Goal: Task Accomplishment & Management: Use online tool/utility

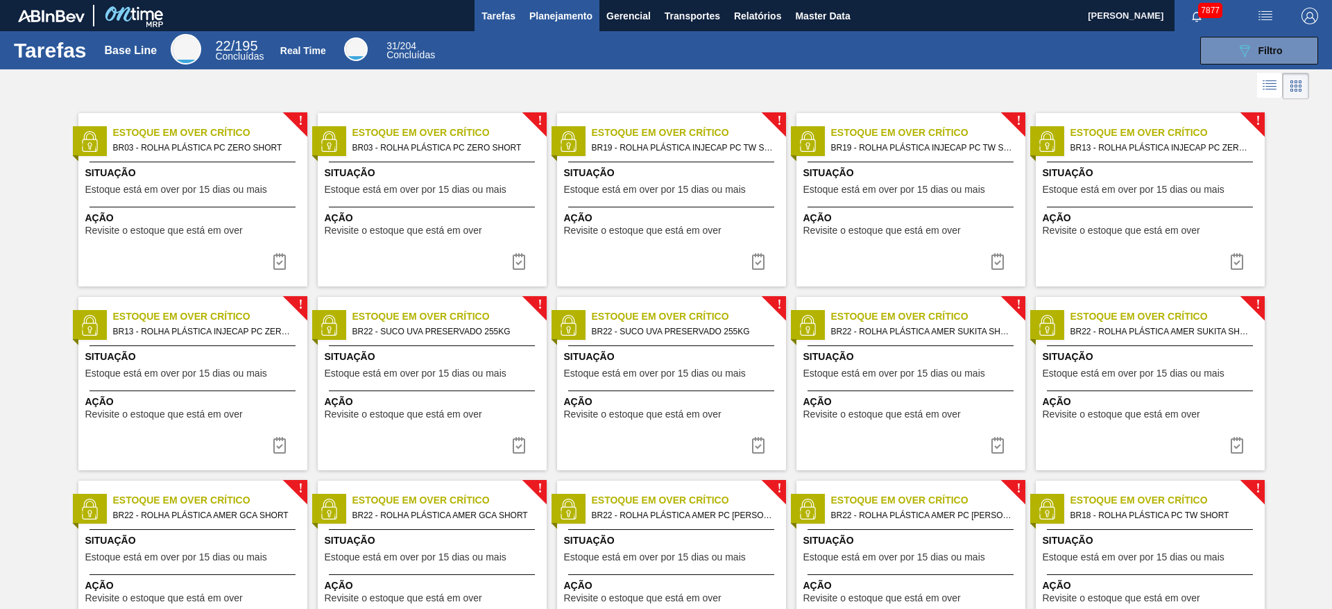
click at [562, 19] on span "Planejamento" at bounding box center [560, 16] width 63 height 17
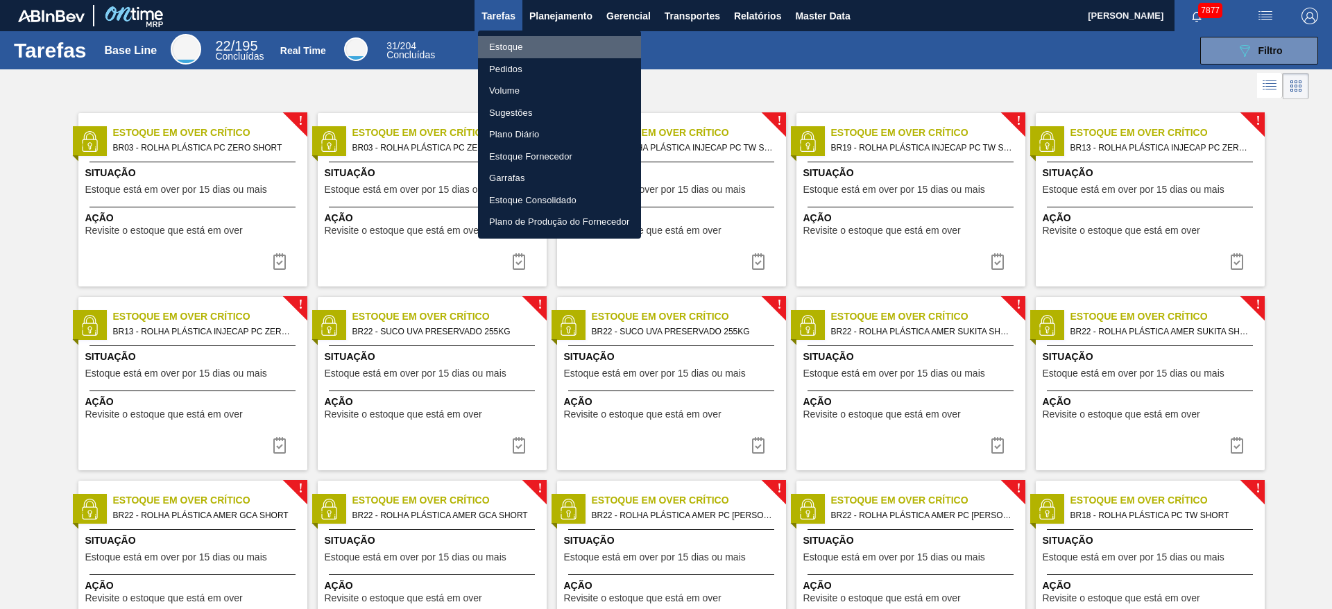
click at [542, 51] on li "Estoque" at bounding box center [559, 47] width 163 height 22
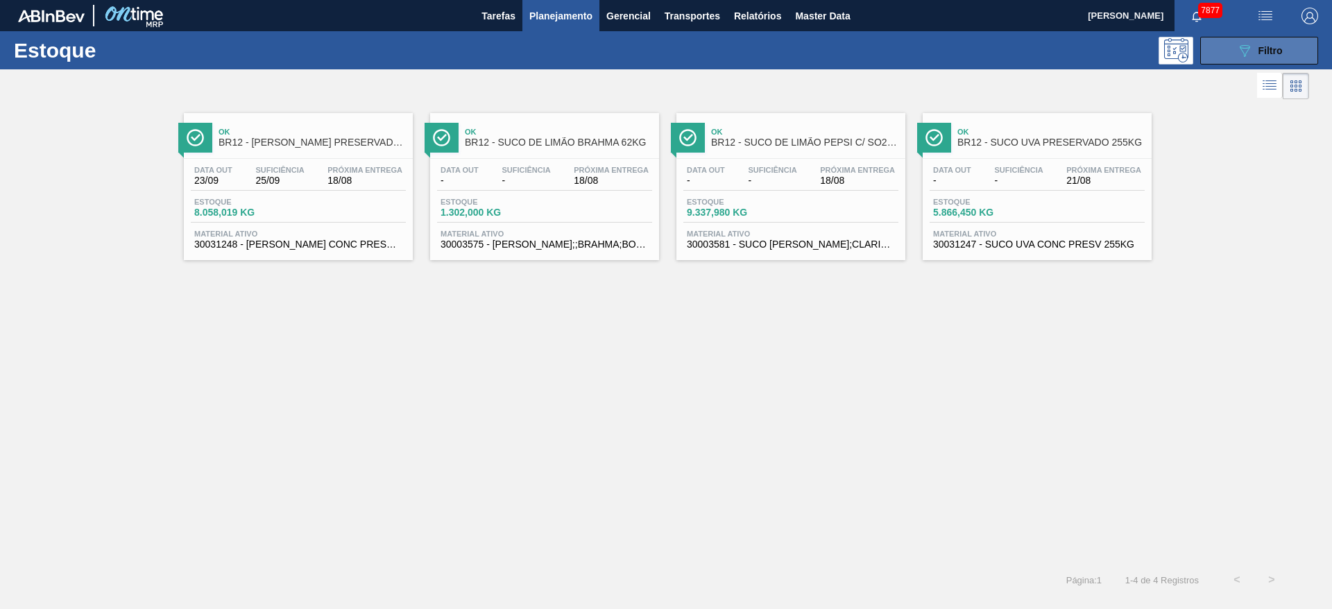
click at [887, 42] on icon "089F7B8B-B2A5-4AFE-B5C0-19BA573D28AC" at bounding box center [1244, 50] width 17 height 17
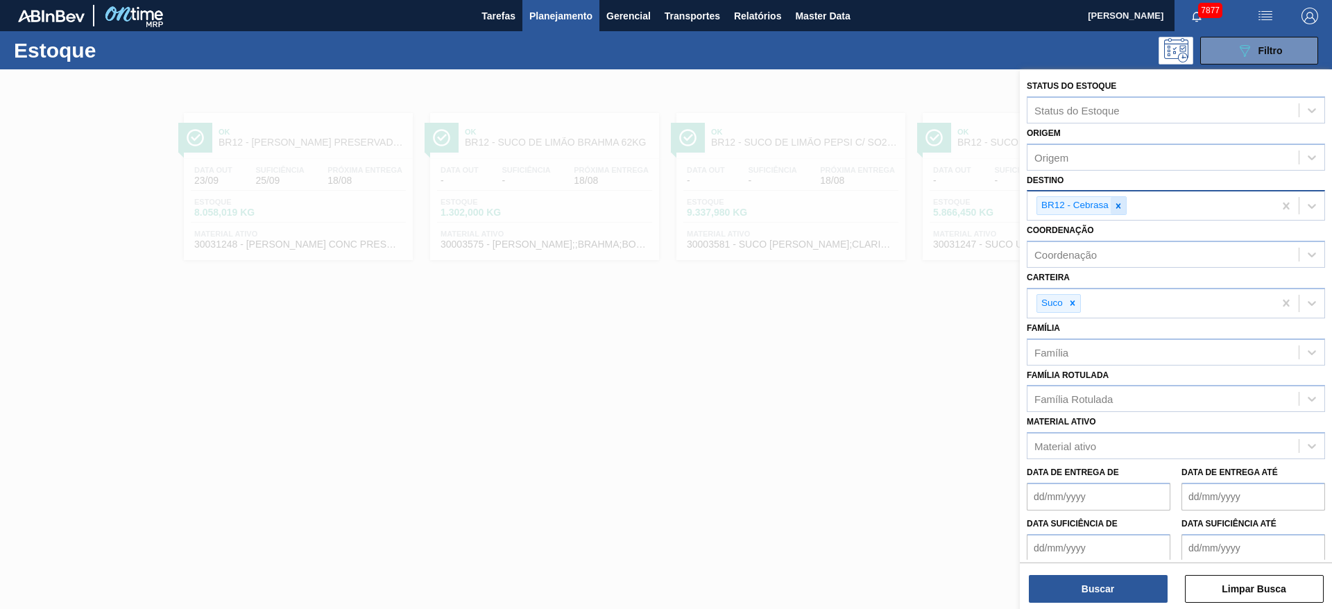
click at [887, 203] on icon at bounding box center [1118, 206] width 10 height 10
type input "5"
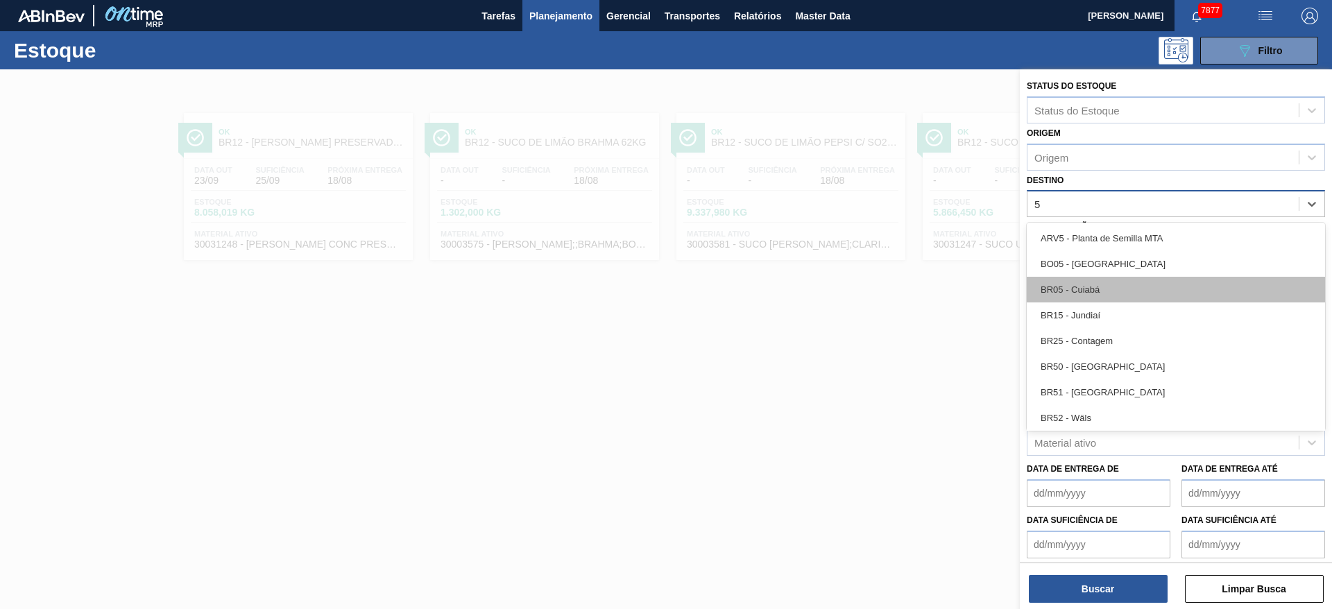
click at [887, 279] on div "BR05 - Cuiabá" at bounding box center [1175, 290] width 298 height 26
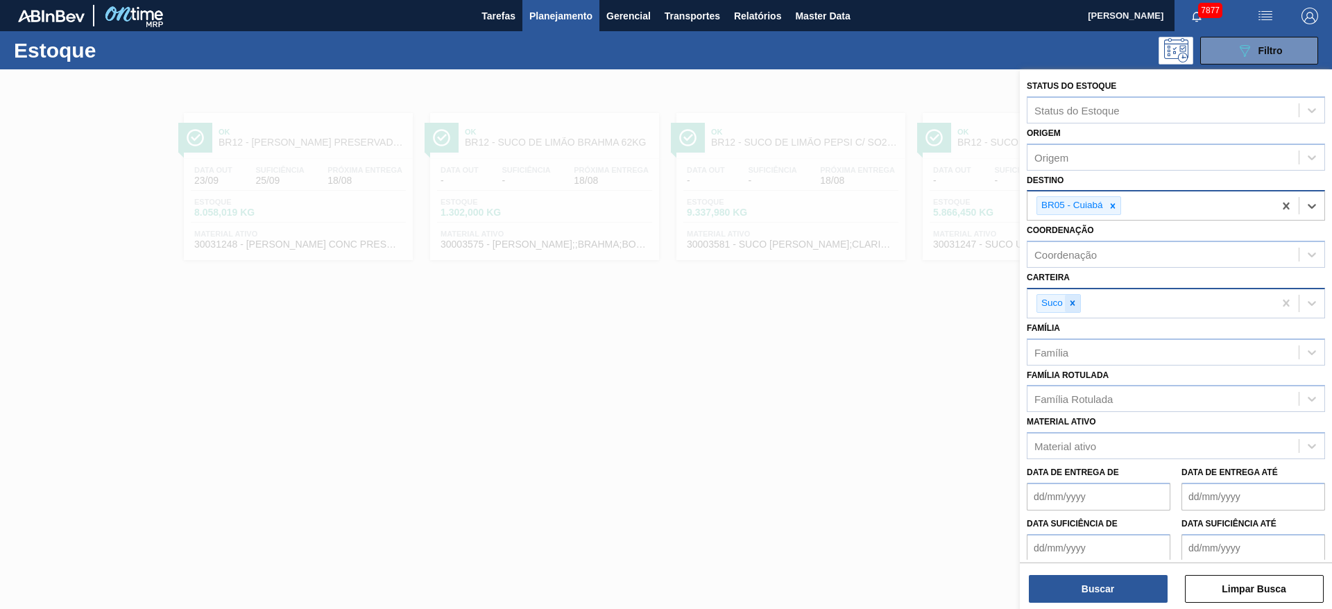
click at [887, 307] on icon at bounding box center [1072, 303] width 10 height 10
click at [887, 307] on div "Carteira" at bounding box center [1162, 301] width 271 height 20
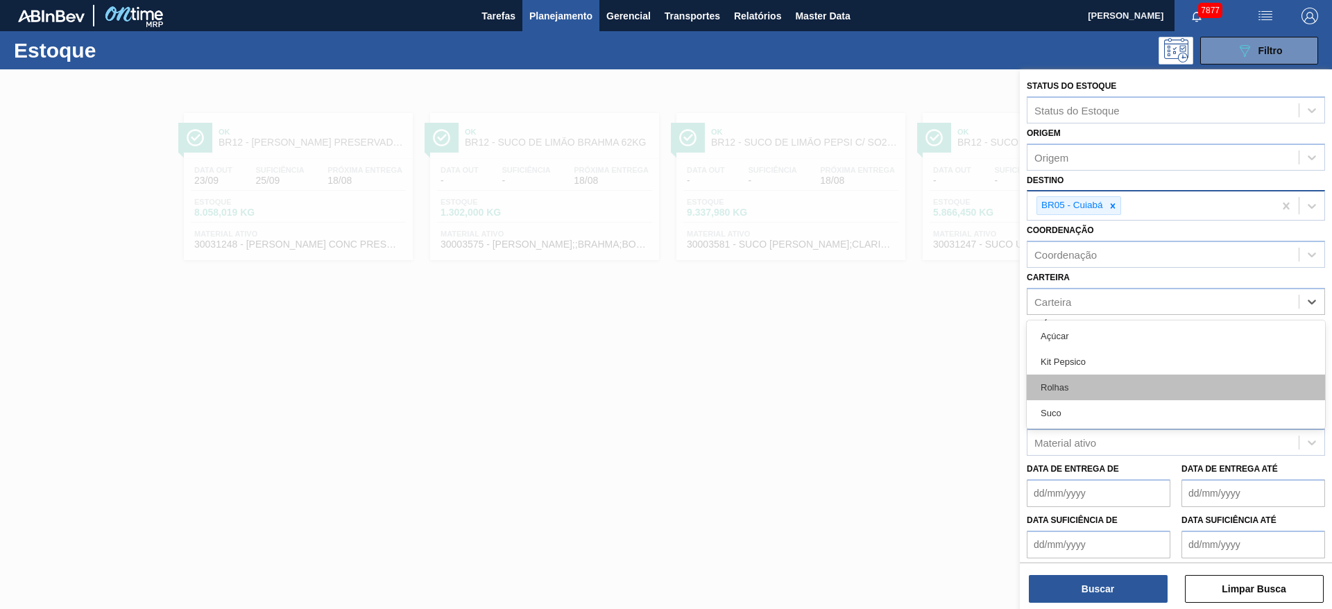
click at [887, 395] on div "Rolhas" at bounding box center [1175, 388] width 298 height 26
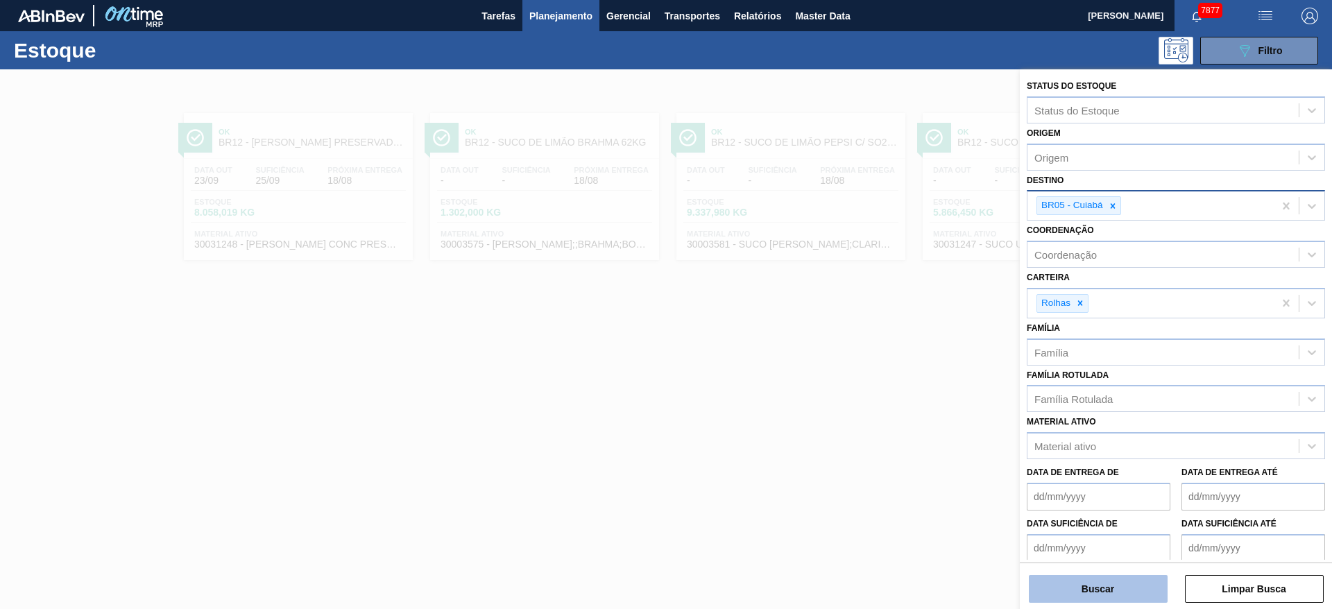
click at [887, 405] on button "Buscar" at bounding box center [1098, 589] width 139 height 28
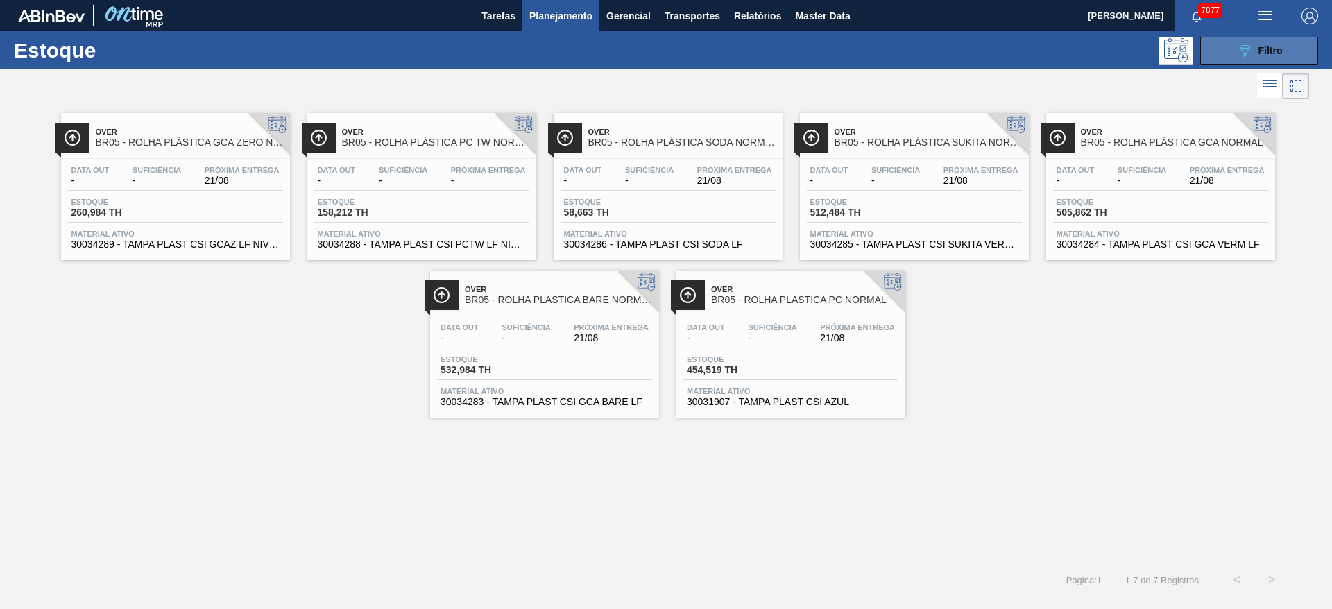
click at [887, 43] on button "089F7B8B-B2A5-4AFE-B5C0-19BA573D28AC Filtro" at bounding box center [1259, 51] width 118 height 28
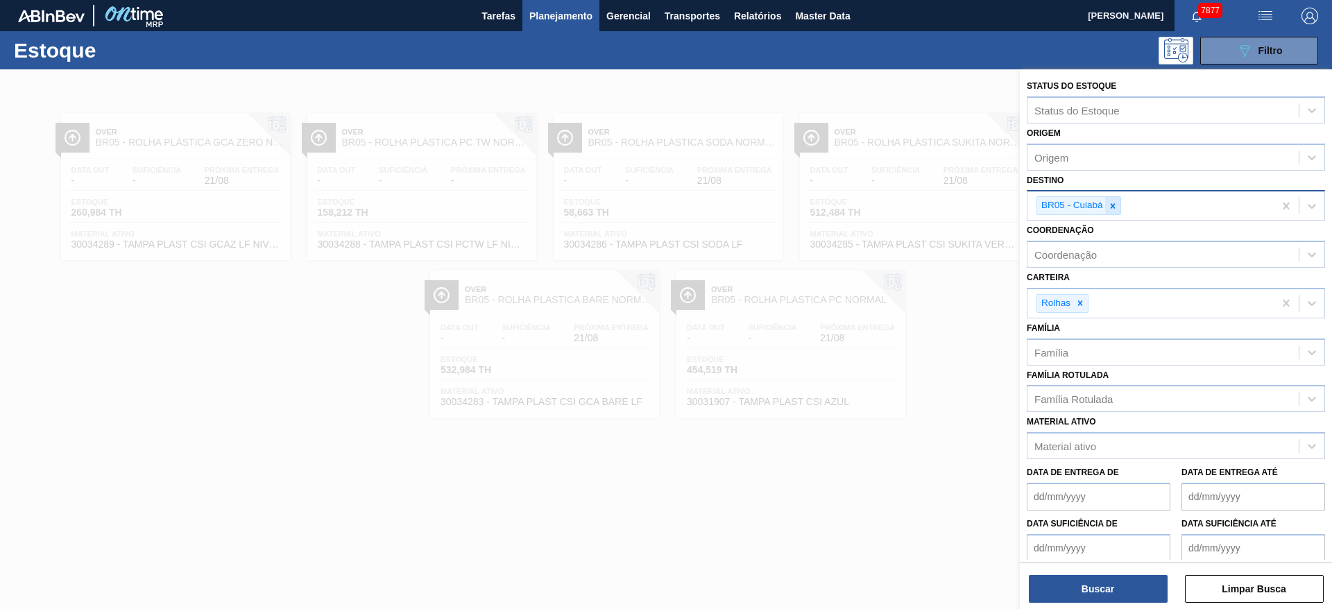
click at [887, 209] on icon at bounding box center [1113, 206] width 10 height 10
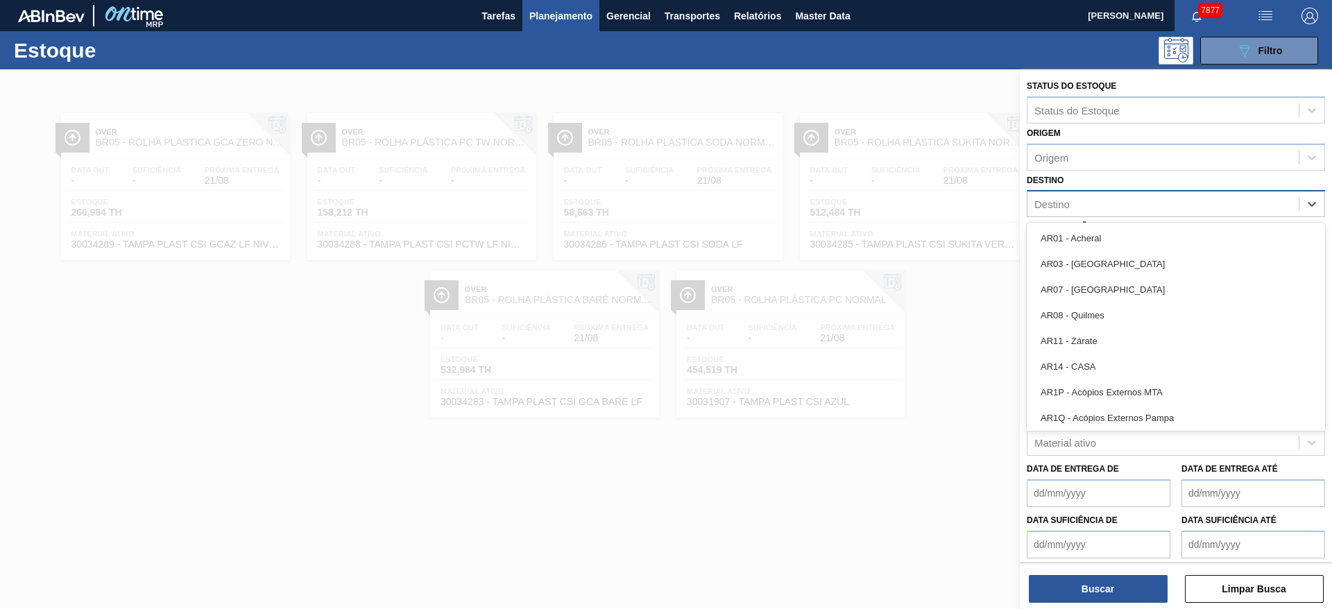
click at [887, 209] on div "Destino" at bounding box center [1162, 204] width 271 height 20
type input "2"
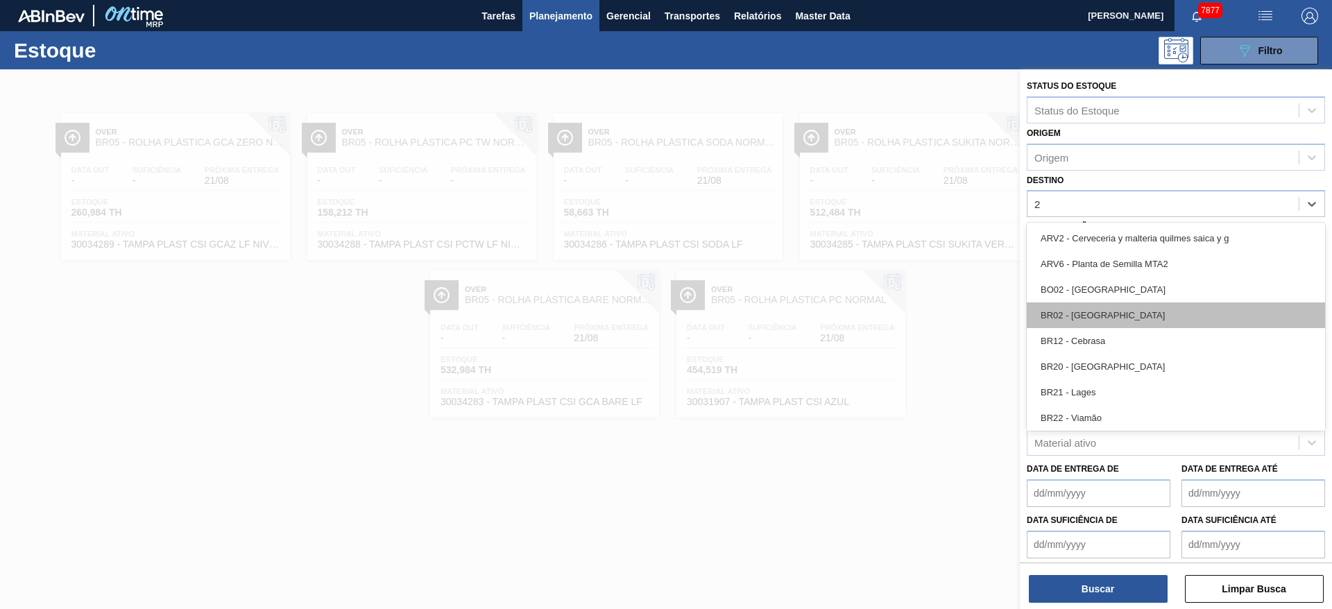
click at [887, 317] on div "BR02 - Sergipe" at bounding box center [1175, 315] width 298 height 26
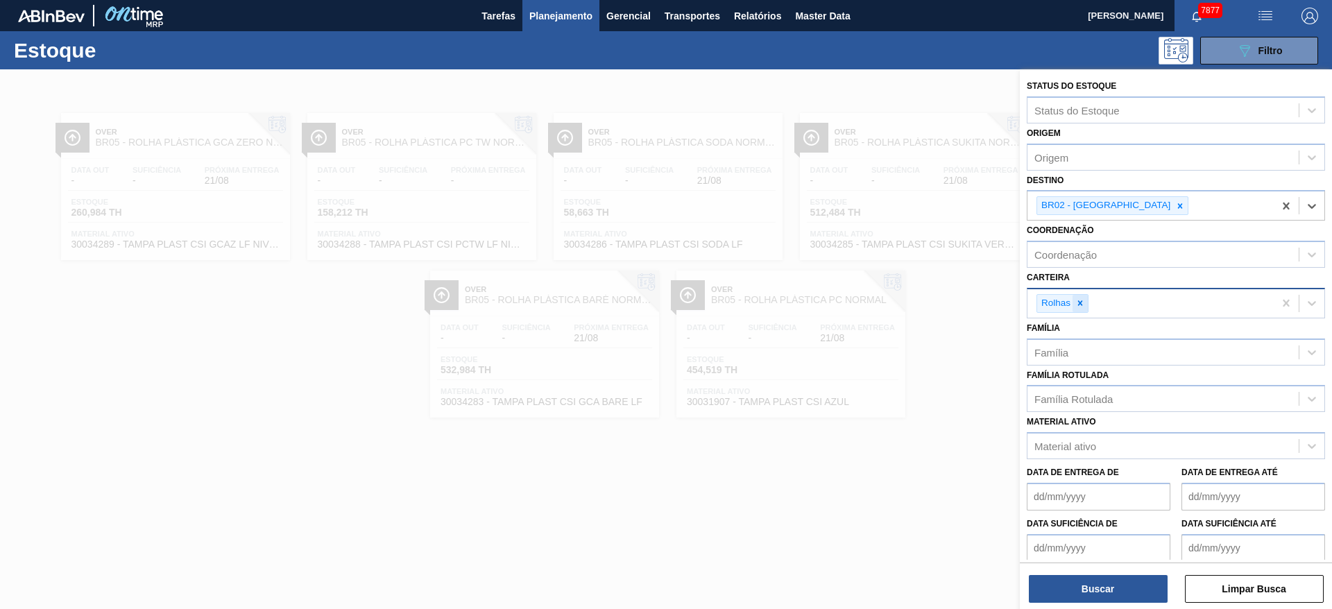
click at [887, 299] on icon at bounding box center [1080, 303] width 10 height 10
click at [887, 299] on div "Carteira" at bounding box center [1162, 301] width 271 height 20
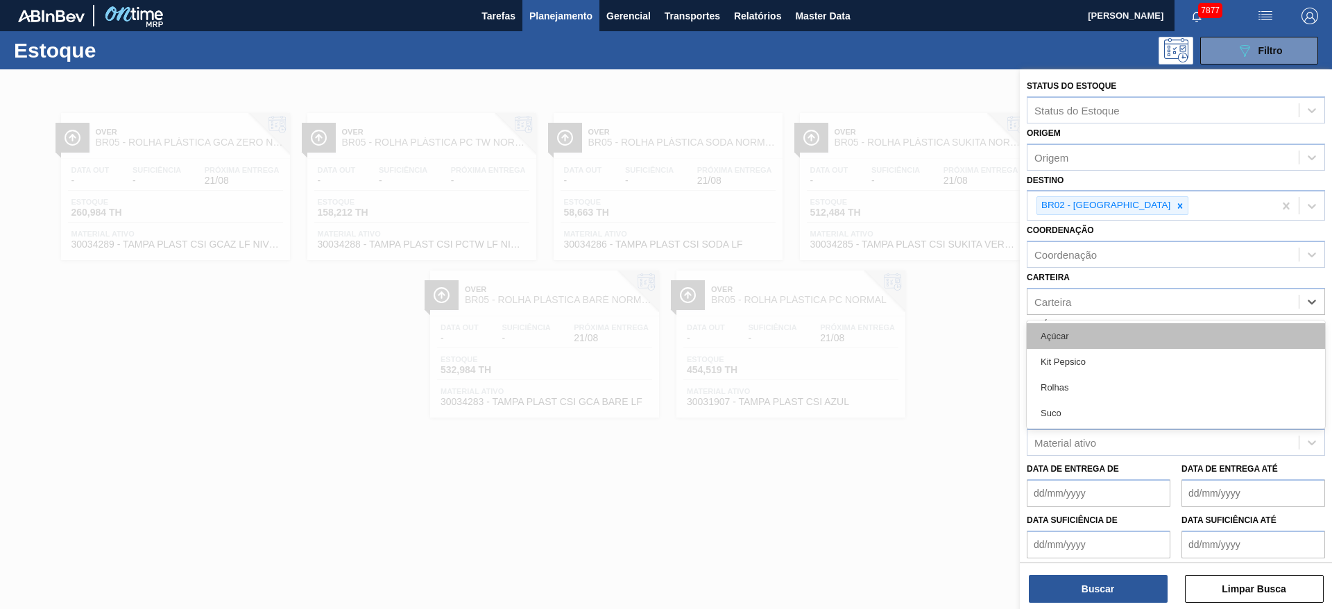
click at [887, 343] on div "Açúcar" at bounding box center [1175, 336] width 298 height 26
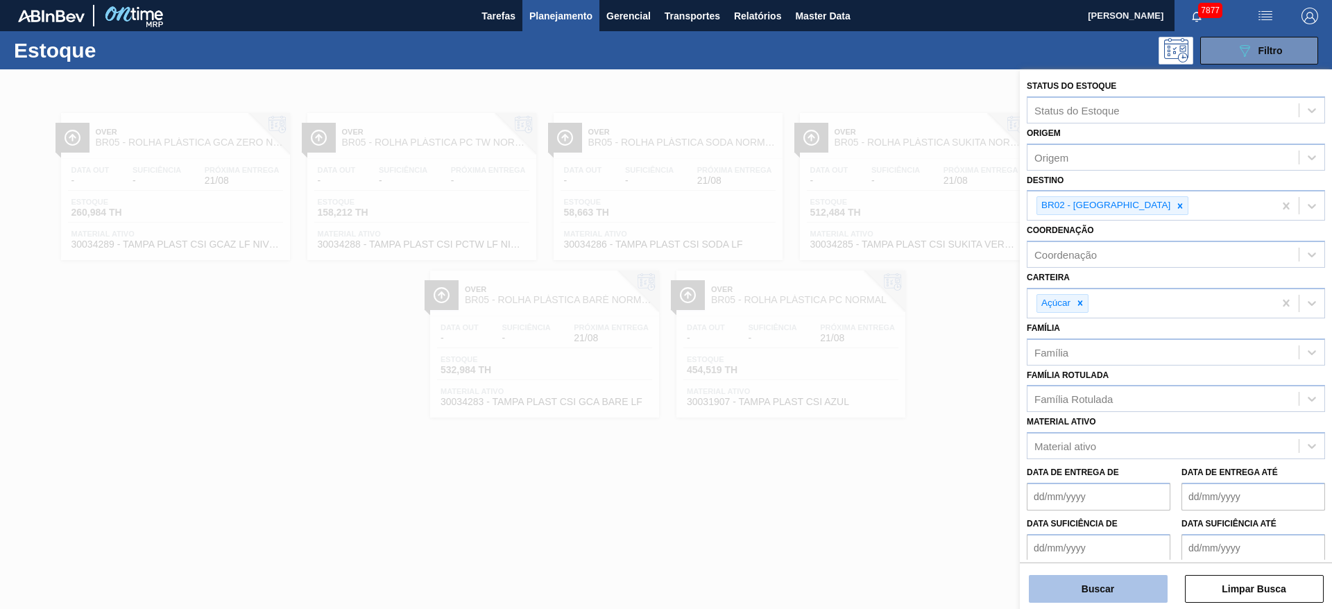
click at [887, 405] on button "Buscar" at bounding box center [1098, 589] width 139 height 28
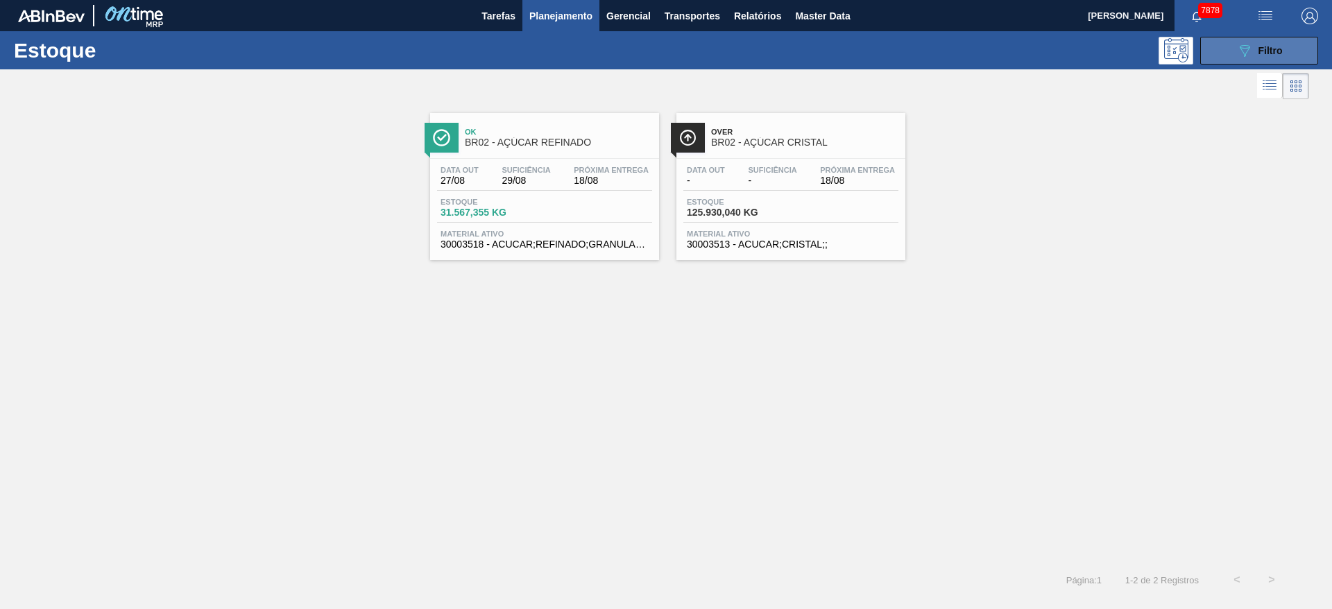
click at [887, 45] on button "089F7B8B-B2A5-4AFE-B5C0-19BA573D28AC Filtro" at bounding box center [1259, 51] width 118 height 28
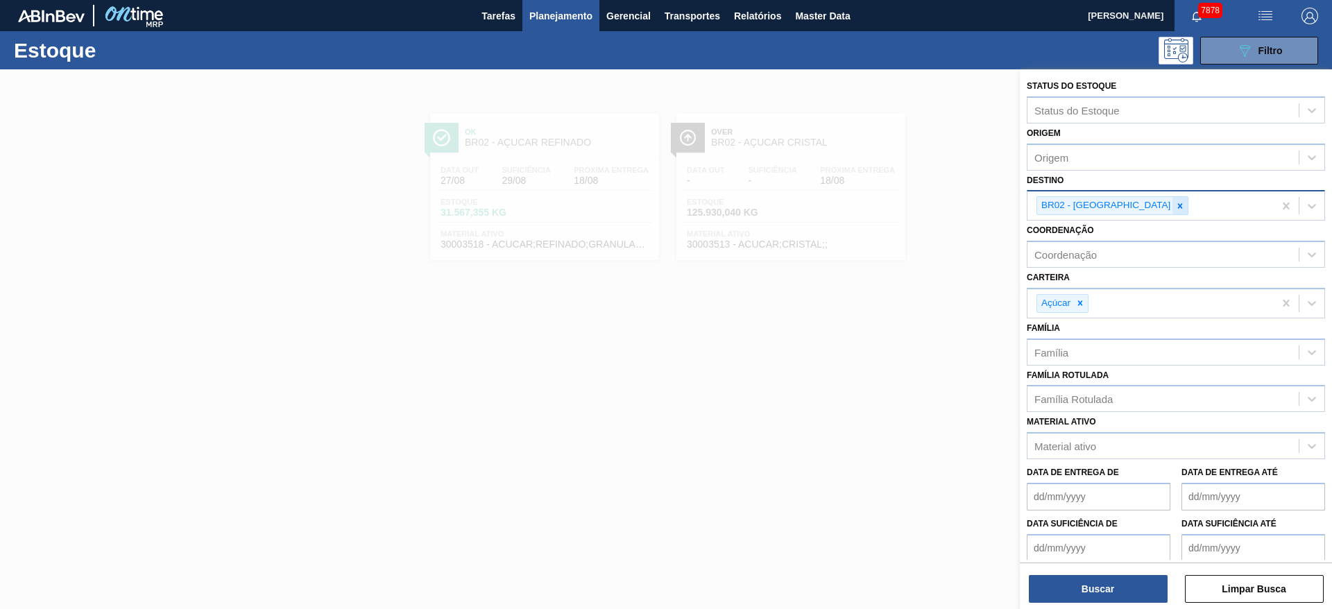
click at [887, 200] on div at bounding box center [1179, 205] width 15 height 17
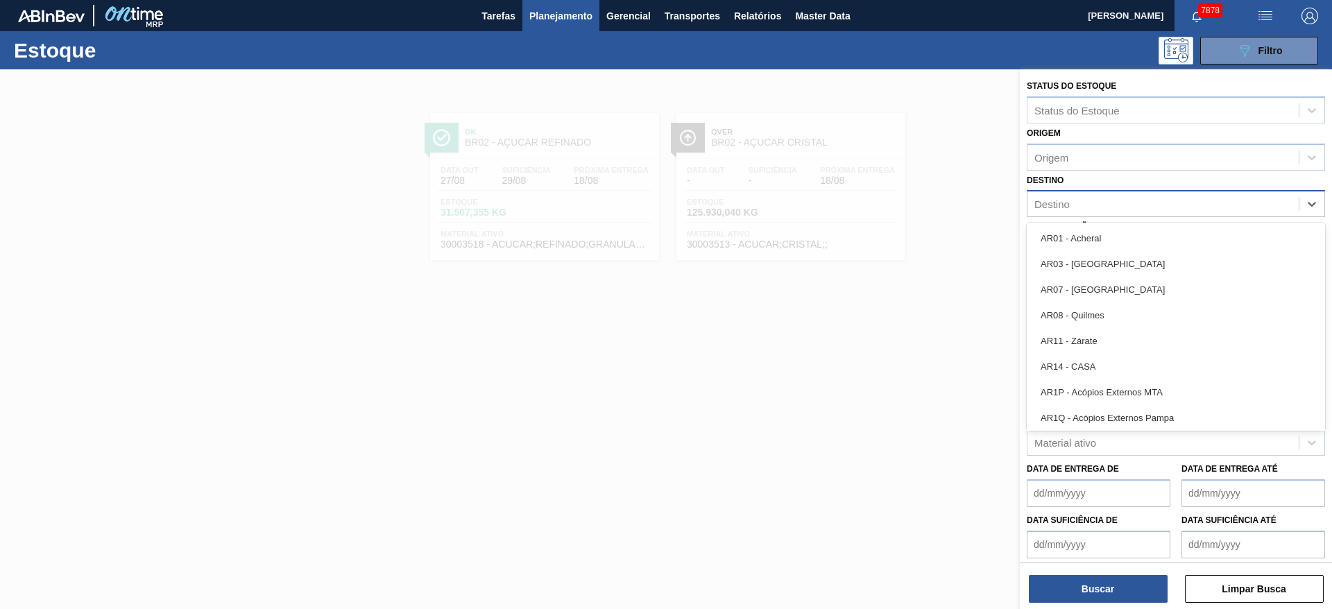
click at [887, 200] on div "Destino" at bounding box center [1162, 204] width 271 height 20
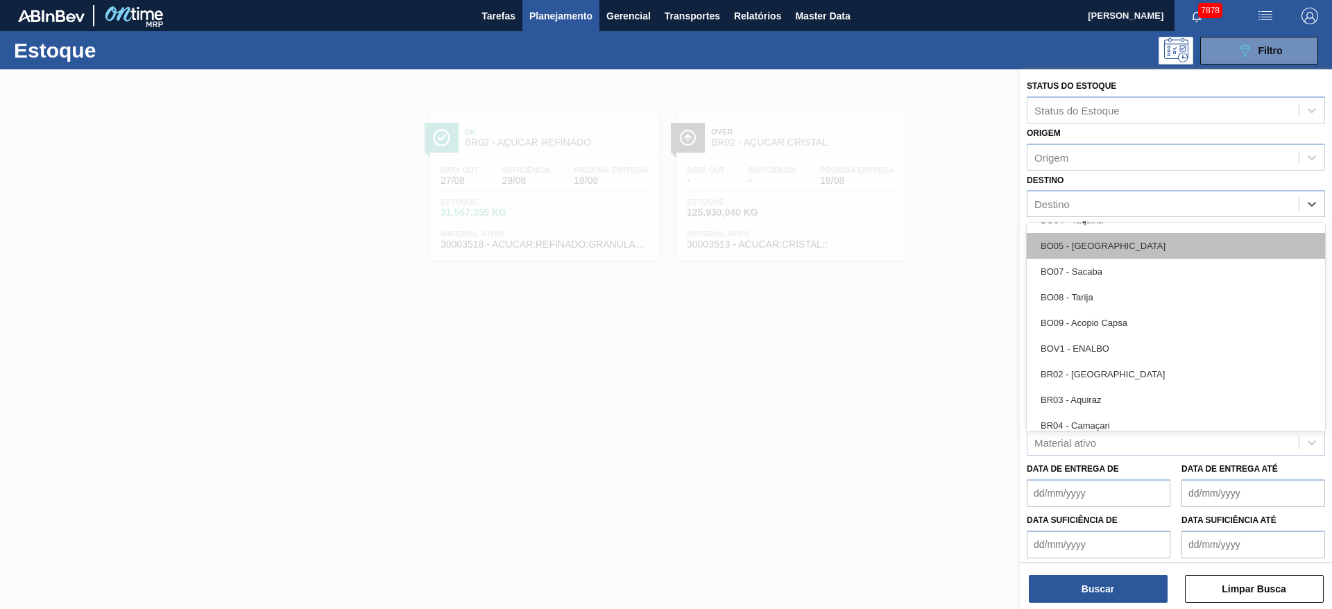
scroll to position [564, 0]
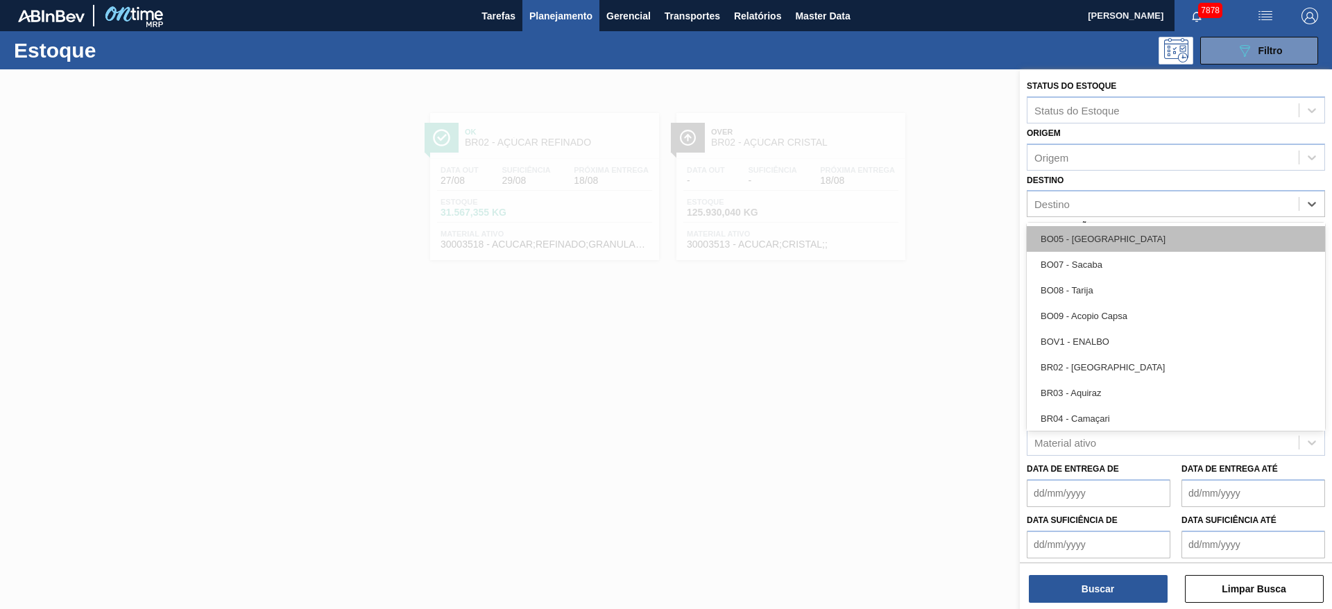
click at [887, 390] on div "BR03 - Aquiraz" at bounding box center [1175, 393] width 298 height 26
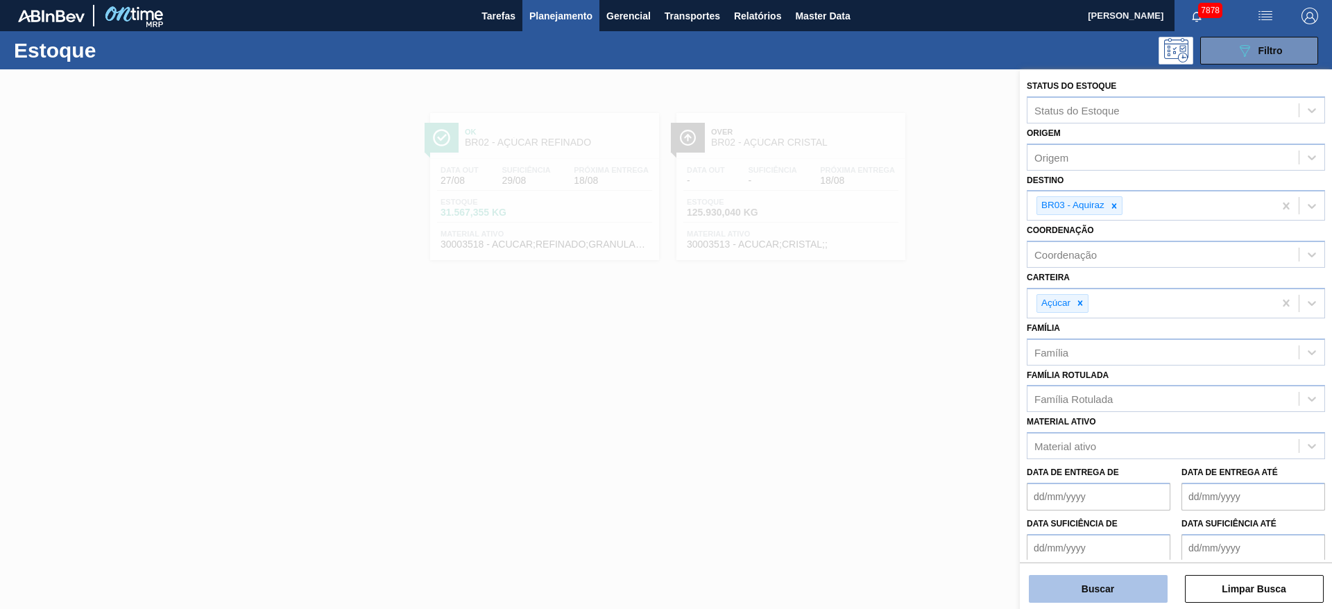
click at [887, 405] on button "Buscar" at bounding box center [1098, 589] width 139 height 28
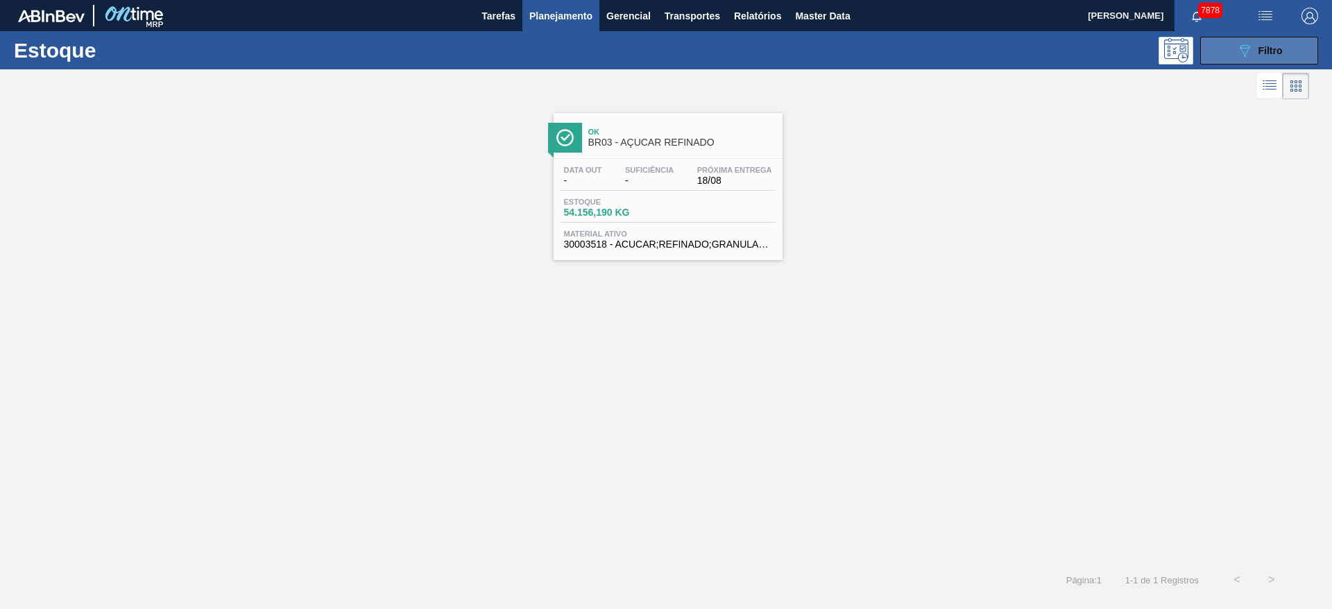
click at [887, 38] on button "089F7B8B-B2A5-4AFE-B5C0-19BA573D28AC Filtro" at bounding box center [1259, 51] width 118 height 28
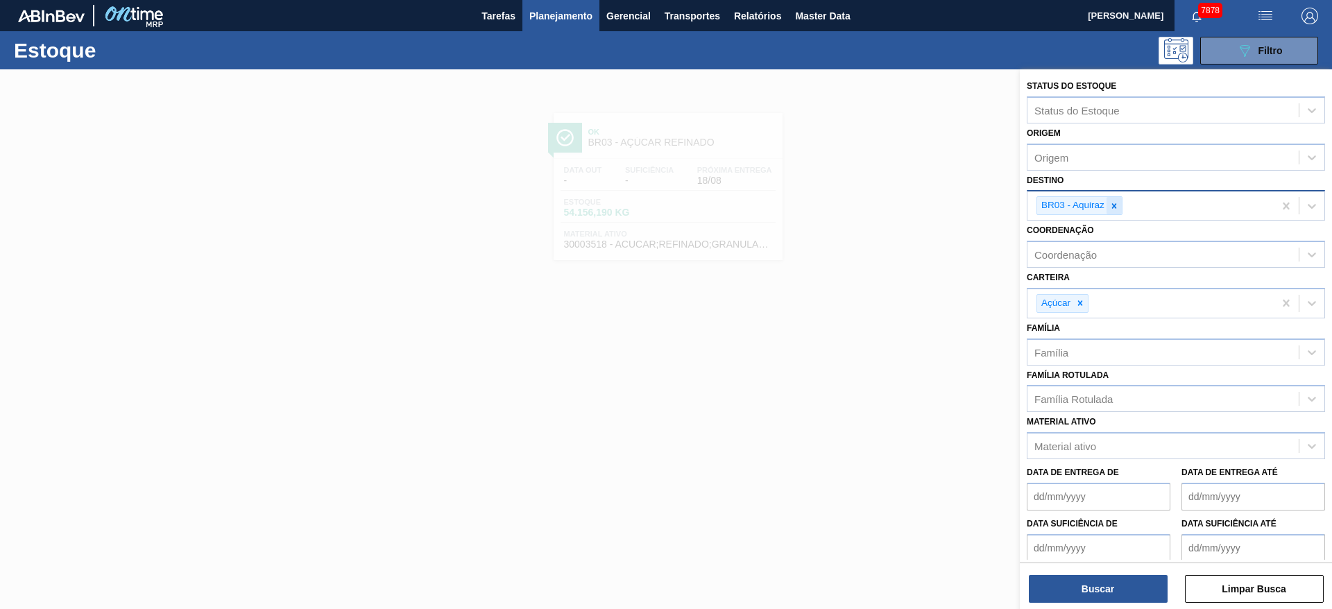
click at [887, 205] on icon at bounding box center [1114, 206] width 10 height 10
type input "4"
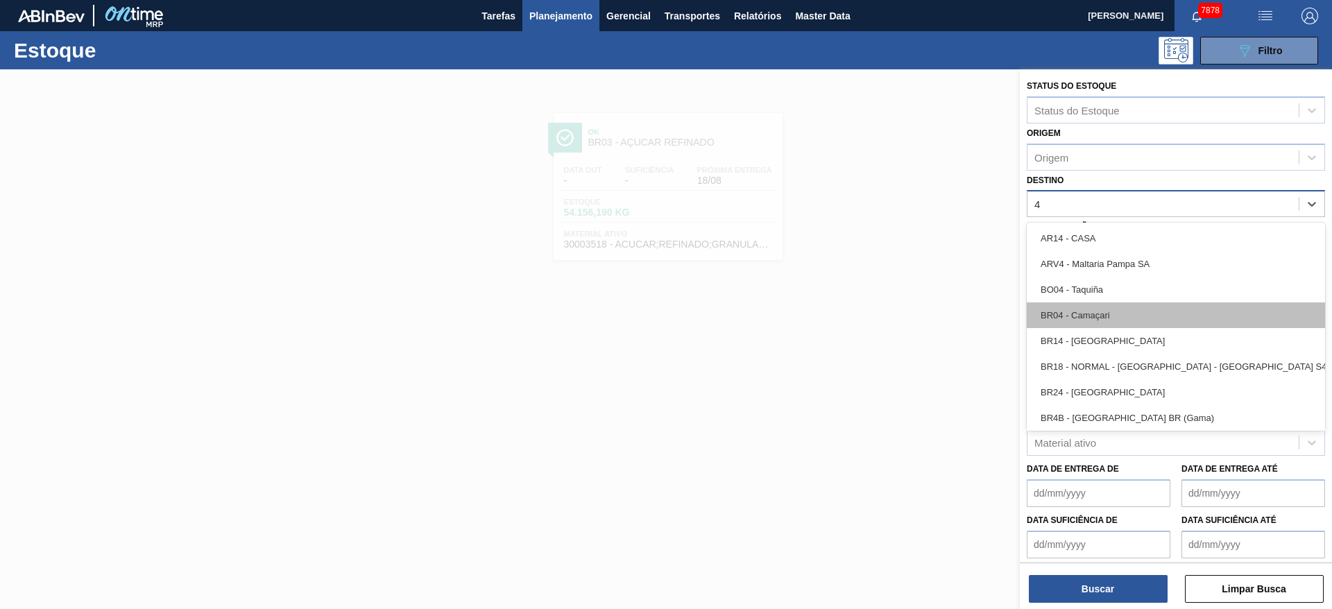
click at [887, 313] on div "BR04 - Camaçari" at bounding box center [1175, 315] width 298 height 26
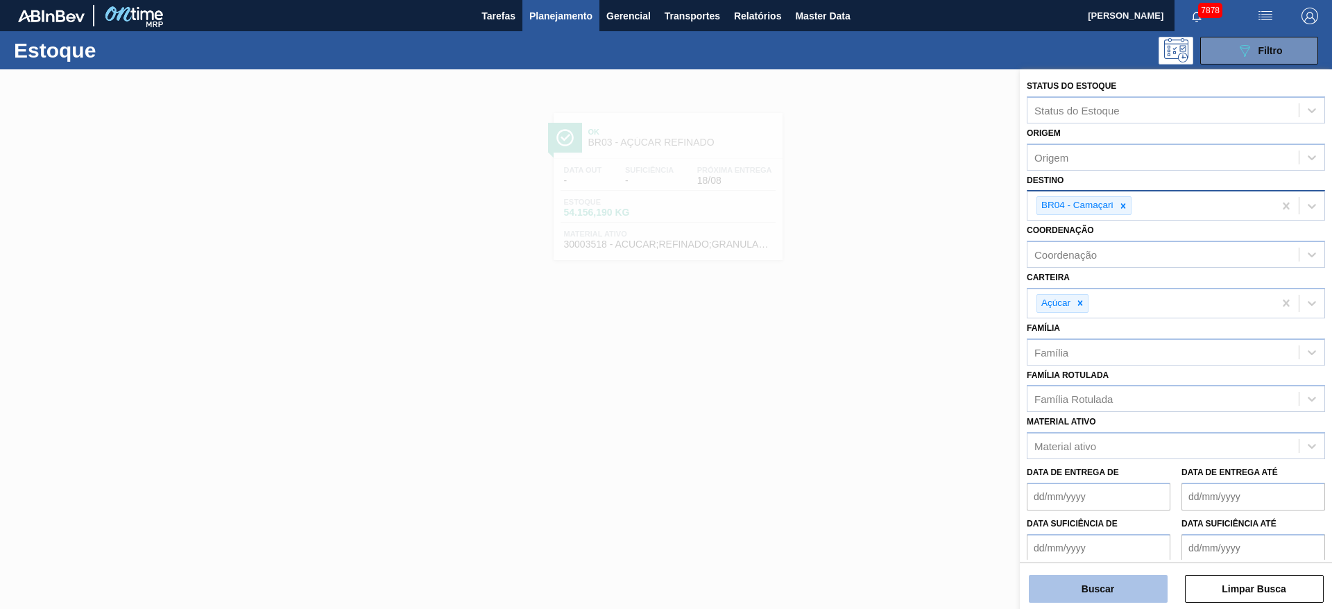
click at [887, 405] on button "Buscar" at bounding box center [1098, 589] width 139 height 28
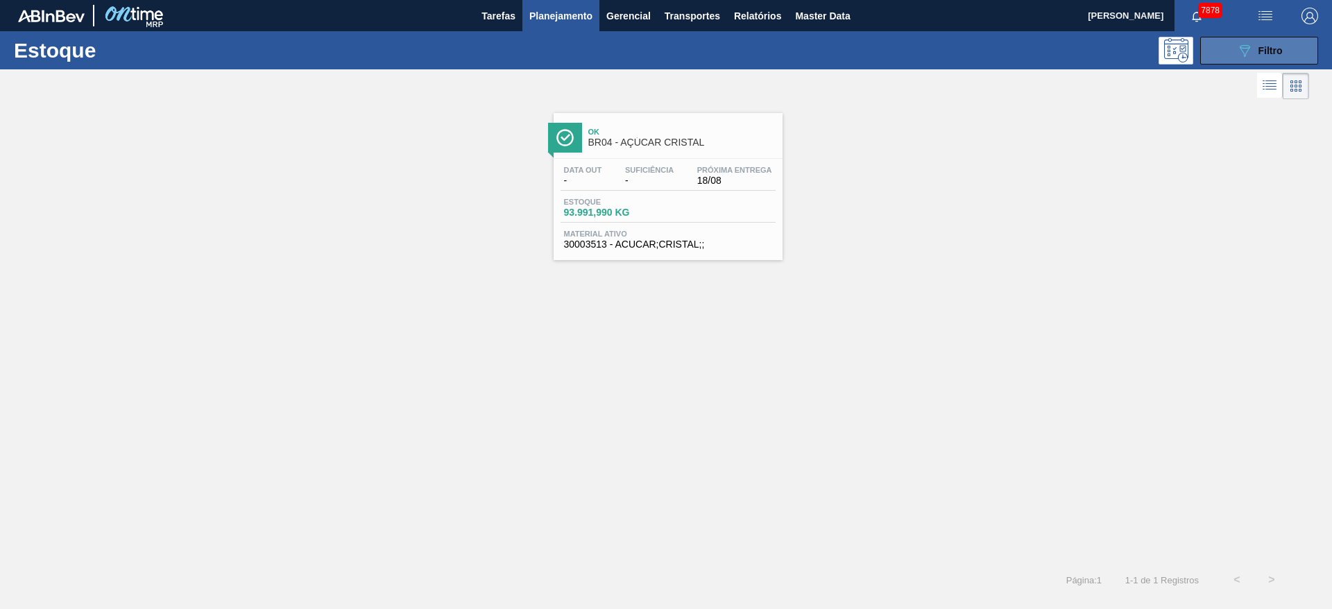
click at [887, 47] on icon "089F7B8B-B2A5-4AFE-B5C0-19BA573D28AC" at bounding box center [1244, 50] width 17 height 17
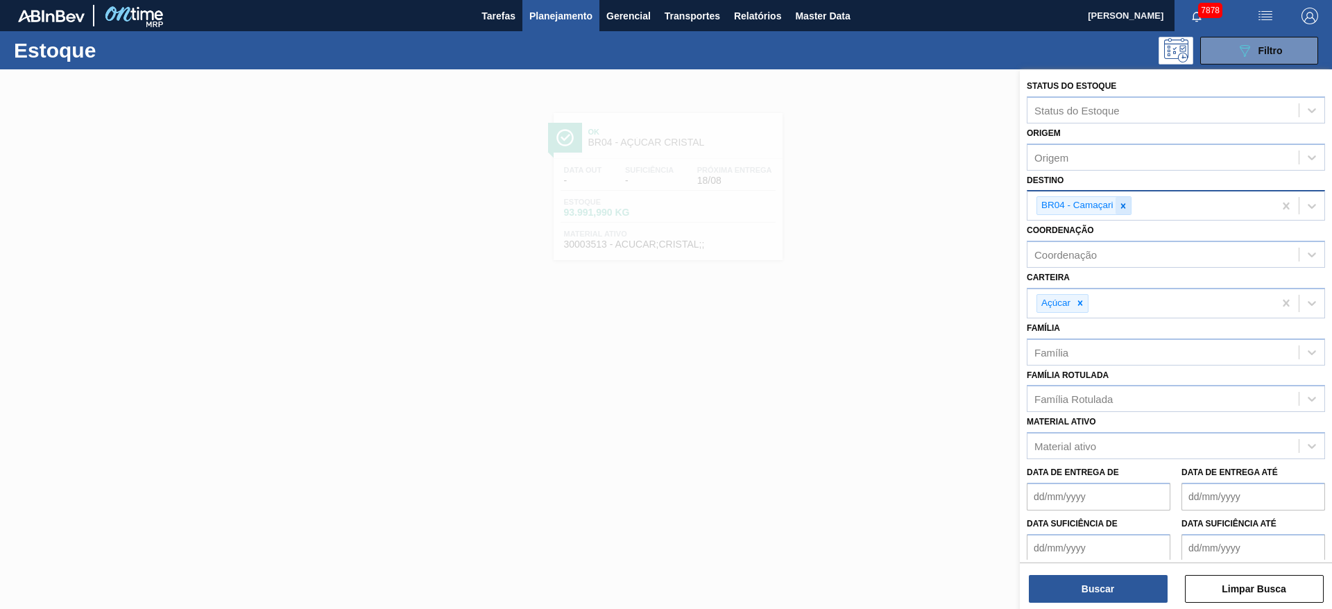
click at [887, 203] on div at bounding box center [1122, 205] width 15 height 17
type input "5"
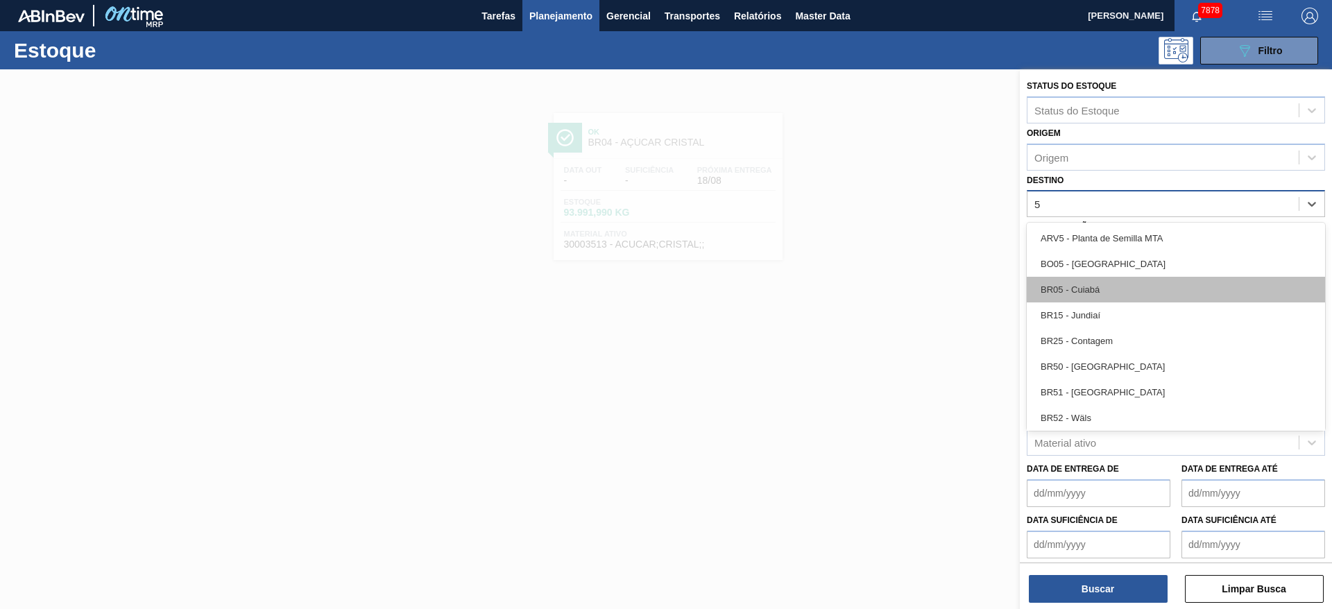
click at [887, 291] on div "BR05 - Cuiabá" at bounding box center [1175, 290] width 298 height 26
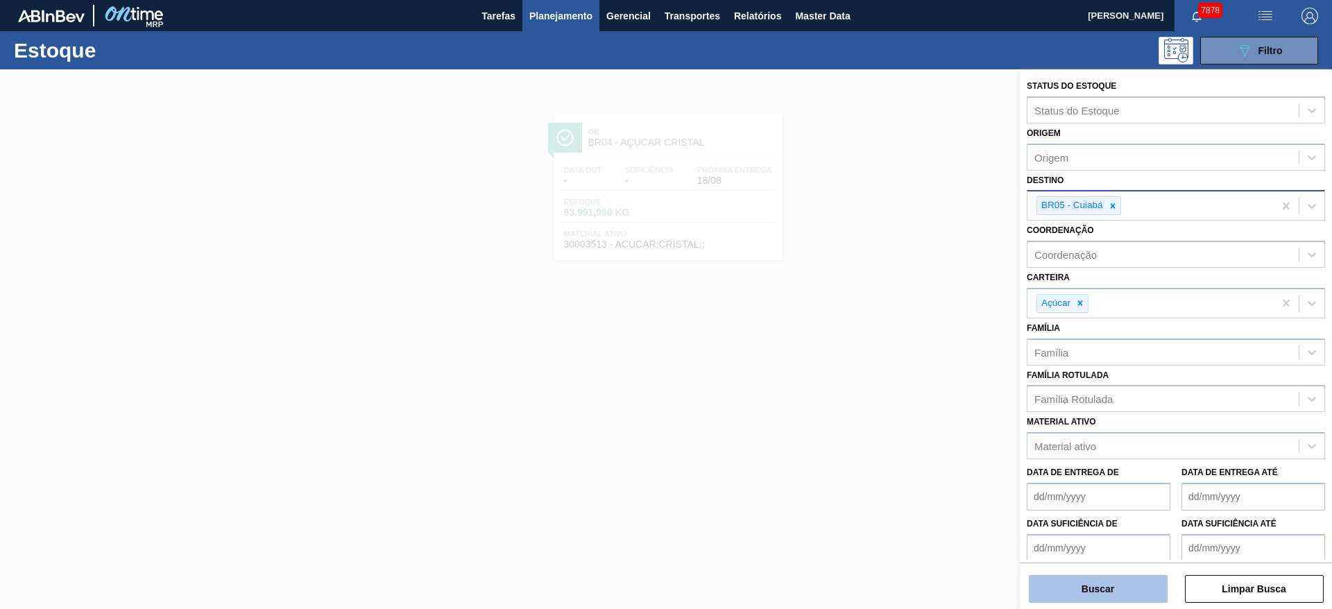
click at [887, 405] on button "Buscar" at bounding box center [1098, 589] width 139 height 28
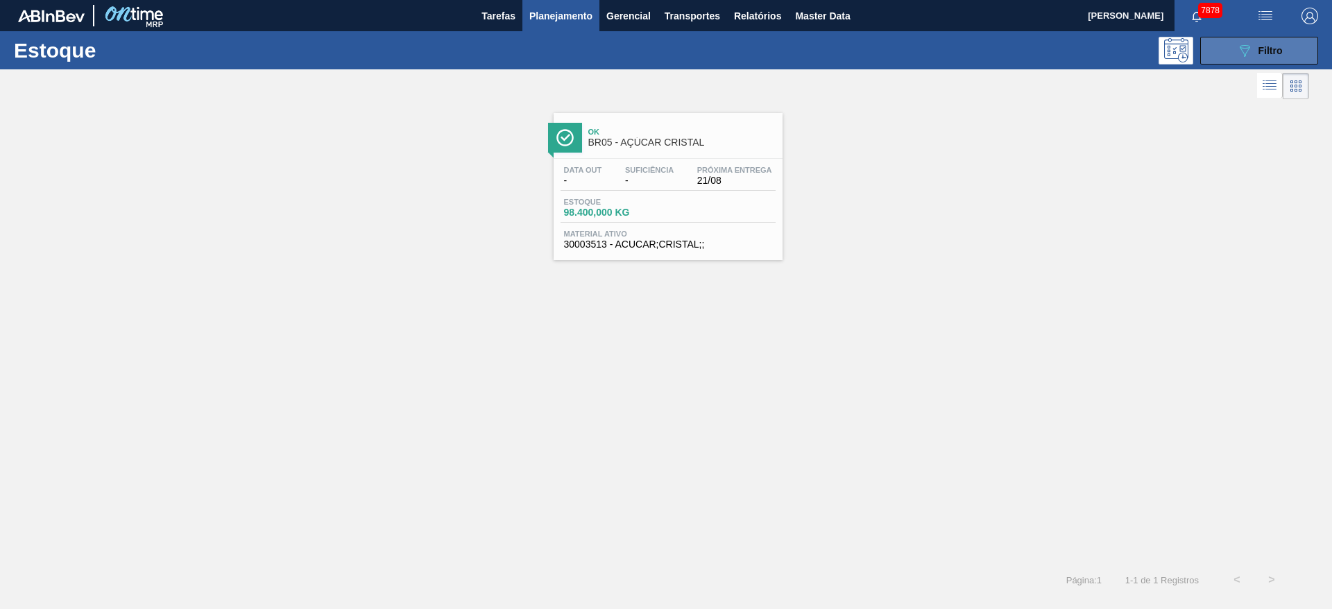
click at [887, 55] on button "089F7B8B-B2A5-4AFE-B5C0-19BA573D28AC Filtro" at bounding box center [1259, 51] width 118 height 28
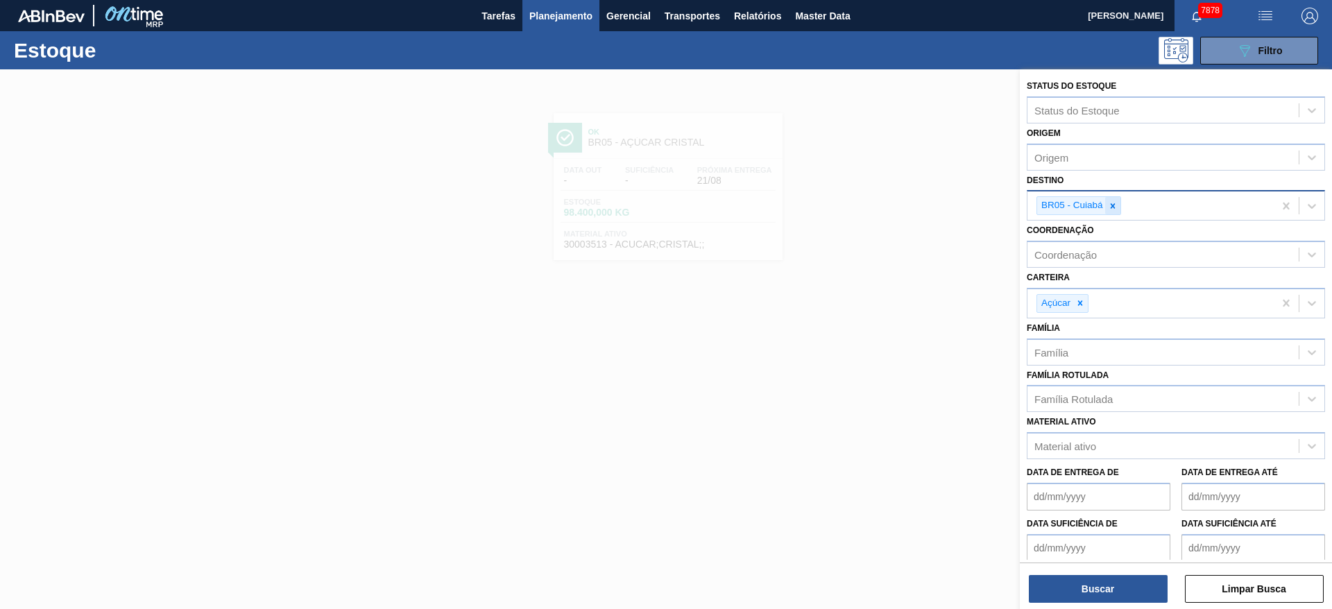
click at [887, 200] on div at bounding box center [1112, 205] width 15 height 17
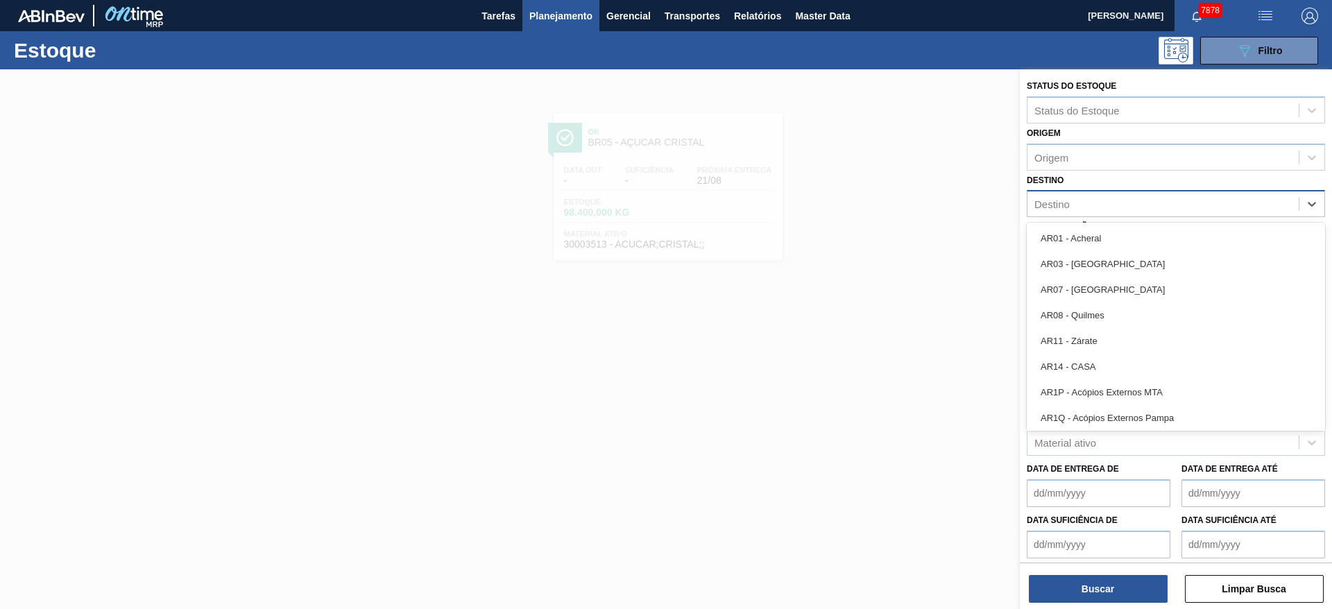
click at [887, 200] on div "Destino" at bounding box center [1162, 204] width 271 height 20
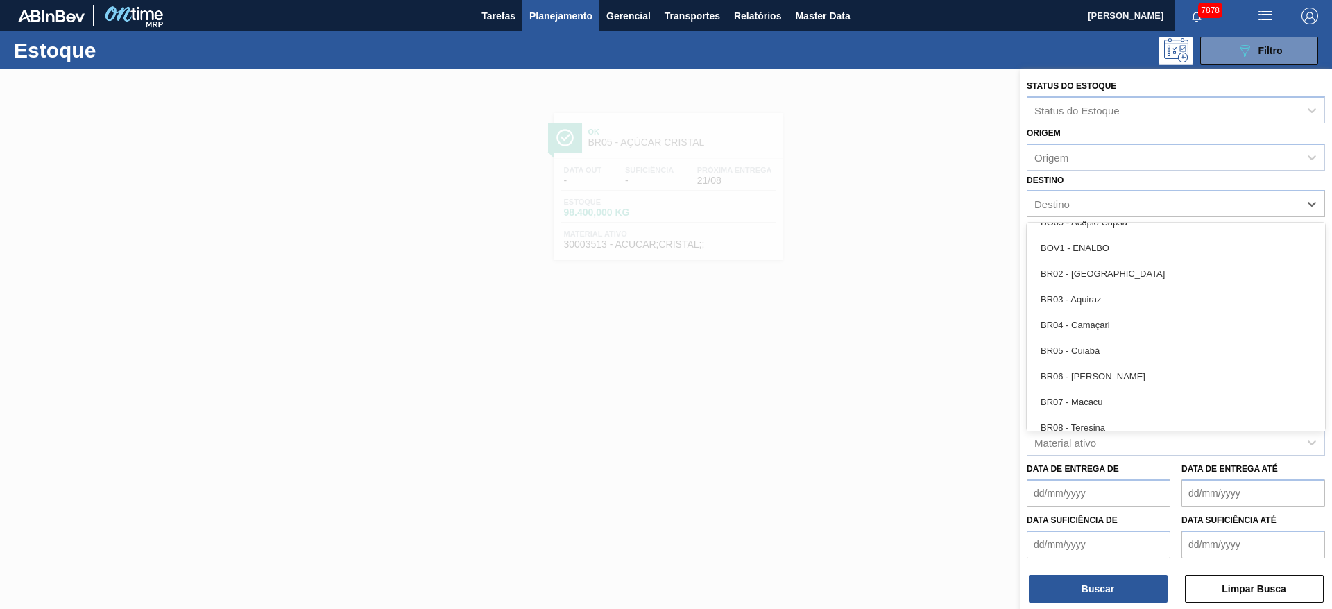
scroll to position [662, 0]
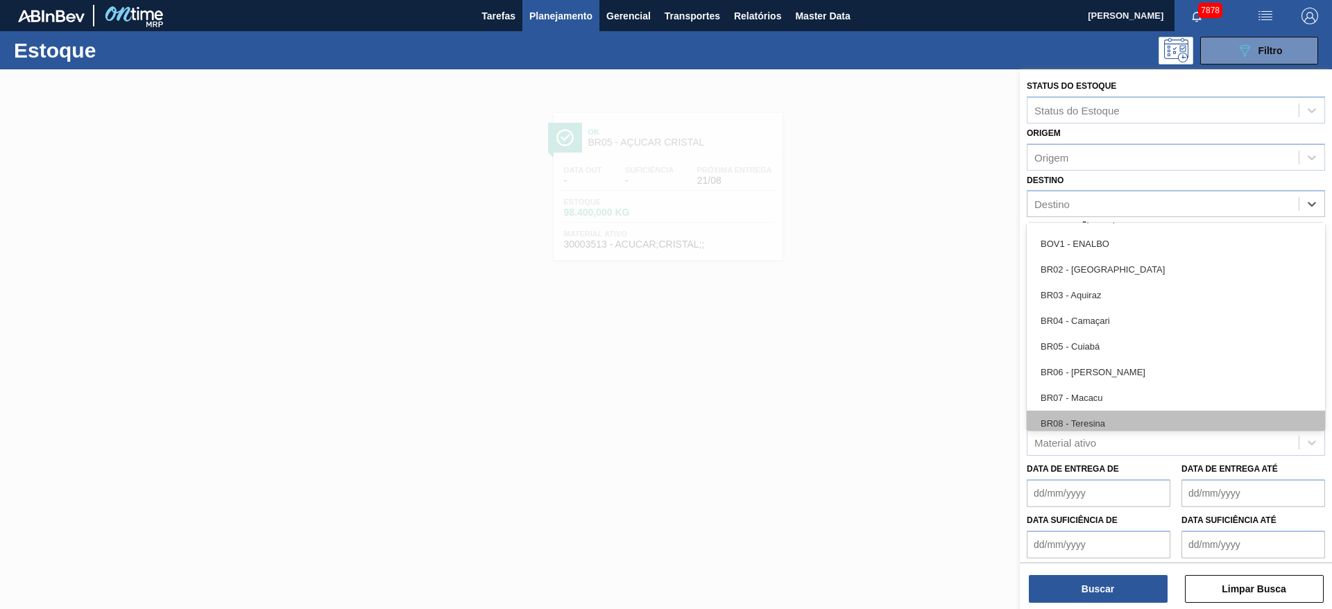
click at [887, 405] on div "BR08 - Teresina" at bounding box center [1175, 424] width 298 height 26
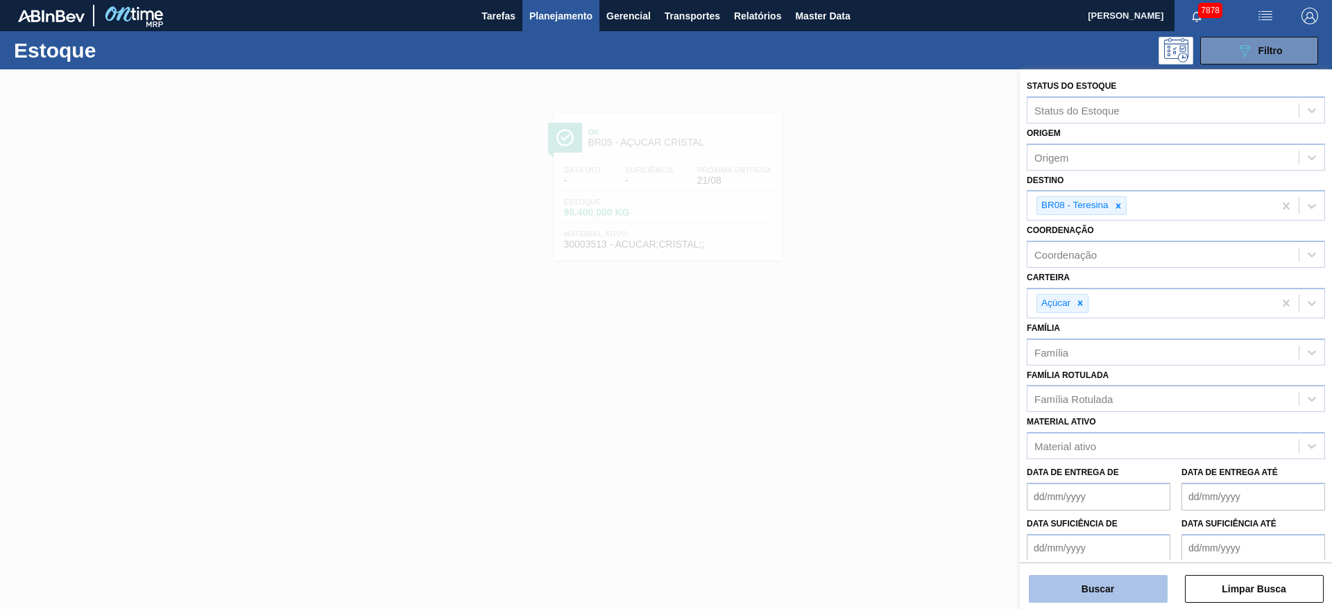
click at [887, 405] on button "Buscar" at bounding box center [1098, 589] width 139 height 28
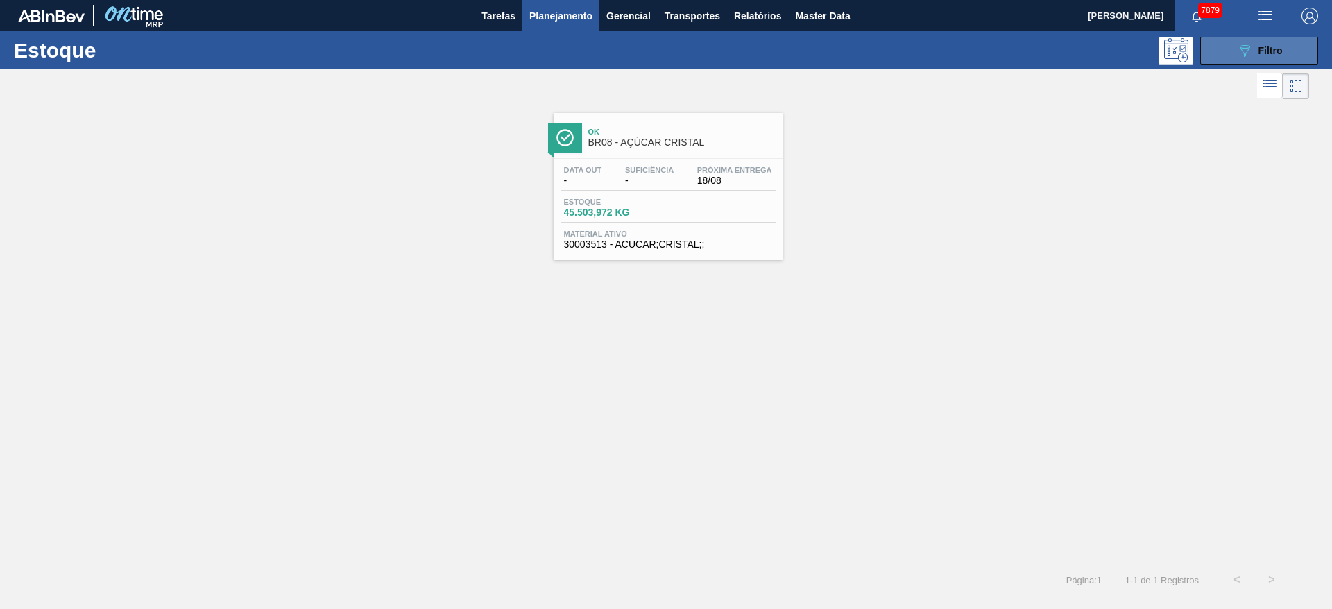
click at [887, 51] on button "089F7B8B-B2A5-4AFE-B5C0-19BA573D28AC Filtro" at bounding box center [1259, 51] width 118 height 28
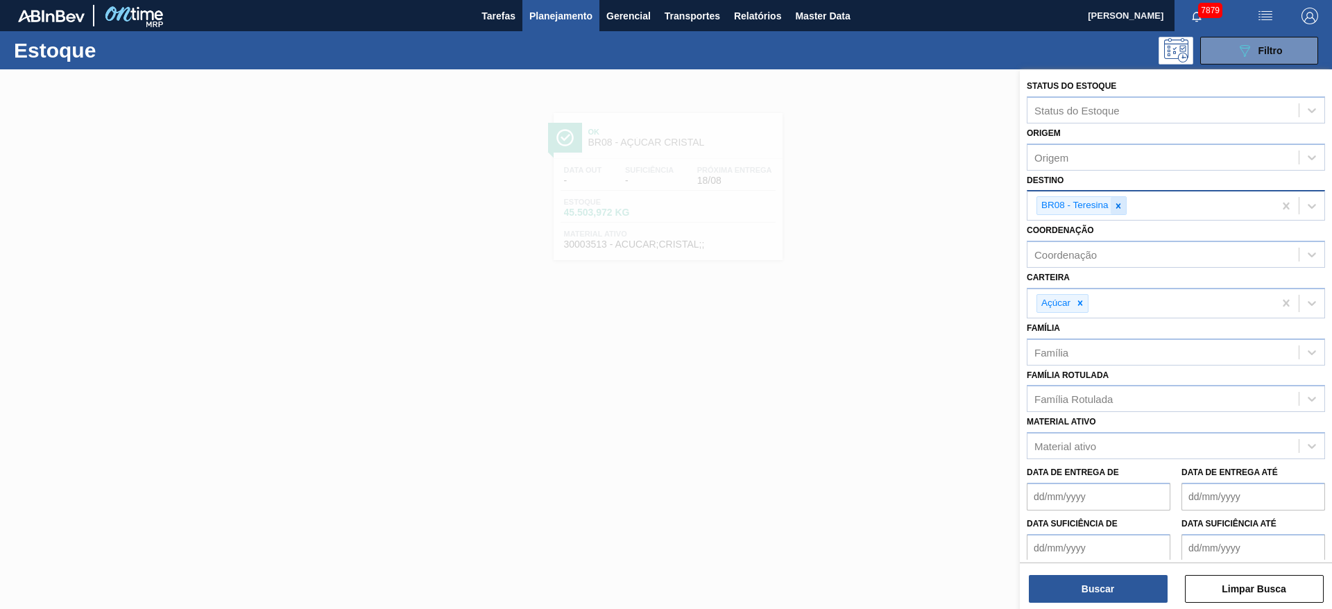
click at [887, 211] on div at bounding box center [1117, 205] width 15 height 17
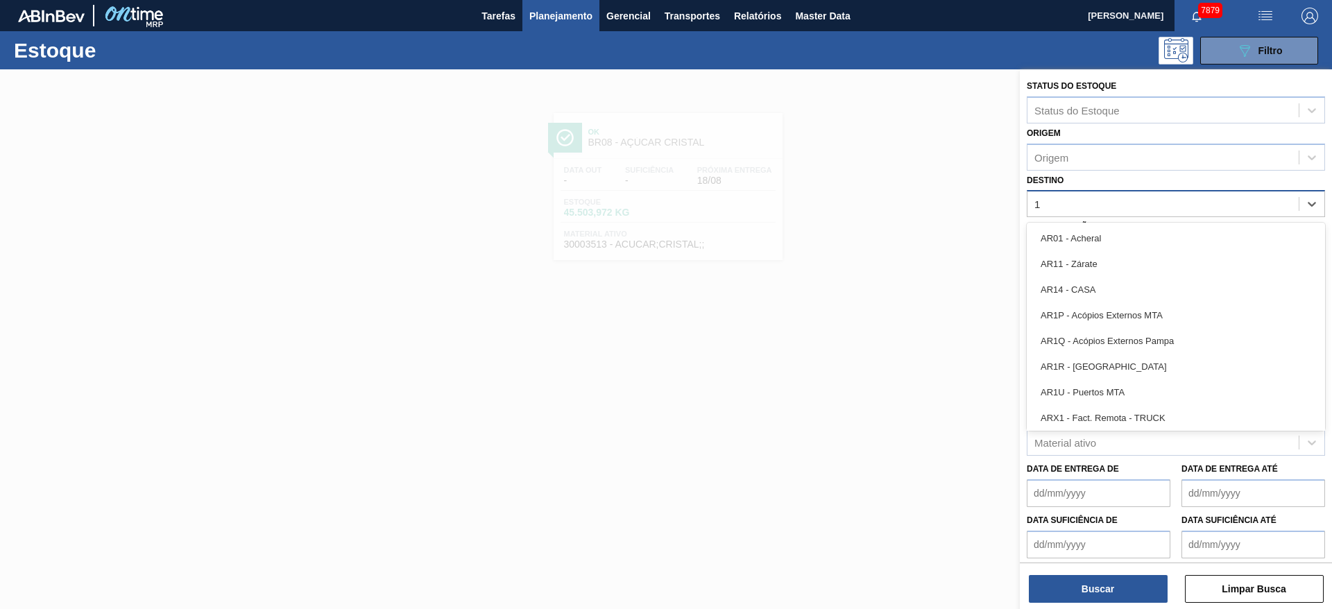
type input "12"
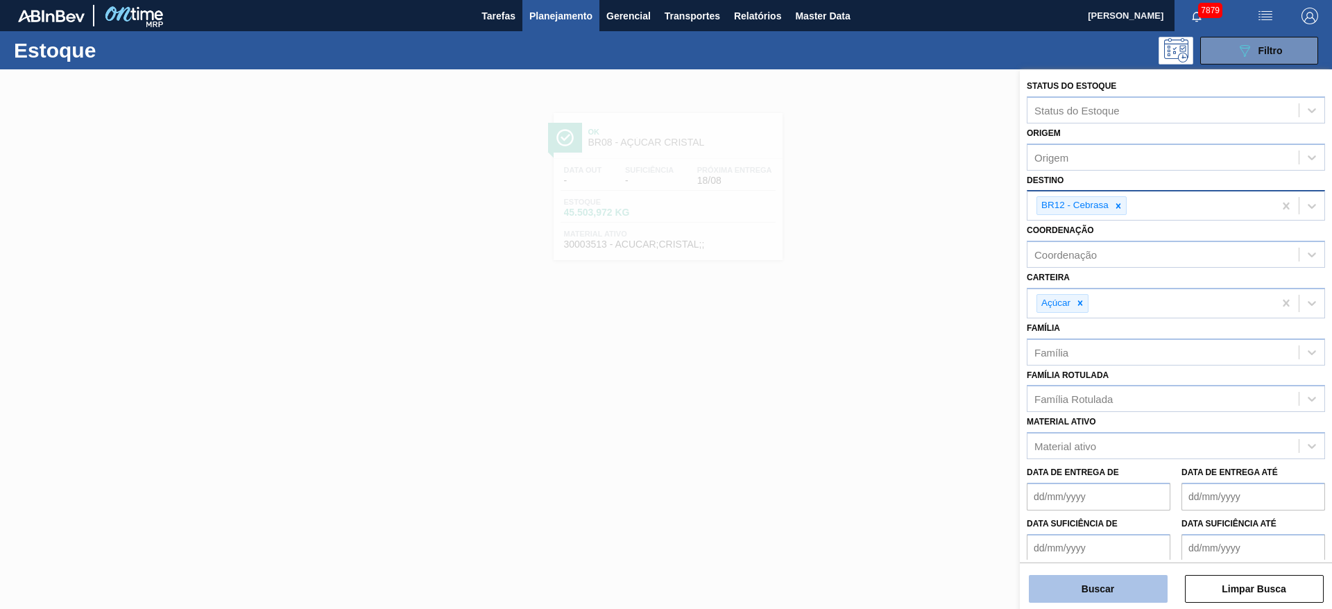
click at [887, 405] on button "Buscar" at bounding box center [1098, 589] width 139 height 28
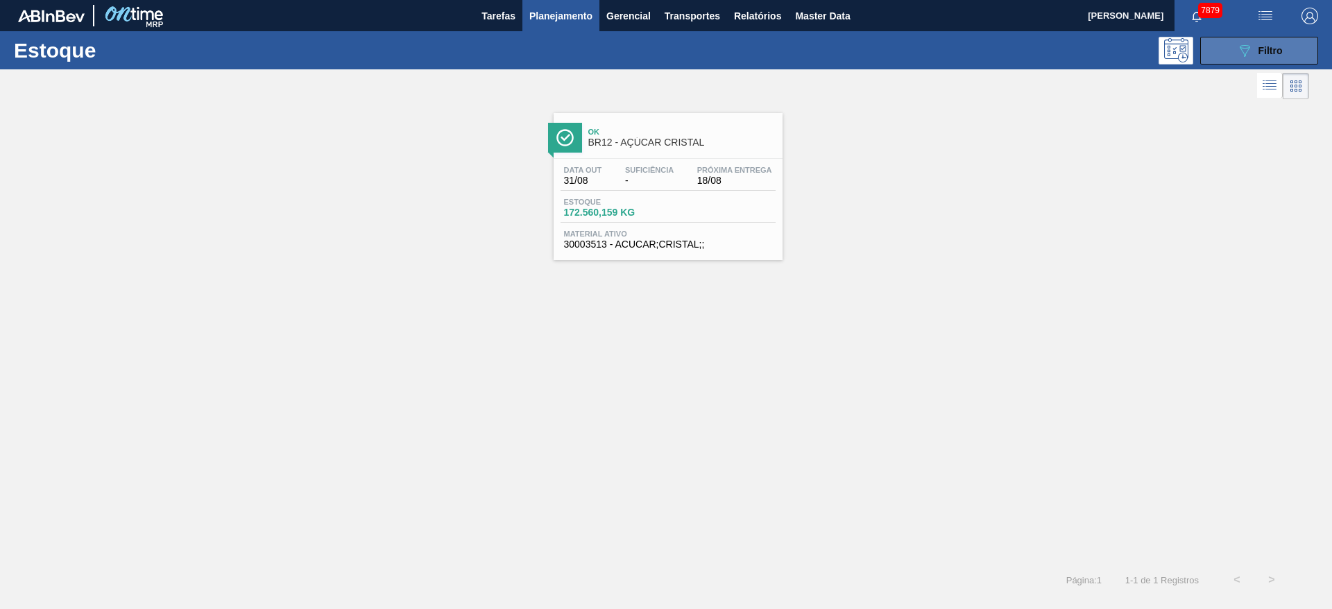
click at [887, 51] on button "089F7B8B-B2A5-4AFE-B5C0-19BA573D28AC Filtro" at bounding box center [1259, 51] width 118 height 28
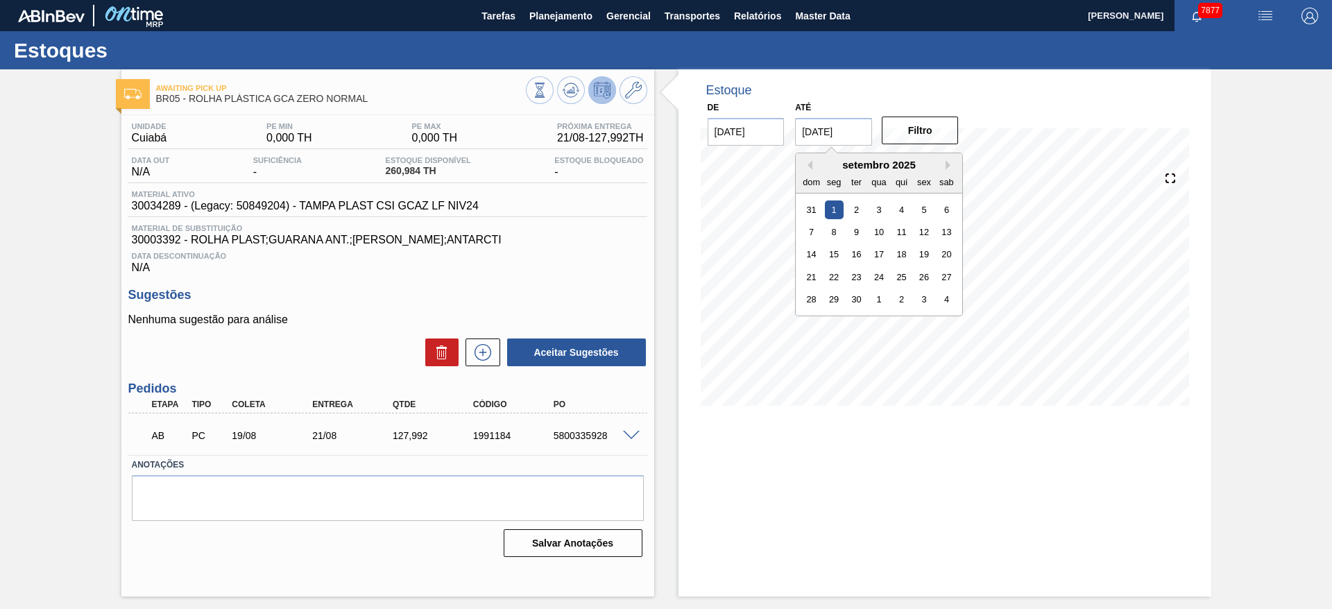
click at [832, 119] on input "01/09/2025" at bounding box center [833, 132] width 77 height 28
click at [952, 164] on button "Next Month" at bounding box center [950, 165] width 10 height 10
click at [945, 298] on div "1" at bounding box center [946, 299] width 19 height 19
type input "01/11/2025"
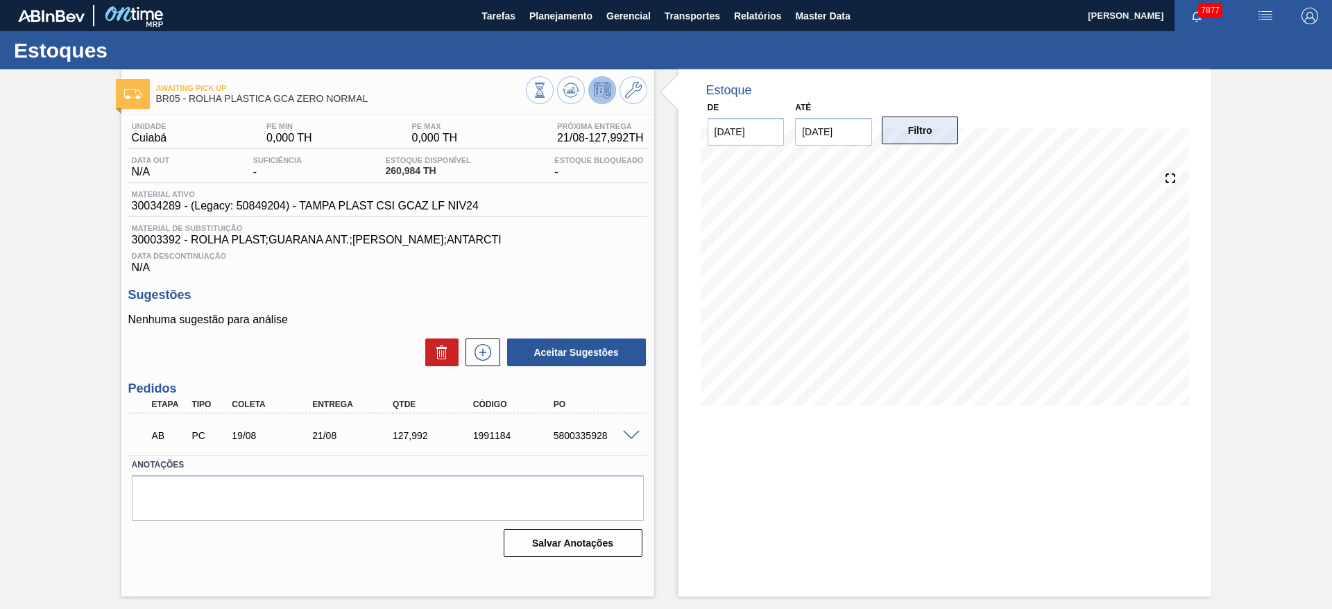
click at [925, 117] on button "Filtro" at bounding box center [920, 131] width 77 height 28
click at [547, 86] on icon at bounding box center [539, 90] width 15 height 15
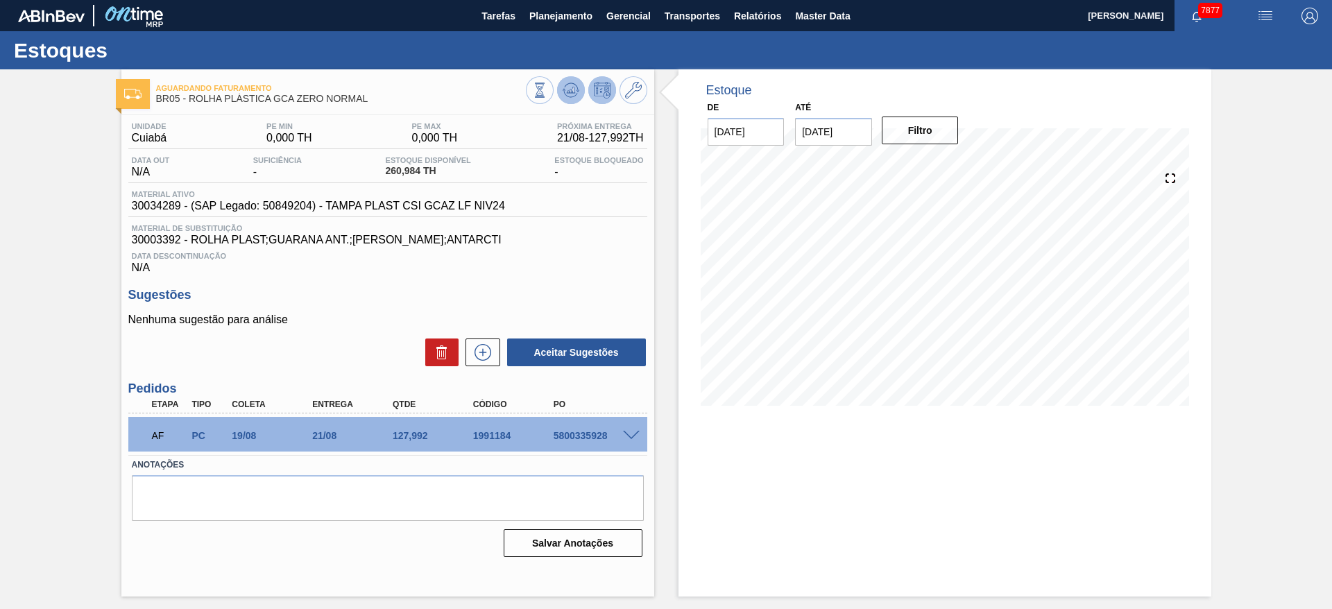
click at [547, 86] on icon at bounding box center [539, 90] width 15 height 15
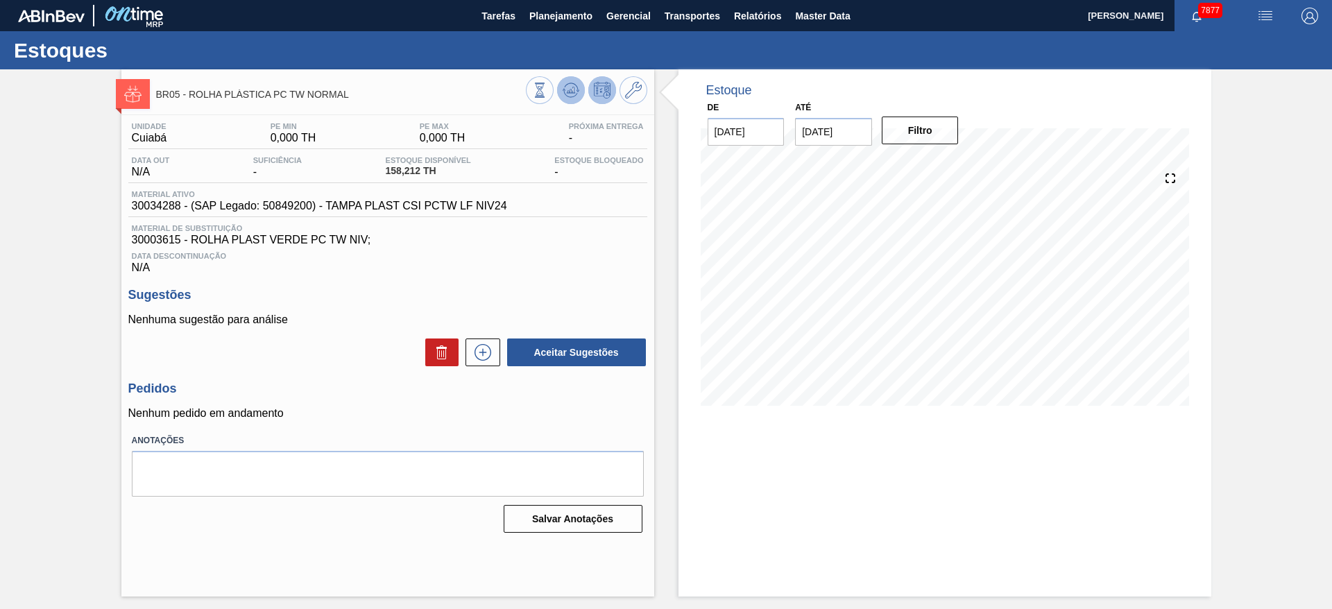
click at [547, 85] on icon at bounding box center [539, 90] width 15 height 15
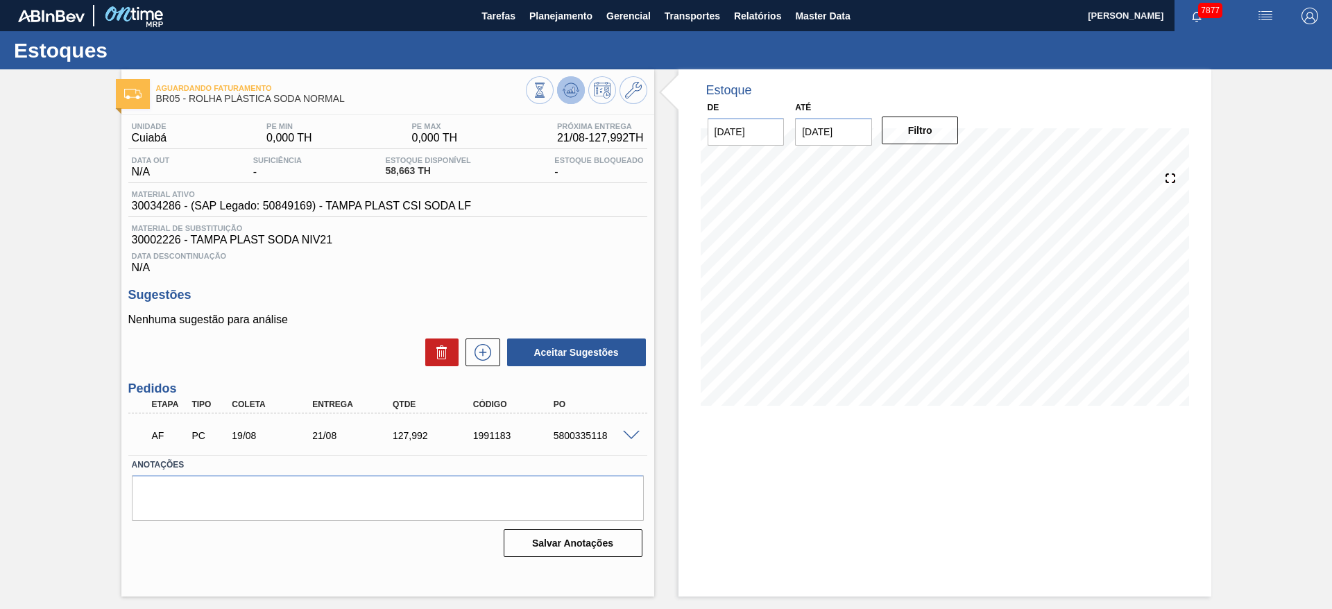
click at [547, 90] on icon at bounding box center [539, 90] width 15 height 15
click at [547, 89] on icon at bounding box center [539, 90] width 15 height 15
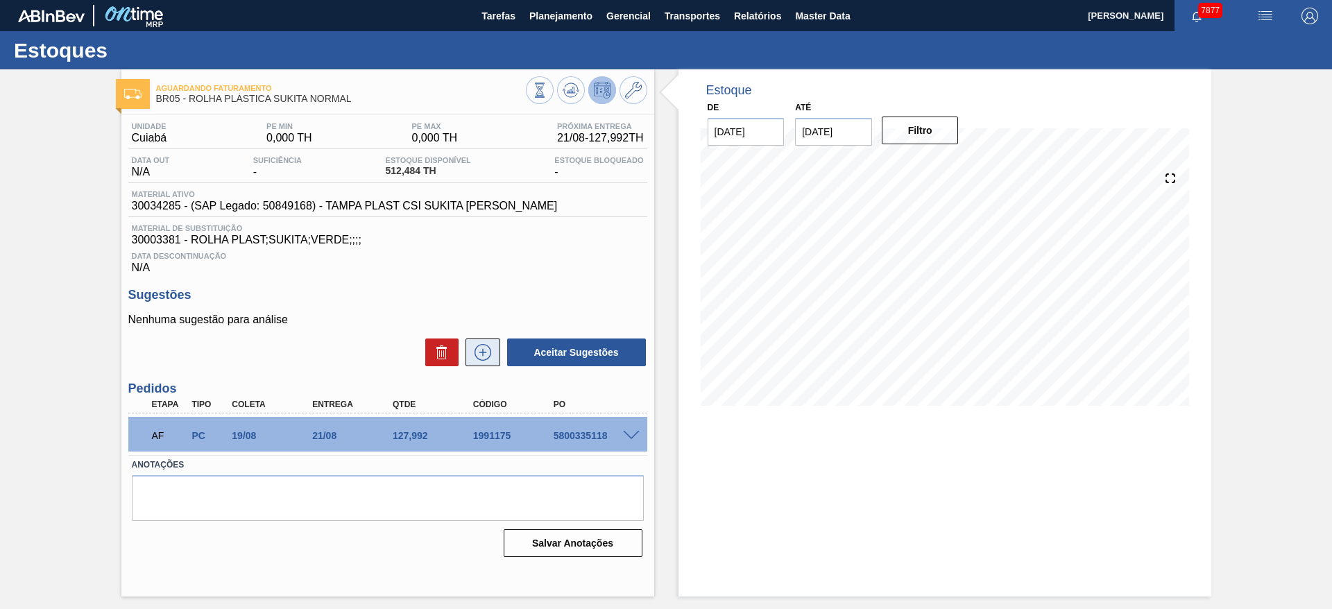
click at [487, 364] on button at bounding box center [482, 352] width 35 height 28
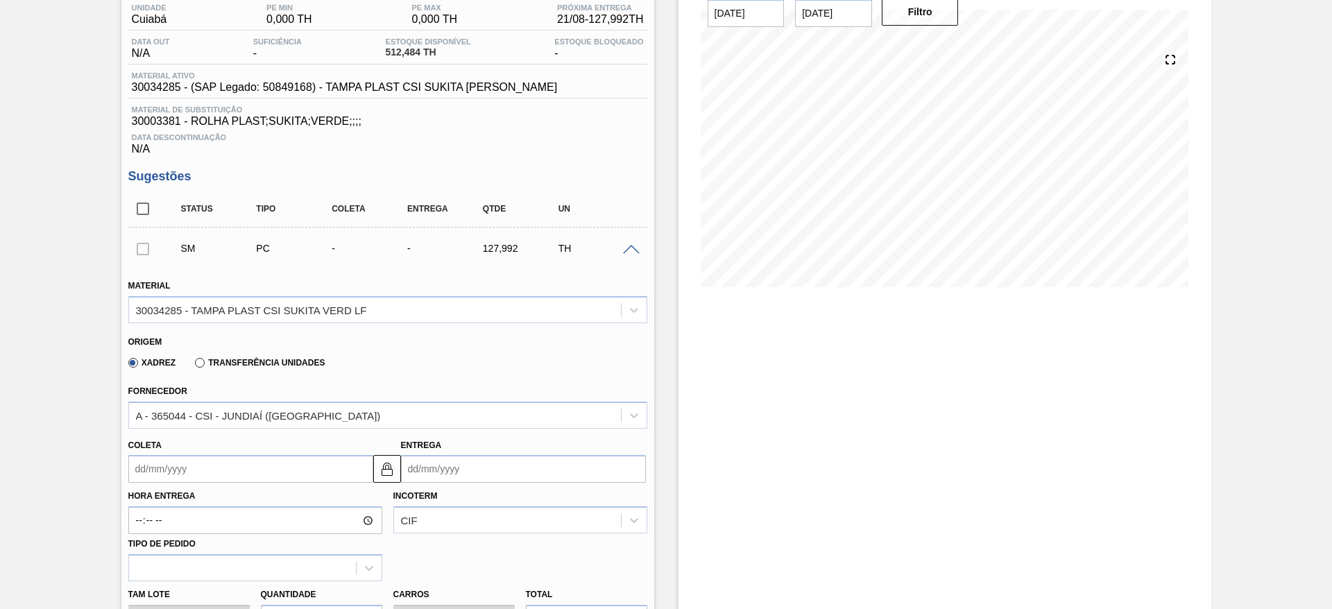
scroll to position [196, 0]
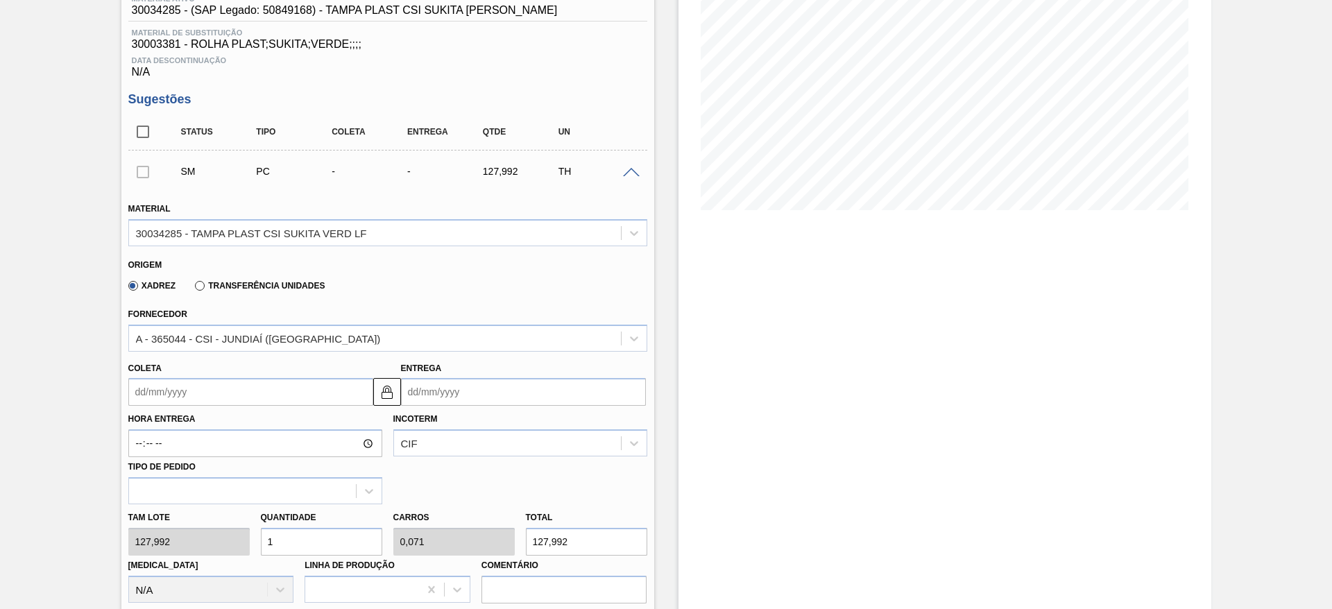
click at [288, 528] on input "1" at bounding box center [321, 542] width 121 height 28
type input "3"
type input "0,214"
type input "383,976"
click at [288, 528] on input "3" at bounding box center [321, 542] width 121 height 28
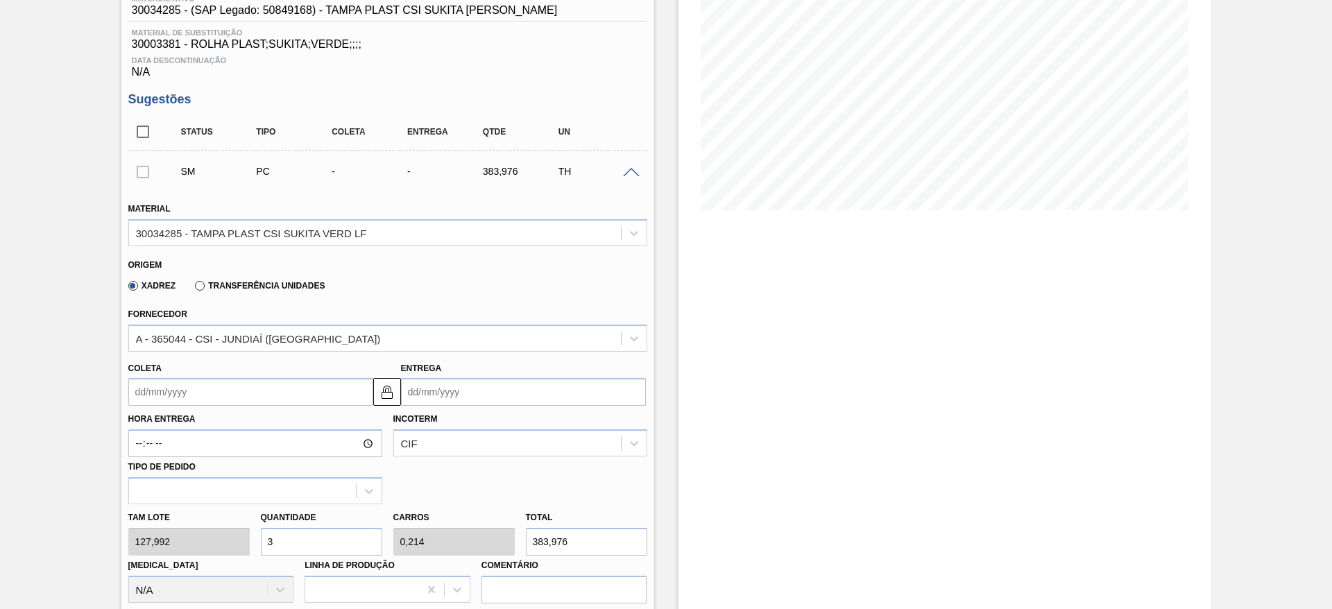
type input "3"
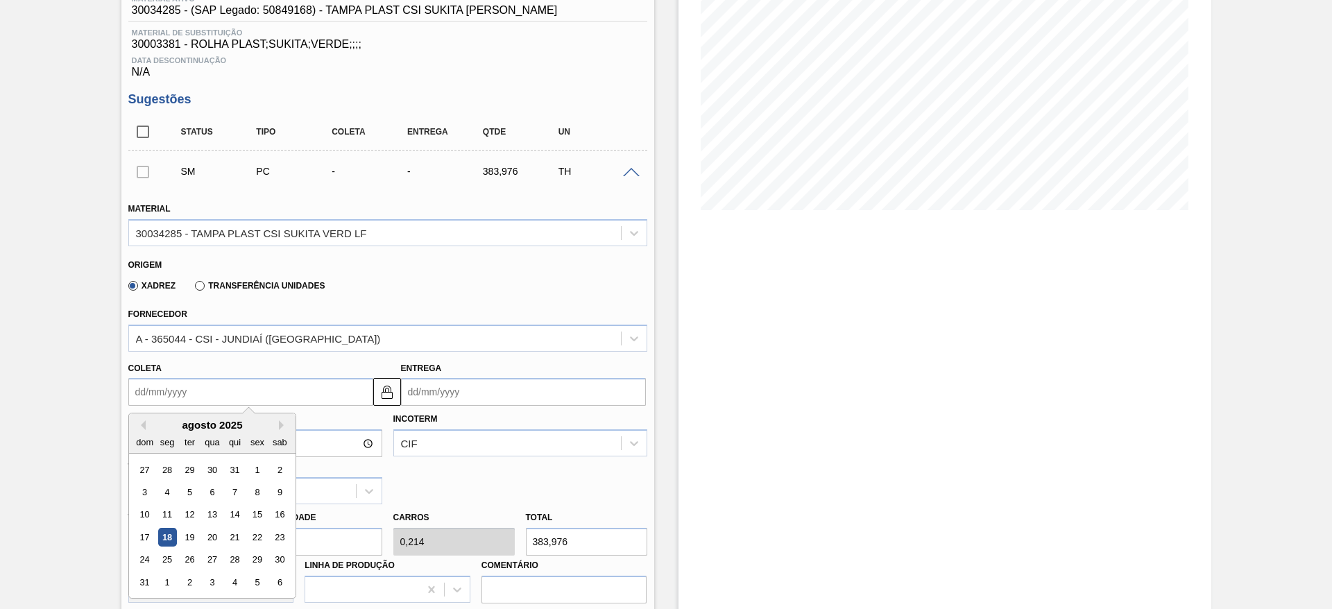
click at [155, 399] on input "Coleta" at bounding box center [250, 392] width 245 height 28
click at [284, 425] on button "Next Month" at bounding box center [284, 425] width 10 height 10
click at [170, 492] on div "8" at bounding box center [166, 492] width 19 height 19
type input "08/09/2025"
type input "10/09/2025"
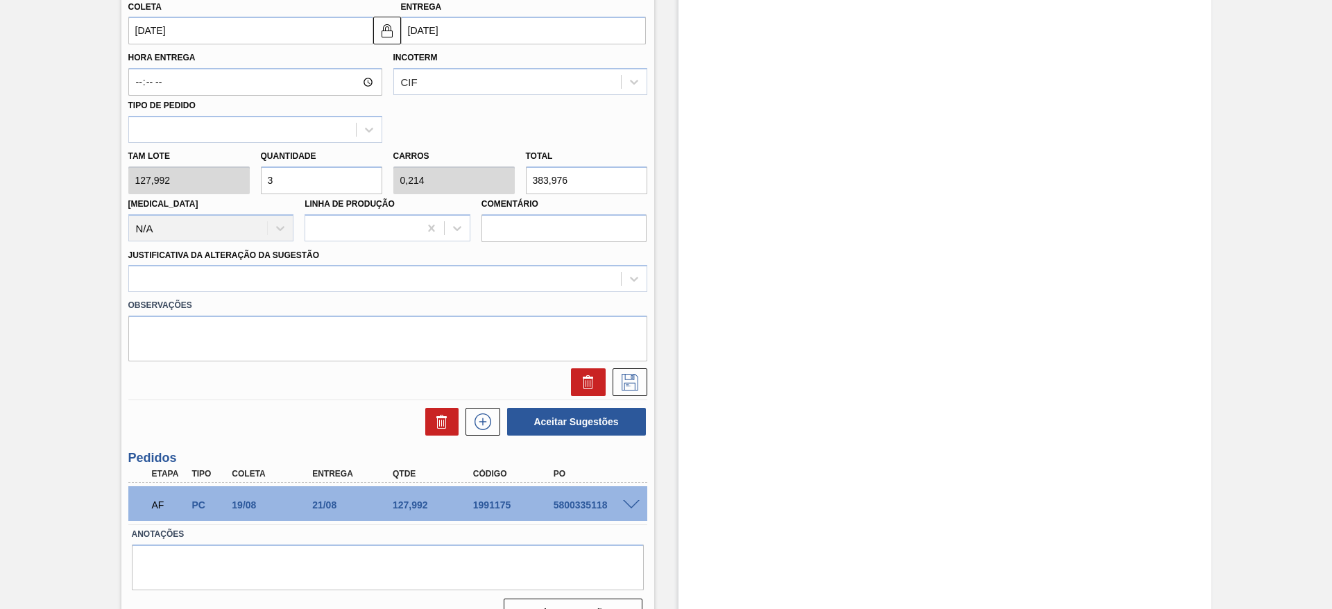
scroll to position [567, 0]
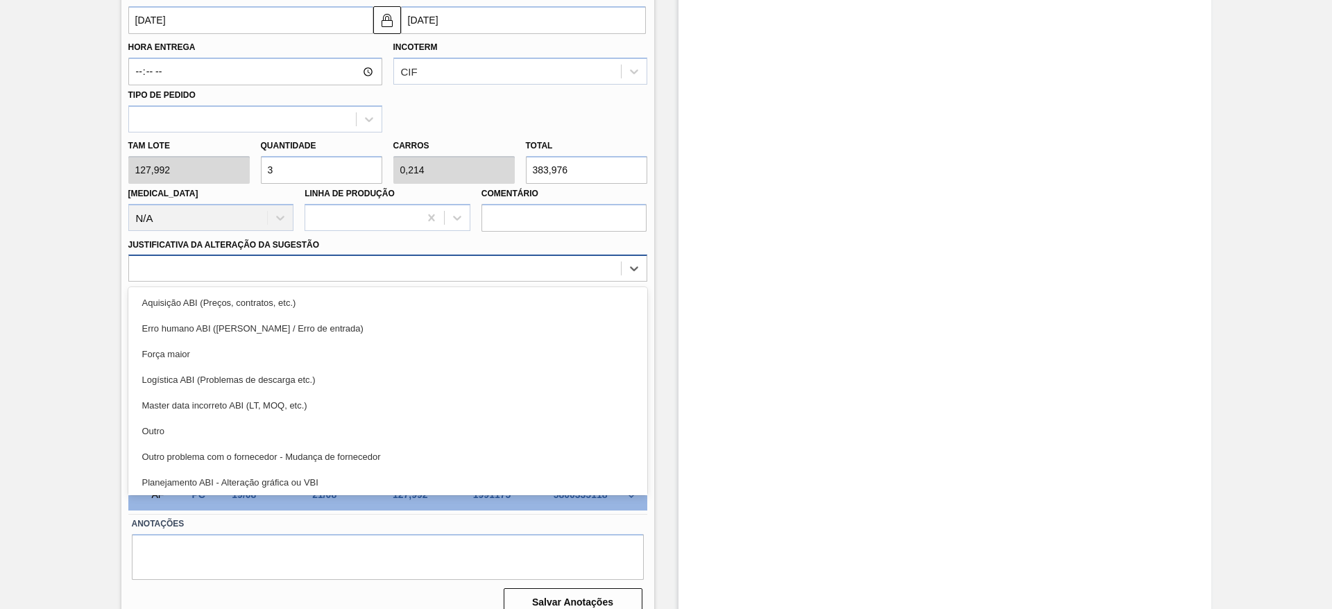
click at [477, 255] on div at bounding box center [387, 268] width 519 height 27
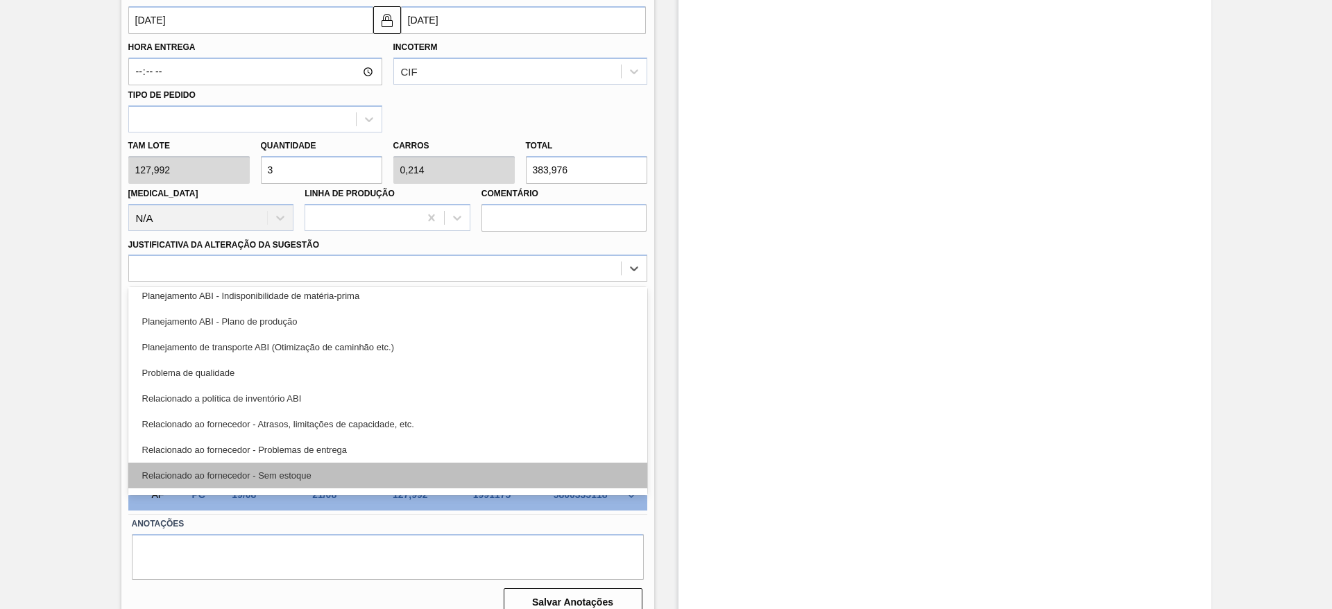
scroll to position [214, 0]
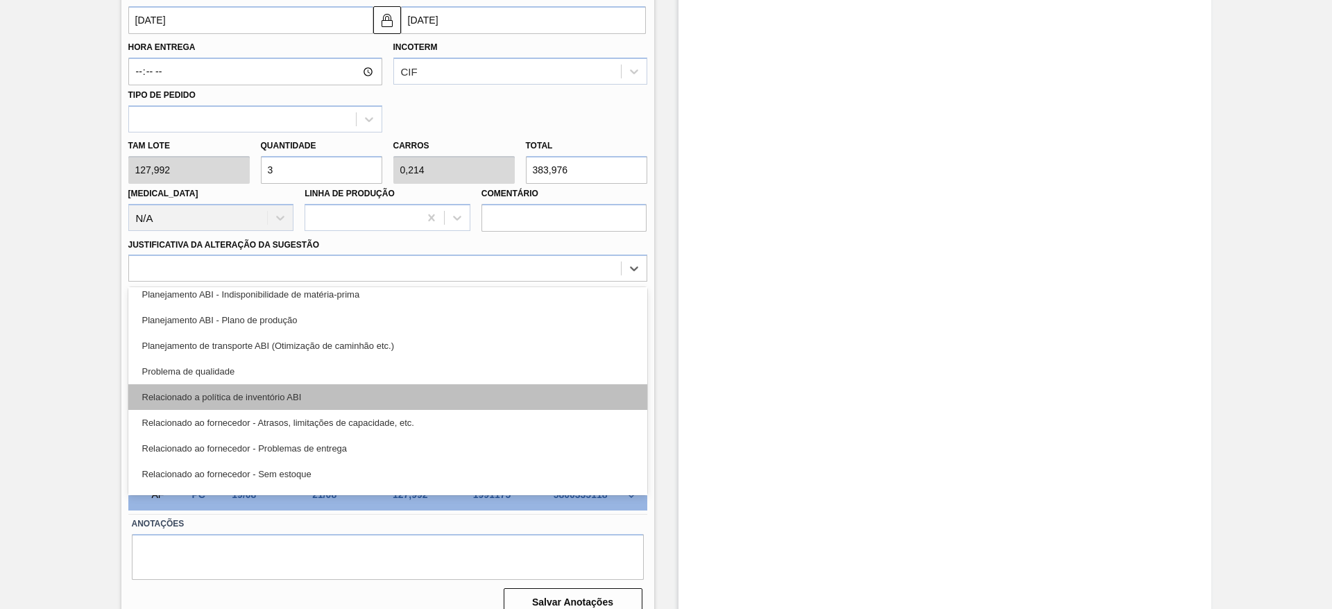
click at [370, 399] on div "Relacionado a política de inventório ABI" at bounding box center [387, 397] width 519 height 26
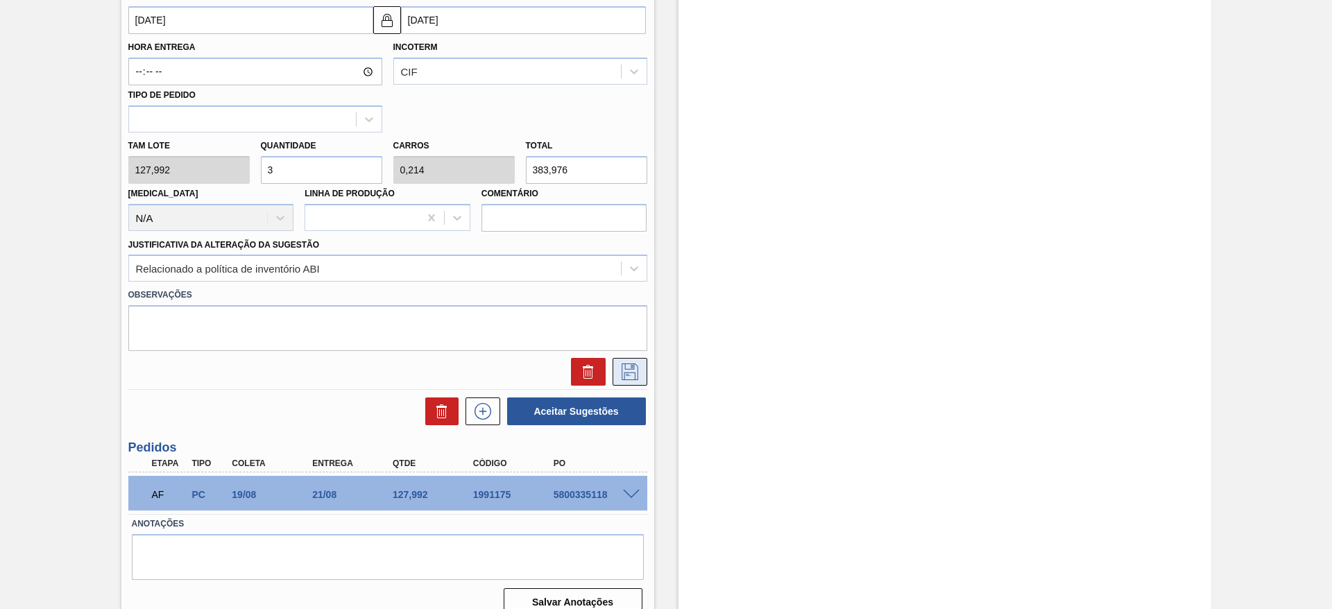
click at [635, 370] on icon at bounding box center [630, 371] width 22 height 17
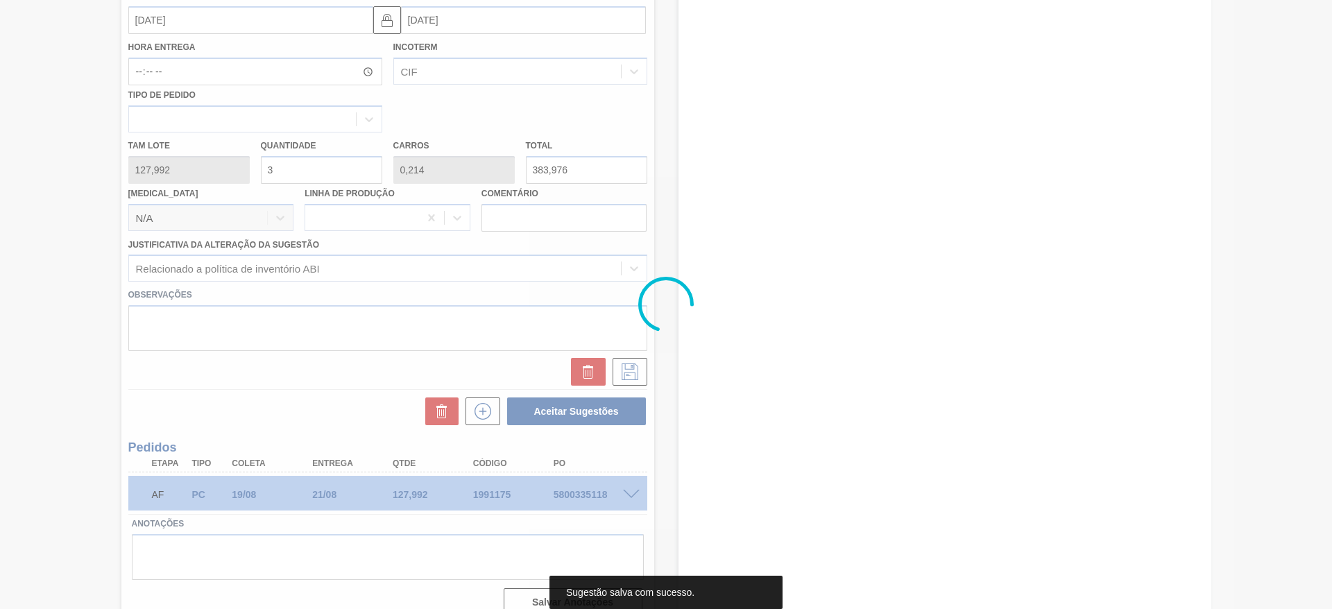
scroll to position [17, 0]
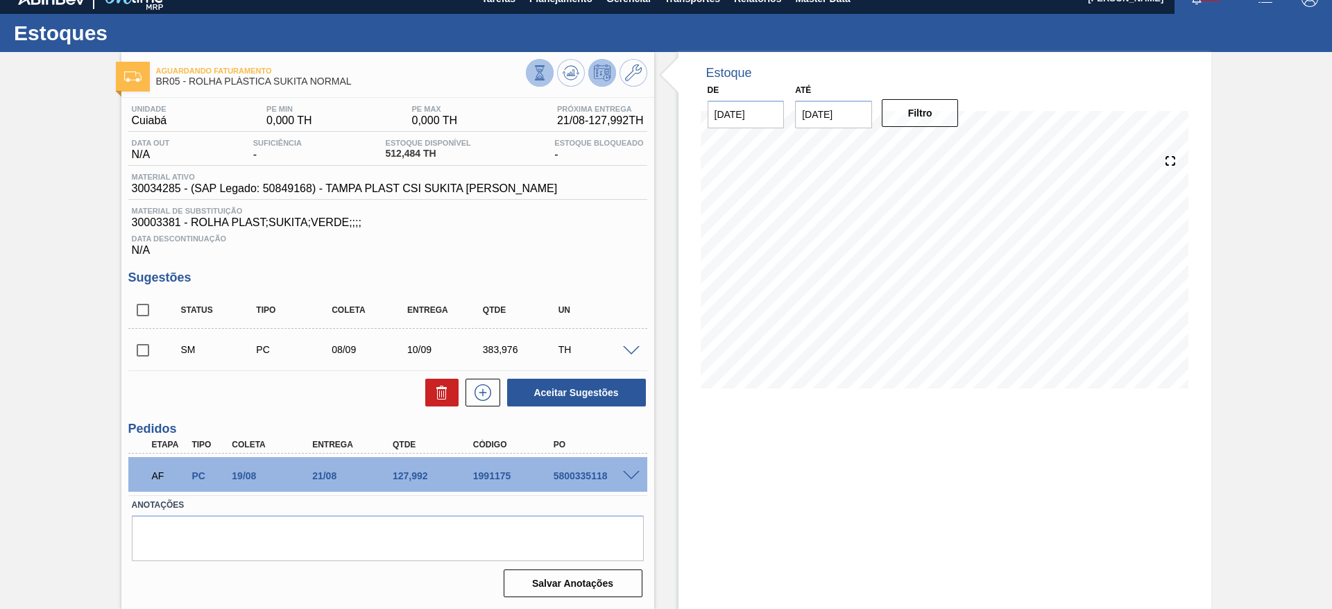
click at [547, 76] on button at bounding box center [540, 73] width 28 height 28
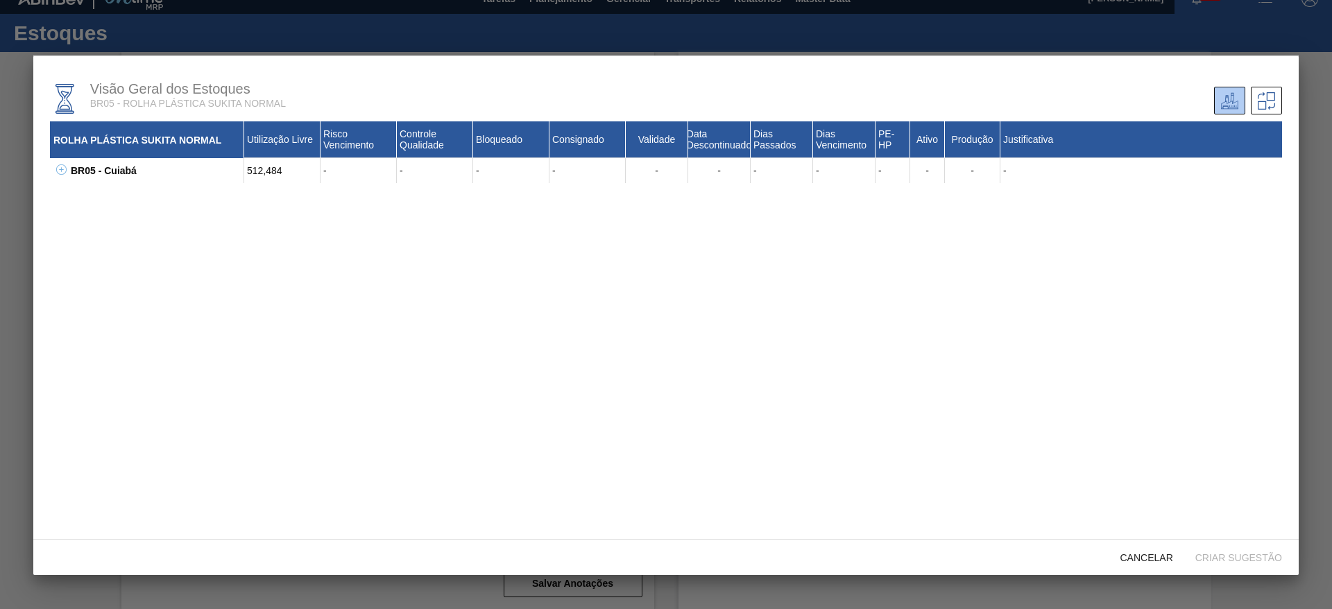
click at [63, 169] on icon at bounding box center [61, 169] width 10 height 10
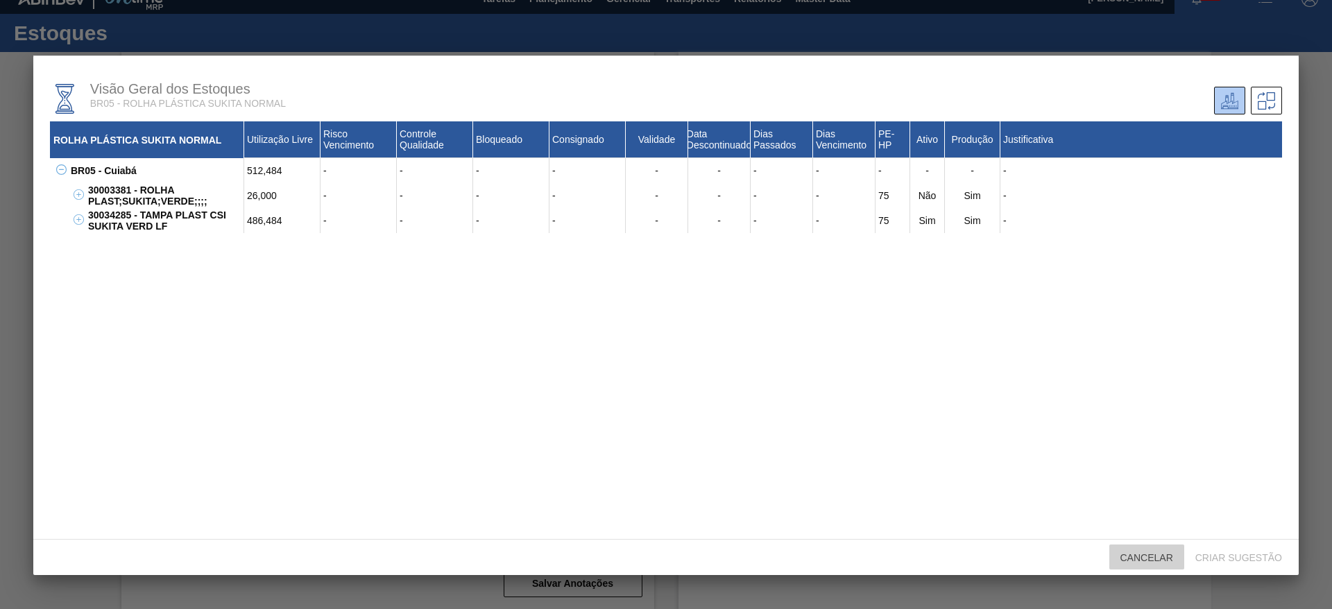
click at [1160, 553] on span "Cancelar" at bounding box center [1146, 557] width 75 height 11
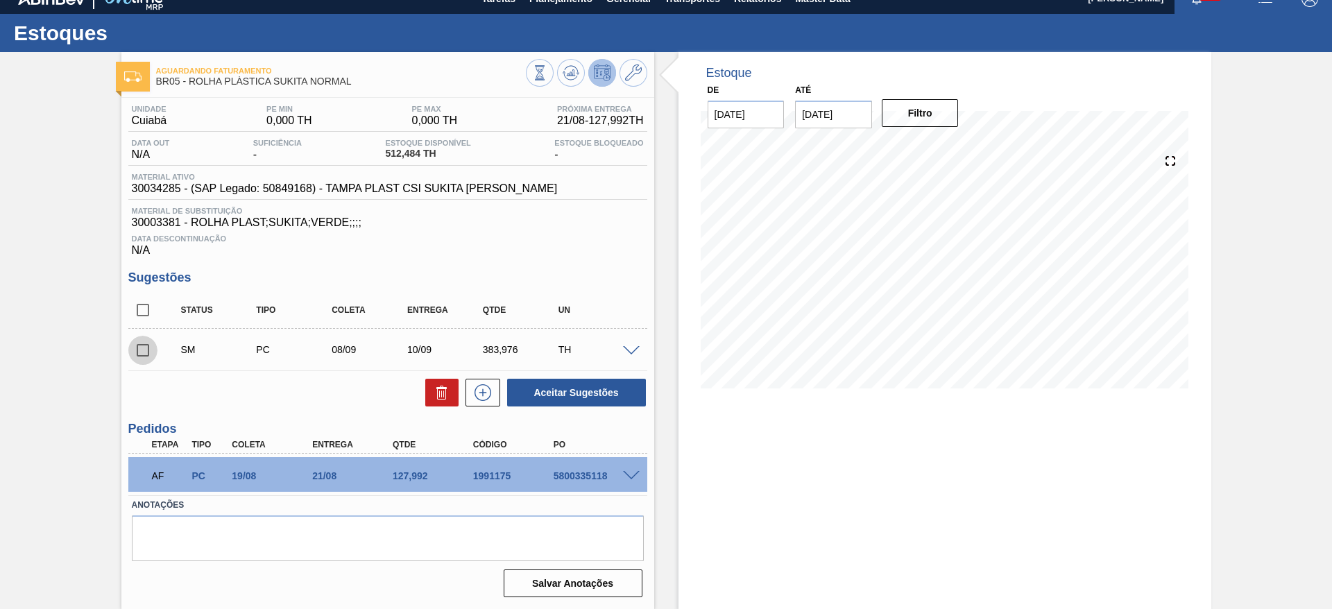
click at [141, 348] on input "checkbox" at bounding box center [142, 350] width 29 height 29
click at [545, 396] on button "Aceitar Sugestões" at bounding box center [576, 393] width 139 height 28
checkbox input "false"
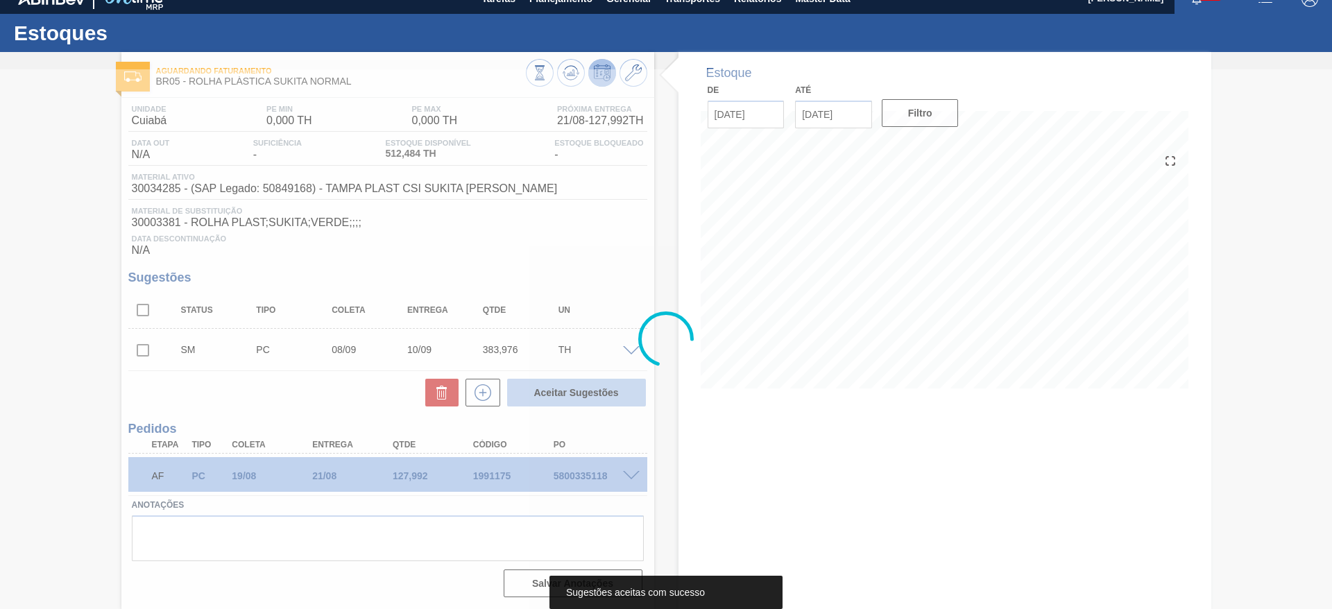
scroll to position [1, 0]
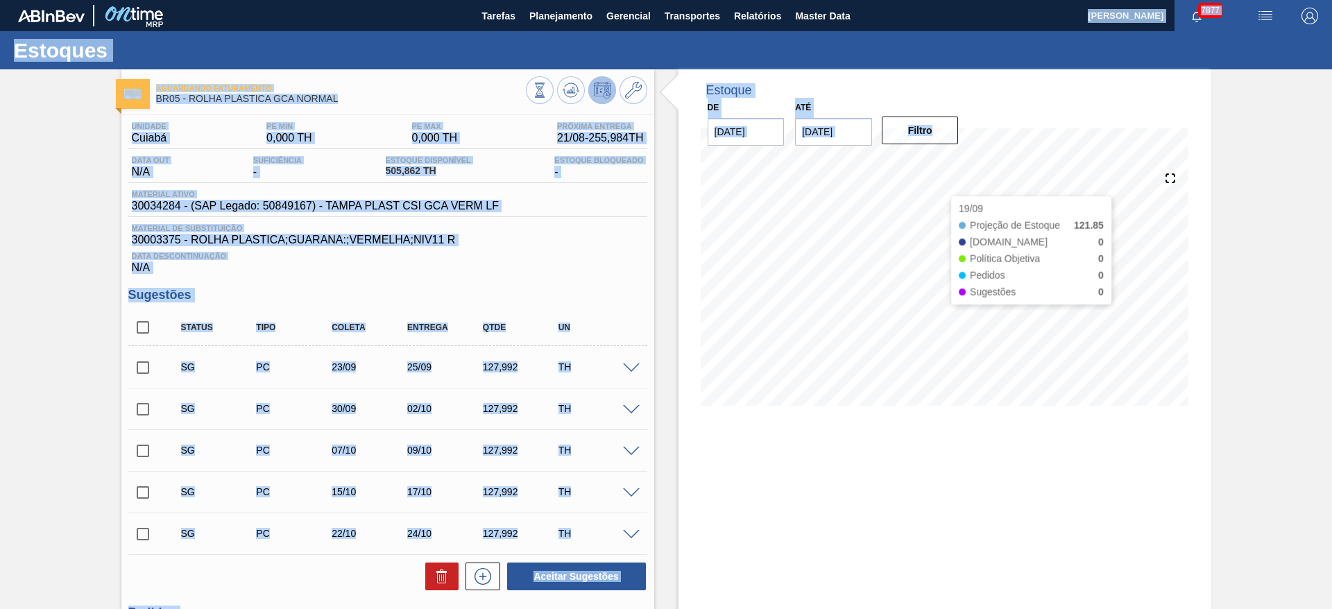
drag, startPoint x: 842, startPoint y: 447, endPoint x: 875, endPoint y: 6, distance: 443.0
click at [875, 6] on main "Tarefas Planejamento Gerencial Transportes Relatórios Master Data José Albérico…" at bounding box center [666, 304] width 1332 height 609
click at [519, 144] on div "Unidade Cuiabá PE MIN 0,000 TH PE MAX 0,000 TH Próxima Entrega 21/08 - 255,984 …" at bounding box center [387, 135] width 519 height 27
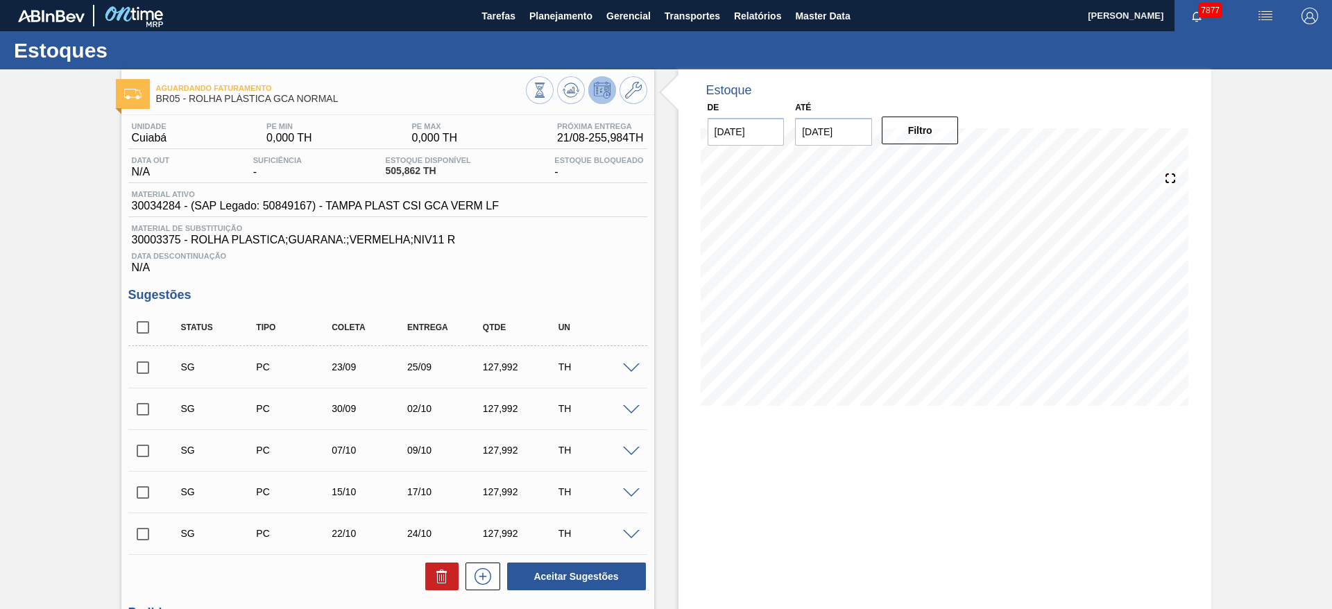
click at [635, 368] on span at bounding box center [631, 368] width 17 height 10
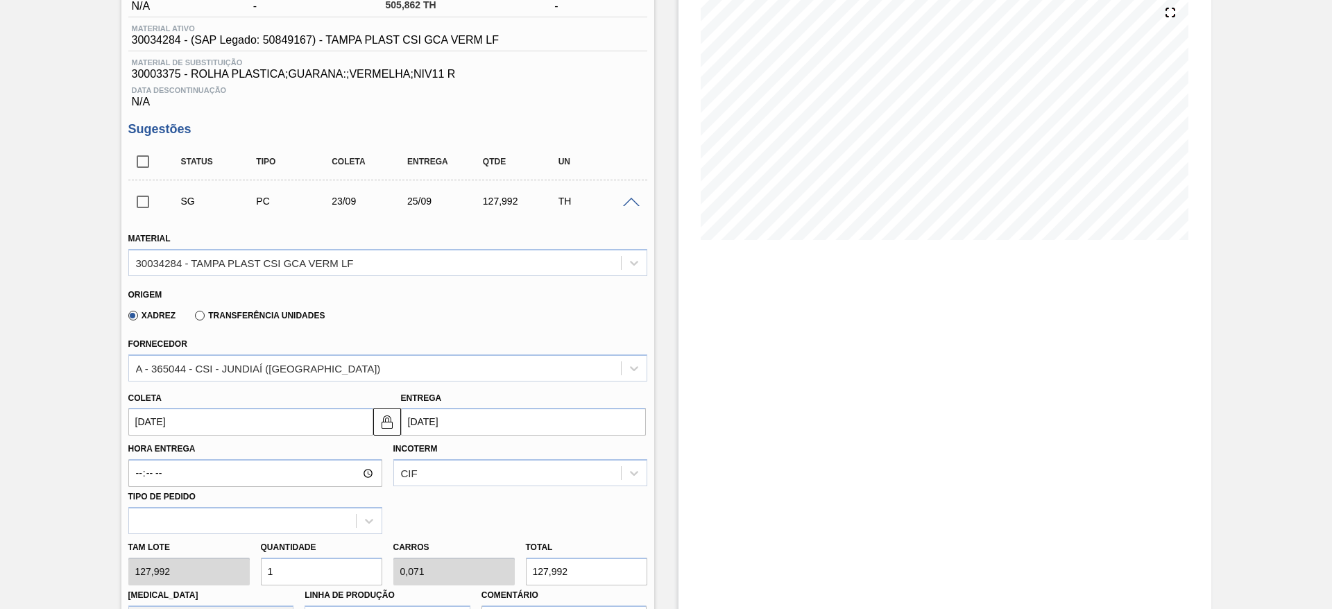
scroll to position [160, 0]
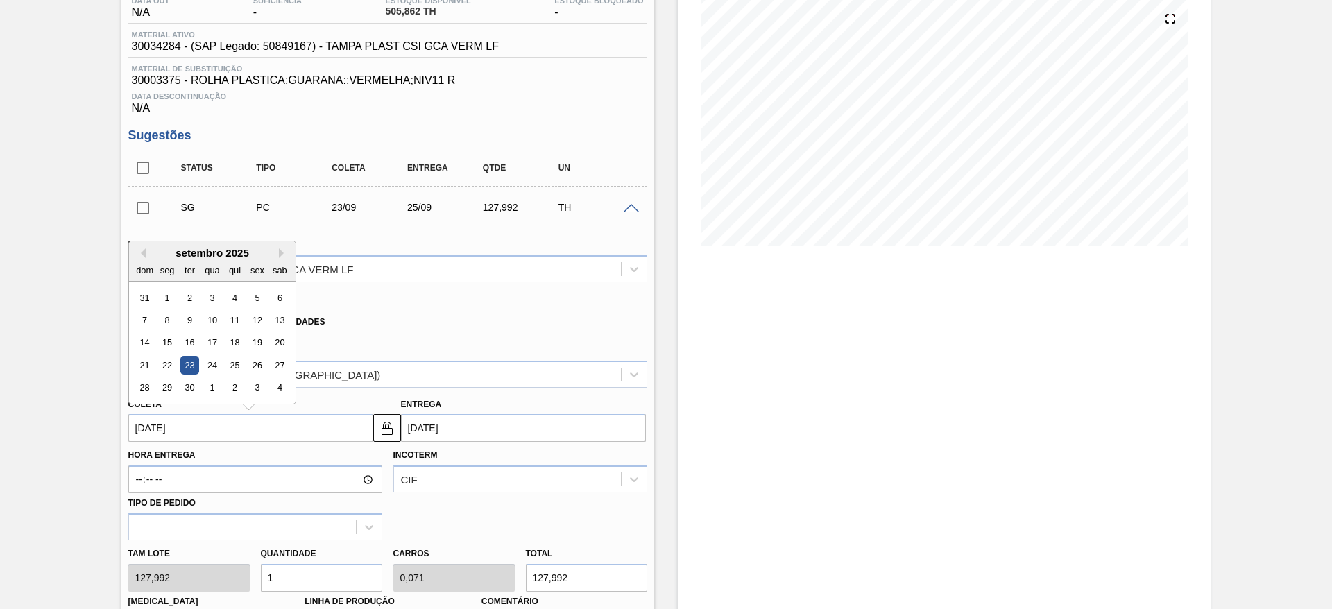
click at [149, 420] on input "23/09/2025" at bounding box center [250, 428] width 245 height 28
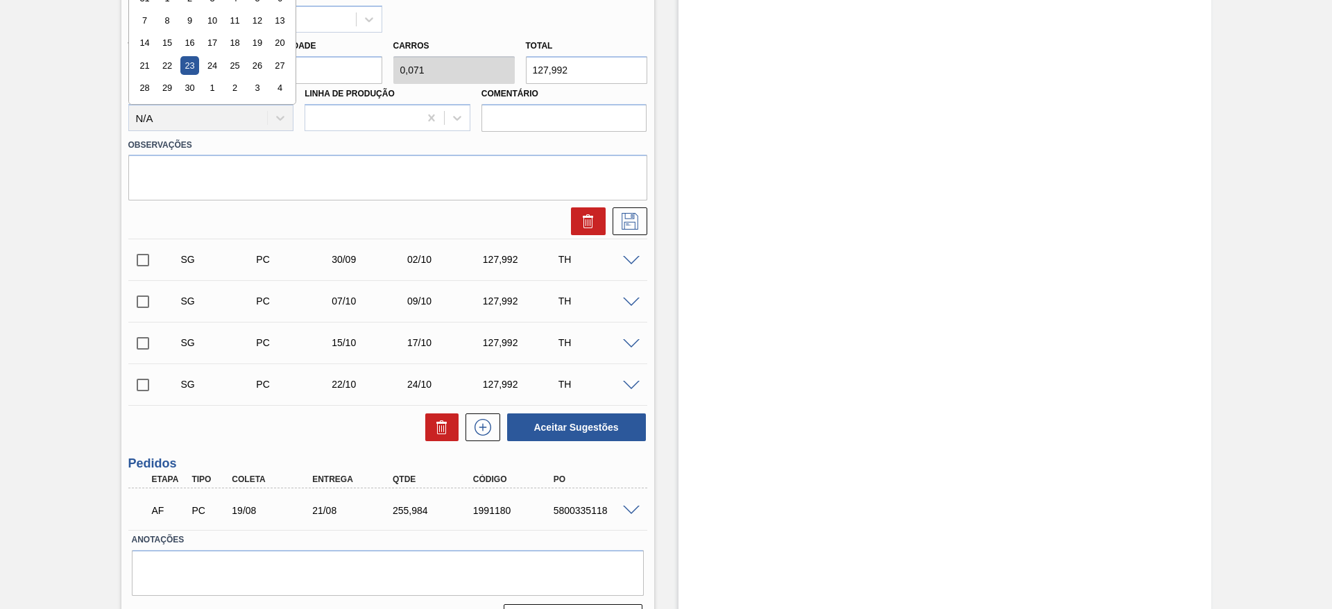
scroll to position [0, 0]
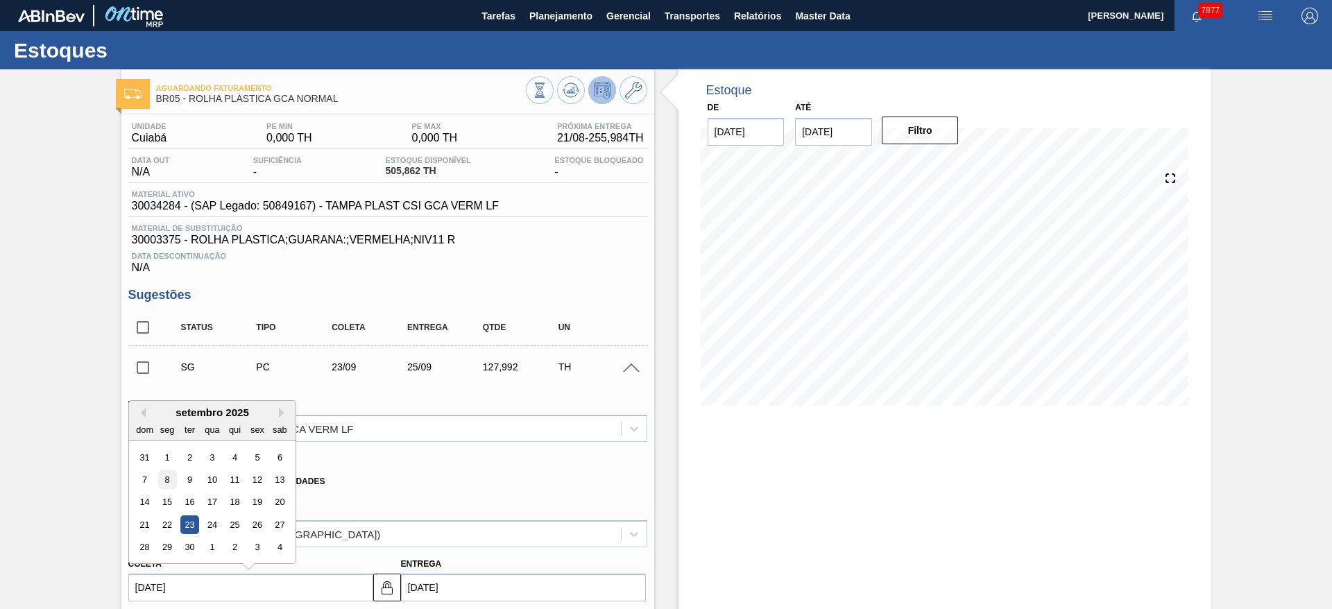
click at [170, 480] on div "8" at bounding box center [166, 479] width 19 height 19
type input "08/09/2025"
type input "10/09/2025"
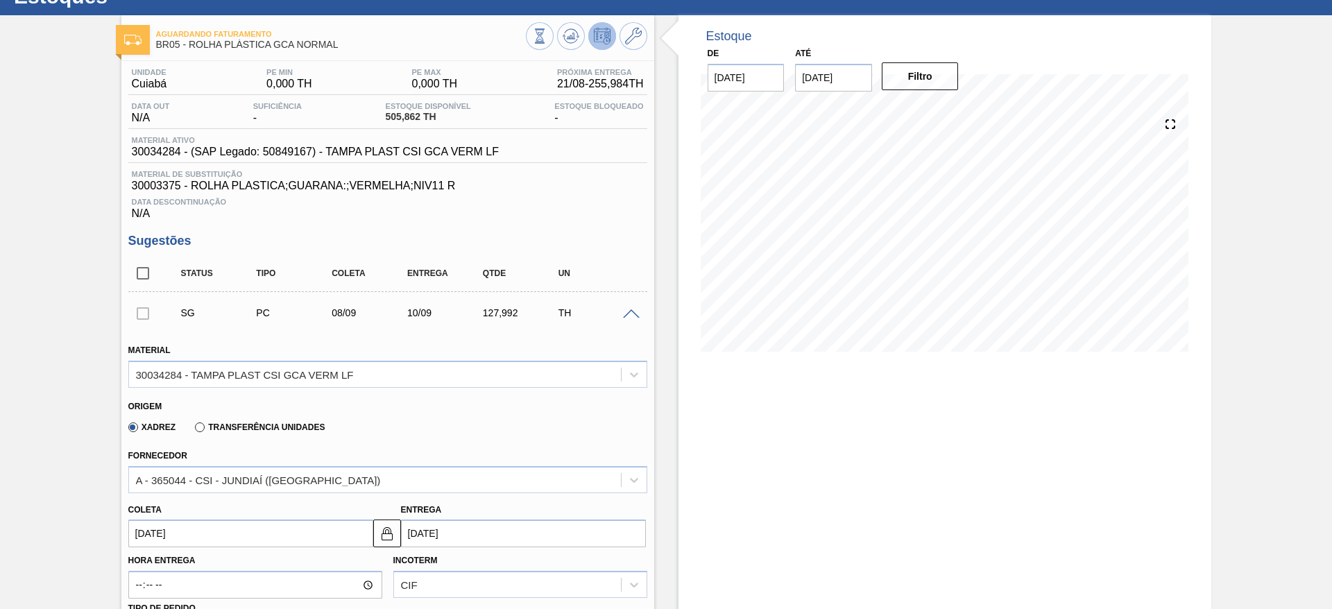
scroll to position [18, 0]
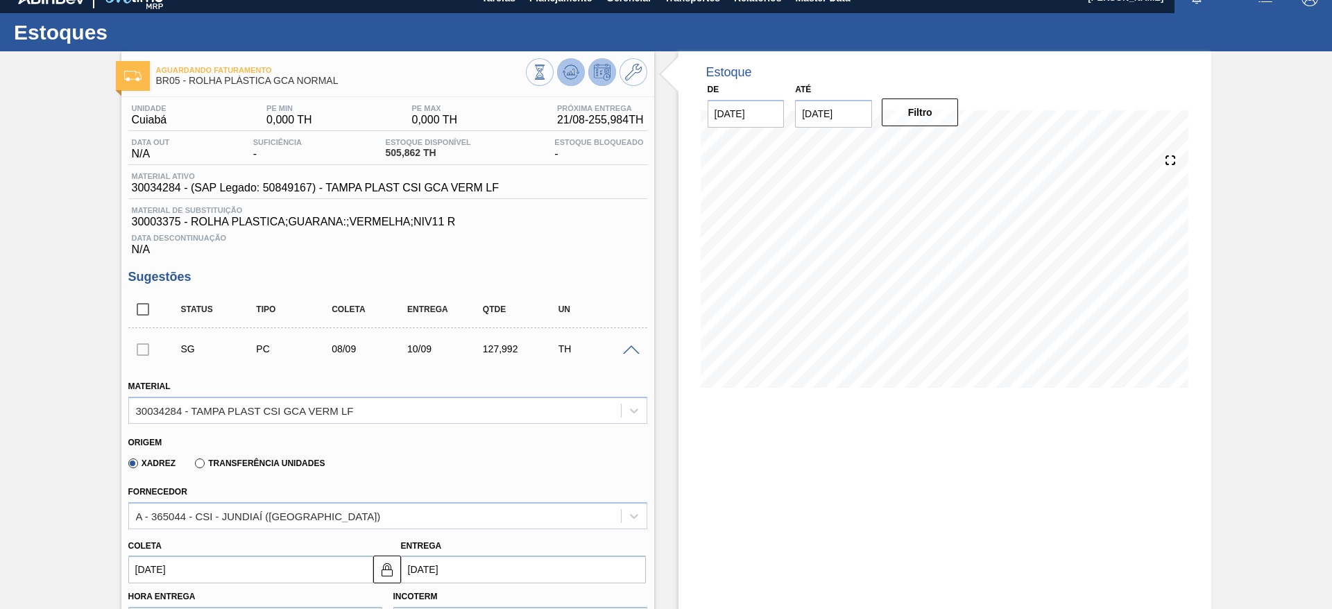
click at [563, 72] on icon at bounding box center [570, 75] width 14 height 7
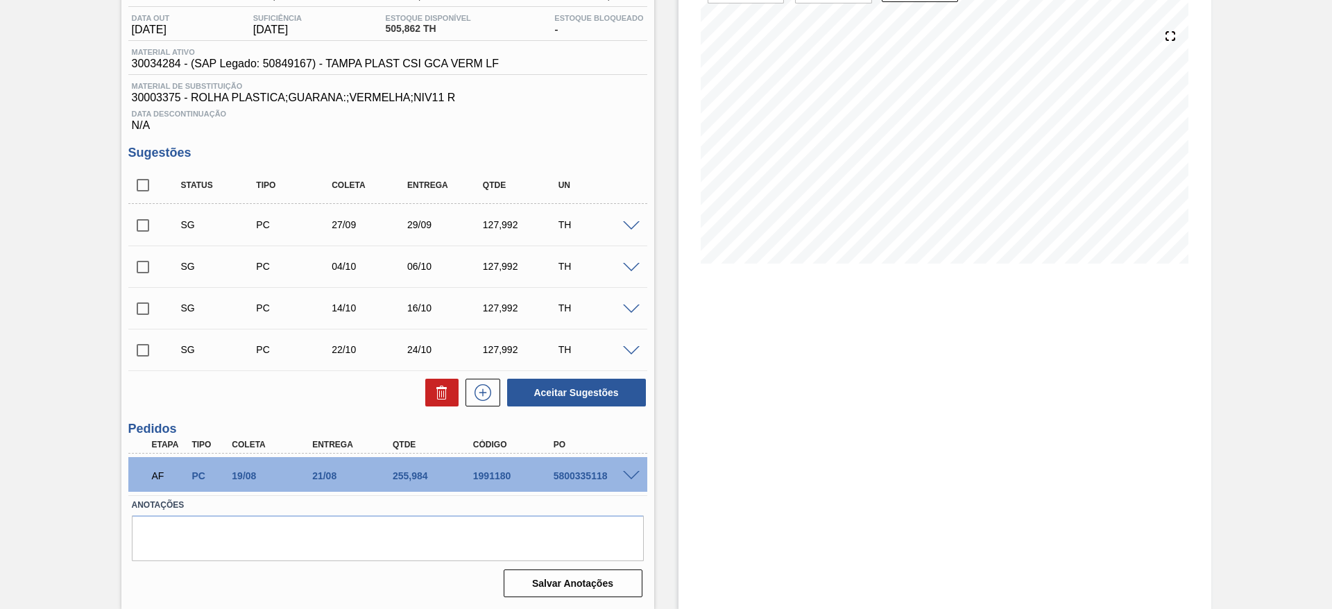
scroll to position [0, 0]
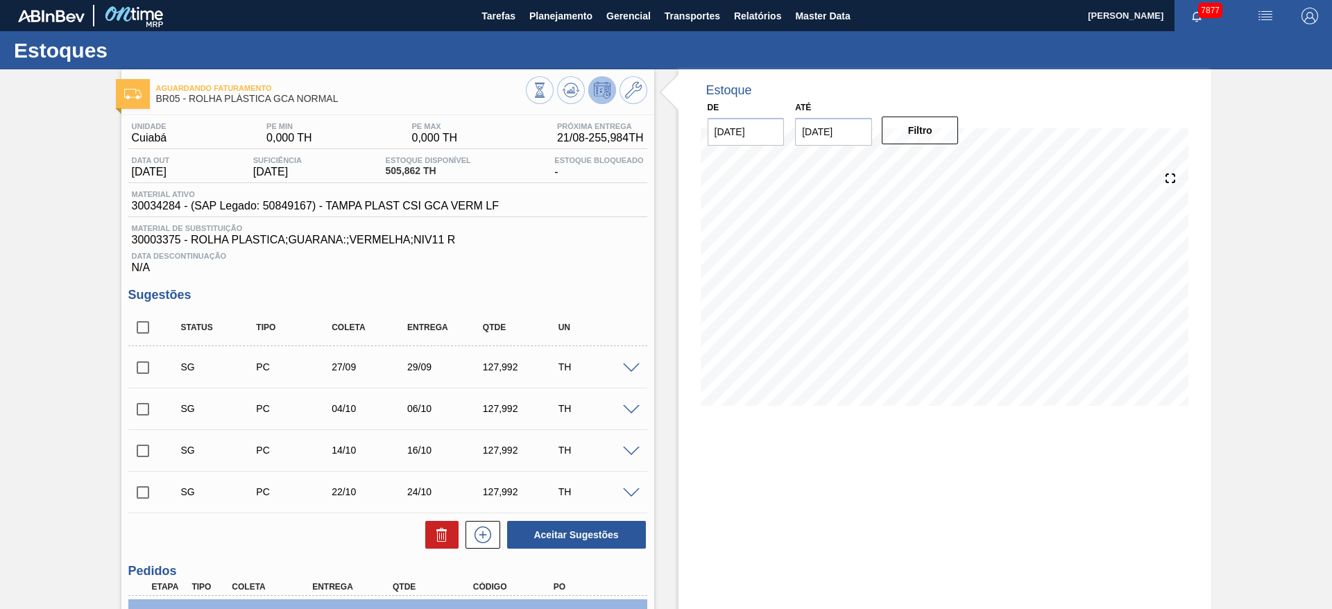
click at [631, 369] on span at bounding box center [631, 368] width 17 height 10
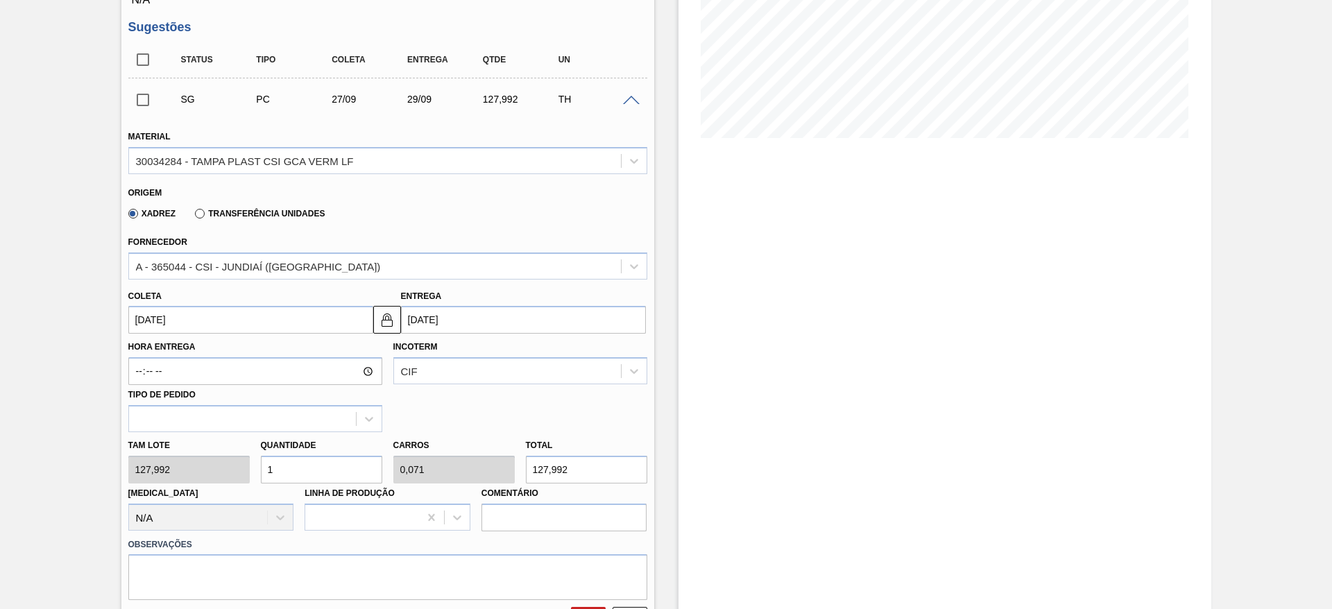
scroll to position [268, 0]
click at [270, 477] on input "1" at bounding box center [321, 469] width 121 height 28
type input "3"
type input "0,214"
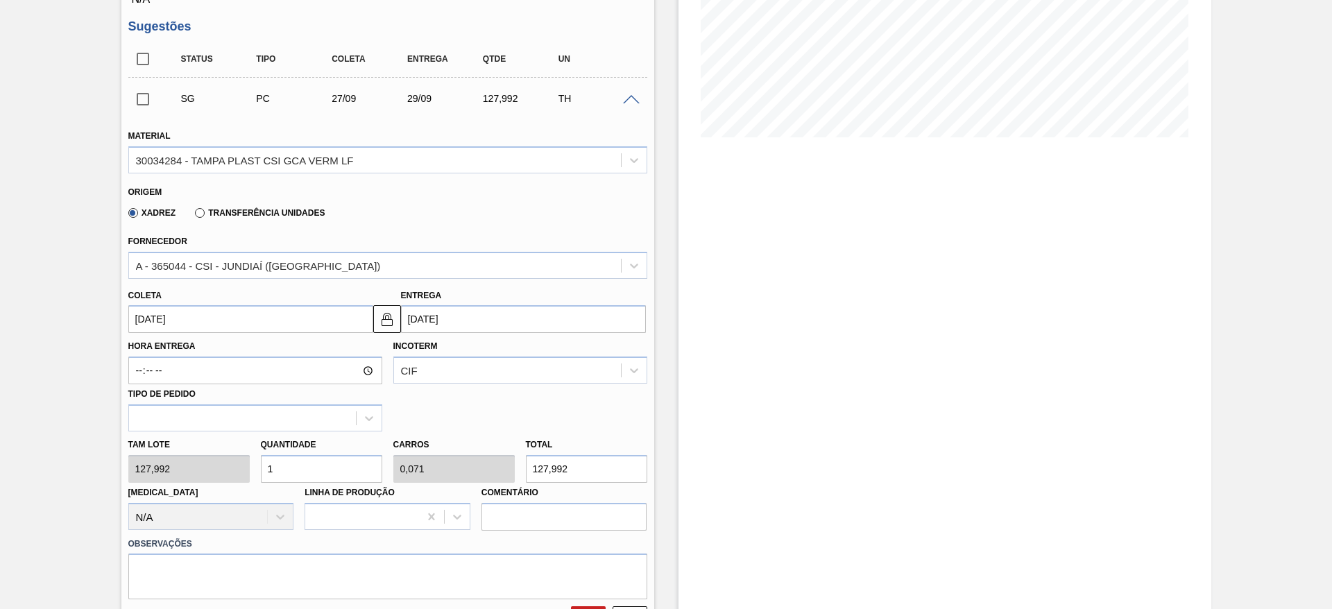
type input "383,976"
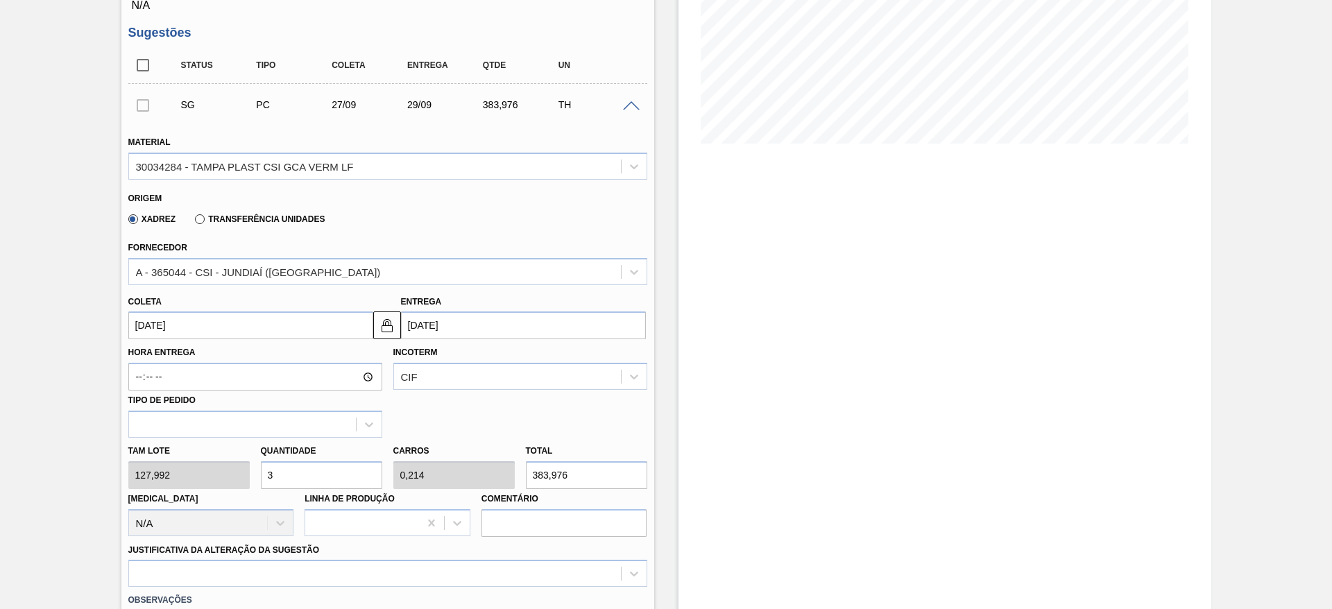
scroll to position [264, 0]
type input "3"
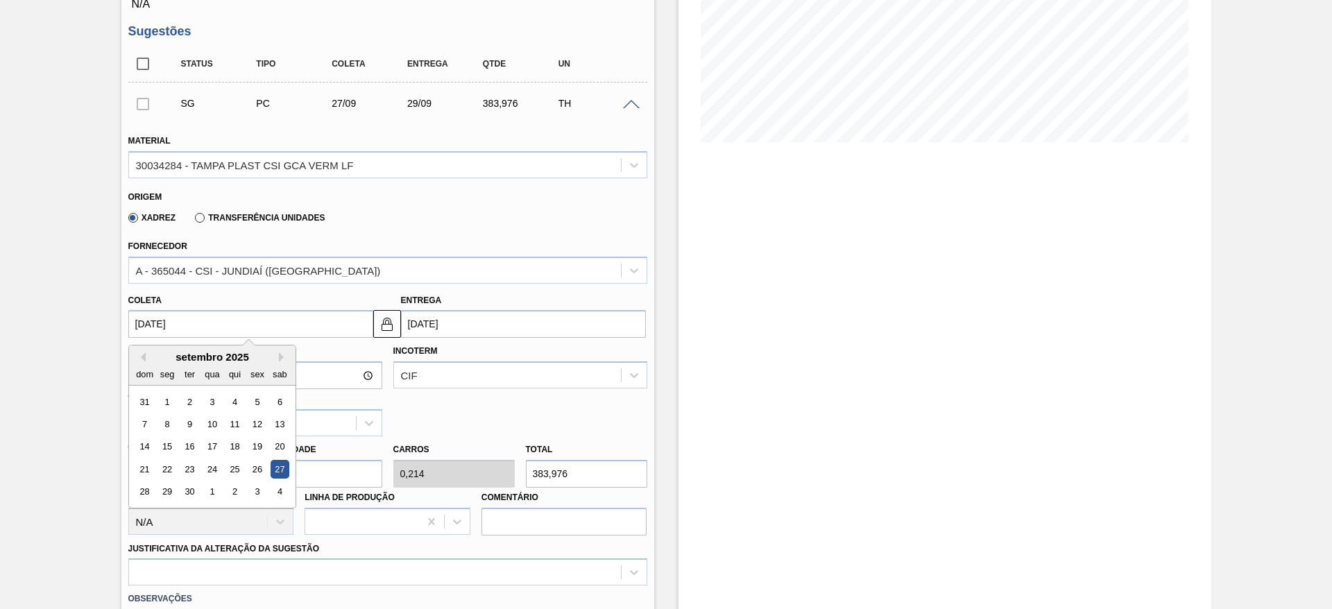
click at [171, 330] on input "27/09/2025" at bounding box center [250, 324] width 245 height 28
click at [161, 428] on div "8" at bounding box center [166, 424] width 19 height 19
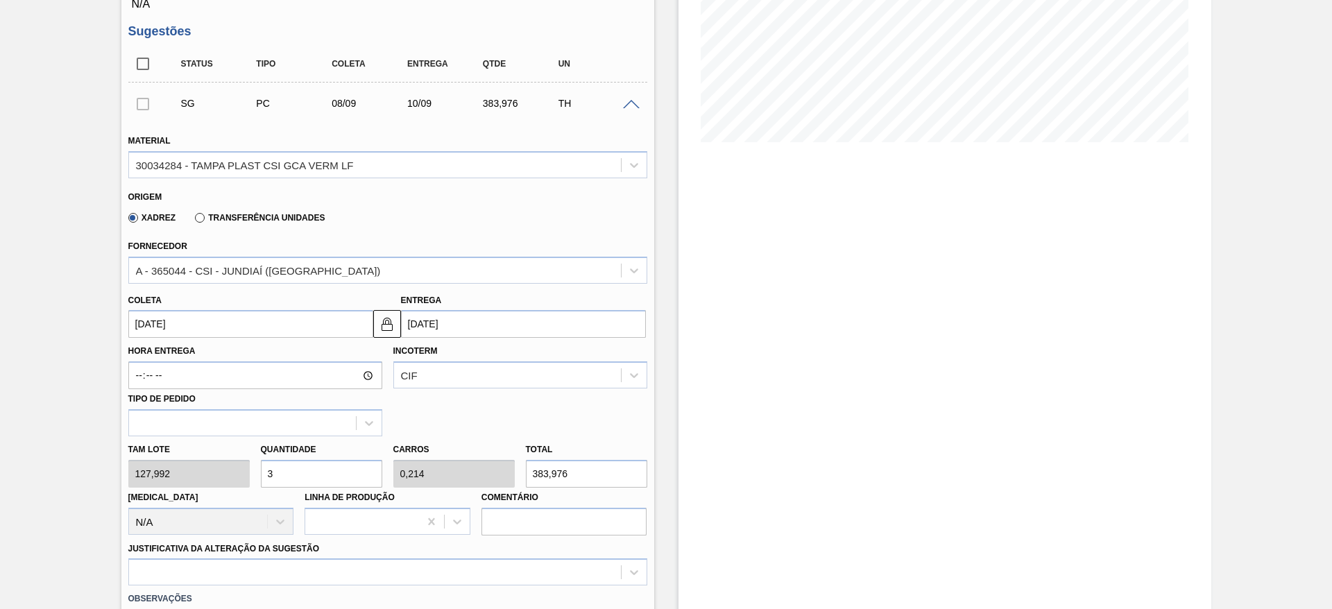
type input "08/09/2025"
type input "10/09/2025"
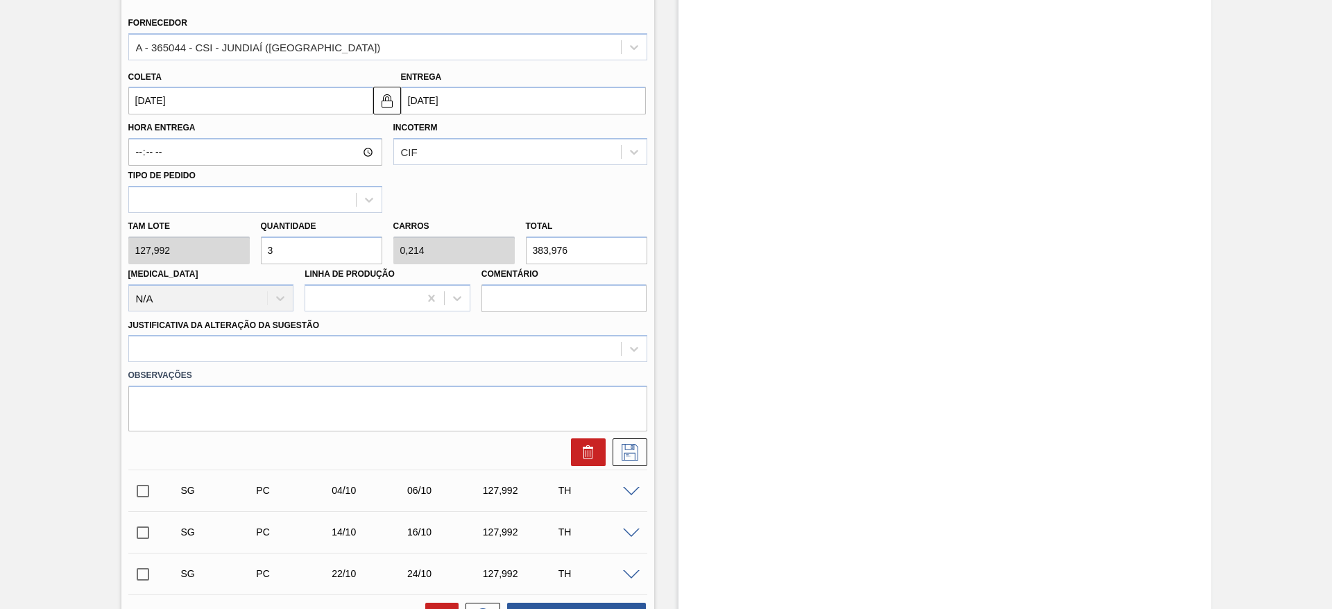
scroll to position [488, 0]
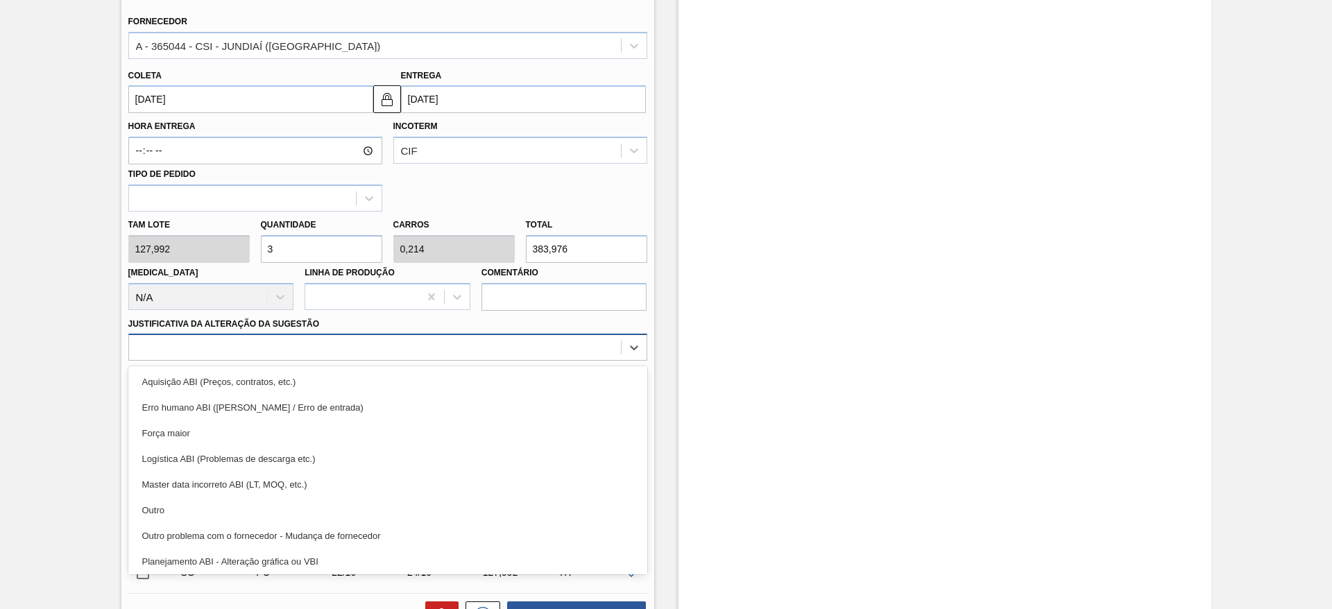
click at [521, 352] on div at bounding box center [375, 348] width 492 height 20
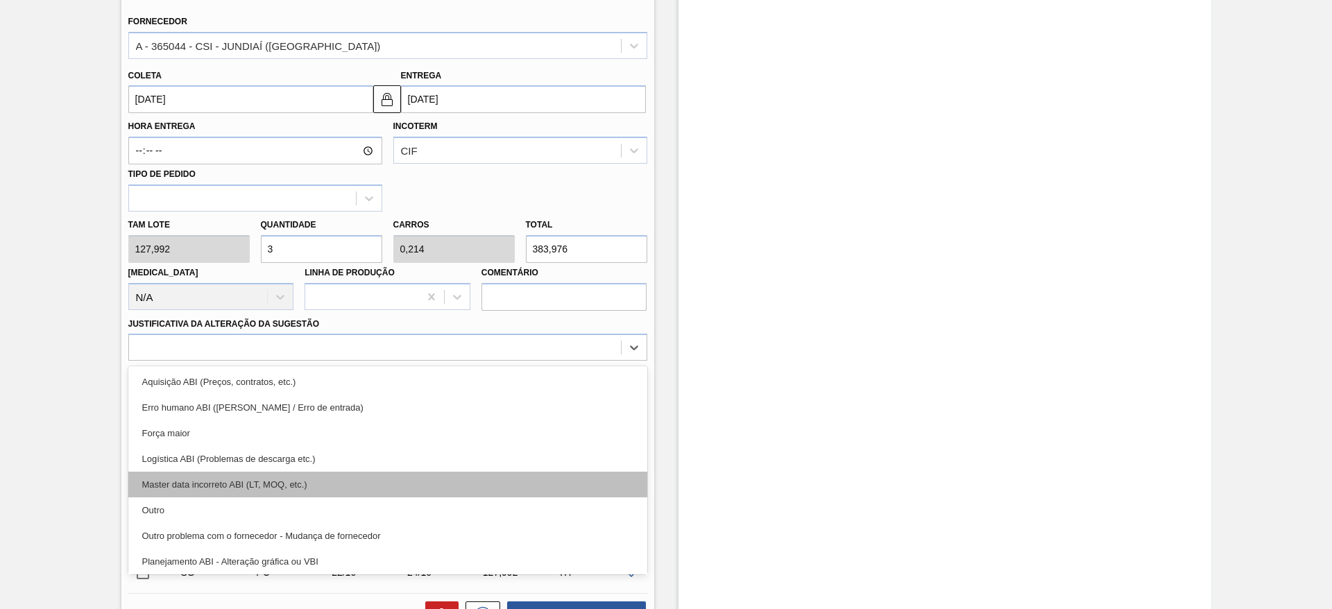
scroll to position [259, 0]
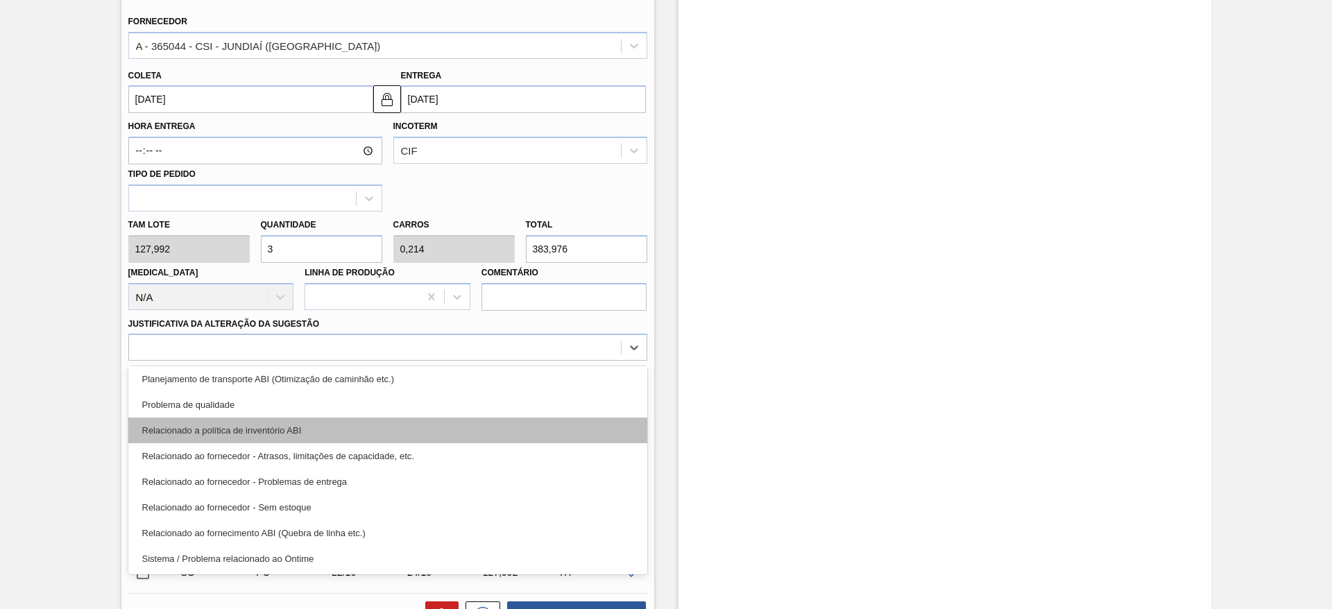
click at [418, 440] on div "Relacionado a política de inventório ABI" at bounding box center [387, 431] width 519 height 26
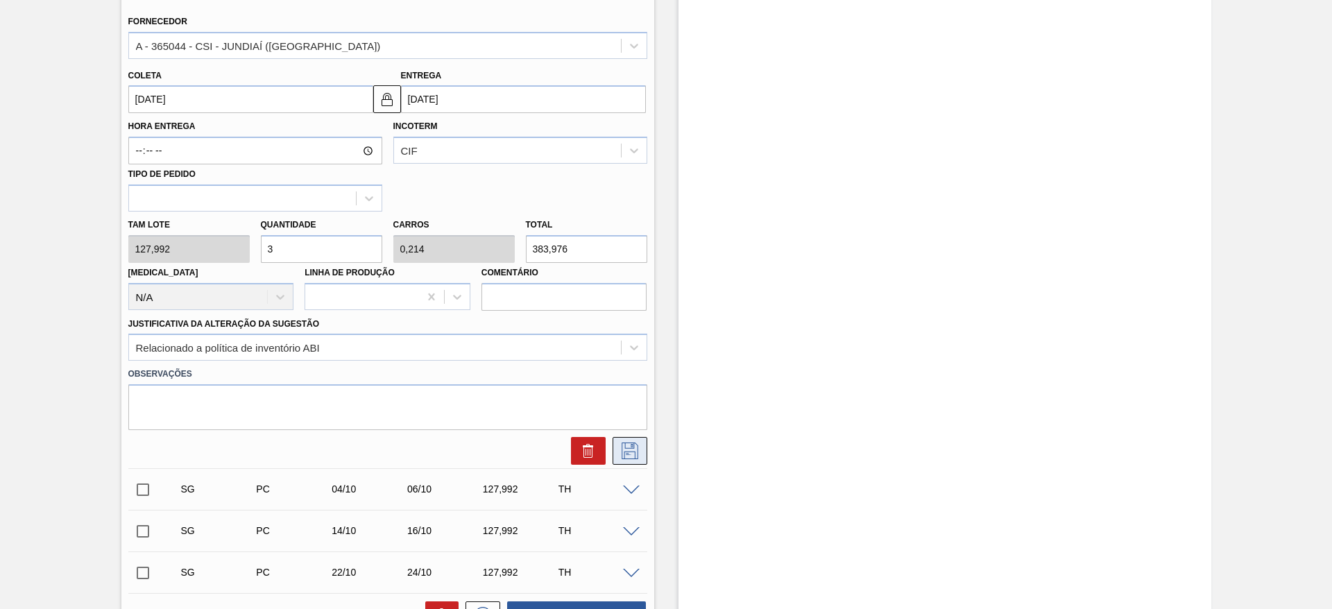
click at [626, 458] on icon at bounding box center [630, 450] width 22 height 17
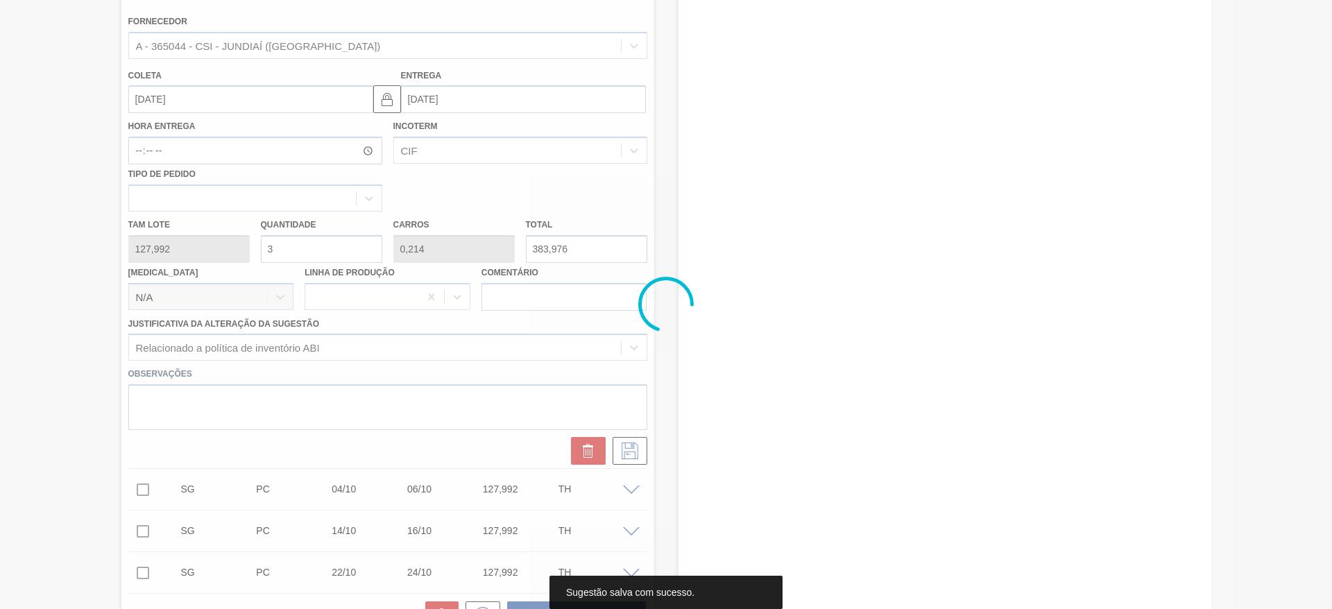
scroll to position [0, 0]
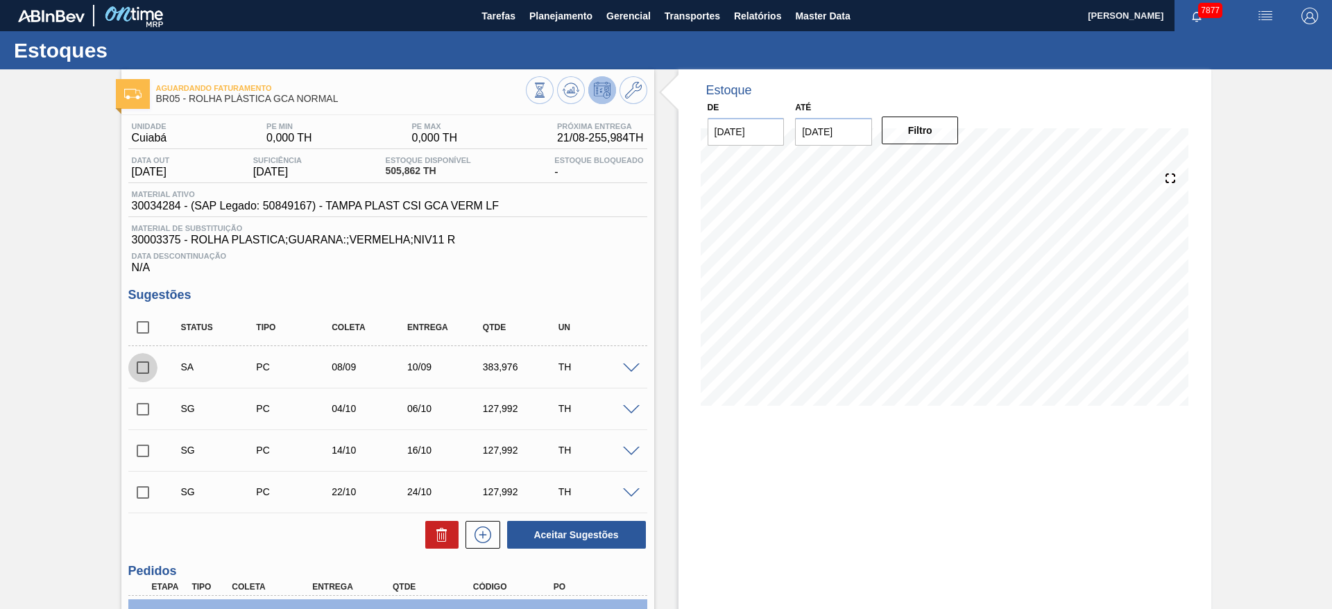
click at [147, 366] on input "checkbox" at bounding box center [142, 367] width 29 height 29
click at [550, 547] on button "Aceitar Sugestões" at bounding box center [576, 535] width 139 height 28
checkbox input "false"
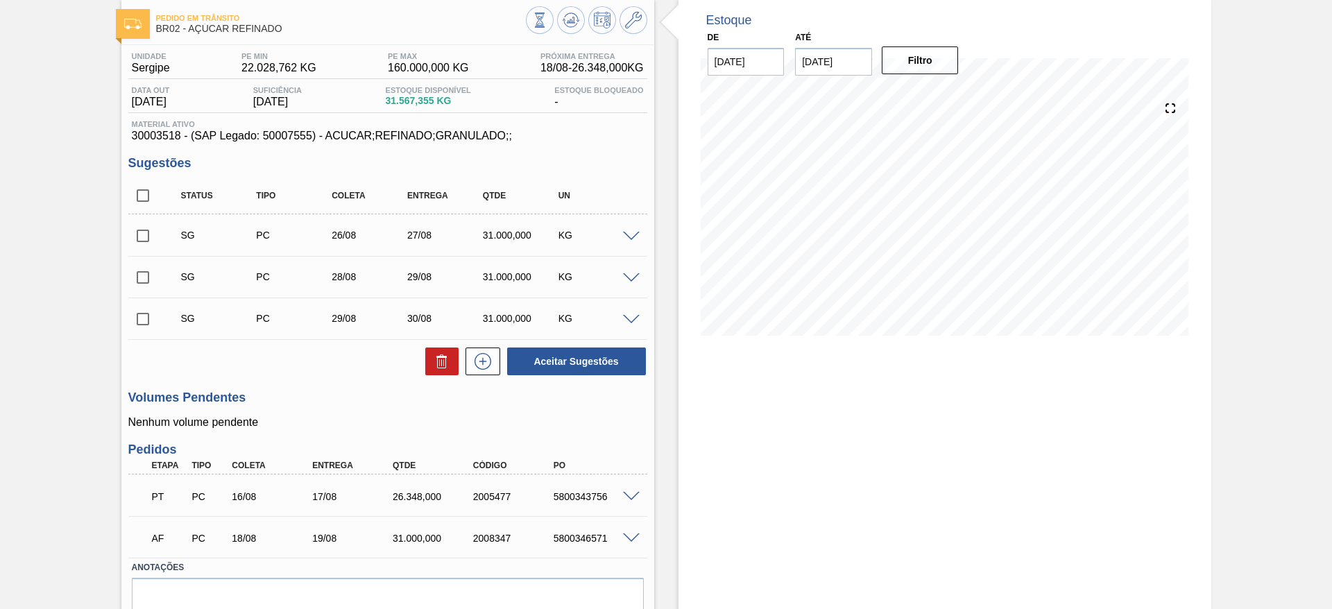
scroll to position [66, 0]
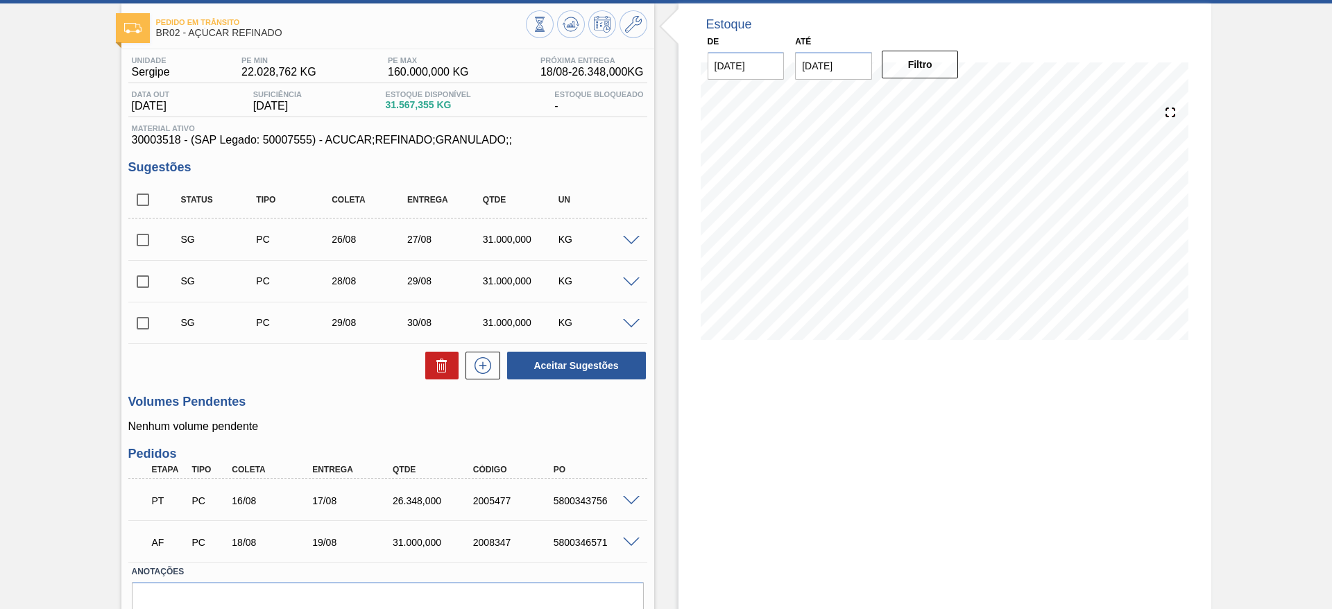
click at [638, 241] on div at bounding box center [633, 239] width 28 height 10
click at [623, 241] on span at bounding box center [631, 241] width 17 height 10
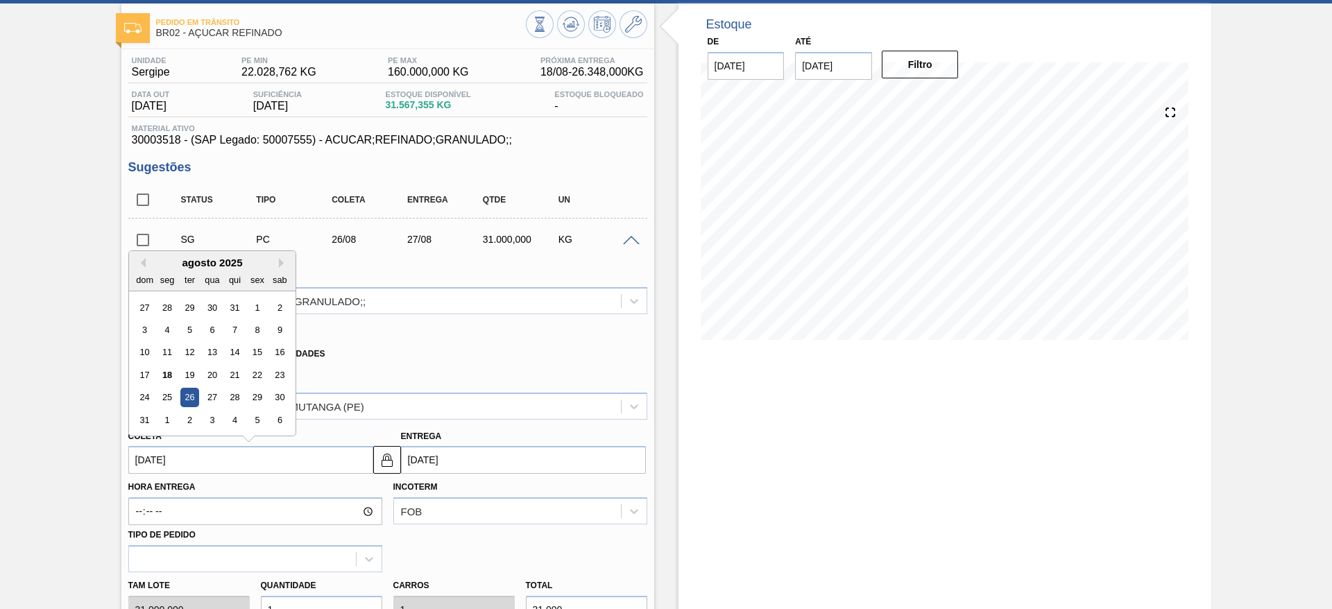
click at [156, 454] on input "[DATE]" at bounding box center [250, 460] width 245 height 28
click at [173, 391] on div "25" at bounding box center [166, 397] width 19 height 19
type input "25/08/2025"
type input "26/08/2025"
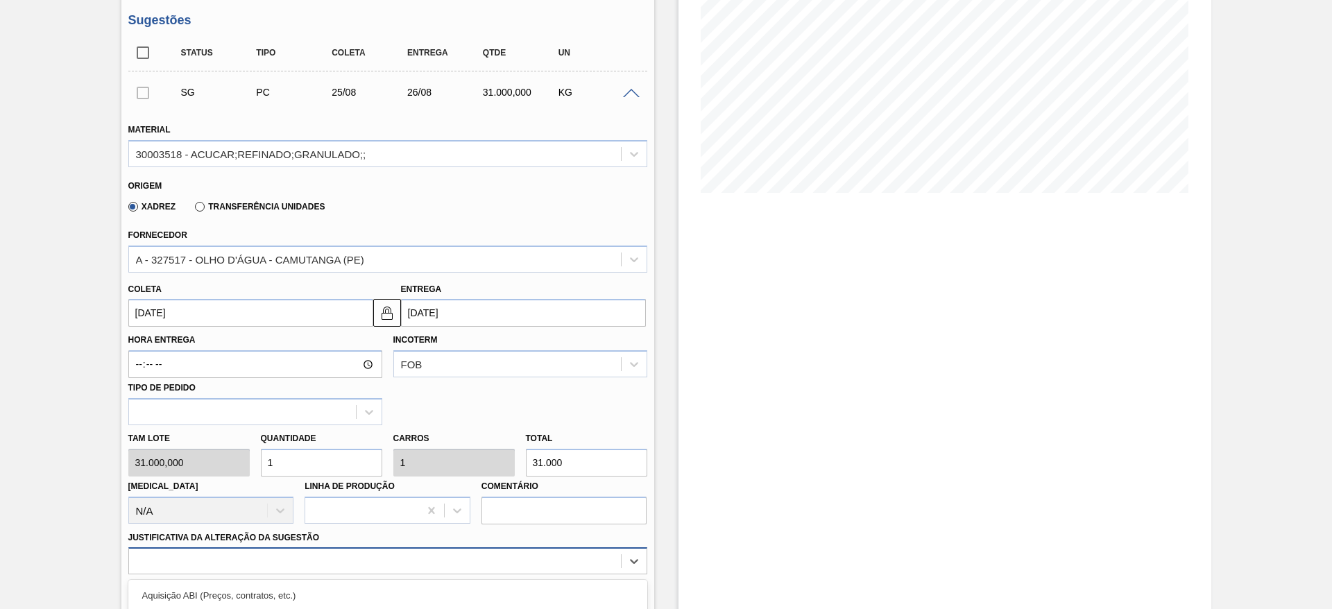
scroll to position [397, 0]
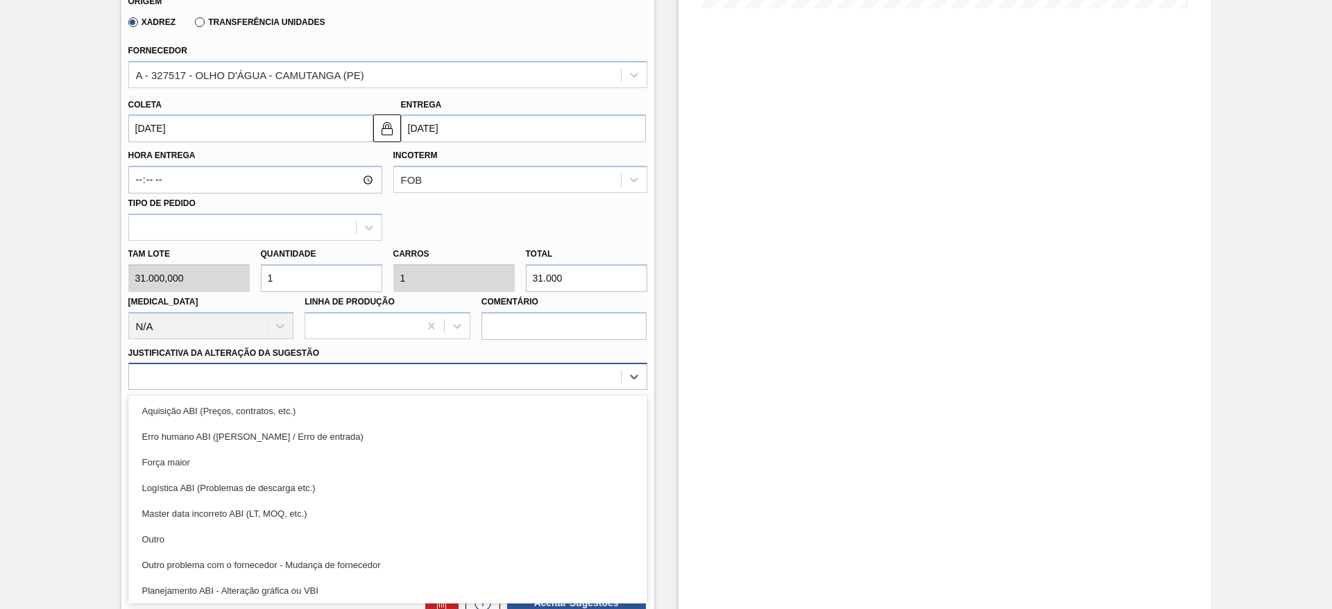
click at [606, 390] on div "option Outro problema com o fornecedor - Mudança de fornecedor focused, 7 of 18…" at bounding box center [387, 376] width 519 height 27
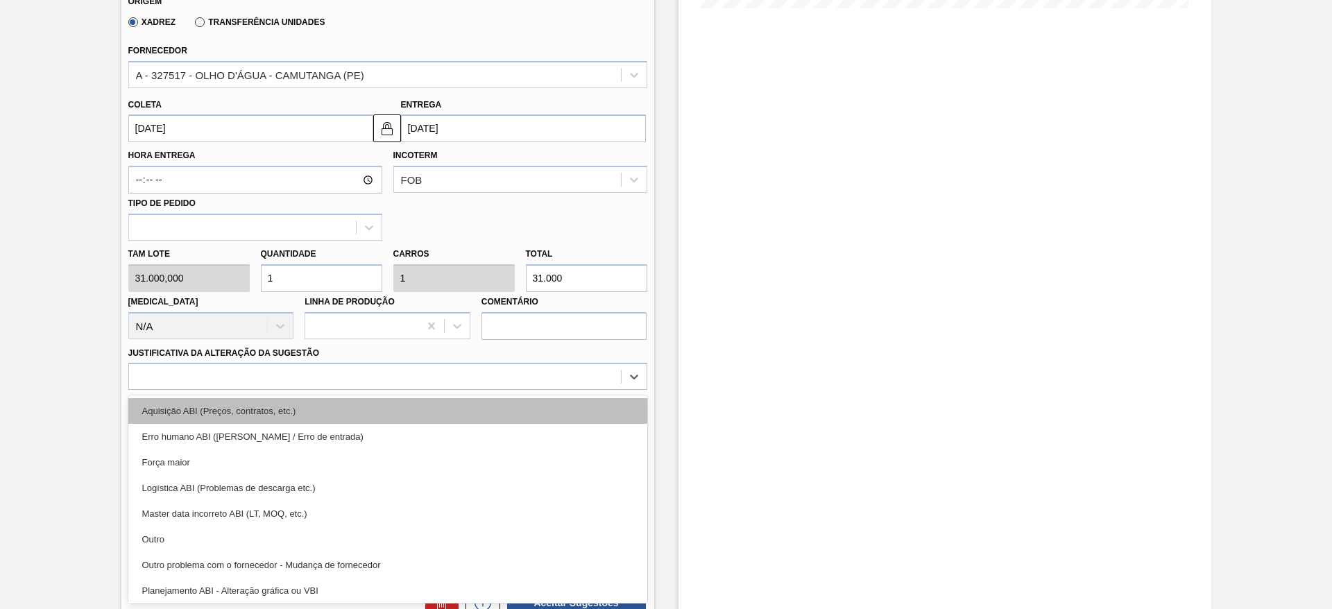
click at [562, 404] on div "Aquisição ABI (Preços, contratos, etc.)" at bounding box center [387, 411] width 519 height 26
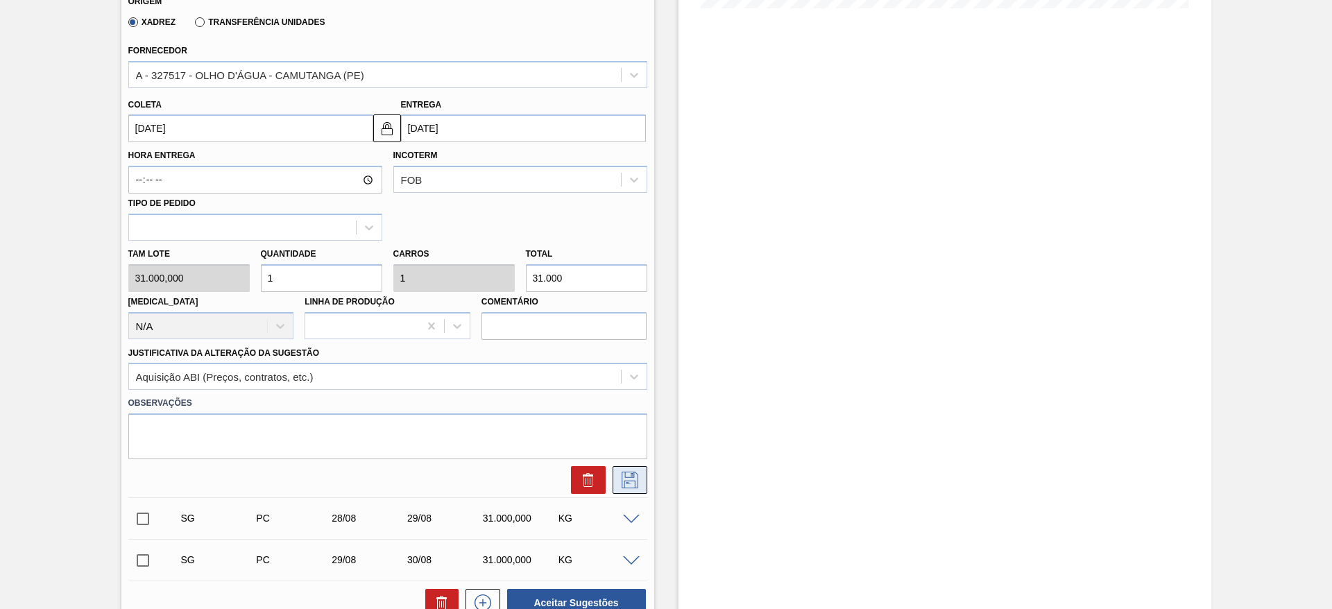
click at [622, 480] on icon at bounding box center [630, 480] width 22 height 17
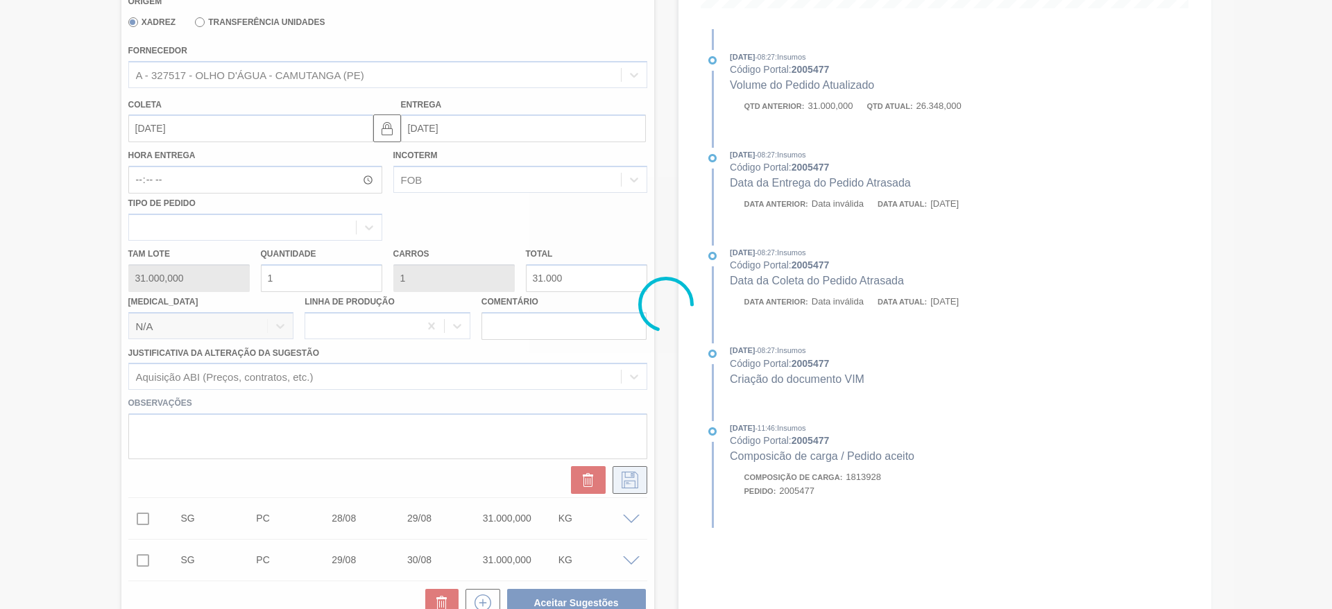
scroll to position [132, 0]
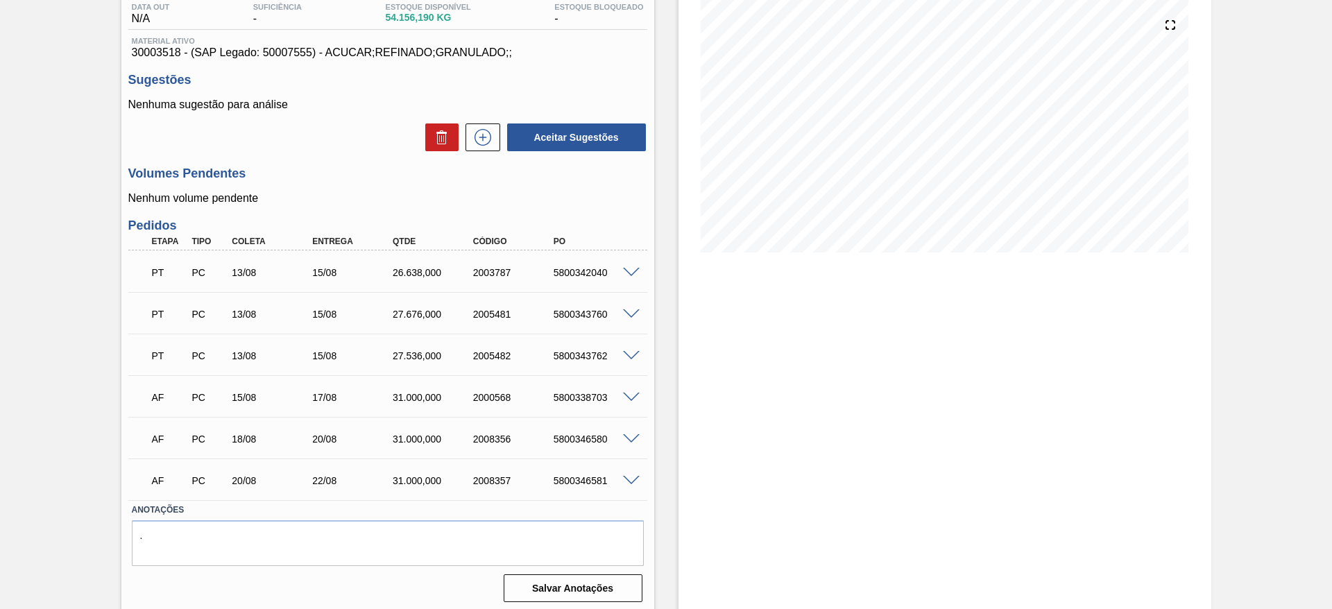
scroll to position [154, 0]
click at [628, 477] on span at bounding box center [631, 480] width 17 height 10
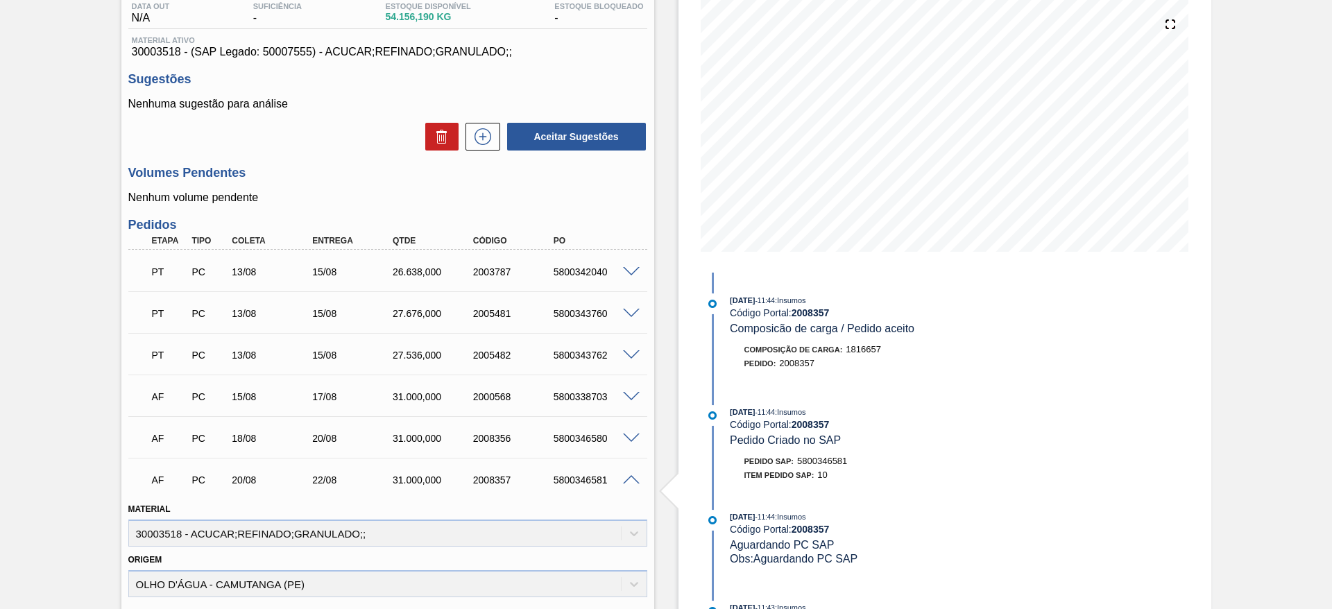
scroll to position [495, 0]
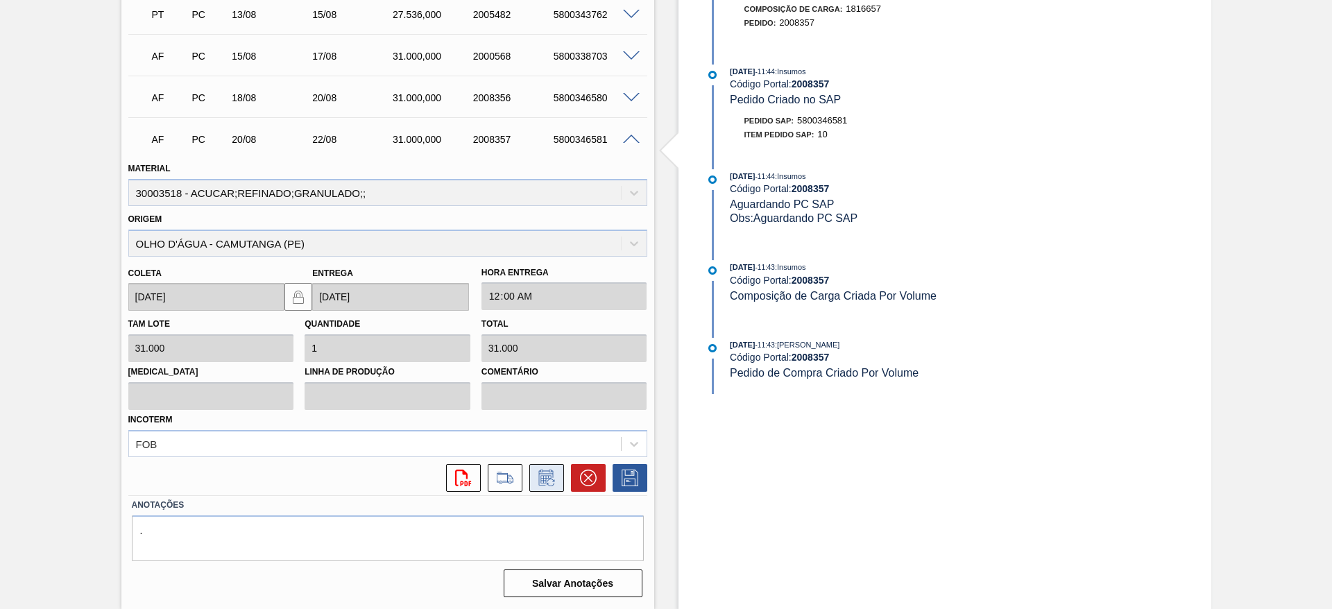
click at [538, 485] on icon at bounding box center [545, 478] width 15 height 16
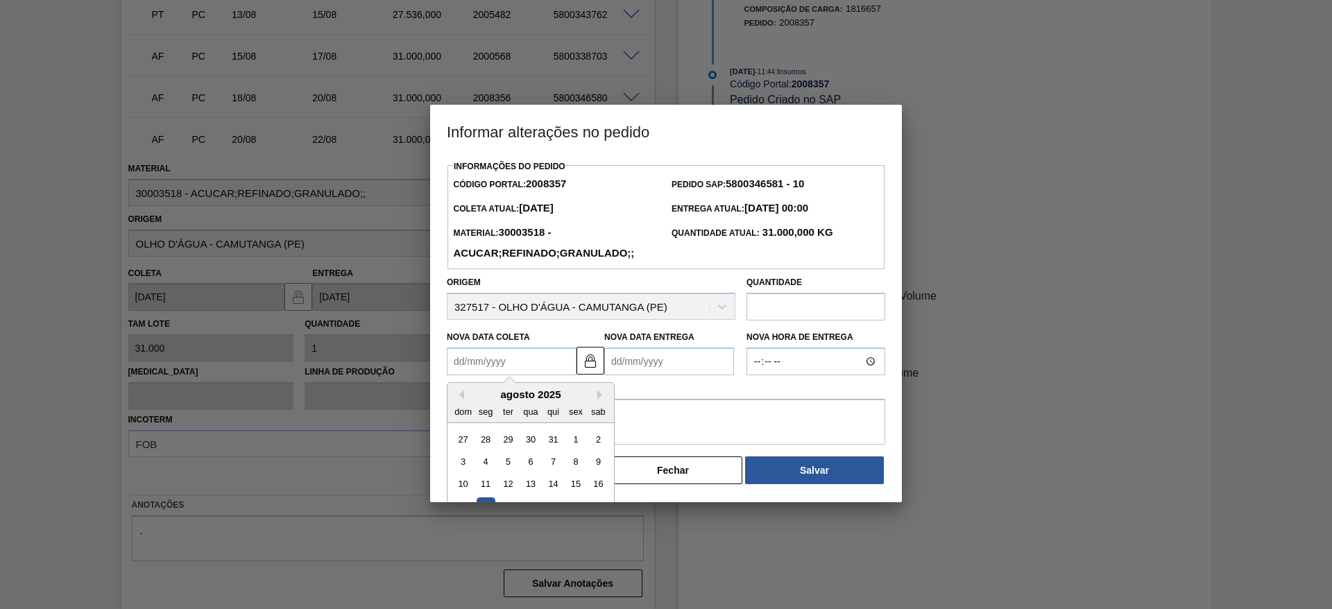
click at [499, 370] on Coleta "Nova Data Coleta" at bounding box center [512, 361] width 130 height 28
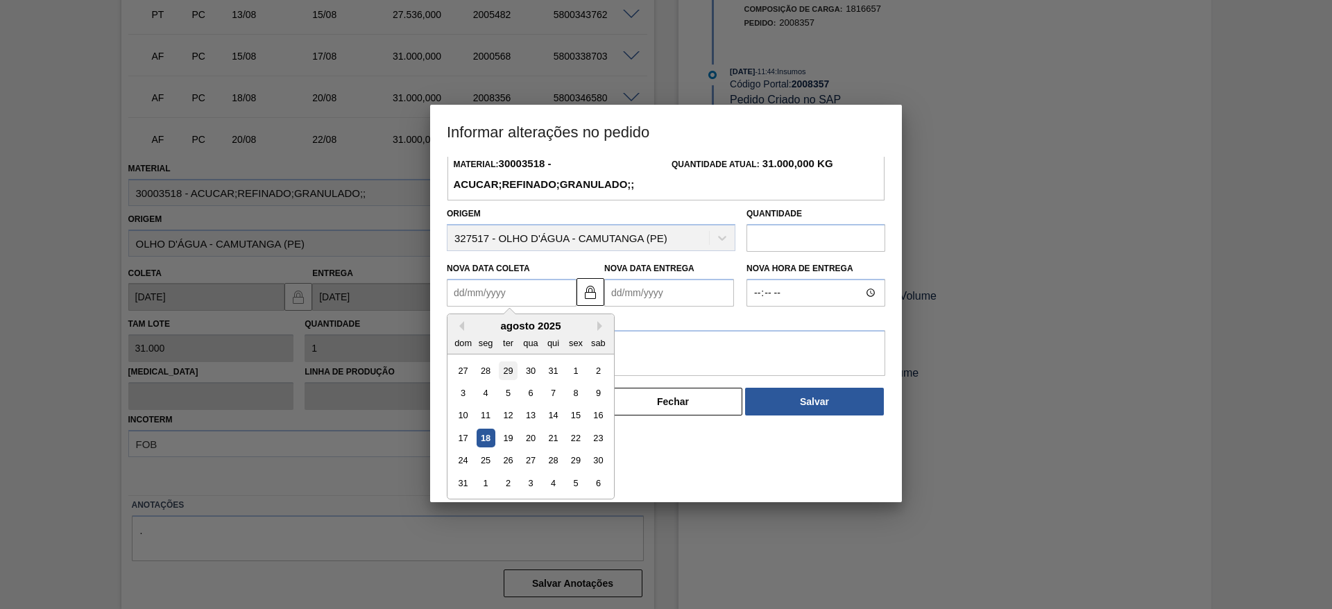
click at [506, 438] on div "19" at bounding box center [508, 438] width 19 height 19
type Coleta "[DATE]"
type Entrega "[DATE]"
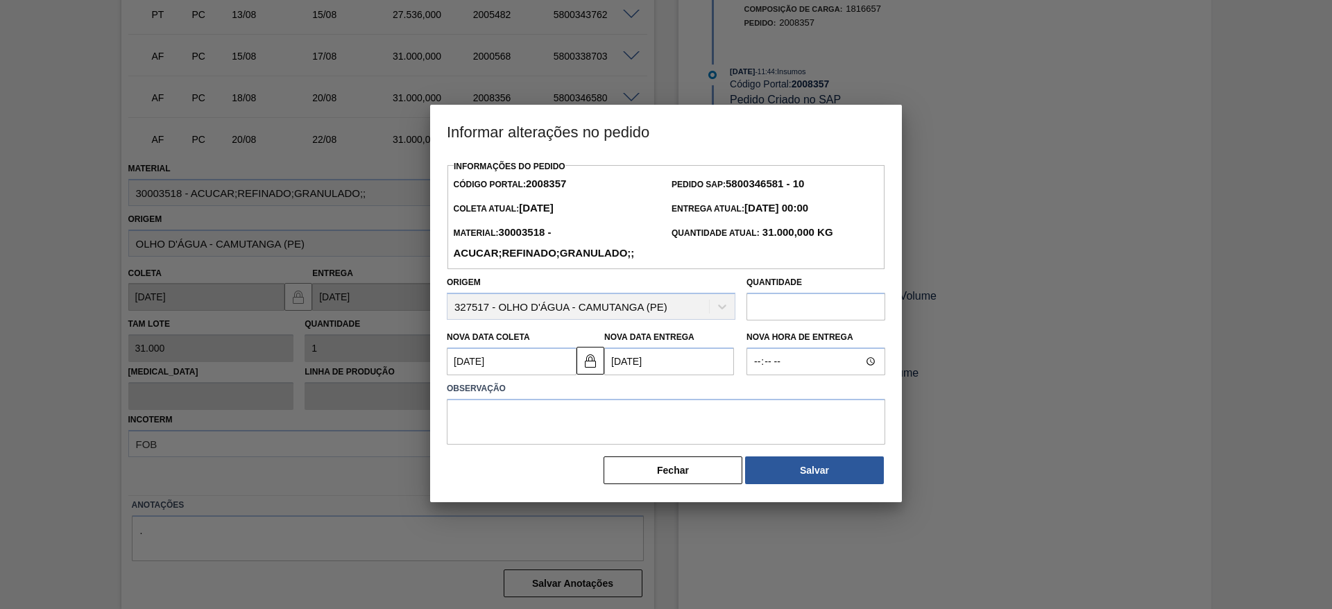
scroll to position [0, 0]
click at [540, 424] on textarea at bounding box center [666, 422] width 438 height 46
type textarea "."
click at [781, 483] on button "Salvar" at bounding box center [814, 470] width 139 height 28
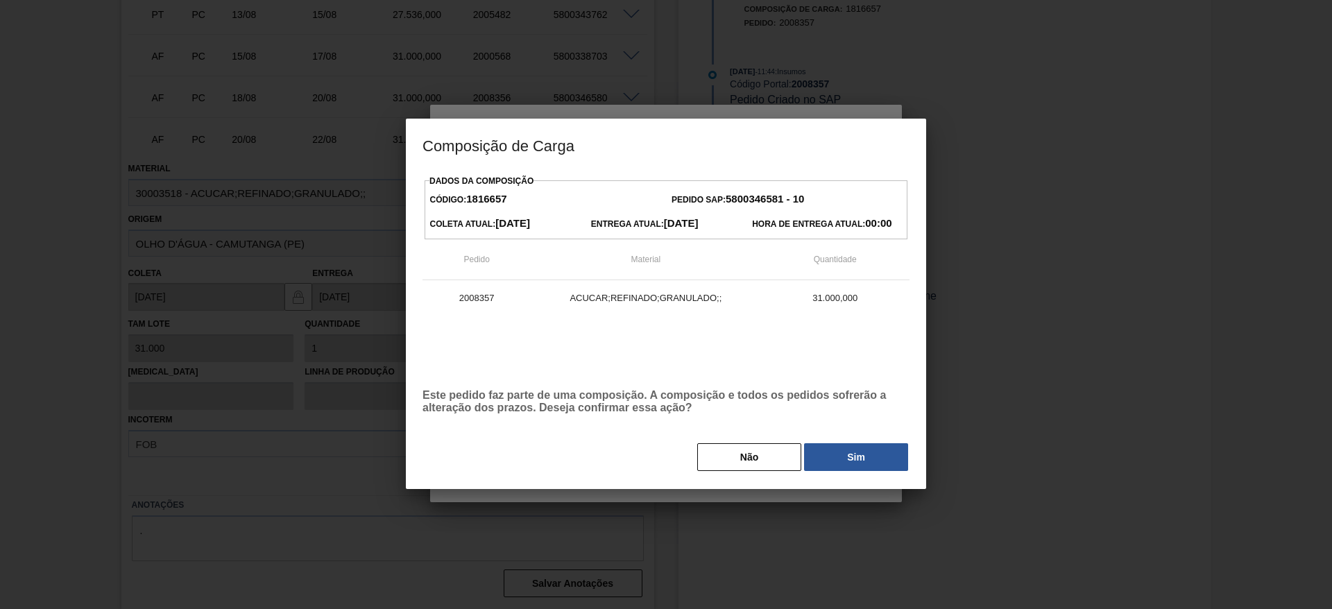
click at [886, 472] on div "Não Sim" at bounding box center [665, 457] width 487 height 31
click at [888, 462] on button "Sim" at bounding box center [856, 457] width 104 height 28
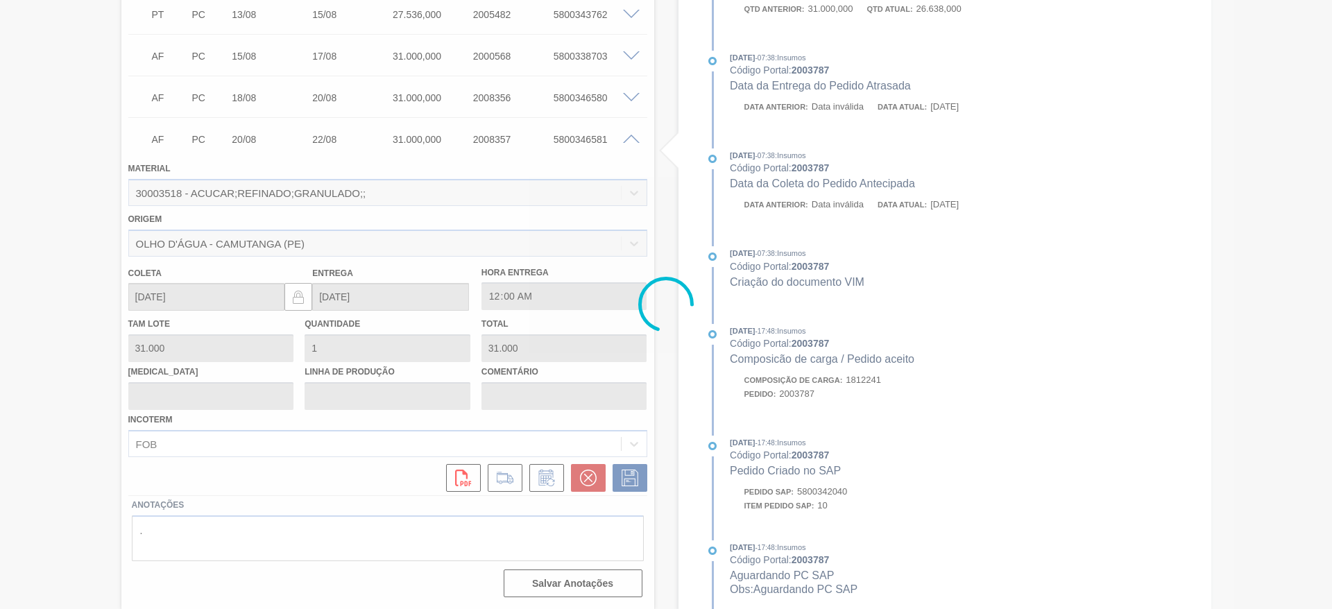
type input "."
type input "[DATE]"
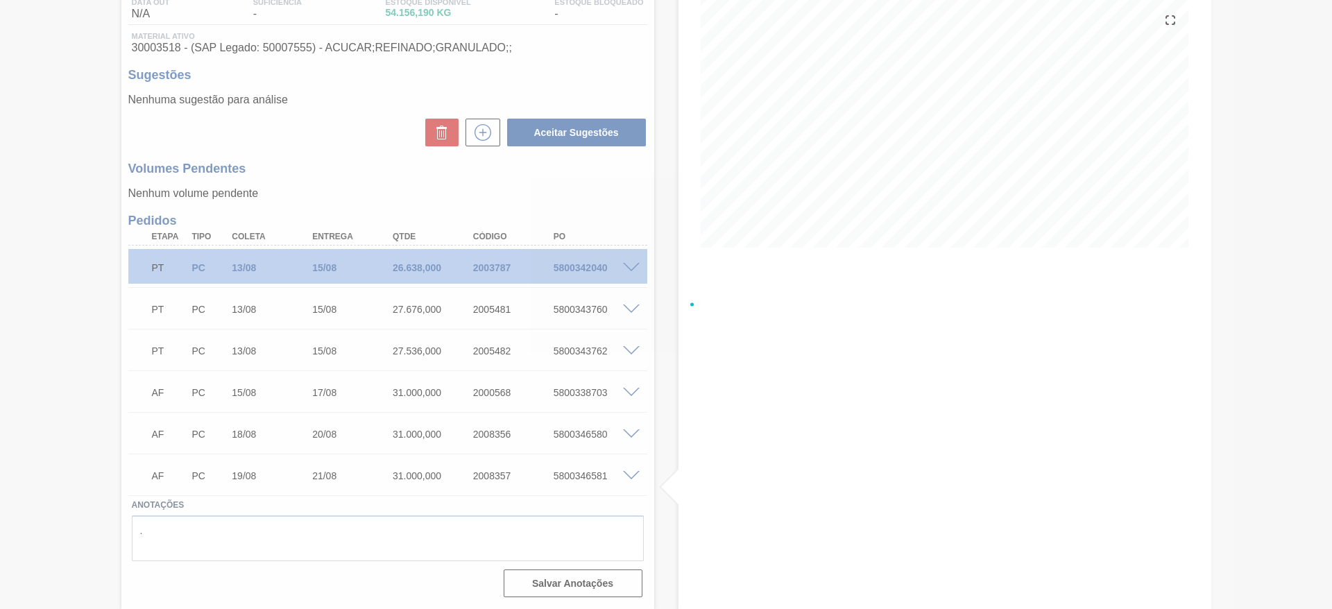
scroll to position [158, 0]
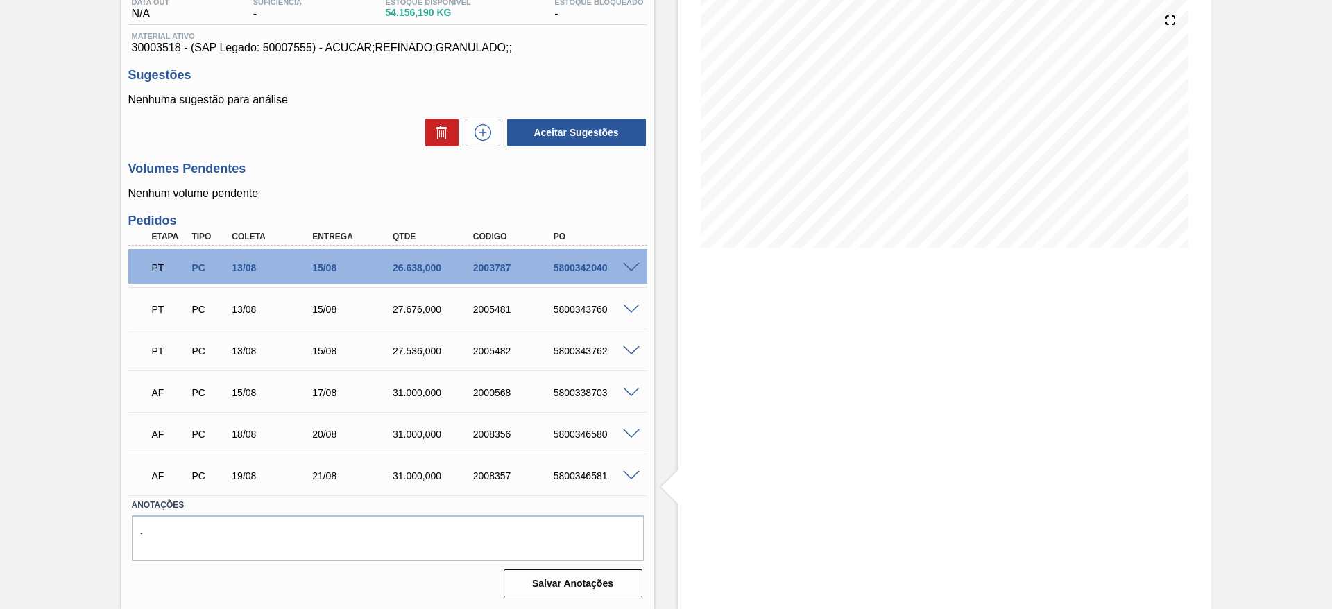
click at [640, 387] on div at bounding box center [633, 391] width 28 height 10
click at [628, 391] on span at bounding box center [631, 393] width 17 height 10
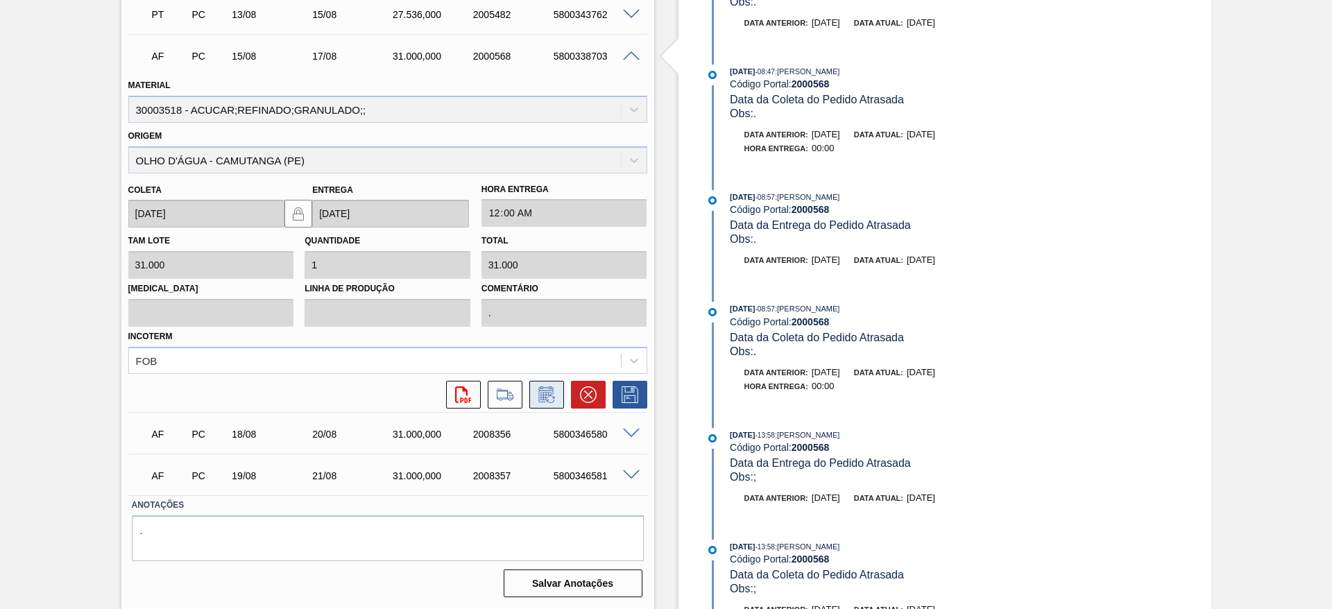
click at [546, 394] on icon at bounding box center [546, 394] width 22 height 17
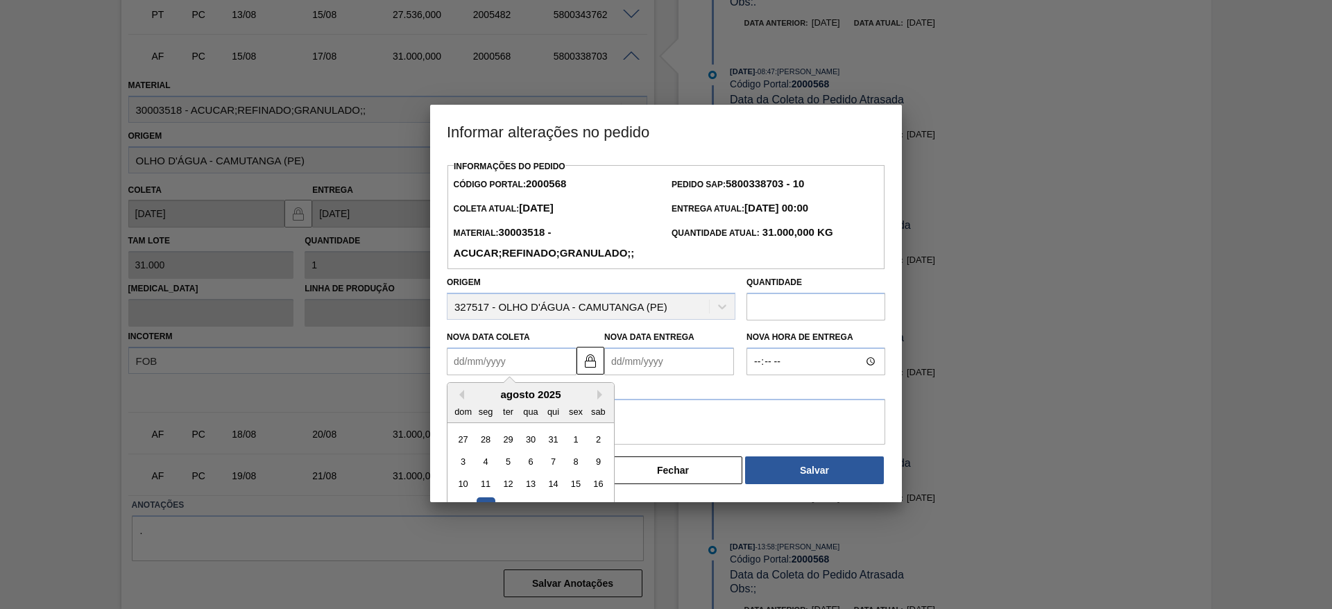
click at [480, 360] on Coleta "Nova Data Coleta" at bounding box center [512, 361] width 130 height 28
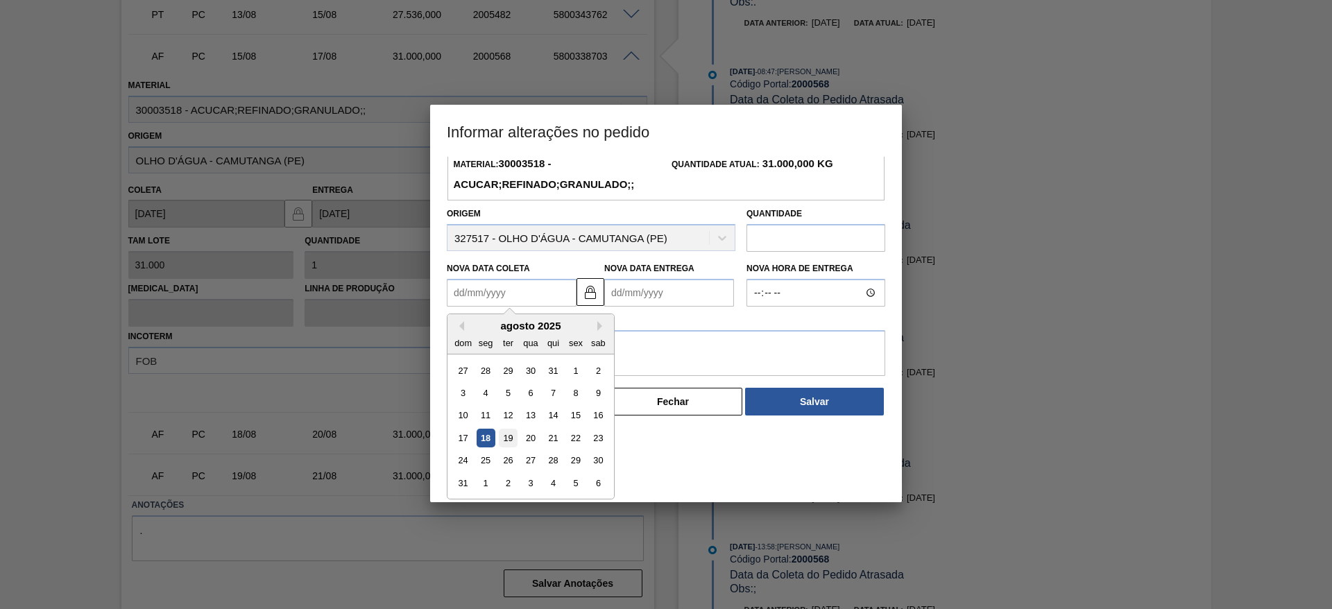
click at [504, 442] on div "19" at bounding box center [508, 438] width 19 height 19
type Coleta "[DATE]"
type Entrega "[DATE]"
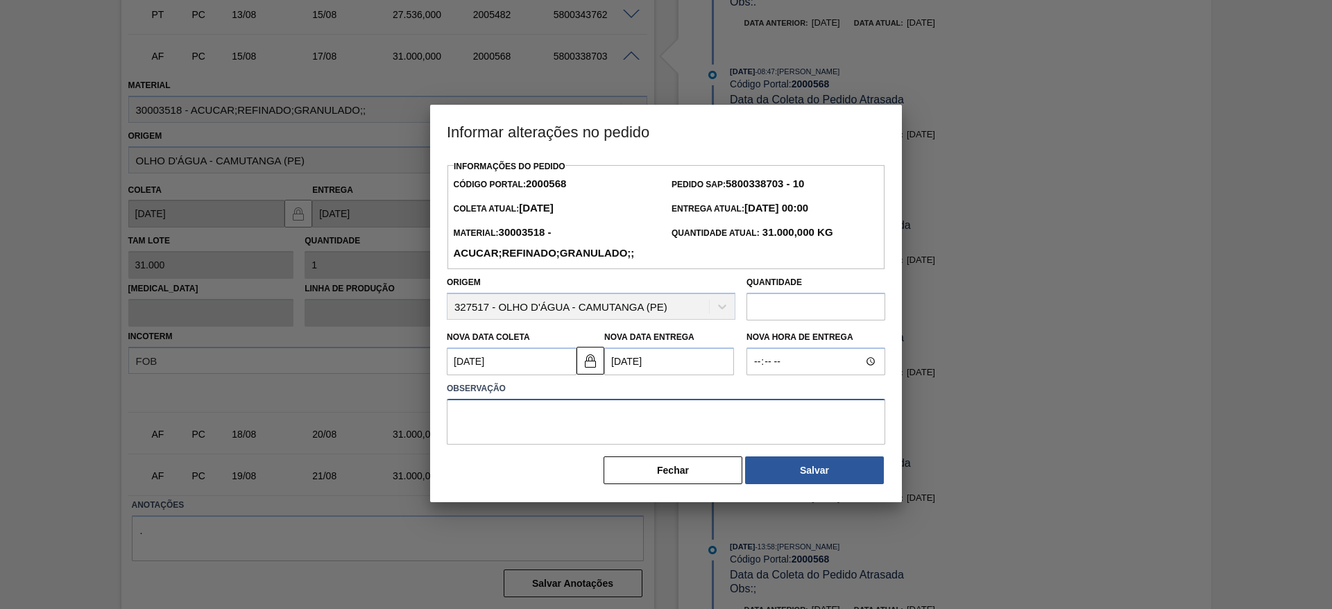
click at [504, 417] on textarea at bounding box center [666, 422] width 438 height 46
type textarea "."
click at [802, 471] on button "Salvar" at bounding box center [814, 470] width 139 height 28
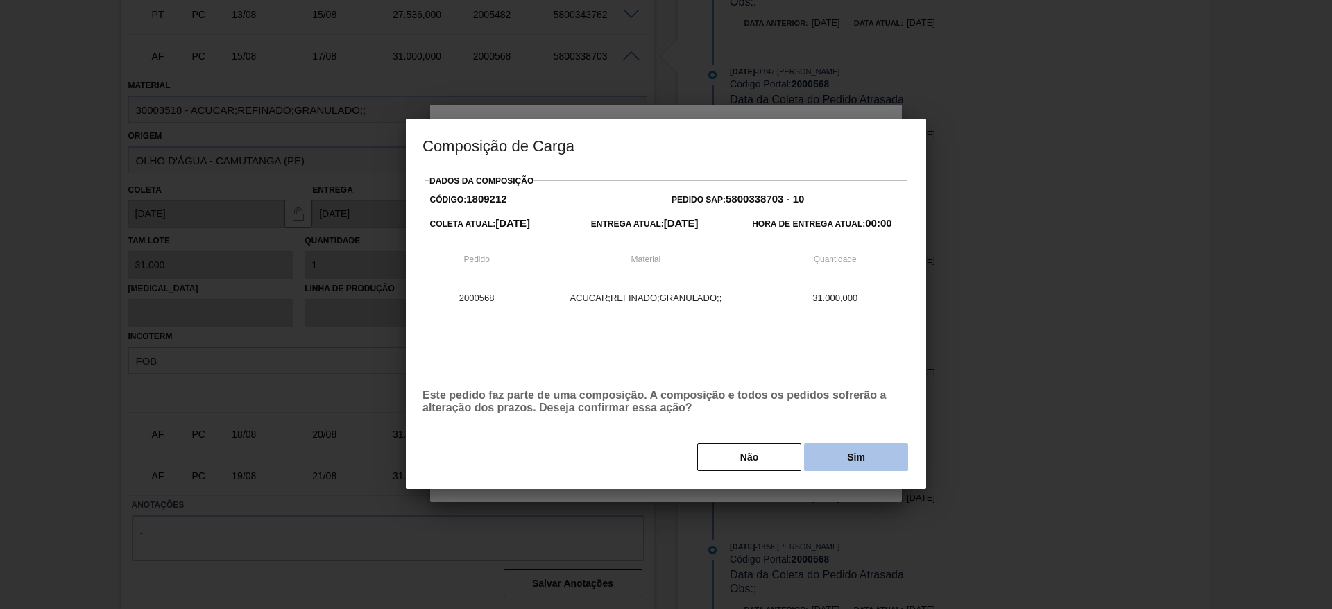
click at [857, 456] on button "Sim" at bounding box center [856, 457] width 104 height 28
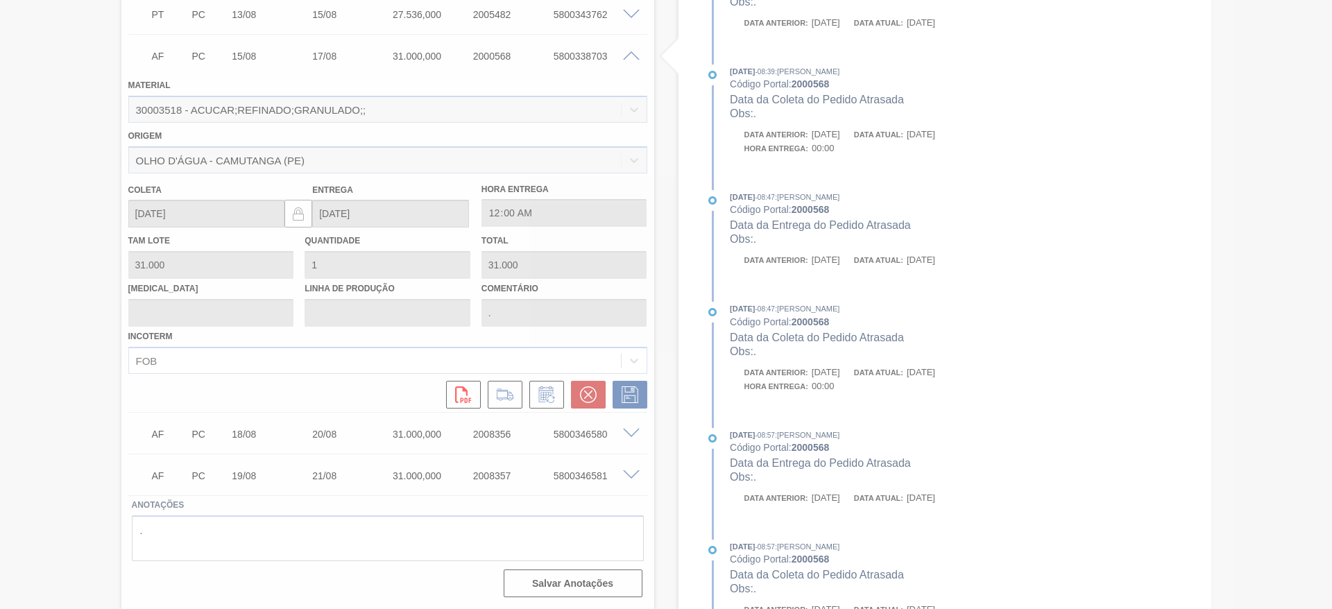
type input "[DATE]"
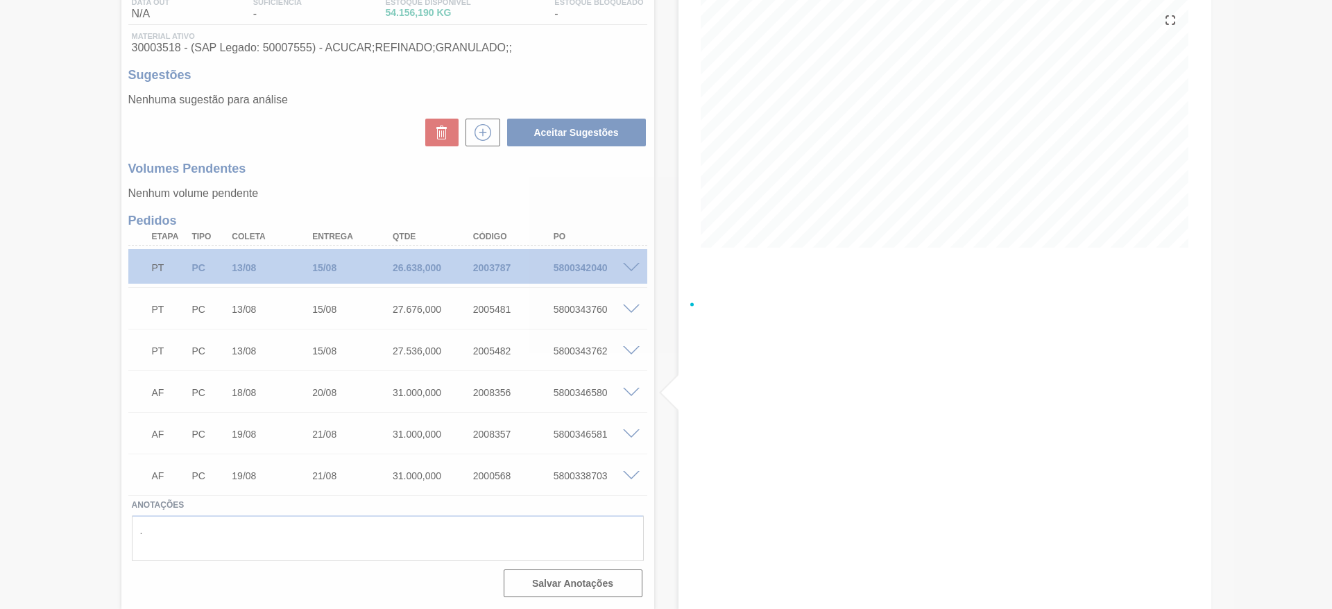
scroll to position [158, 0]
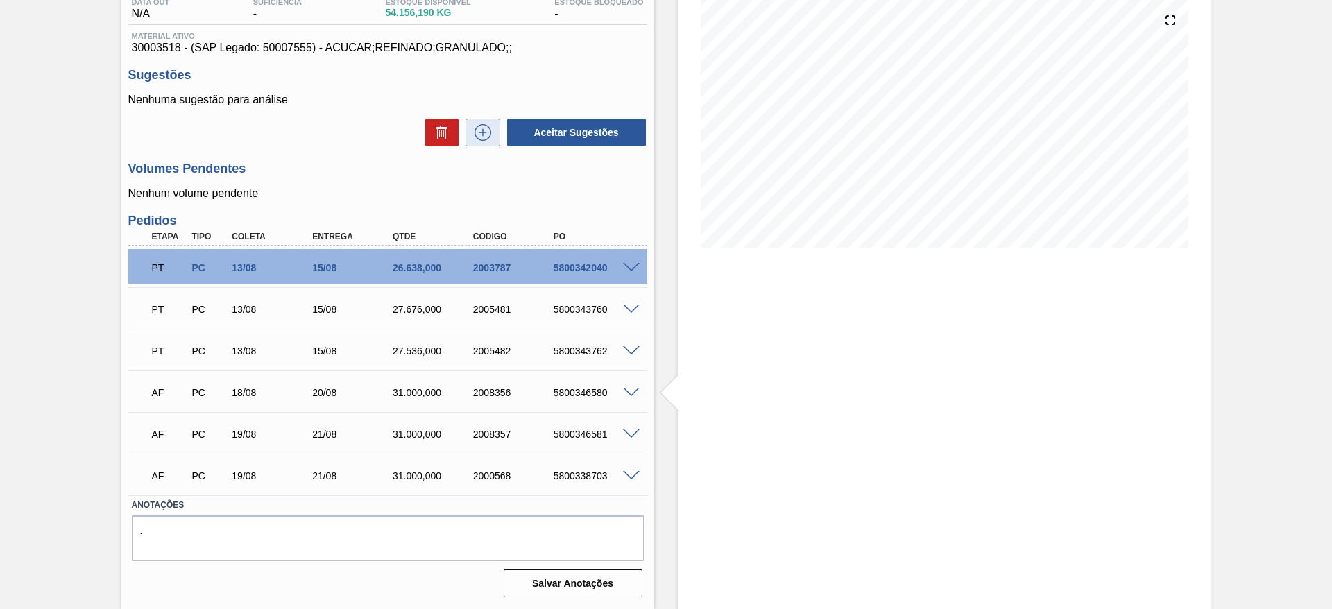
click at [492, 141] on button at bounding box center [482, 133] width 35 height 28
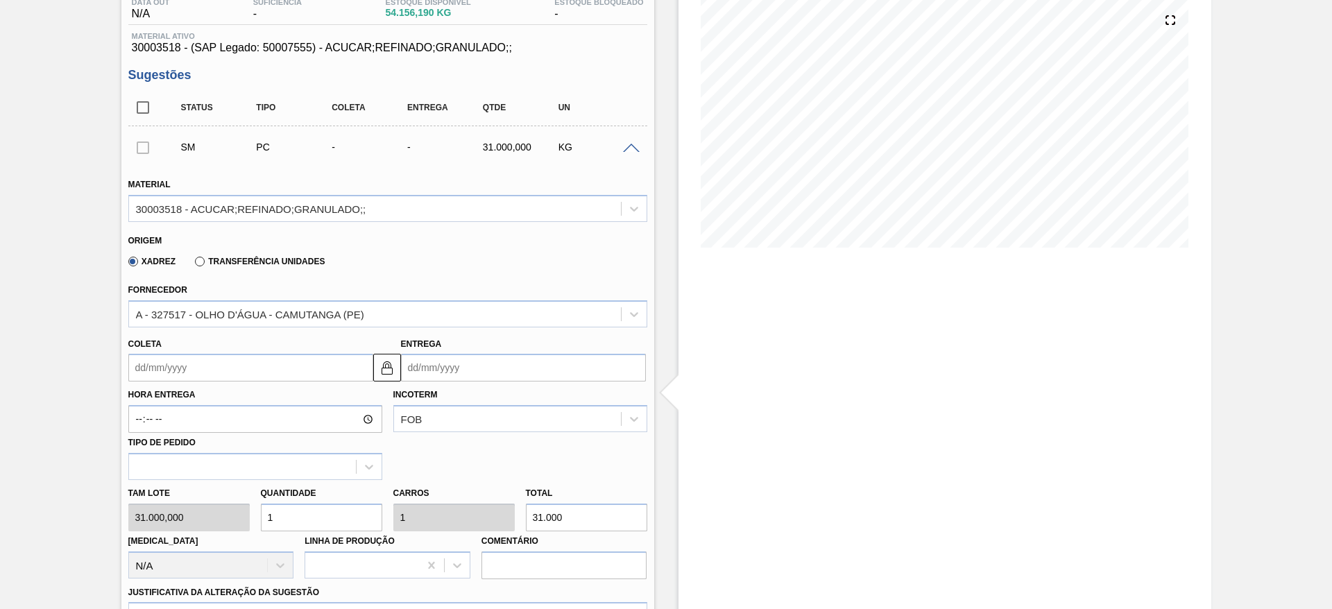
click at [130, 367] on input "Coleta" at bounding box center [250, 368] width 245 height 28
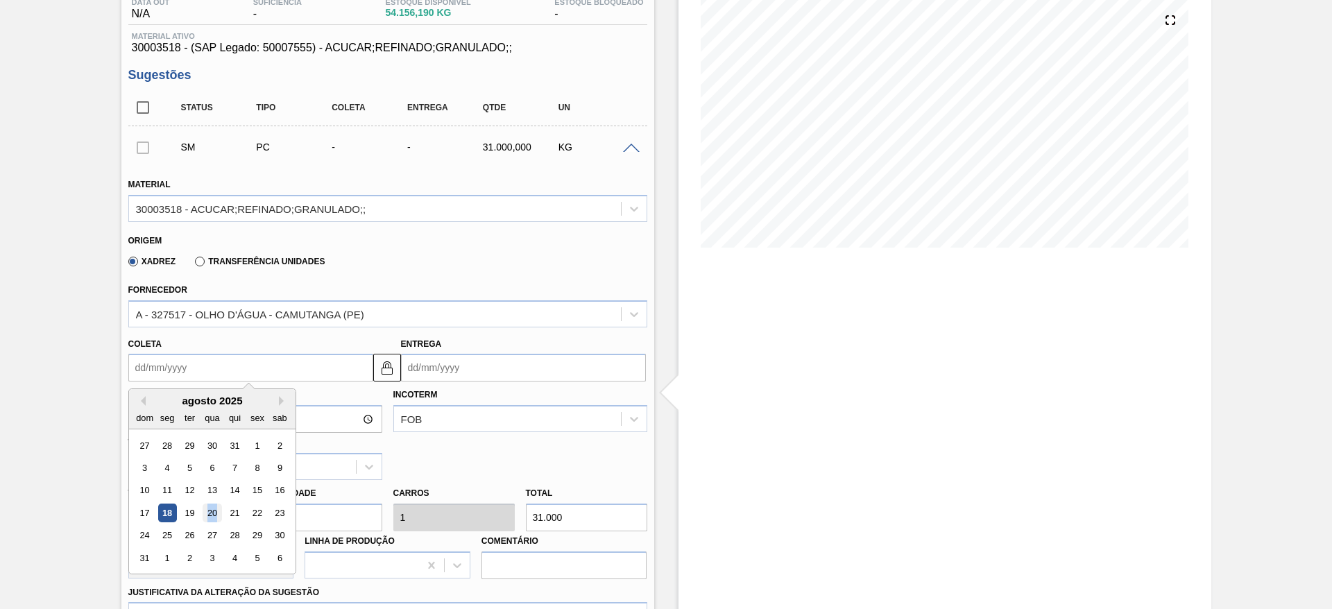
drag, startPoint x: 207, startPoint y: 523, endPoint x: 208, endPoint y: 513, distance: 10.5
click at [208, 513] on div "17 18 19 20 21 22 23" at bounding box center [211, 513] width 157 height 22
click at [208, 513] on div "20" at bounding box center [212, 513] width 19 height 19
type input "[DATE]"
type input "22/08/2025"
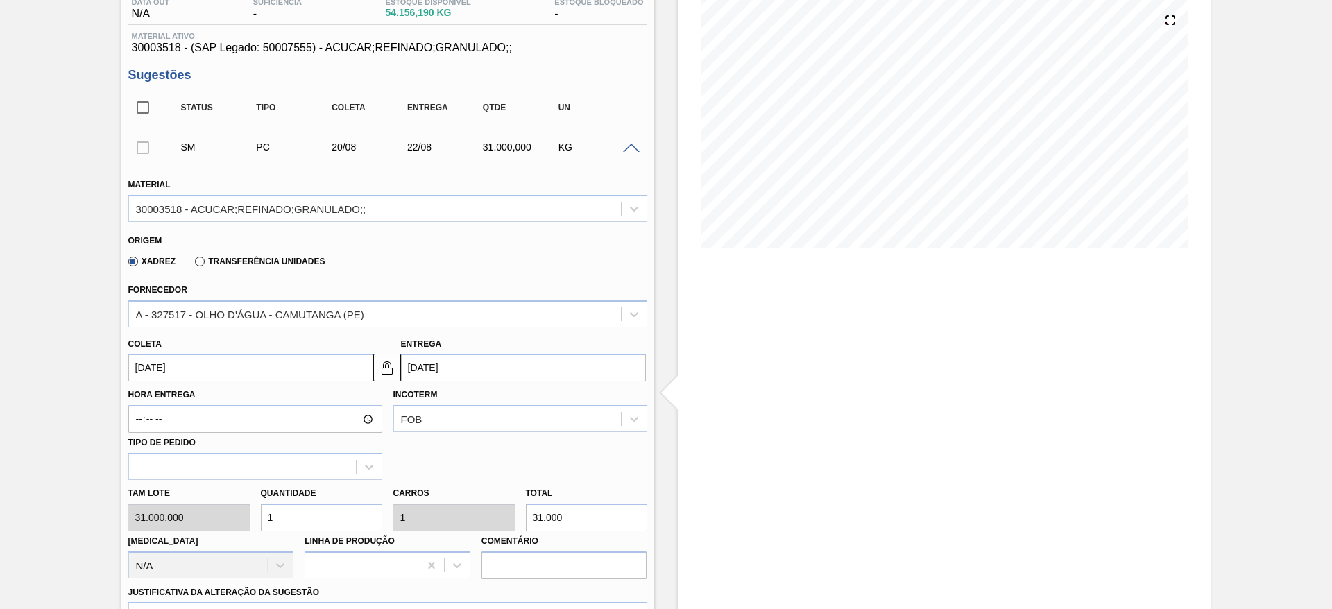
click at [298, 519] on input "1" at bounding box center [321, 518] width 121 height 28
type input "2"
type input "62.000"
click at [298, 519] on input "2" at bounding box center [321, 518] width 121 height 28
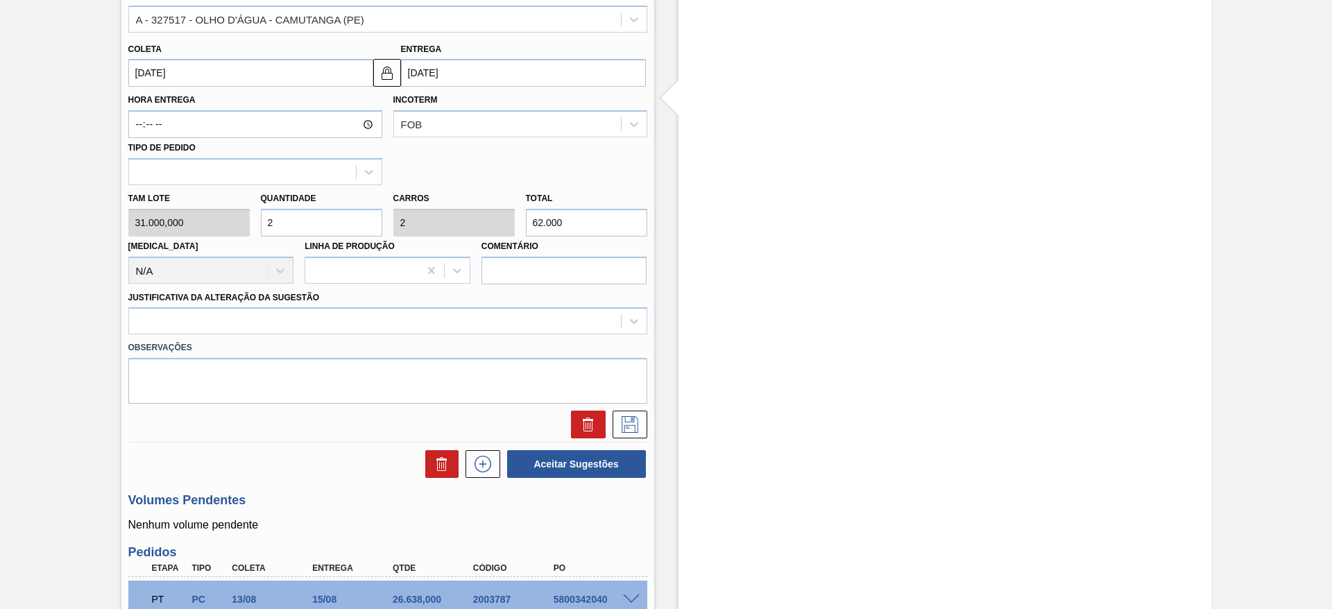
scroll to position [460, 0]
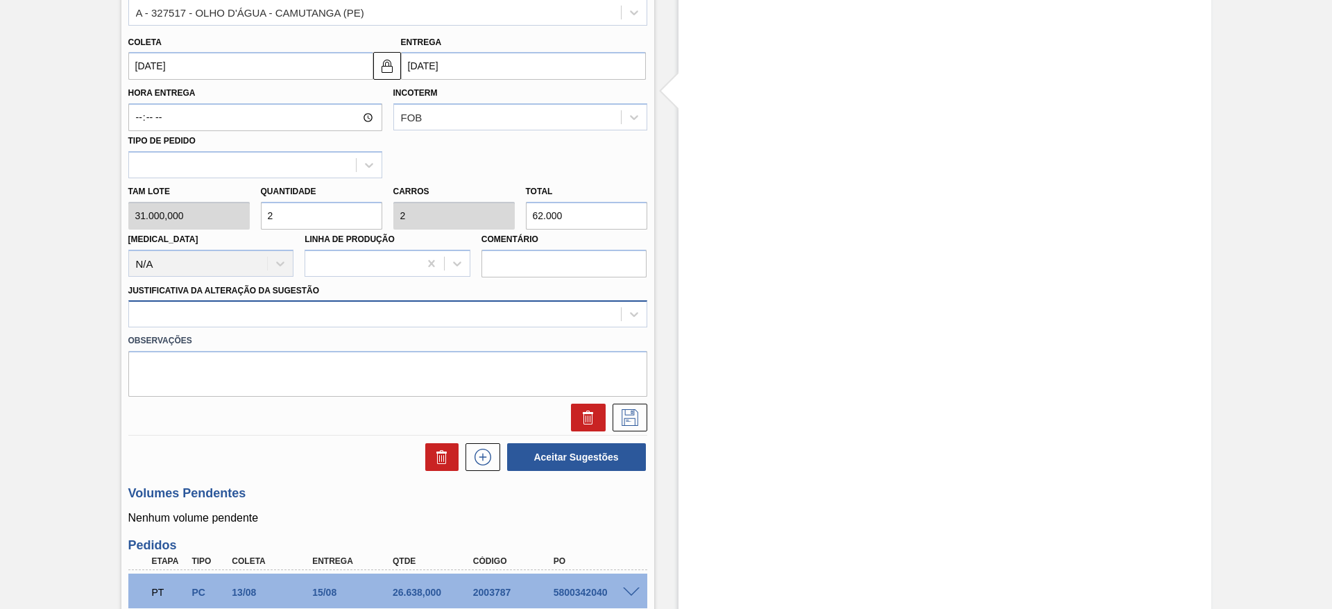
type input "2"
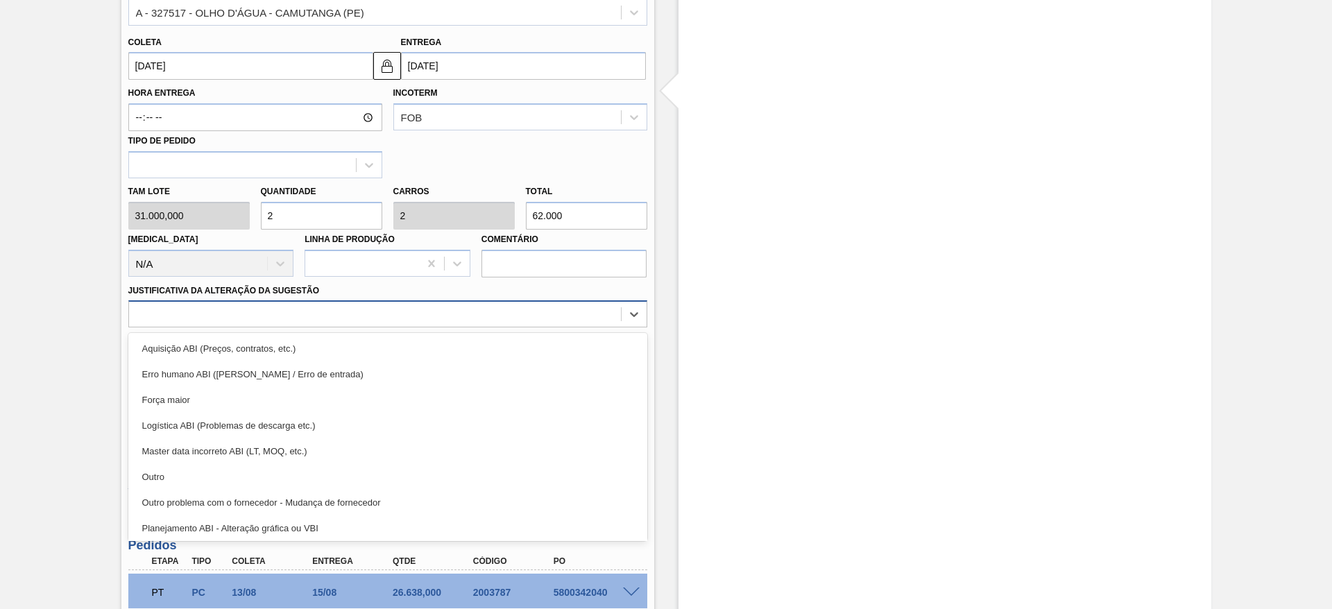
click at [497, 308] on div at bounding box center [375, 314] width 492 height 20
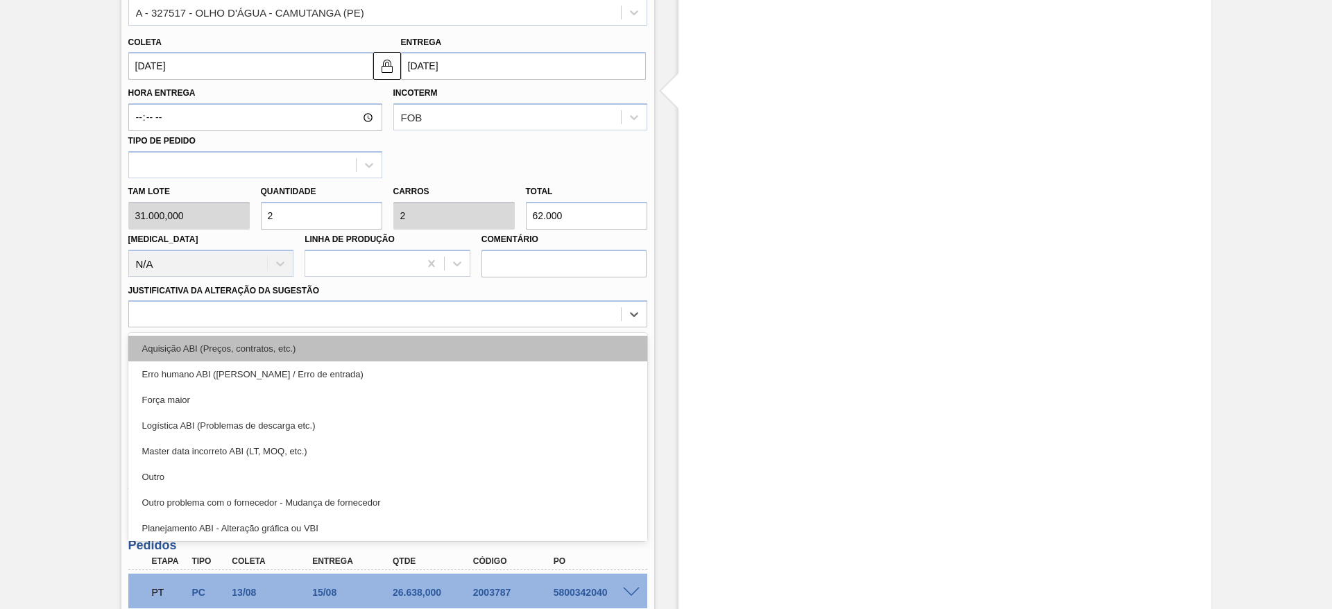
click at [485, 354] on div "Aquisição ABI (Preços, contratos, etc.)" at bounding box center [387, 349] width 519 height 26
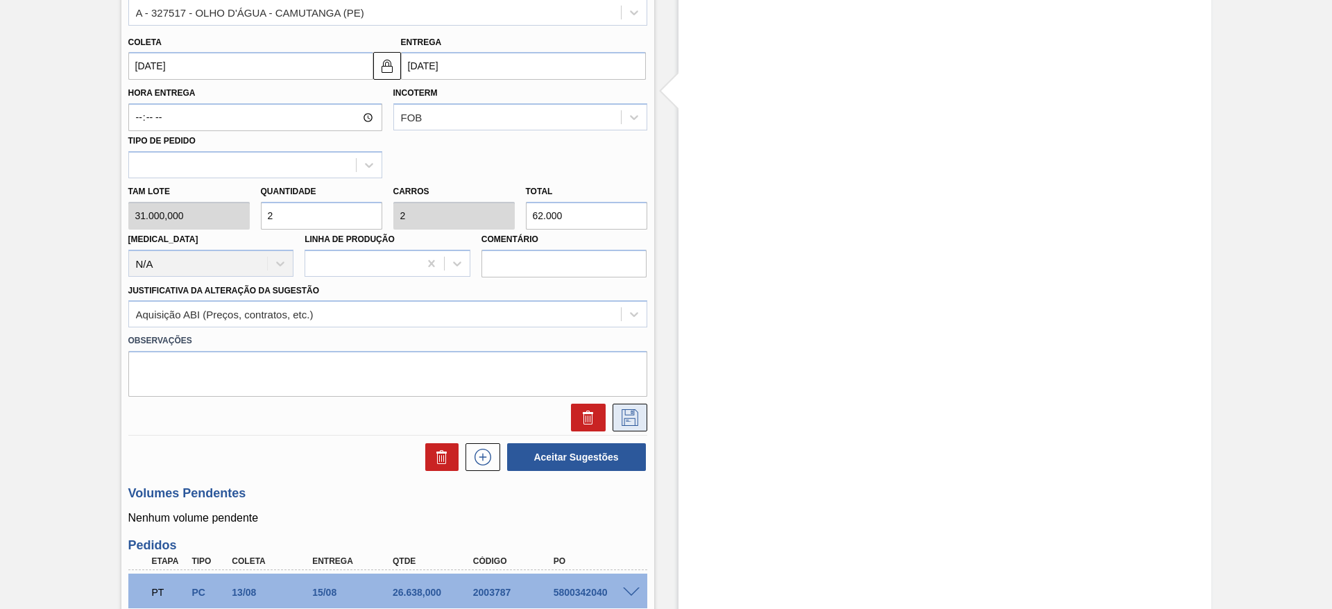
click at [642, 419] on button at bounding box center [629, 418] width 35 height 28
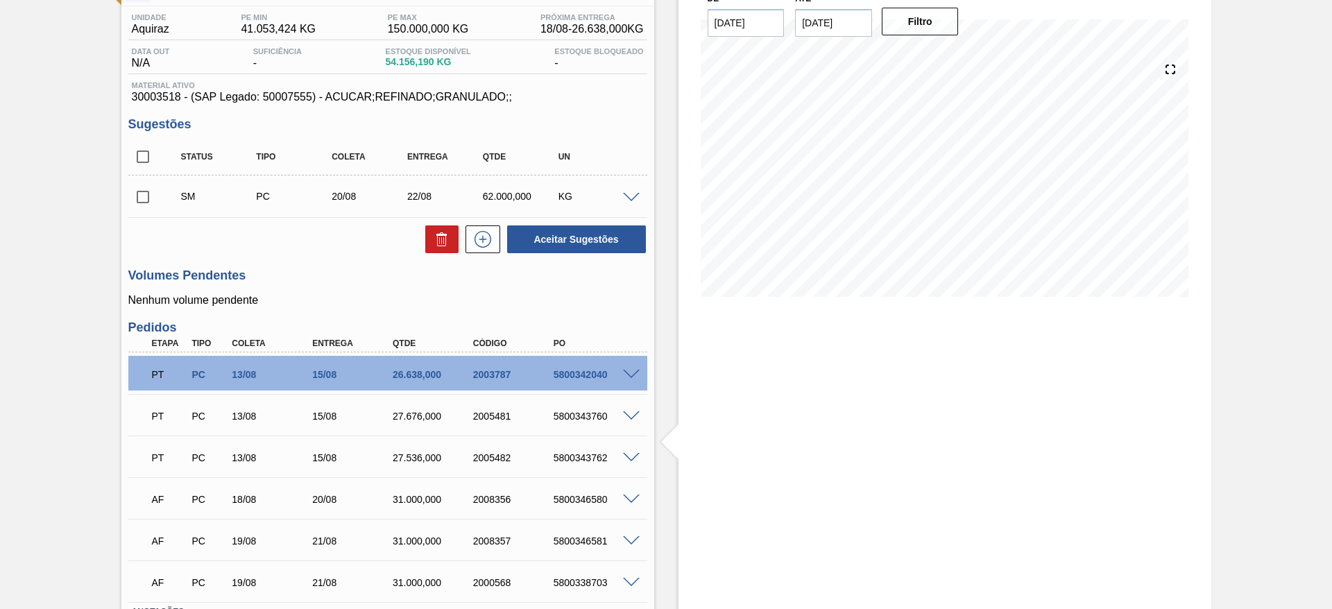
scroll to position [107, 0]
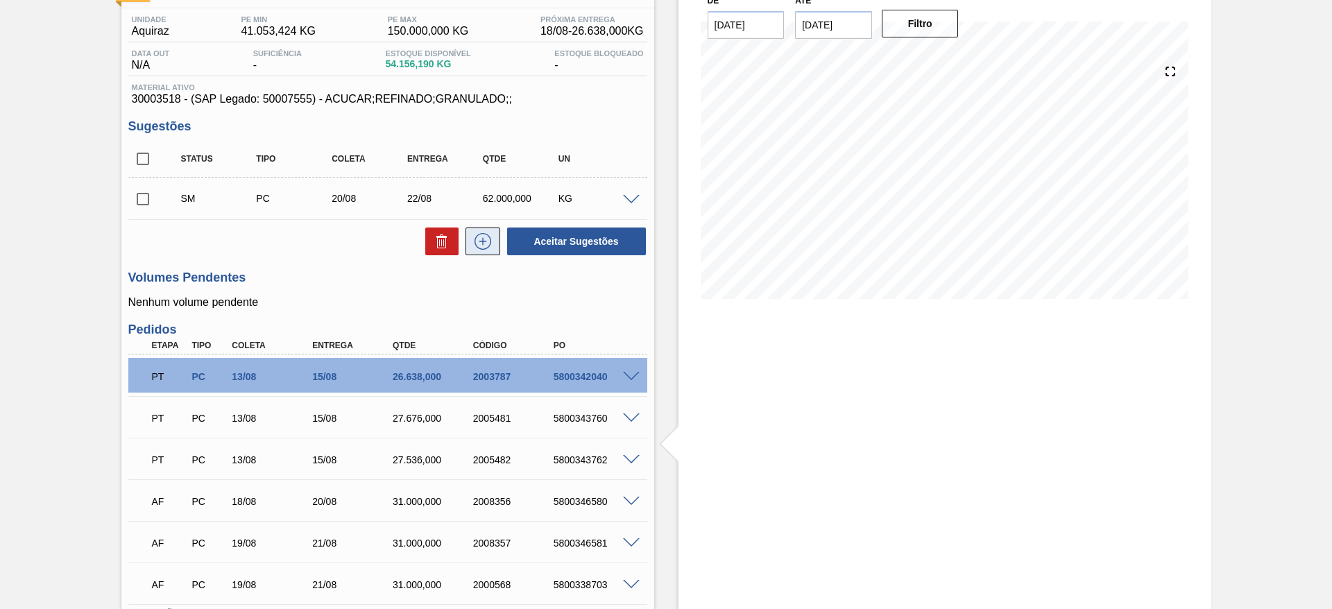
click at [488, 240] on icon at bounding box center [483, 241] width 22 height 17
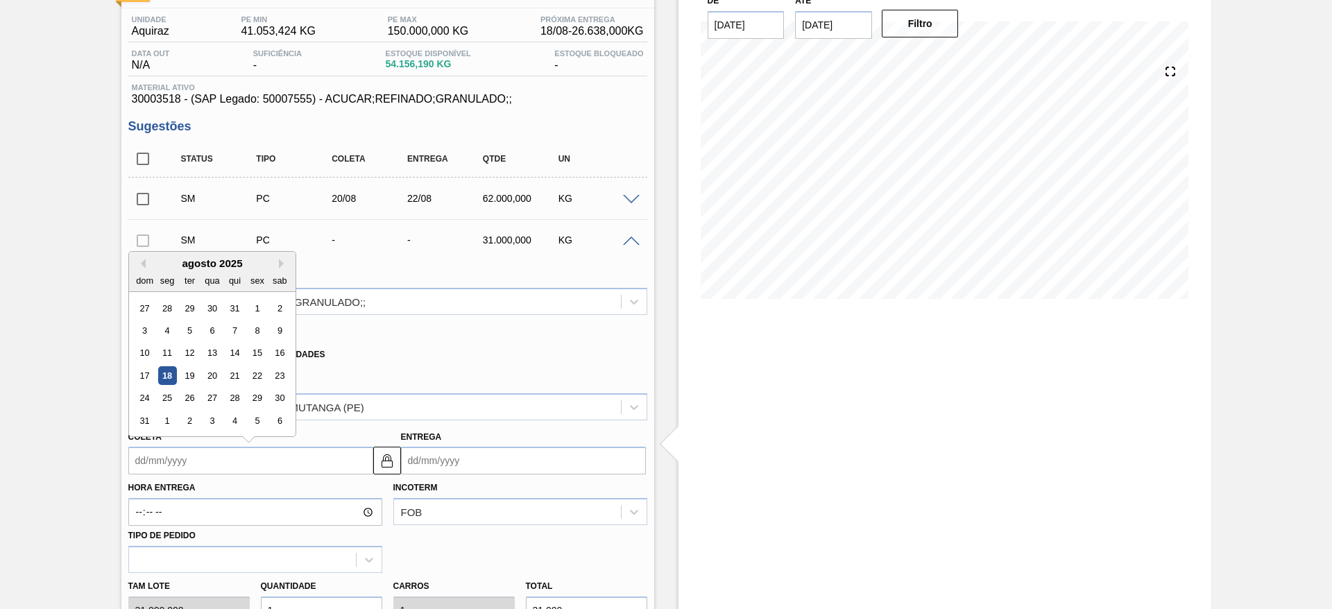
click at [161, 456] on input "Coleta" at bounding box center [250, 461] width 245 height 28
click at [191, 267] on div "agosto 2025" at bounding box center [212, 263] width 166 height 12
click at [261, 374] on div "22" at bounding box center [257, 375] width 19 height 19
type input "22/08/2025"
type input "24/08/2025"
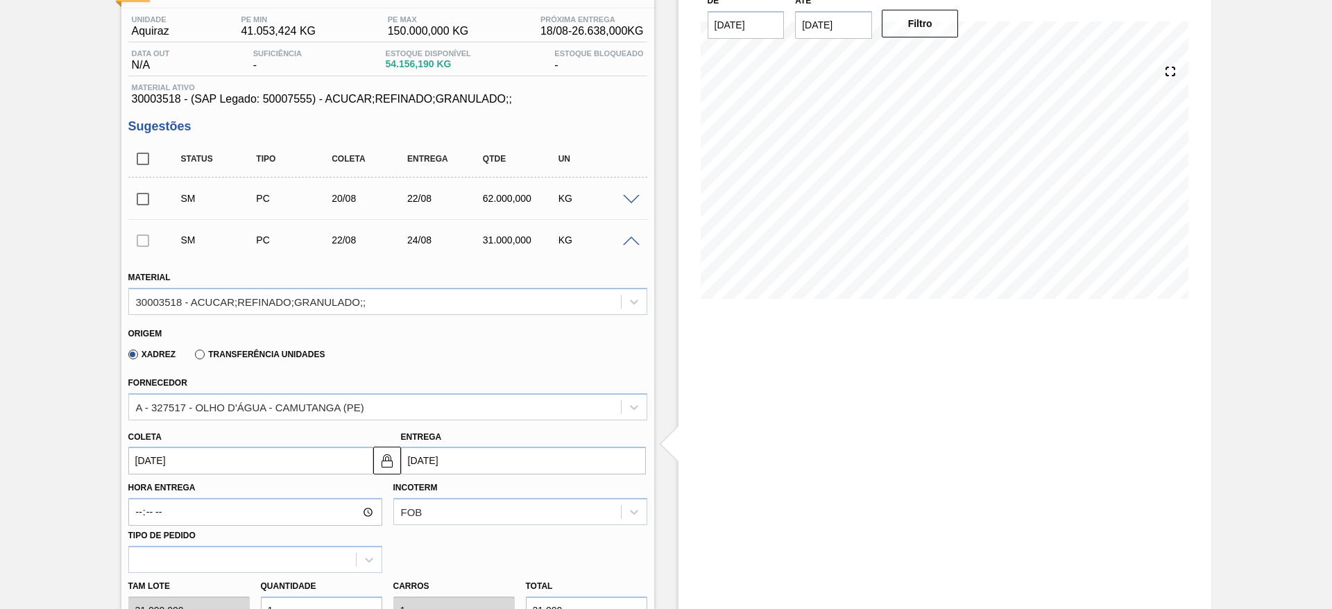
scroll to position [373, 0]
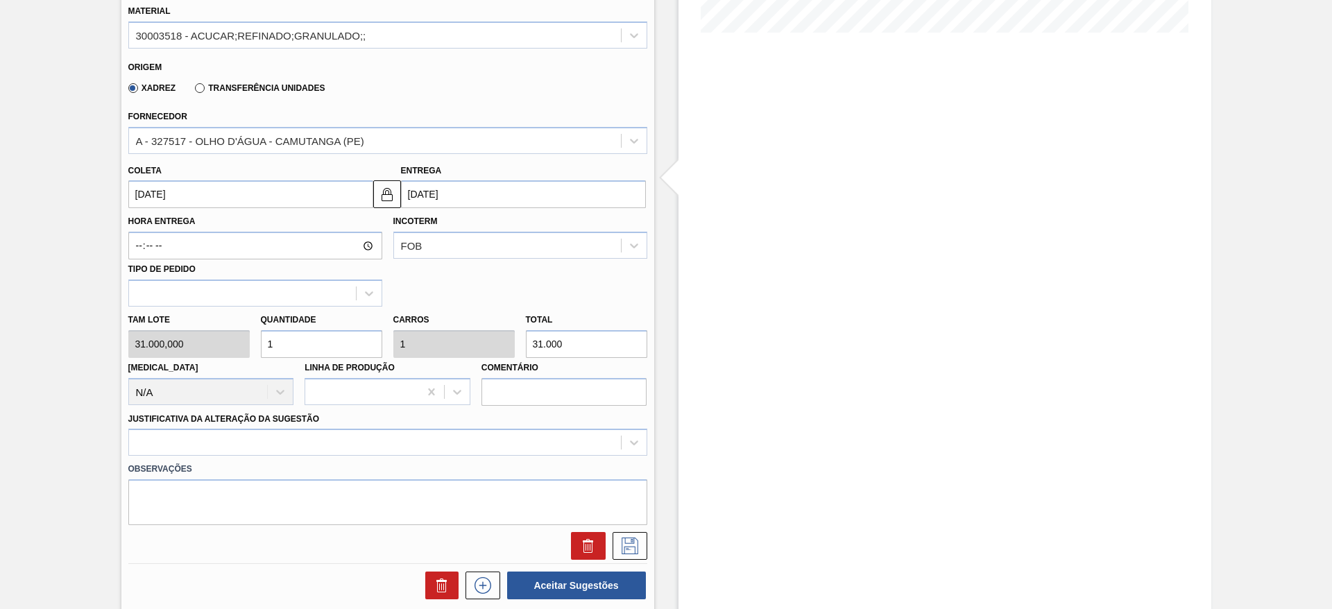
click at [339, 330] on input "1" at bounding box center [321, 344] width 121 height 28
type input "2"
type input "62.000"
click at [339, 330] on input "2" at bounding box center [321, 344] width 121 height 28
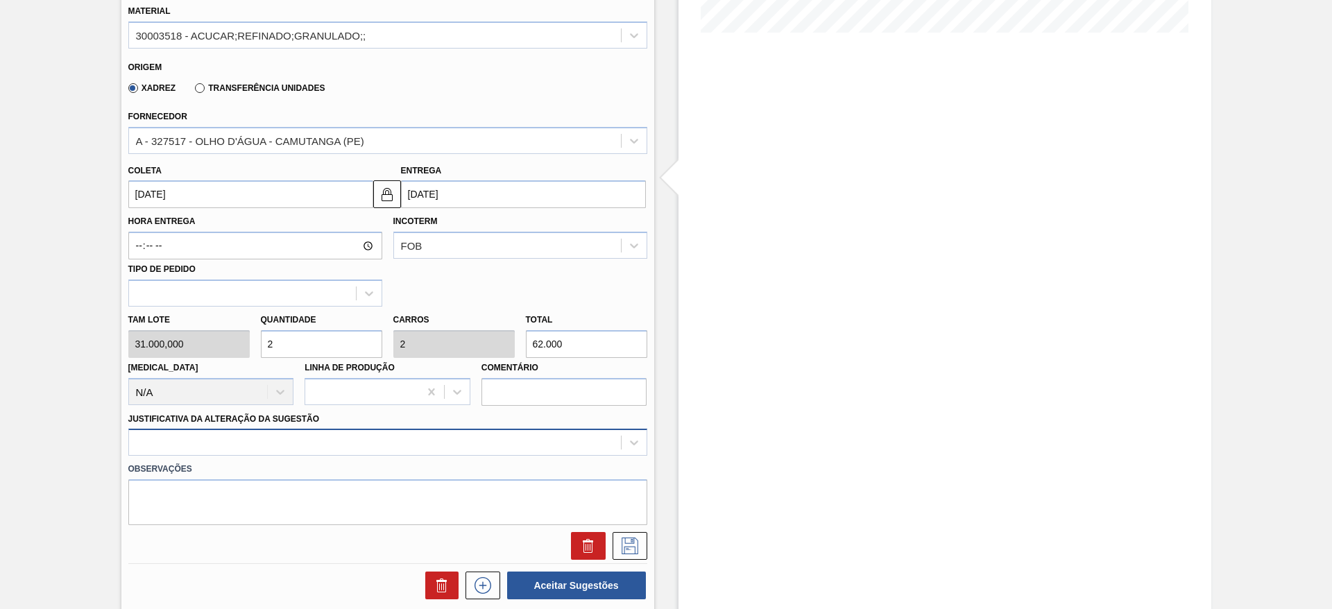
type input "2"
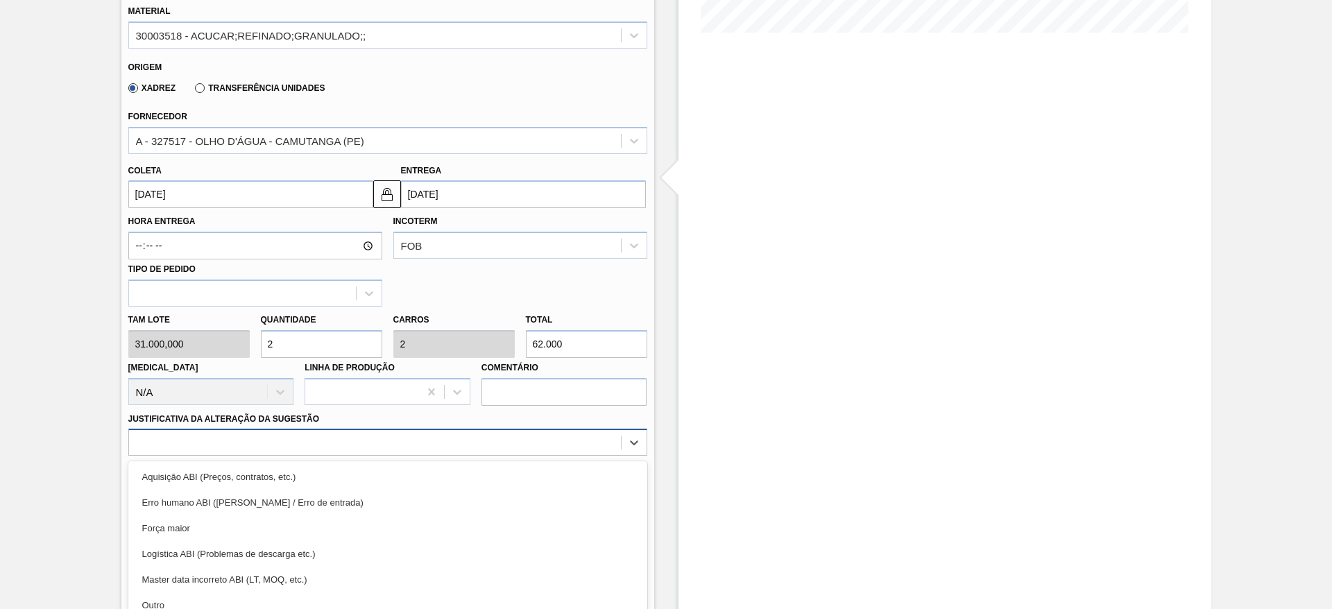
scroll to position [439, 0]
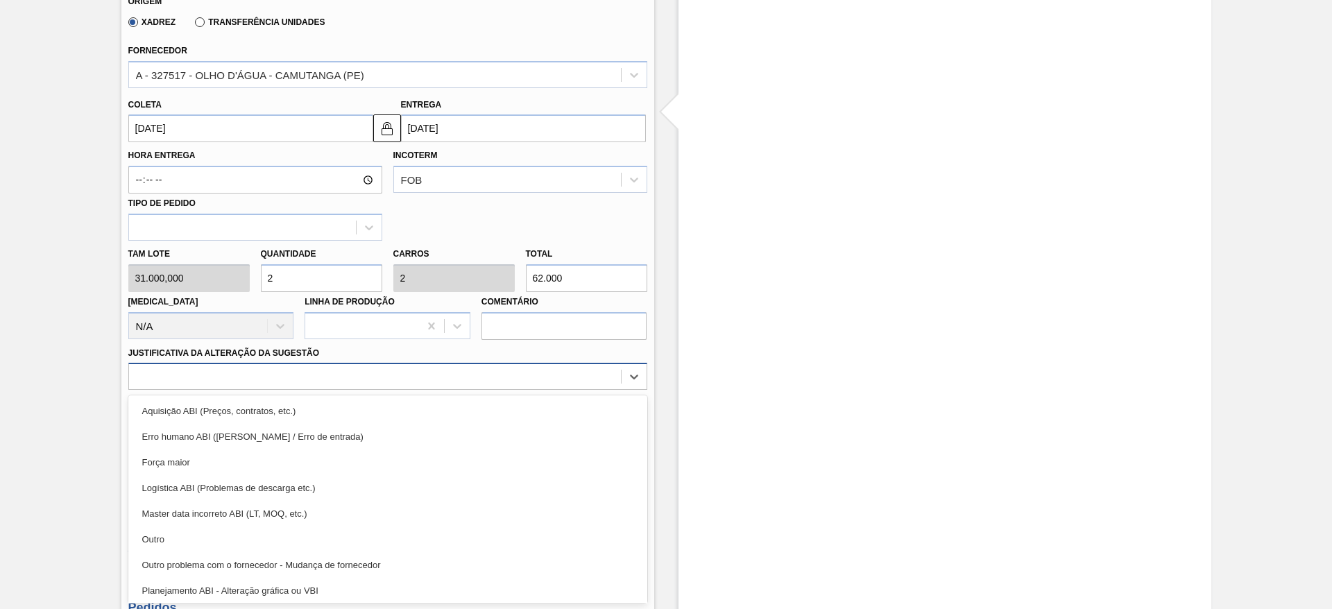
click at [539, 390] on div "option Erro humano ABI (Cálculo / Erro de entrada) focused, 2 of 18. 18 results…" at bounding box center [387, 376] width 519 height 27
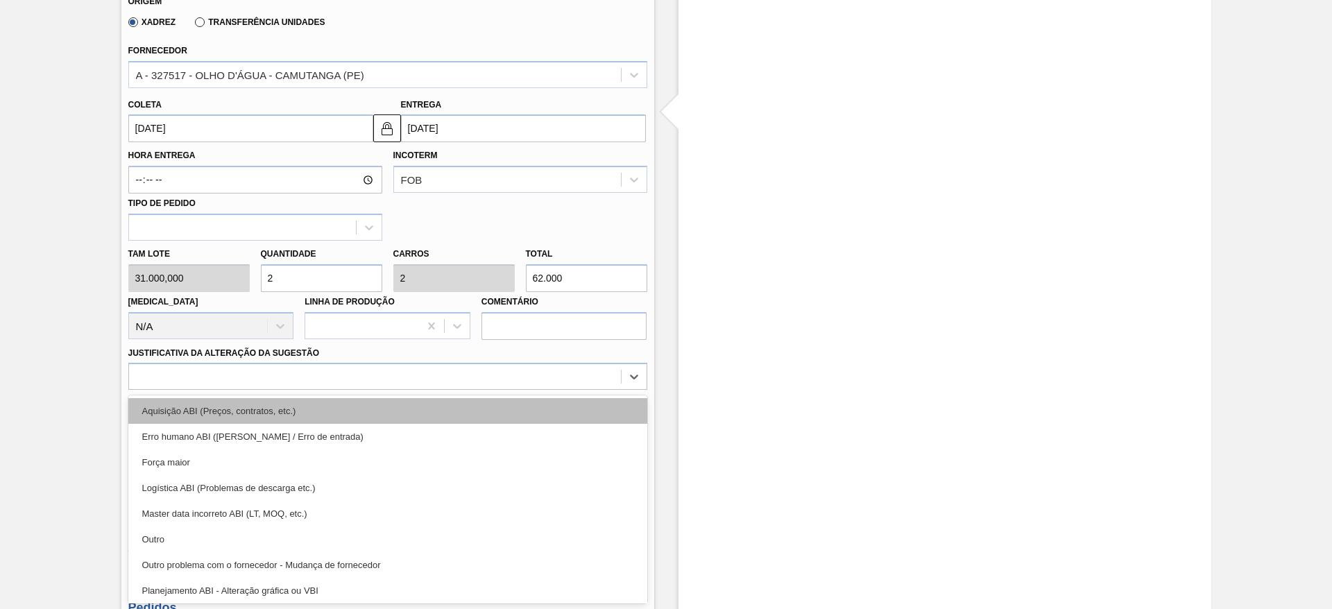
click at [560, 416] on div "Aquisição ABI (Preços, contratos, etc.)" at bounding box center [387, 411] width 519 height 26
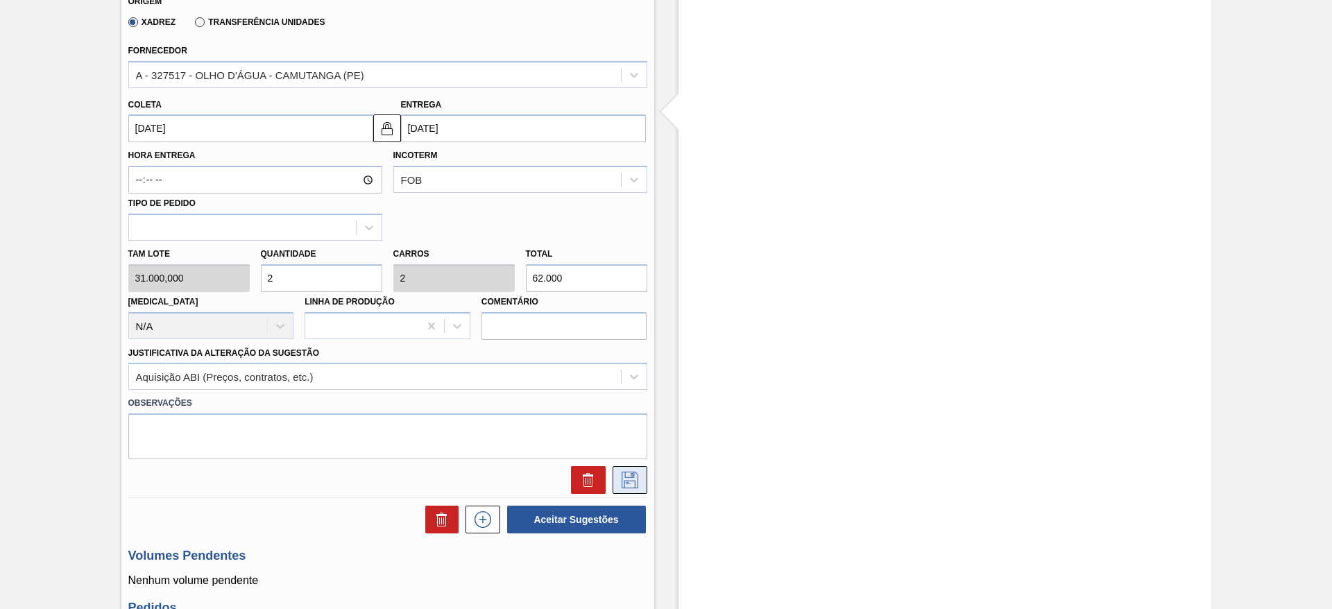
click at [623, 472] on icon at bounding box center [630, 480] width 22 height 17
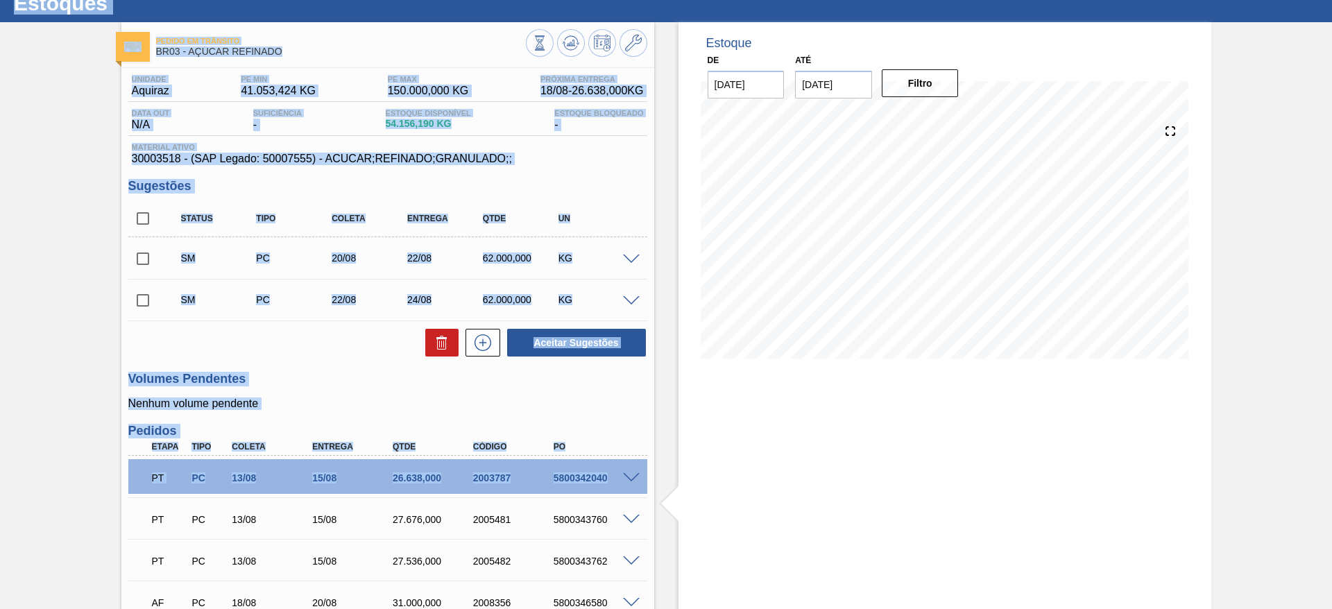
scroll to position [0, 0]
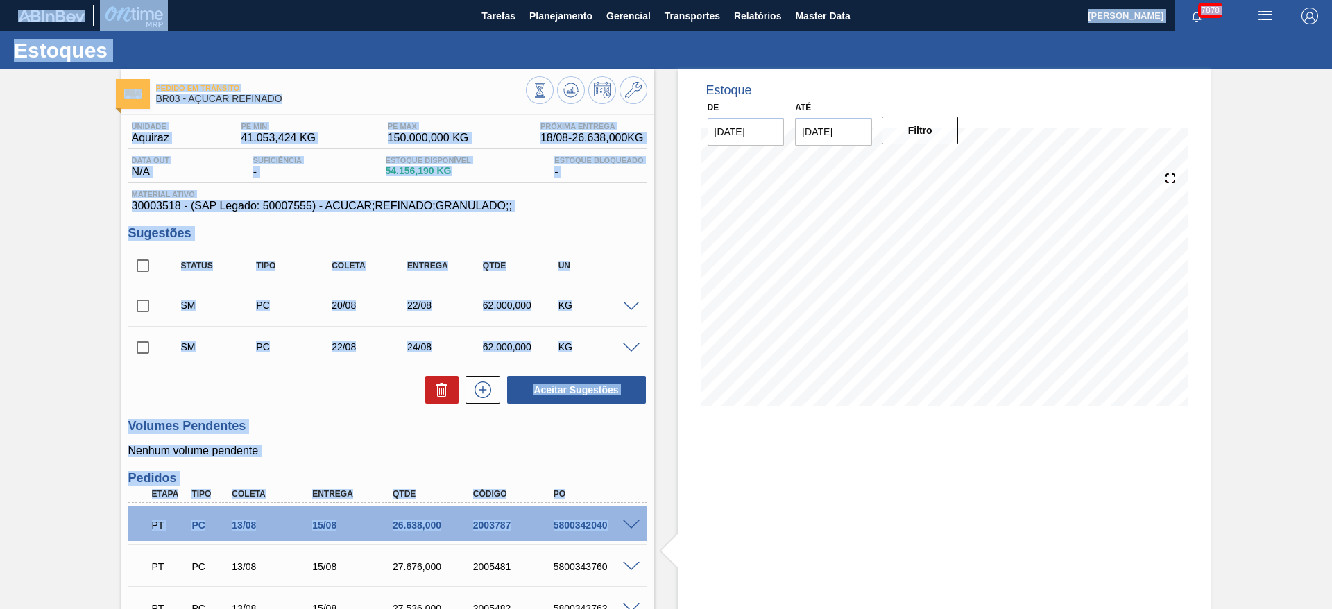
drag, startPoint x: 622, startPoint y: 471, endPoint x: 1107, endPoint y: -91, distance: 742.0
click at [1107, 0] on html "Tarefas Planejamento Gerencial Transportes Relatórios Master Data José Albérico…" at bounding box center [666, 0] width 1332 height 0
click at [139, 270] on input "checkbox" at bounding box center [142, 264] width 29 height 29
checkbox input "true"
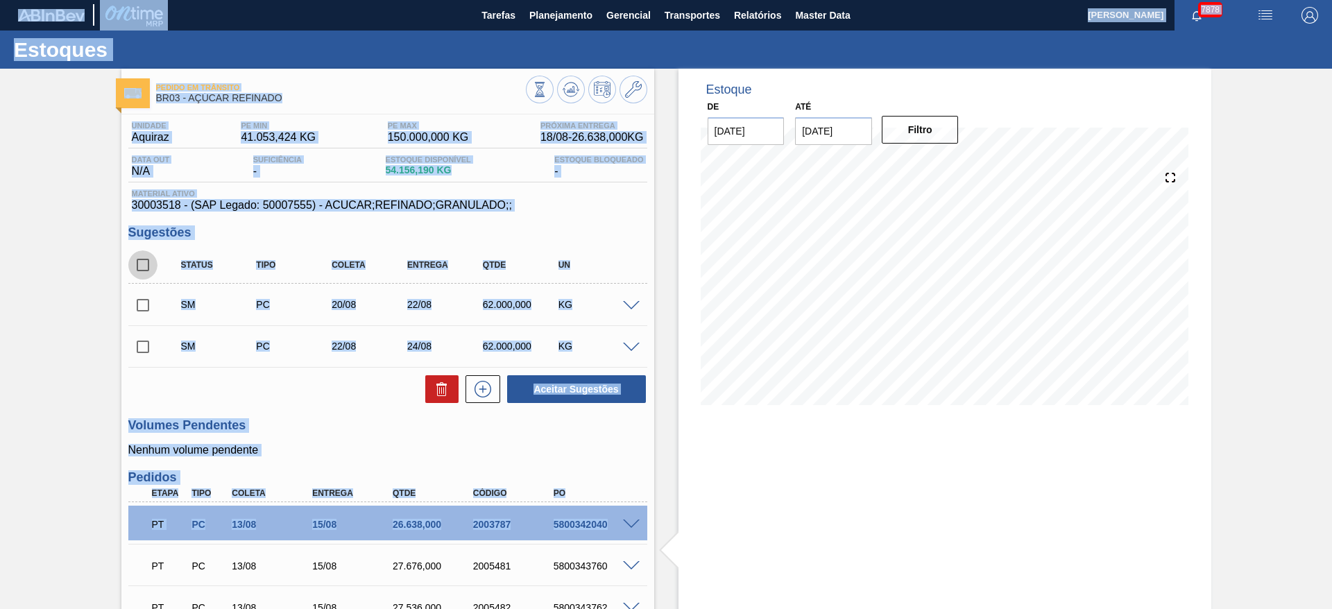
checkbox input "true"
click at [571, 398] on button "Aceitar Sugestões" at bounding box center [576, 389] width 139 height 28
checkbox input "false"
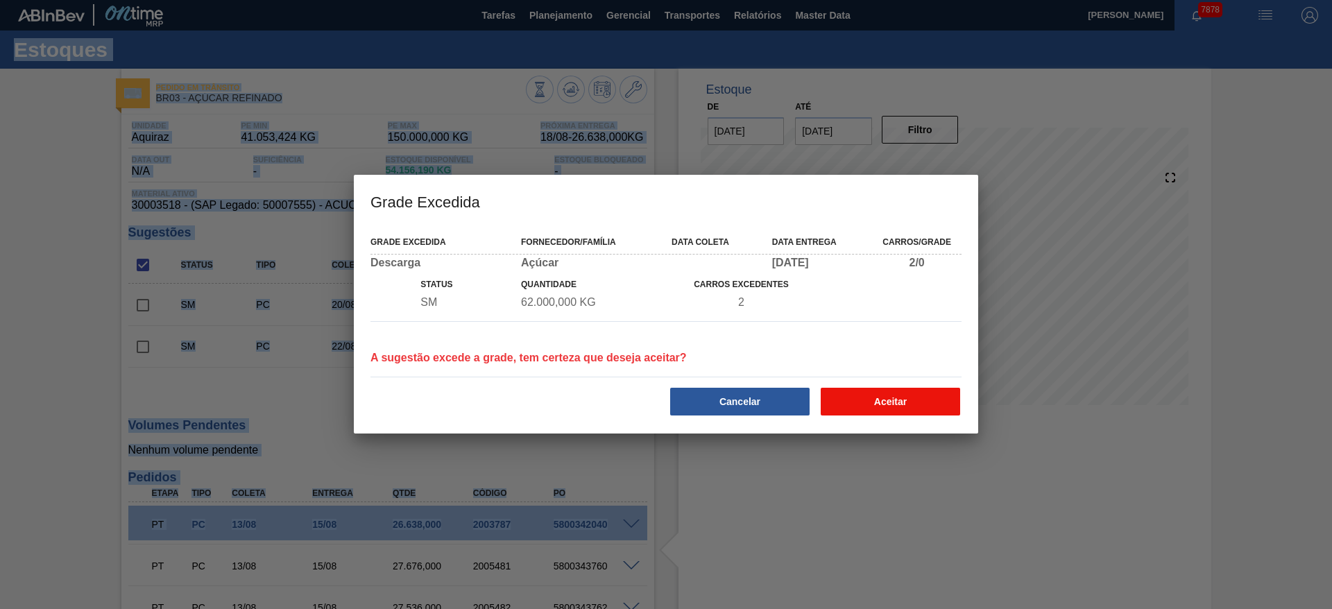
click at [863, 406] on button "Aceitar" at bounding box center [889, 402] width 139 height 28
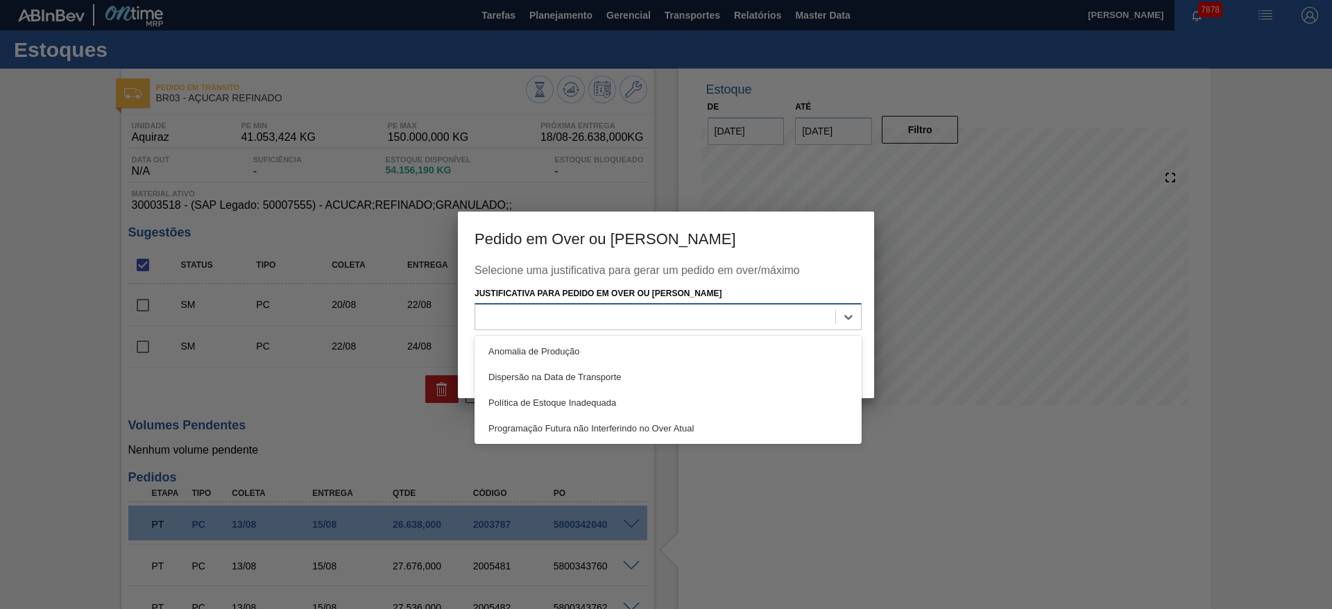
click at [735, 318] on div at bounding box center [655, 317] width 360 height 20
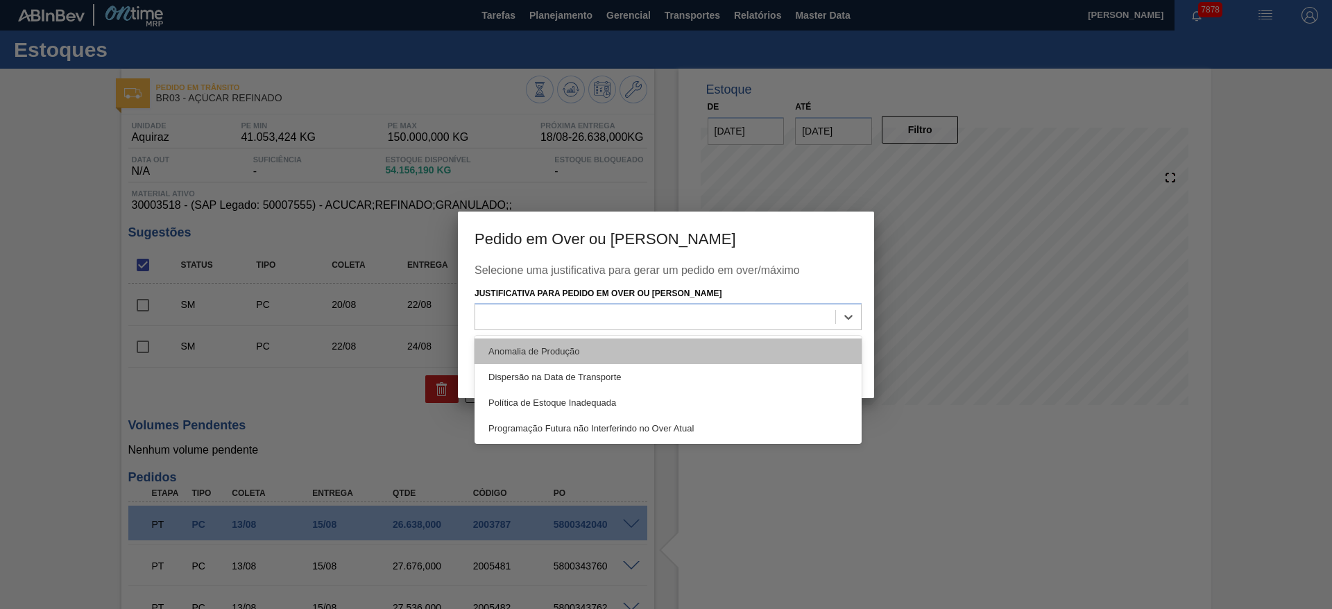
click at [737, 343] on div "Anomalia de Produção" at bounding box center [667, 351] width 387 height 26
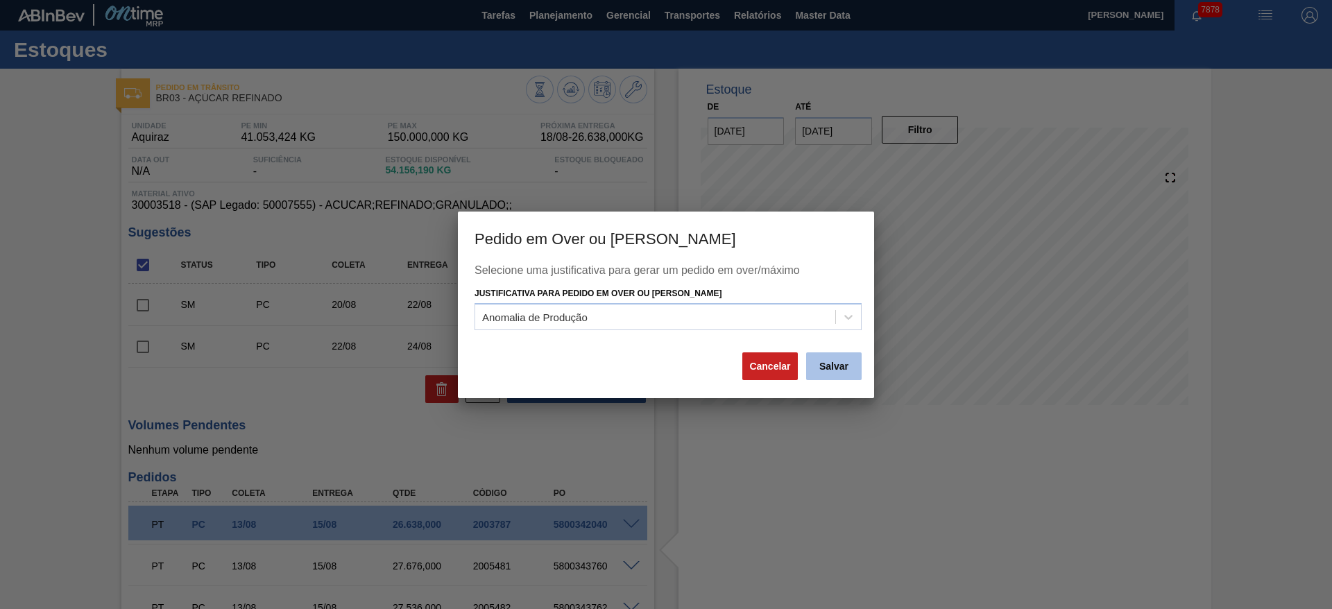
click at [818, 370] on button "Salvar" at bounding box center [833, 366] width 55 height 28
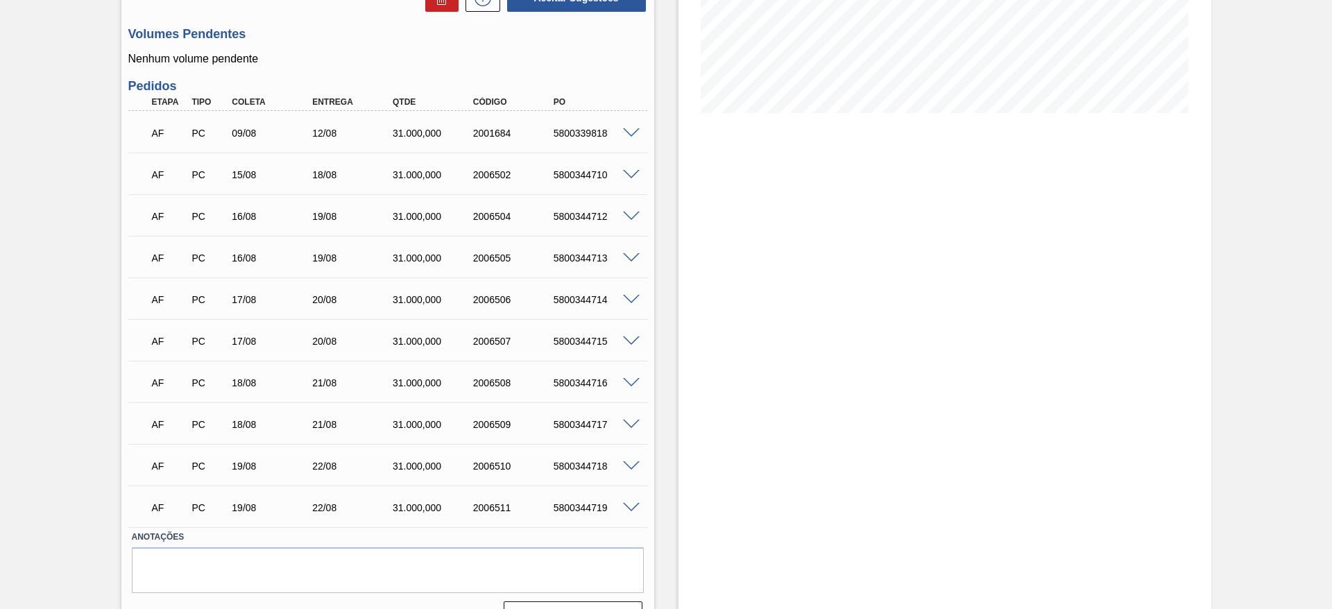
scroll to position [325, 0]
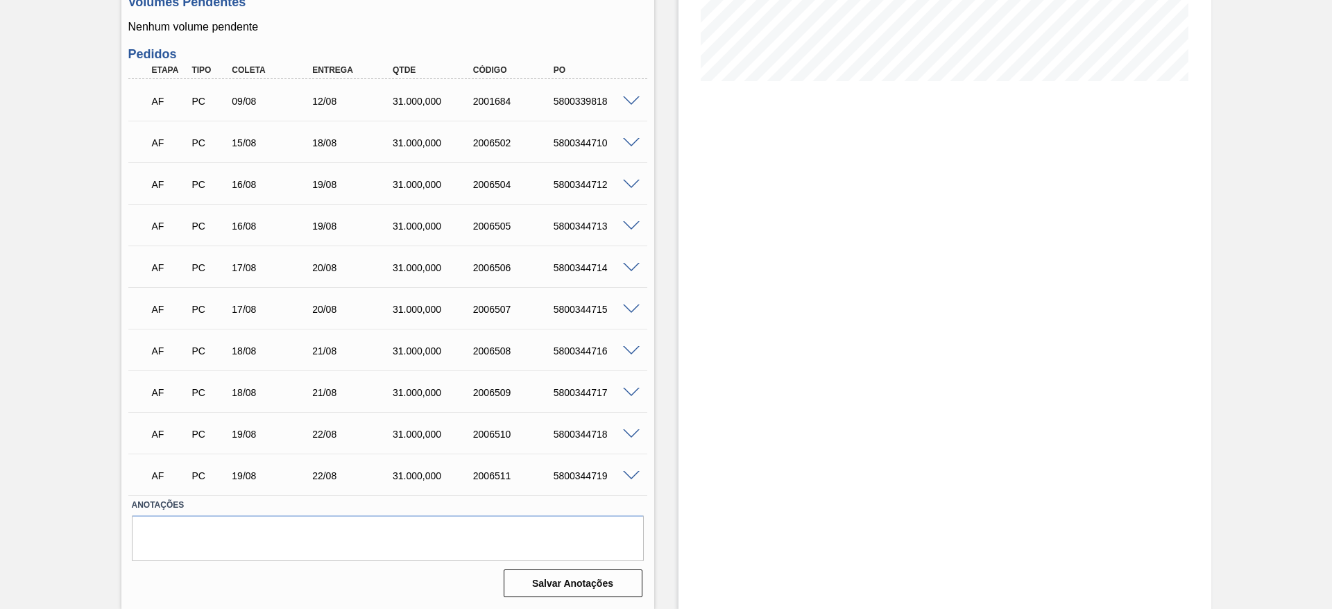
click at [629, 98] on span at bounding box center [631, 101] width 17 height 10
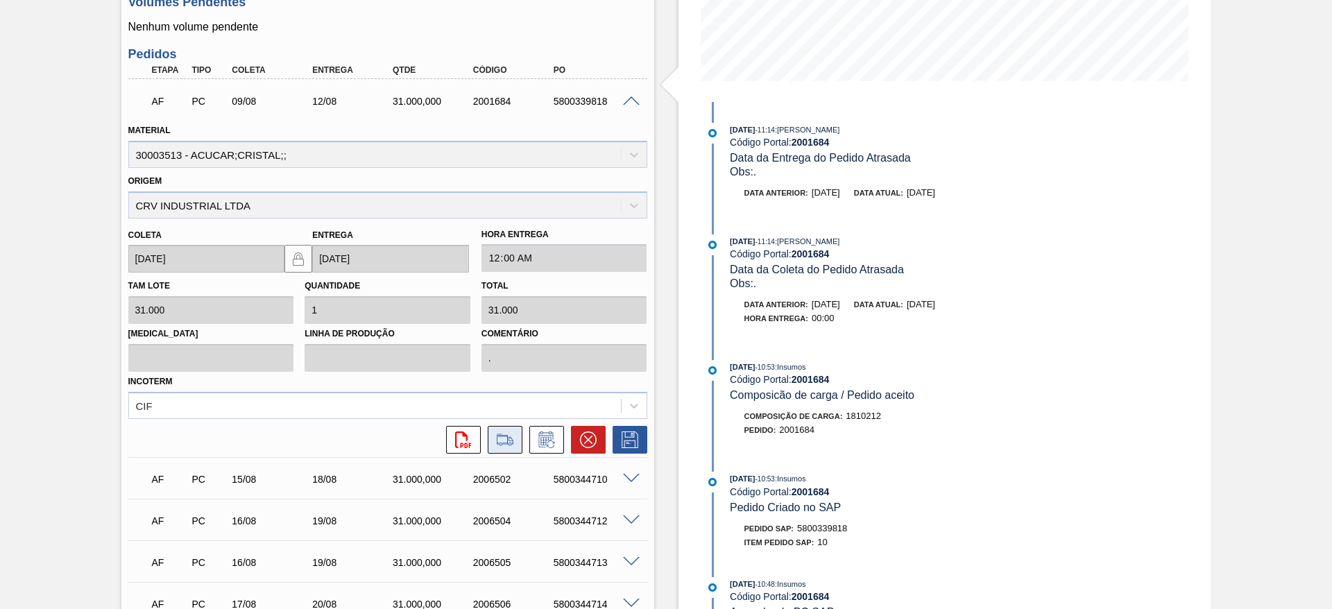
click at [513, 440] on icon at bounding box center [505, 439] width 22 height 17
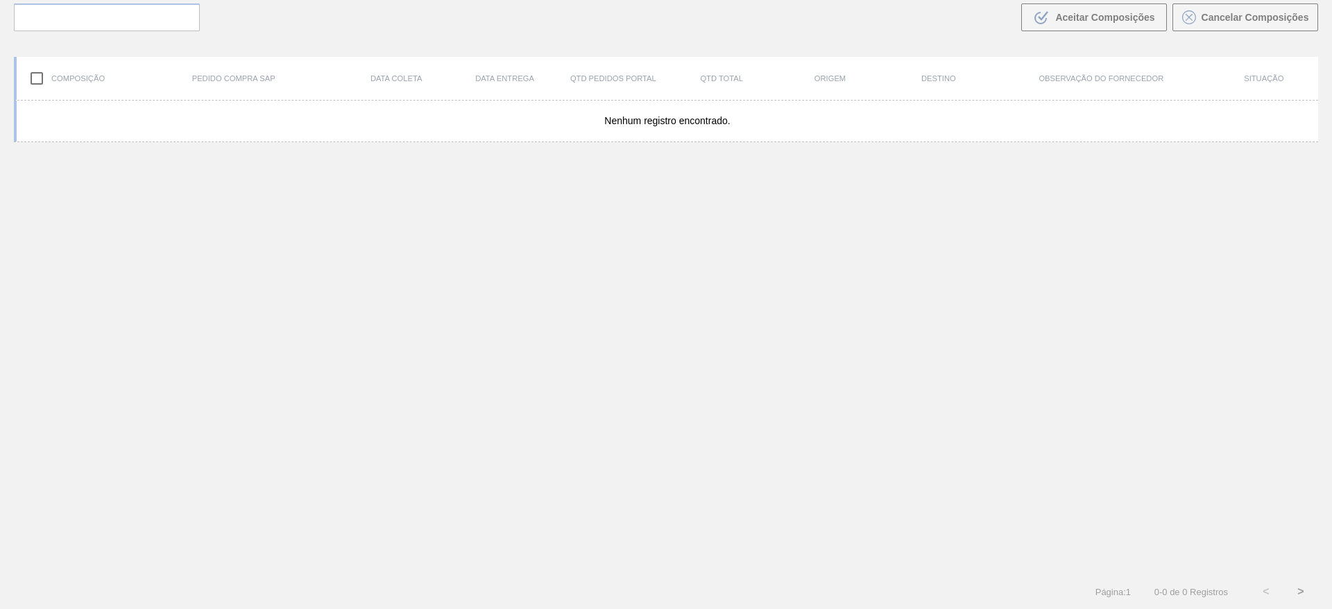
scroll to position [100, 0]
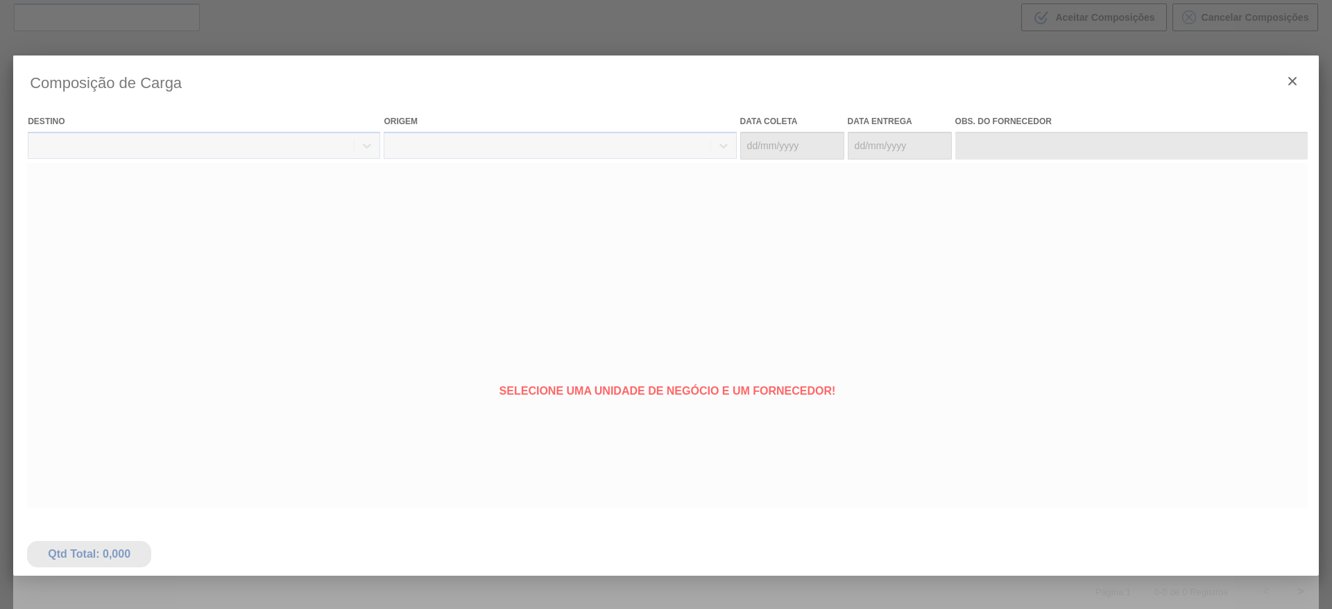
type coleta "[DATE]"
type entrega "[DATE]"
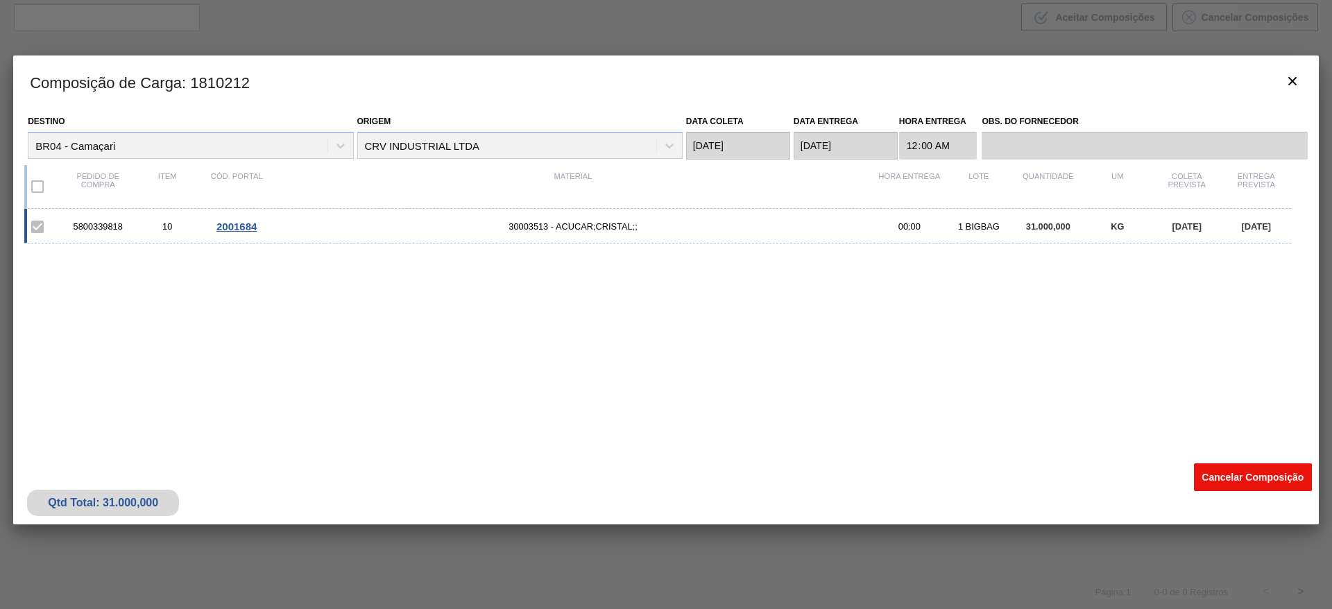
click at [1216, 470] on button "Cancelar Composição" at bounding box center [1253, 477] width 118 height 28
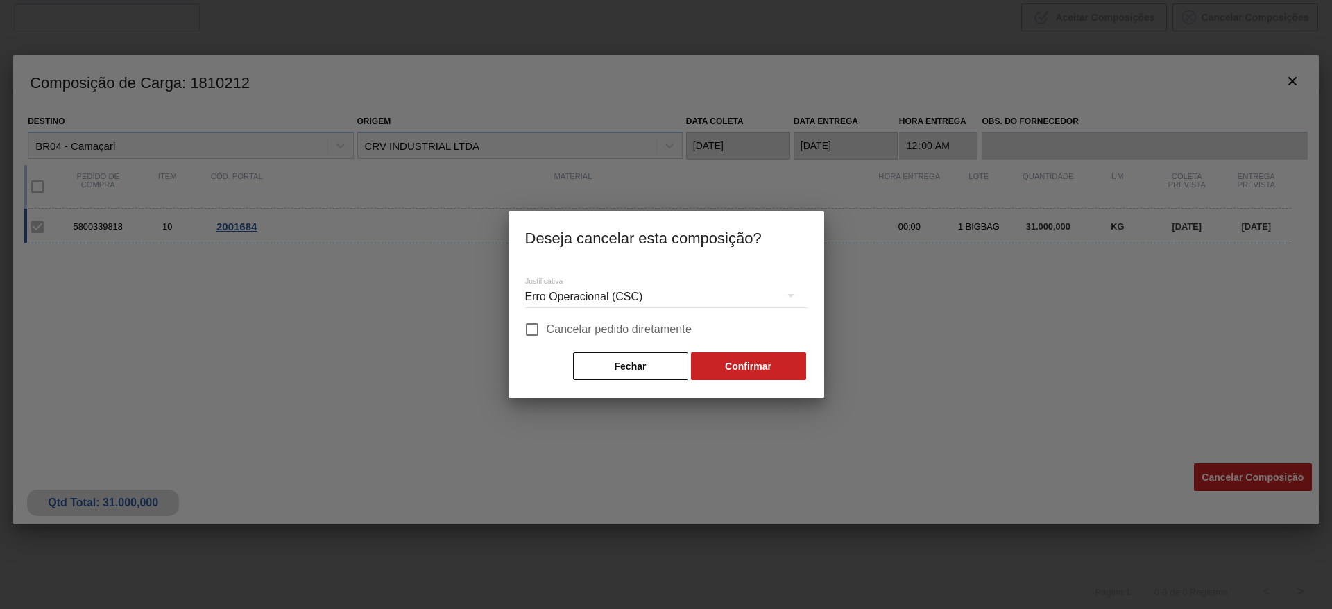
click at [671, 334] on span "Cancelar pedido diretamente" at bounding box center [620, 329] width 146 height 17
click at [547, 334] on input "Cancelar pedido diretamente" at bounding box center [531, 329] width 29 height 29
checkbox input "true"
click at [728, 369] on button "Confirmar" at bounding box center [748, 366] width 115 height 28
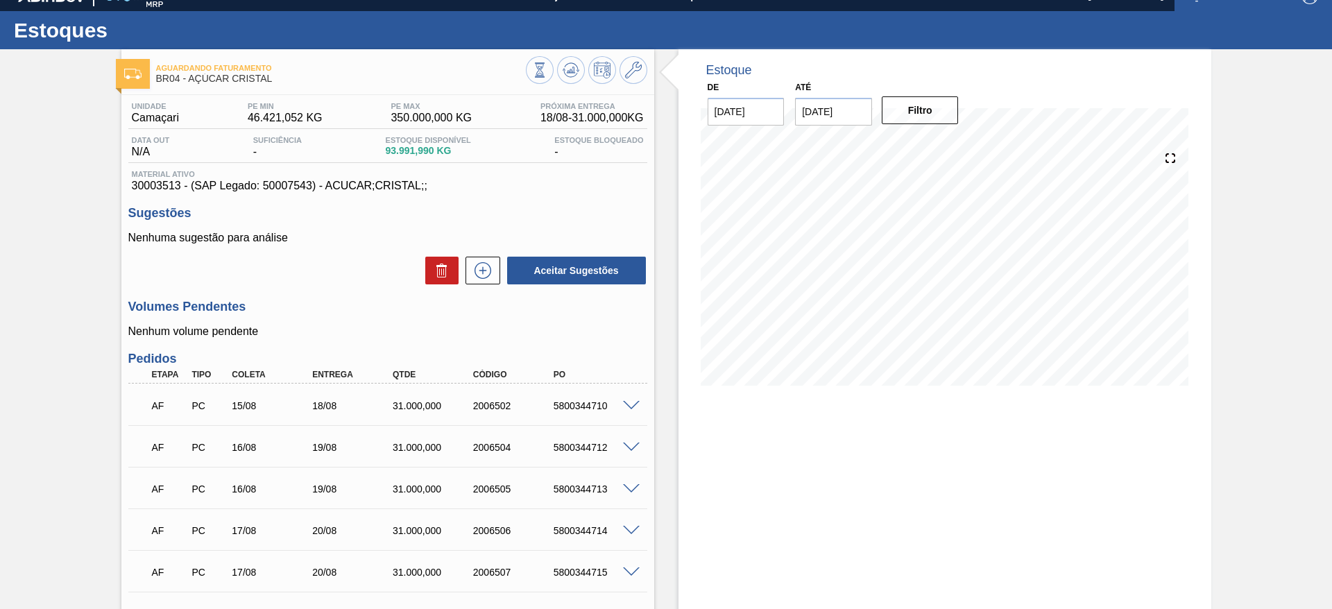
scroll to position [18, 0]
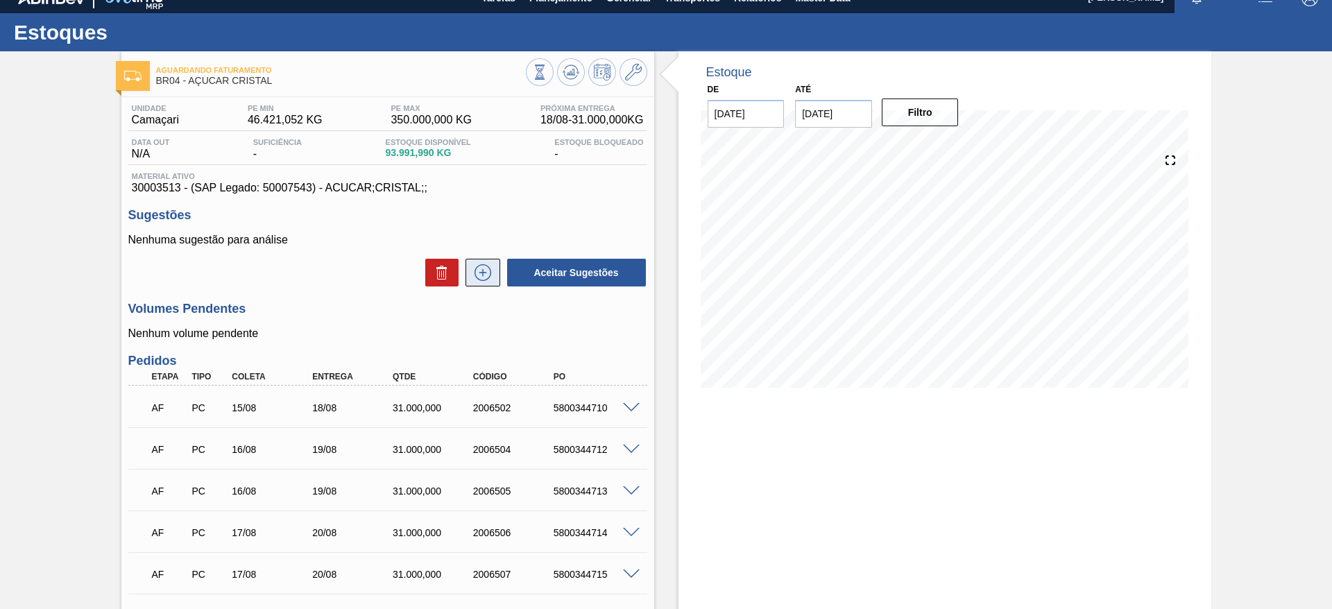
click at [480, 274] on icon at bounding box center [483, 272] width 22 height 17
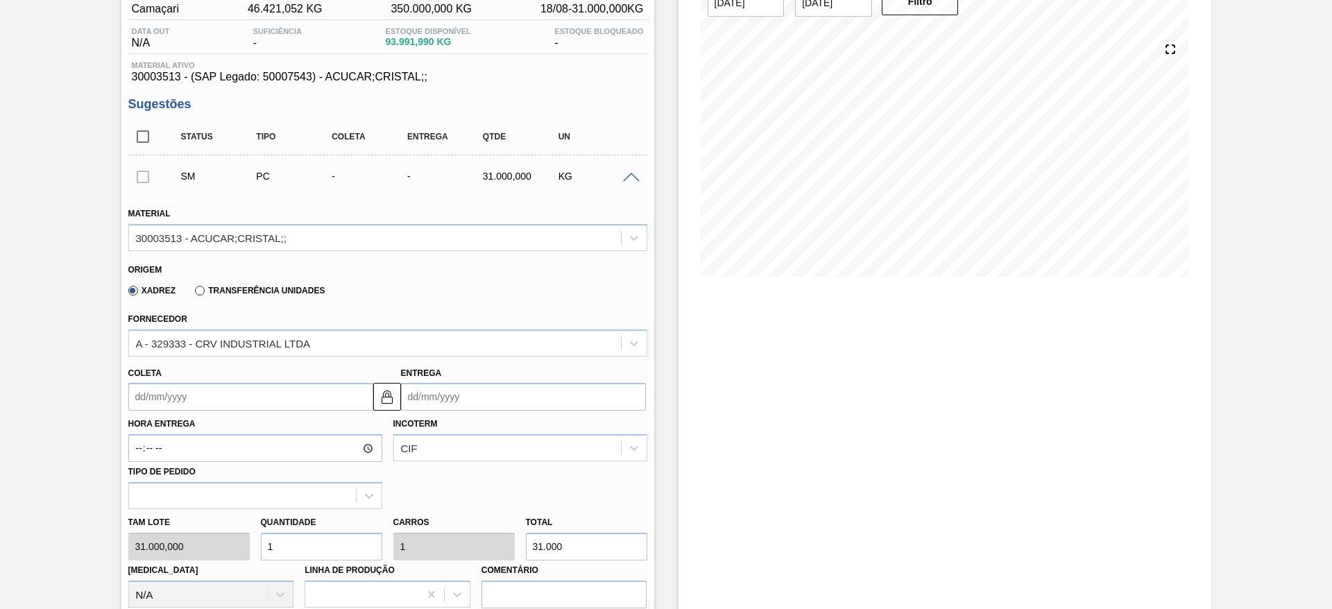
scroll to position [130, 0]
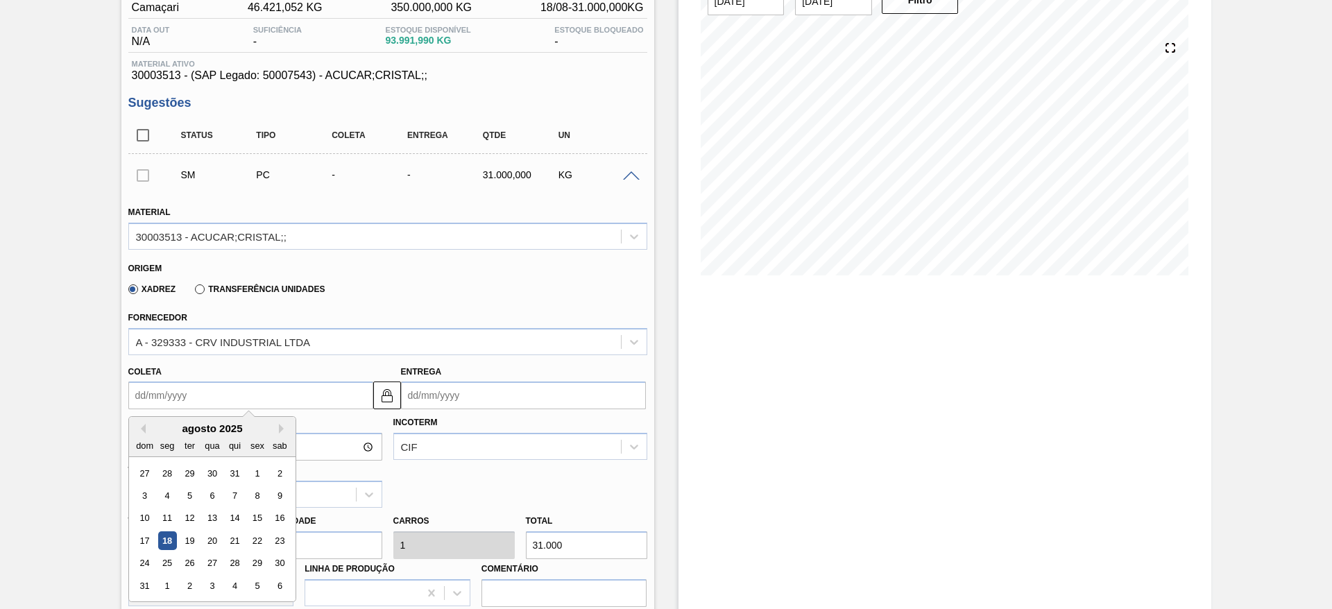
click at [198, 384] on input "Coleta" at bounding box center [250, 395] width 245 height 28
click at [248, 542] on div "22" at bounding box center [257, 540] width 19 height 19
type input "22/08/2025"
type input "[DATE]"
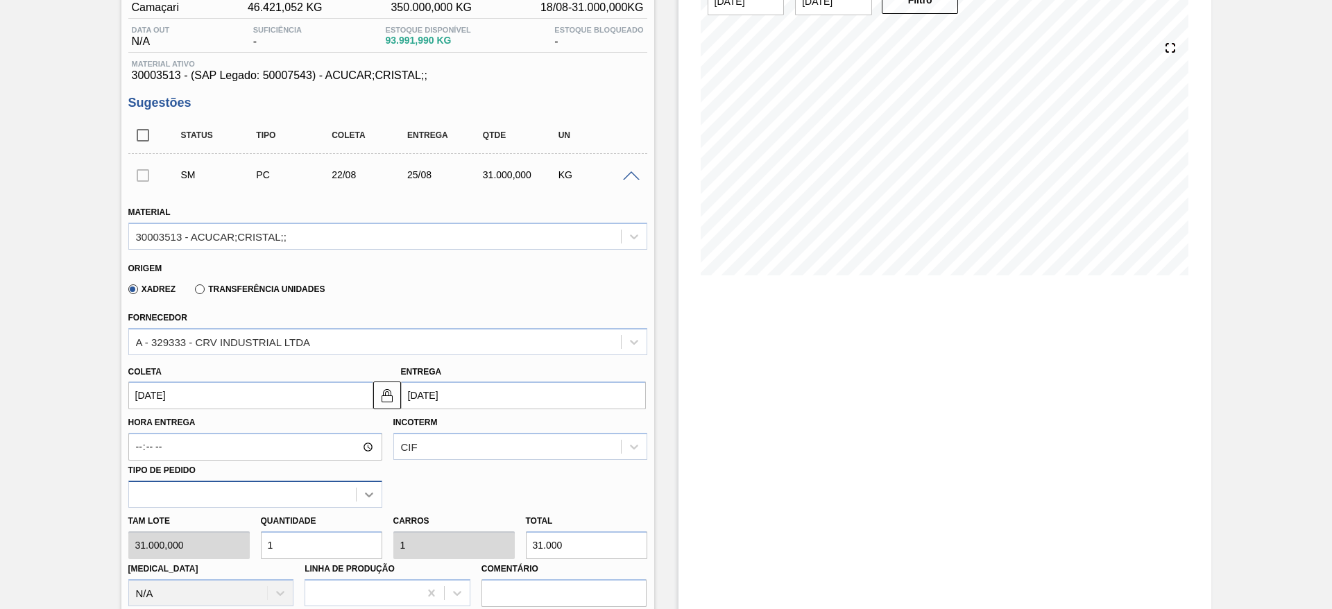
scroll to position [185, 0]
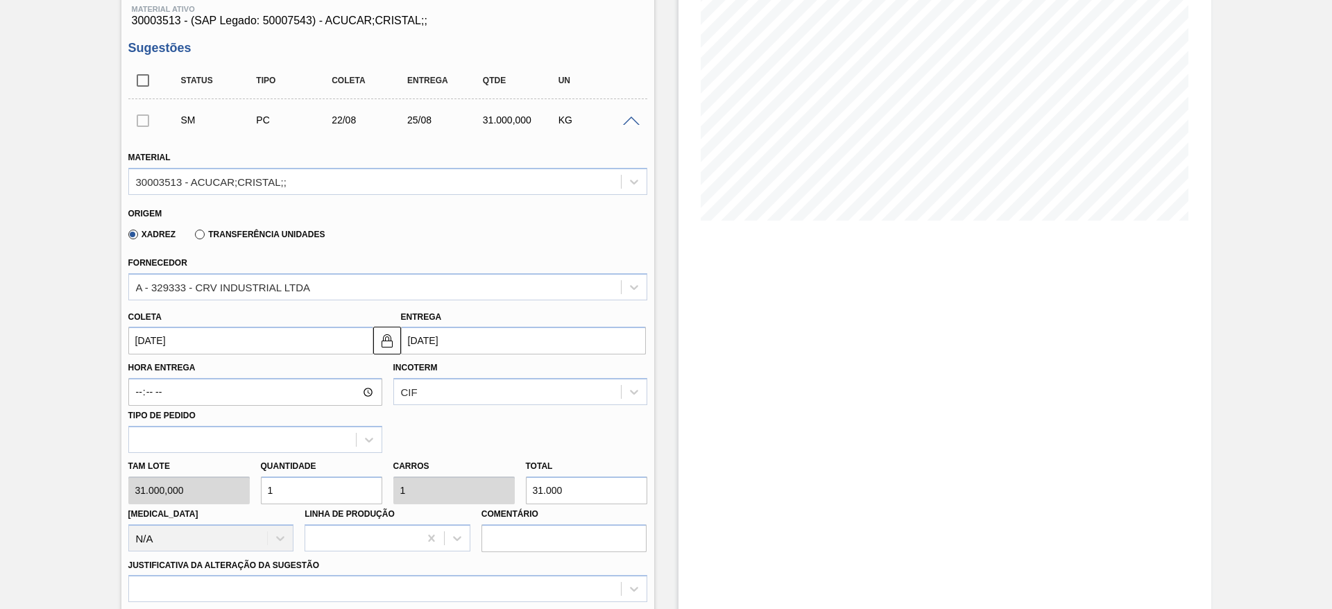
click at [336, 491] on input "1" at bounding box center [321, 490] width 121 height 28
type input "2"
type input "62.000"
click at [336, 491] on input "2" at bounding box center [321, 490] width 121 height 28
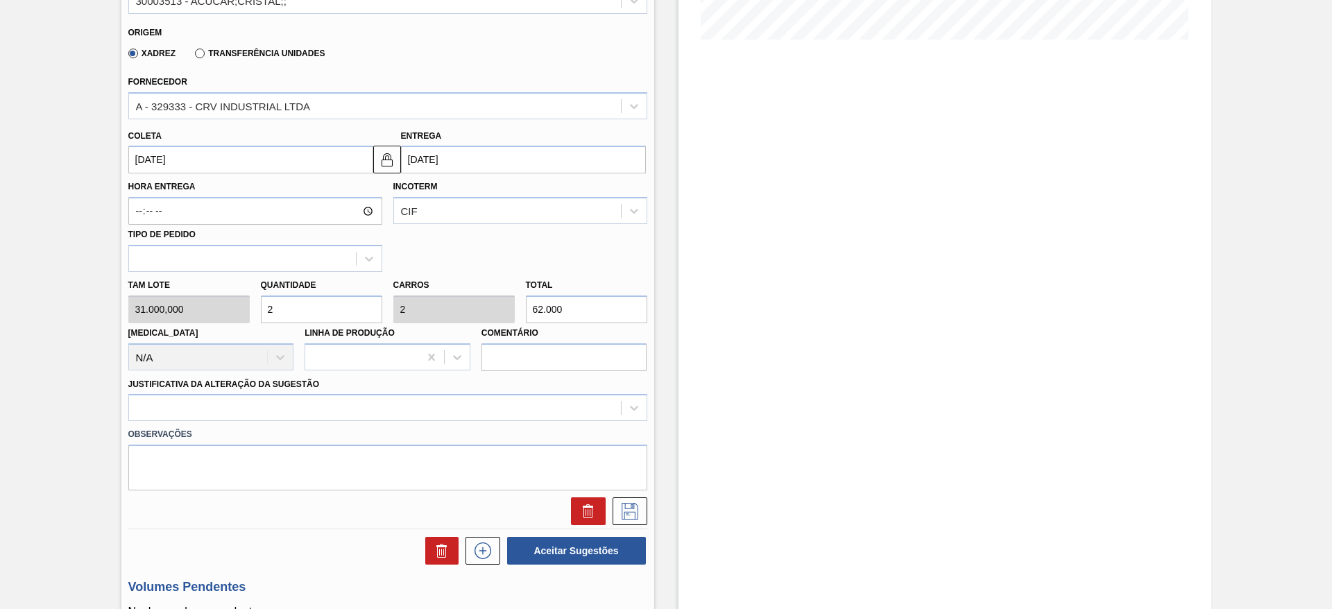
scroll to position [368, 0]
type input "2"
drag, startPoint x: 479, startPoint y: 390, endPoint x: 485, endPoint y: 400, distance: 12.1
click at [485, 400] on div "Justificativa da Alteração da Sugestão" at bounding box center [387, 395] width 519 height 47
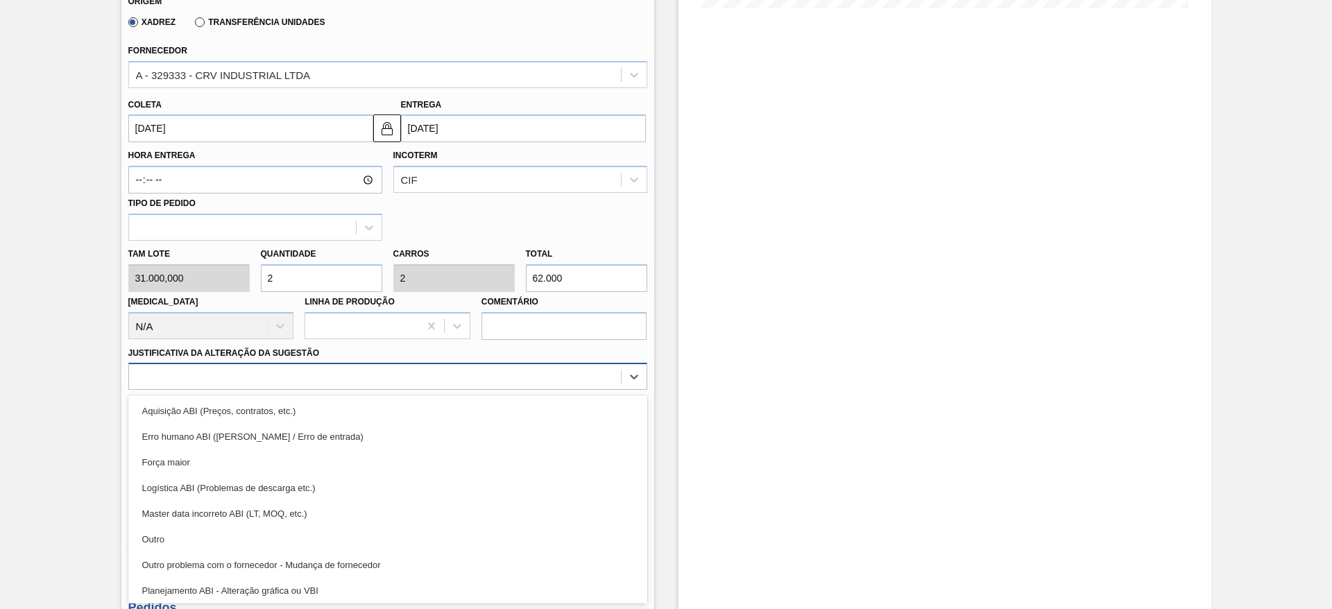
click at [485, 390] on div "option Aquisição ABI (Preços, contratos, etc.) focused, 1 of 18. 18 results ava…" at bounding box center [387, 376] width 519 height 27
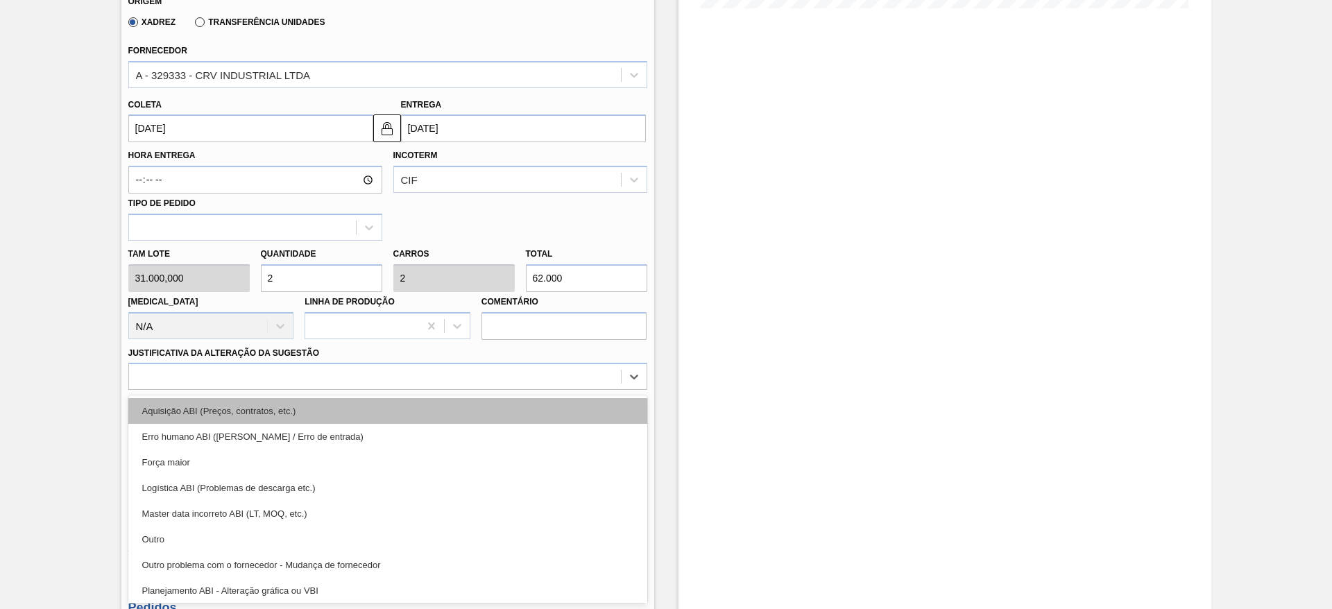
click at [488, 405] on div "Aquisição ABI (Preços, contratos, etc.)" at bounding box center [387, 411] width 519 height 26
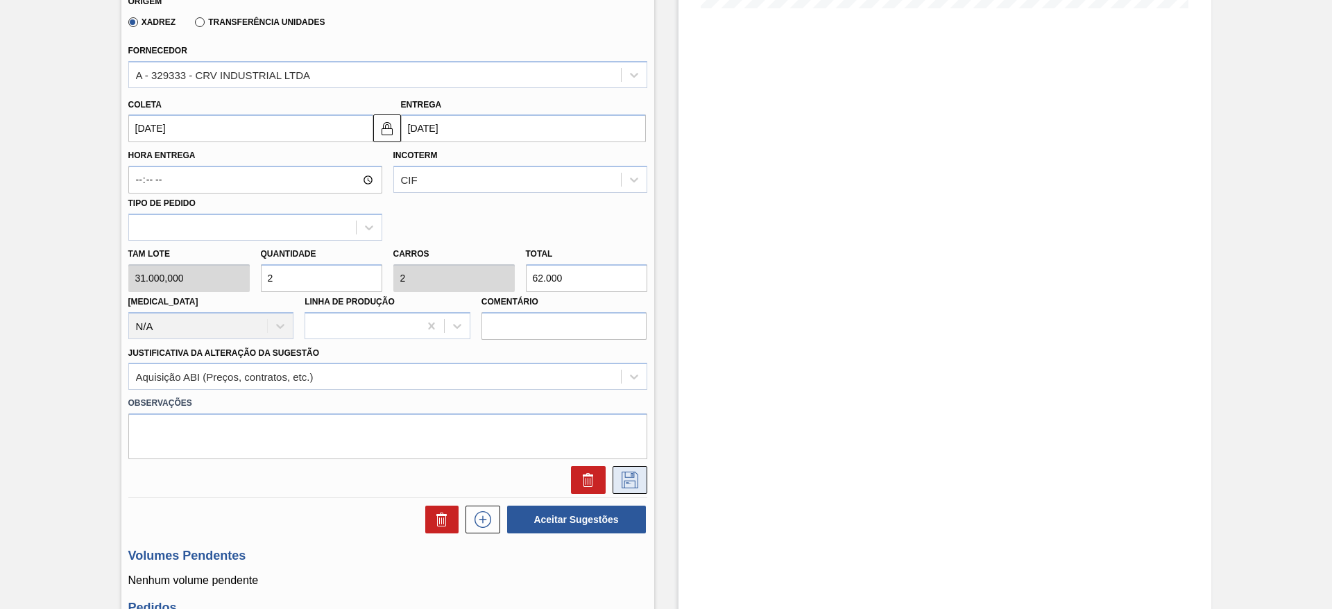
click at [639, 481] on icon at bounding box center [630, 480] width 22 height 17
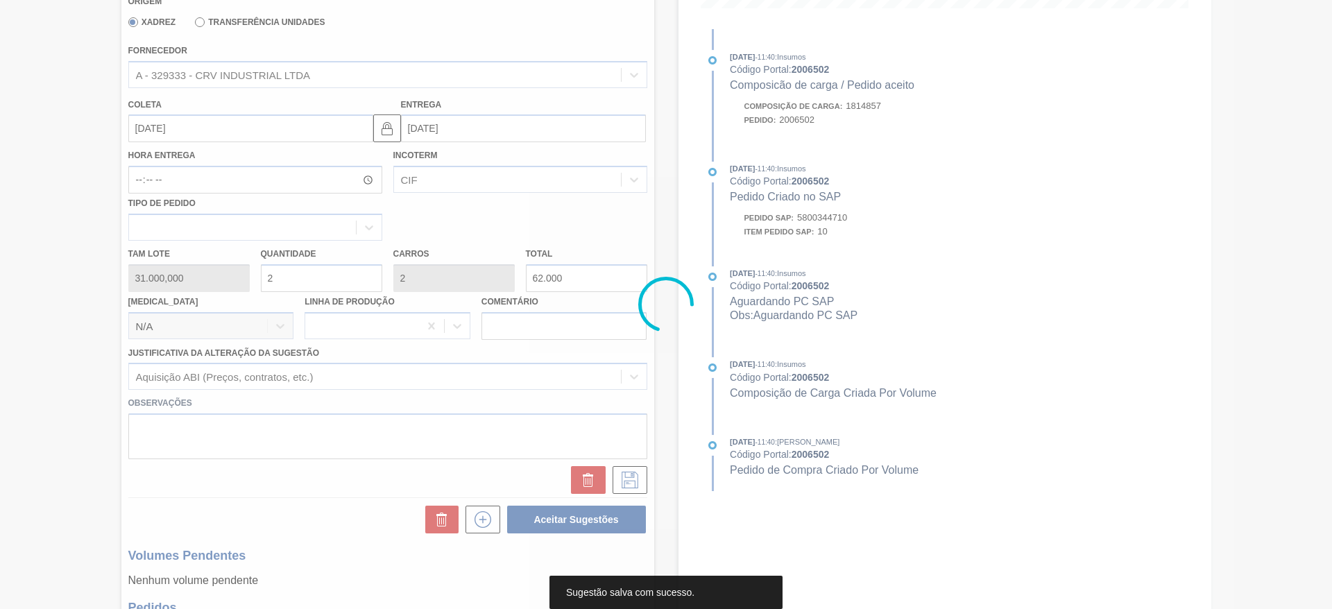
scroll to position [0, 0]
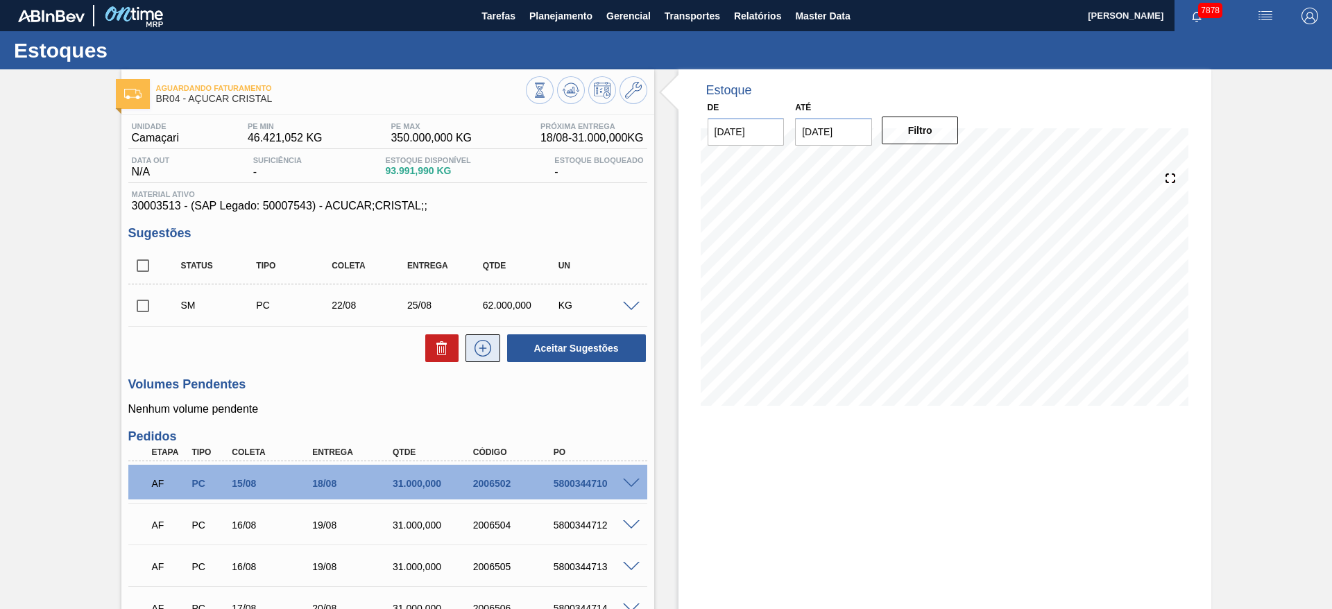
click at [476, 341] on icon at bounding box center [482, 348] width 17 height 17
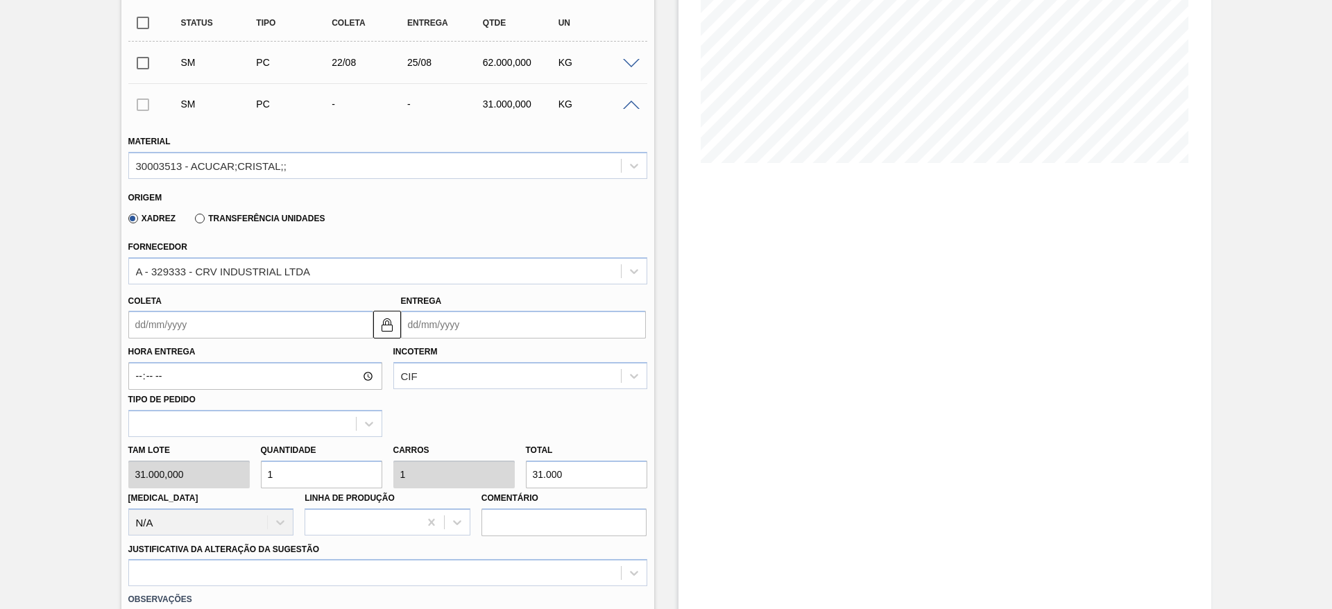
scroll to position [243, 0]
click at [300, 469] on input "1" at bounding box center [321, 474] width 121 height 28
type input "2"
type input "62.000"
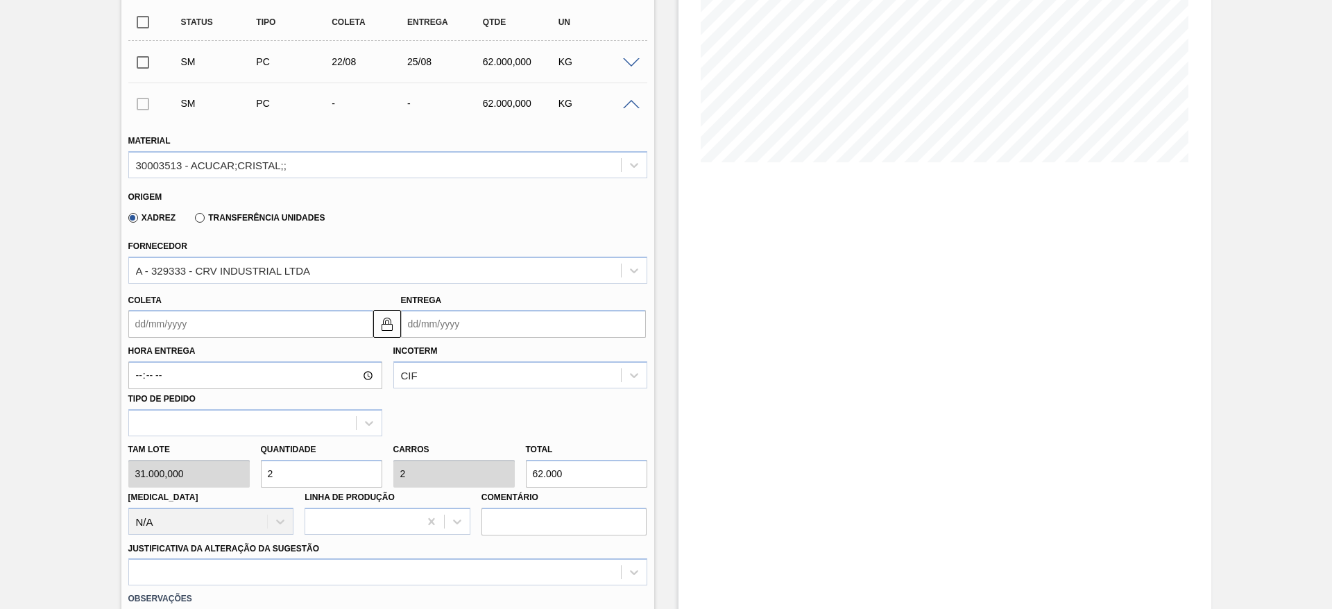
click at [300, 469] on input "2" at bounding box center [321, 474] width 121 height 28
type input "2"
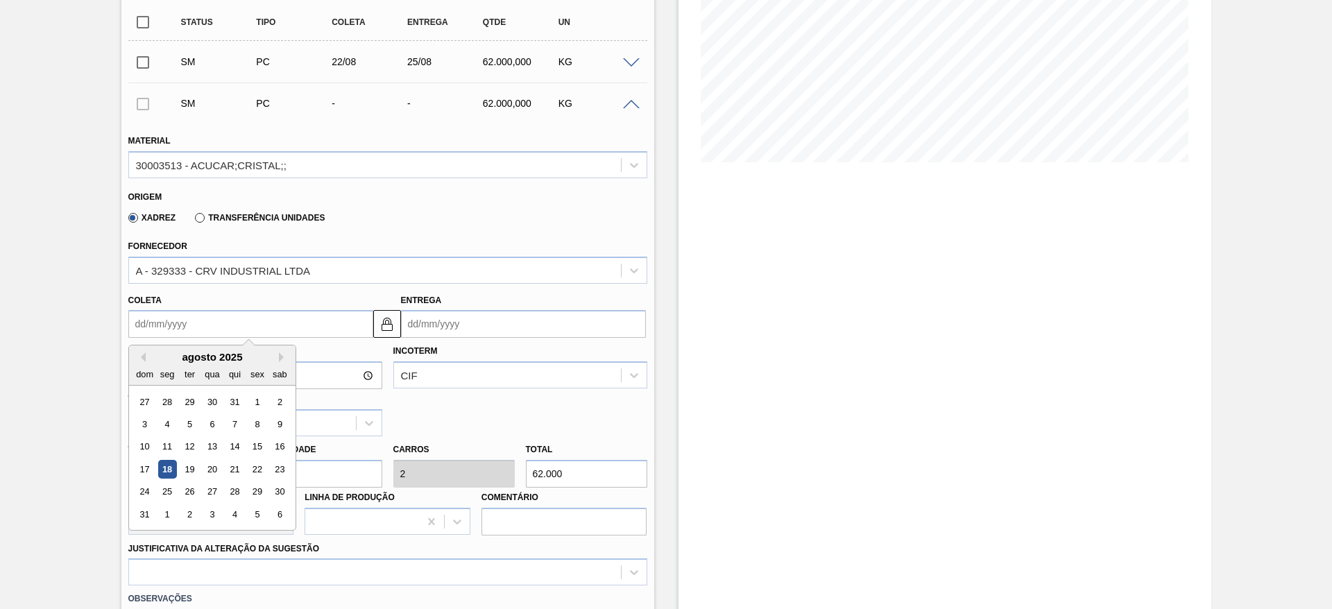
click at [175, 327] on input "Coleta" at bounding box center [250, 324] width 245 height 28
drag, startPoint x: 185, startPoint y: 358, endPoint x: 286, endPoint y: 465, distance: 147.2
click at [286, 465] on div "agosto 2025 dom seg ter qua qui sex sab 27 28 29 30 31 1 2 3 4 5 6 7 8 9 10 11 …" at bounding box center [212, 437] width 166 height 184
click at [286, 465] on div "23" at bounding box center [279, 469] width 19 height 19
type input "[DATE]"
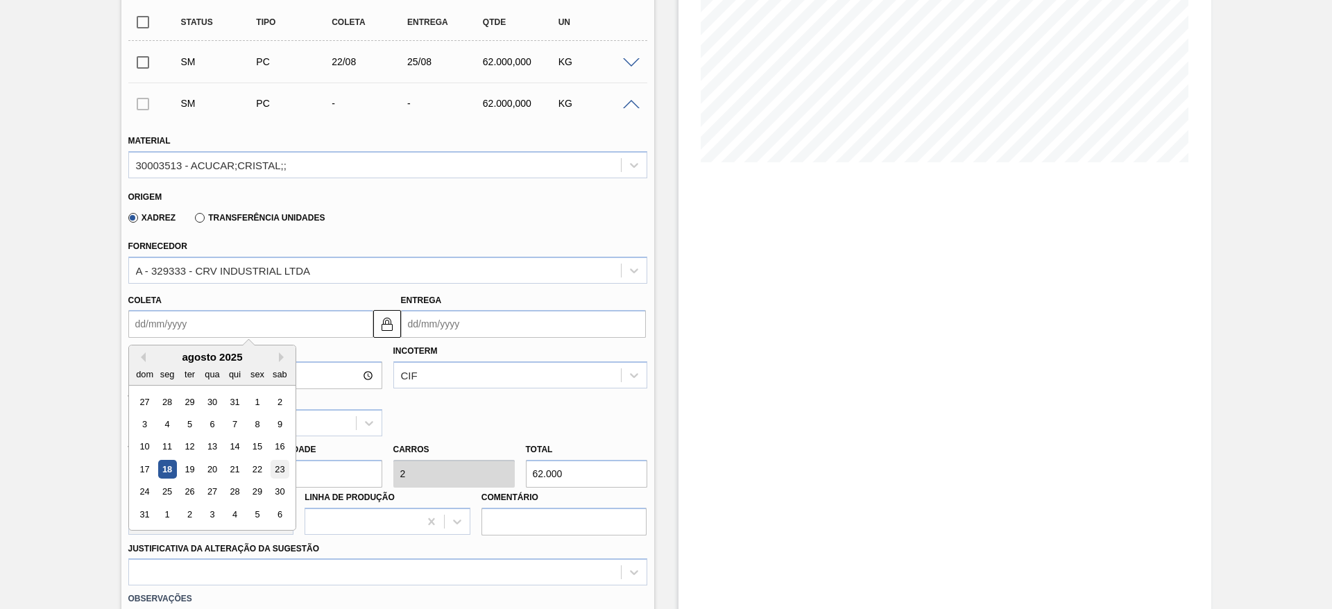
type input "26/08/2025"
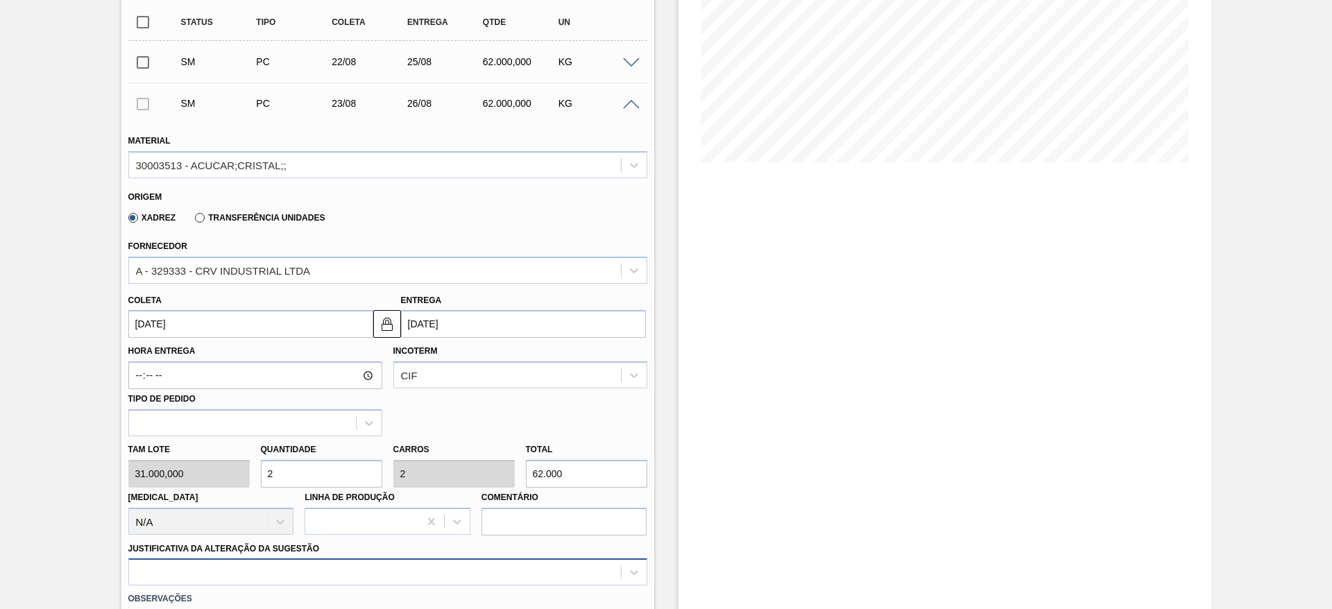
scroll to position [439, 0]
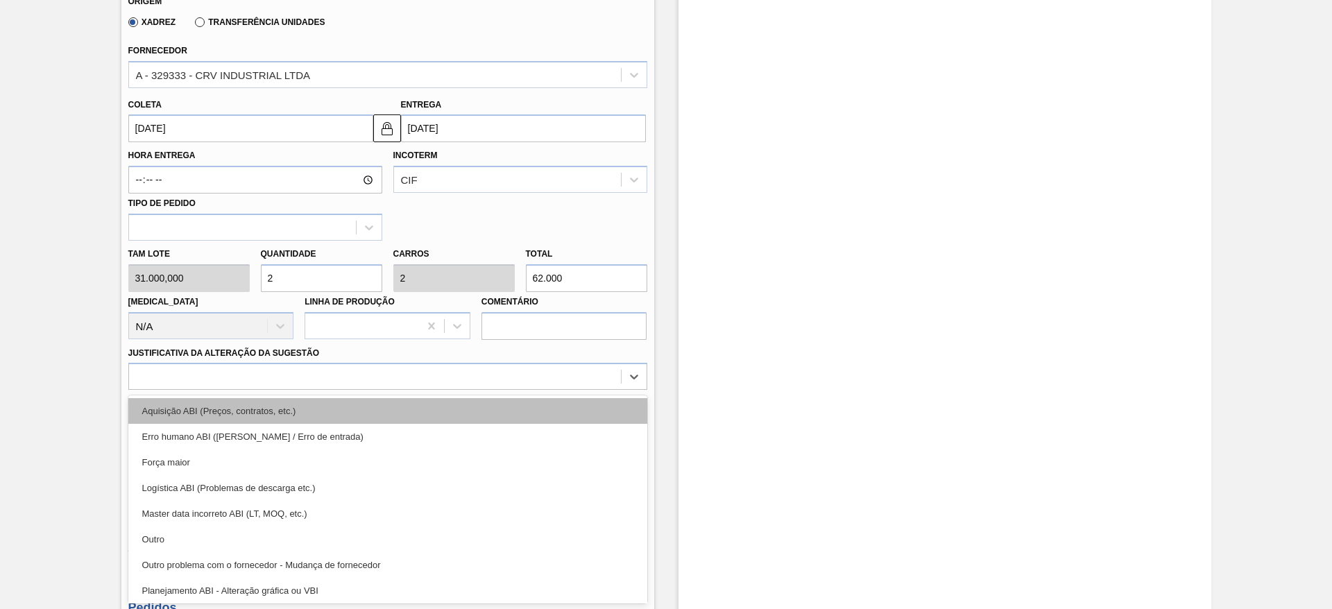
drag, startPoint x: 490, startPoint y: 575, endPoint x: 583, endPoint y: 411, distance: 188.6
click at [583, 390] on div "option Aquisição ABI (Preços, contratos, etc.) focused, 1 of 18. 18 results ava…" at bounding box center [387, 376] width 519 height 27
click at [583, 411] on div "Aquisição ABI (Preços, contratos, etc.)" at bounding box center [387, 411] width 519 height 26
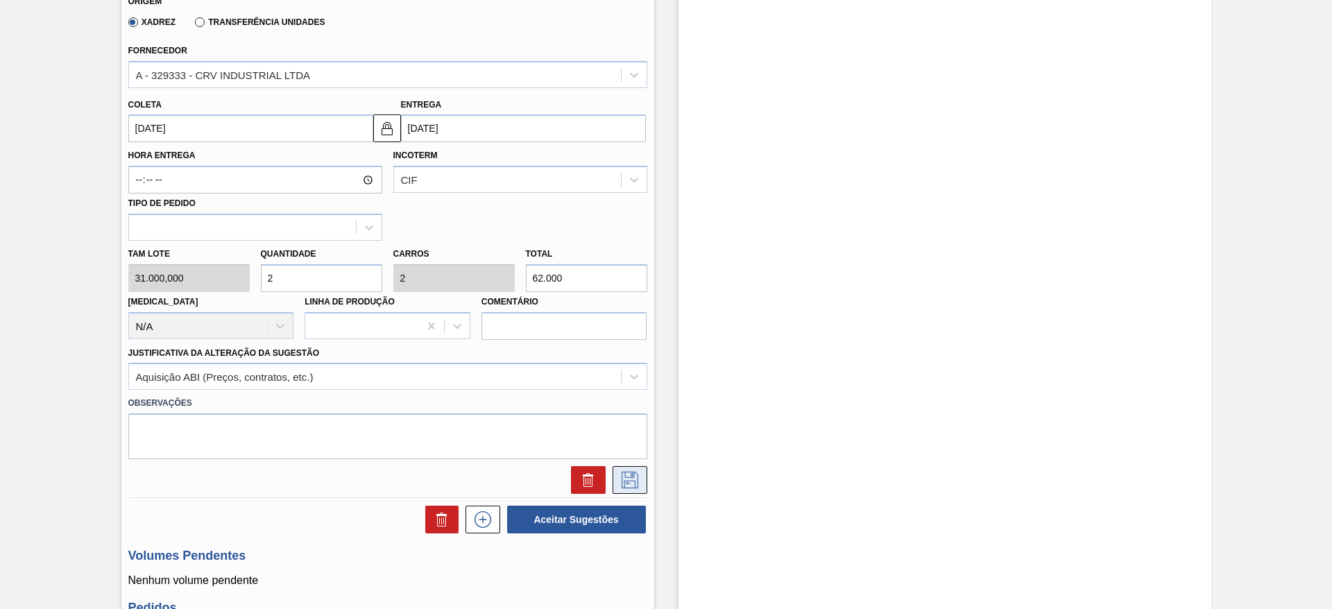
click at [630, 488] on button at bounding box center [629, 480] width 35 height 28
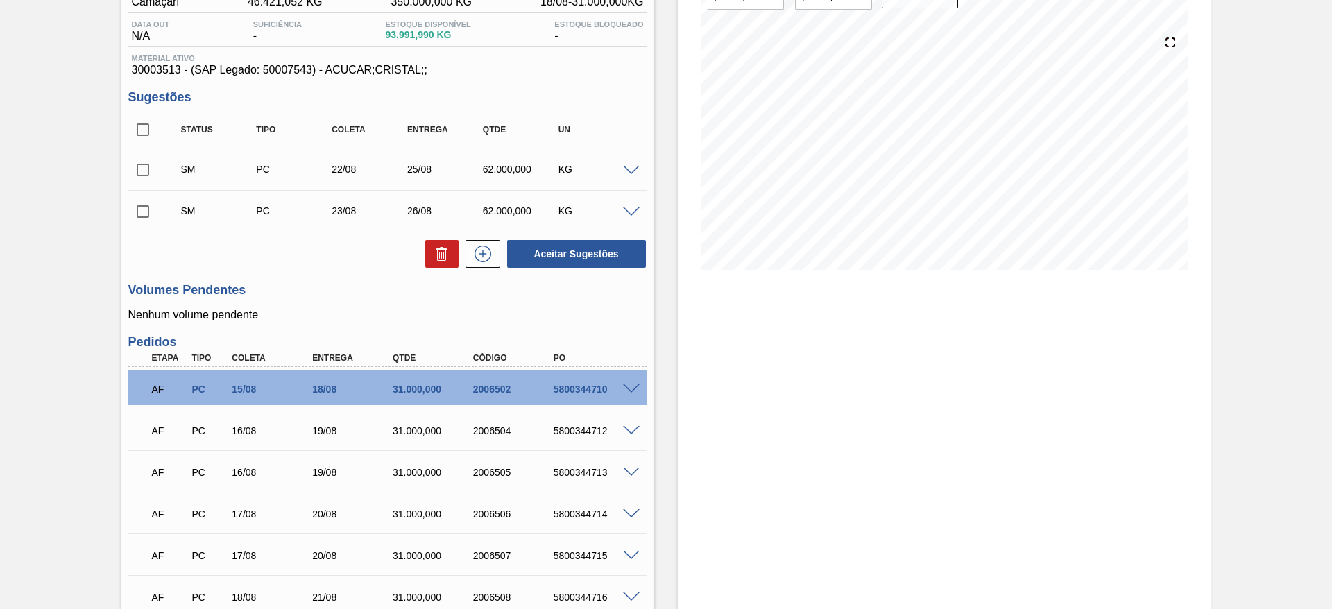
scroll to position [139, 0]
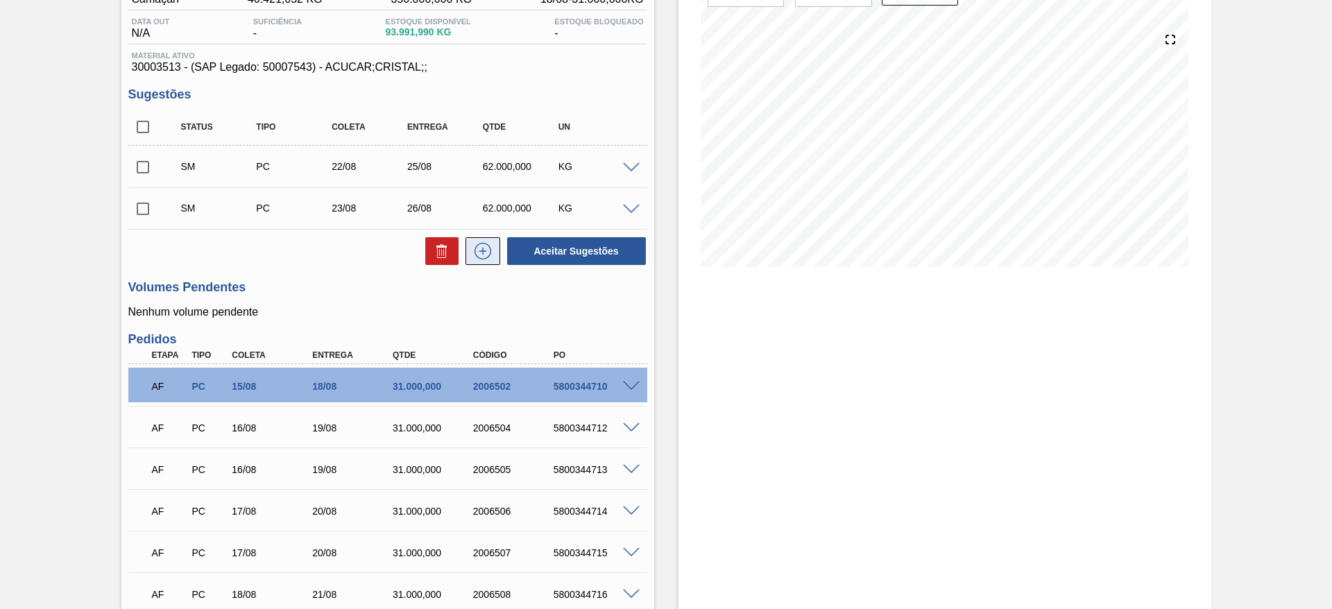
click at [481, 256] on icon at bounding box center [483, 251] width 22 height 17
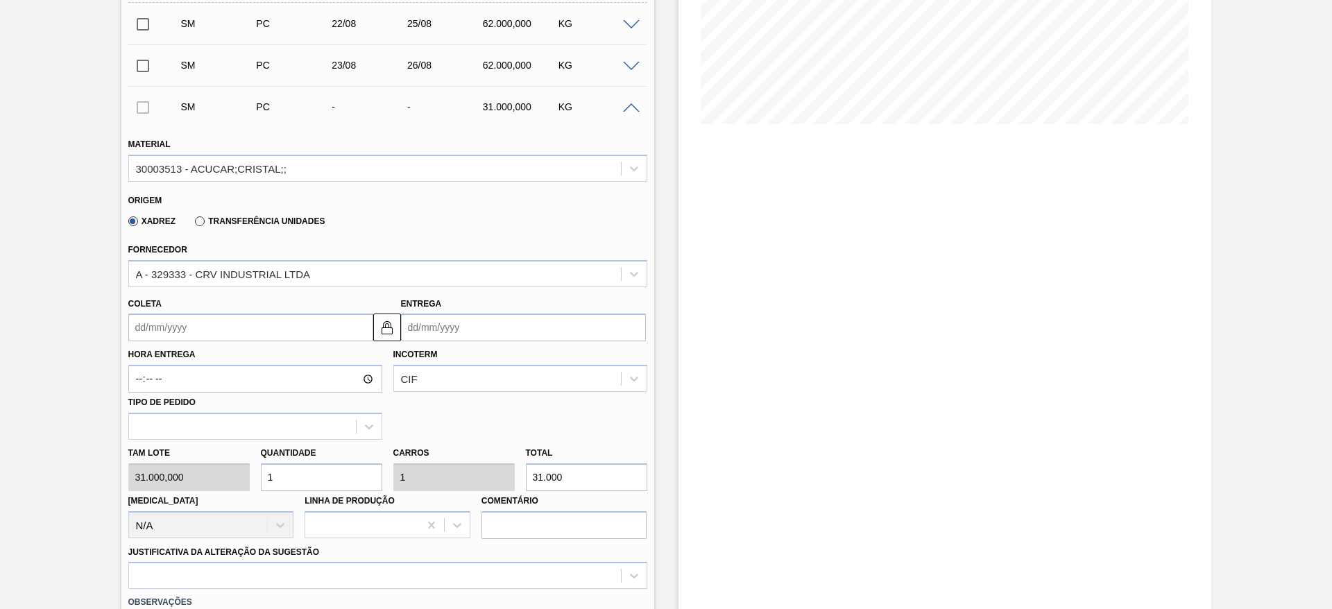
scroll to position [282, 0]
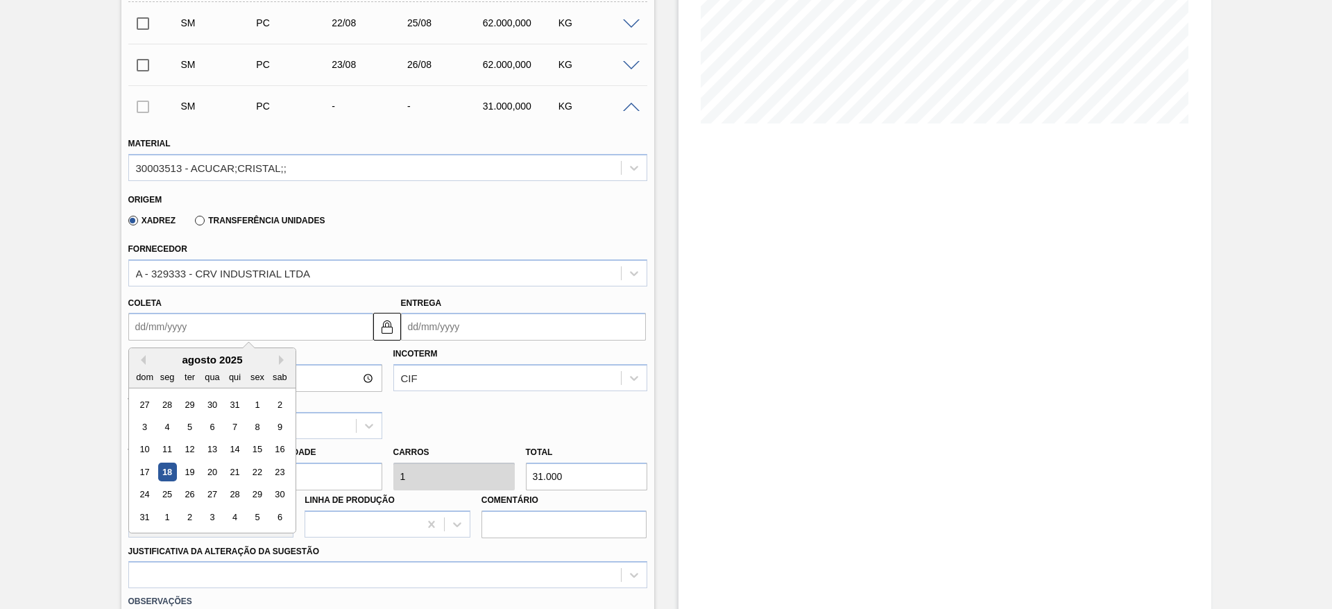
click at [163, 316] on input "Coleta" at bounding box center [250, 327] width 245 height 28
click at [137, 497] on div "24" at bounding box center [144, 494] width 19 height 19
type input "[DATE]"
type input "27/08/2025"
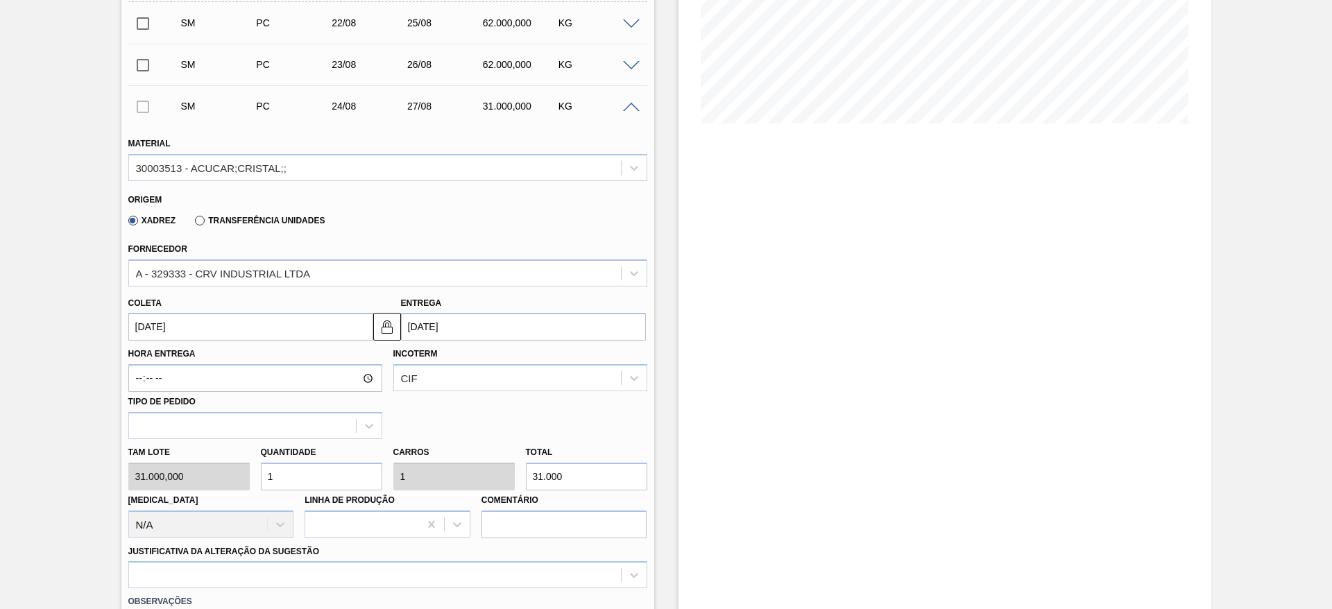
click at [291, 474] on input "1" at bounding box center [321, 477] width 121 height 28
type input "2"
type input "62.000"
click at [291, 474] on input "2" at bounding box center [321, 477] width 121 height 28
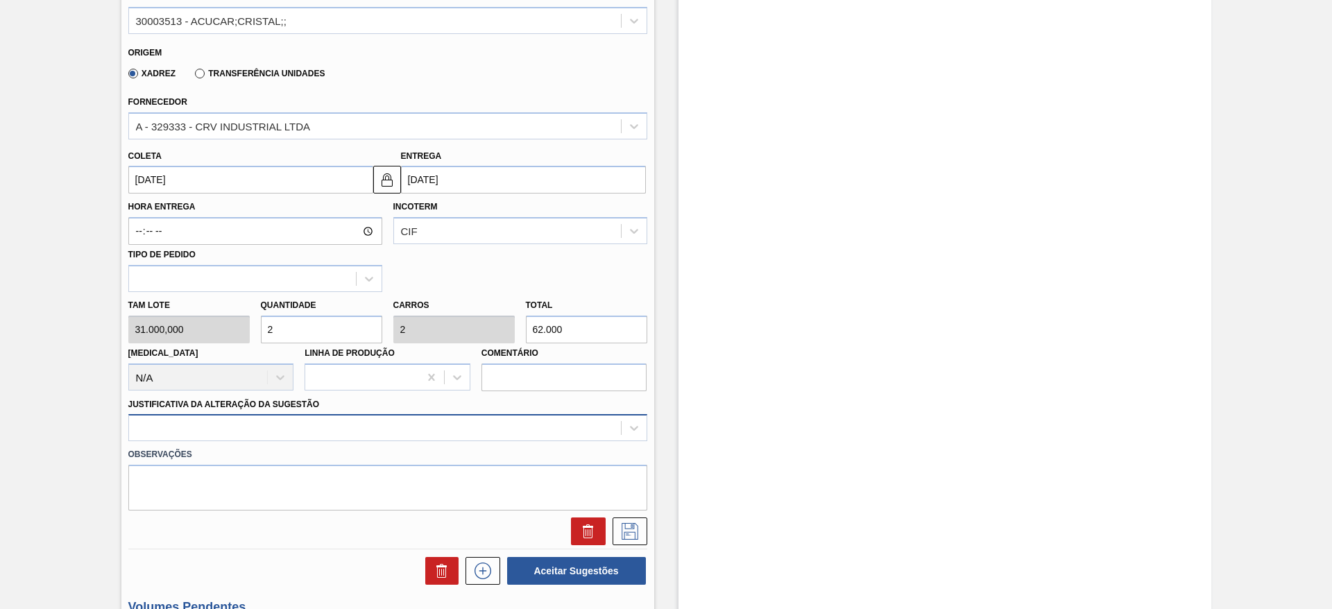
type input "2"
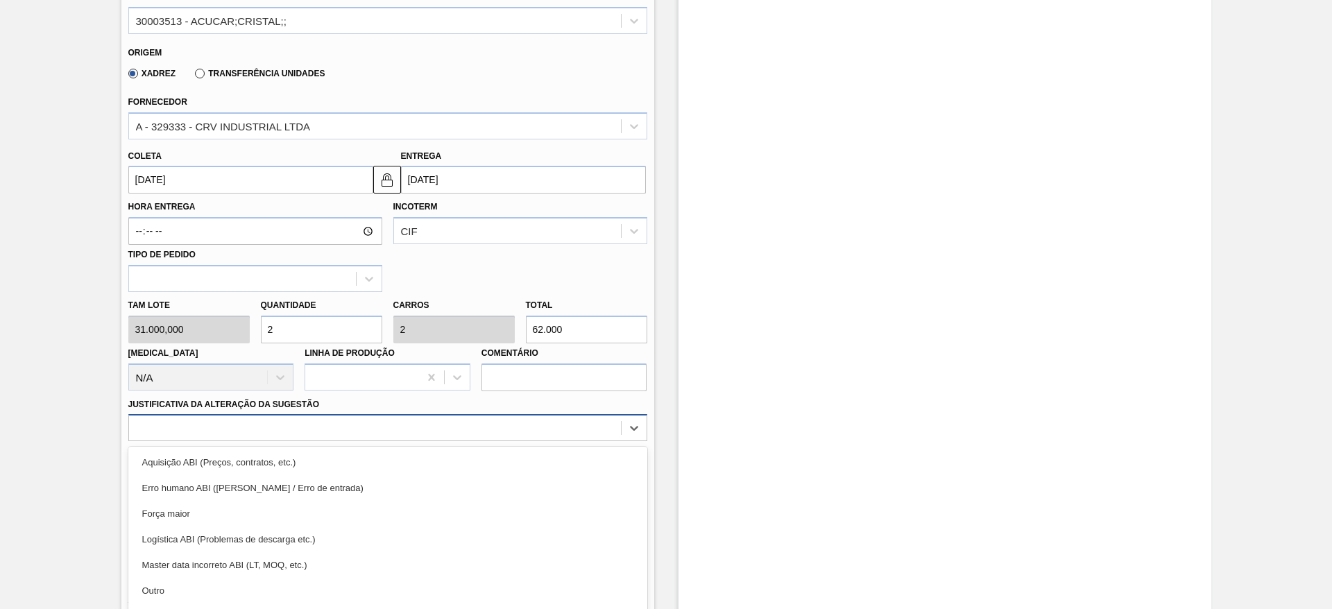
scroll to position [481, 0]
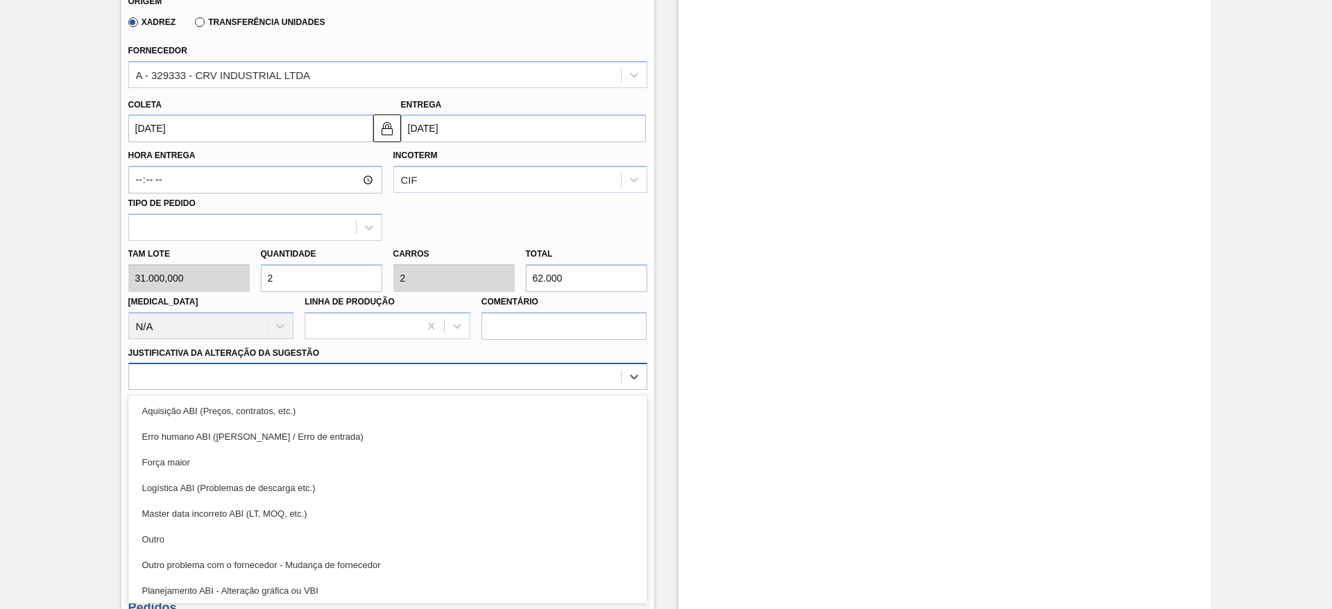
click at [436, 390] on div "option Erro humano ABI (Cálculo / Erro de entrada) focused, 2 of 18. 18 results…" at bounding box center [387, 376] width 519 height 27
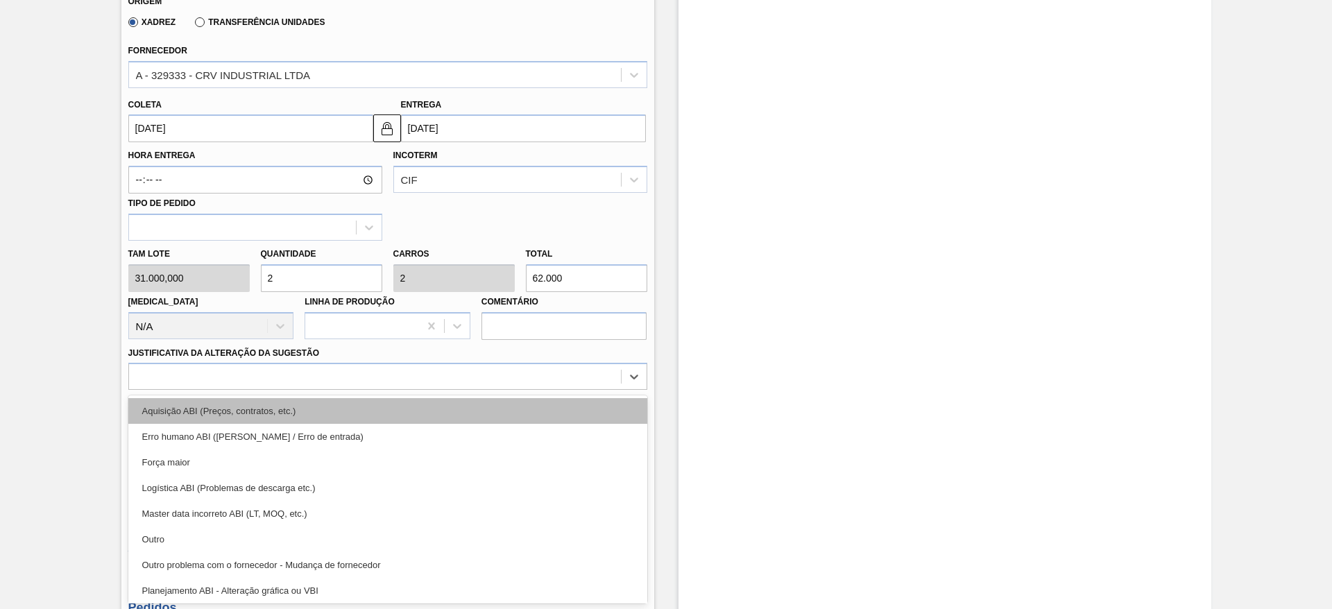
click at [476, 414] on div "Aquisição ABI (Preços, contratos, etc.)" at bounding box center [387, 411] width 519 height 26
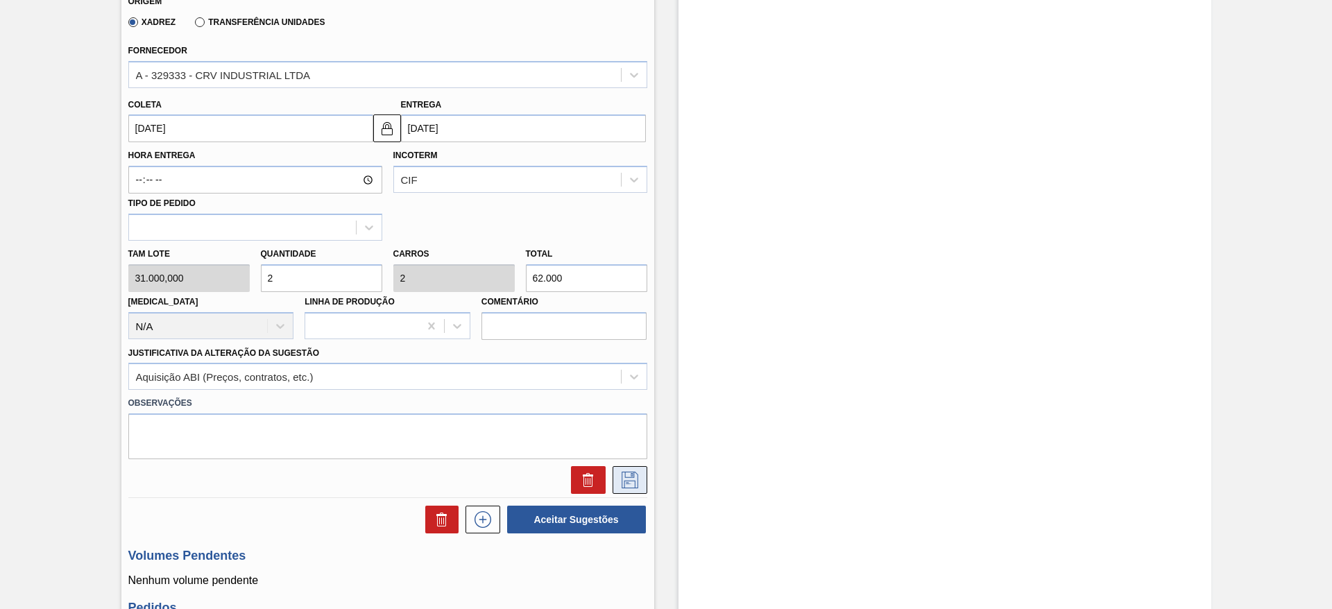
click at [634, 483] on icon at bounding box center [630, 480] width 22 height 17
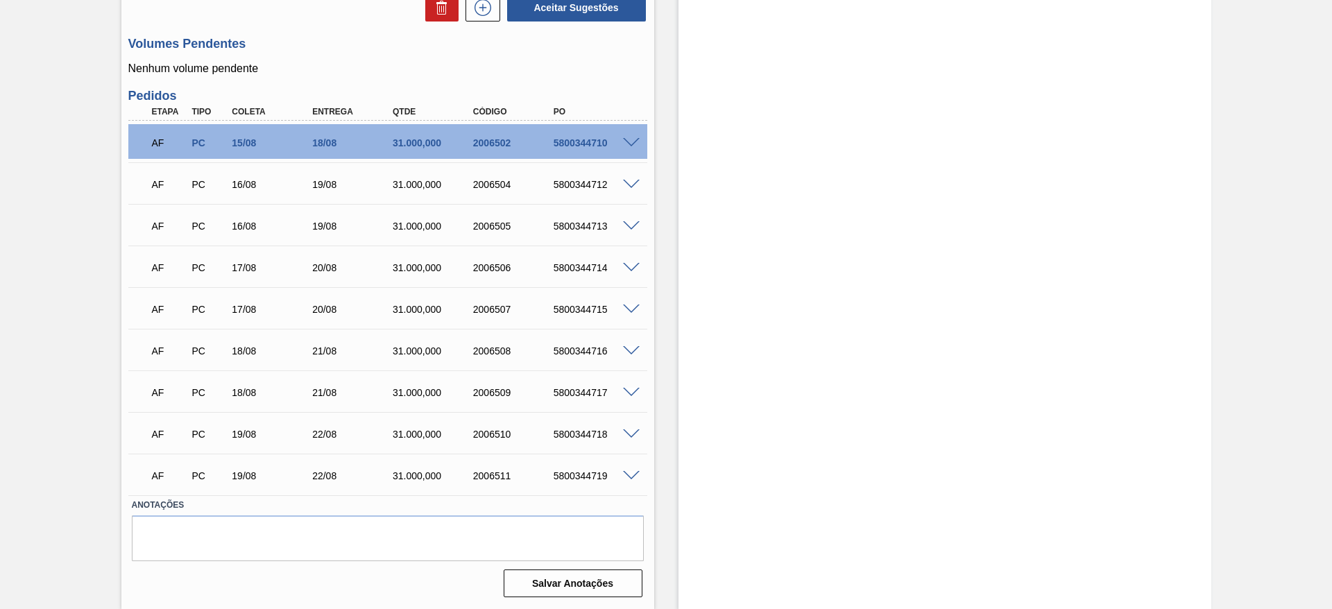
scroll to position [0, 0]
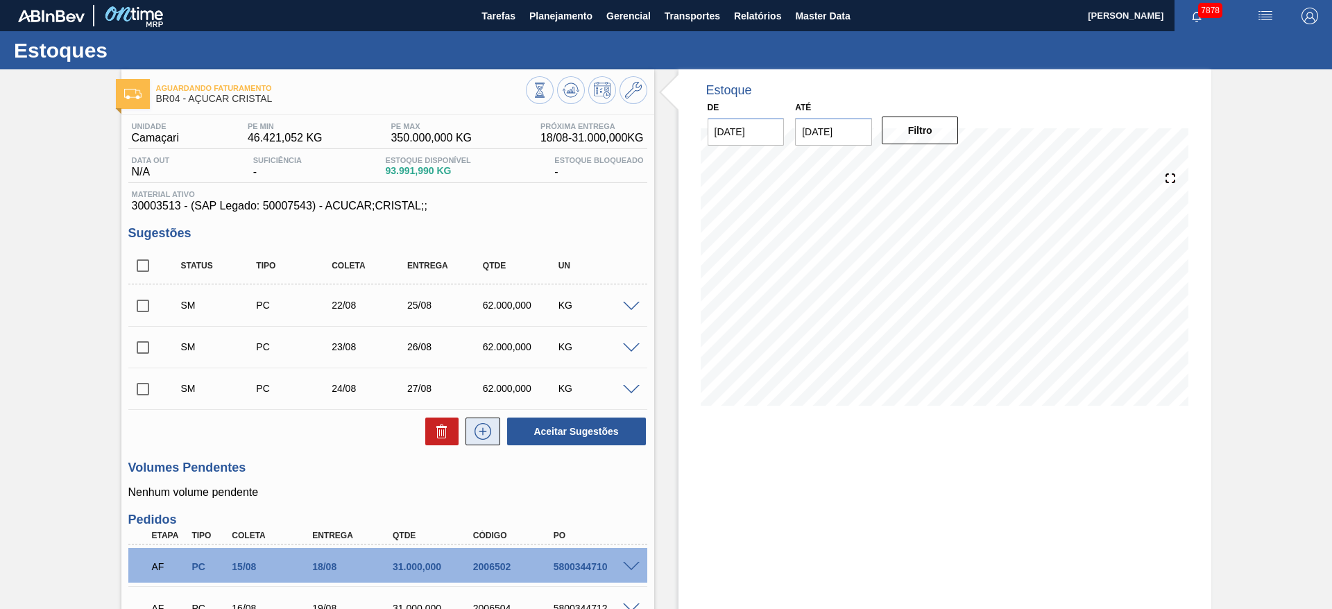
click at [482, 427] on icon at bounding box center [483, 431] width 22 height 17
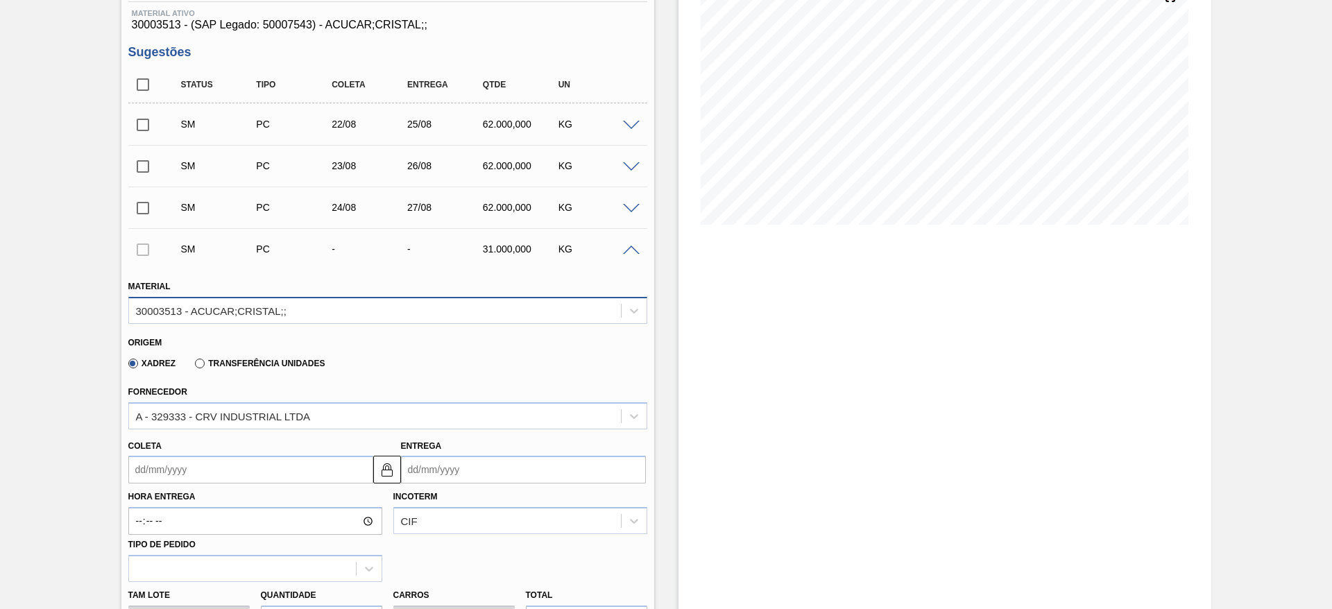
scroll to position [184, 0]
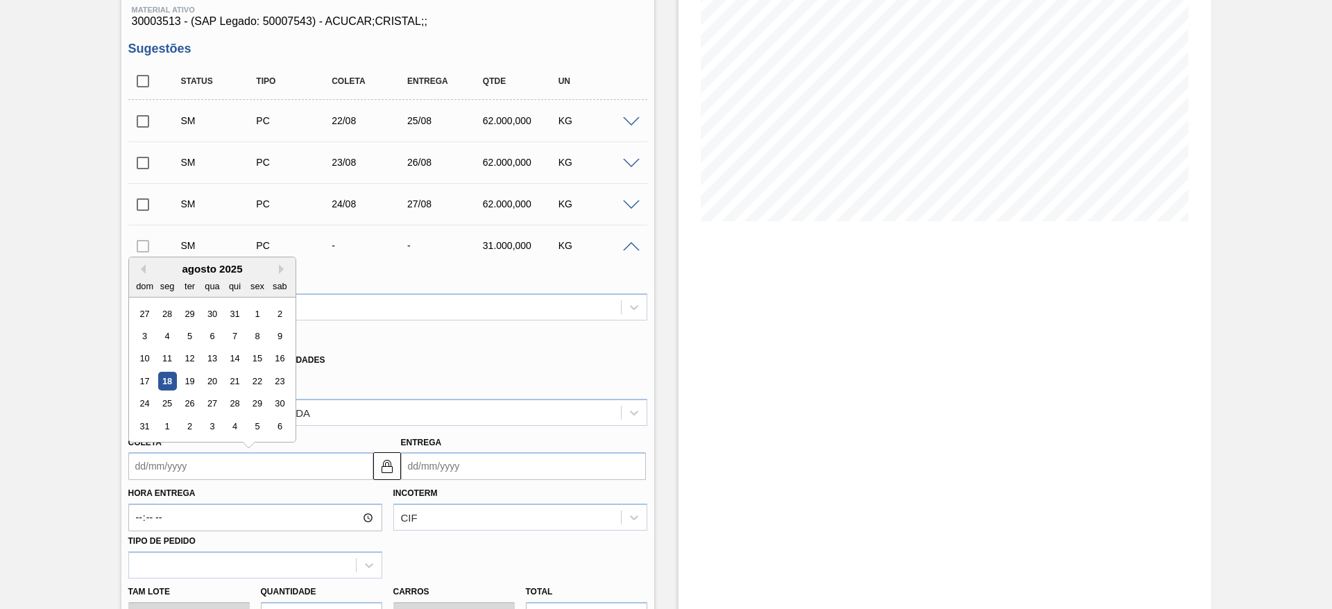
click at [162, 474] on input "Coleta" at bounding box center [250, 466] width 245 height 28
click at [164, 403] on div "25" at bounding box center [166, 404] width 19 height 19
type input "[DATE]"
type input "28/08/2025"
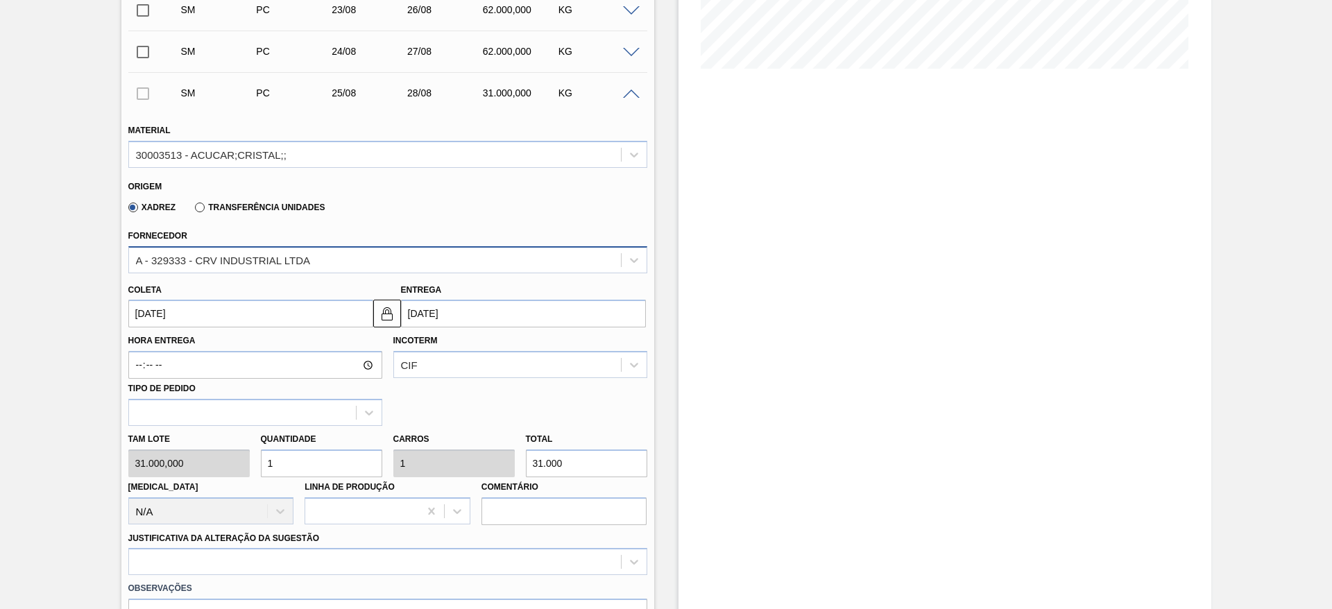
scroll to position [341, 0]
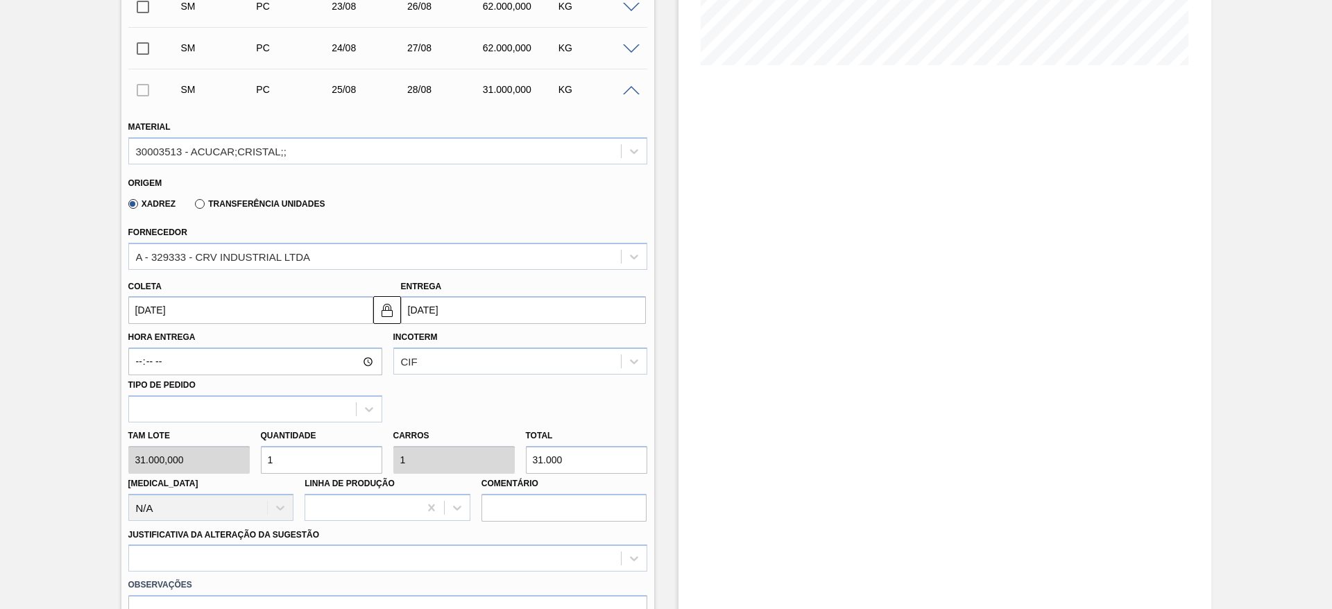
click at [300, 463] on input "1" at bounding box center [321, 460] width 121 height 28
type input "12"
type input "372.000"
click at [349, 472] on input "12" at bounding box center [321, 460] width 121 height 28
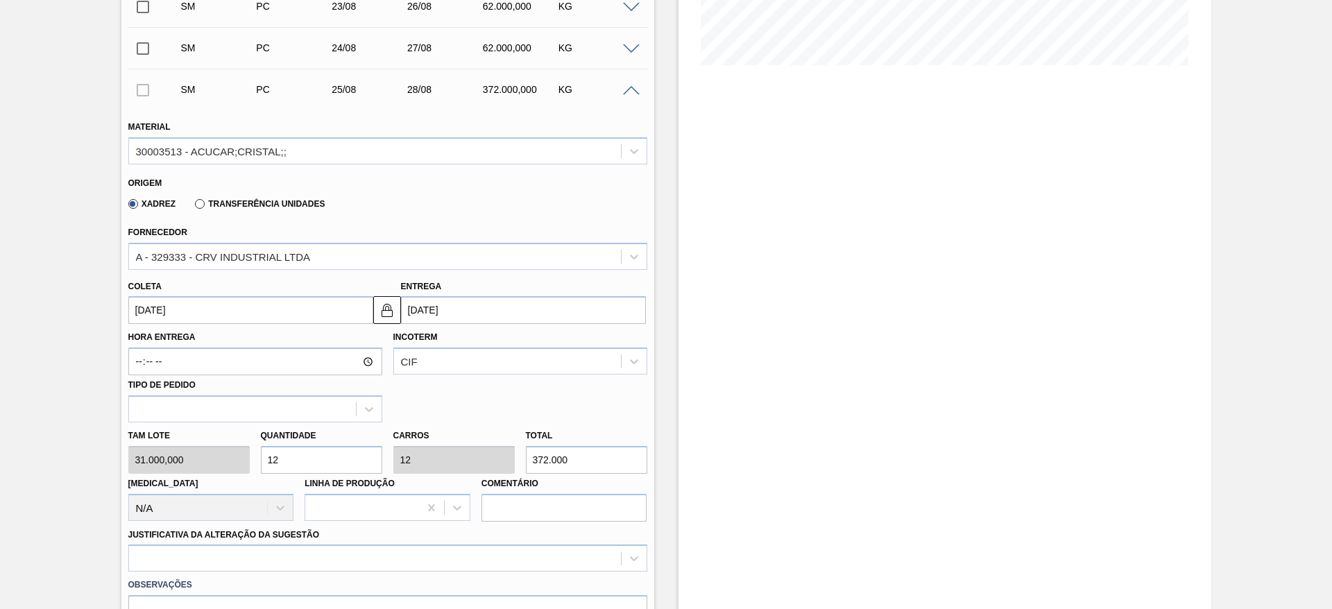
type input "2"
type input "62.000"
click at [349, 472] on input "2" at bounding box center [321, 460] width 121 height 28
type input "2"
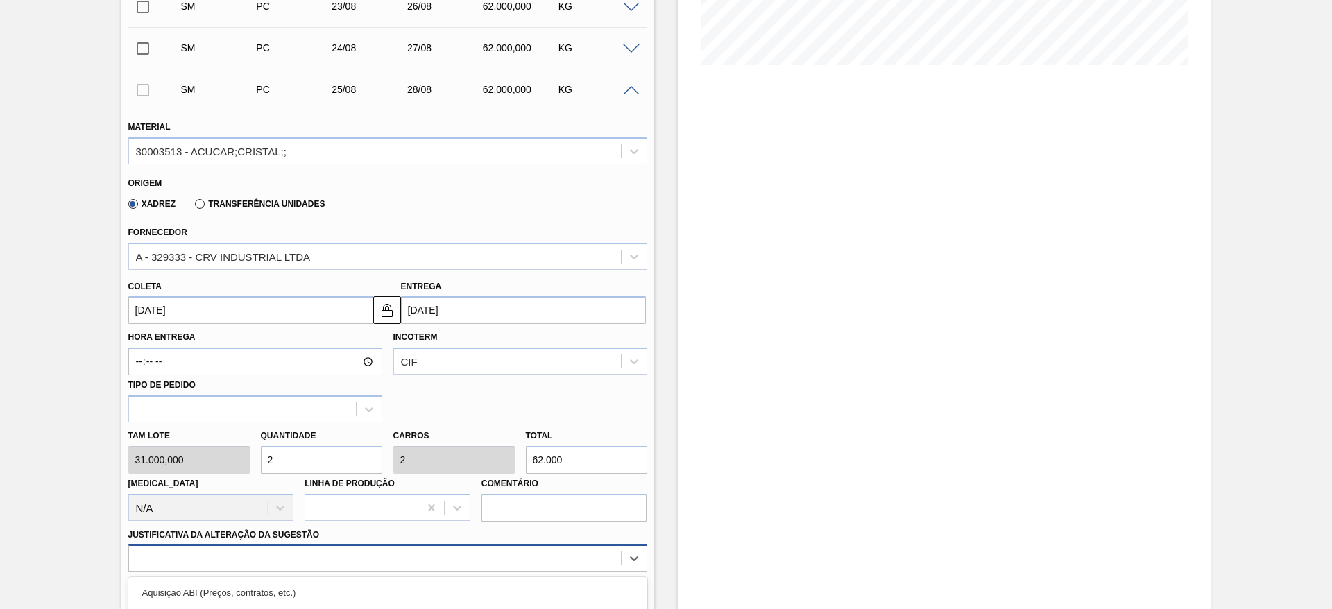
scroll to position [522, 0]
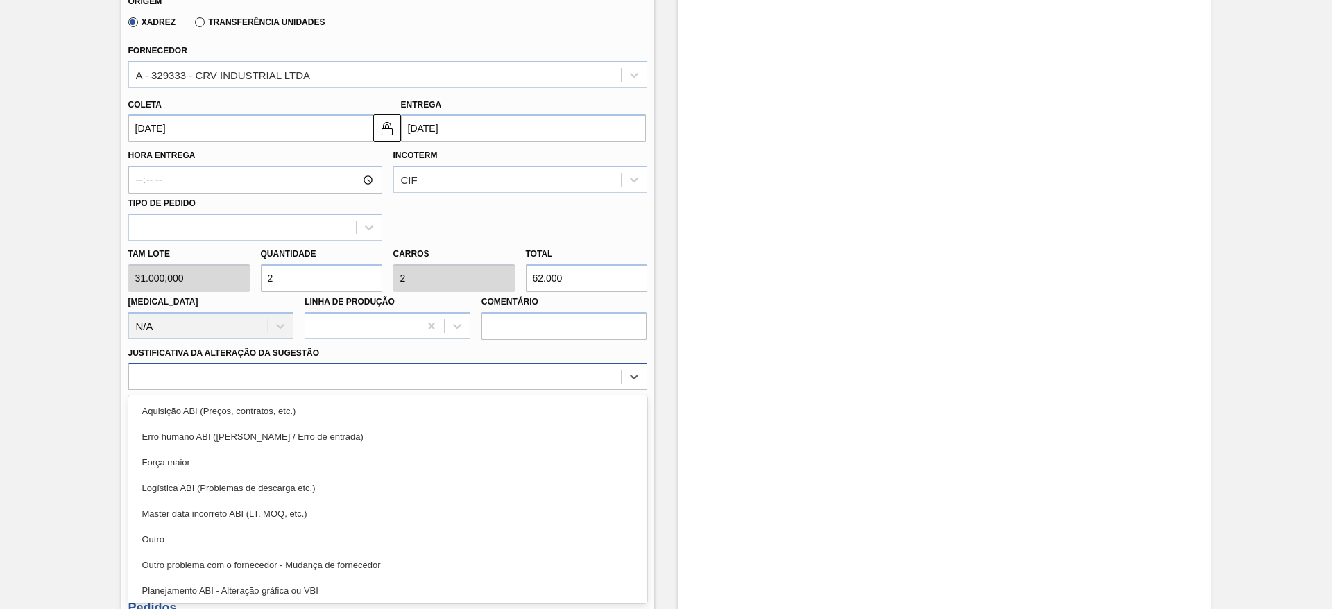
click at [485, 390] on div "option Outro problema com o fornecedor - Mudança de fornecedor focused, 7 of 18…" at bounding box center [387, 376] width 519 height 27
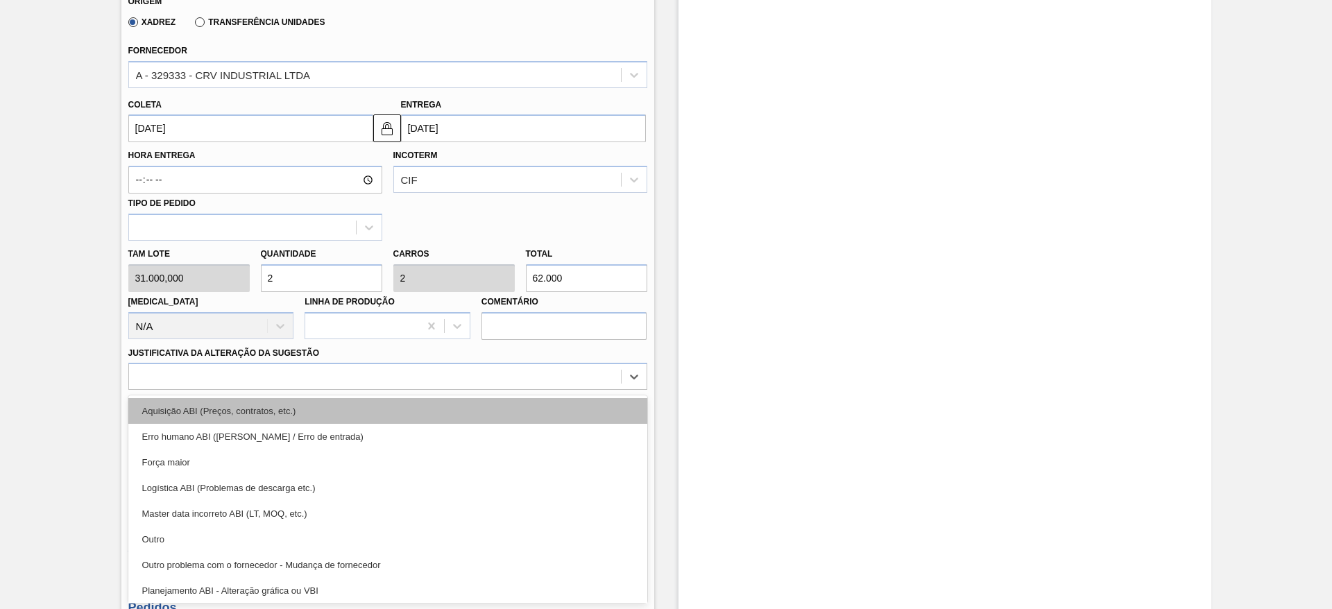
click at [565, 407] on div "Aquisição ABI (Preços, contratos, etc.)" at bounding box center [387, 411] width 519 height 26
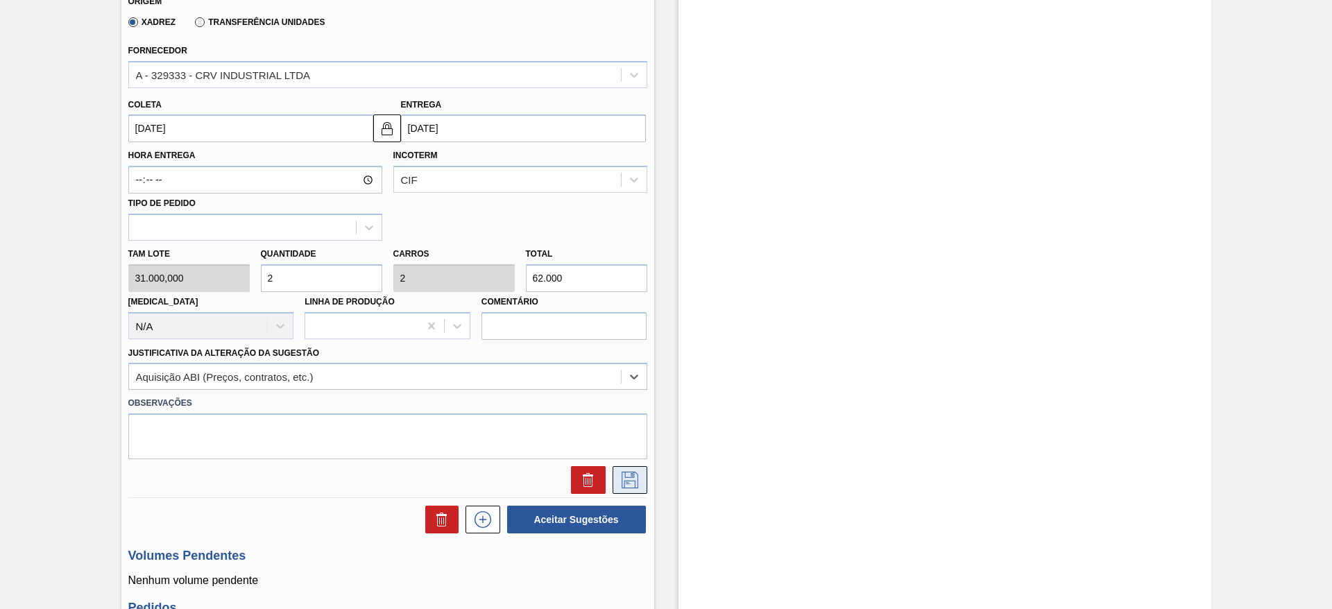
click at [633, 470] on button at bounding box center [629, 480] width 35 height 28
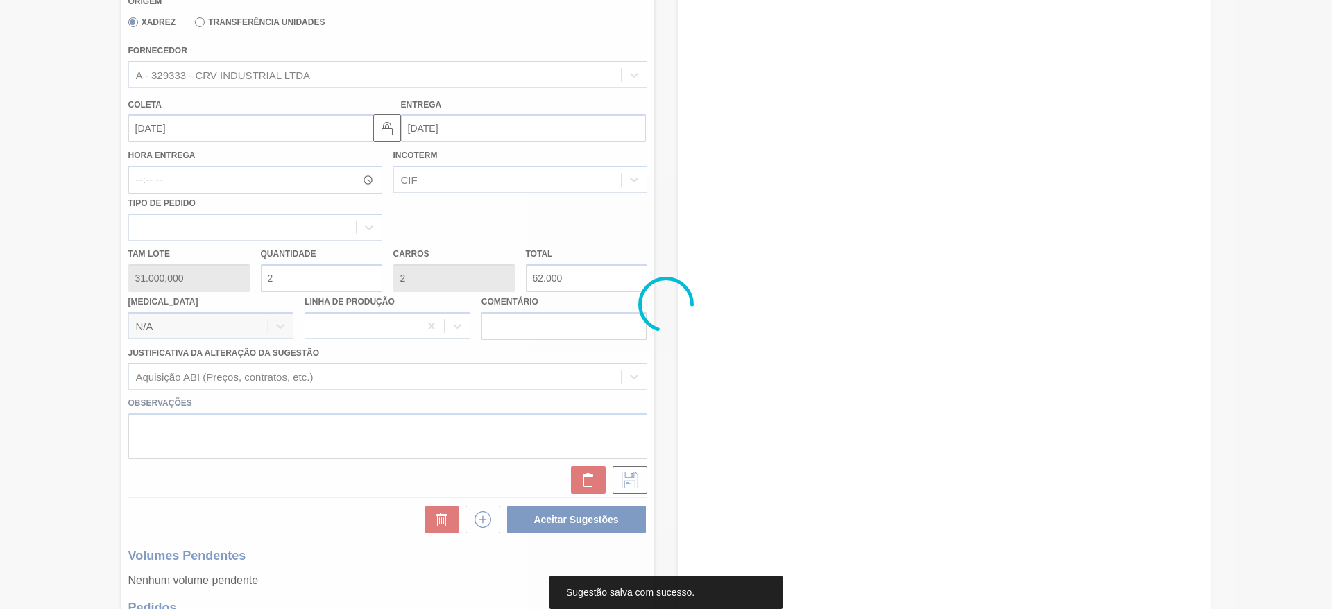
scroll to position [0, 0]
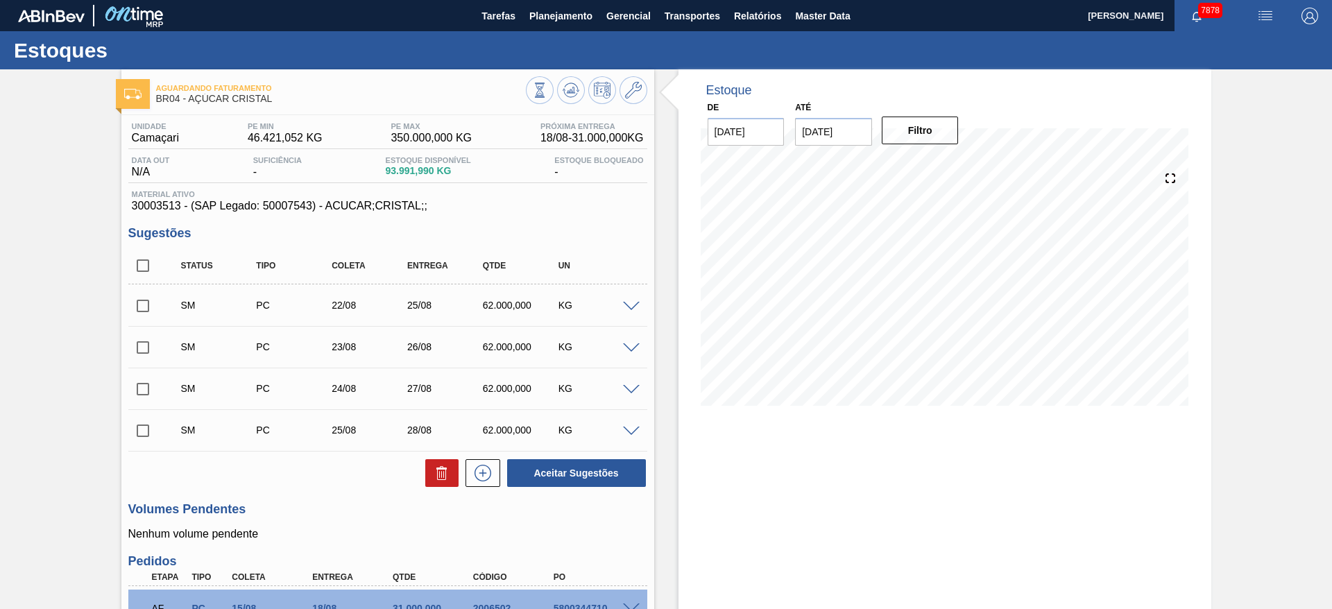
click at [501, 479] on div "Aceitar Sugestões" at bounding box center [573, 473] width 147 height 31
click at [484, 475] on icon at bounding box center [483, 473] width 22 height 17
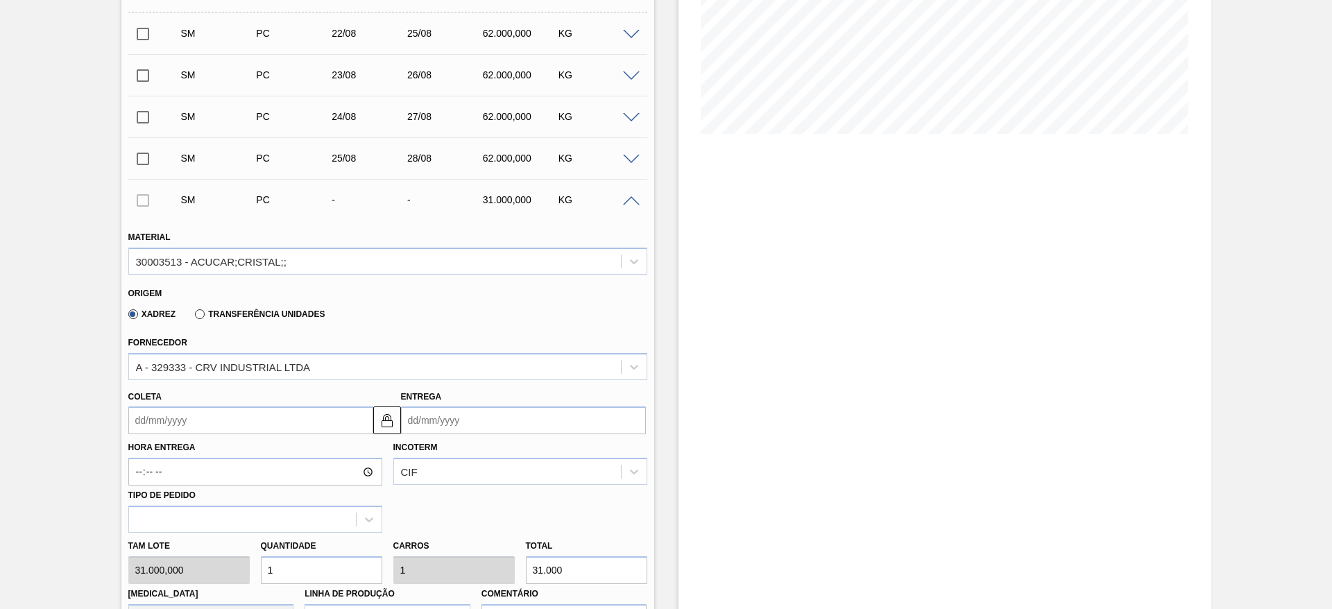
scroll to position [283, 0]
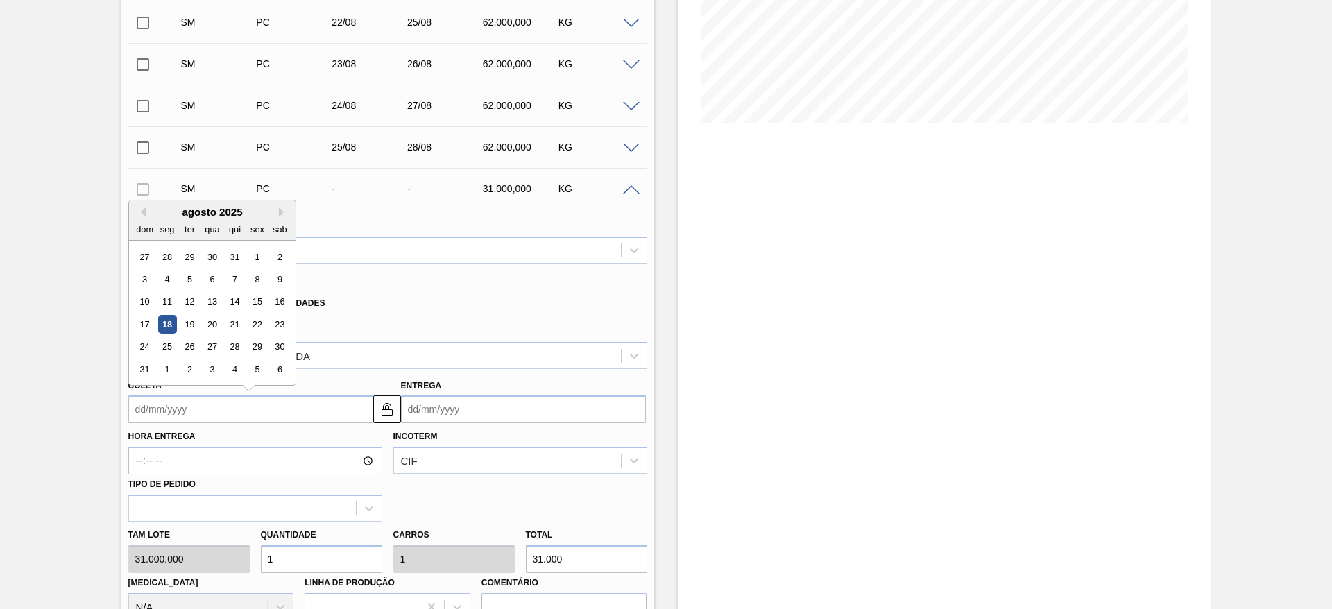
click at [187, 412] on input "Coleta" at bounding box center [250, 409] width 245 height 28
click at [188, 347] on div "26" at bounding box center [189, 347] width 19 height 19
type input "[DATE]"
type input "29/08/2025"
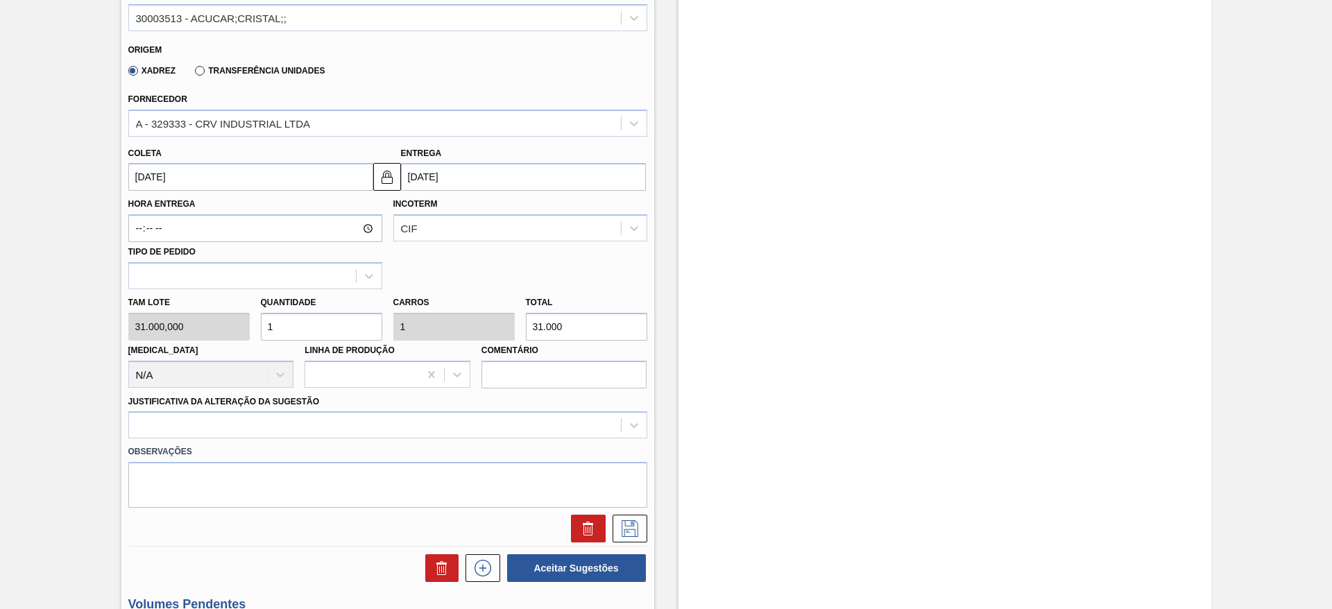
scroll to position [516, 0]
click at [292, 332] on input "1" at bounding box center [321, 326] width 121 height 28
type input "2"
type input "62.000"
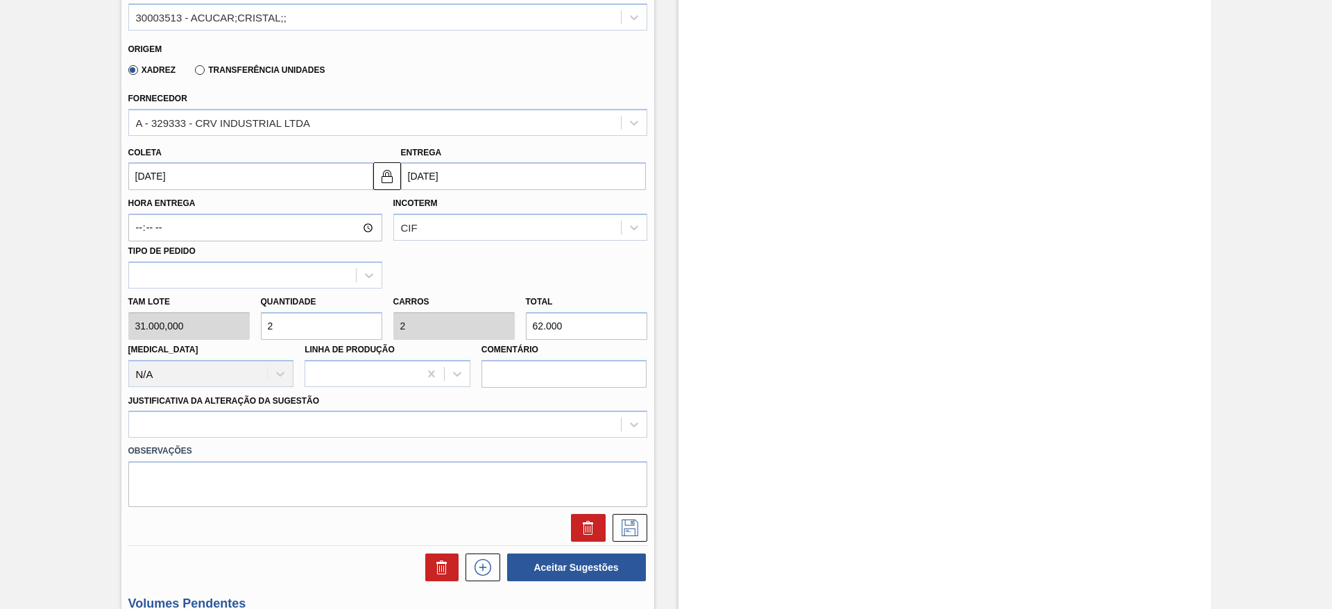
click at [292, 332] on input "2" at bounding box center [321, 326] width 121 height 28
type input "2"
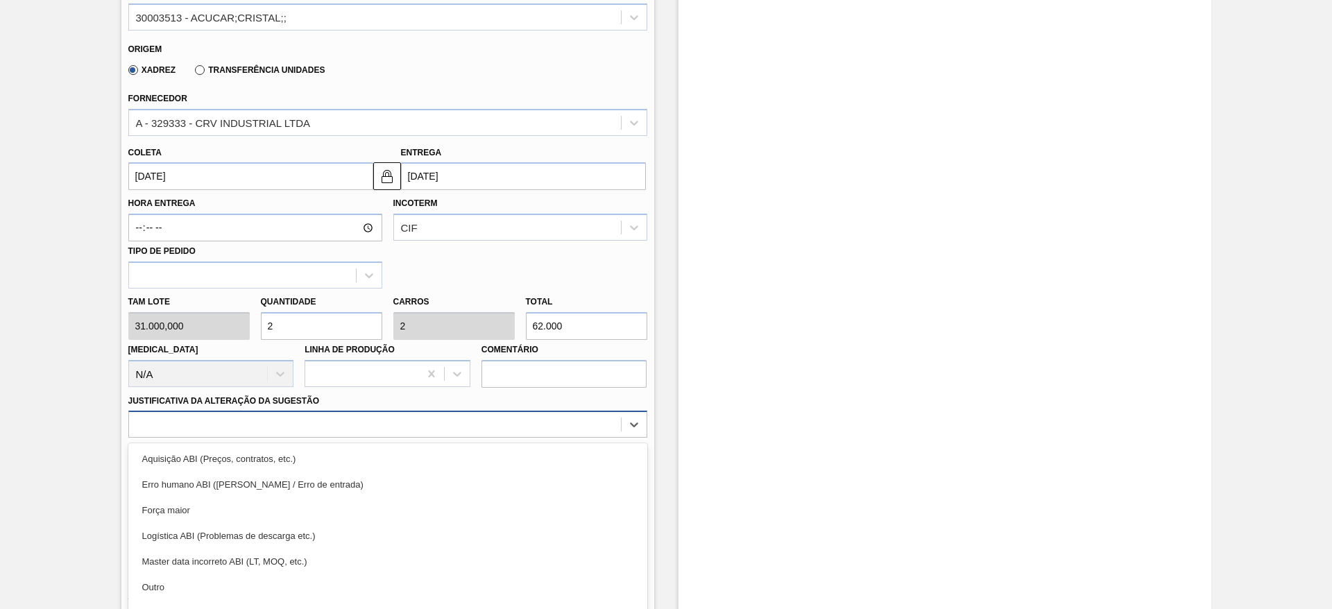
scroll to position [564, 0]
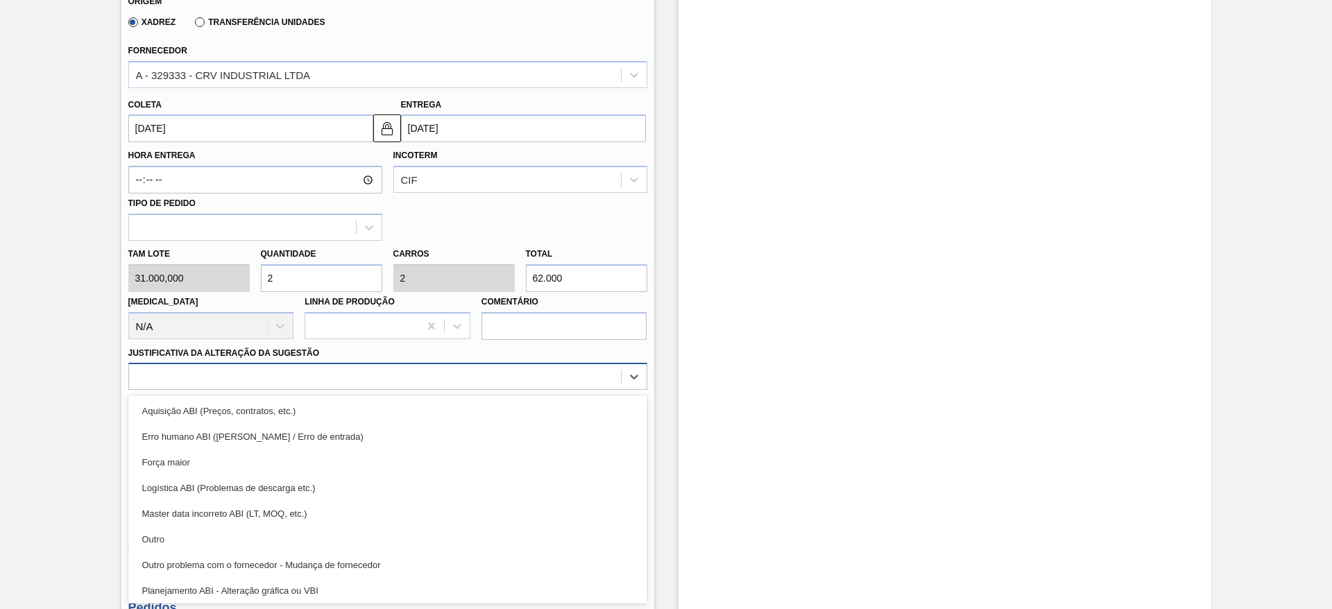
click at [562, 390] on div "option Aquisição ABI (Preços, contratos, etc.) focused, 1 of 18. 18 results ava…" at bounding box center [387, 376] width 519 height 27
click at [562, 420] on div "Aquisição ABI (Preços, contratos, etc.)" at bounding box center [387, 411] width 519 height 26
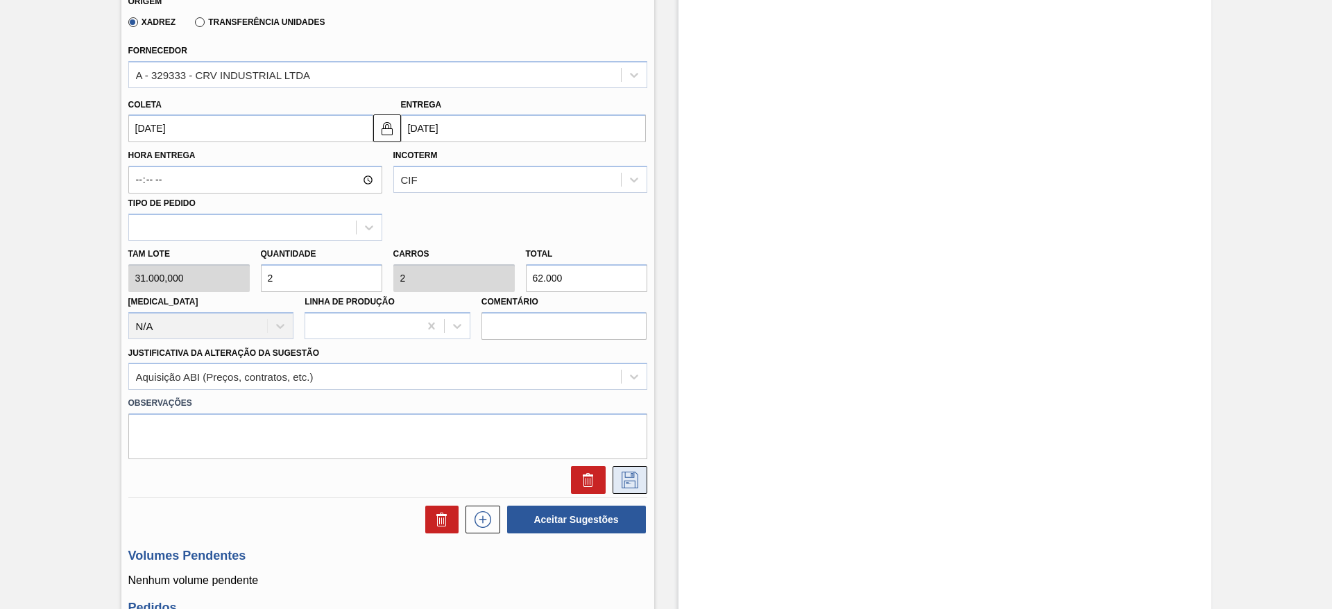
click at [629, 472] on icon at bounding box center [629, 480] width 17 height 17
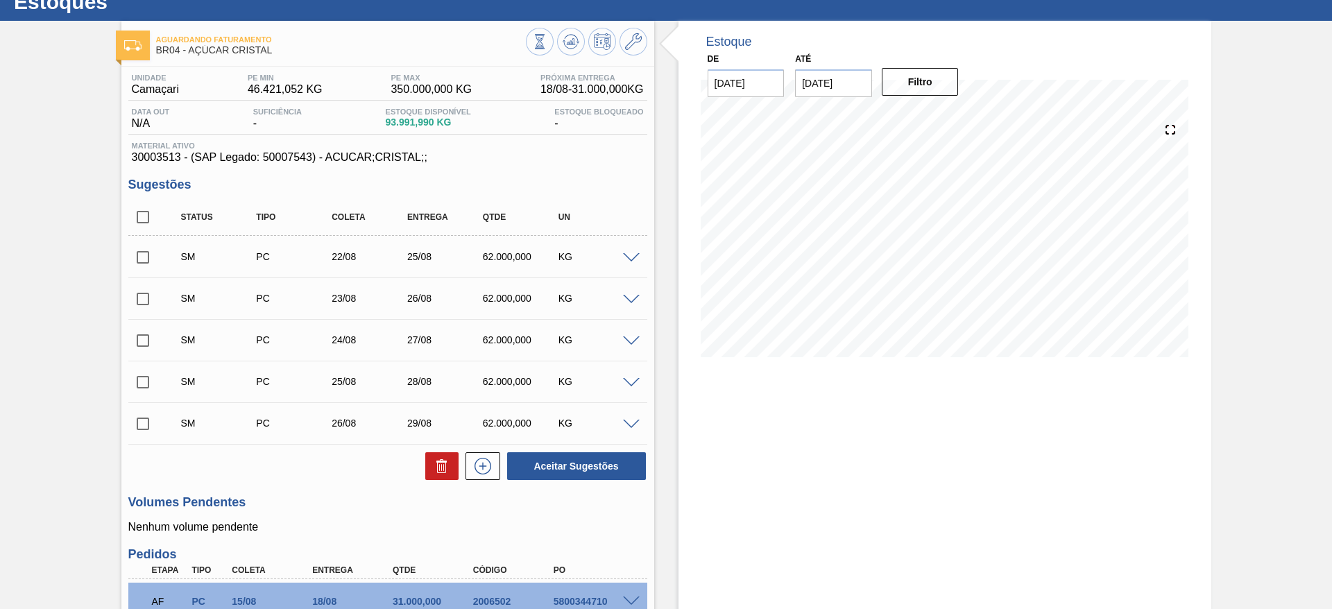
scroll to position [49, 0]
click at [140, 210] on input "checkbox" at bounding box center [142, 217] width 29 height 29
checkbox input "true"
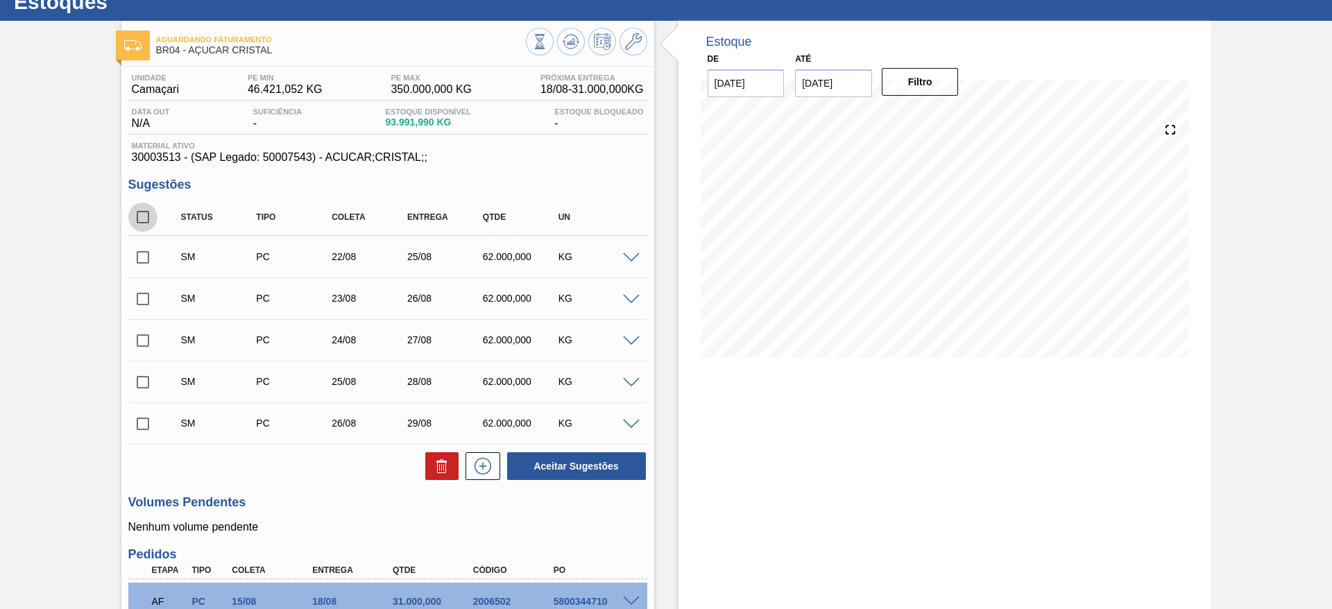
checkbox input "true"
click at [550, 470] on button "Aceitar Sugestões" at bounding box center [576, 466] width 139 height 28
checkbox input "false"
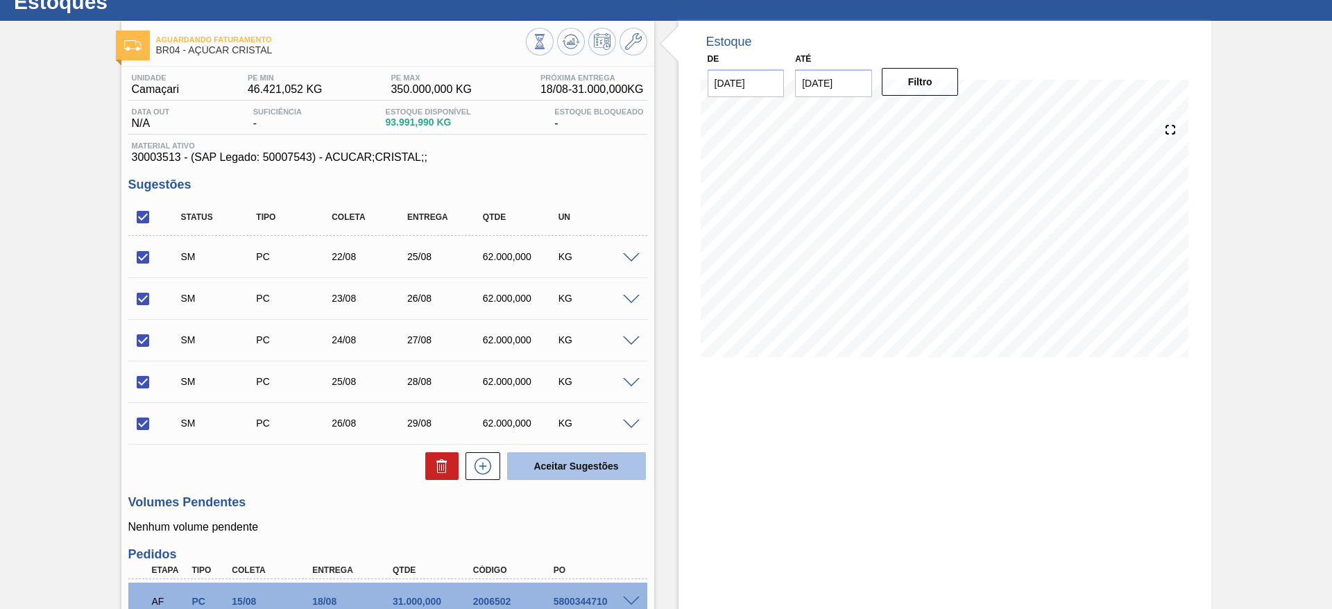
checkbox input "false"
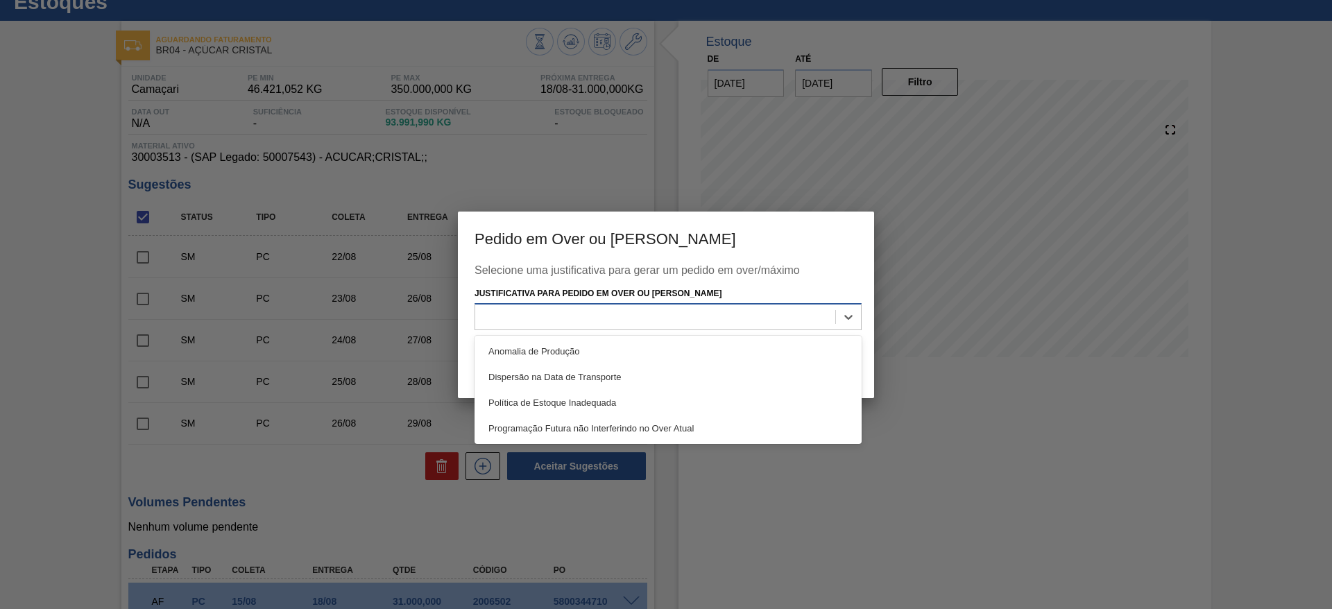
click at [639, 324] on div at bounding box center [655, 317] width 360 height 20
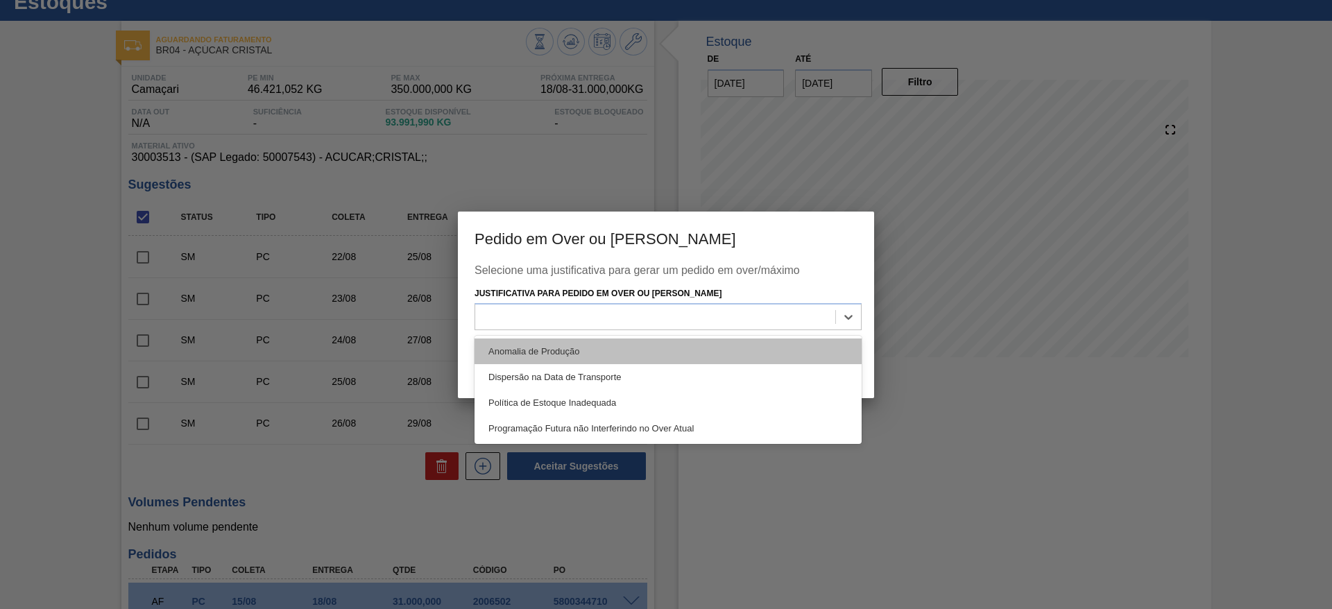
click at [641, 343] on div "Anomalia de Produção" at bounding box center [667, 351] width 387 height 26
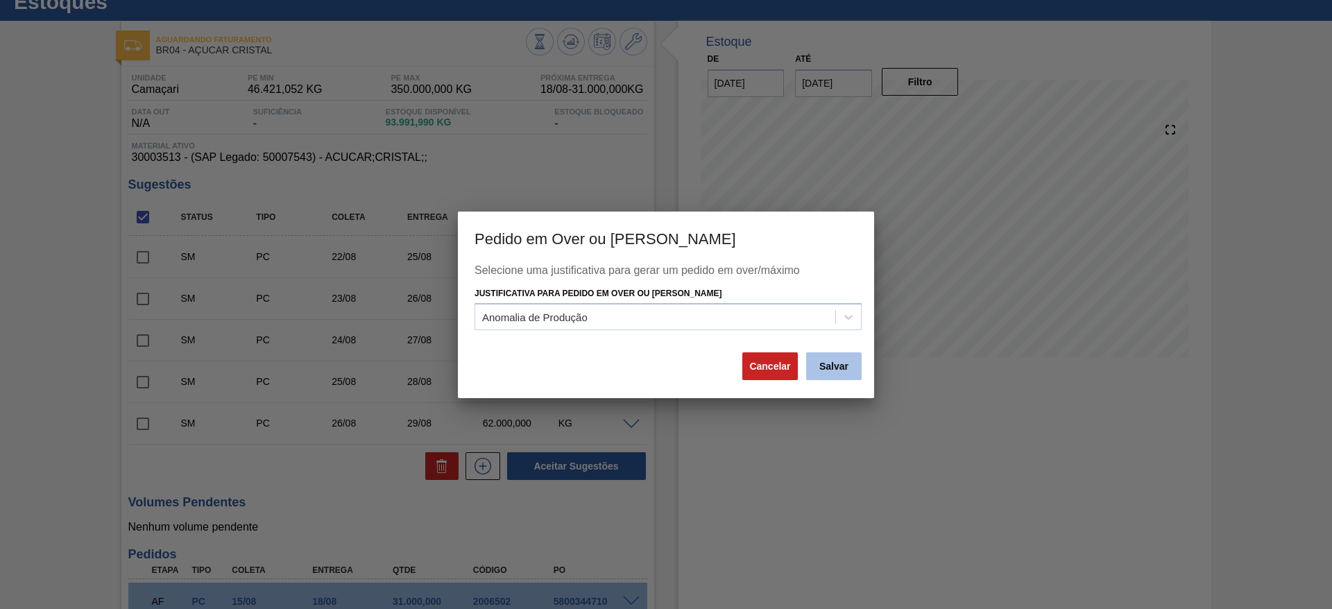
click at [840, 362] on button "Salvar" at bounding box center [833, 366] width 55 height 28
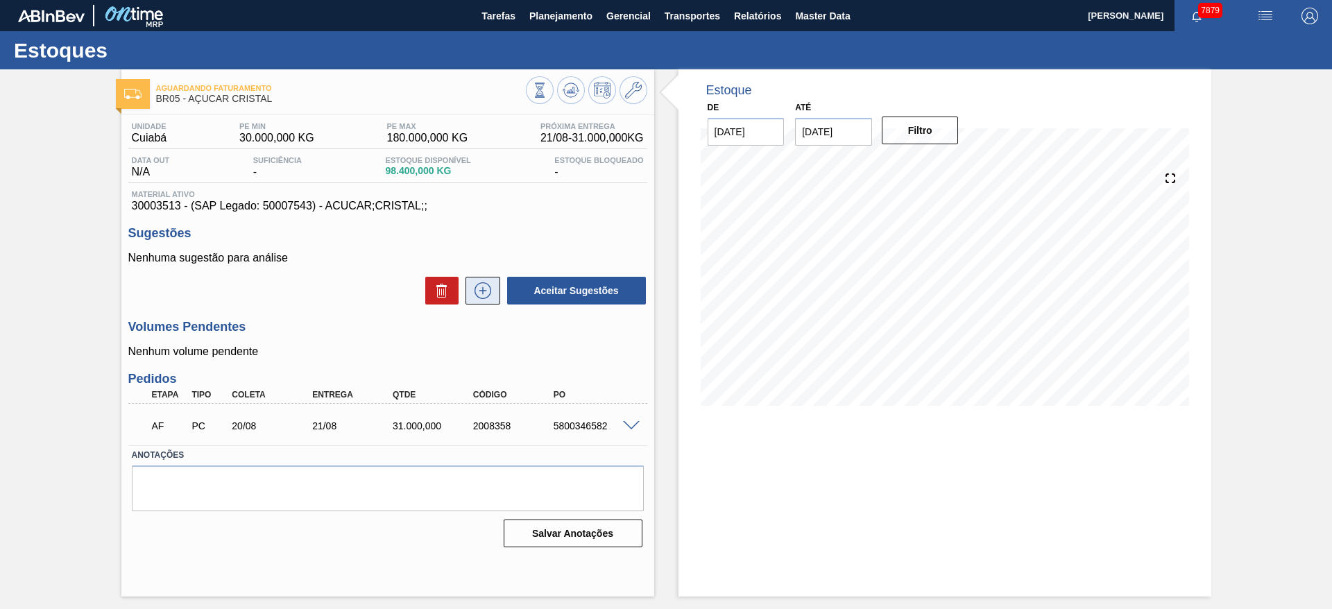
click at [483, 291] on icon at bounding box center [482, 291] width 1 height 8
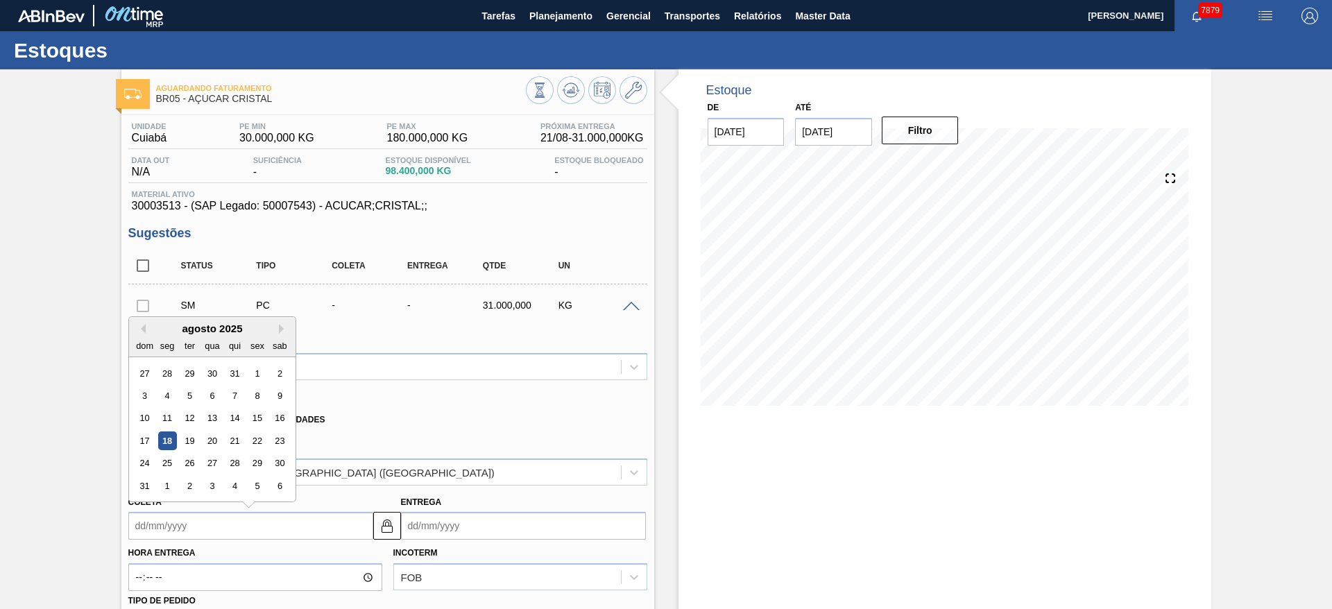
click at [153, 519] on input "Coleta" at bounding box center [250, 526] width 245 height 28
click at [188, 461] on div "26" at bounding box center [189, 463] width 19 height 19
type input "[DATE]"
type input "27/08/2025"
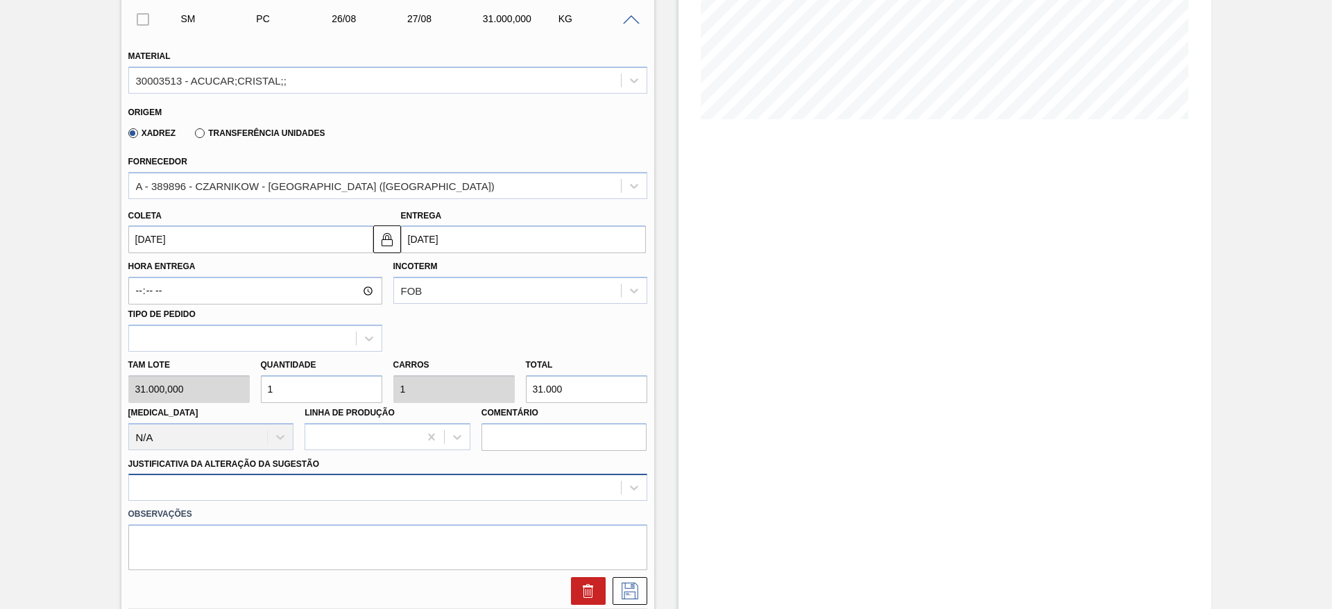
scroll to position [397, 0]
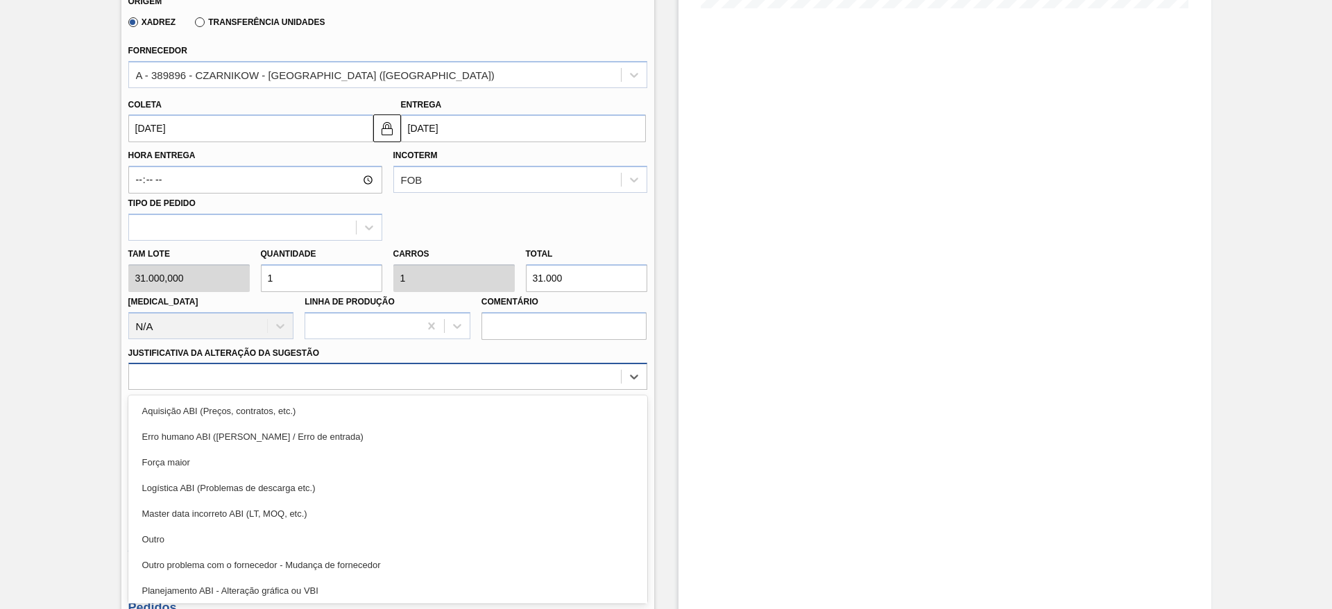
click at [363, 390] on div "option Logística ABI (Problemas de descarga etc.) focused, 4 of 18. 18 results …" at bounding box center [387, 376] width 519 height 27
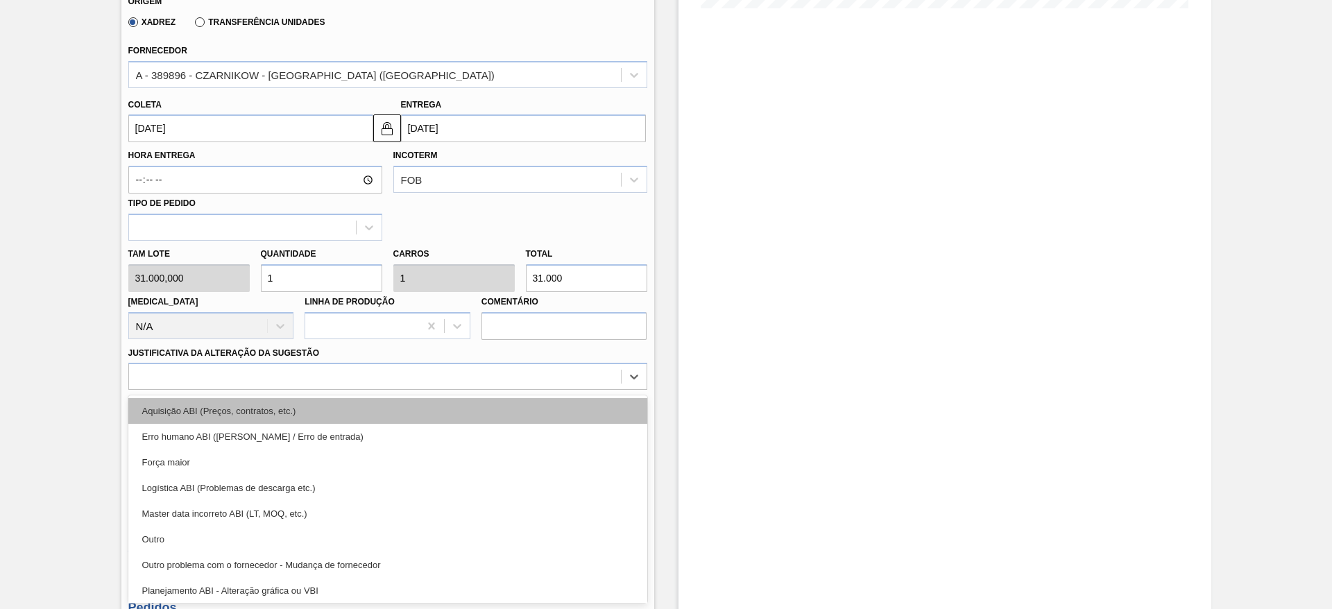
click at [419, 404] on div "Aquisição ABI (Preços, contratos, etc.)" at bounding box center [387, 411] width 519 height 26
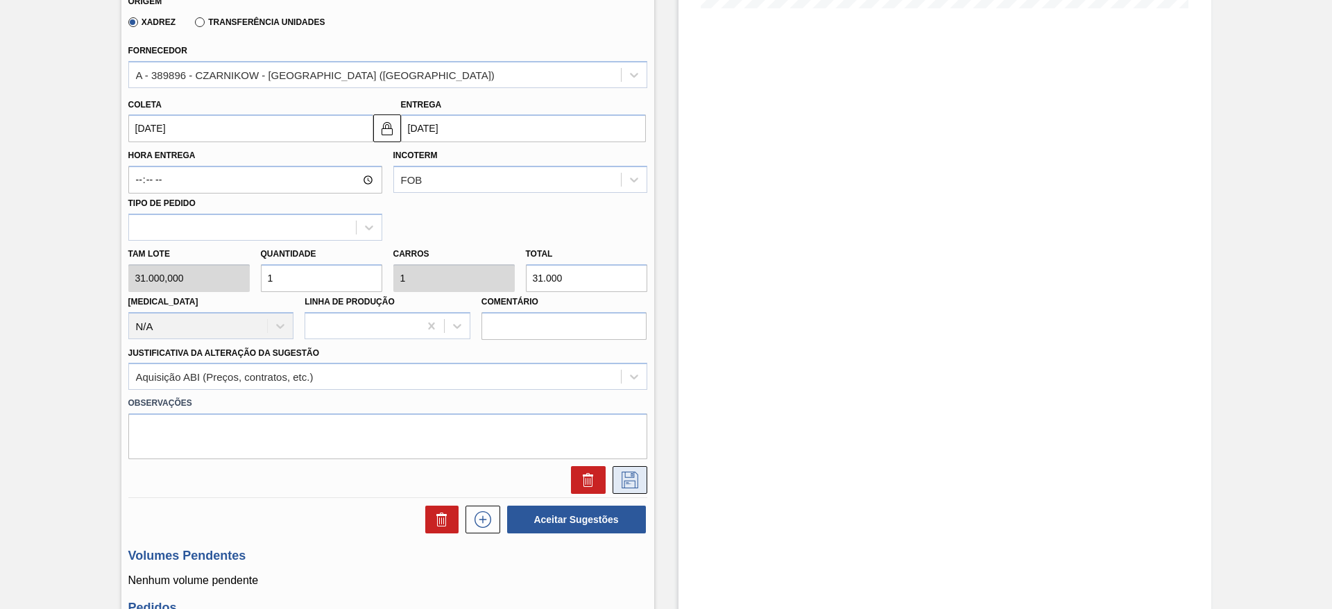
click at [623, 485] on icon at bounding box center [629, 480] width 17 height 17
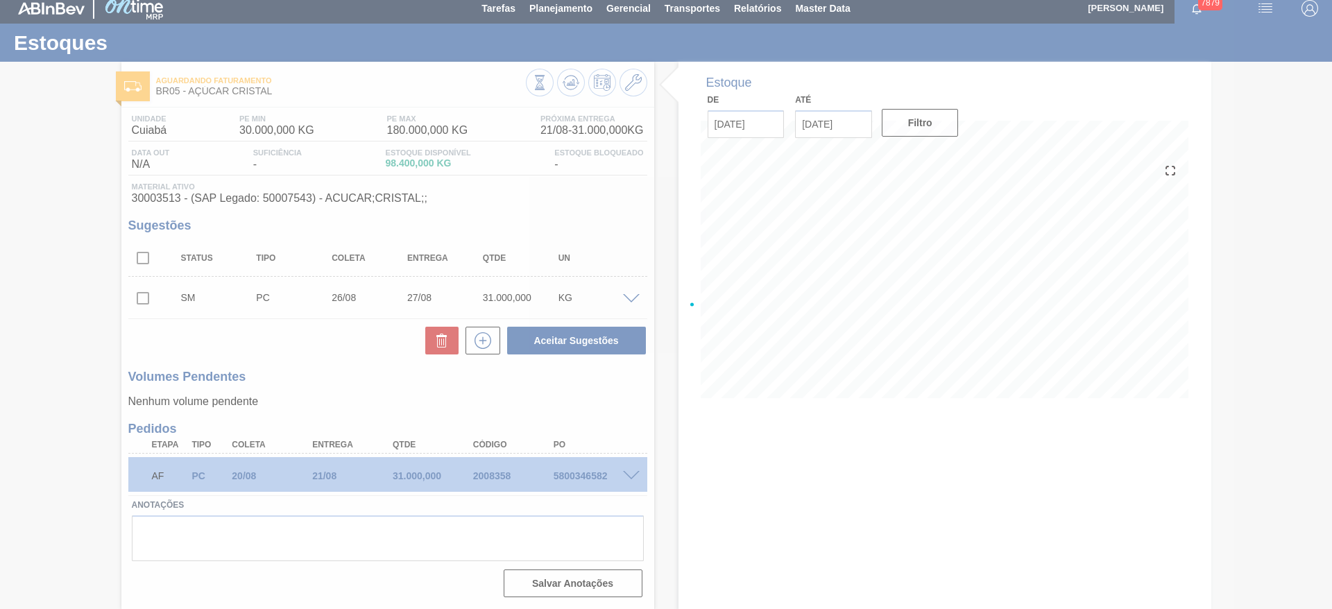
scroll to position [8, 0]
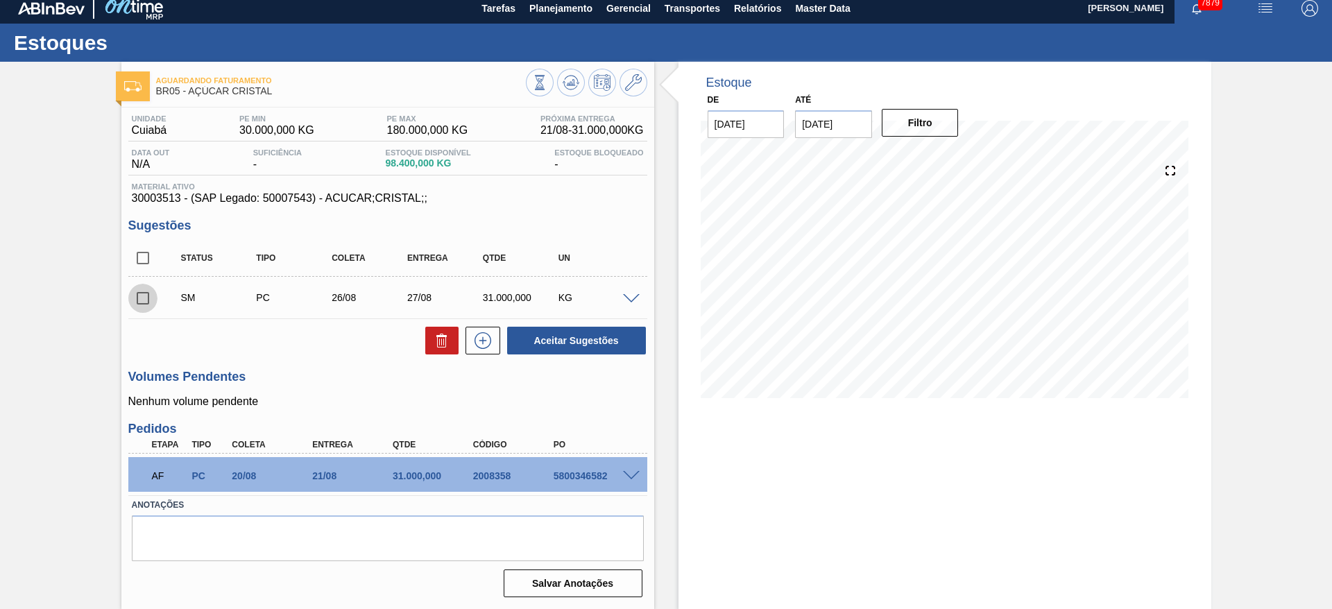
click at [137, 295] on input "checkbox" at bounding box center [142, 298] width 29 height 29
click at [554, 350] on button "Aceitar Sugestões" at bounding box center [576, 341] width 139 height 28
checkbox input "false"
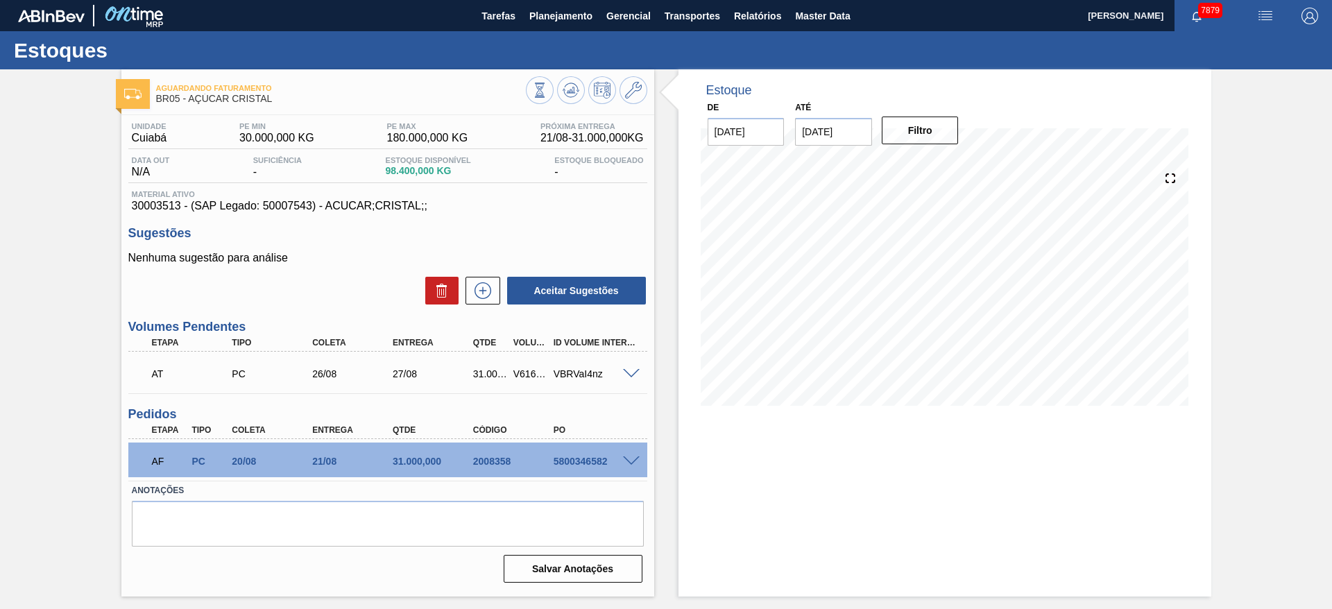
scroll to position [0, 0]
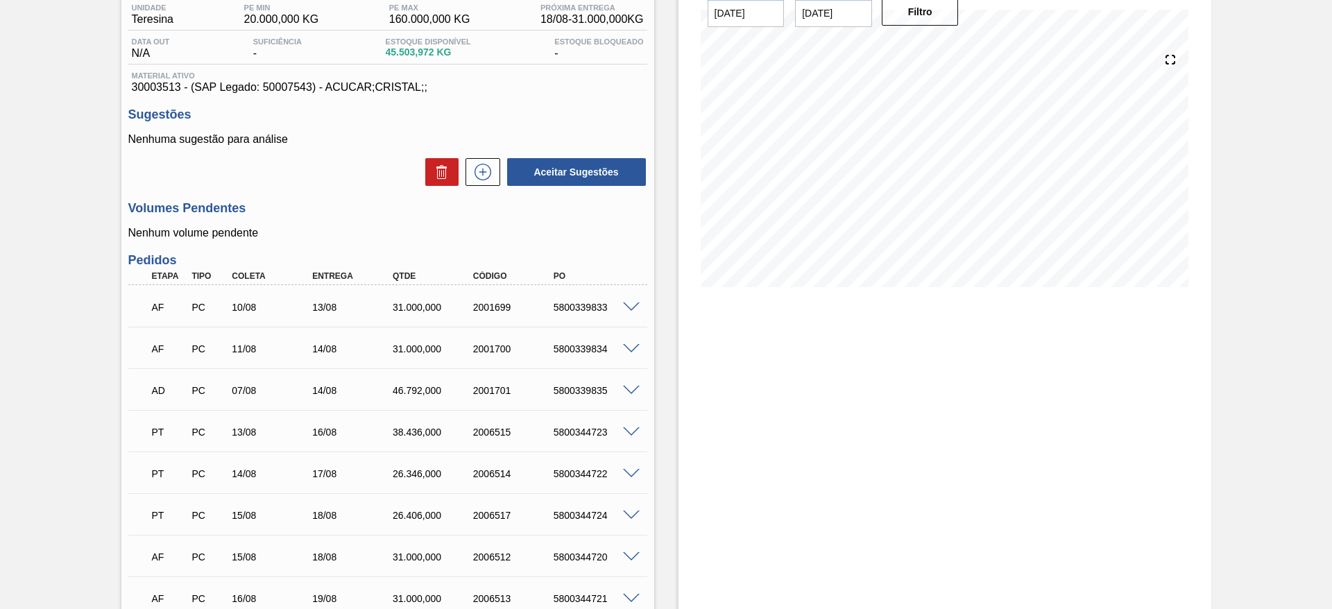
scroll to position [118, 0]
click at [485, 171] on icon at bounding box center [483, 172] width 22 height 17
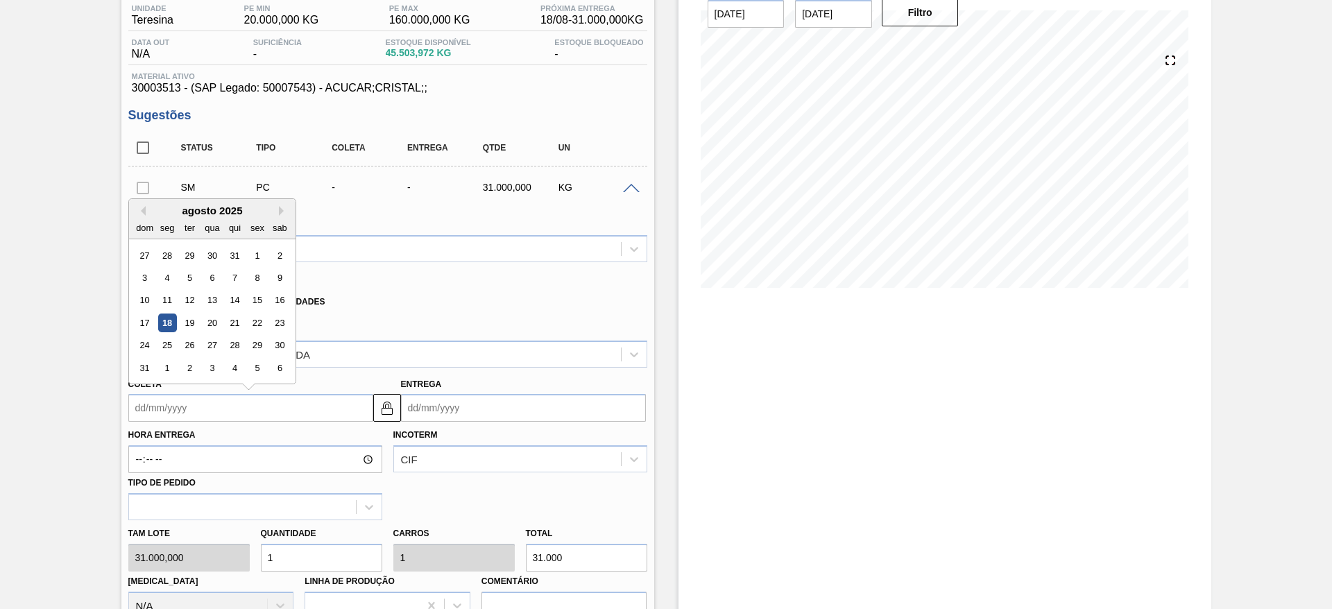
click at [148, 399] on input "Coleta" at bounding box center [250, 408] width 245 height 28
click at [171, 218] on div "seg" at bounding box center [166, 227] width 19 height 19
click at [289, 322] on div "23" at bounding box center [279, 322] width 19 height 19
type input "[DATE]"
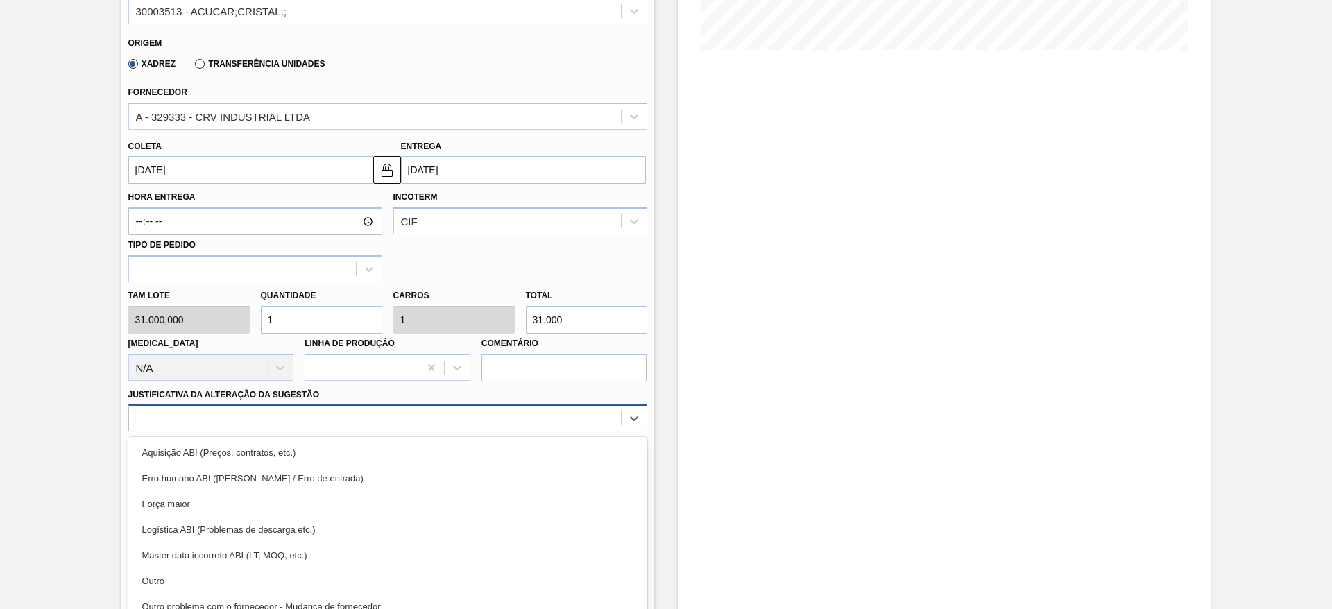
scroll to position [397, 0]
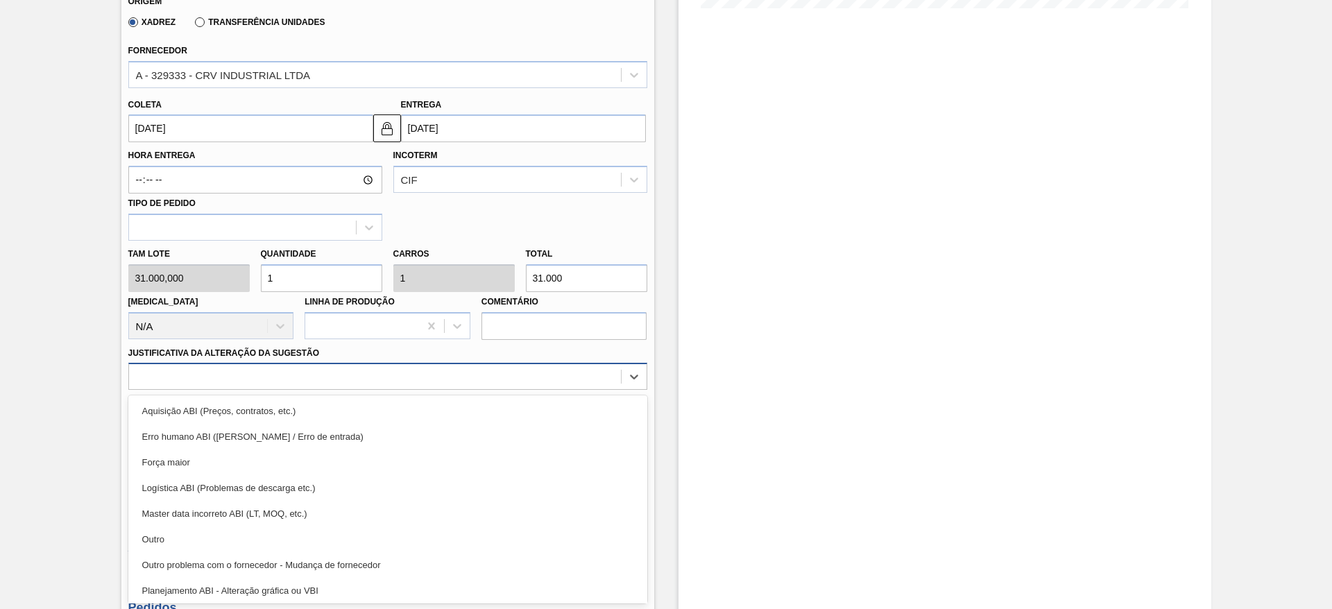
click at [470, 390] on div "option Aquisição ABI (Preços, contratos, etc.) focused, 1 of 18. 18 results ava…" at bounding box center [387, 376] width 519 height 27
click at [470, 407] on div "Aquisição ABI (Preços, contratos, etc.)" at bounding box center [387, 411] width 519 height 26
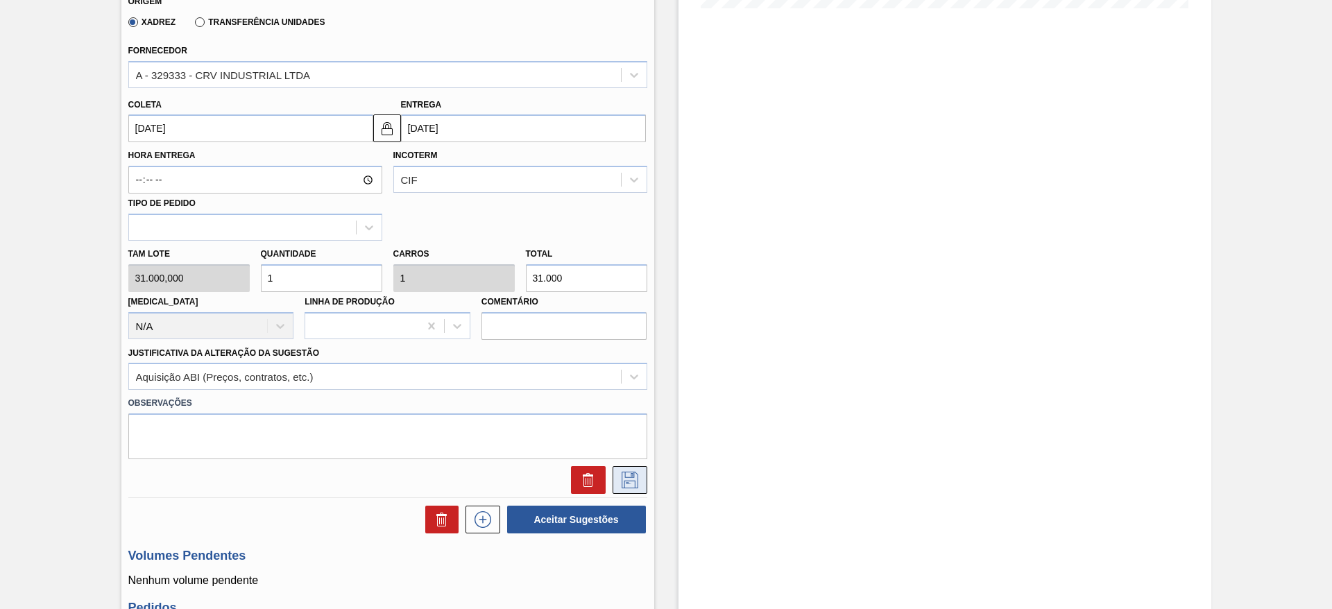
click at [616, 467] on button at bounding box center [629, 480] width 35 height 28
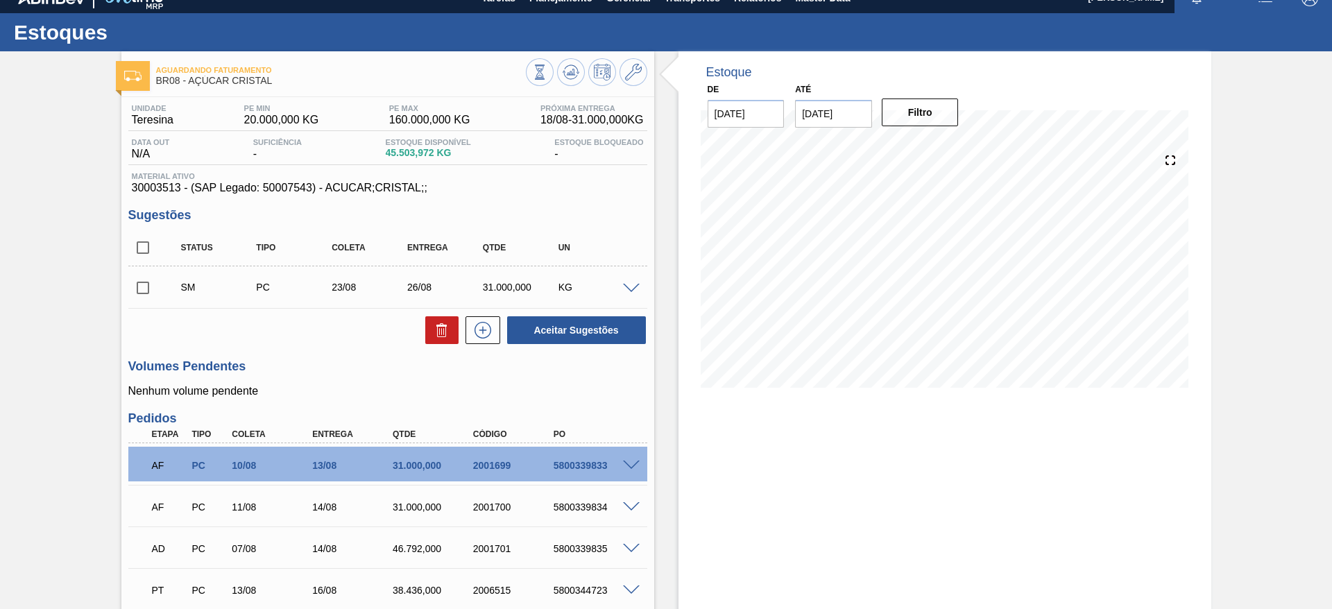
scroll to position [17, 0]
click at [485, 334] on icon at bounding box center [483, 331] width 22 height 17
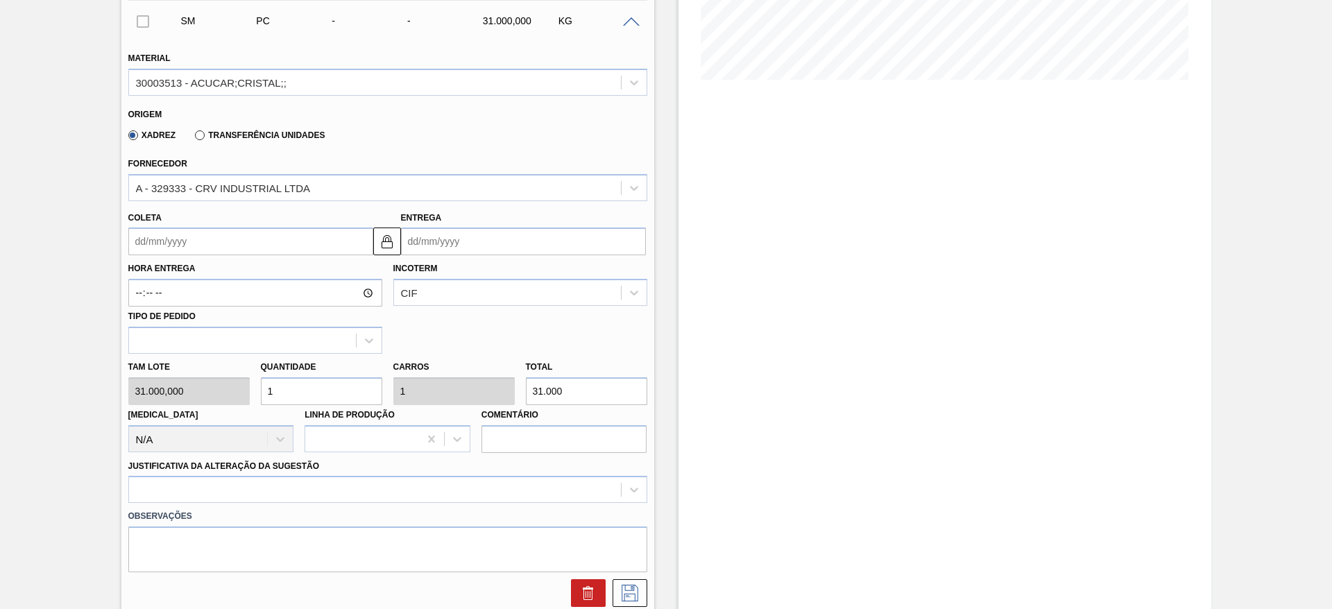
scroll to position [327, 0]
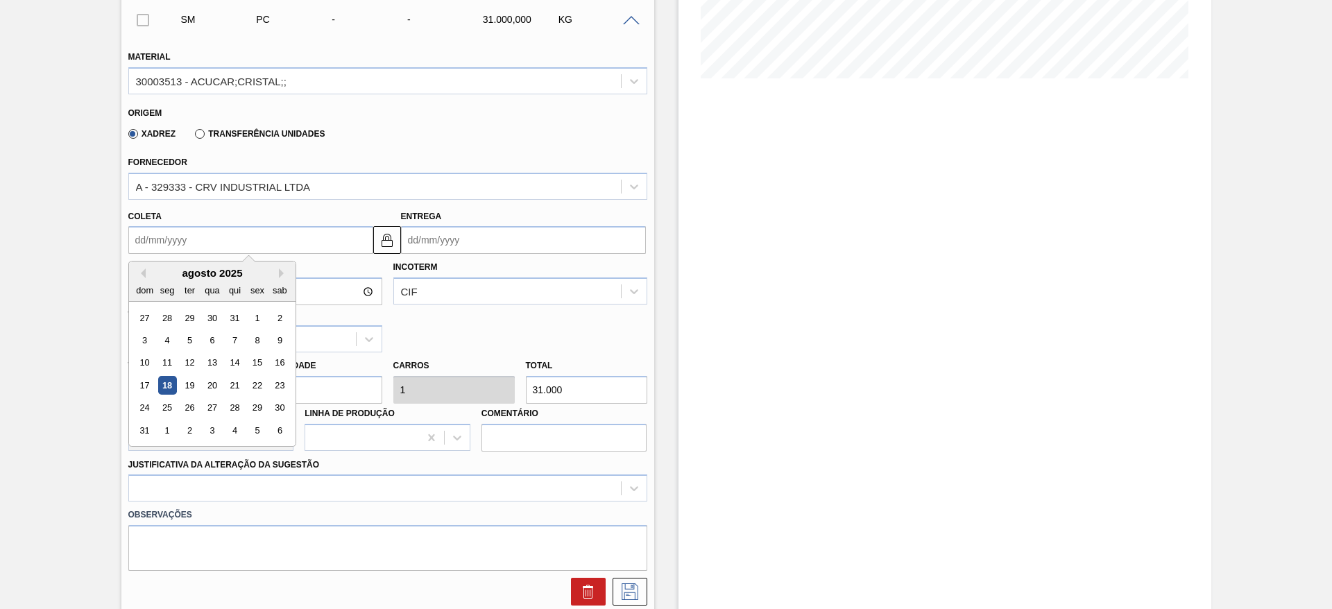
click at [164, 227] on input "Coleta" at bounding box center [250, 240] width 245 height 28
click at [176, 279] on div "dom seg ter qua qui sex sab" at bounding box center [212, 290] width 166 height 22
click at [160, 402] on div "25" at bounding box center [166, 408] width 19 height 19
type input "[DATE]"
type input "28/08/2025"
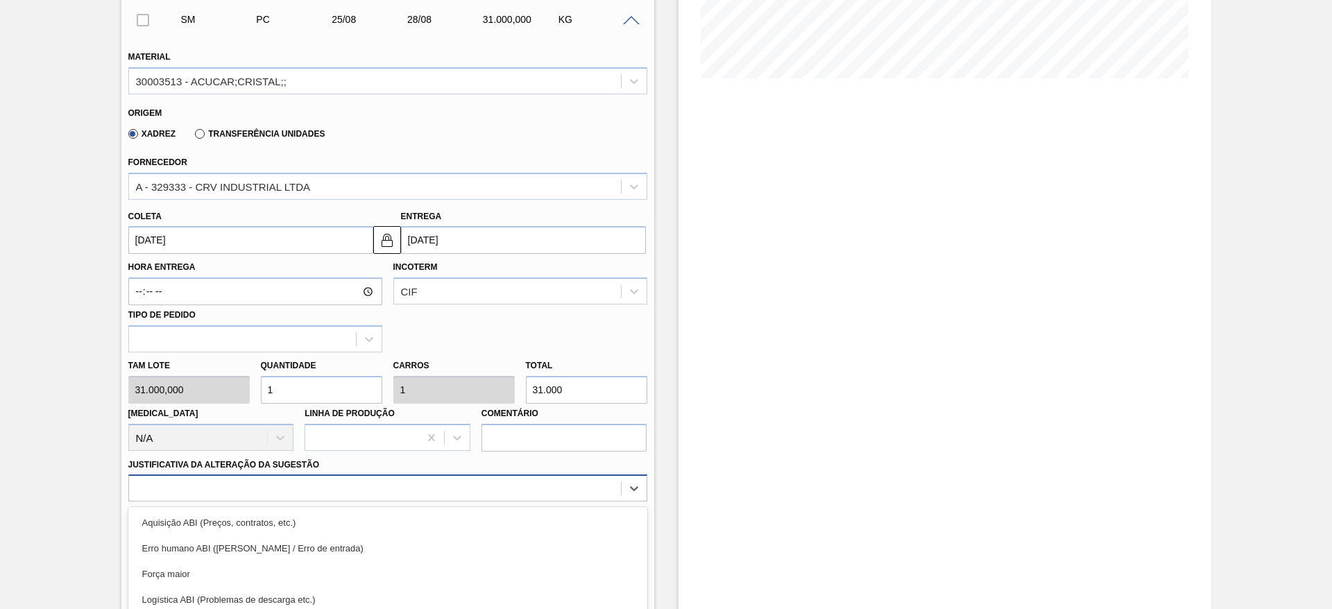
scroll to position [439, 0]
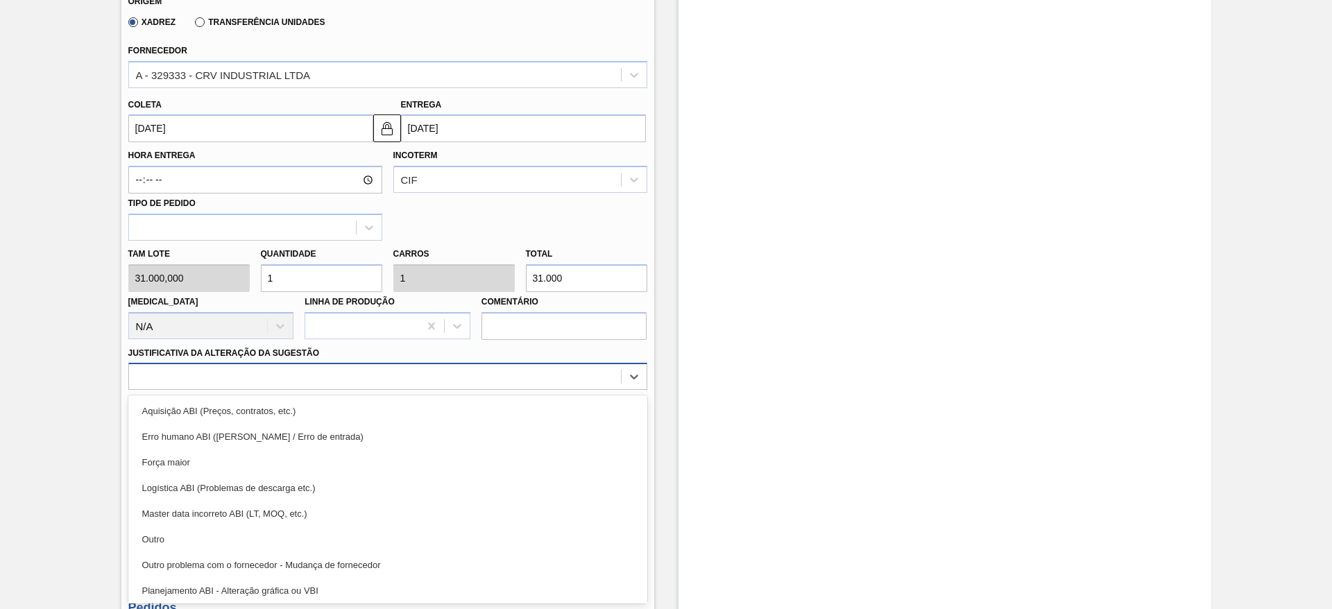
click at [416, 390] on div "option Logística ABI (Problemas de descarga etc.) focused, 4 of 18. 18 results …" at bounding box center [387, 376] width 519 height 27
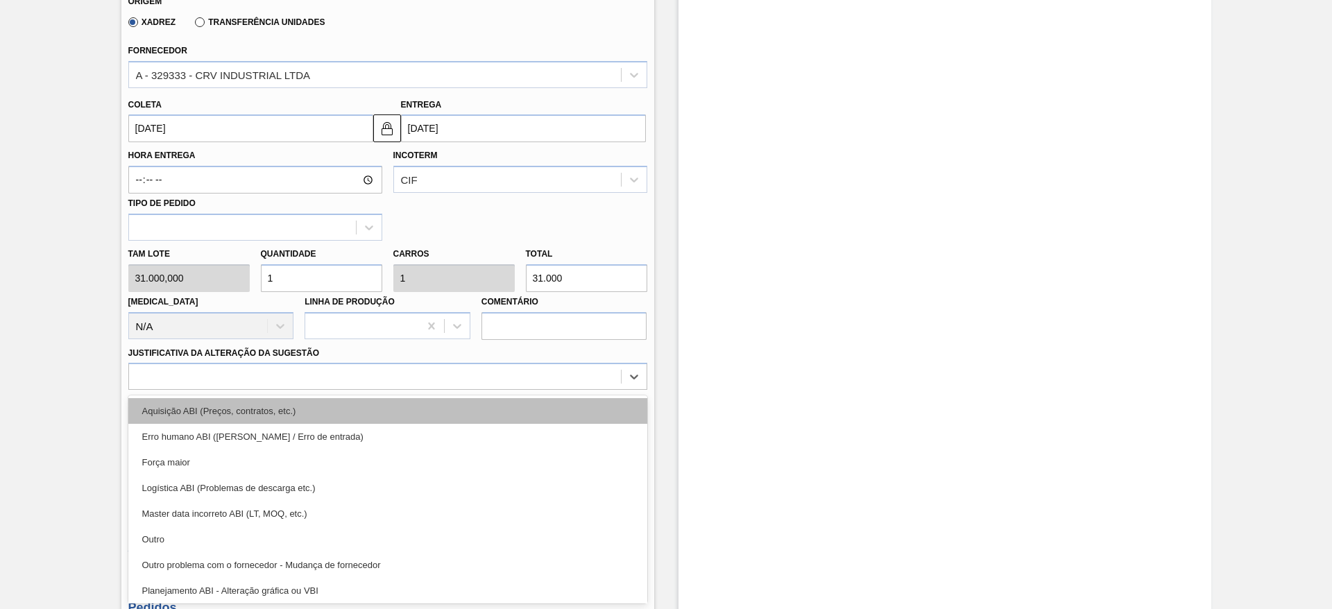
click at [459, 407] on div "Aquisição ABI (Preços, contratos, etc.)" at bounding box center [387, 411] width 519 height 26
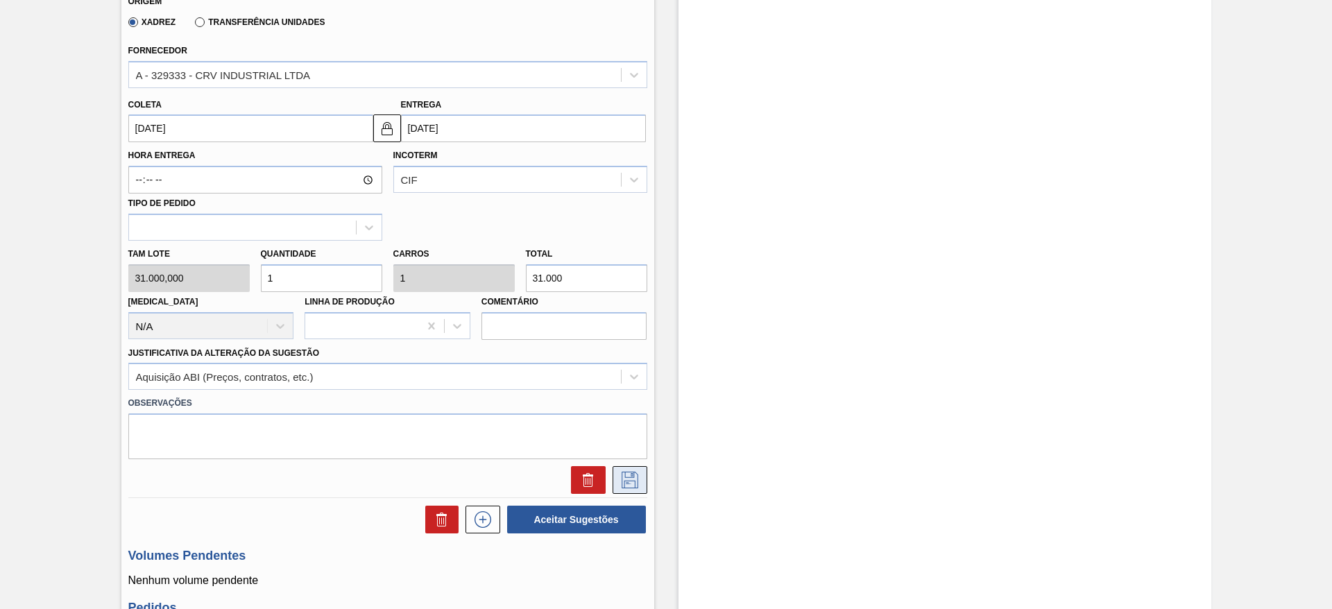
click at [621, 479] on icon at bounding box center [629, 480] width 17 height 17
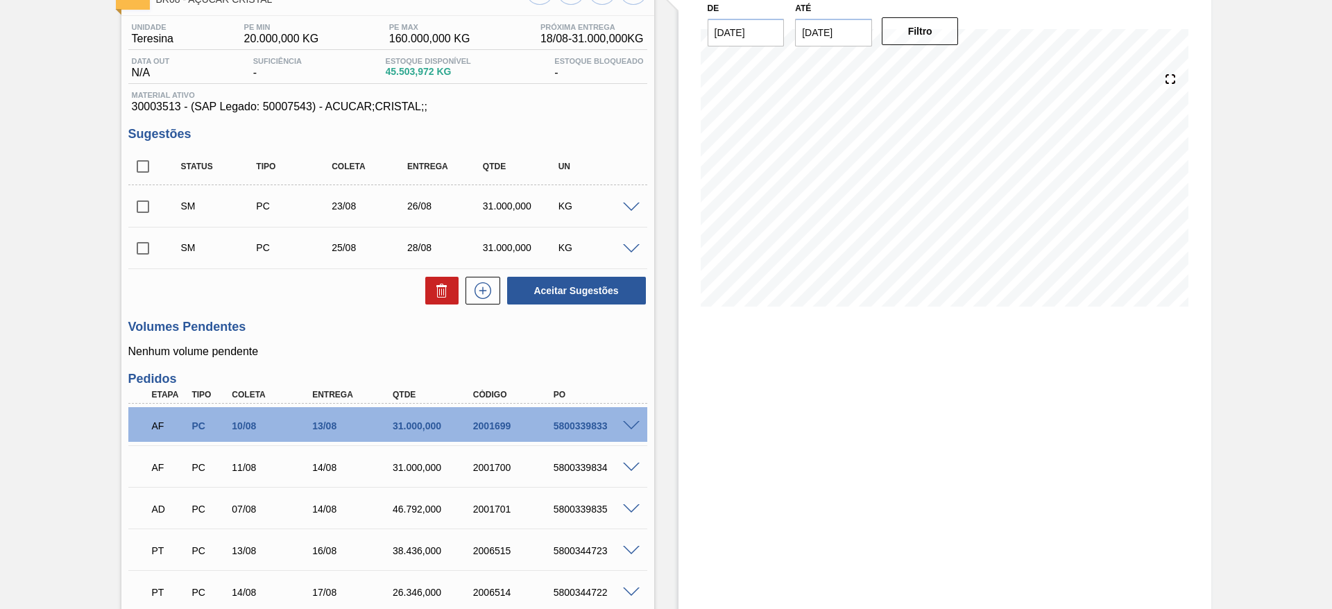
scroll to position [98, 0]
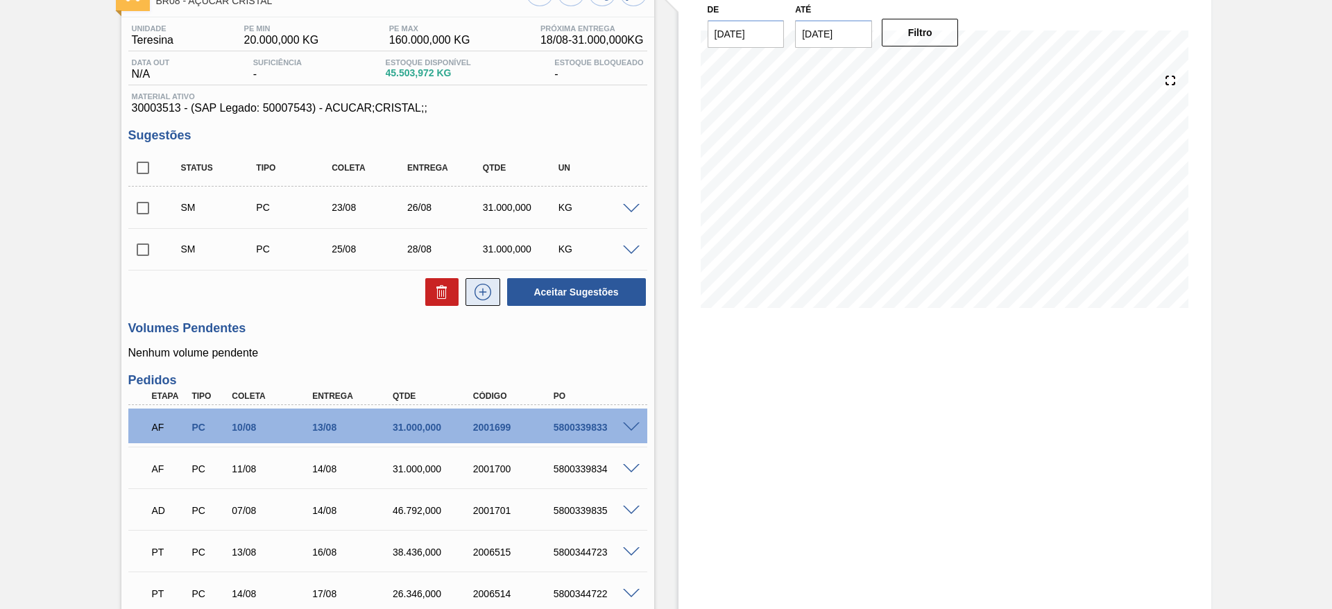
click at [483, 289] on icon at bounding box center [483, 292] width 22 height 17
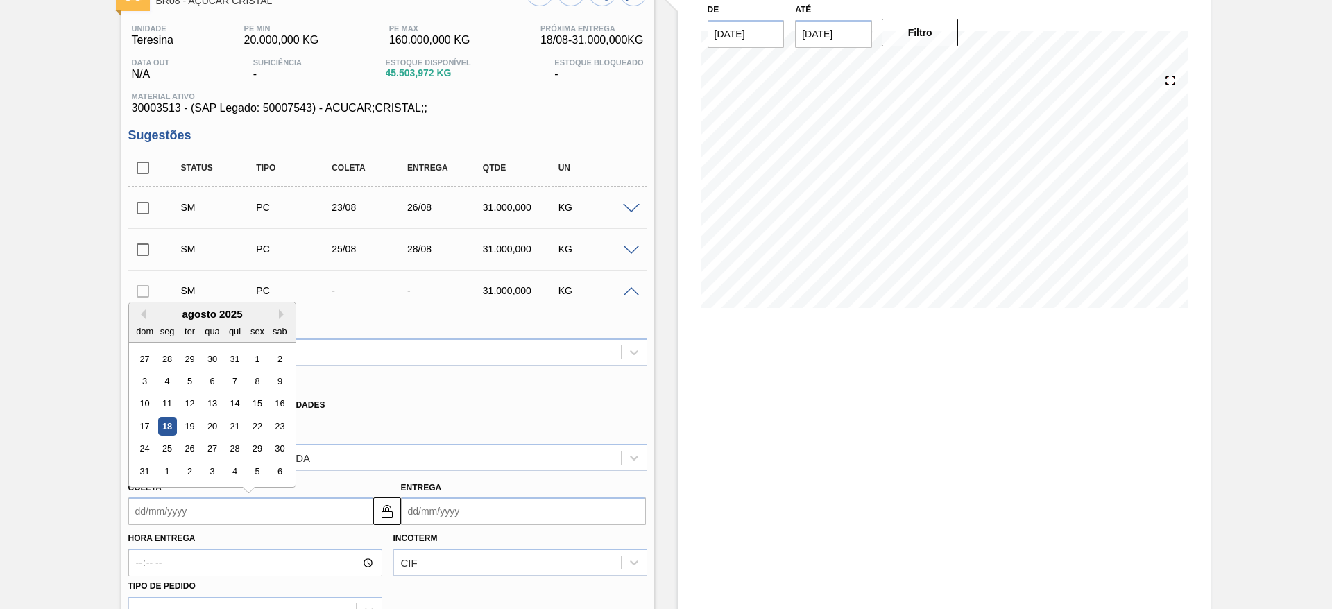
click at [162, 519] on input "Coleta" at bounding box center [250, 511] width 245 height 28
click at [187, 447] on div "26" at bounding box center [189, 449] width 19 height 19
type input "26/08/2025"
type input "29/08/2025"
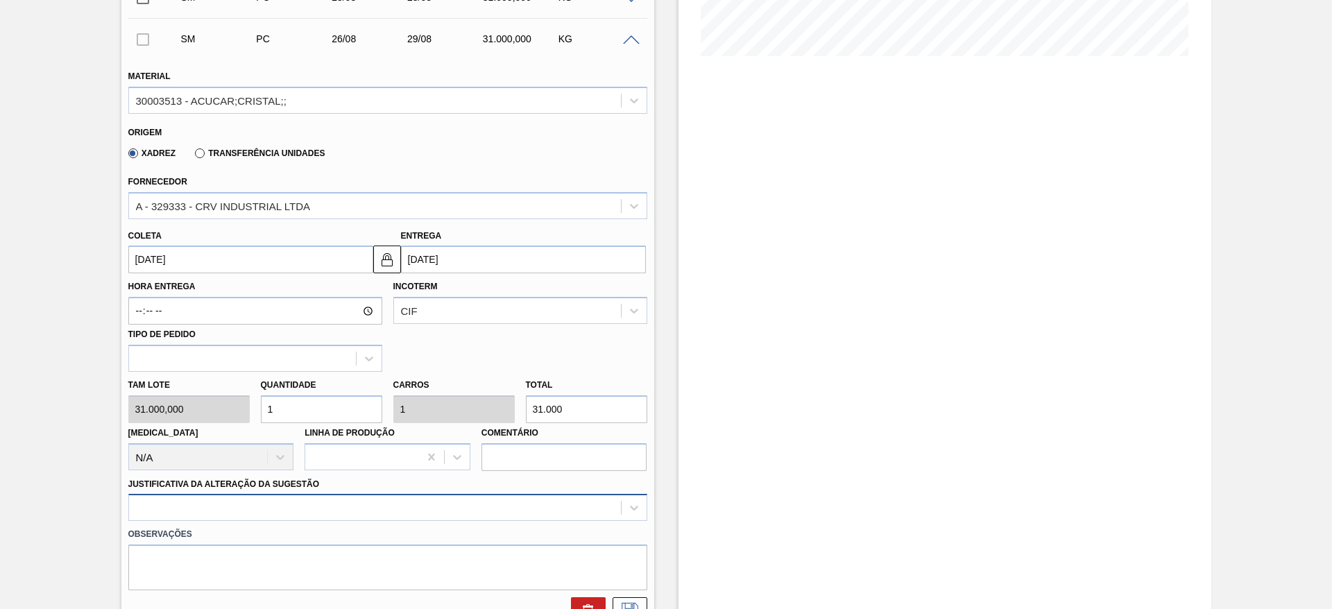
scroll to position [481, 0]
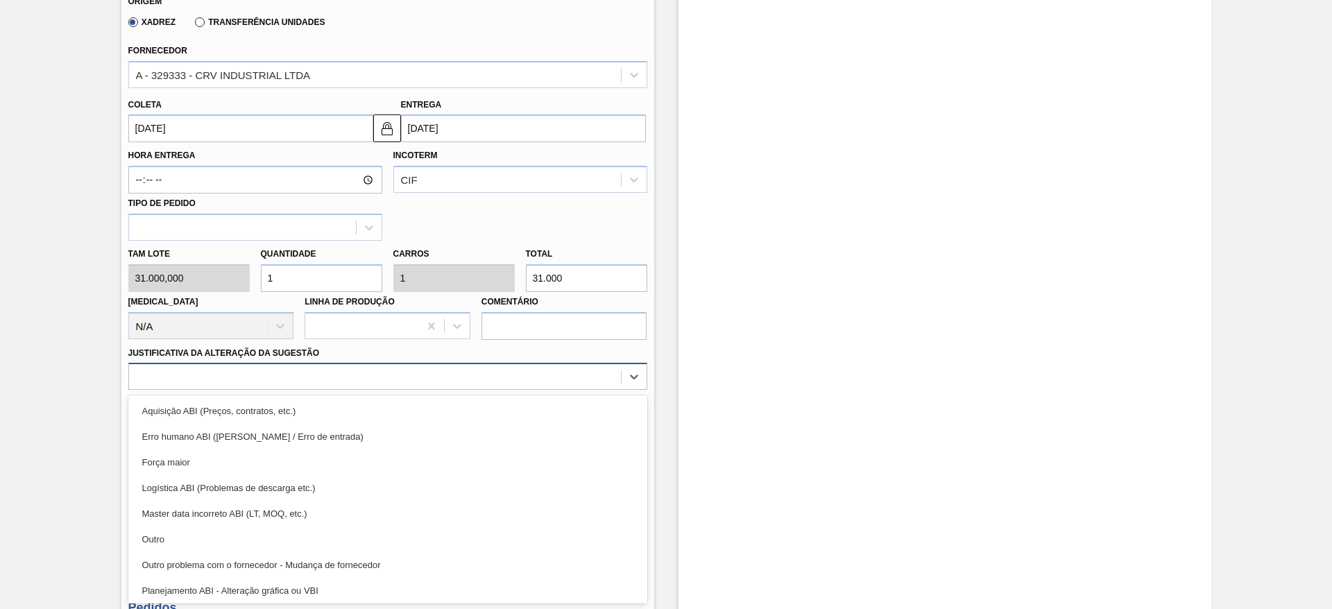
click at [463, 390] on div "option Master data incorreto ABI (LT, MOQ, etc.) focused, 5 of 18. 18 results a…" at bounding box center [387, 376] width 519 height 27
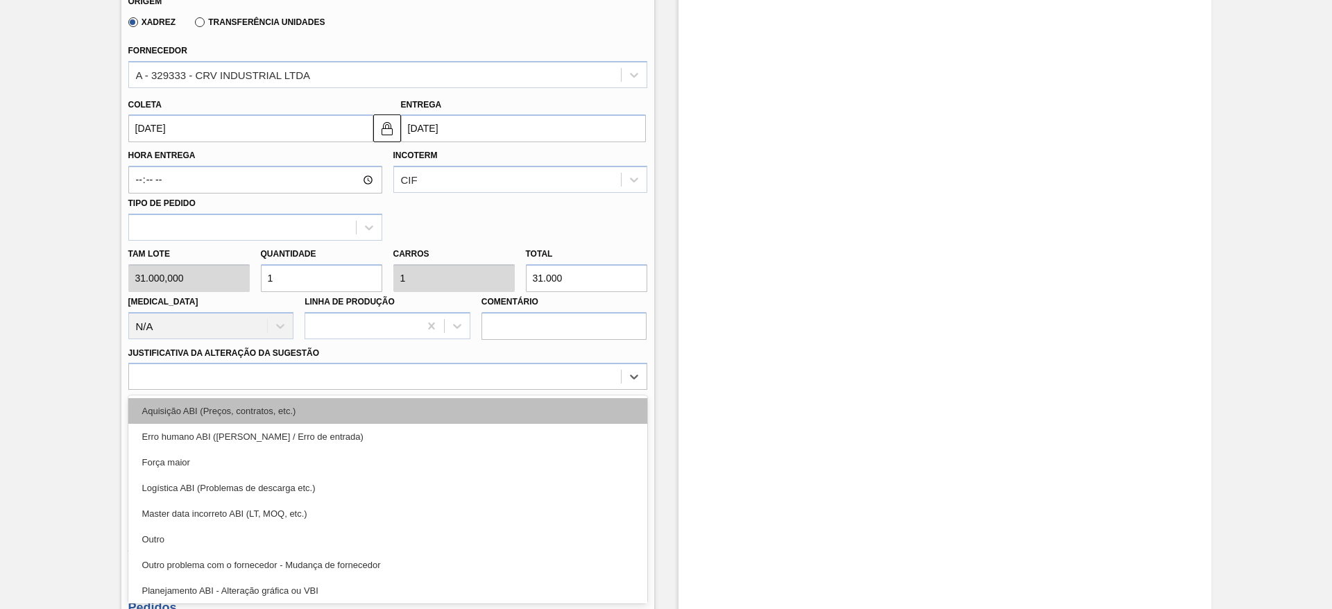
click at [506, 418] on div "Aquisição ABI (Preços, contratos, etc.)" at bounding box center [387, 411] width 519 height 26
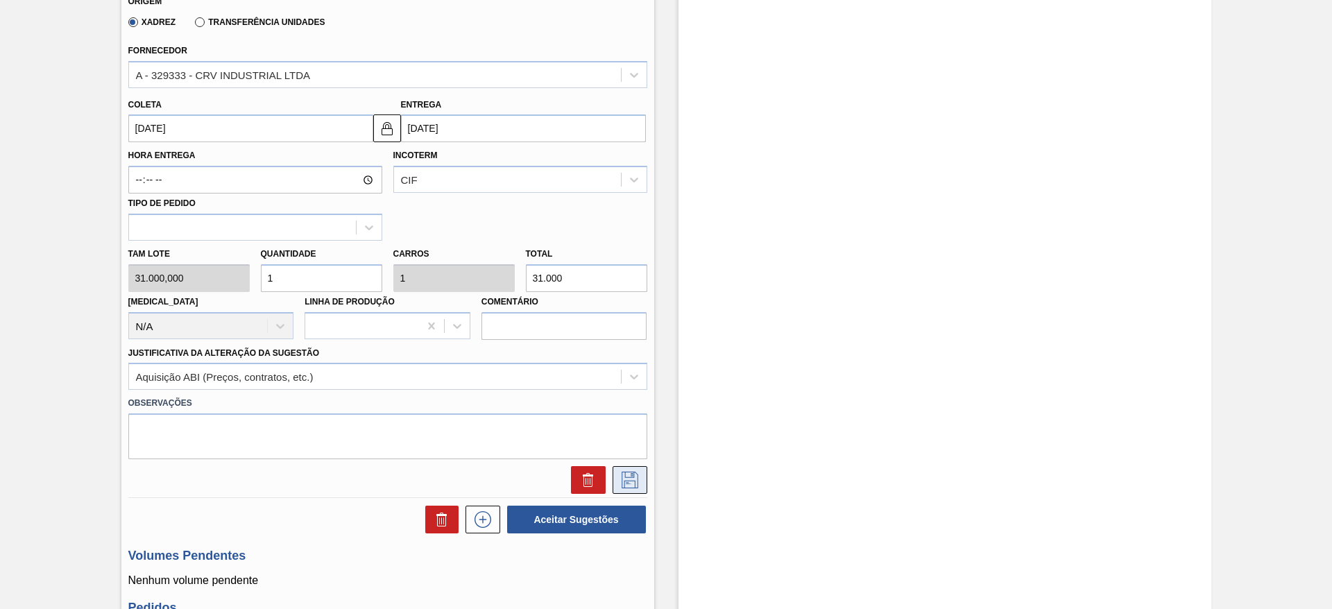
click at [619, 478] on icon at bounding box center [630, 480] width 22 height 17
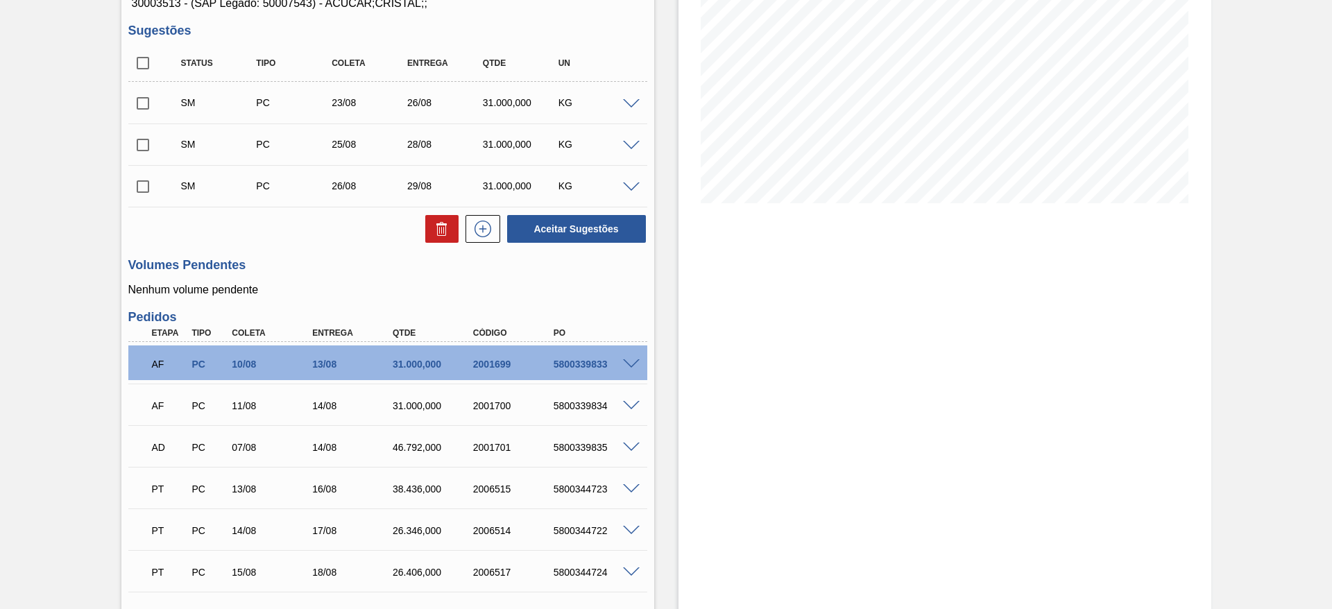
scroll to position [195, 0]
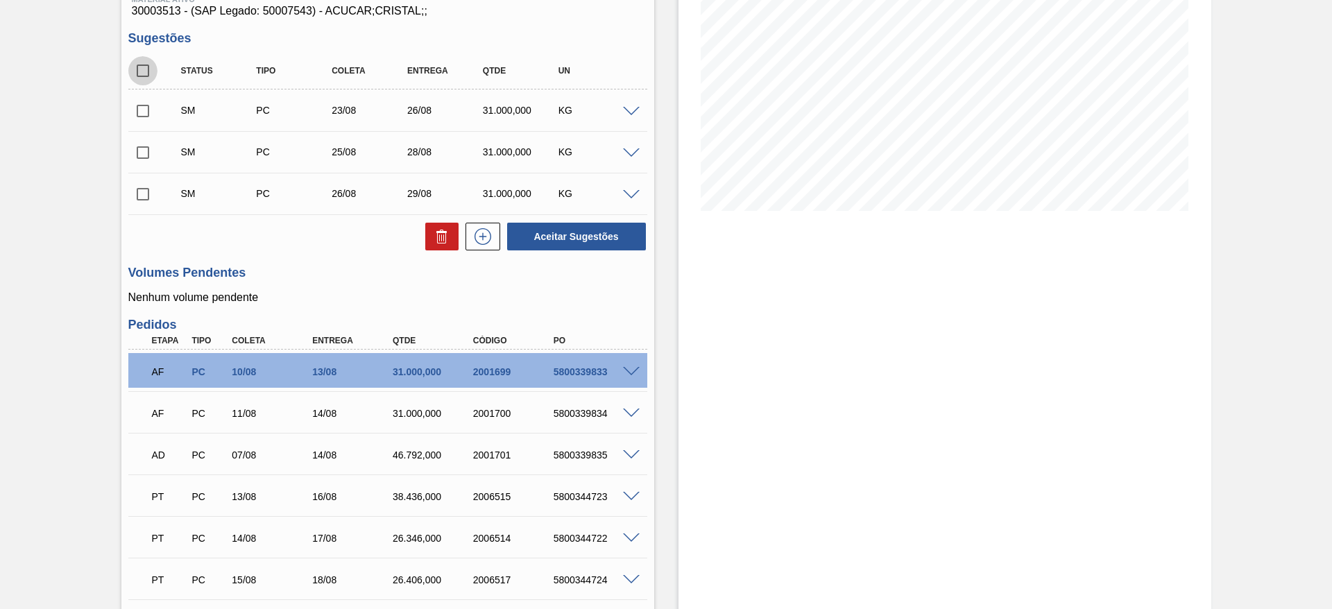
click at [146, 67] on input "checkbox" at bounding box center [142, 70] width 29 height 29
checkbox input "true"
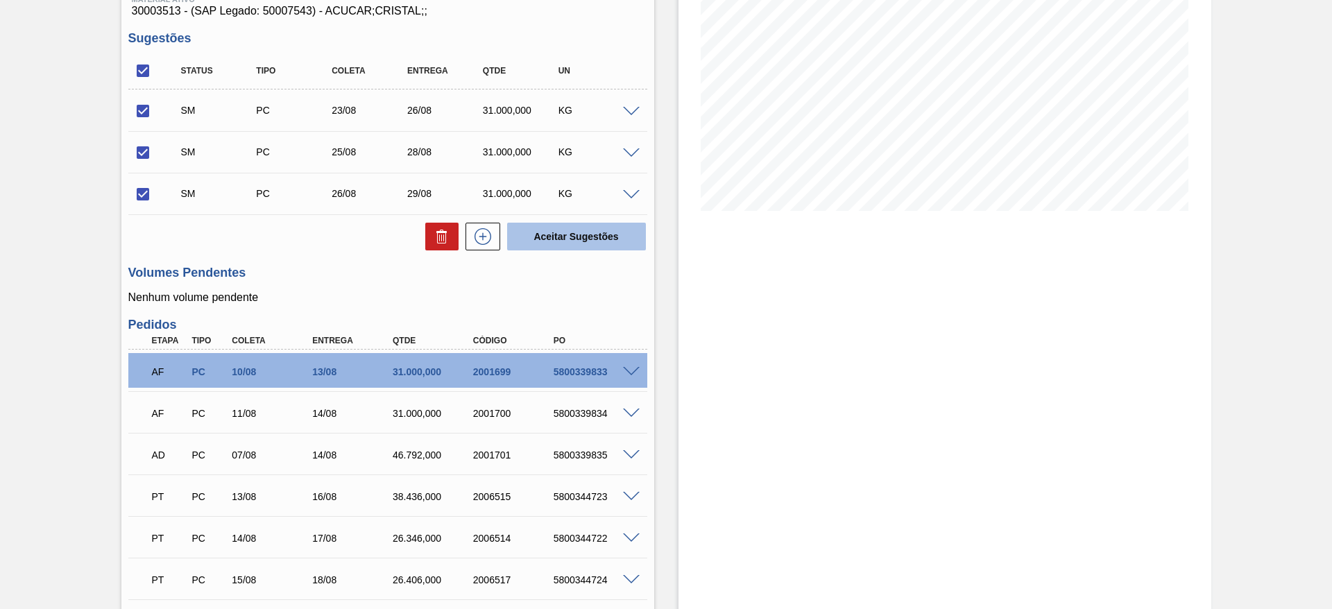
click at [572, 246] on button "Aceitar Sugestões" at bounding box center [576, 237] width 139 height 28
checkbox input "false"
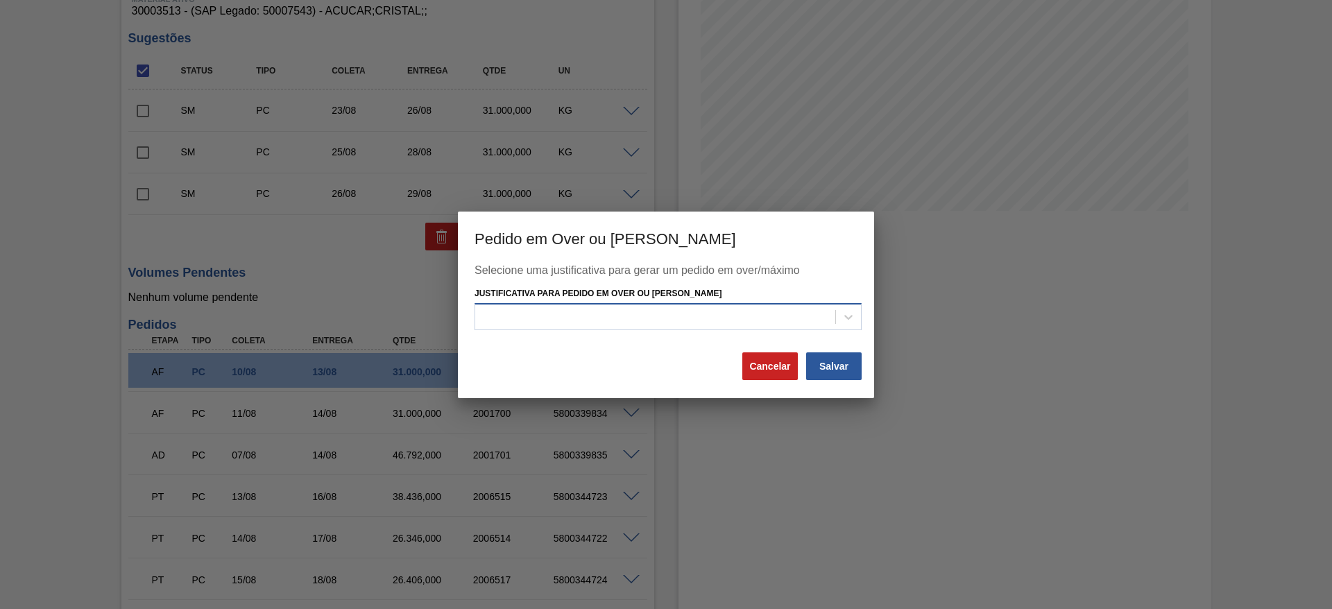
drag, startPoint x: 713, startPoint y: 330, endPoint x: 719, endPoint y: 323, distance: 8.9
click at [719, 323] on div "Selecione uma justificativa para gerar um pedido em over/máximo Justificativa p…" at bounding box center [665, 307] width 383 height 87
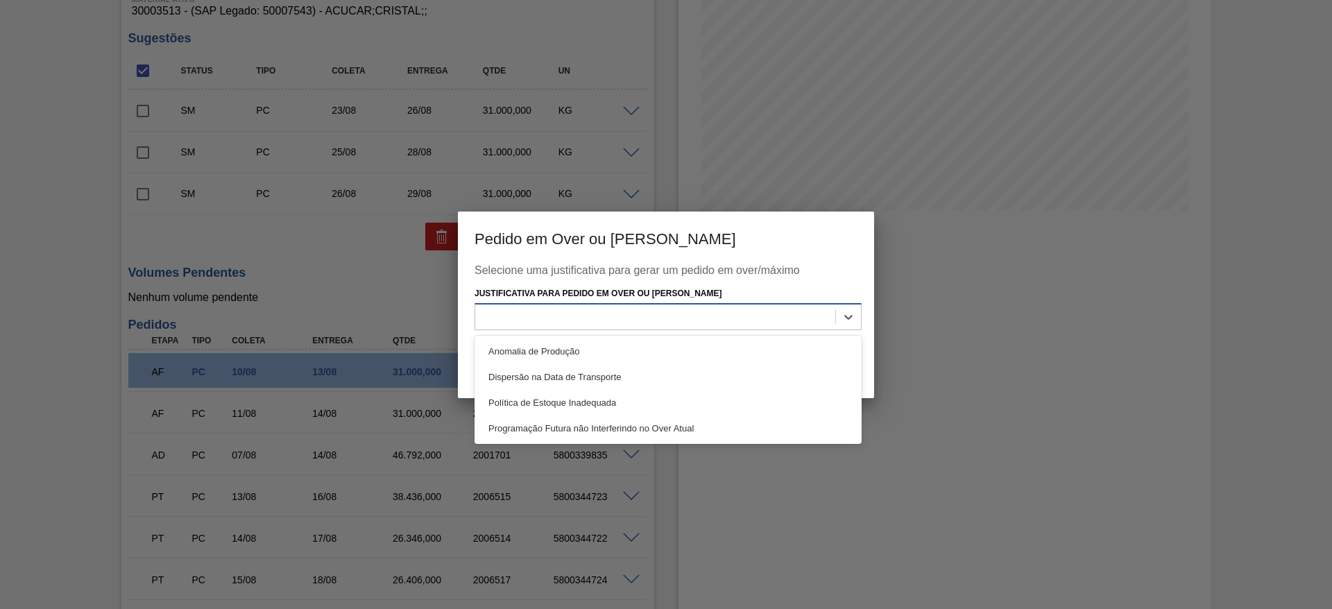
click at [719, 323] on div at bounding box center [655, 317] width 360 height 20
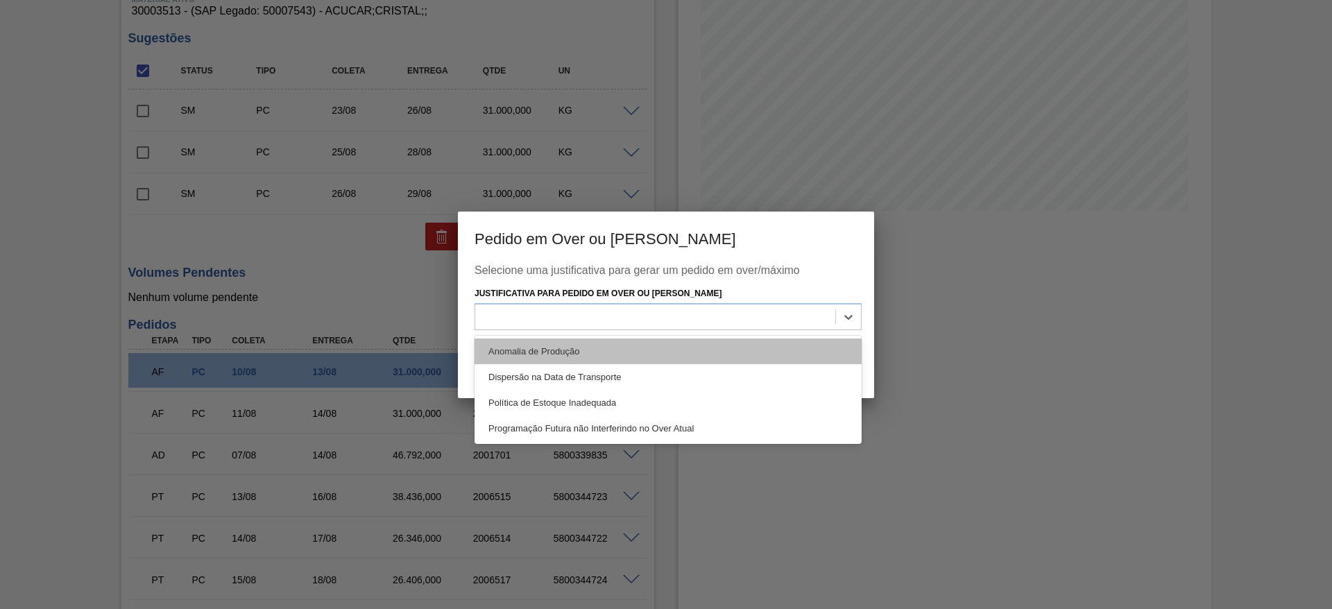
click at [708, 353] on div "Anomalia de Produção" at bounding box center [667, 351] width 387 height 26
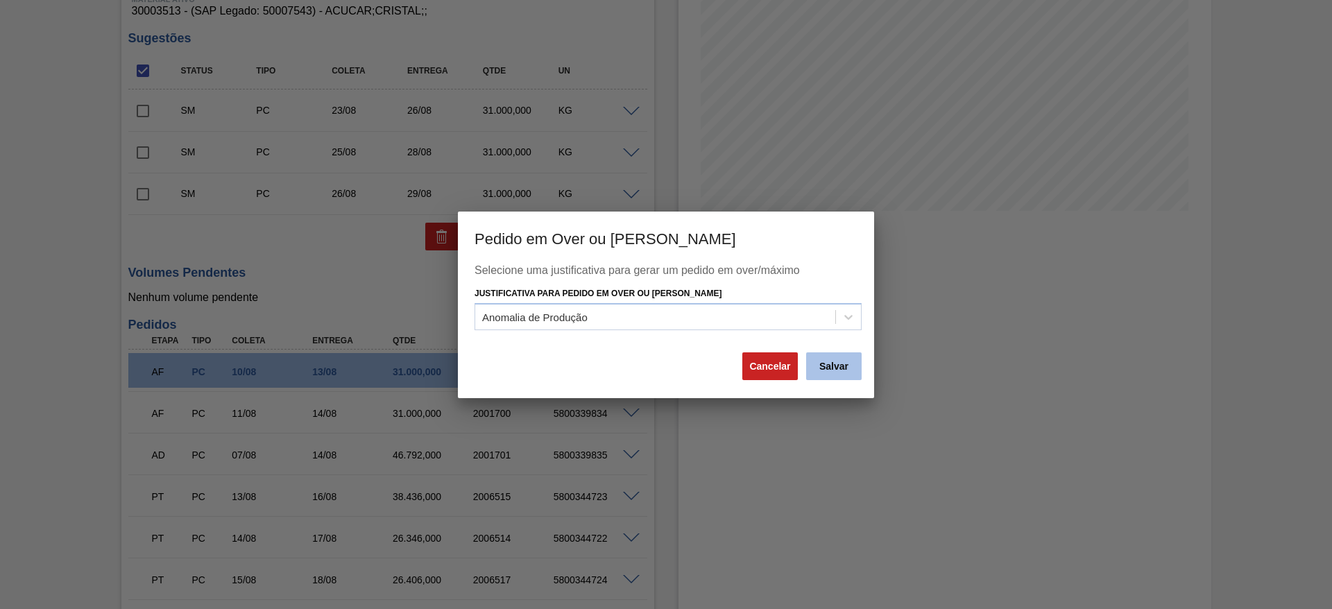
click at [838, 367] on button "Salvar" at bounding box center [833, 366] width 55 height 28
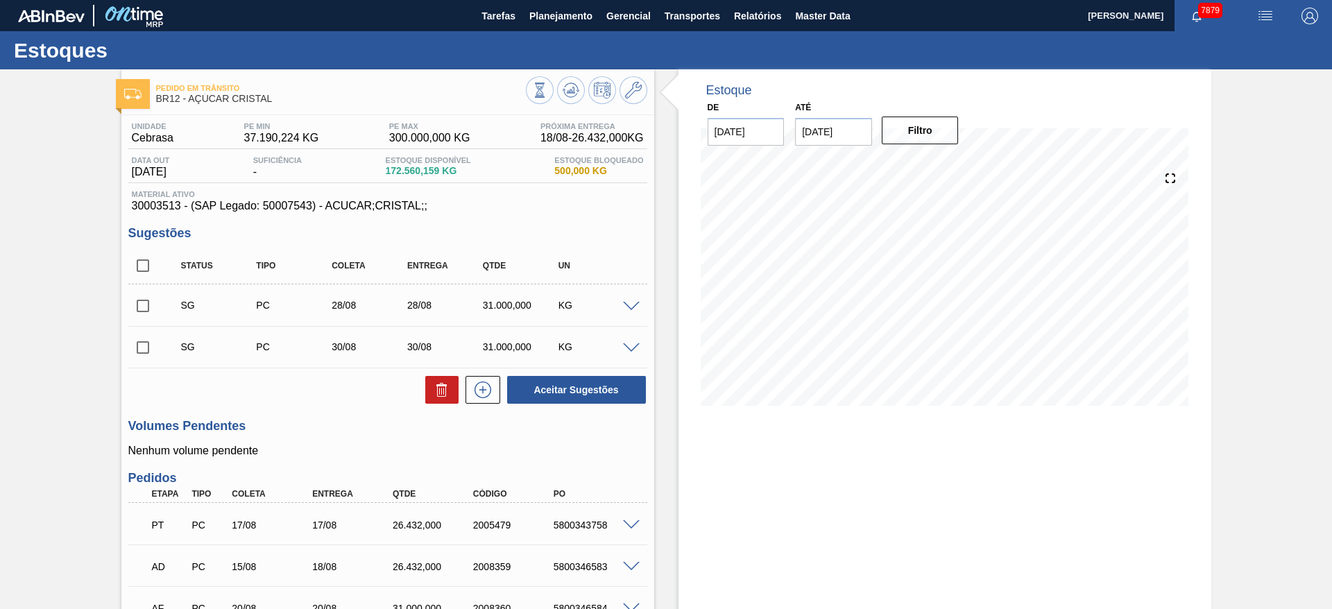
scroll to position [257, 0]
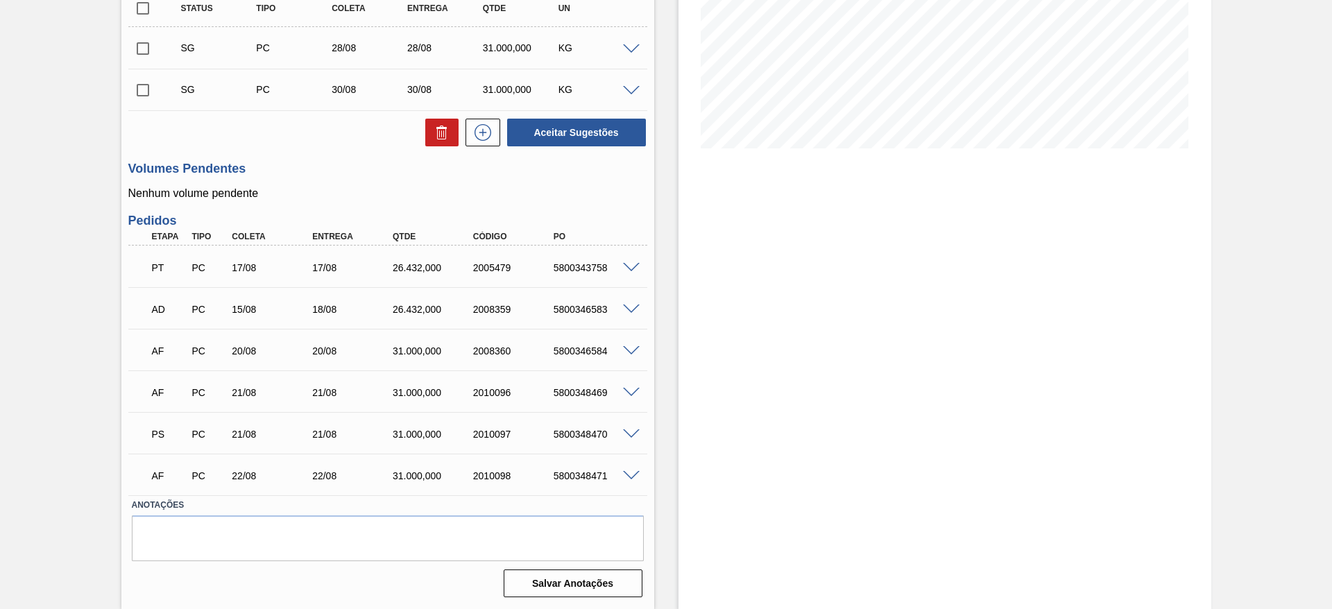
click at [627, 433] on span at bounding box center [631, 434] width 17 height 10
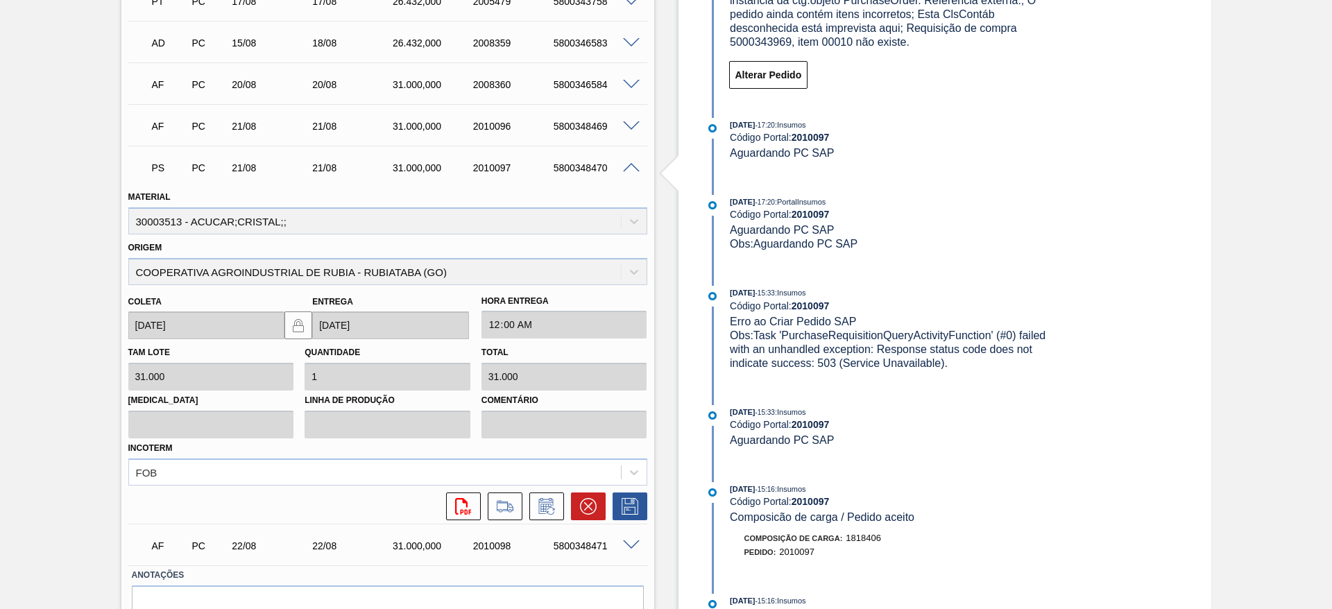
scroll to position [527, 0]
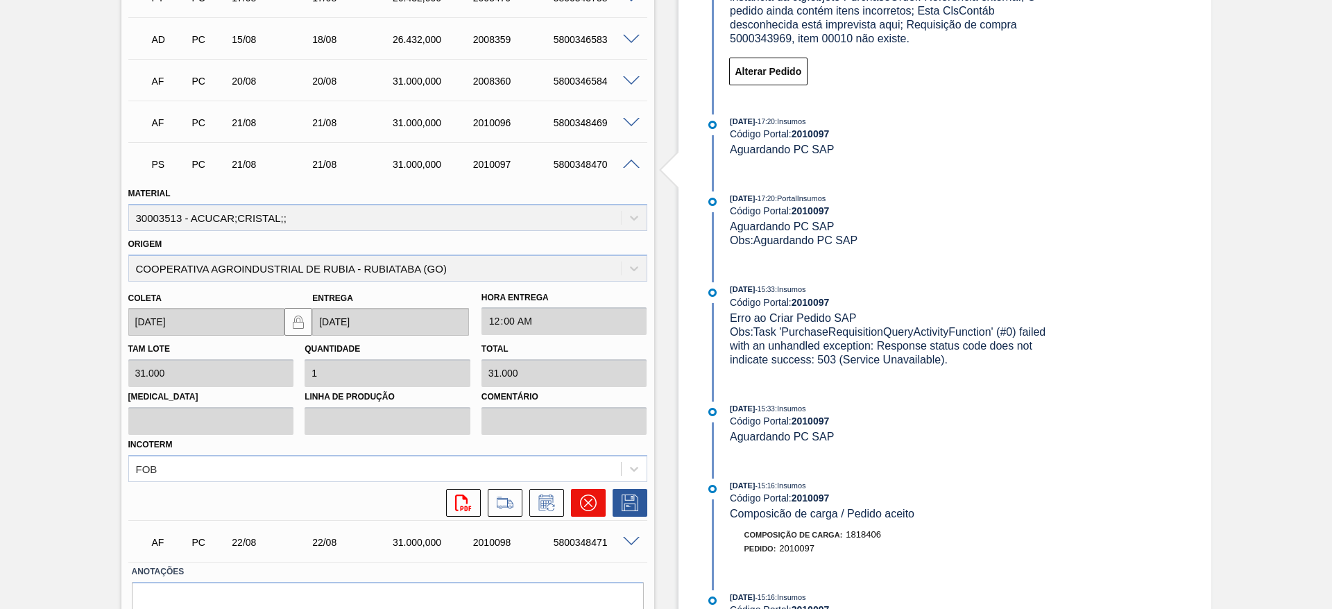
click at [594, 508] on icon at bounding box center [588, 503] width 17 height 17
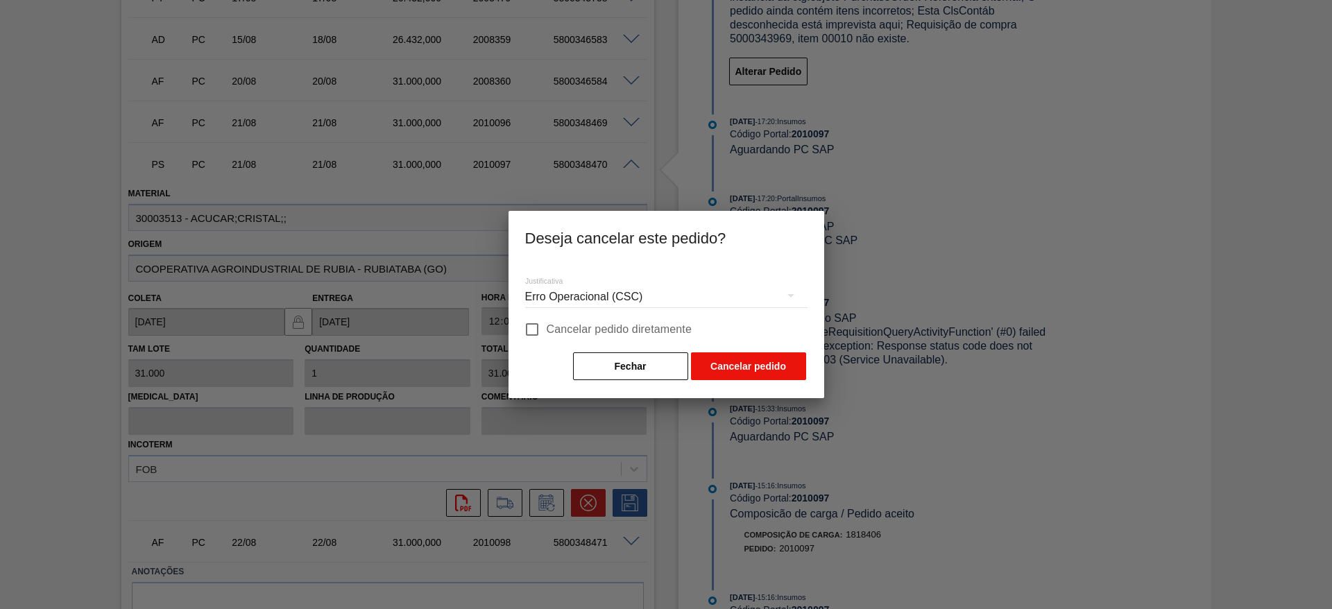
click at [723, 361] on button "Cancelar pedido" at bounding box center [748, 366] width 115 height 28
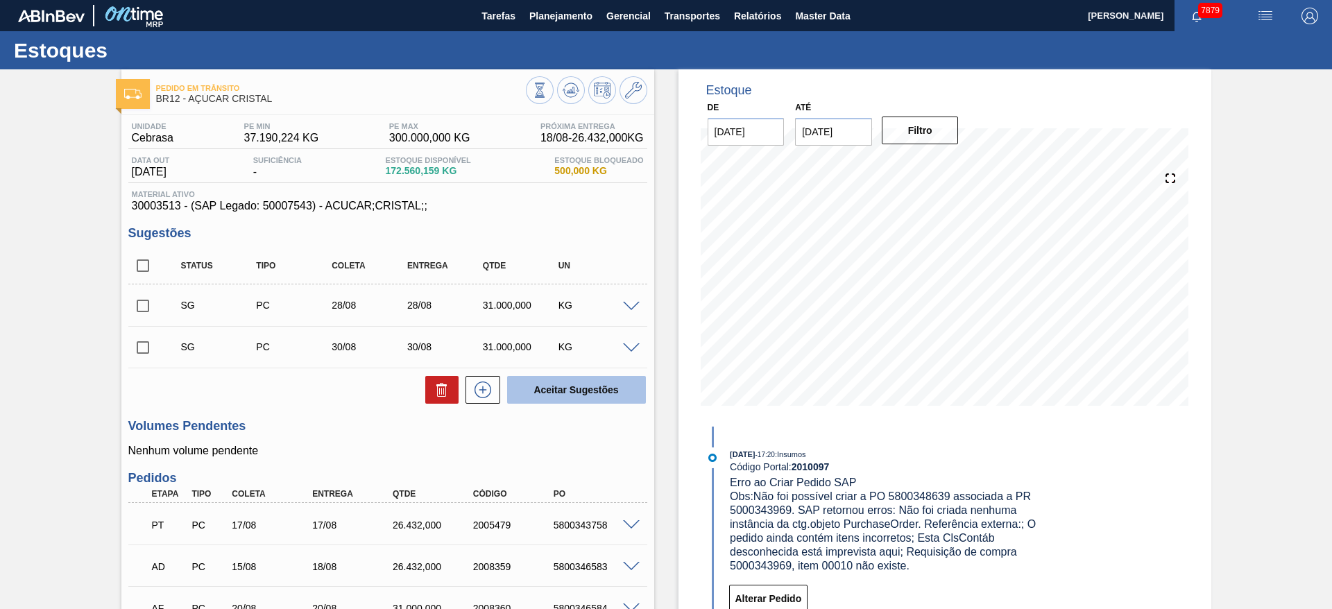
scroll to position [164, 0]
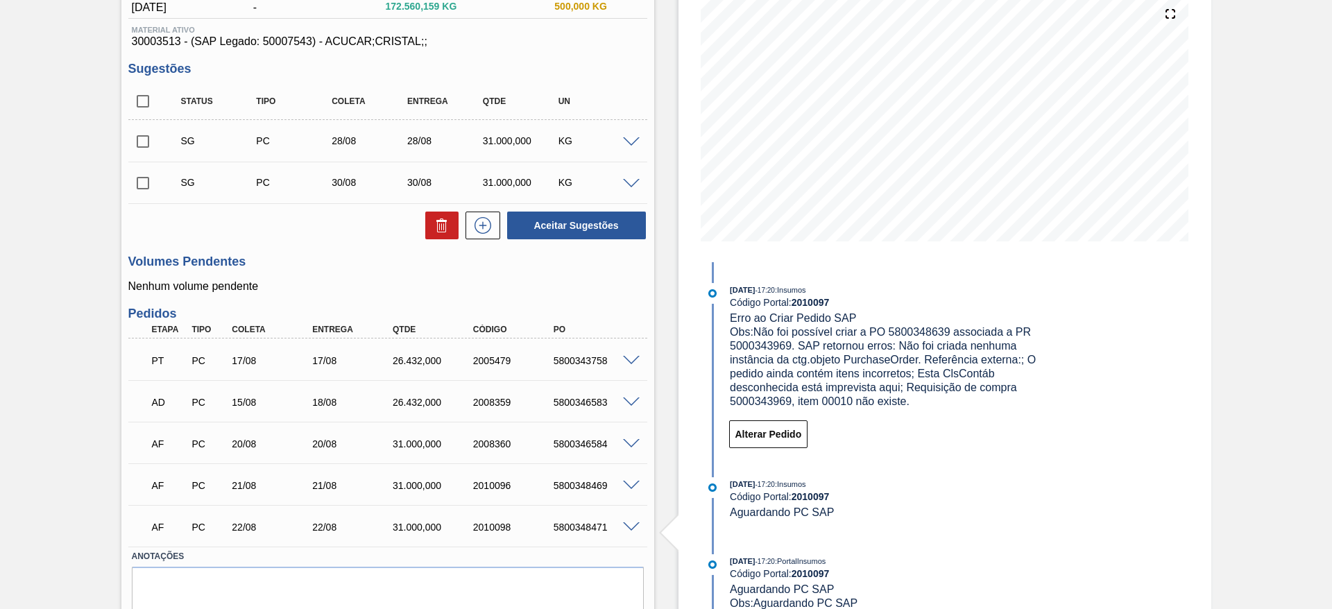
click at [631, 141] on span at bounding box center [631, 142] width 17 height 10
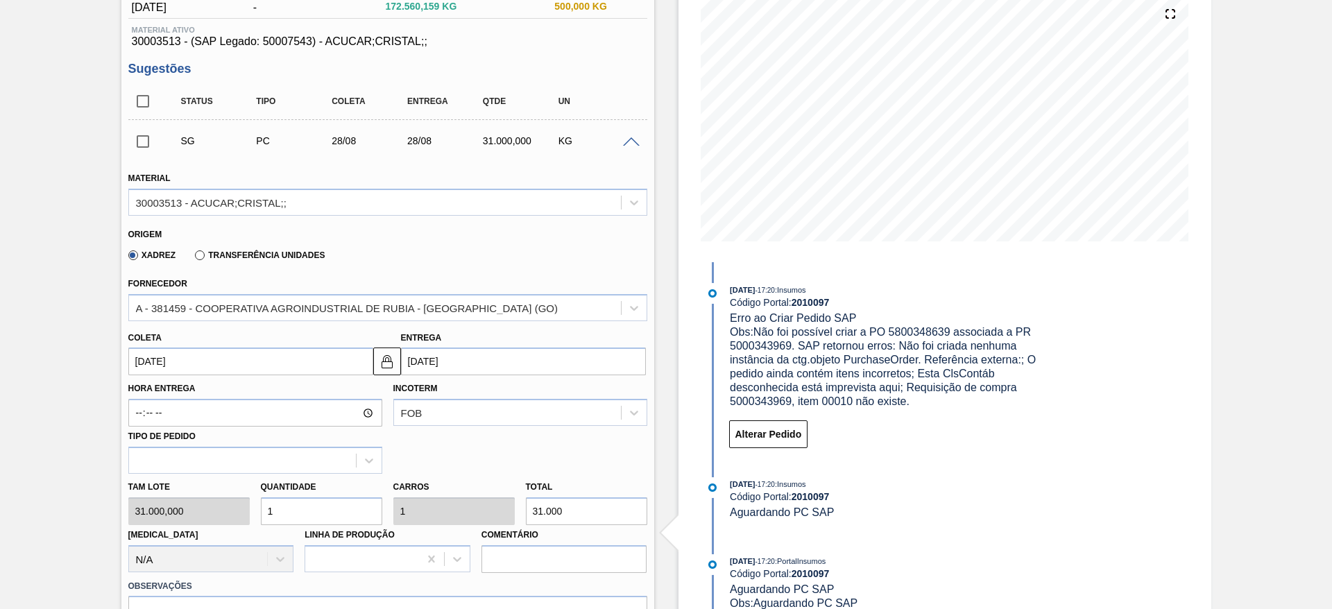
click at [158, 366] on input "28/08/2025" at bounding box center [250, 361] width 245 height 28
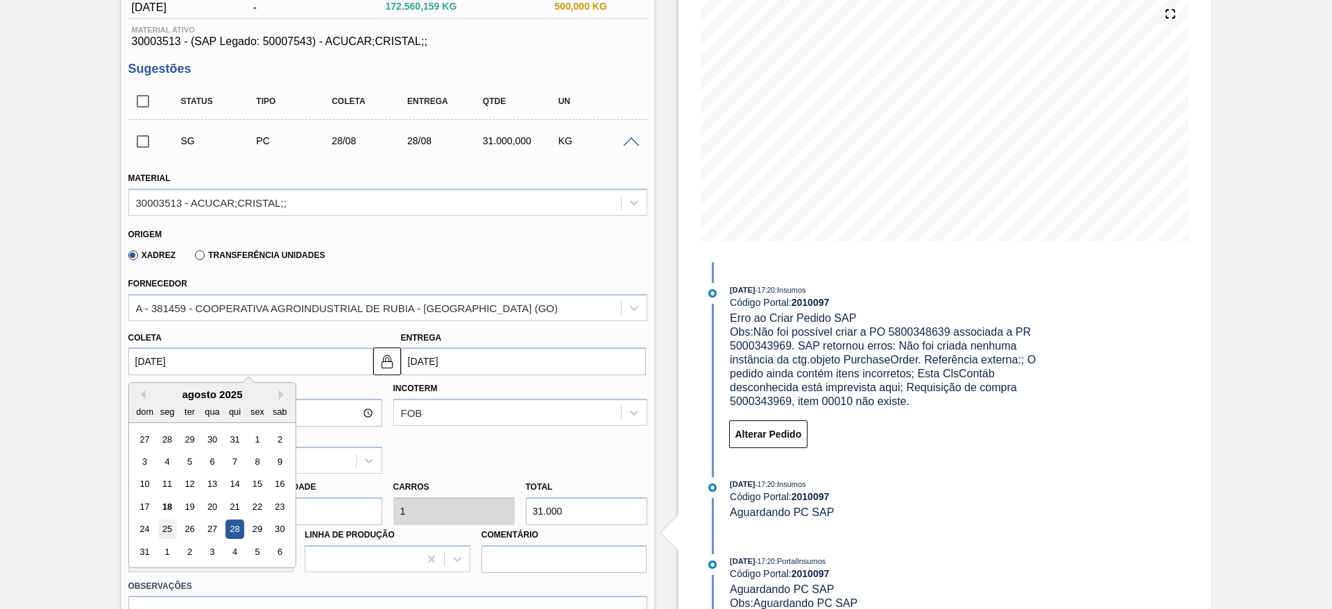
click at [159, 523] on div "25" at bounding box center [166, 529] width 19 height 19
type input "[DATE]"
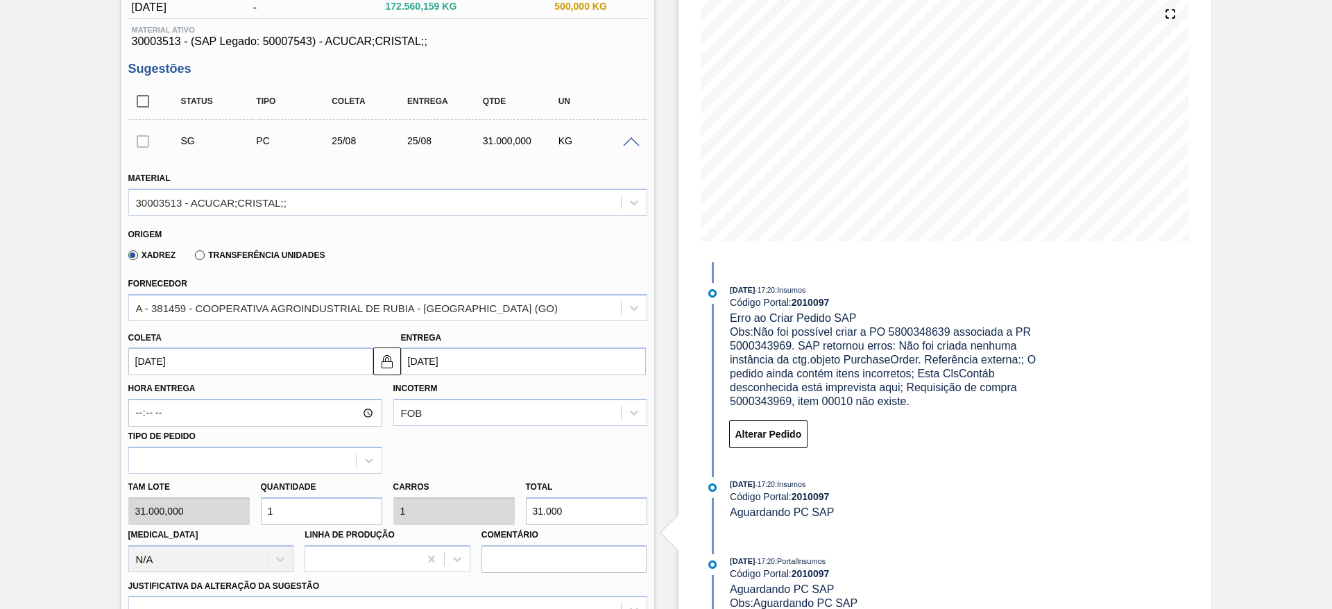
click at [281, 508] on input "1" at bounding box center [321, 511] width 121 height 28
type input "2"
type input "62.000"
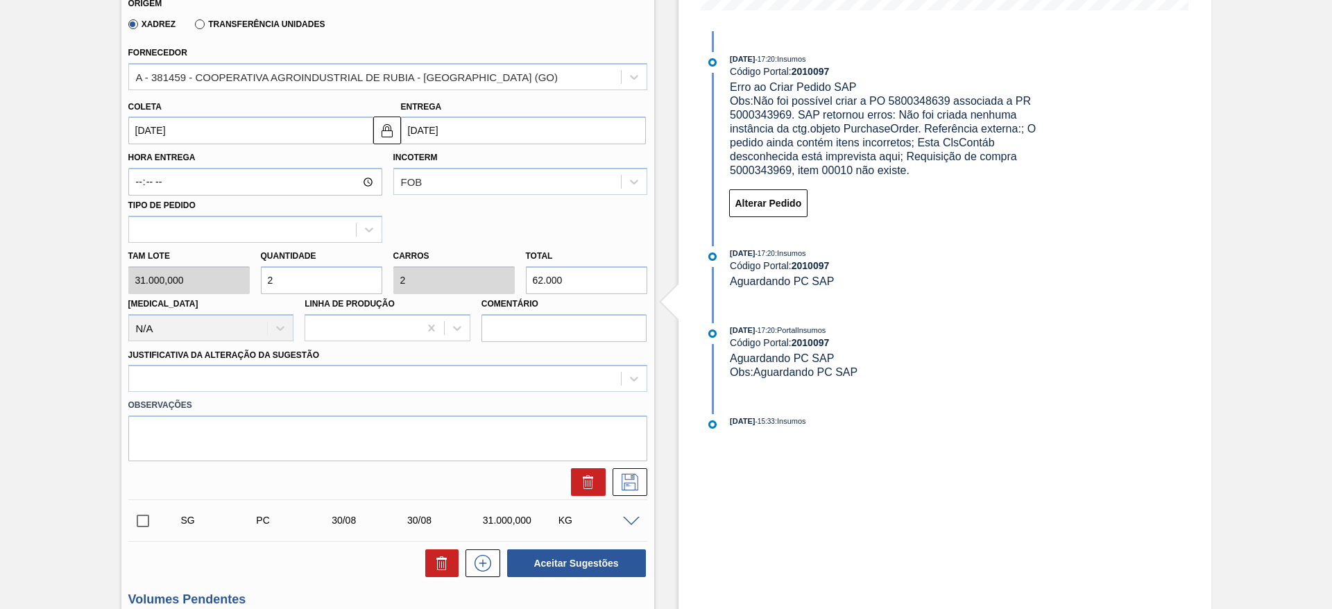
scroll to position [401, 0]
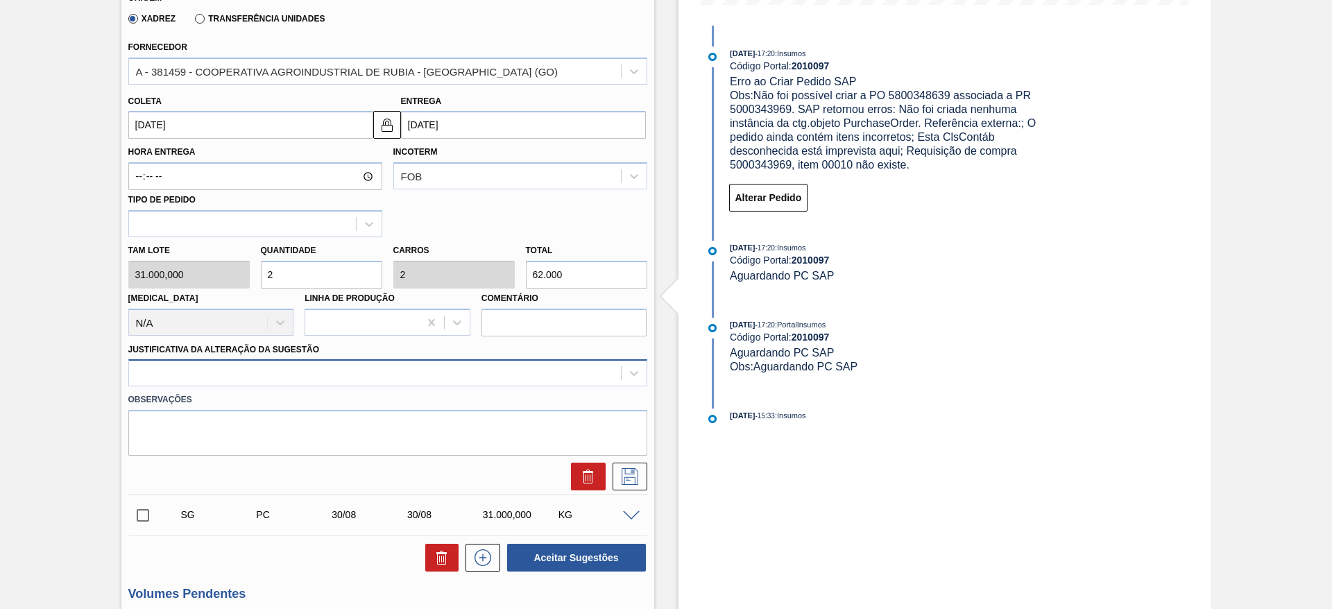
type input "2"
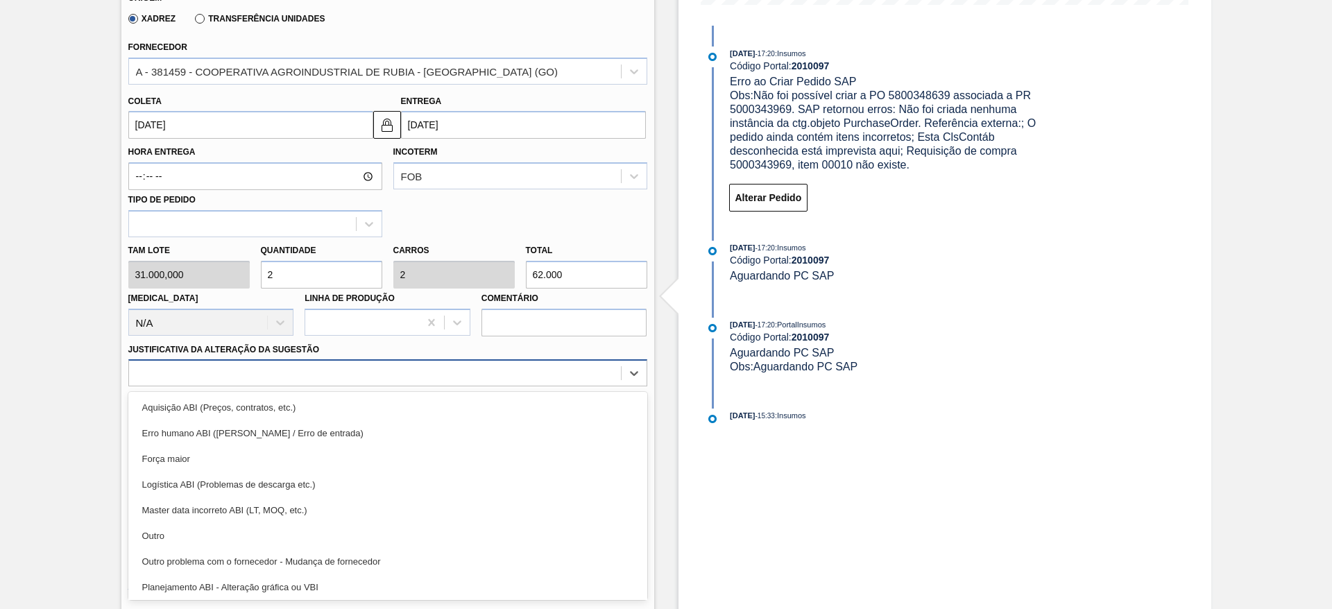
click at [526, 385] on div at bounding box center [387, 372] width 519 height 27
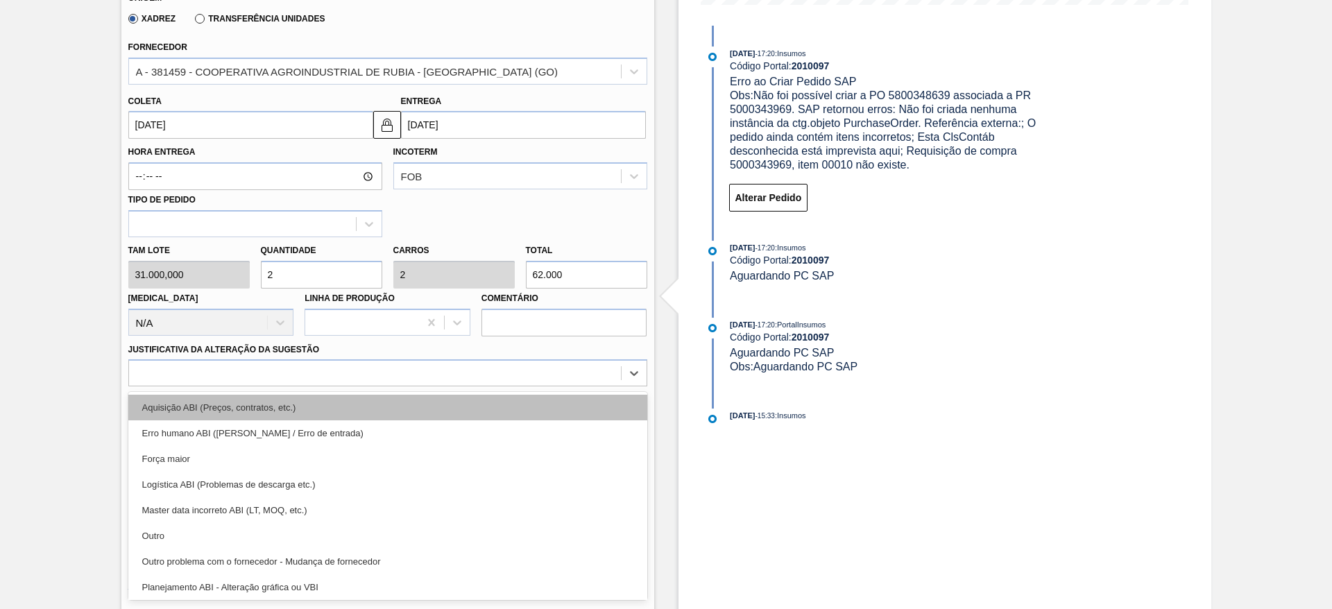
click at [522, 399] on div "Aquisição ABI (Preços, contratos, etc.)" at bounding box center [387, 408] width 519 height 26
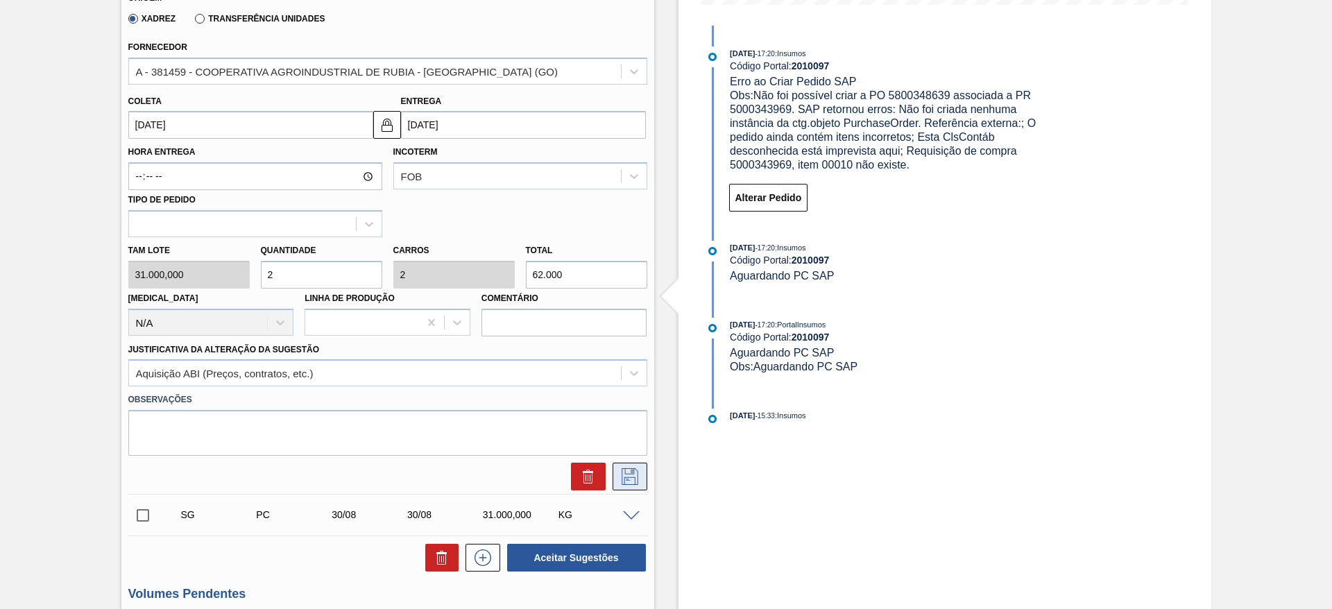
click at [635, 469] on icon at bounding box center [630, 476] width 22 height 17
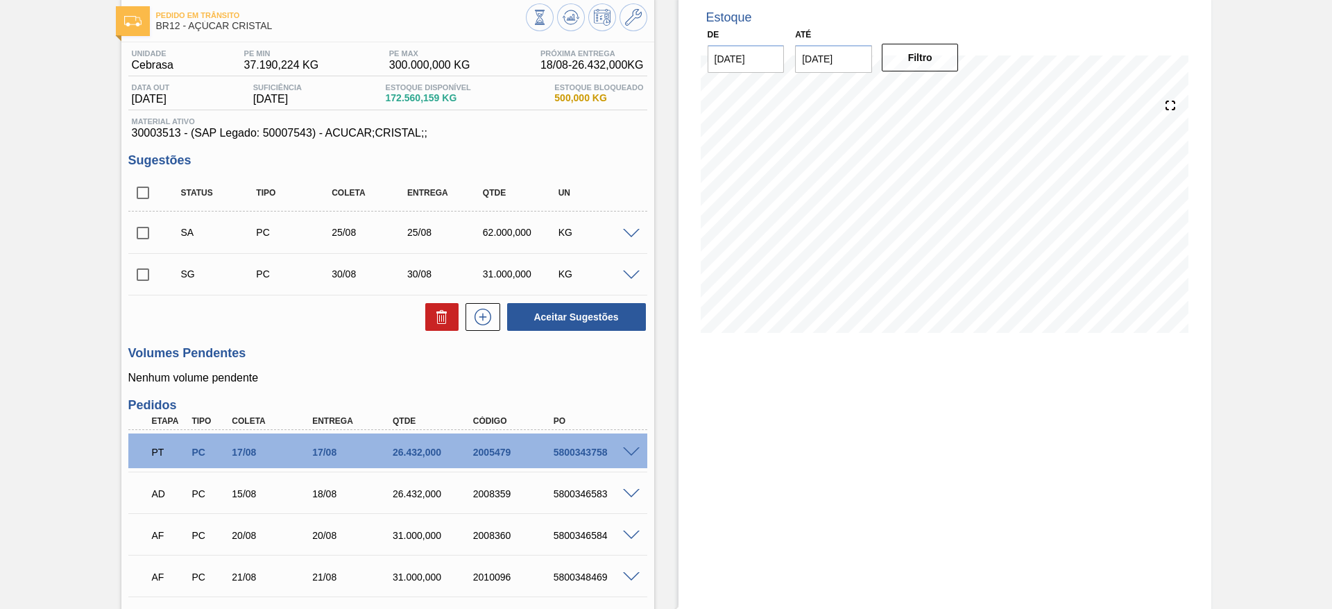
scroll to position [45, 0]
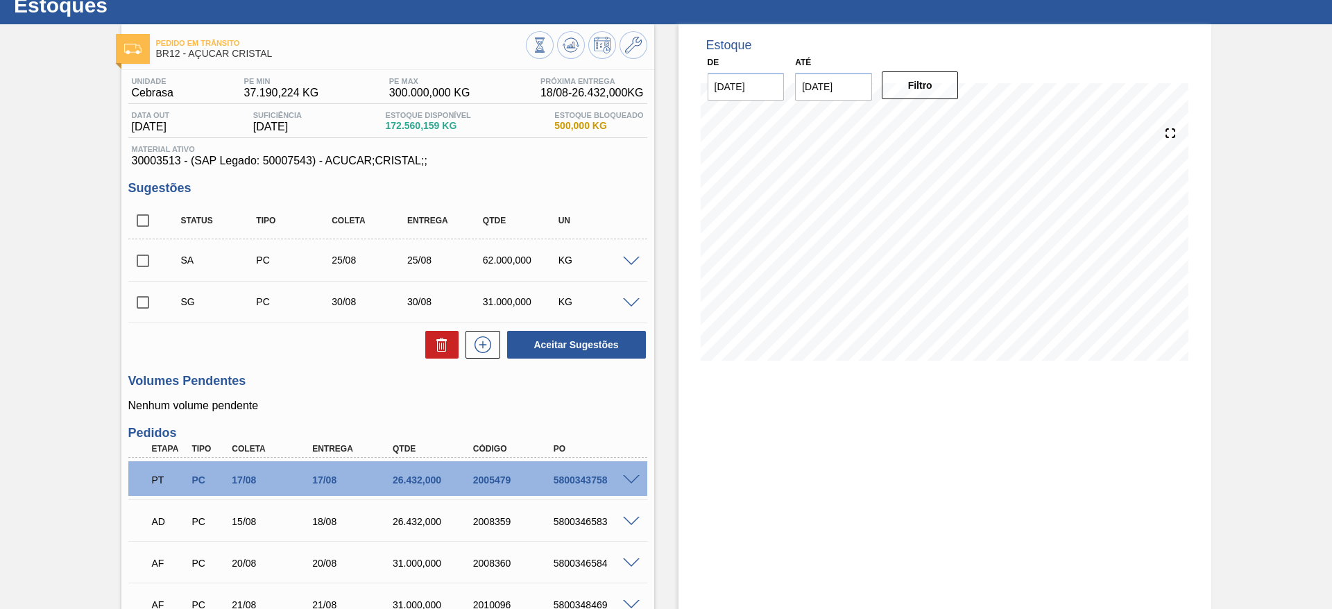
click at [626, 260] on span at bounding box center [631, 262] width 17 height 10
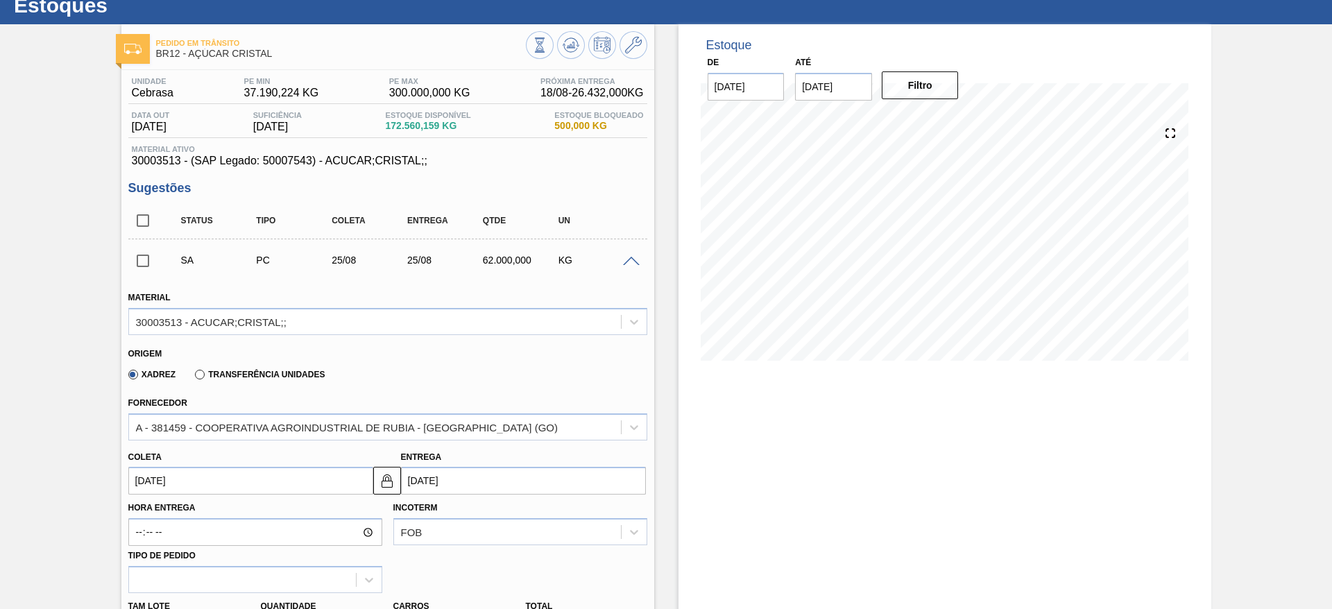
click at [155, 481] on input "[DATE]" at bounding box center [250, 481] width 245 height 28
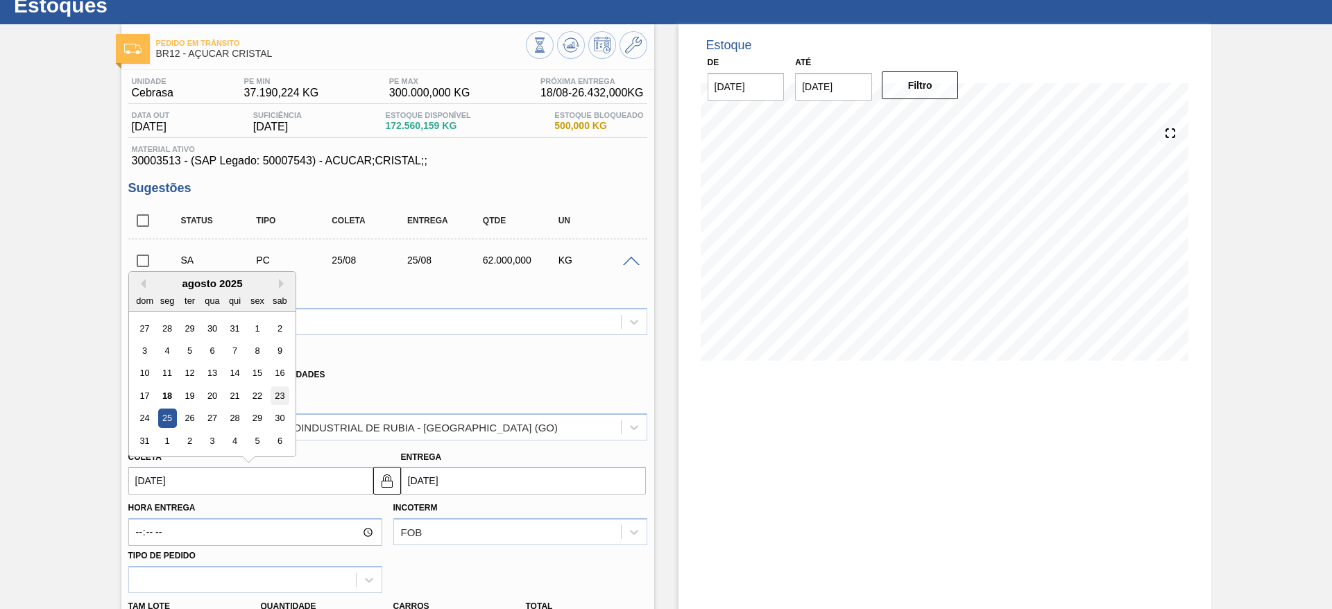
click at [275, 391] on div "23" at bounding box center [279, 395] width 19 height 19
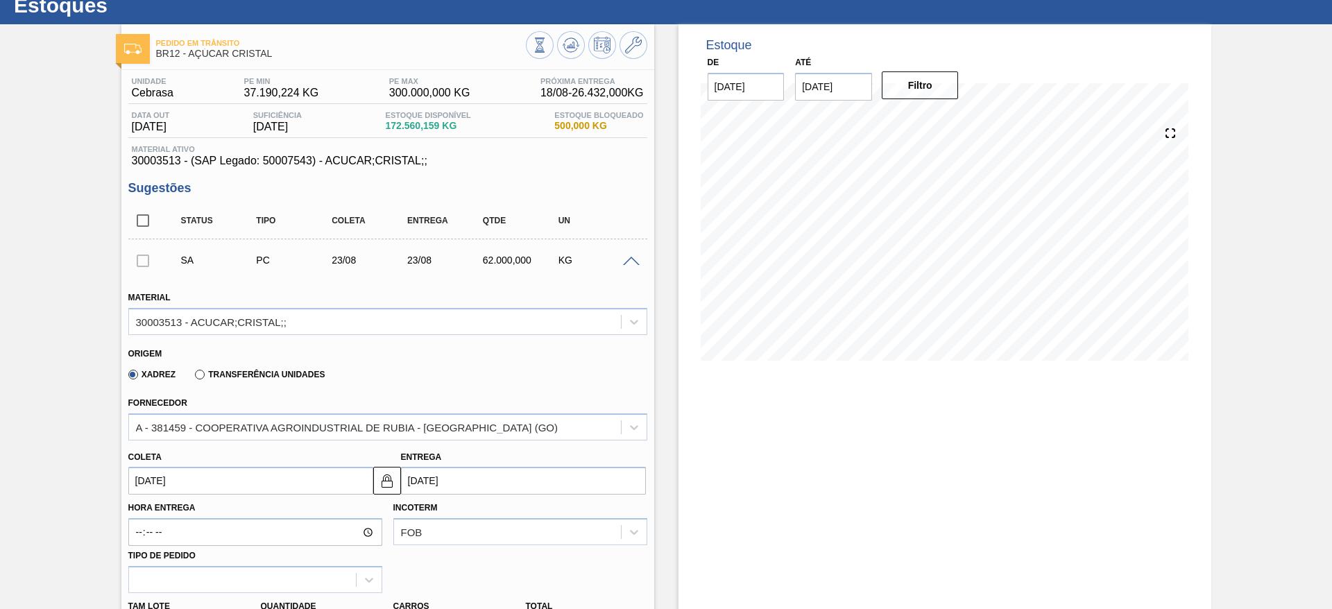
type input "[DATE]"
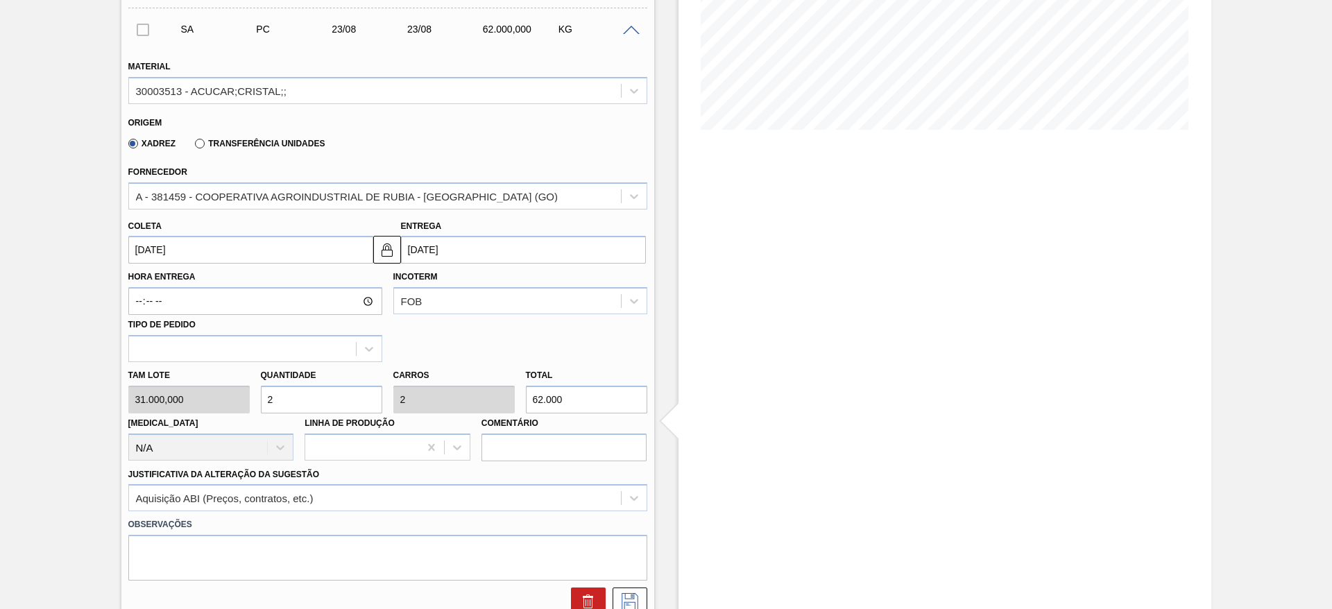
scroll to position [286, 0]
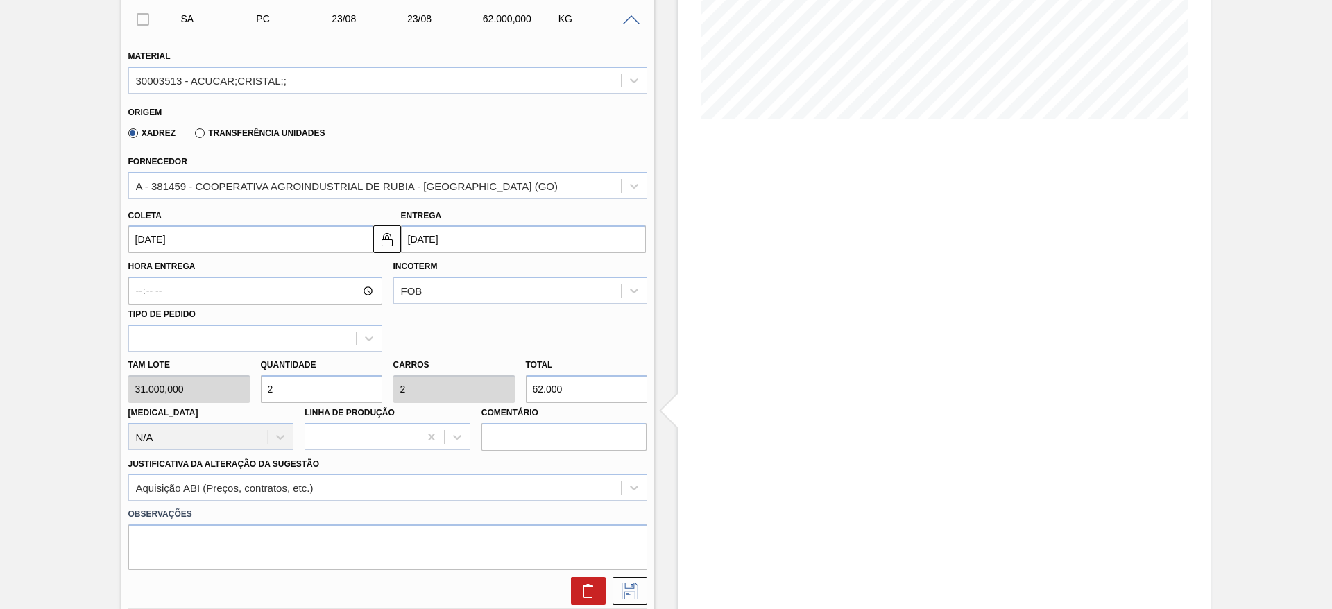
click at [309, 386] on input "2" at bounding box center [321, 389] width 121 height 28
type input "1"
type input "31.000"
click at [309, 386] on input "1" at bounding box center [321, 389] width 121 height 28
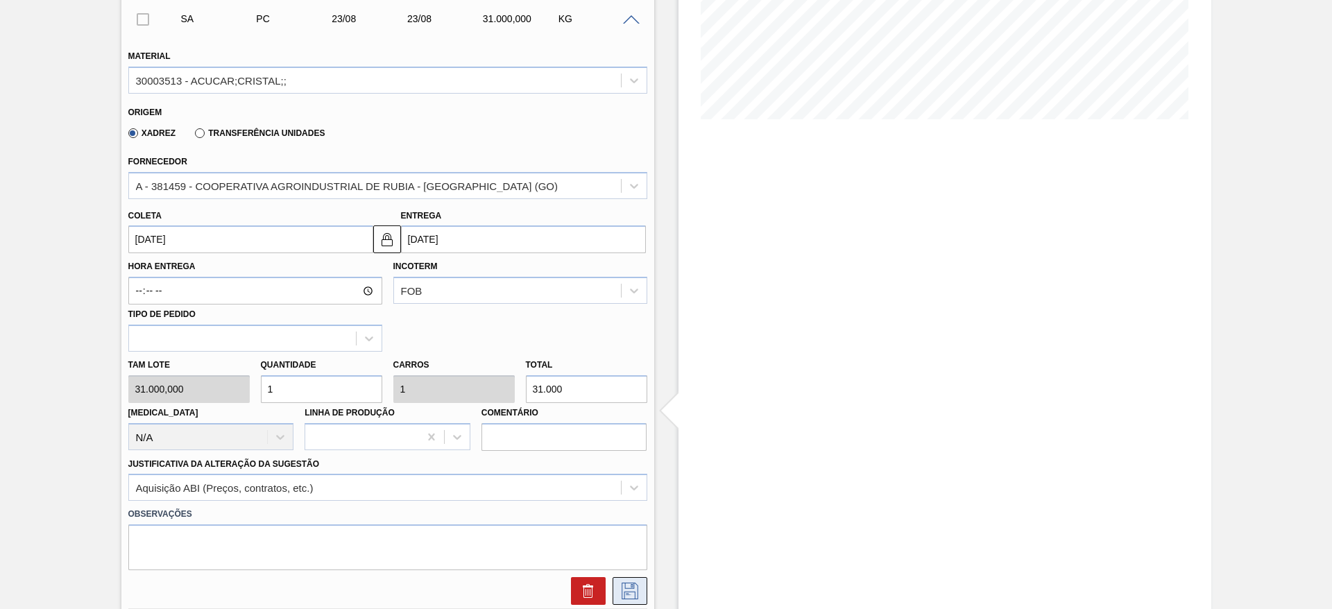
type input "1"
click at [642, 584] on button at bounding box center [629, 591] width 35 height 28
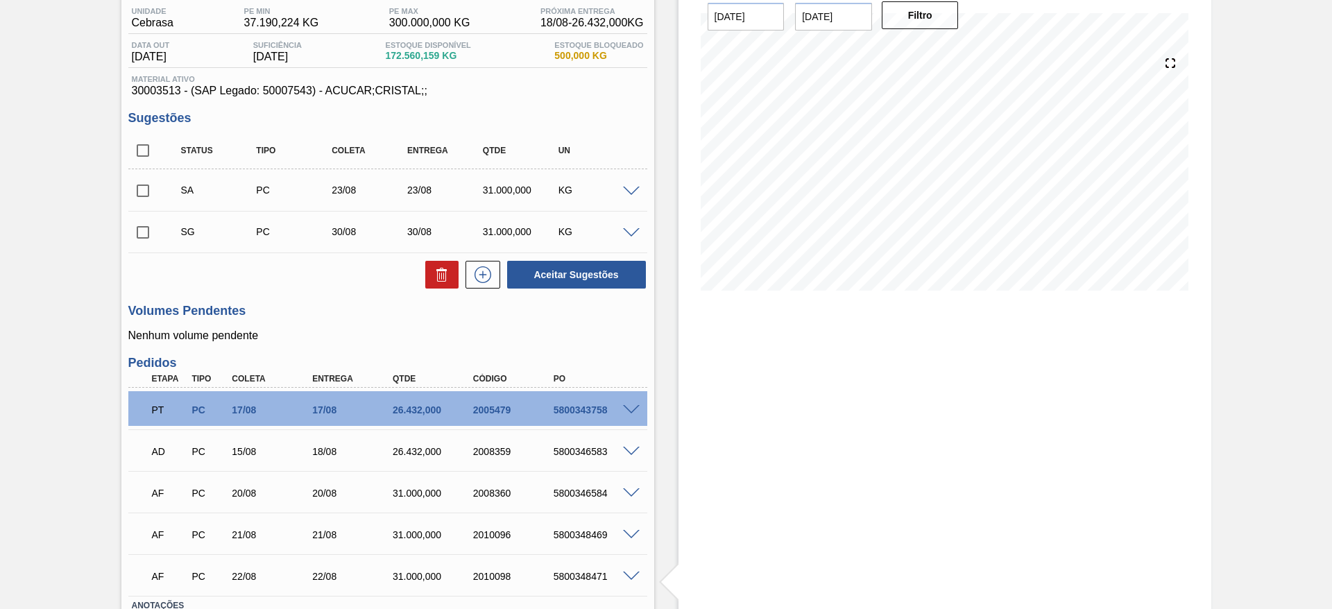
scroll to position [112, 0]
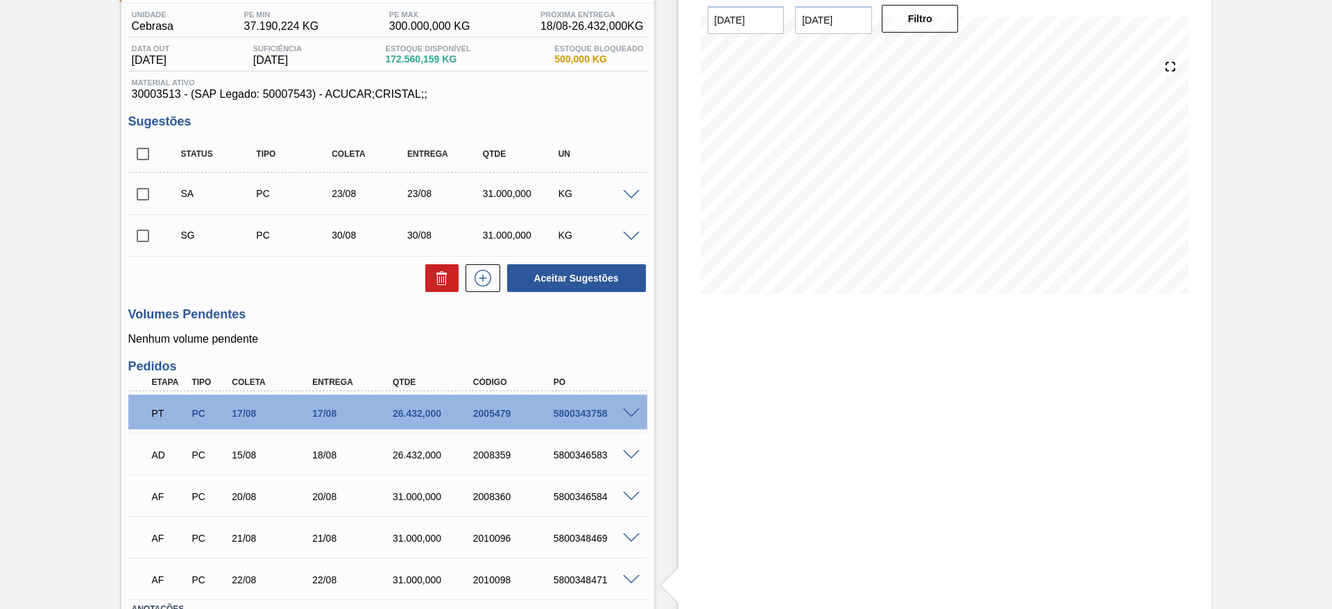
click at [624, 237] on span at bounding box center [631, 237] width 17 height 10
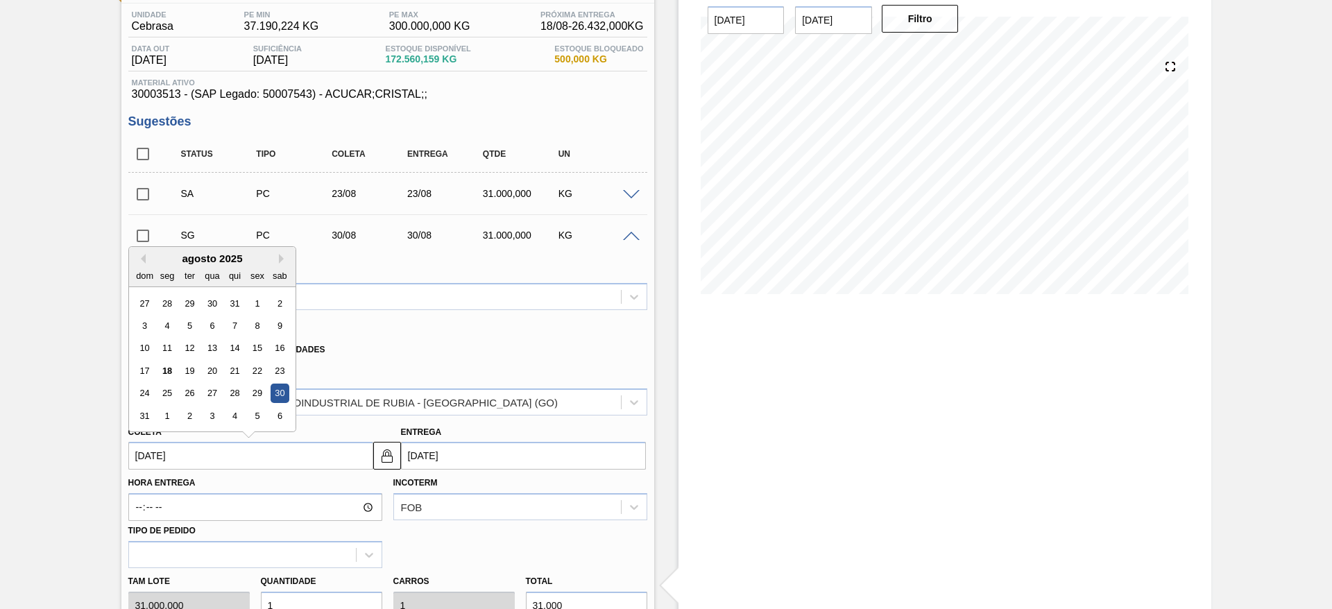
click at [178, 456] on input "[DATE]" at bounding box center [250, 456] width 245 height 28
click at [168, 401] on div "25" at bounding box center [166, 393] width 19 height 19
type input "[DATE]"
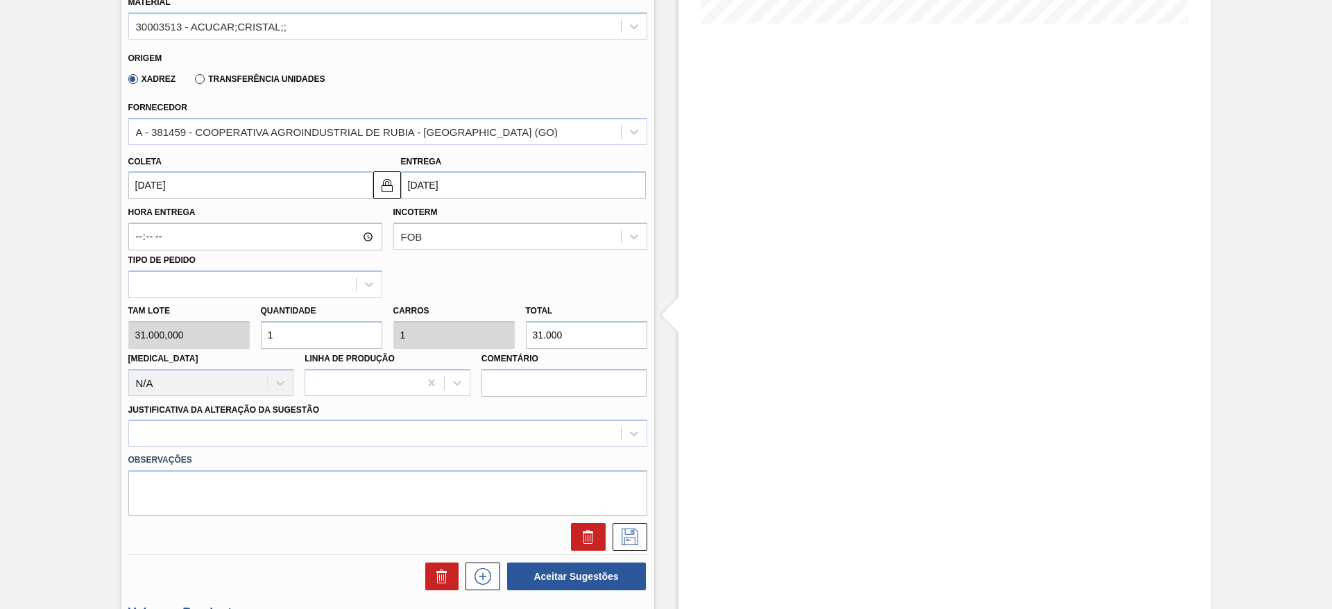
scroll to position [393, 0]
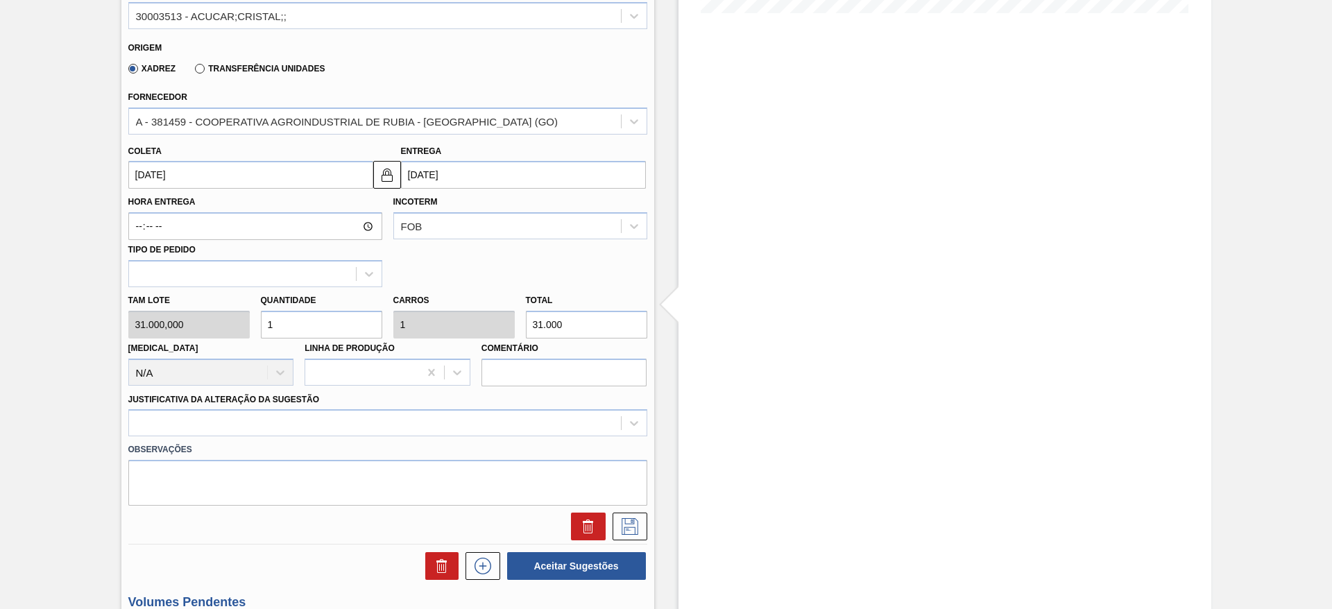
click at [311, 332] on input "1" at bounding box center [321, 325] width 121 height 28
type input "2"
type input "62.000"
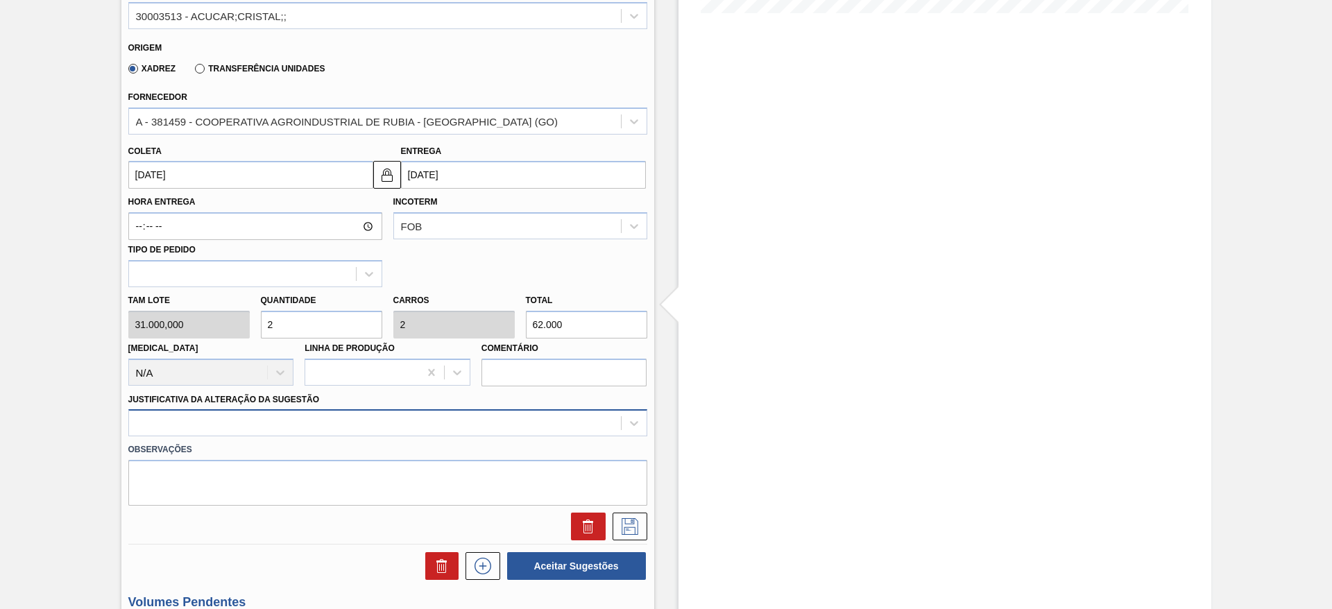
type input "2"
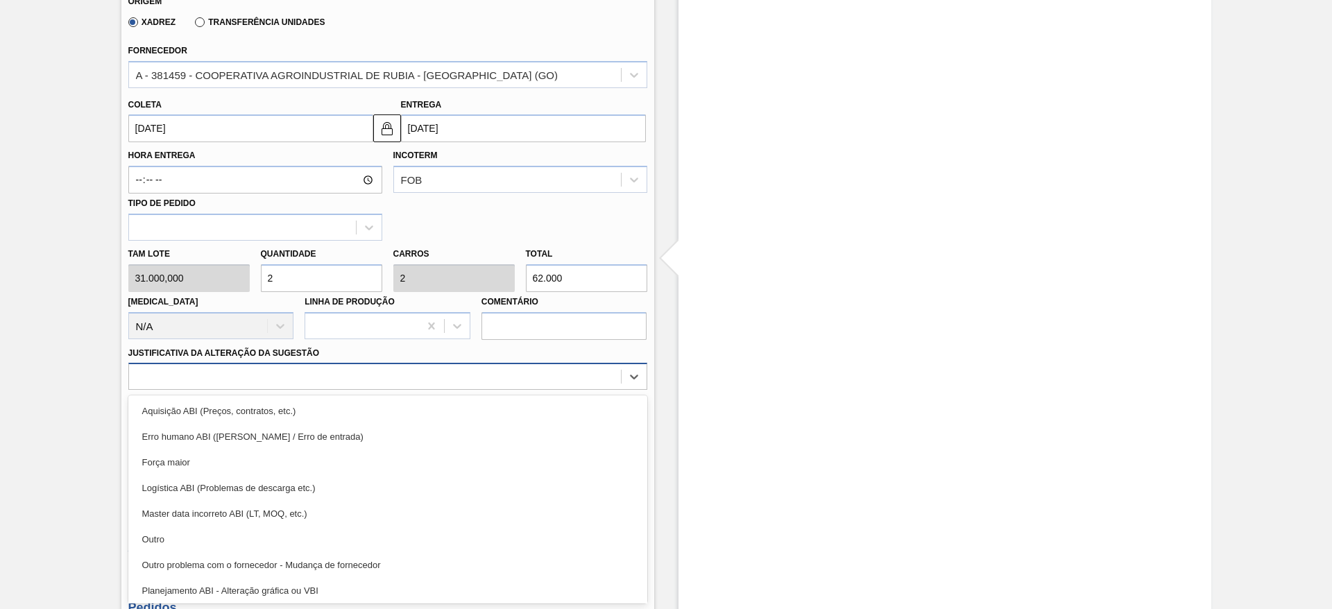
click at [484, 390] on div "option Aquisição ABI (Preços, contratos, etc.) focused, 1 of 18. 18 results ava…" at bounding box center [387, 376] width 519 height 27
click at [484, 414] on div "Aquisição ABI (Preços, contratos, etc.)" at bounding box center [387, 411] width 519 height 26
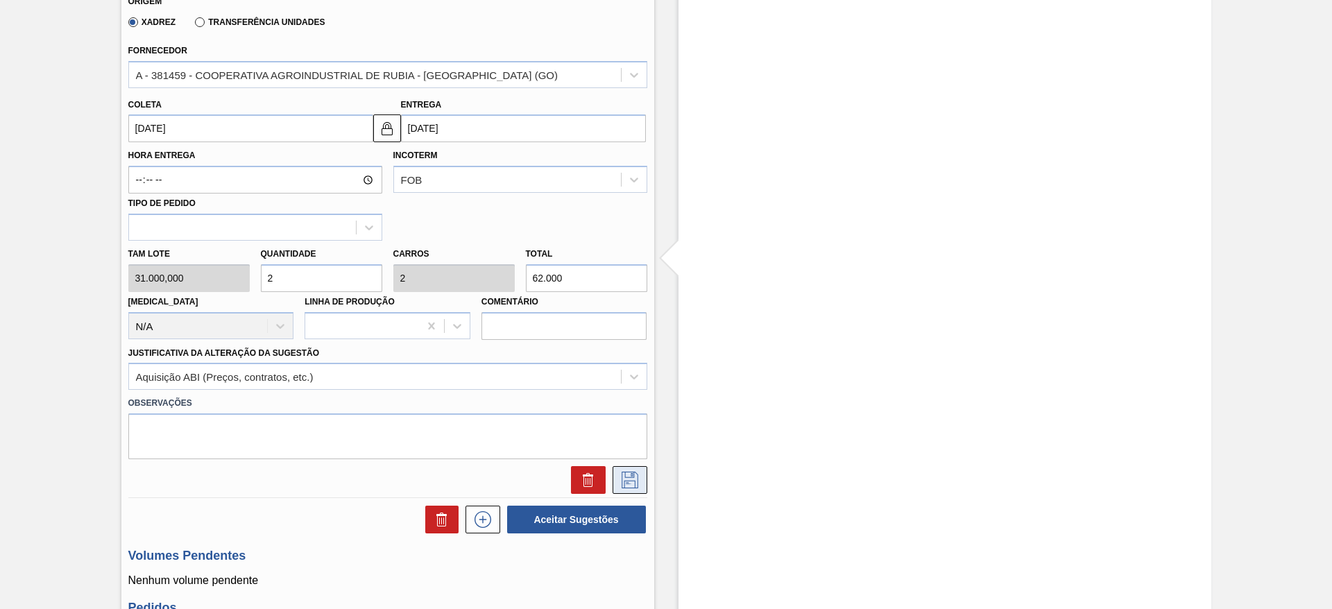
click at [636, 485] on icon at bounding box center [629, 480] width 17 height 17
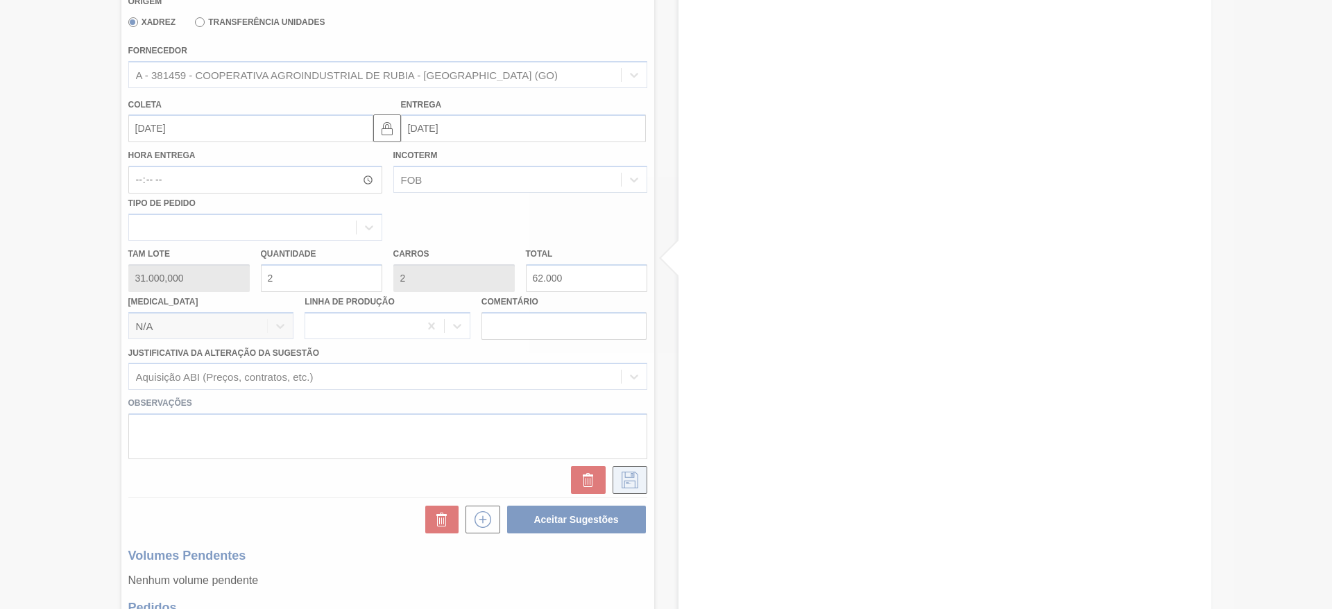
scroll to position [216, 0]
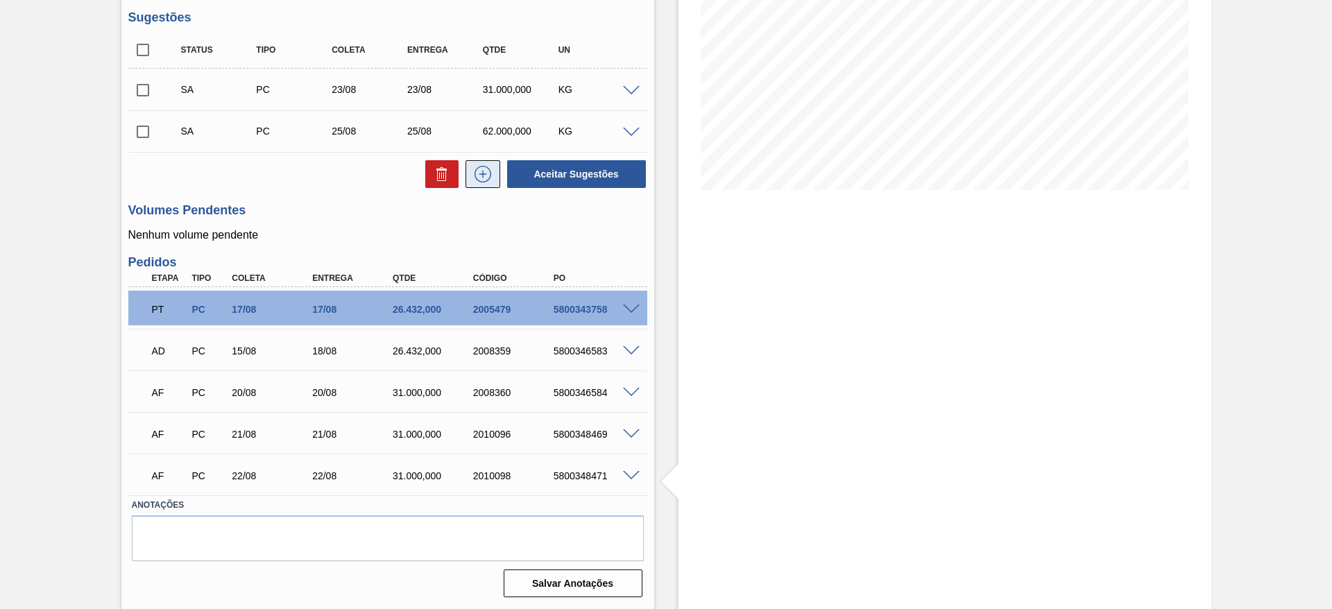
click at [475, 166] on icon at bounding box center [483, 174] width 22 height 17
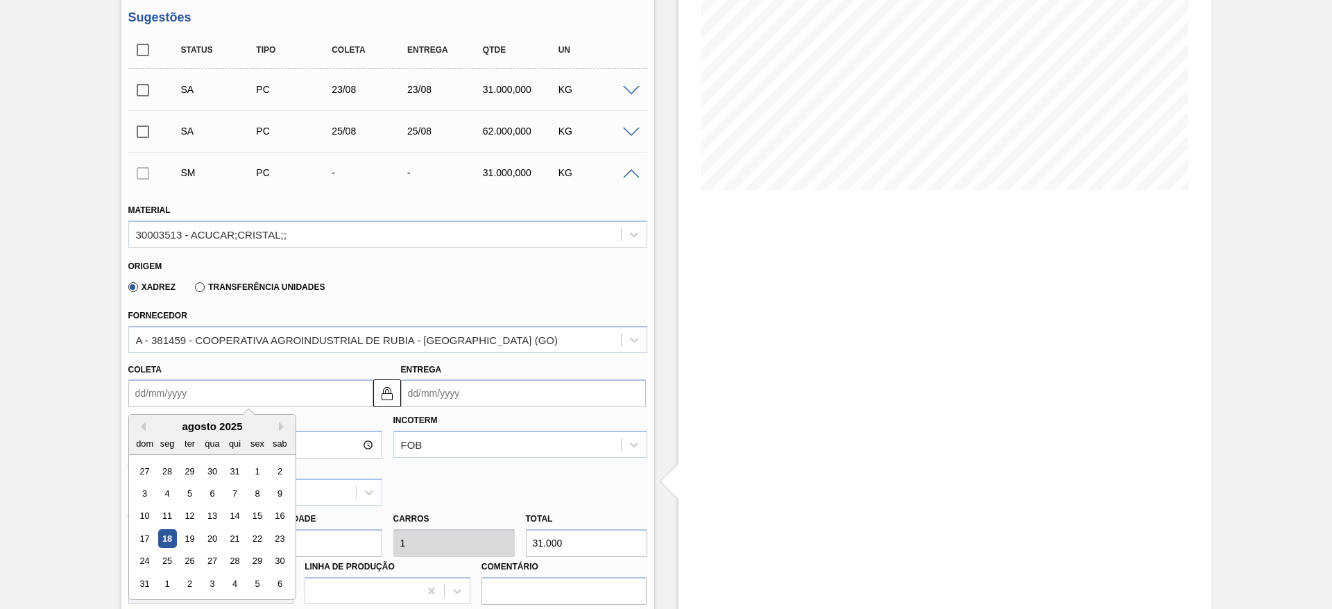
click at [155, 398] on input "Coleta" at bounding box center [250, 393] width 245 height 28
click at [189, 560] on div "26" at bounding box center [189, 561] width 19 height 19
type input "[DATE]"
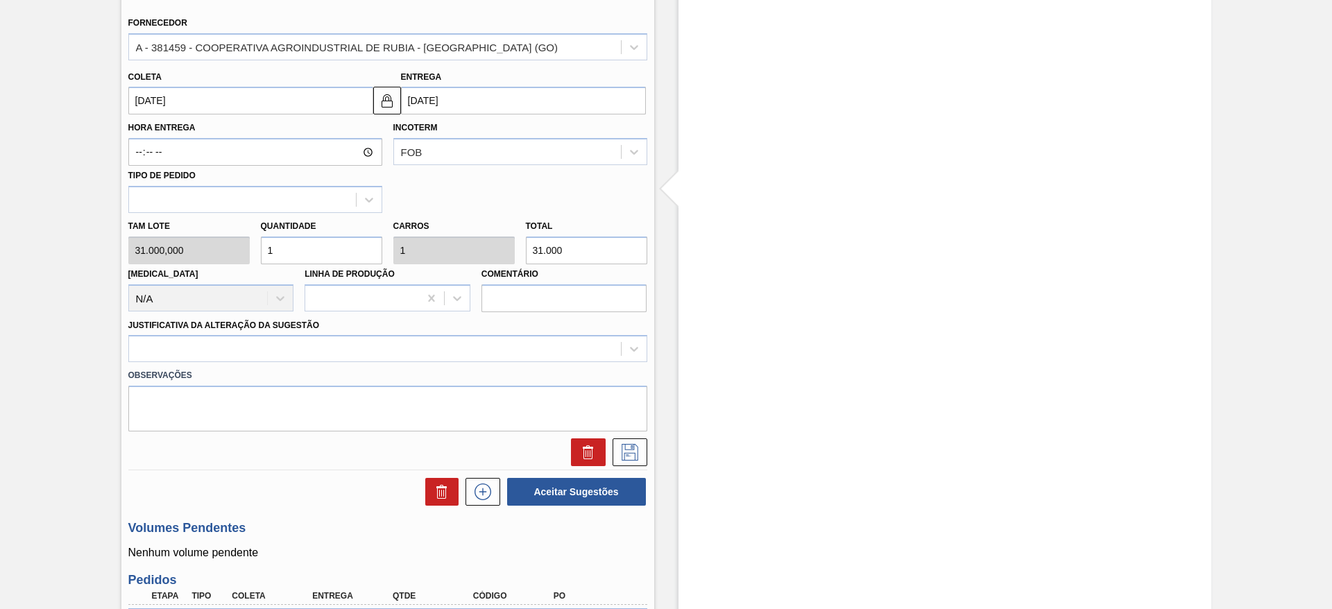
scroll to position [513, 0]
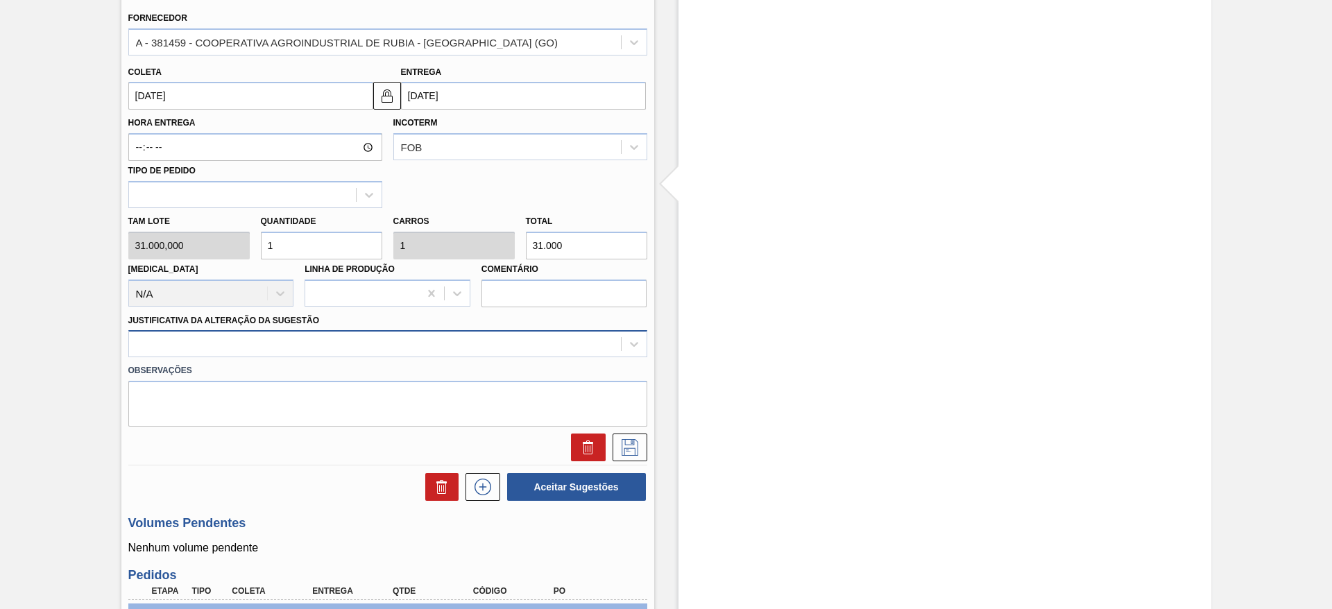
click at [534, 338] on div at bounding box center [375, 344] width 492 height 20
click at [533, 361] on label "Observações" at bounding box center [387, 371] width 519 height 20
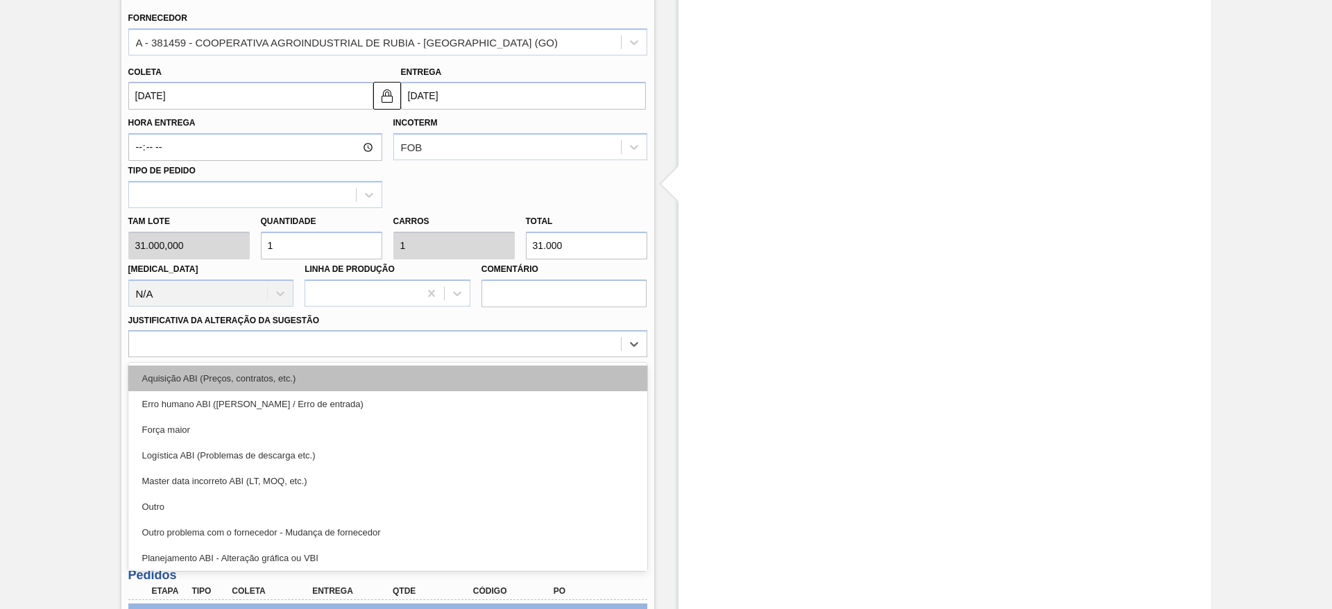
drag, startPoint x: 549, startPoint y: 344, endPoint x: 551, endPoint y: 367, distance: 23.0
click at [551, 357] on div "option Aquisição ABI (Preços, contratos, etc.) focused, 1 of 18. 18 results ava…" at bounding box center [387, 343] width 519 height 27
click at [551, 367] on div "Aquisição ABI (Preços, contratos, etc.)" at bounding box center [387, 379] width 519 height 26
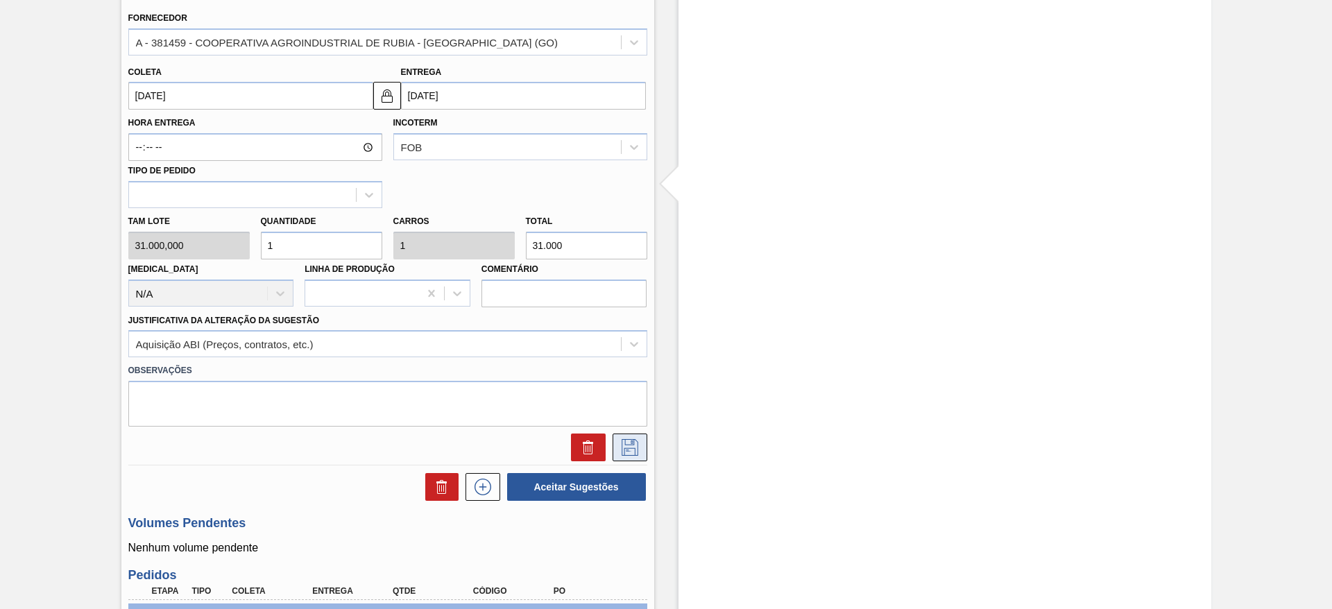
click at [626, 440] on icon at bounding box center [630, 447] width 22 height 17
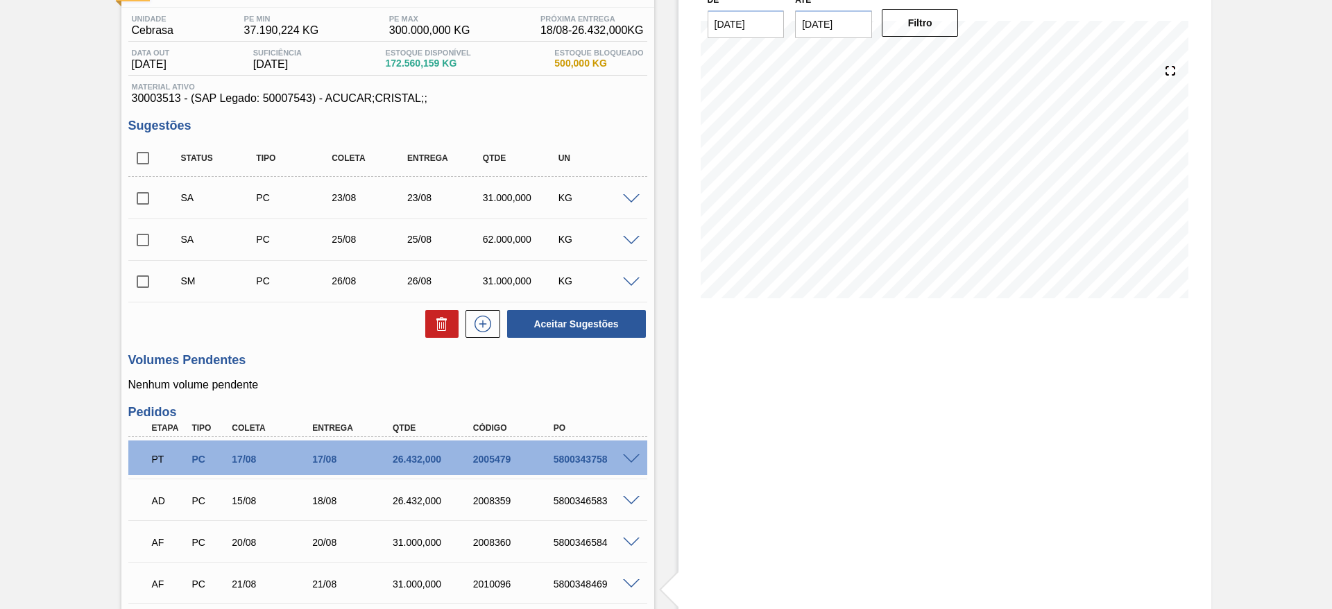
scroll to position [105, 0]
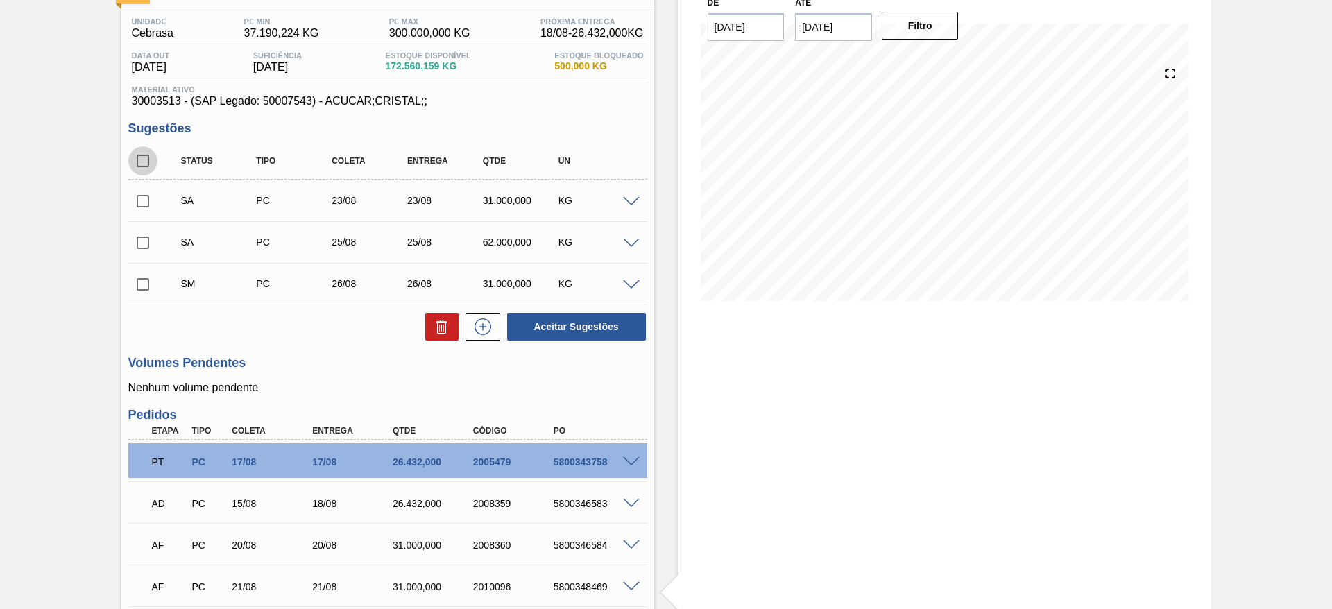
click at [146, 162] on input "checkbox" at bounding box center [142, 160] width 29 height 29
checkbox input "true"
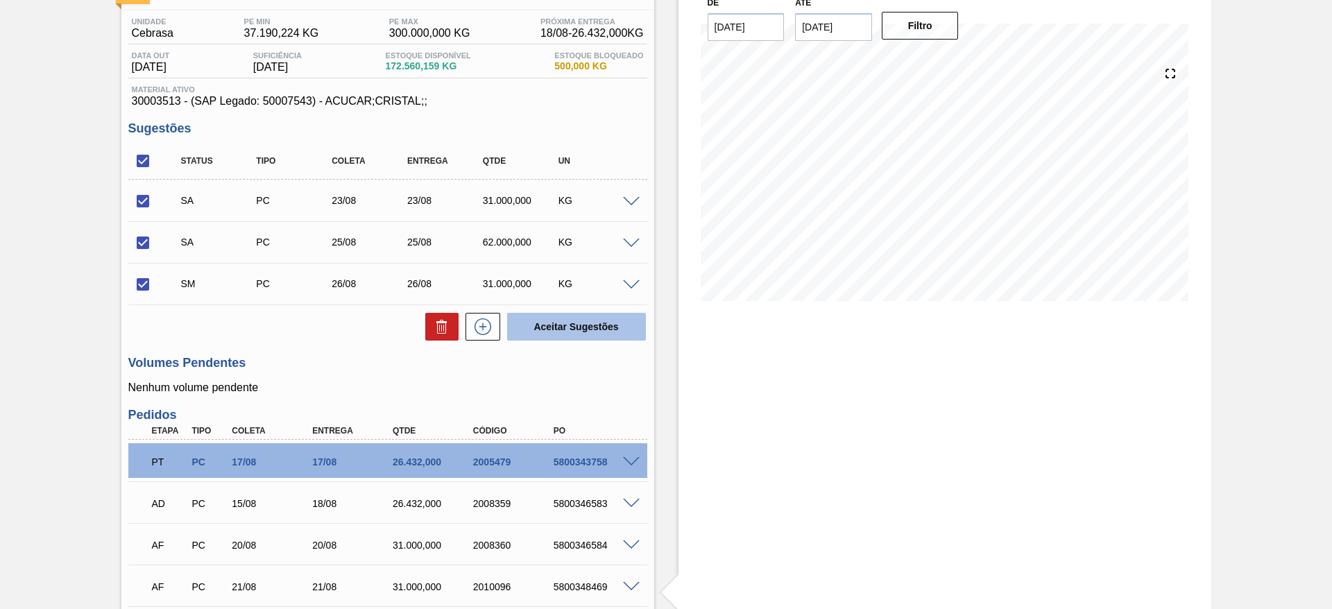
click at [544, 328] on button "Aceitar Sugestões" at bounding box center [576, 327] width 139 height 28
checkbox input "false"
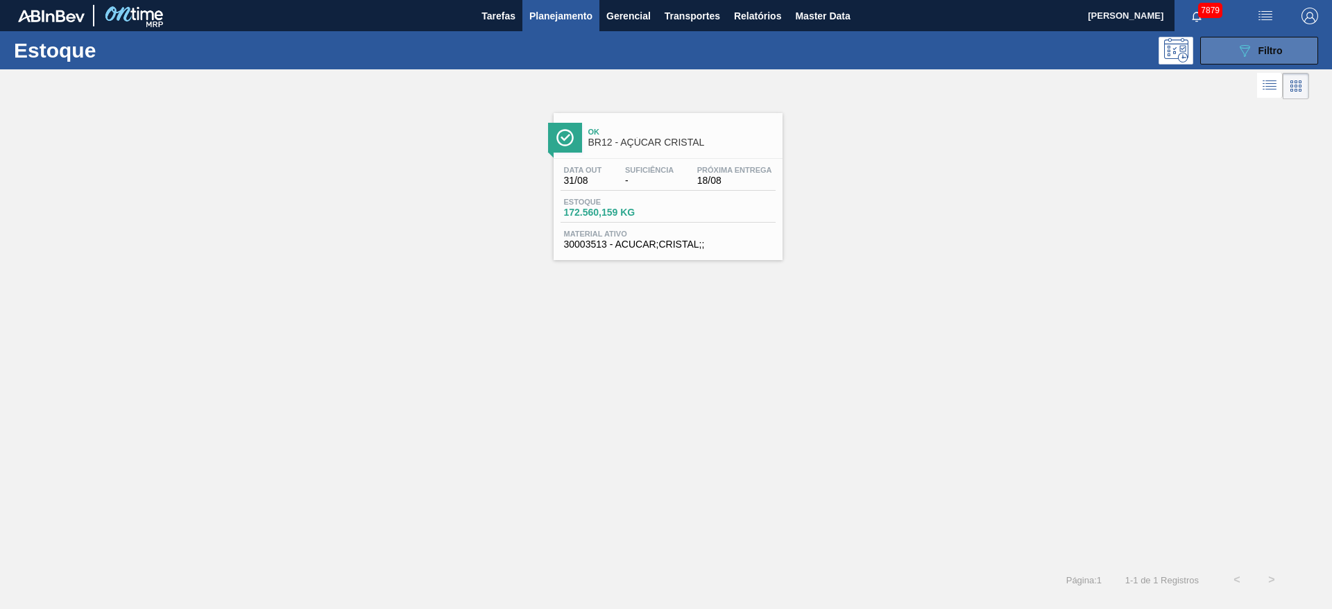
click at [1240, 49] on icon "089F7B8B-B2A5-4AFE-B5C0-19BA573D28AC" at bounding box center [1244, 50] width 17 height 17
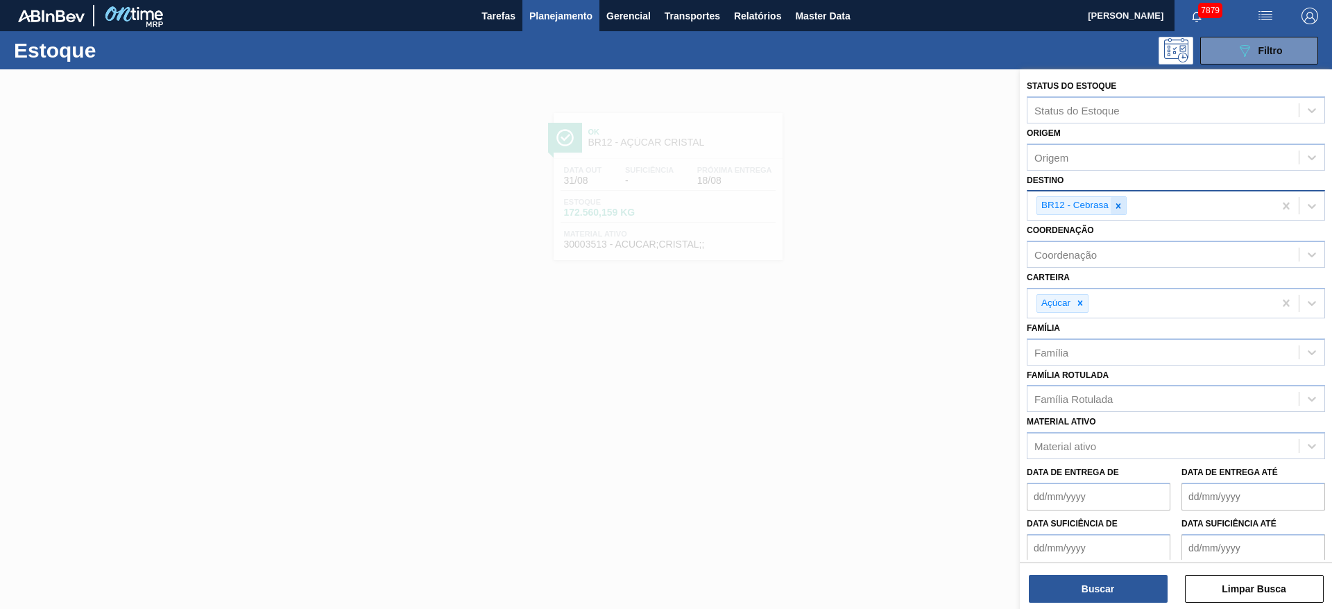
click at [1117, 205] on icon at bounding box center [1118, 205] width 5 height 5
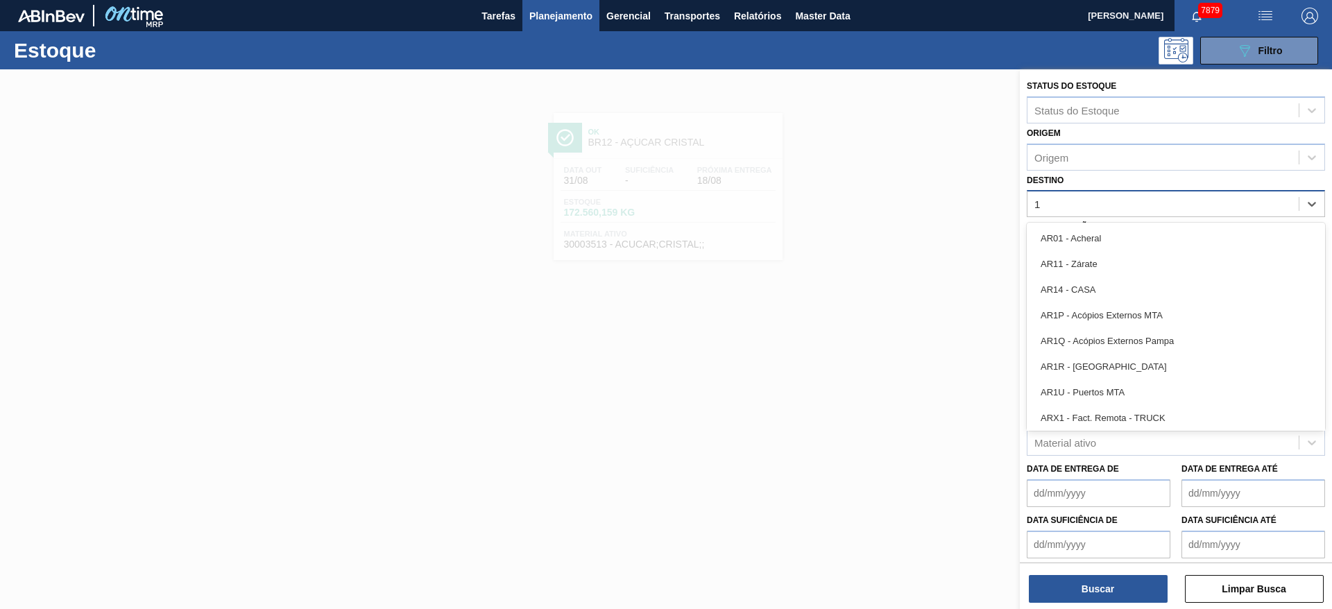
type input "14"
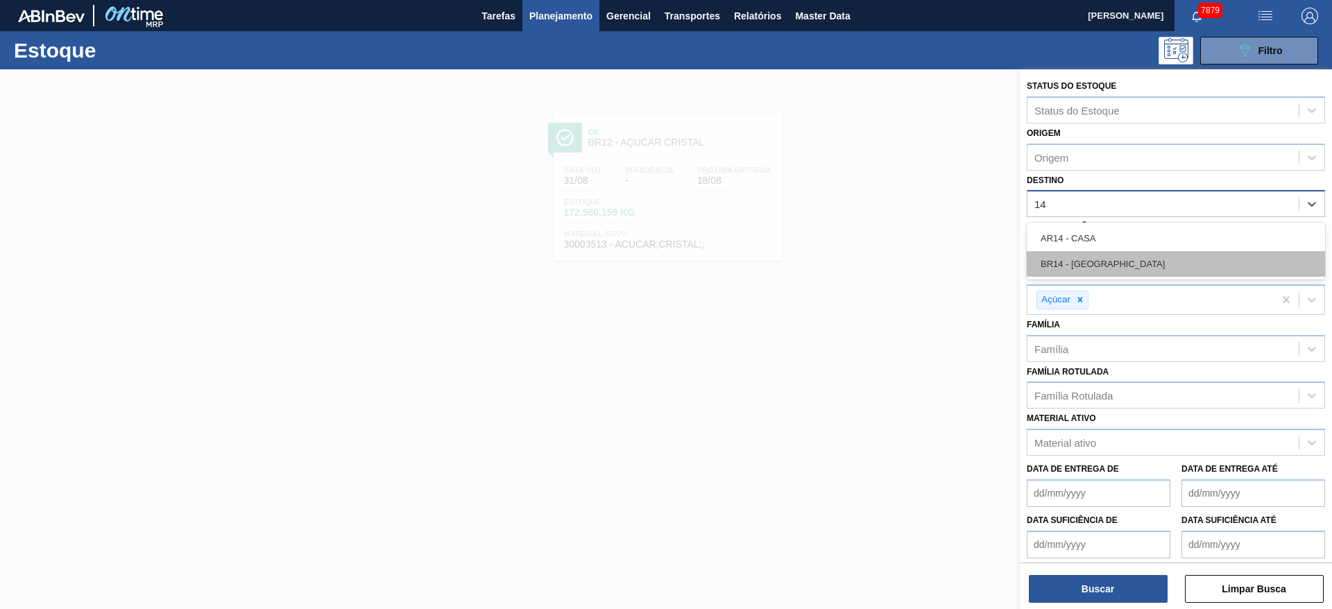
click at [1090, 267] on div "BR14 - [GEOGRAPHIC_DATA]" at bounding box center [1175, 264] width 298 height 26
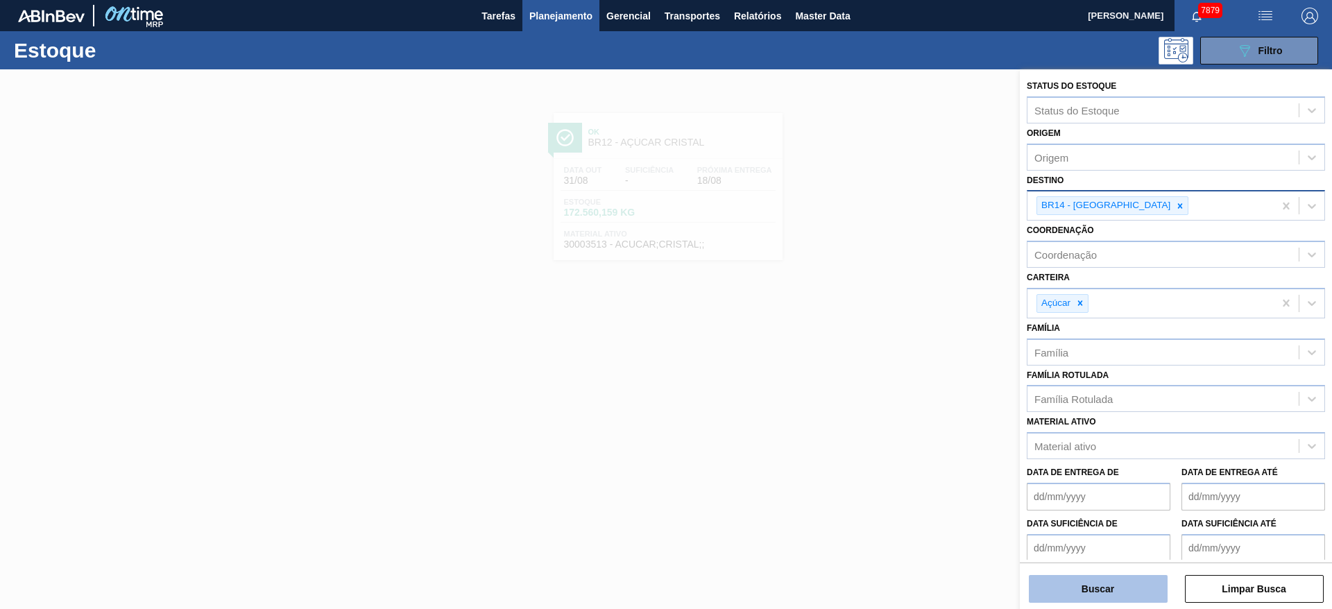
click at [1092, 581] on button "Buscar" at bounding box center [1098, 589] width 139 height 28
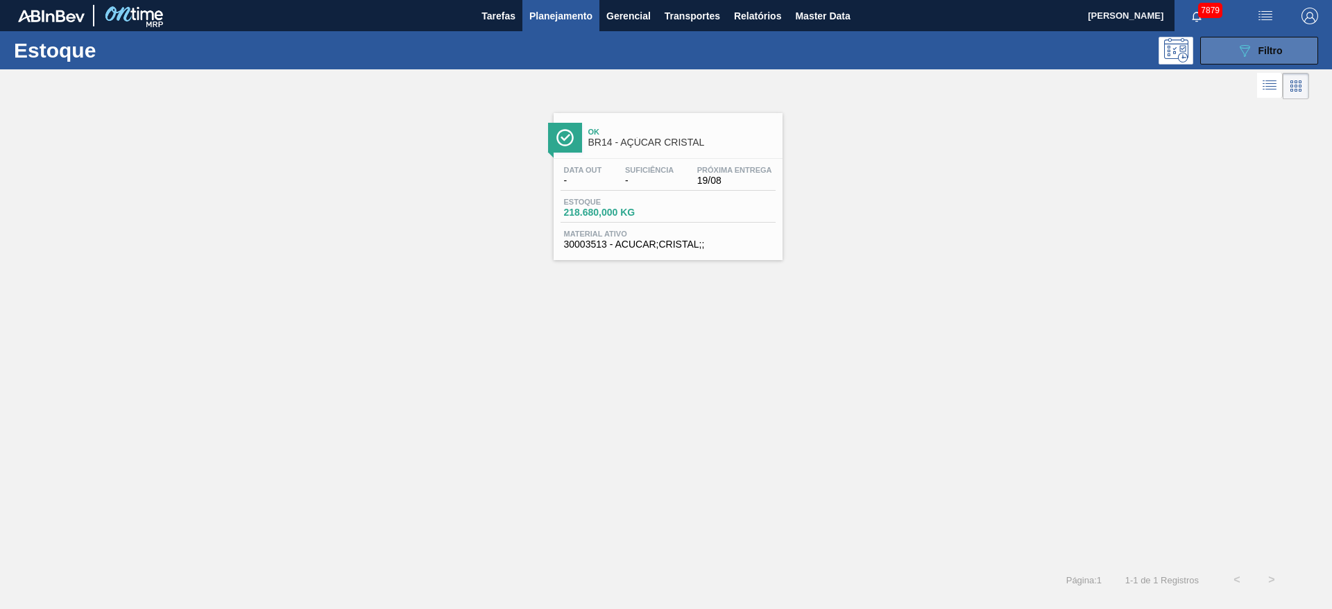
click at [1232, 58] on button "089F7B8B-B2A5-4AFE-B5C0-19BA573D28AC Filtro" at bounding box center [1259, 51] width 118 height 28
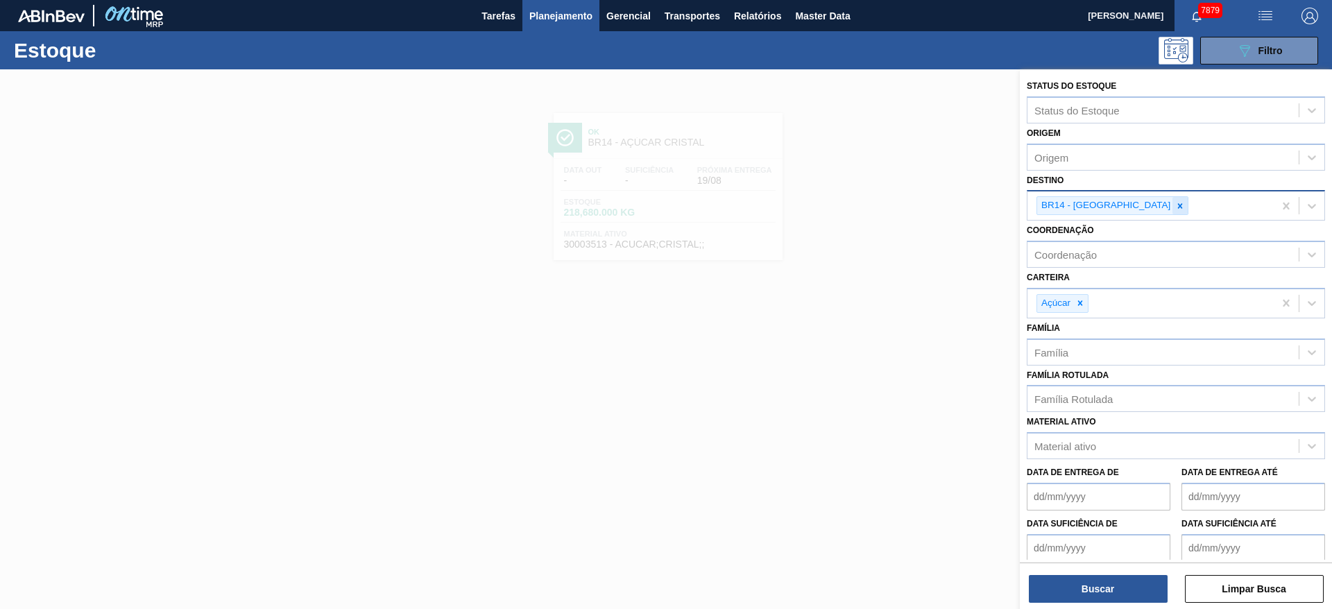
click at [1175, 208] on icon at bounding box center [1180, 206] width 10 height 10
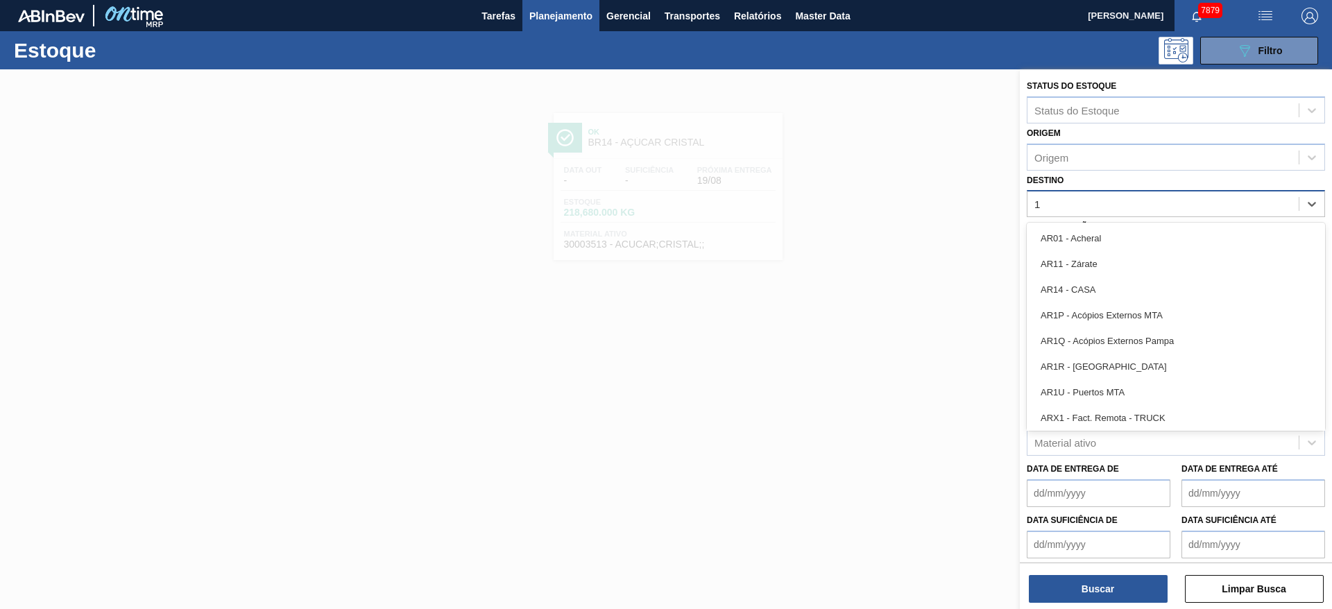
type input "19"
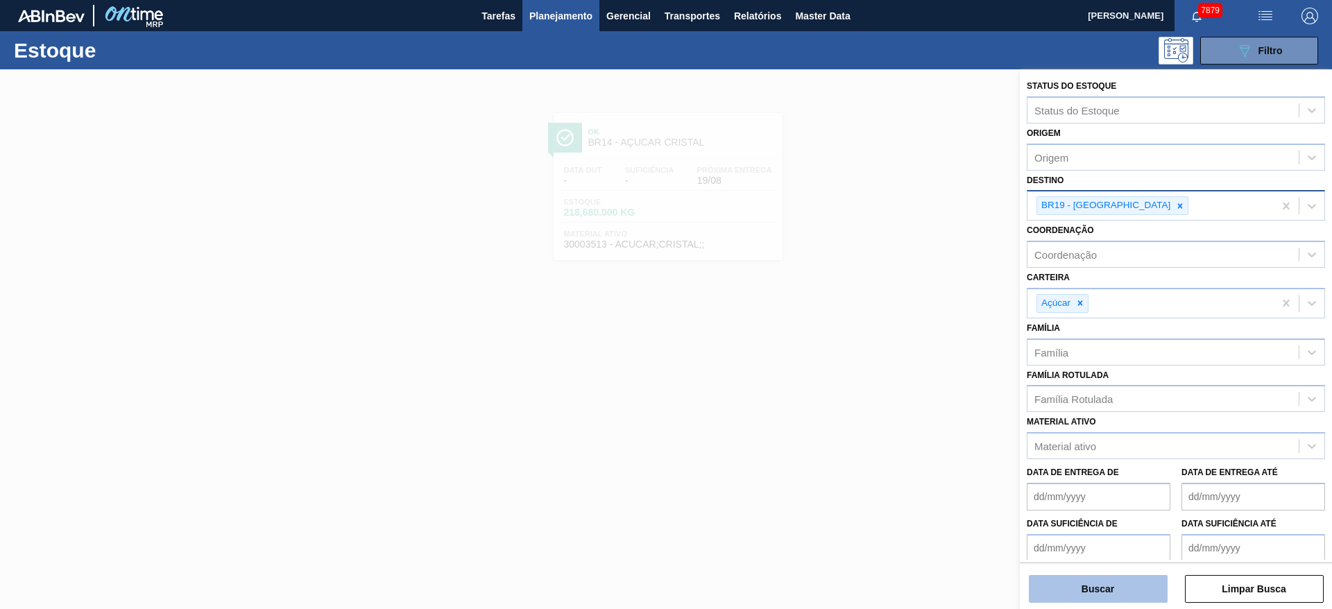
click at [1076, 581] on button "Buscar" at bounding box center [1098, 589] width 139 height 28
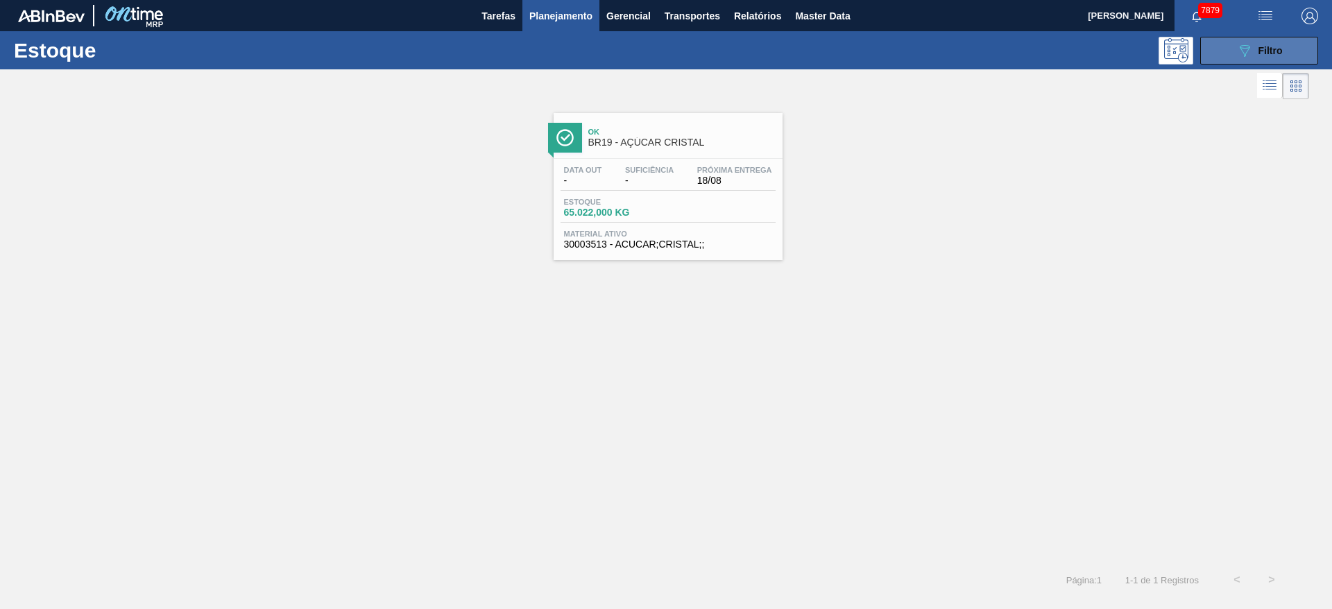
click at [1225, 53] on button "089F7B8B-B2A5-4AFE-B5C0-19BA573D28AC Filtro" at bounding box center [1259, 51] width 118 height 28
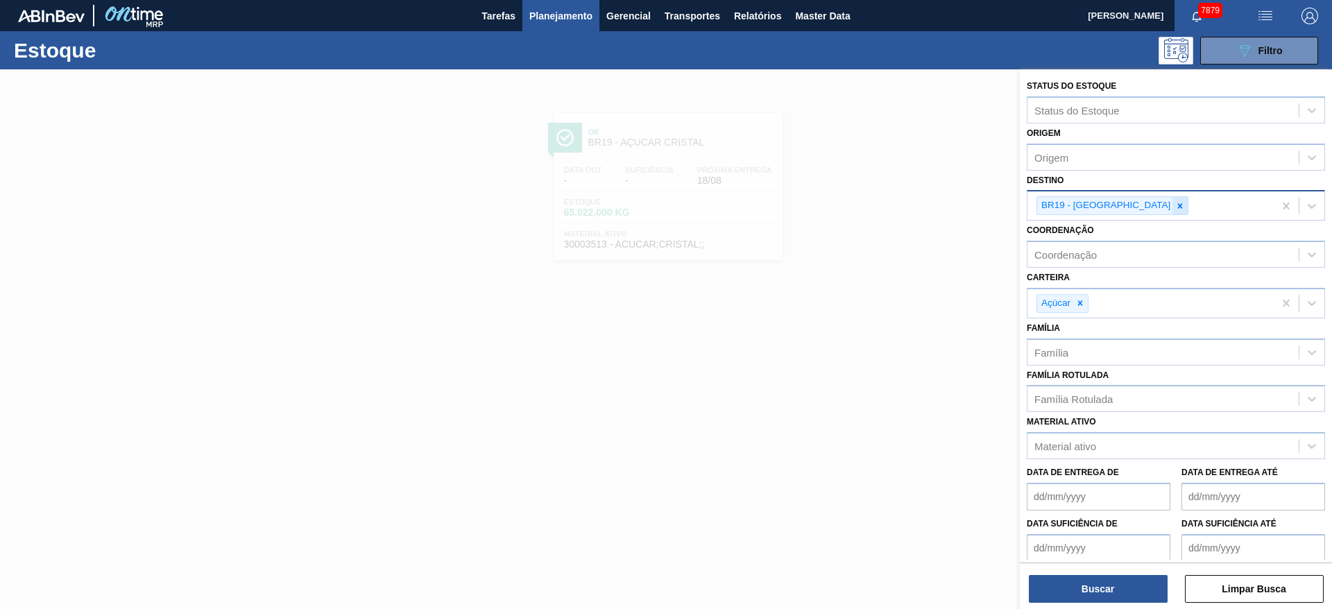
click at [1175, 208] on icon at bounding box center [1180, 206] width 10 height 10
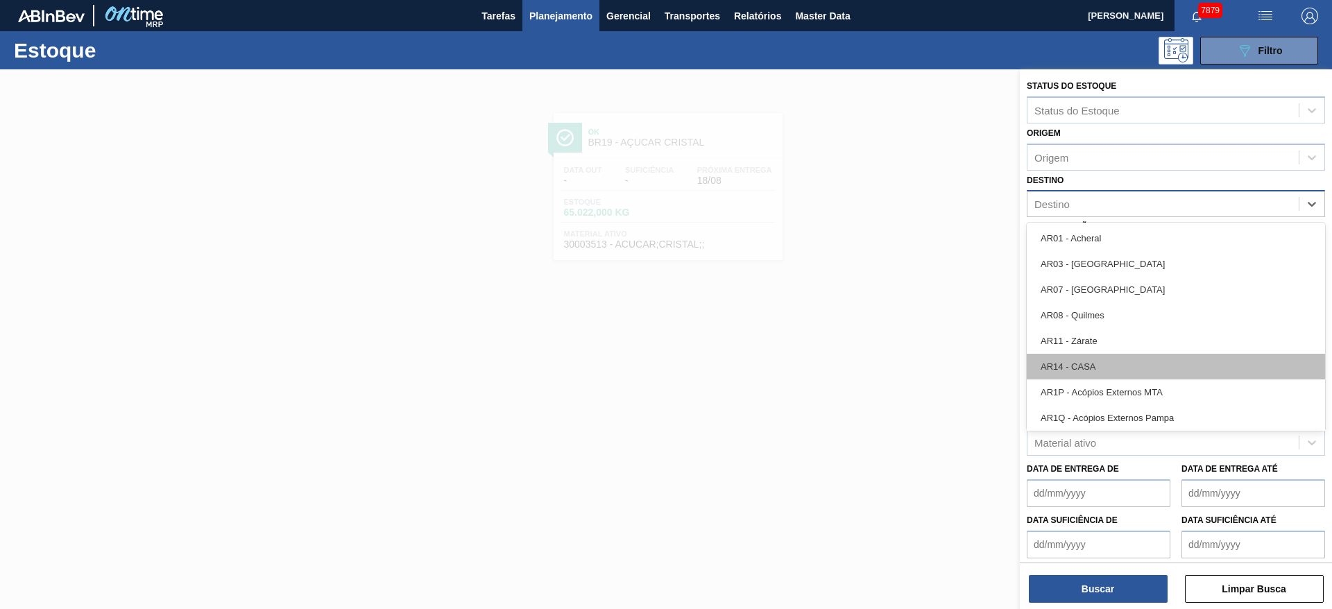
drag, startPoint x: 1121, startPoint y: 208, endPoint x: 1146, endPoint y: 372, distance: 166.3
click at [1146, 217] on div "option BR19 - [GEOGRAPHIC_DATA], deselected. option AR01 - Acheral focused, 1 o…" at bounding box center [1175, 203] width 298 height 27
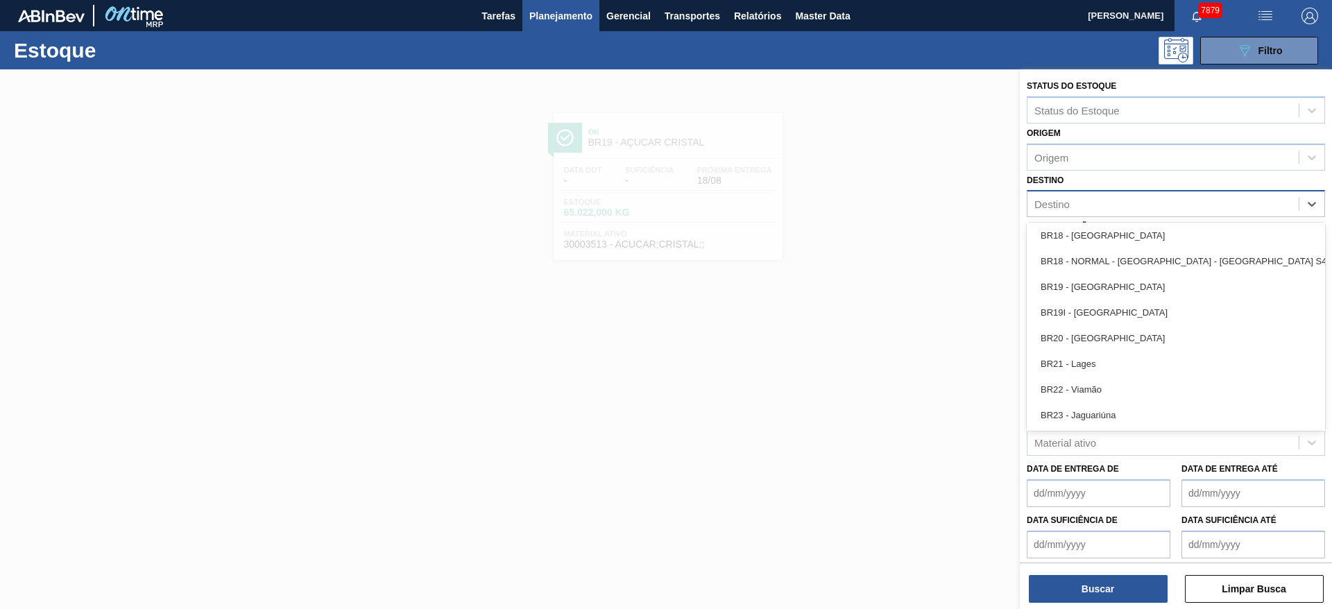
scroll to position [1107, 0]
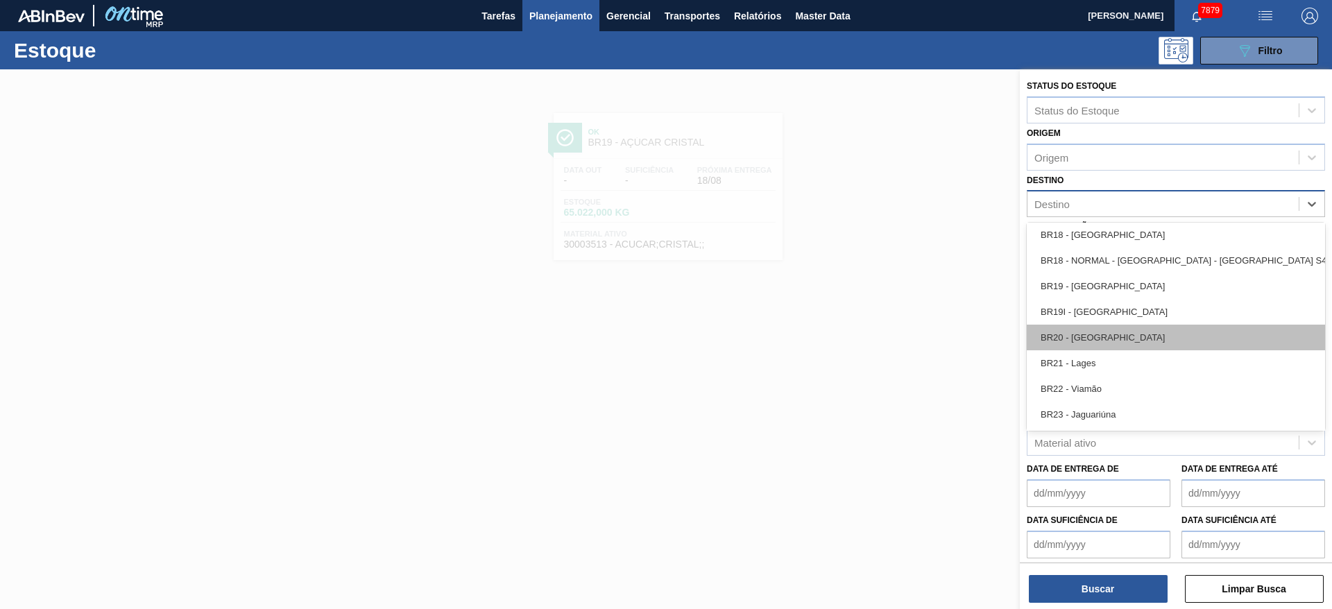
click at [1117, 343] on div "BR20 - [GEOGRAPHIC_DATA]" at bounding box center [1175, 338] width 298 height 26
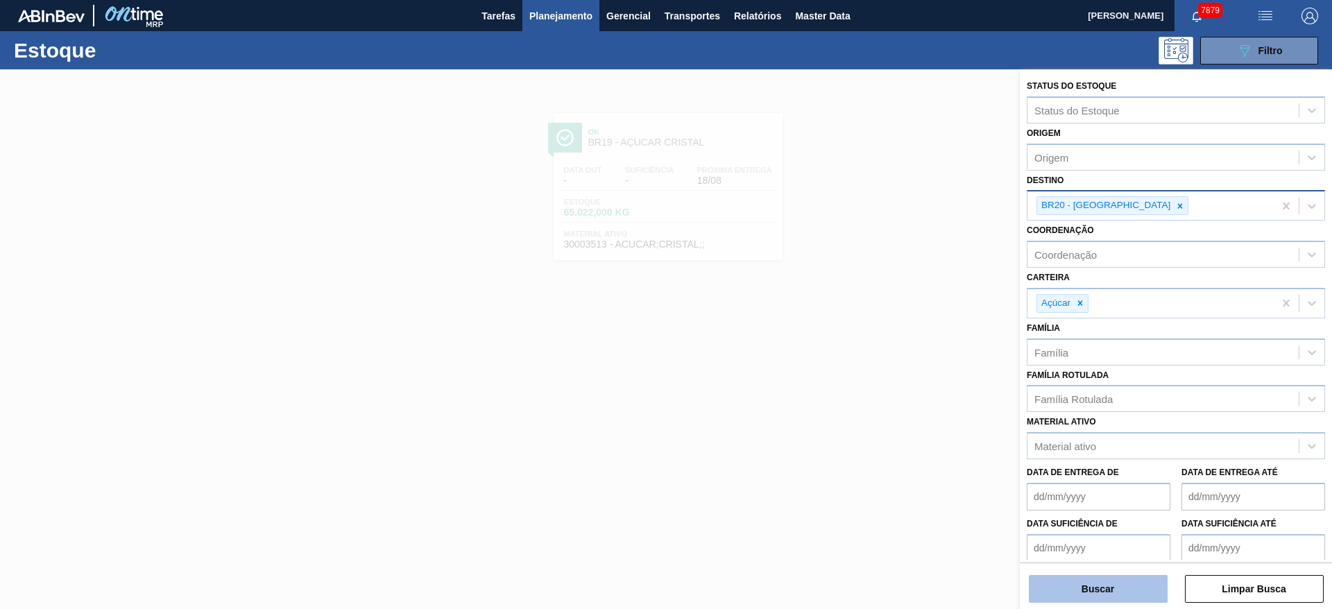
click at [1090, 589] on button "Buscar" at bounding box center [1098, 589] width 139 height 28
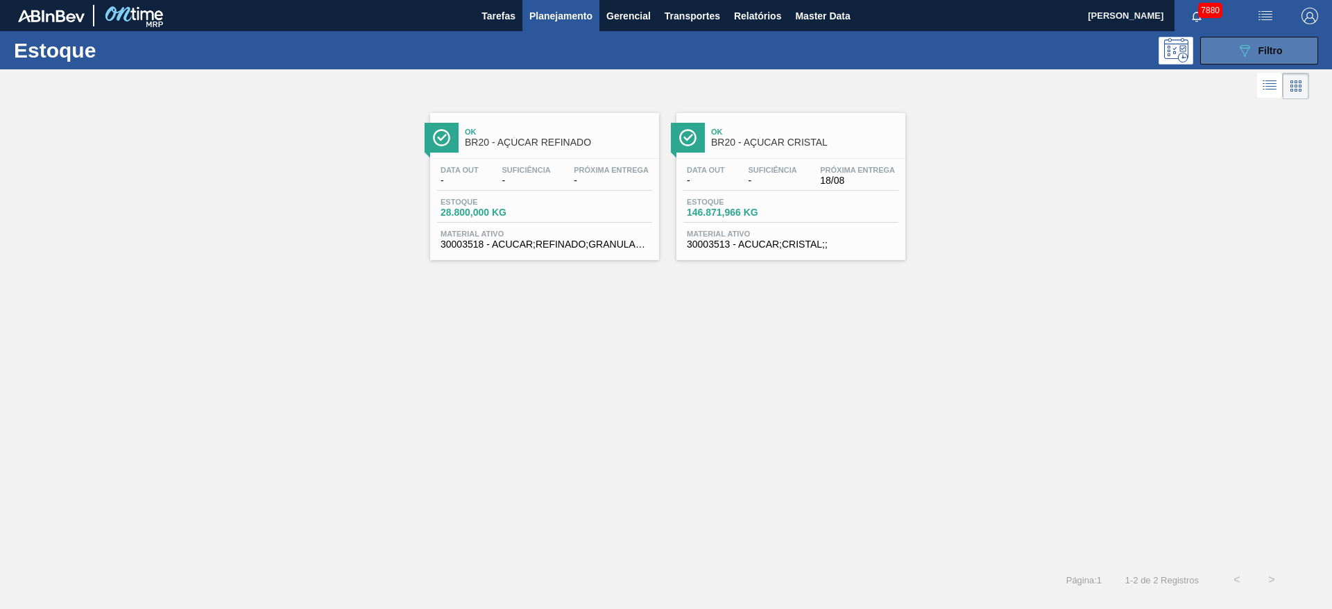
click at [1202, 52] on button "089F7B8B-B2A5-4AFE-B5C0-19BA573D28AC Filtro" at bounding box center [1259, 51] width 118 height 28
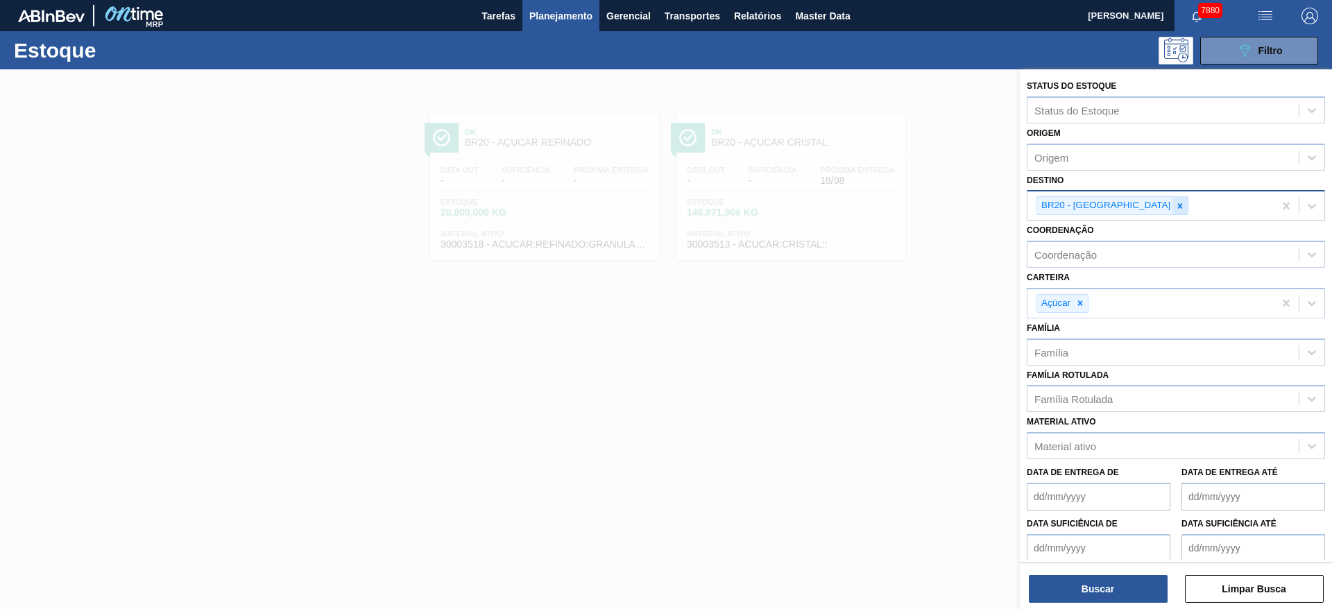
click at [1172, 212] on div at bounding box center [1179, 205] width 15 height 17
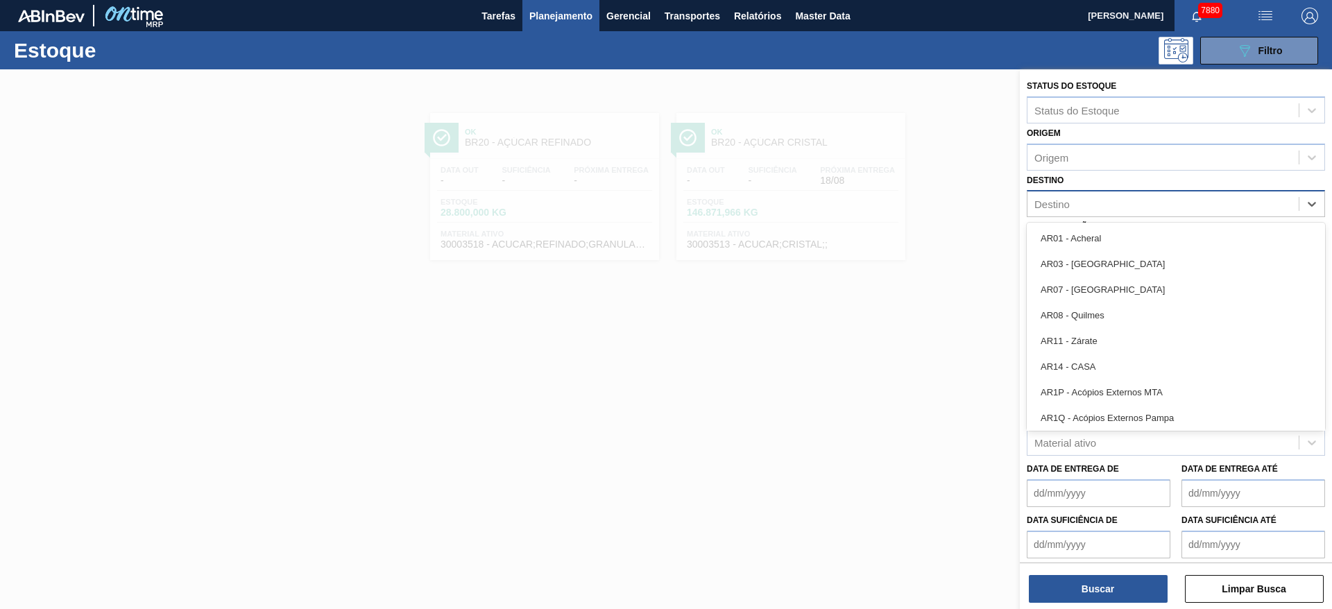
click at [1118, 212] on div "Destino" at bounding box center [1162, 204] width 271 height 20
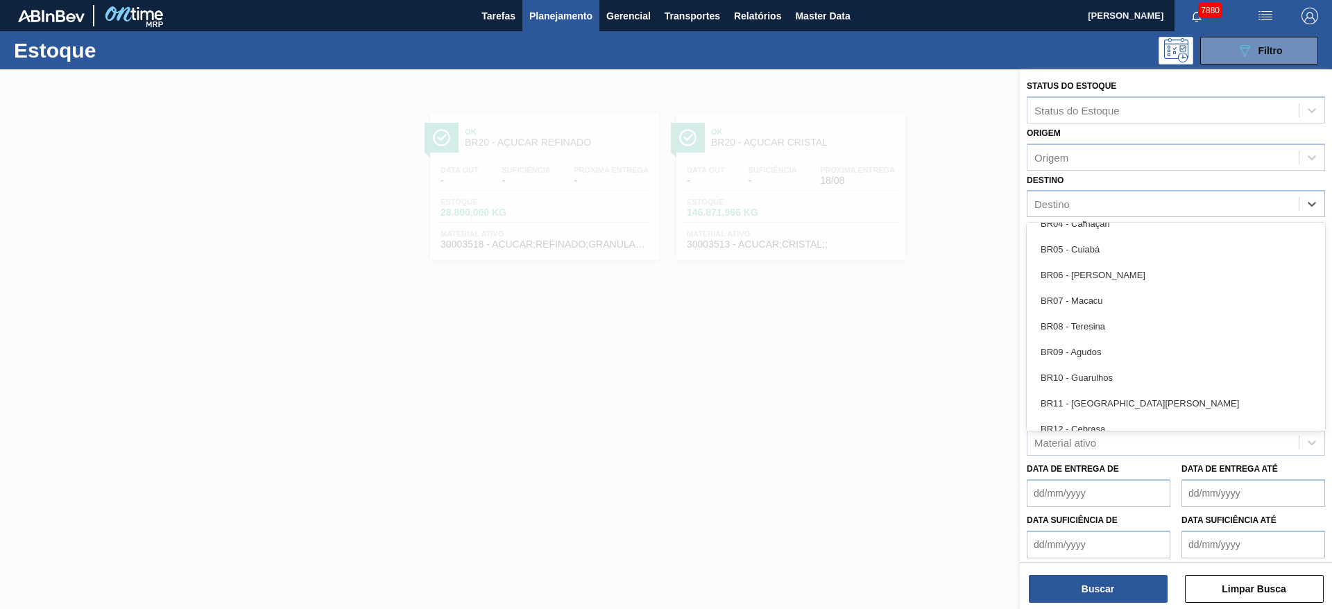
scroll to position [1146, 0]
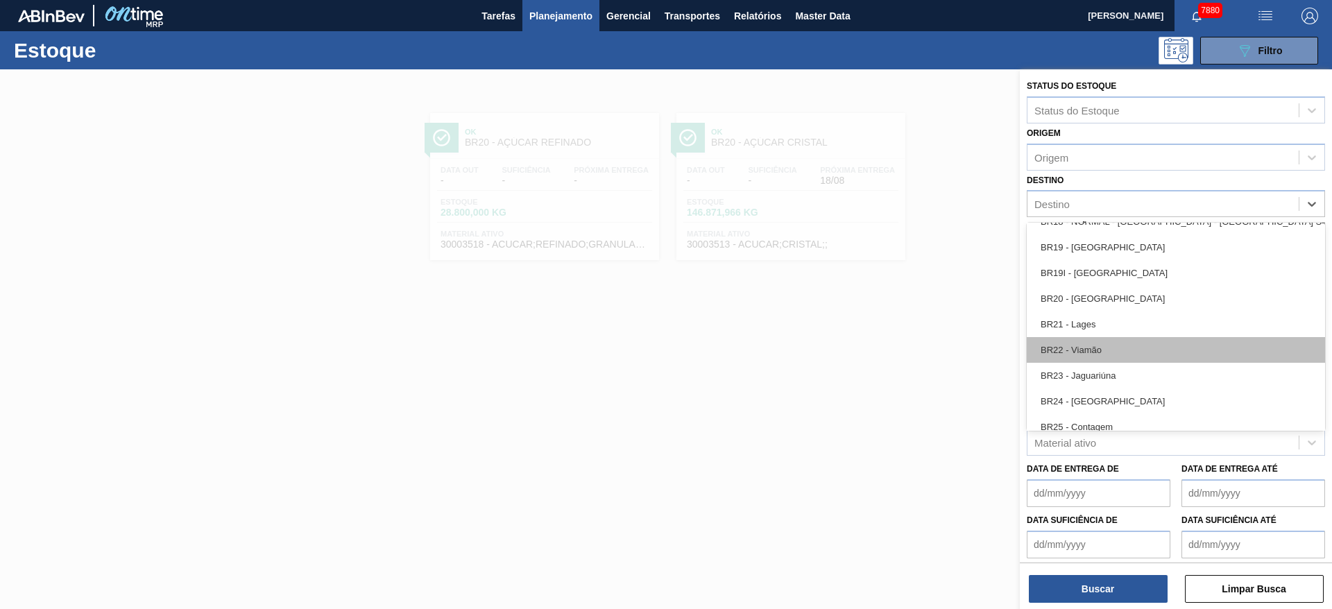
click at [1081, 360] on div "BR22 - Viamão" at bounding box center [1175, 350] width 298 height 26
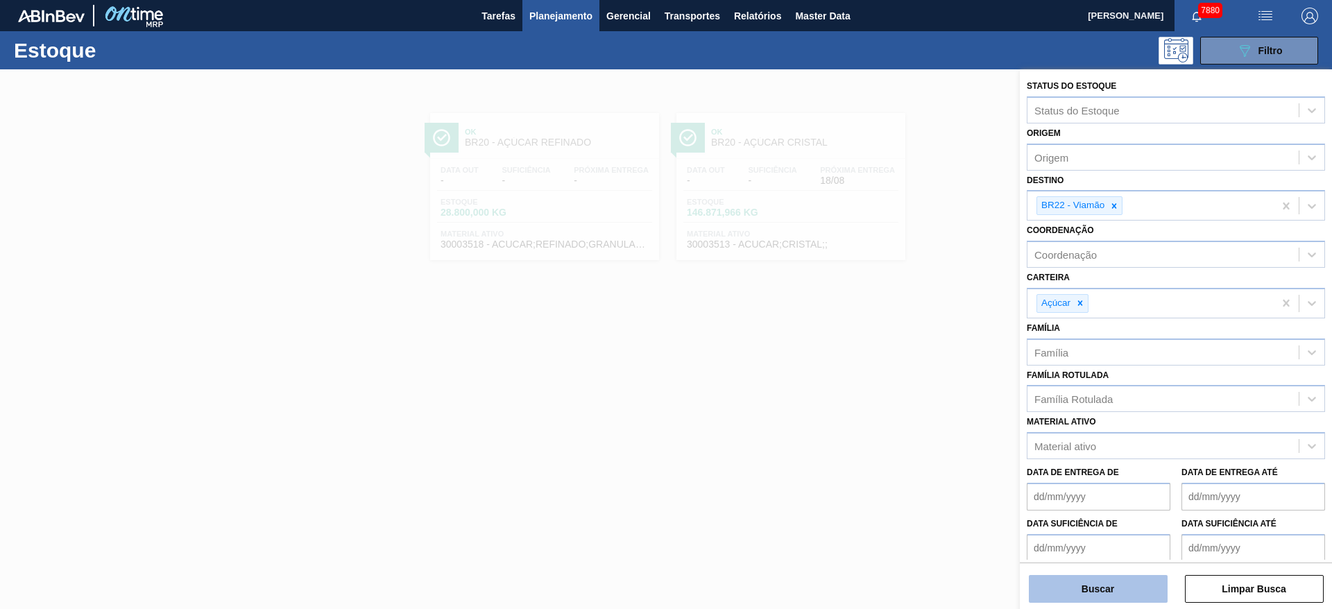
click at [1101, 601] on button "Buscar" at bounding box center [1098, 589] width 139 height 28
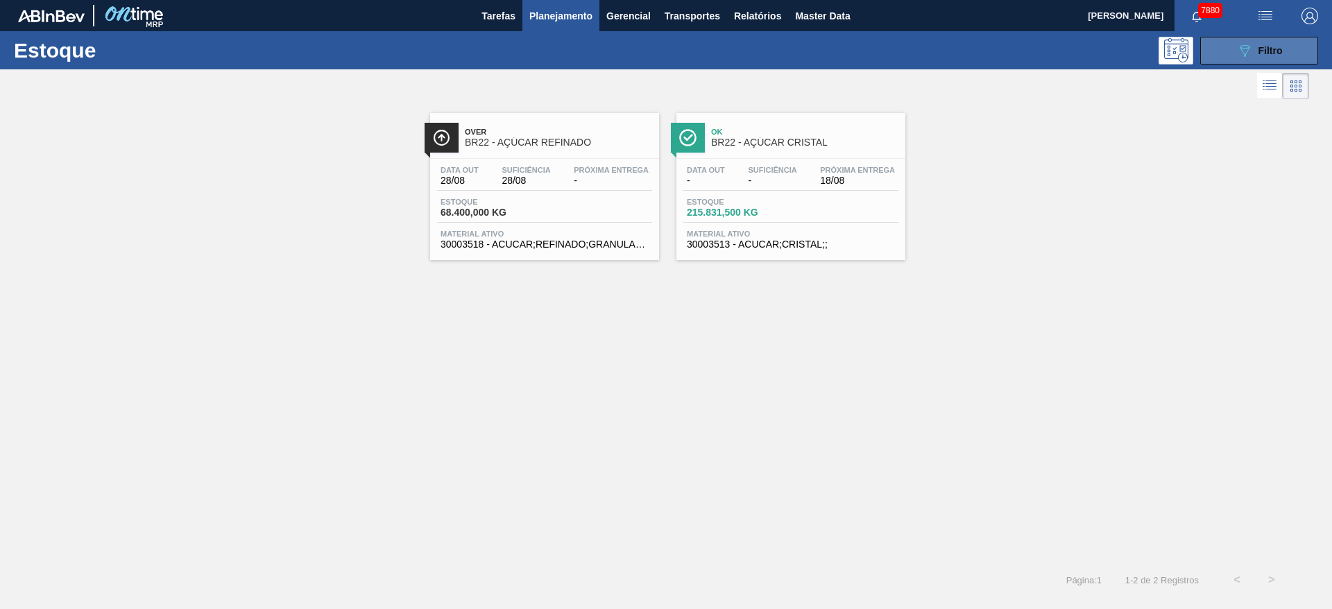
click at [1226, 46] on button "089F7B8B-B2A5-4AFE-B5C0-19BA573D28AC Filtro" at bounding box center [1259, 51] width 118 height 28
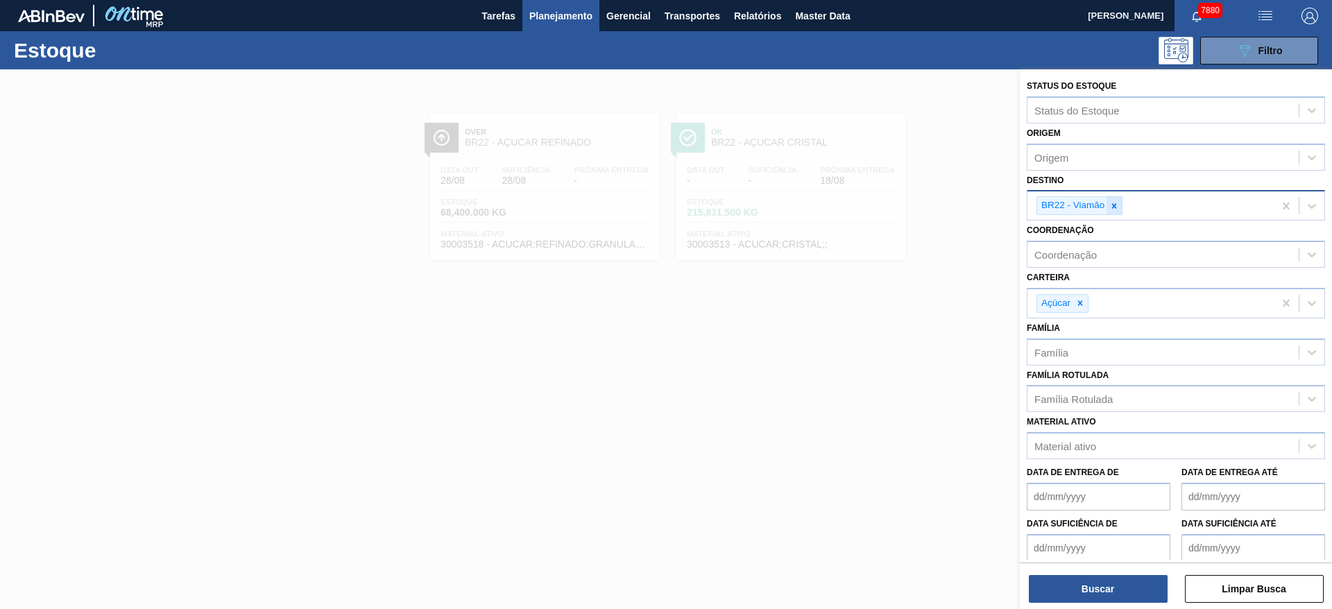
click at [1111, 205] on icon at bounding box center [1114, 206] width 10 height 10
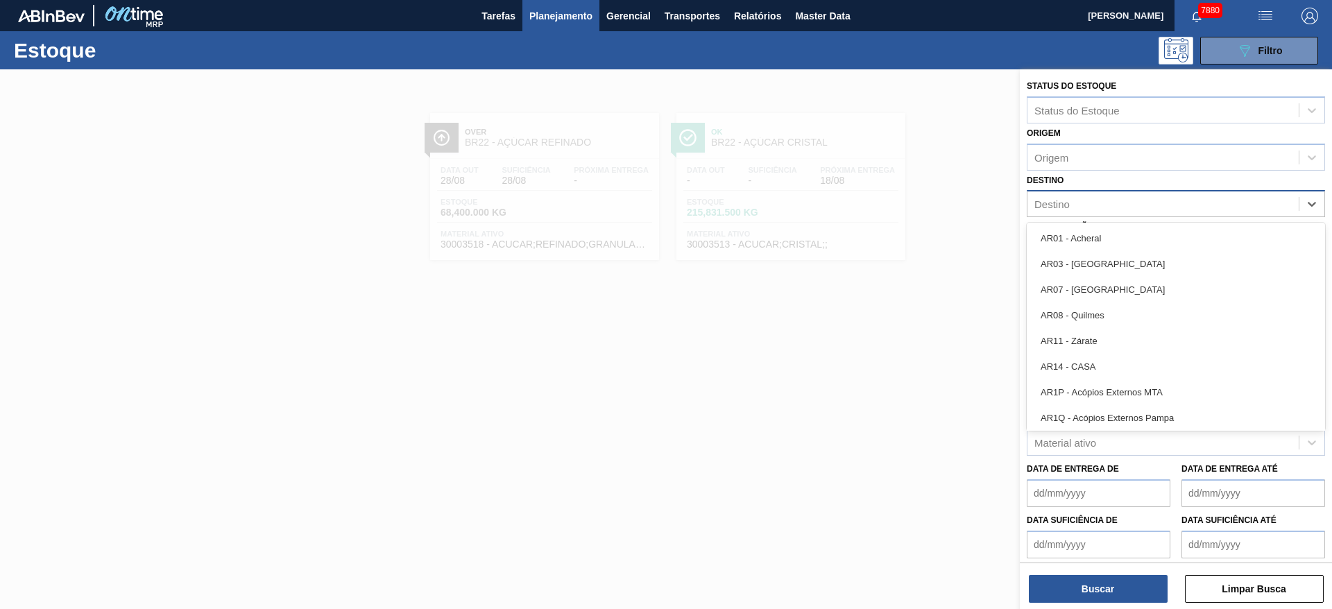
click at [1111, 205] on div "Destino" at bounding box center [1162, 204] width 271 height 20
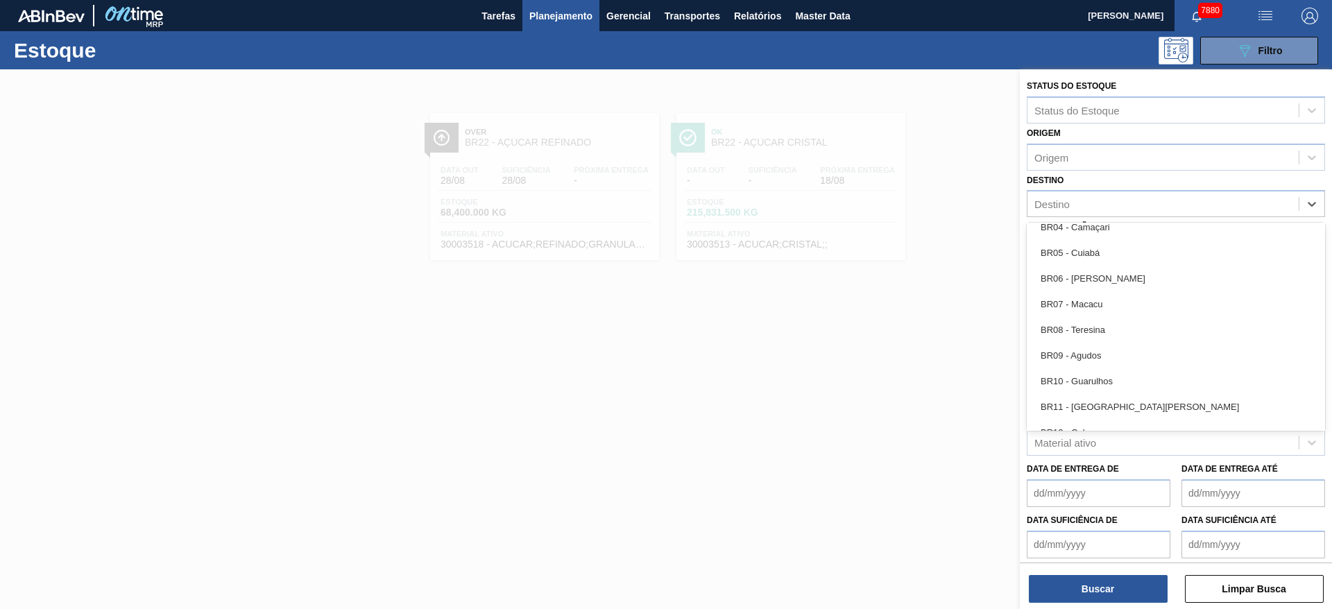
scroll to position [1115, 0]
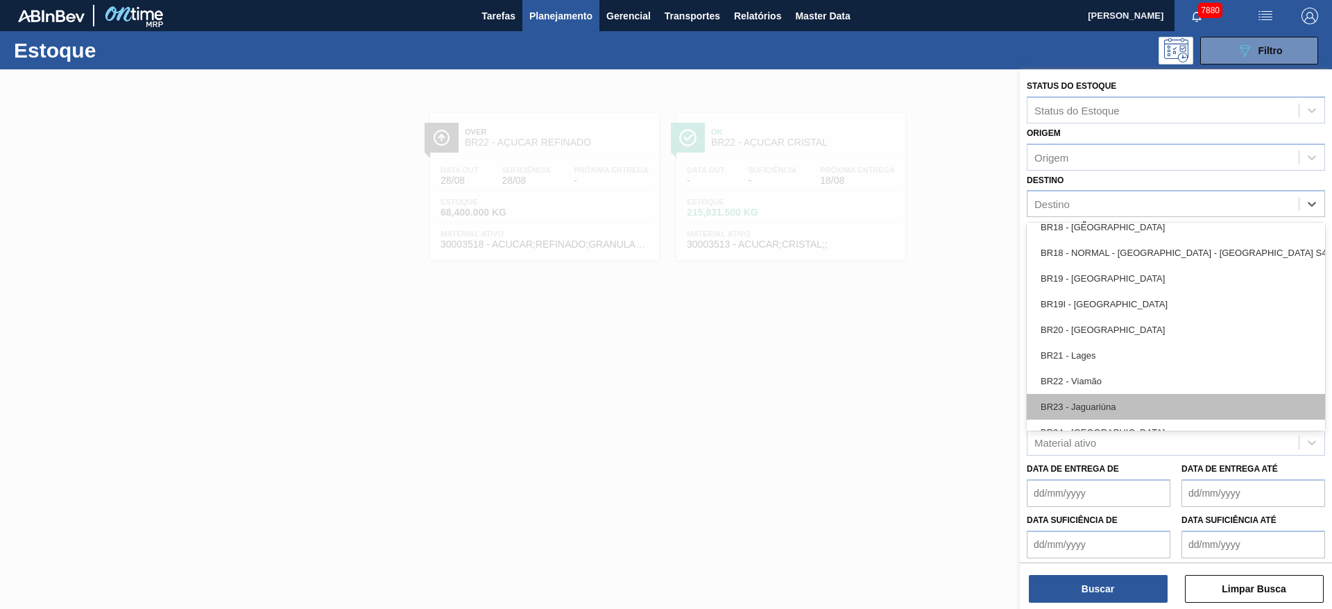
click at [1101, 409] on div "BR23 - Jaguariúna" at bounding box center [1175, 407] width 298 height 26
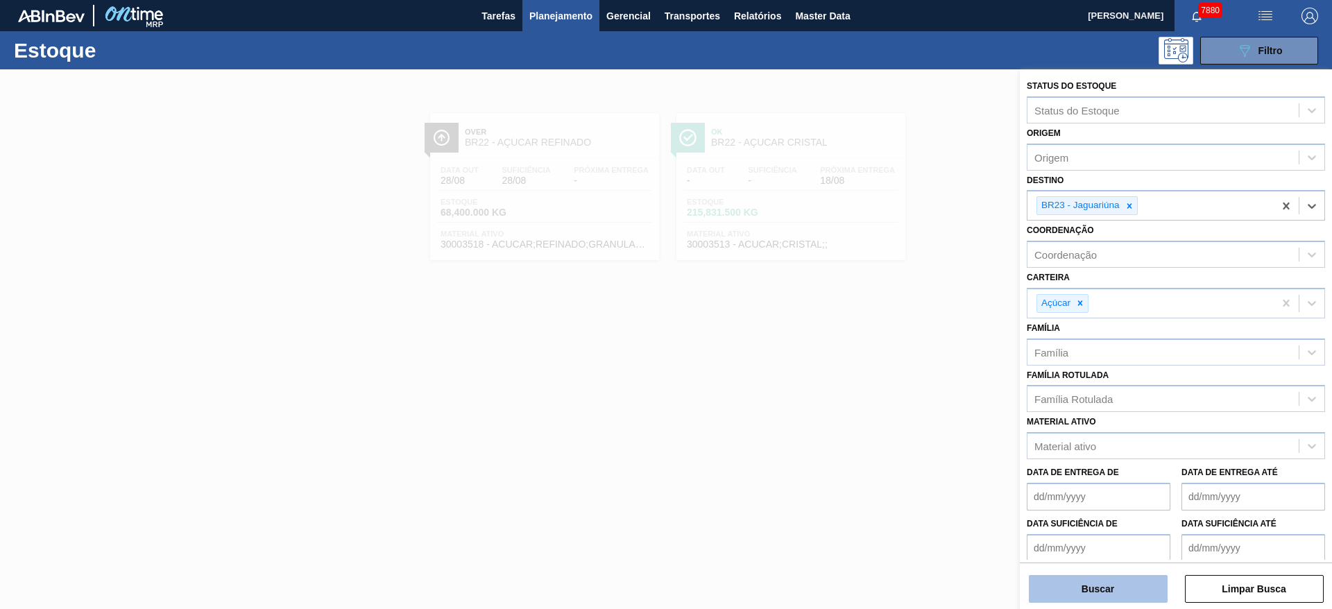
click at [1078, 597] on button "Buscar" at bounding box center [1098, 589] width 139 height 28
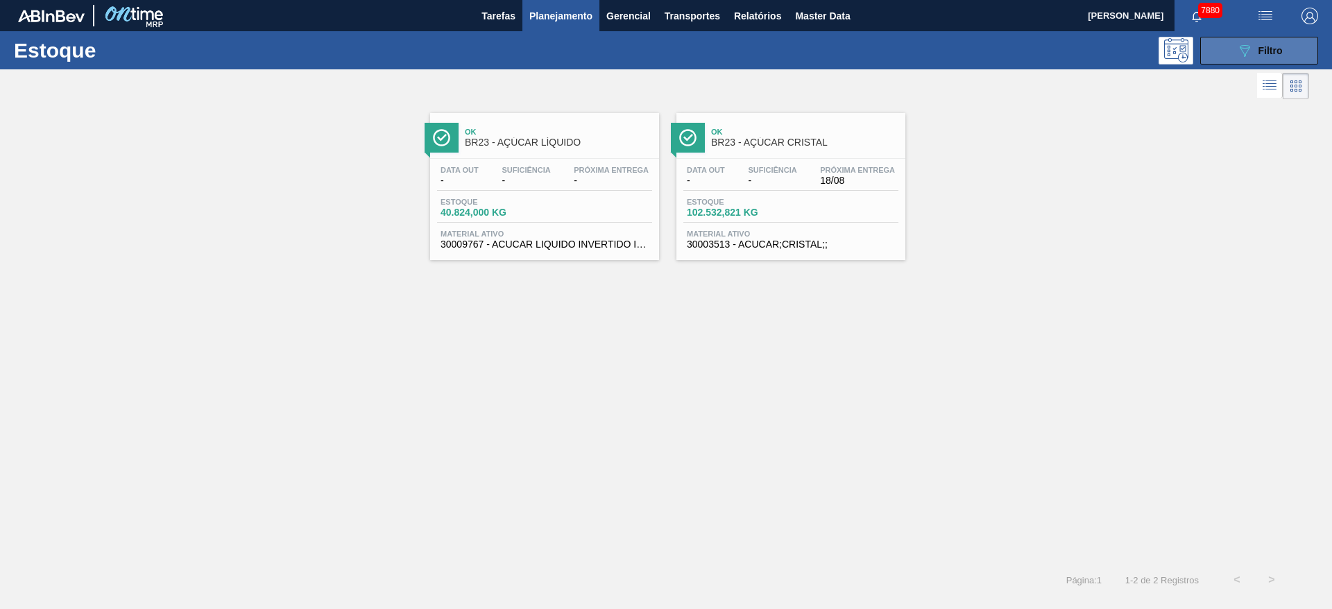
click at [1203, 58] on button "089F7B8B-B2A5-4AFE-B5C0-19BA573D28AC Filtro" at bounding box center [1259, 51] width 118 height 28
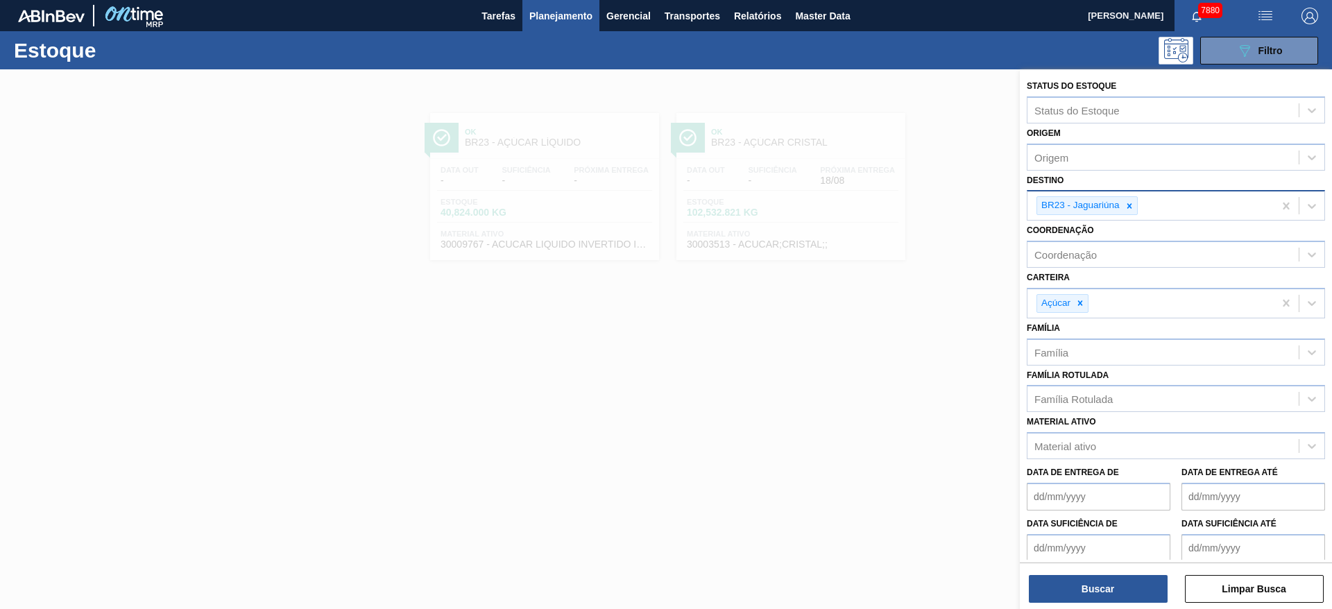
click at [1135, 205] on div at bounding box center [1128, 205] width 15 height 17
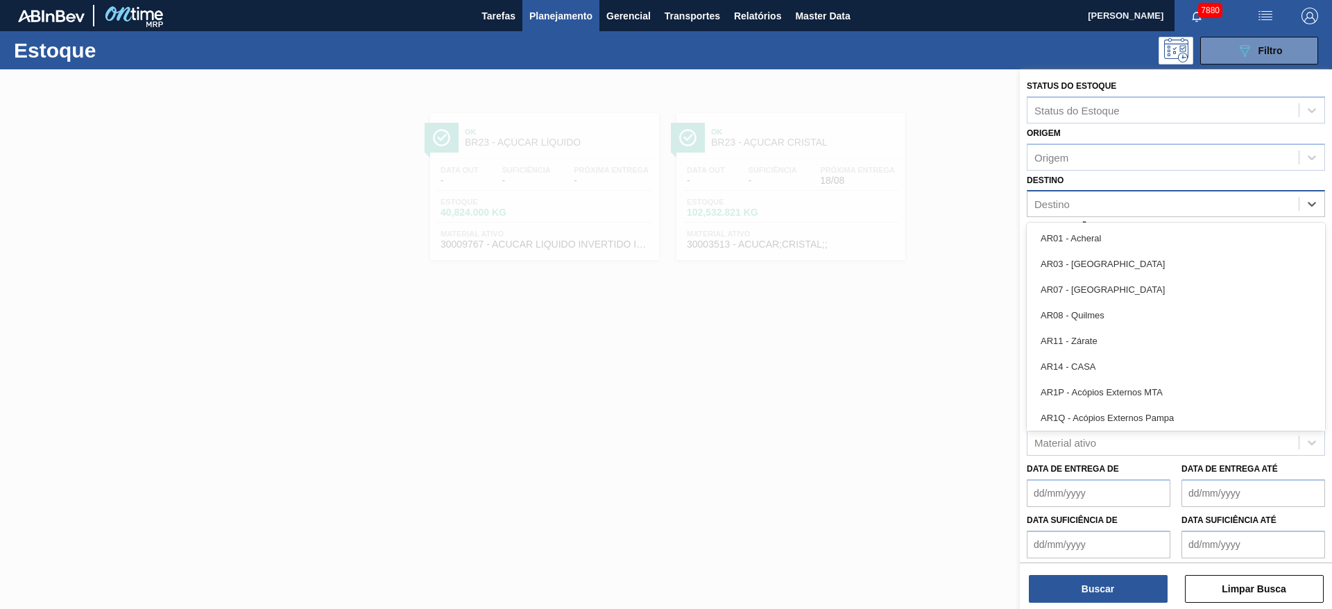
click at [1135, 205] on div "Destino" at bounding box center [1162, 204] width 271 height 20
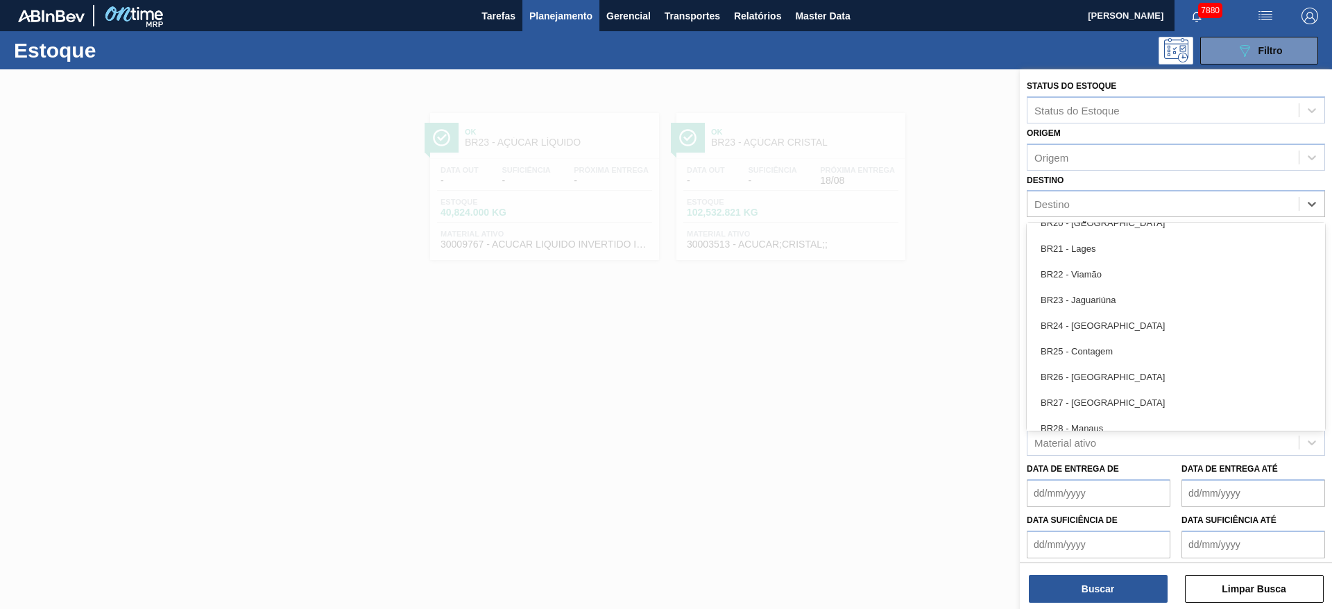
scroll to position [1221, 0]
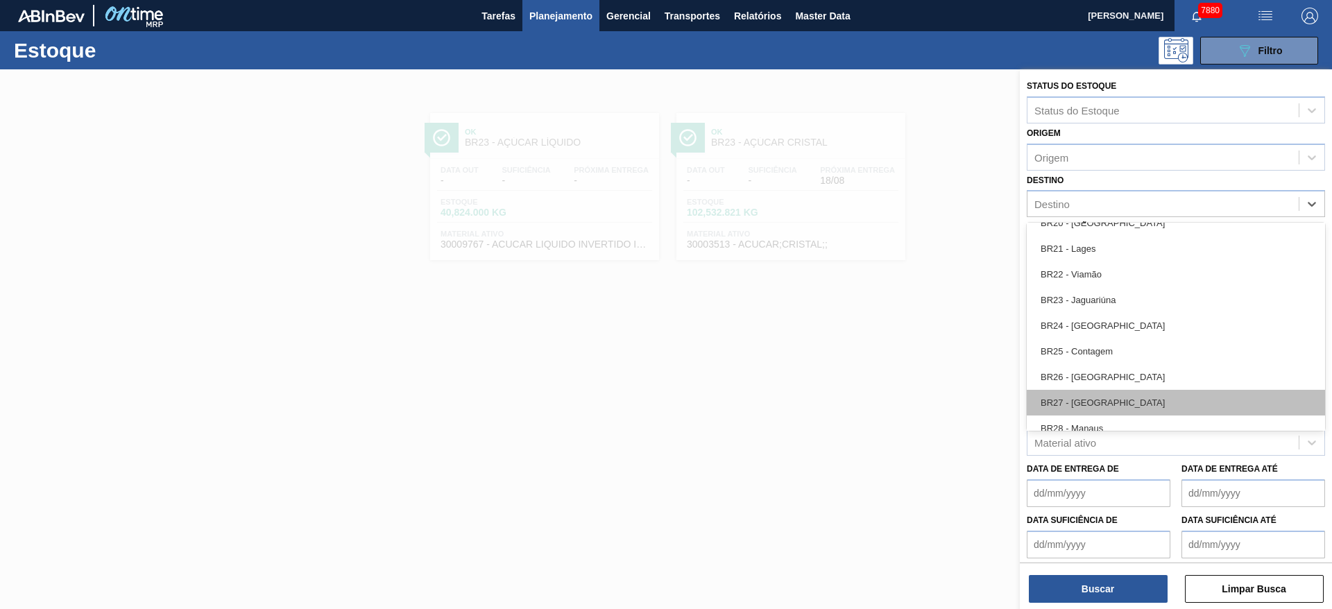
click at [1086, 398] on div "BR27 - [GEOGRAPHIC_DATA]" at bounding box center [1175, 403] width 298 height 26
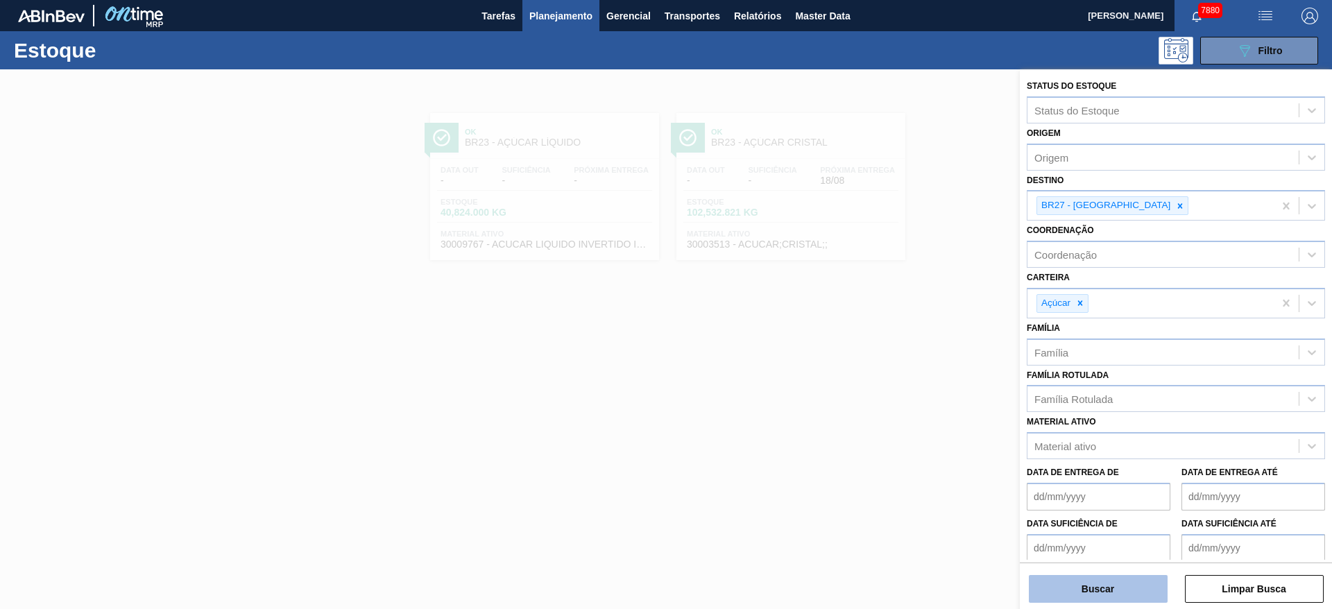
click at [1103, 577] on button "Buscar" at bounding box center [1098, 589] width 139 height 28
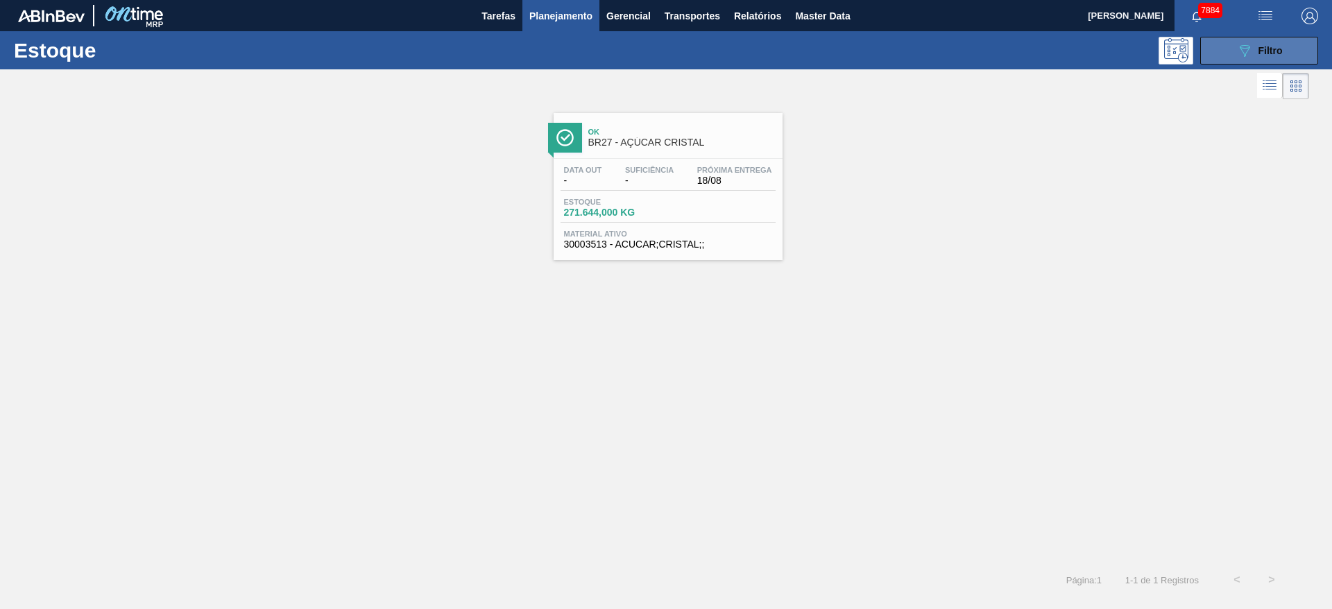
click at [1251, 57] on icon "089F7B8B-B2A5-4AFE-B5C0-19BA573D28AC" at bounding box center [1244, 50] width 17 height 17
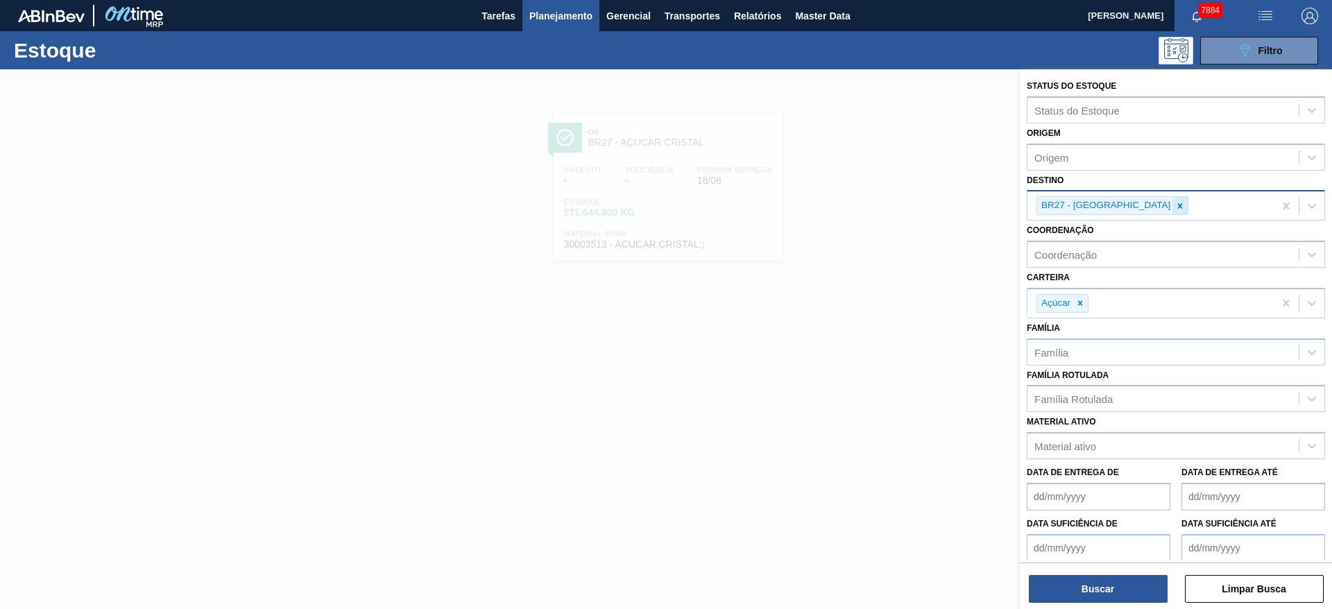
click at [1172, 198] on div at bounding box center [1179, 205] width 15 height 17
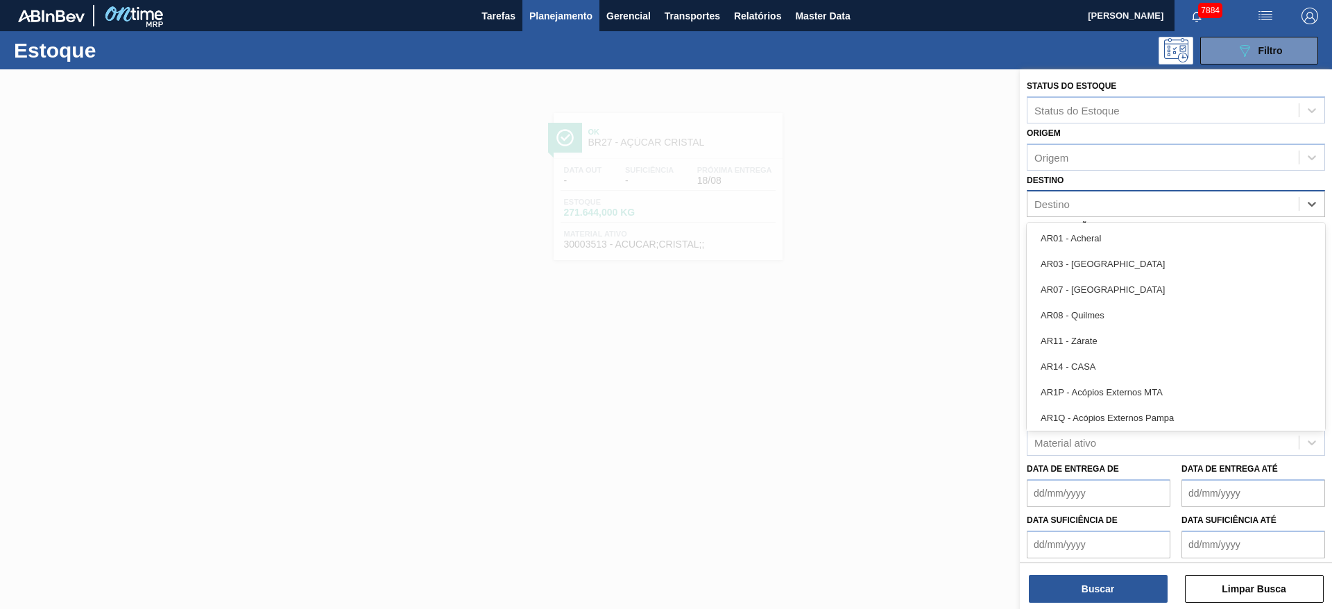
click at [1128, 198] on div "Destino" at bounding box center [1162, 204] width 271 height 20
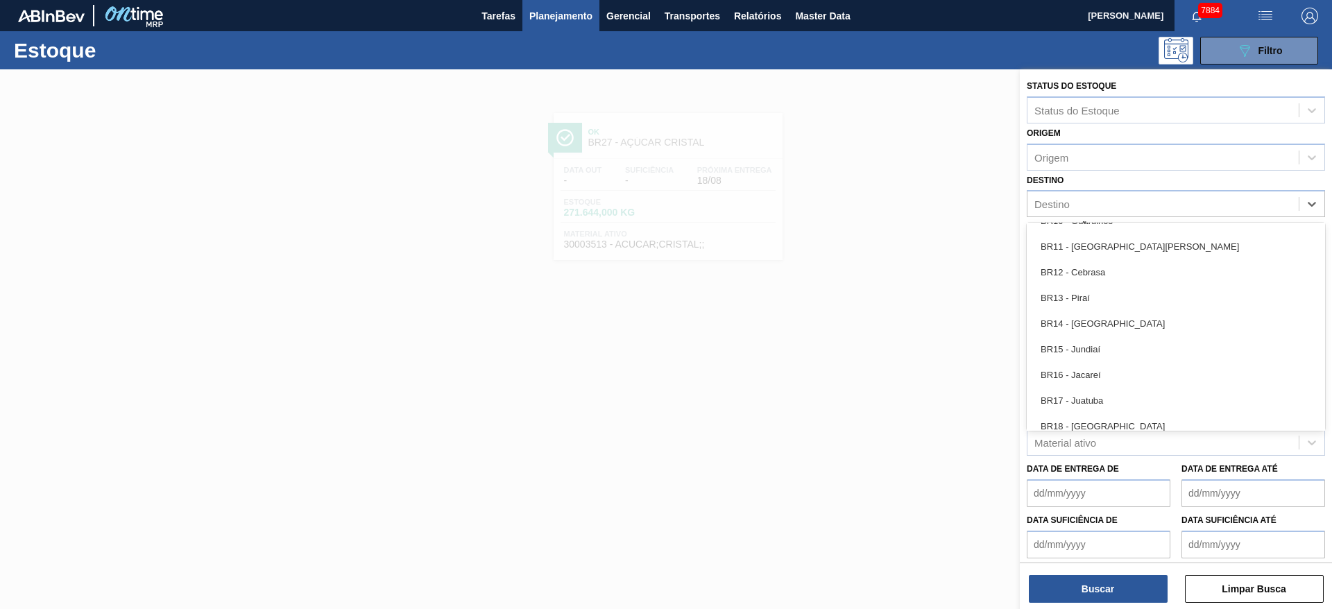
scroll to position [917, 0]
click at [1119, 424] on div "BR18 - [GEOGRAPHIC_DATA]" at bounding box center [1175, 425] width 298 height 26
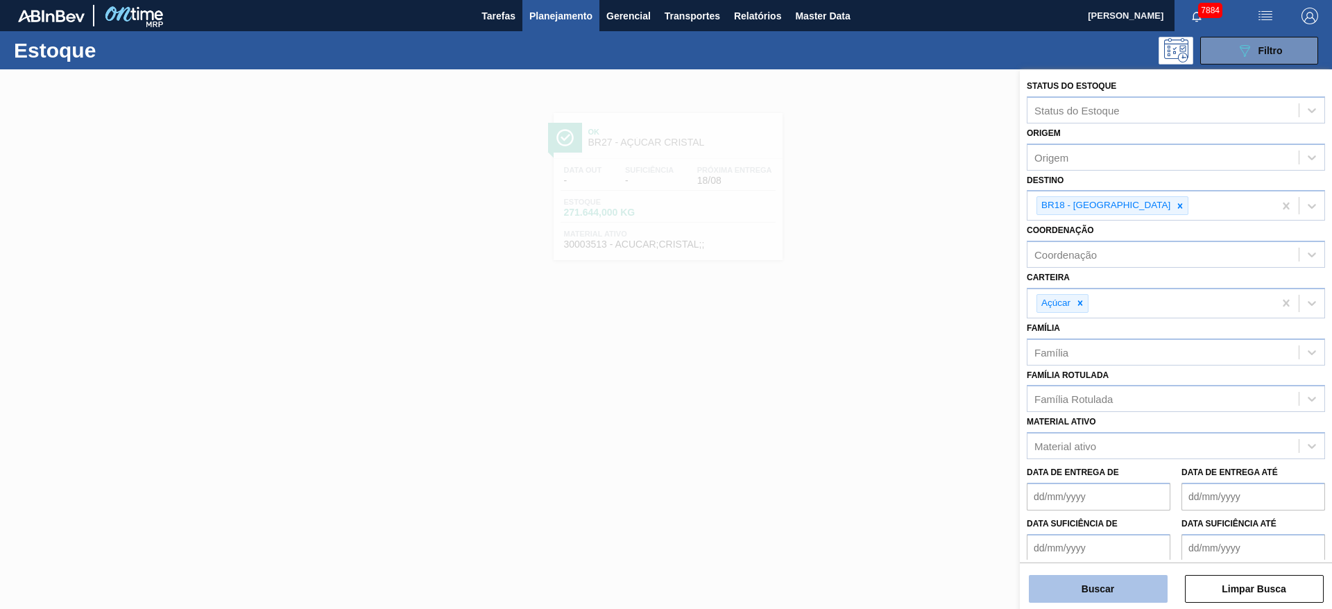
click at [1096, 585] on button "Buscar" at bounding box center [1098, 589] width 139 height 28
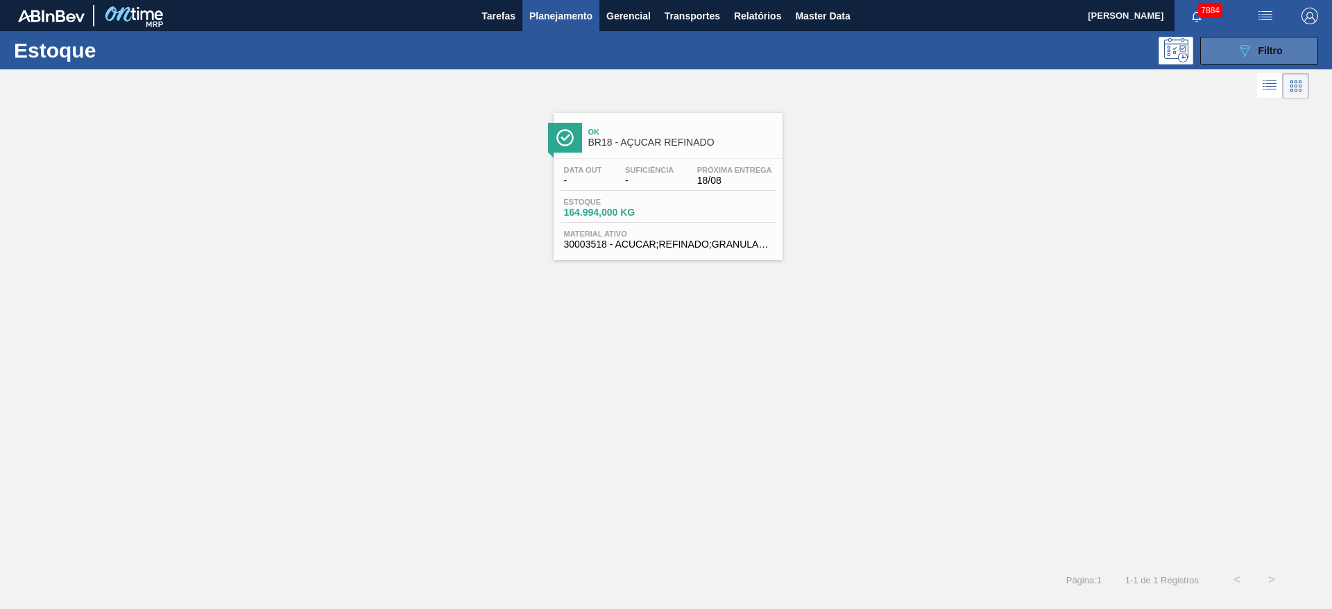
click at [1275, 49] on span "Filtro" at bounding box center [1270, 50] width 24 height 11
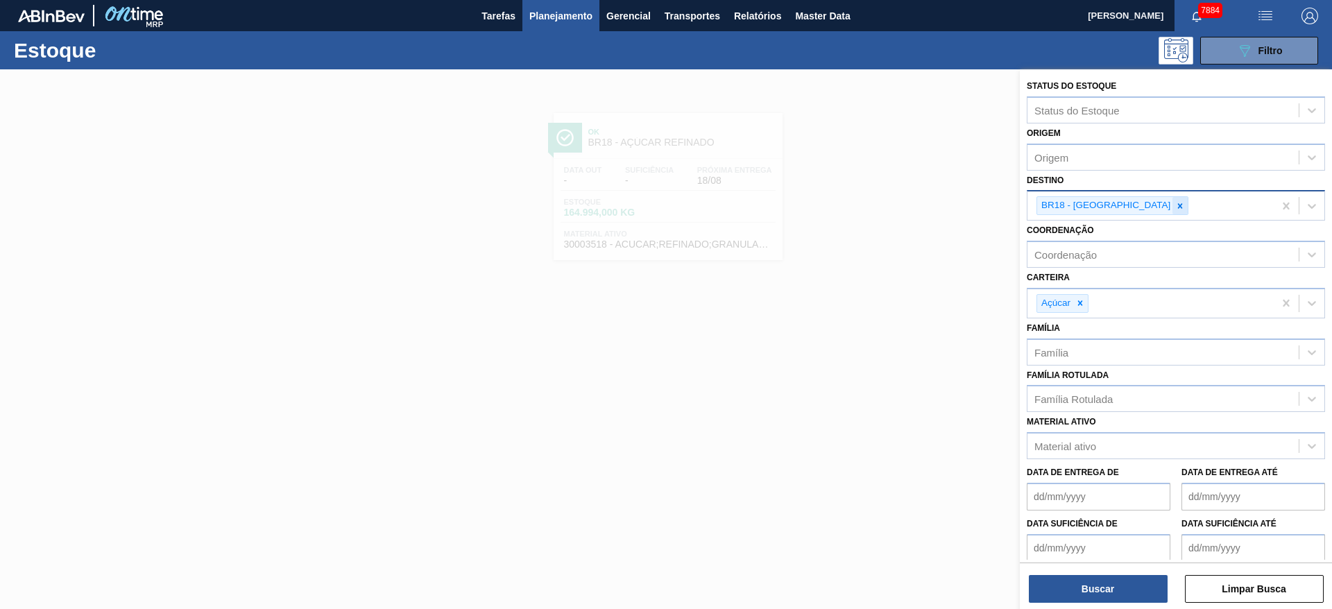
click at [1175, 208] on icon at bounding box center [1180, 206] width 10 height 10
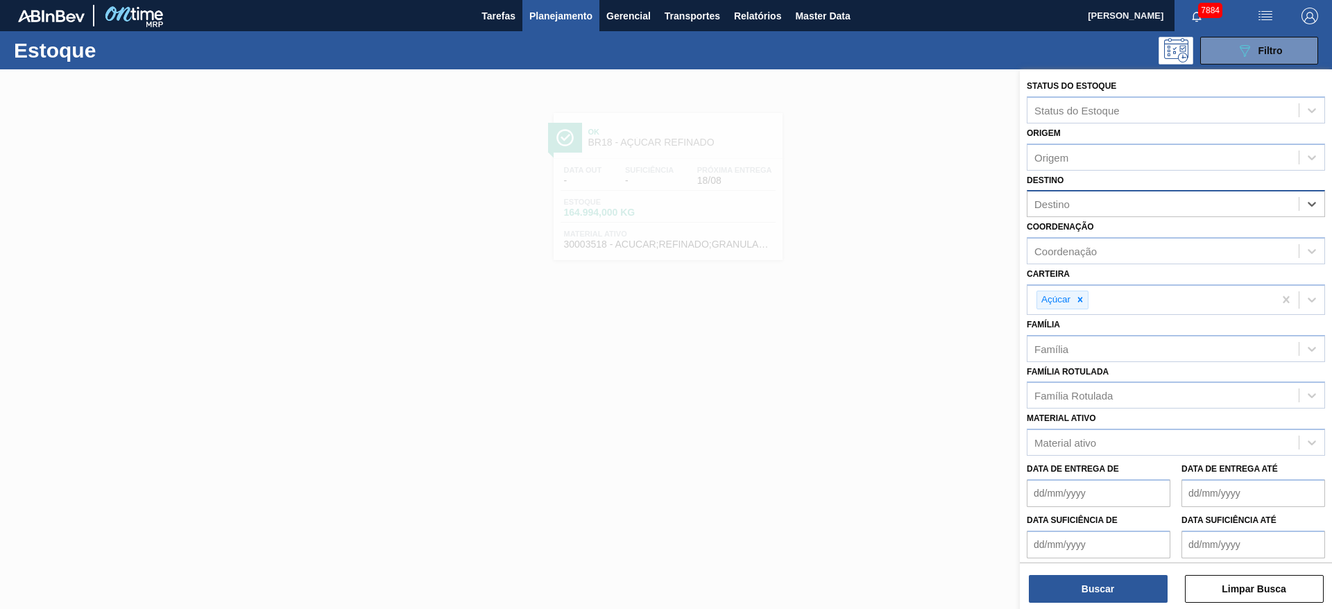
type input "15"
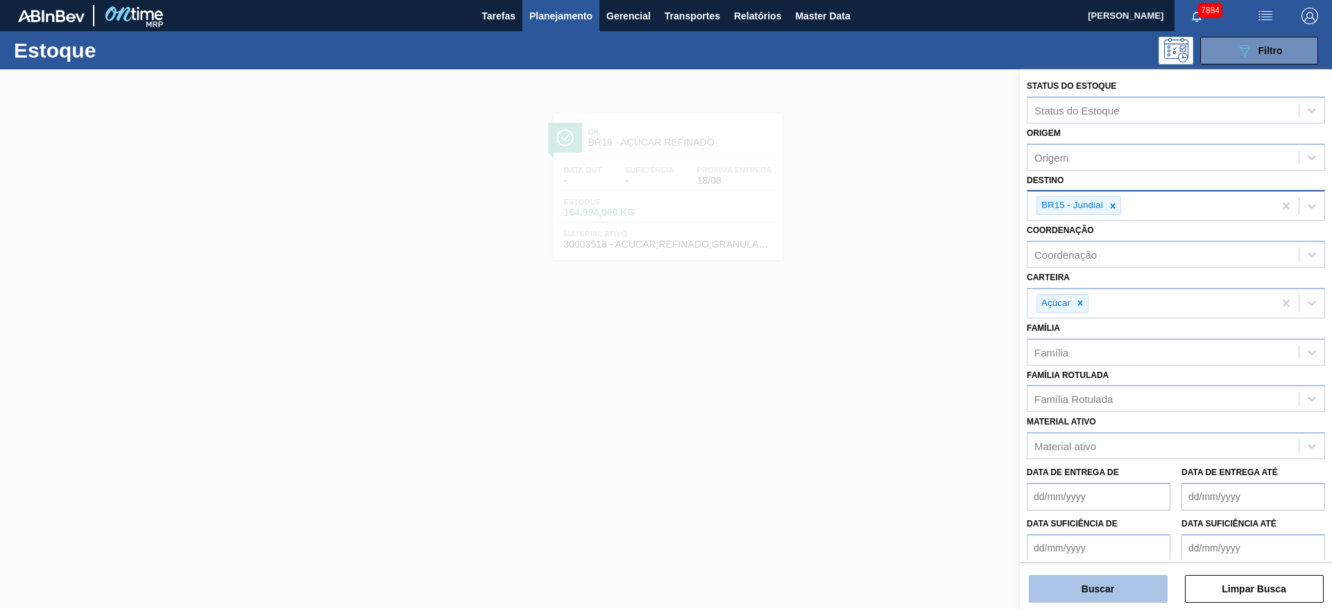
click at [1076, 583] on button "Buscar" at bounding box center [1098, 589] width 139 height 28
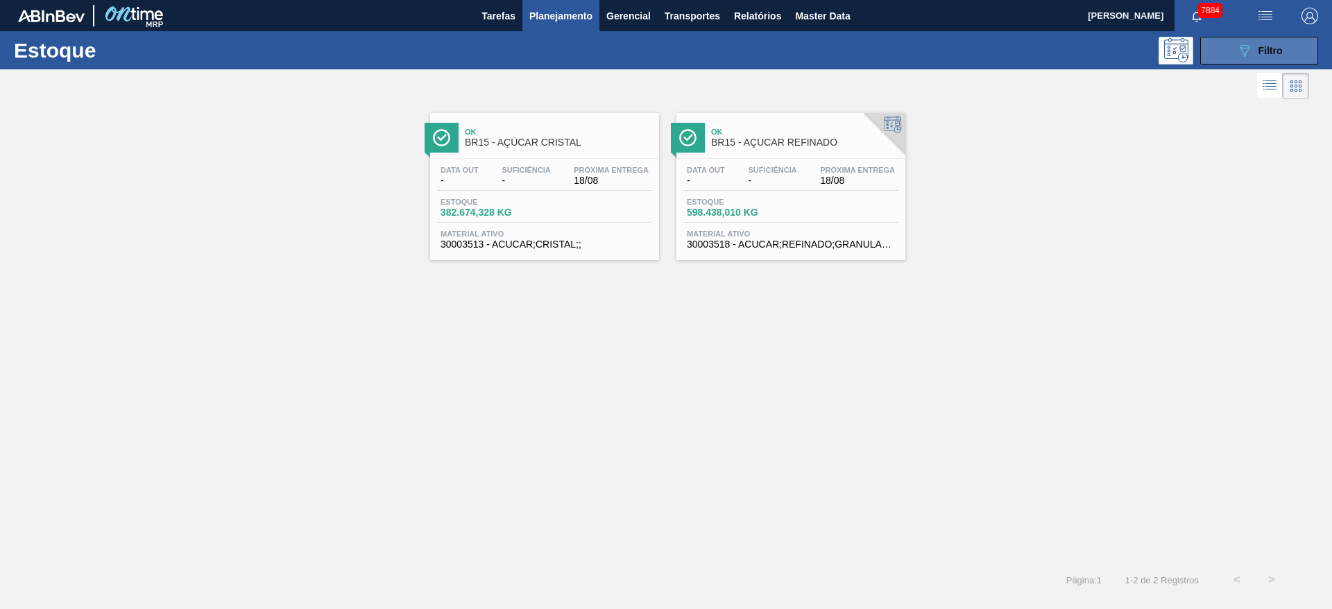
click at [1269, 46] on span "Filtro" at bounding box center [1270, 50] width 24 height 11
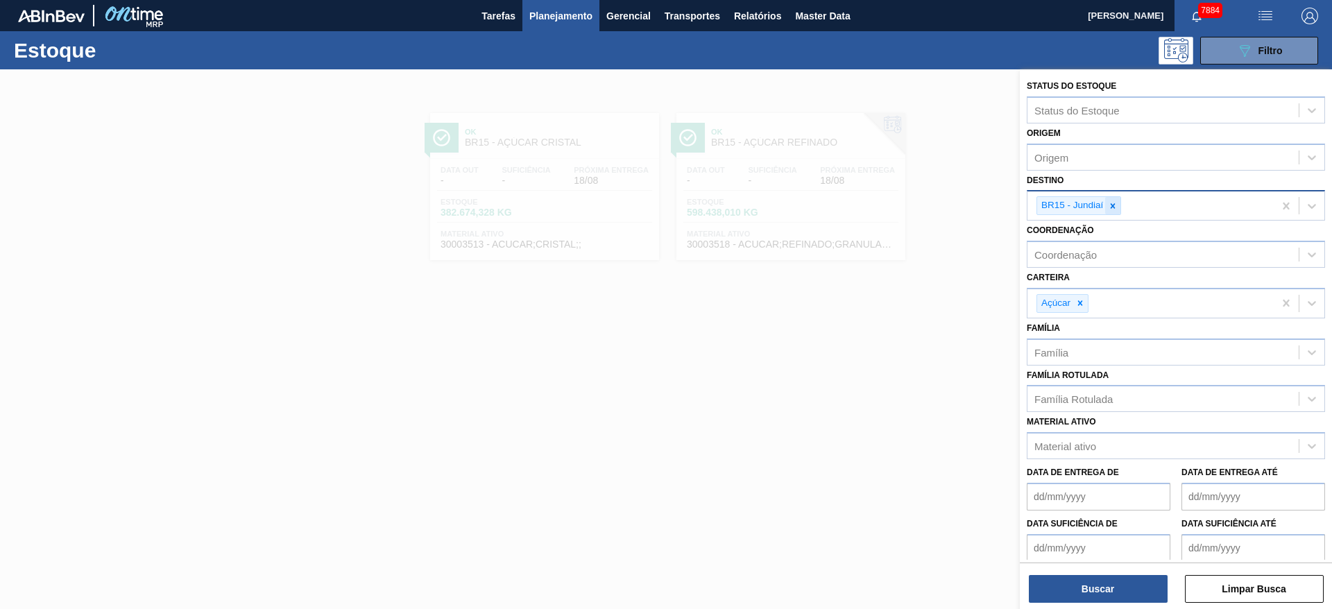
click at [1114, 206] on icon at bounding box center [1112, 205] width 5 height 5
type input "13"
click at [1081, 579] on button "Buscar" at bounding box center [1098, 589] width 139 height 28
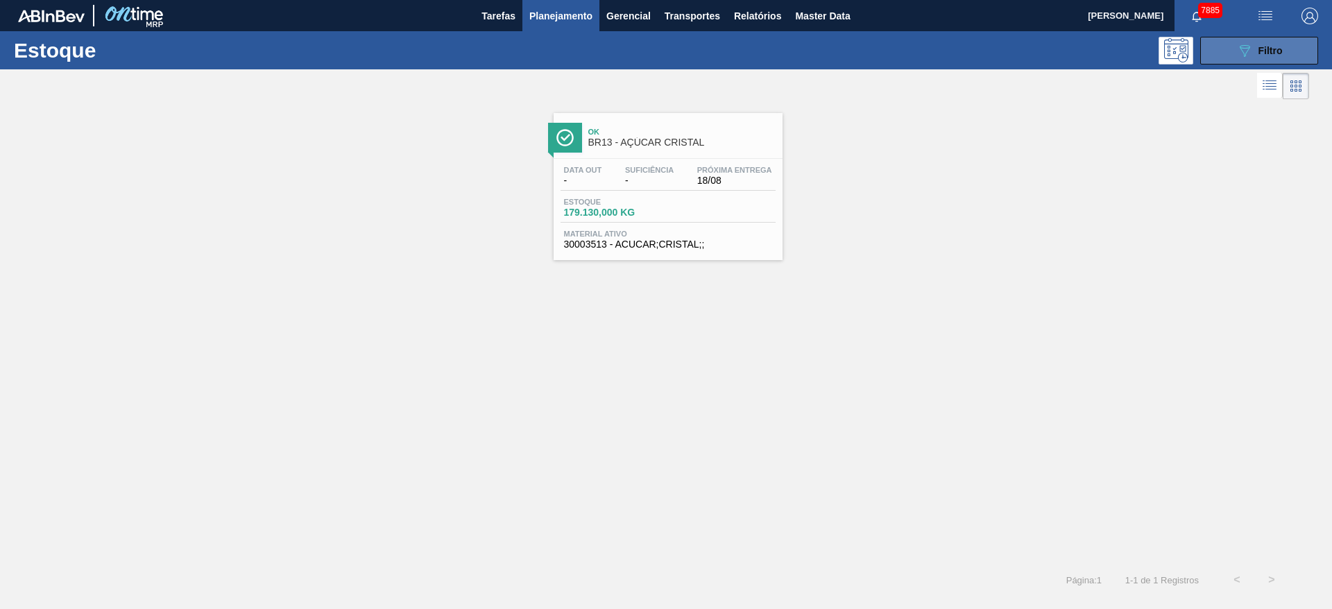
click at [1245, 57] on icon "089F7B8B-B2A5-4AFE-B5C0-19BA573D28AC" at bounding box center [1244, 50] width 17 height 17
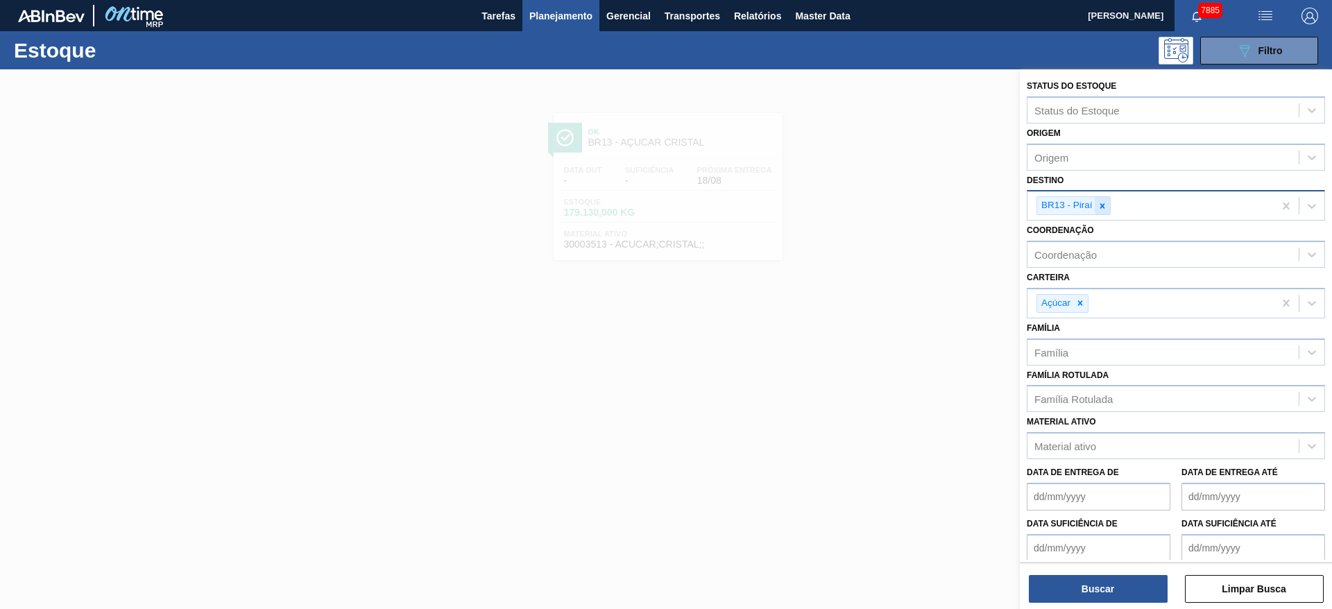
click at [1099, 207] on icon at bounding box center [1102, 206] width 10 height 10
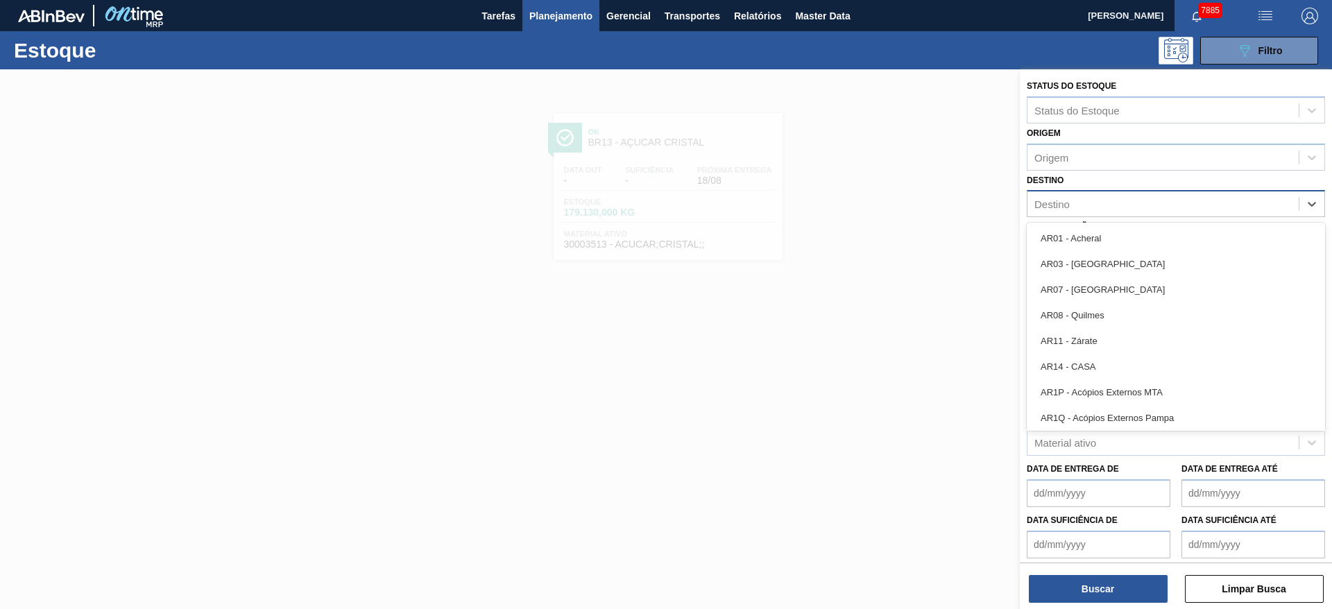
click at [1099, 207] on div "Destino" at bounding box center [1162, 204] width 271 height 20
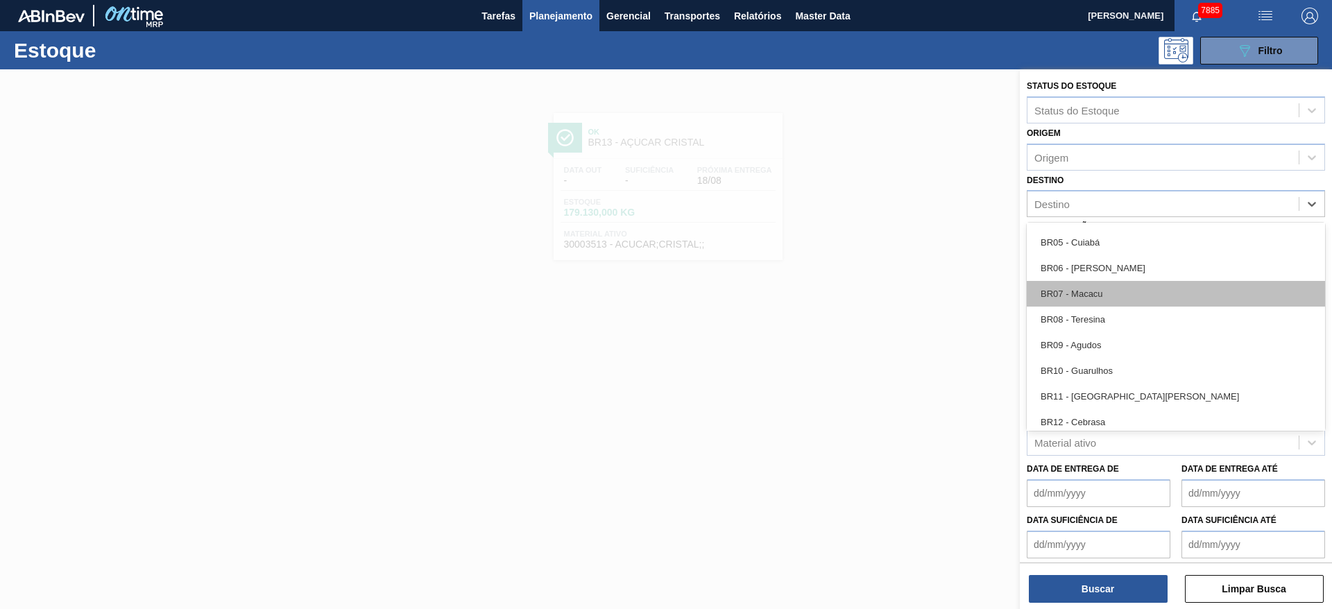
click at [1098, 301] on div "BR07 - Macacu" at bounding box center [1175, 294] width 298 height 26
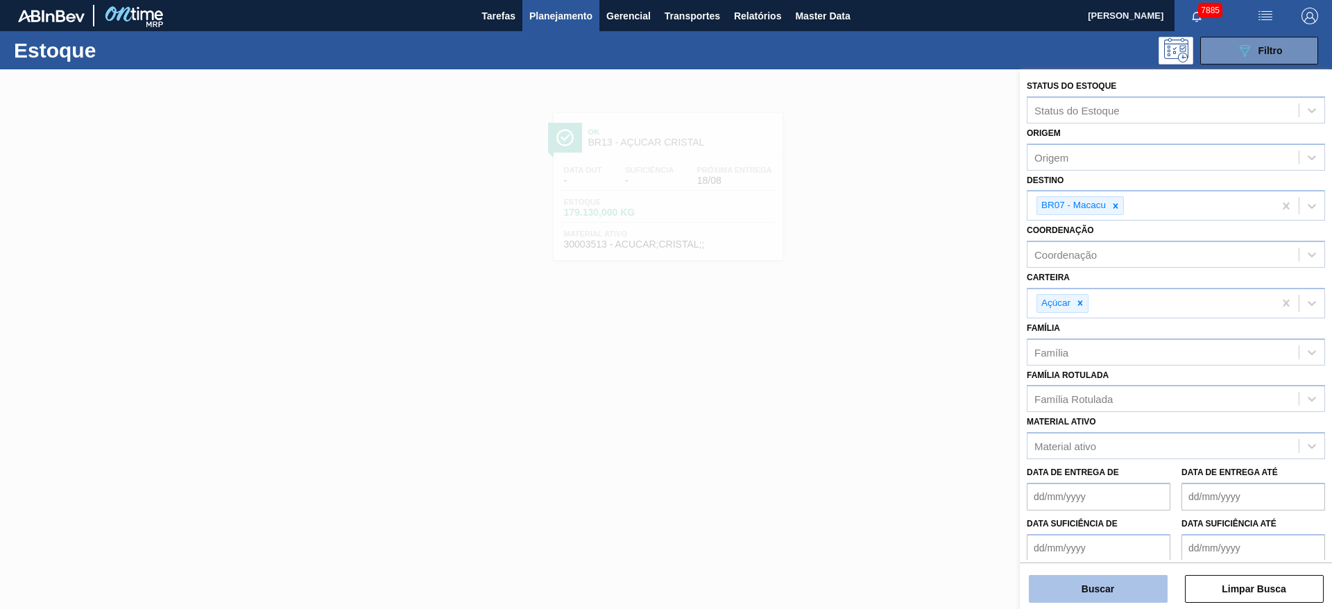
click at [1064, 590] on button "Buscar" at bounding box center [1098, 589] width 139 height 28
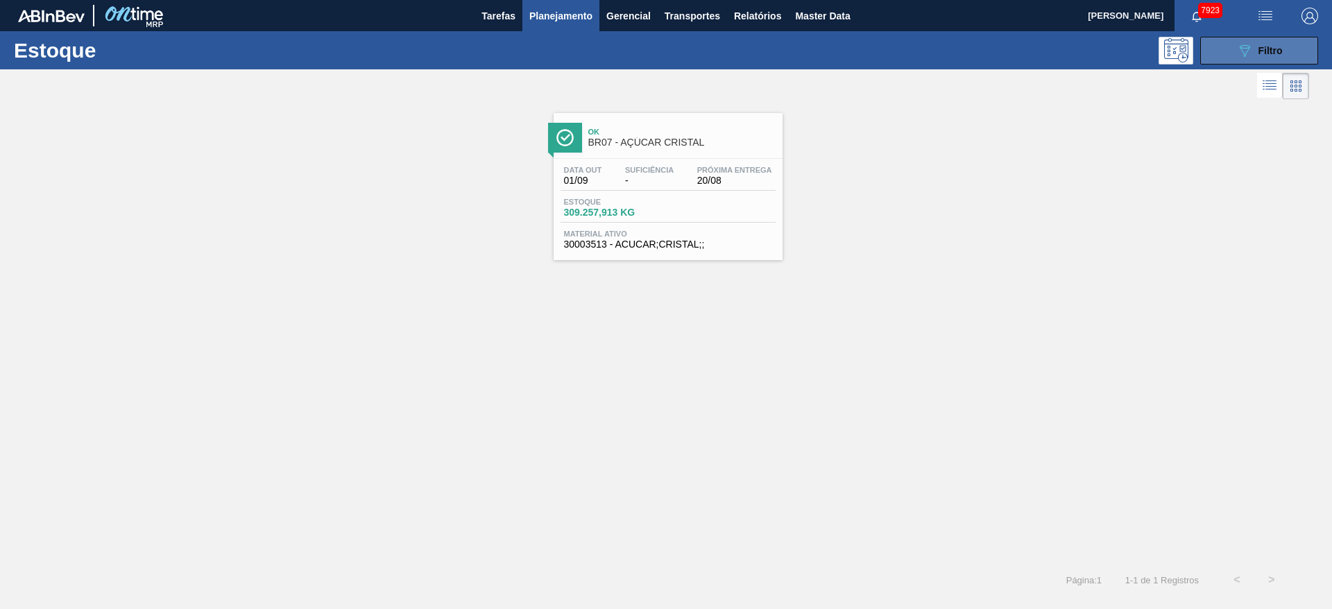
click at [1255, 48] on div "089F7B8B-B2A5-4AFE-B5C0-19BA573D28AC Filtro" at bounding box center [1259, 50] width 46 height 17
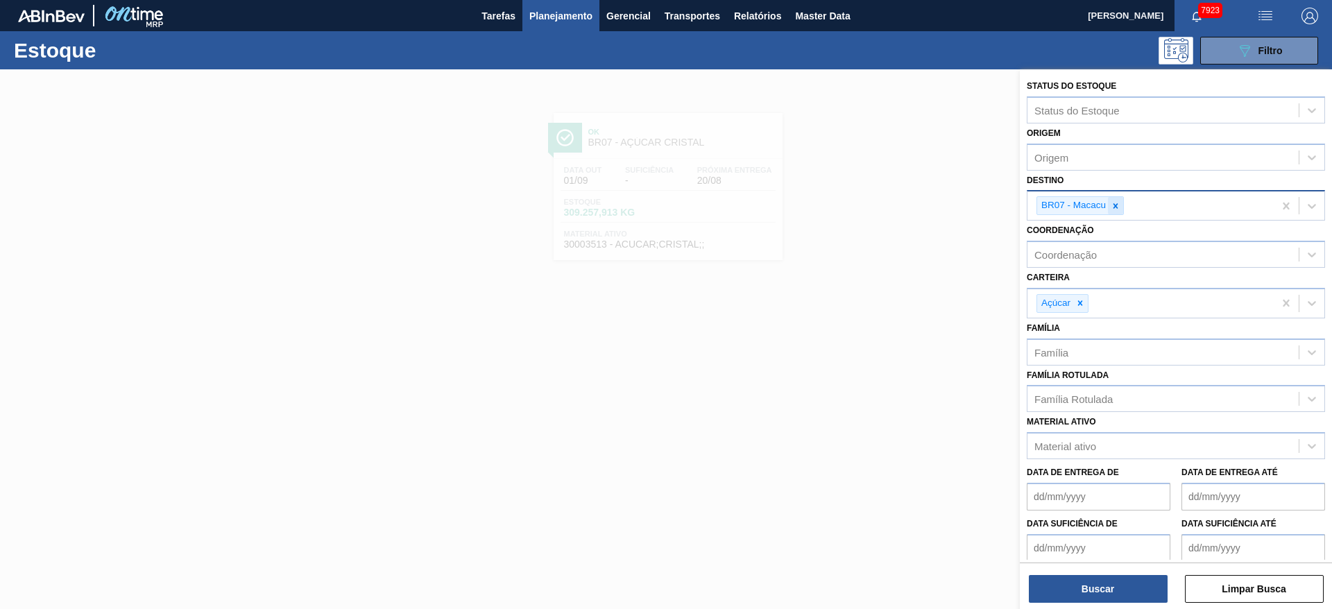
click at [1115, 203] on icon at bounding box center [1115, 206] width 10 height 10
type input "5"
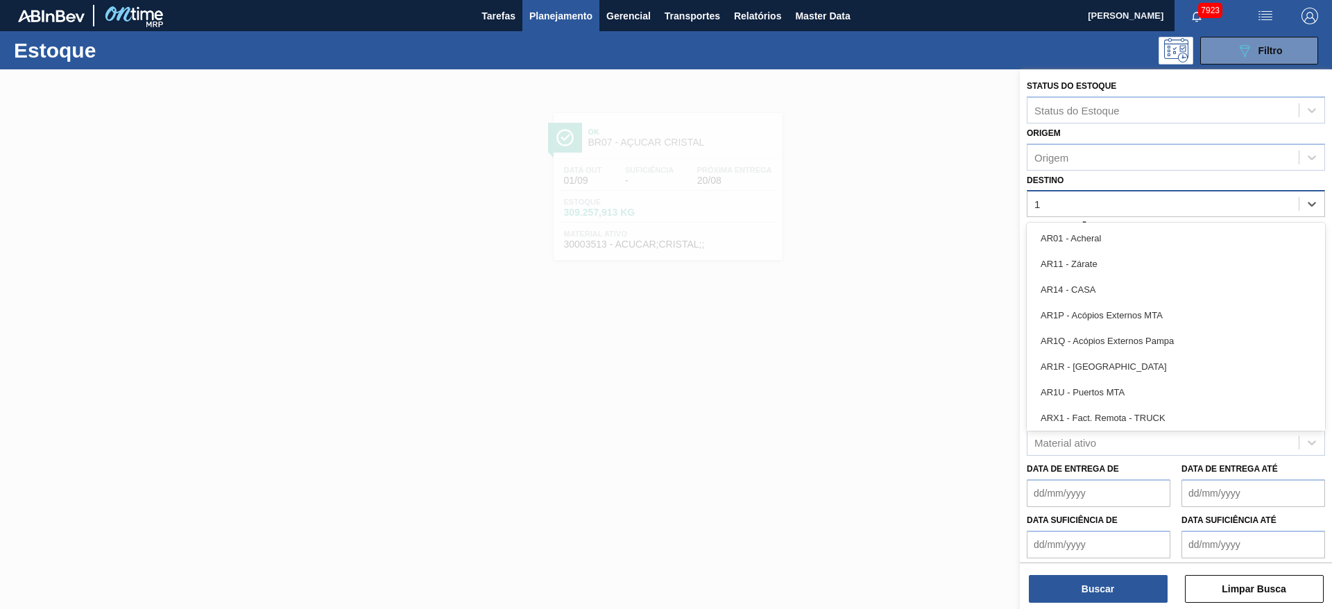
type input "15"
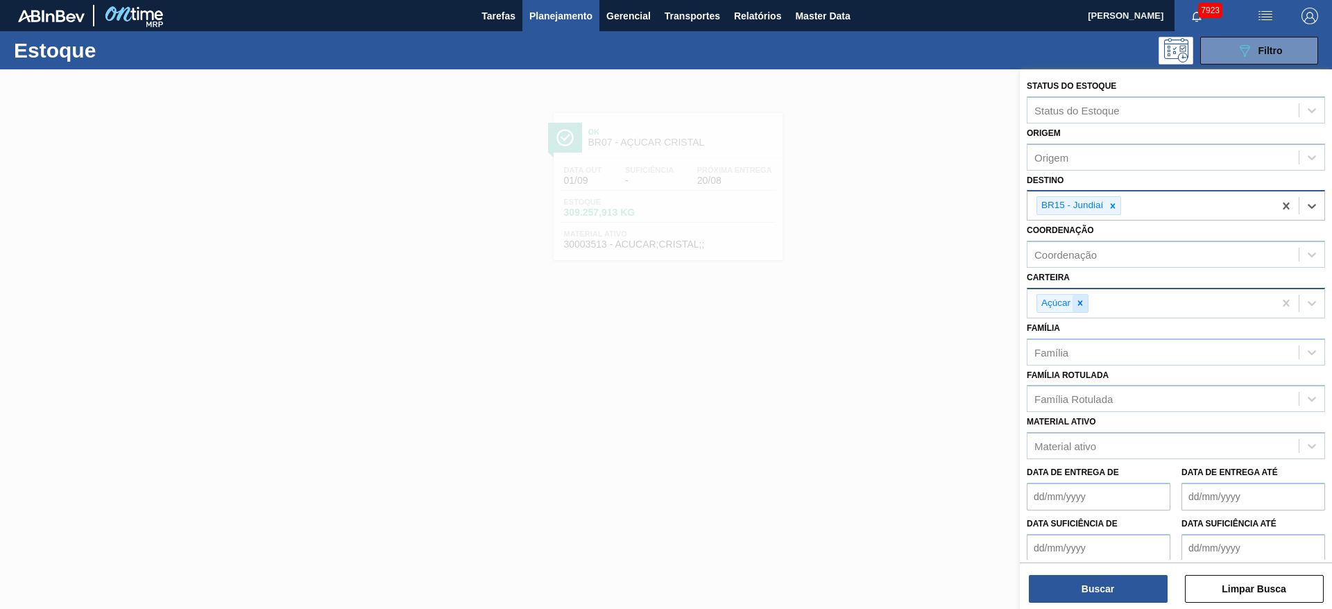
click at [1083, 304] on icon at bounding box center [1080, 303] width 10 height 10
click at [1083, 304] on div "Carteira" at bounding box center [1162, 301] width 271 height 20
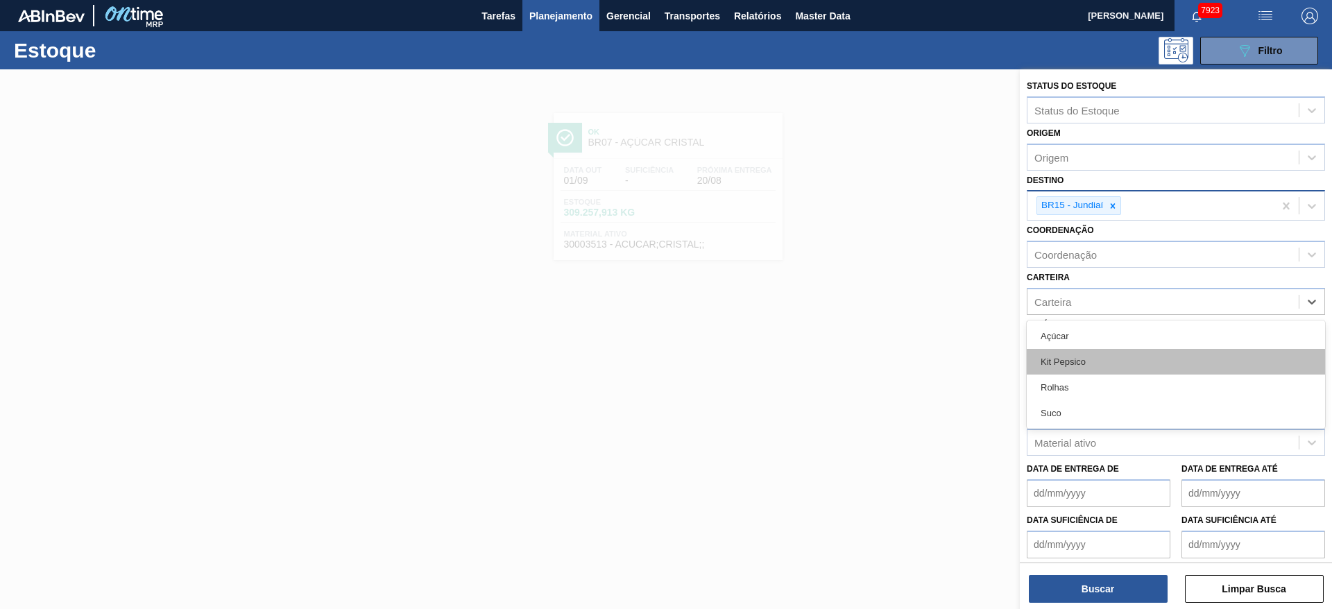
click at [1081, 354] on div "Kit Pepsico" at bounding box center [1175, 362] width 298 height 26
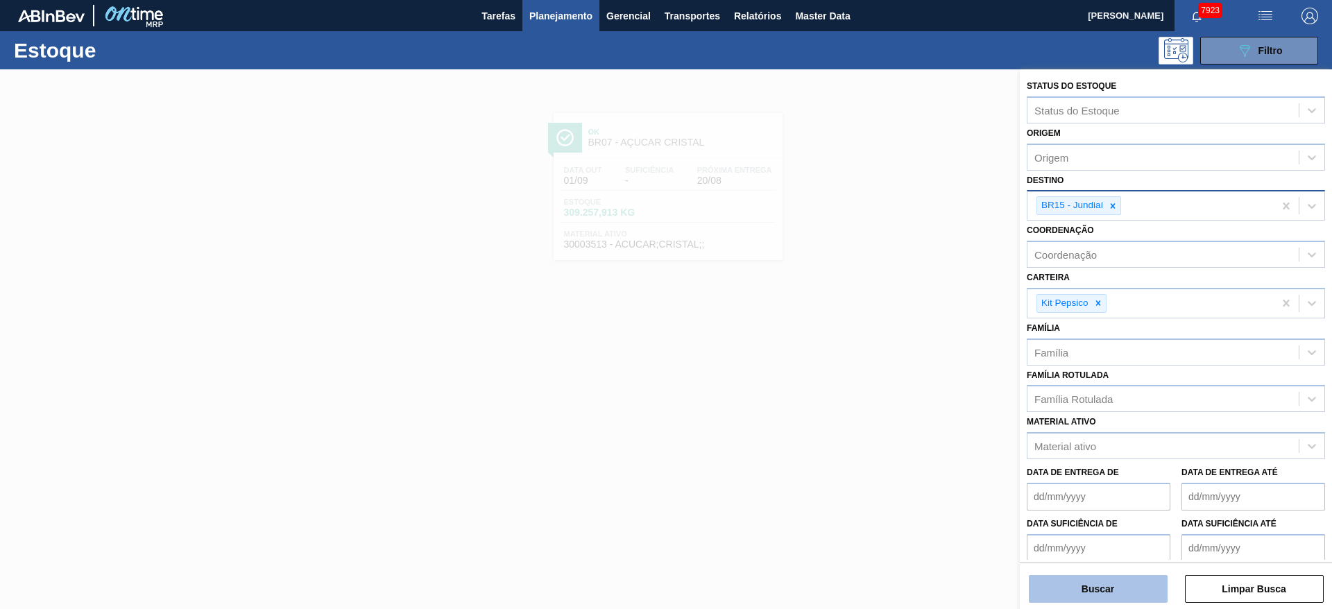
click at [1071, 591] on button "Buscar" at bounding box center [1098, 589] width 139 height 28
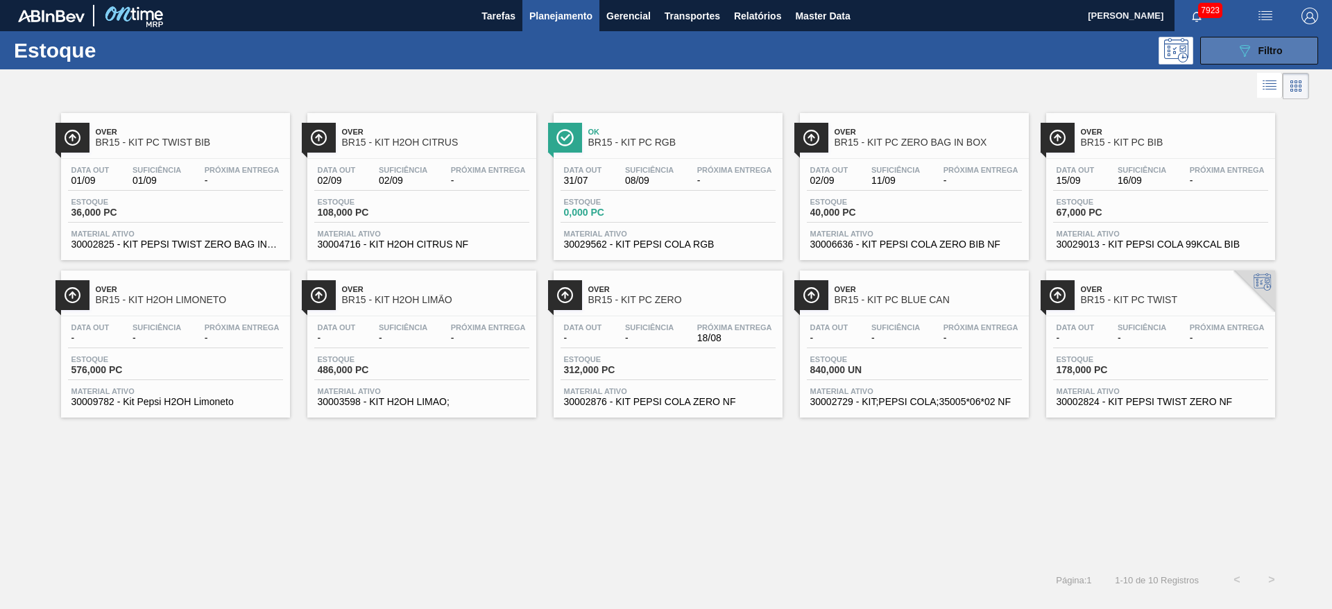
click at [1250, 51] on icon "089F7B8B-B2A5-4AFE-B5C0-19BA573D28AC" at bounding box center [1244, 50] width 17 height 17
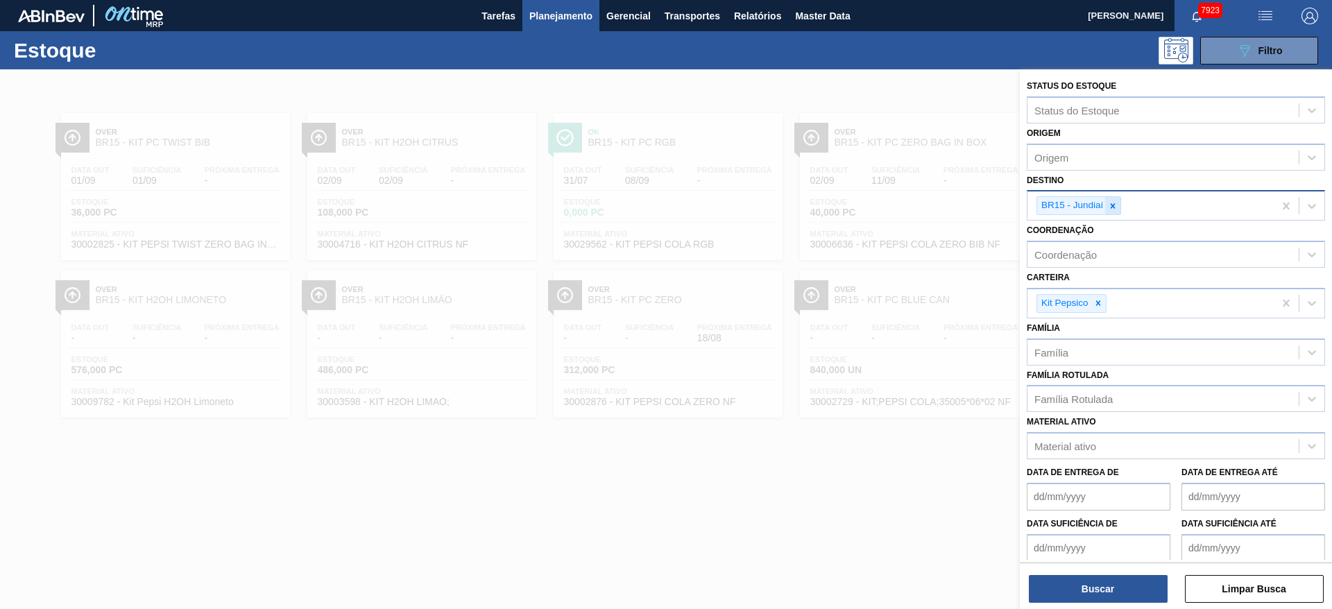
click at [1113, 209] on icon at bounding box center [1113, 206] width 10 height 10
click at [478, 87] on div at bounding box center [666, 373] width 1332 height 609
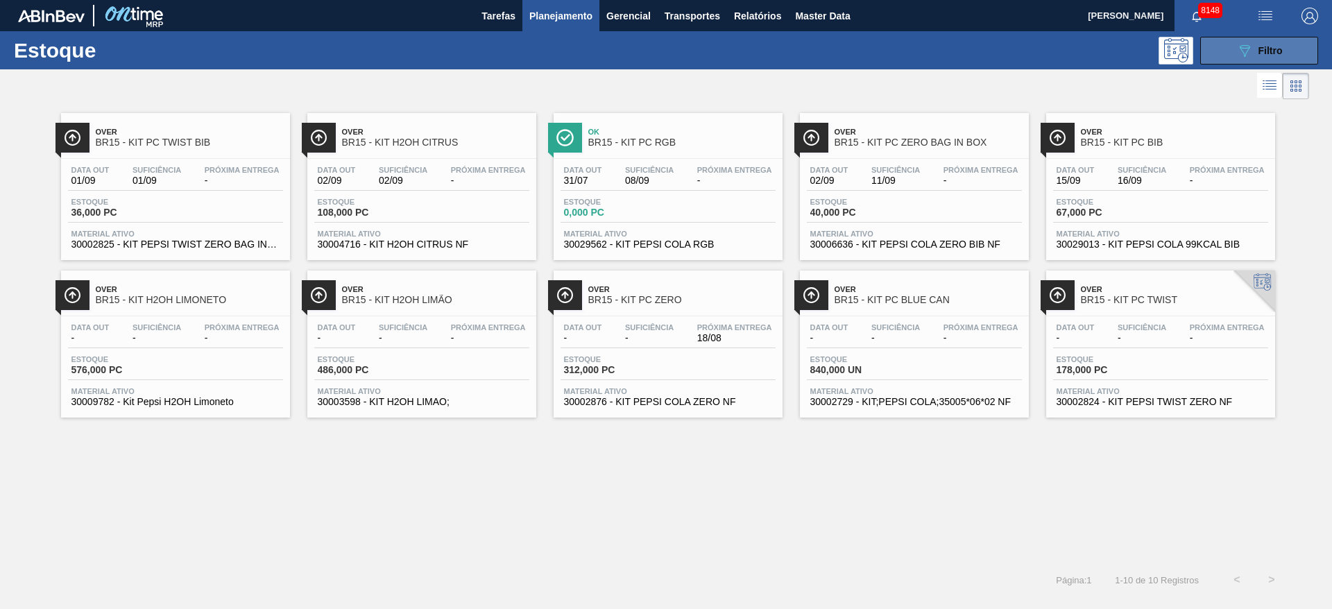
click at [1245, 42] on icon "089F7B8B-B2A5-4AFE-B5C0-19BA573D28AC" at bounding box center [1244, 50] width 17 height 17
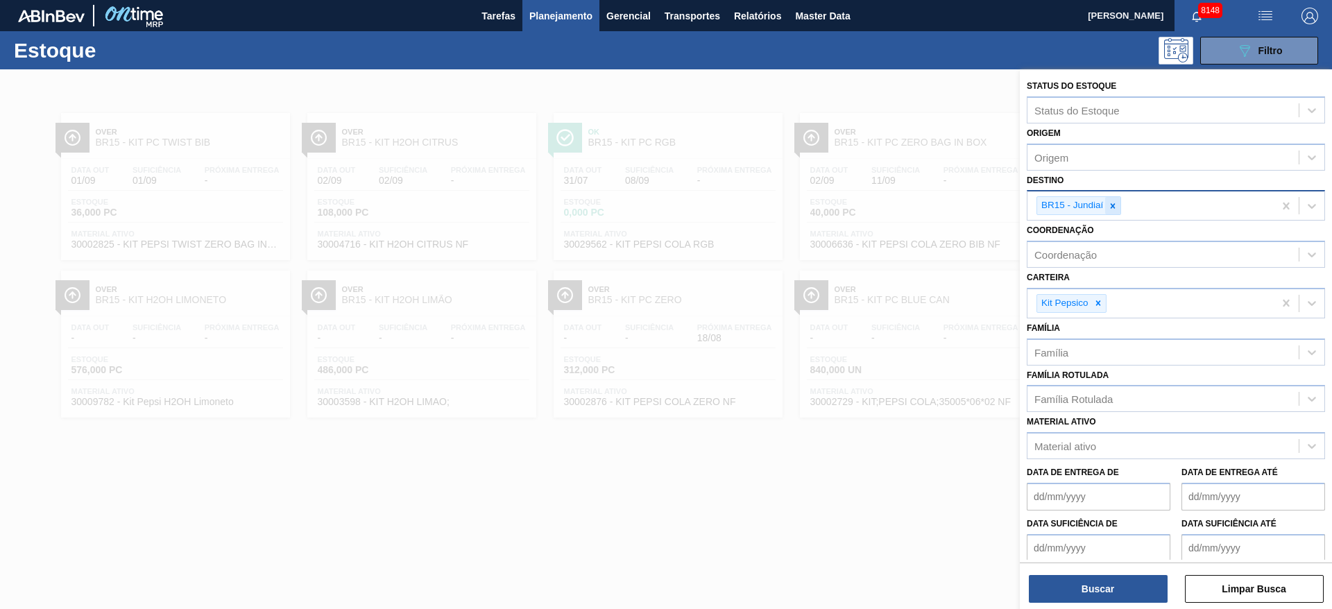
click at [1110, 203] on icon at bounding box center [1113, 206] width 10 height 10
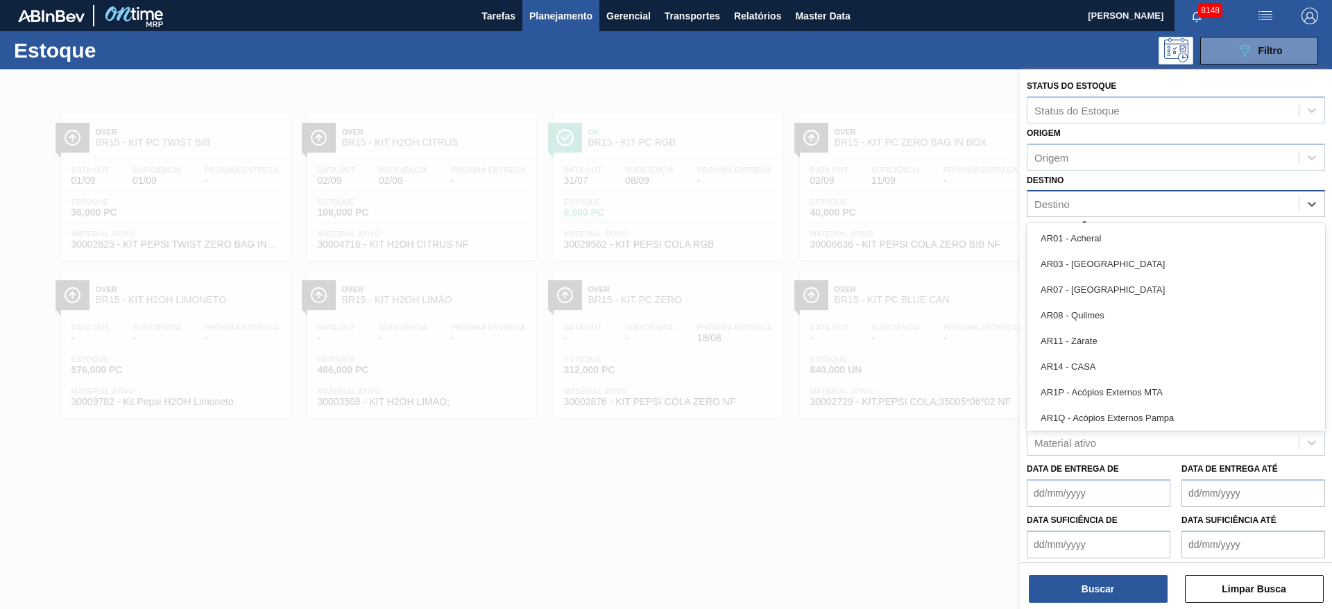
click at [1110, 203] on div "Destino" at bounding box center [1162, 204] width 271 height 20
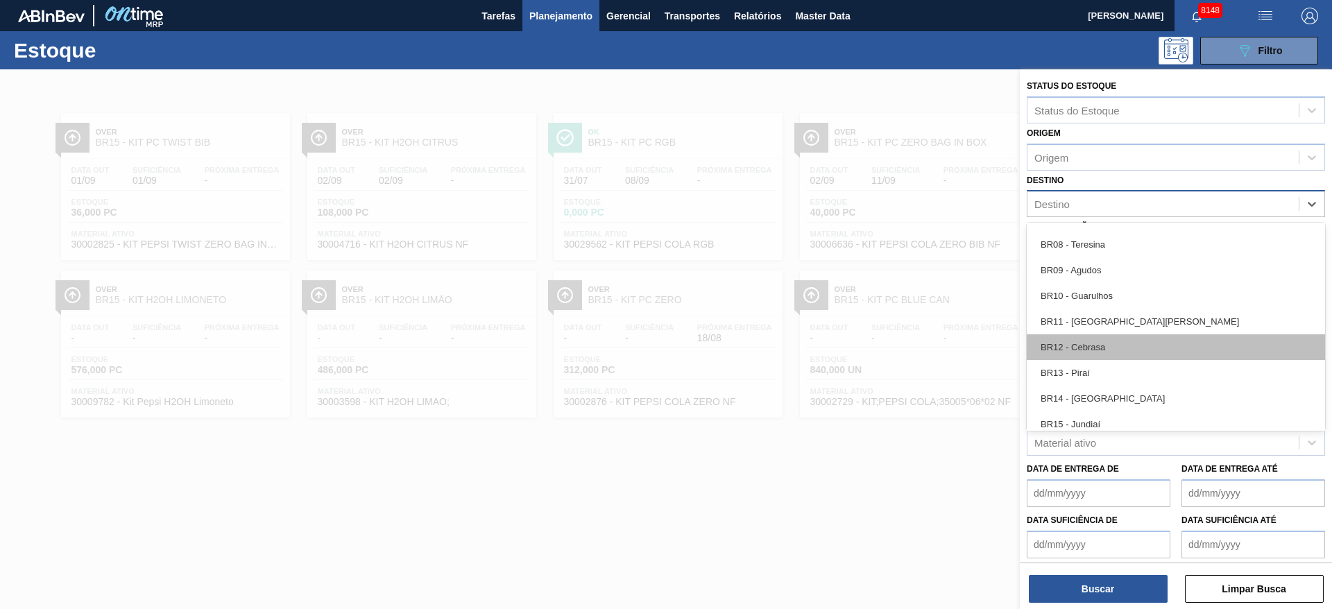
click at [1102, 345] on div "BR12 - Cebrasa" at bounding box center [1175, 347] width 298 height 26
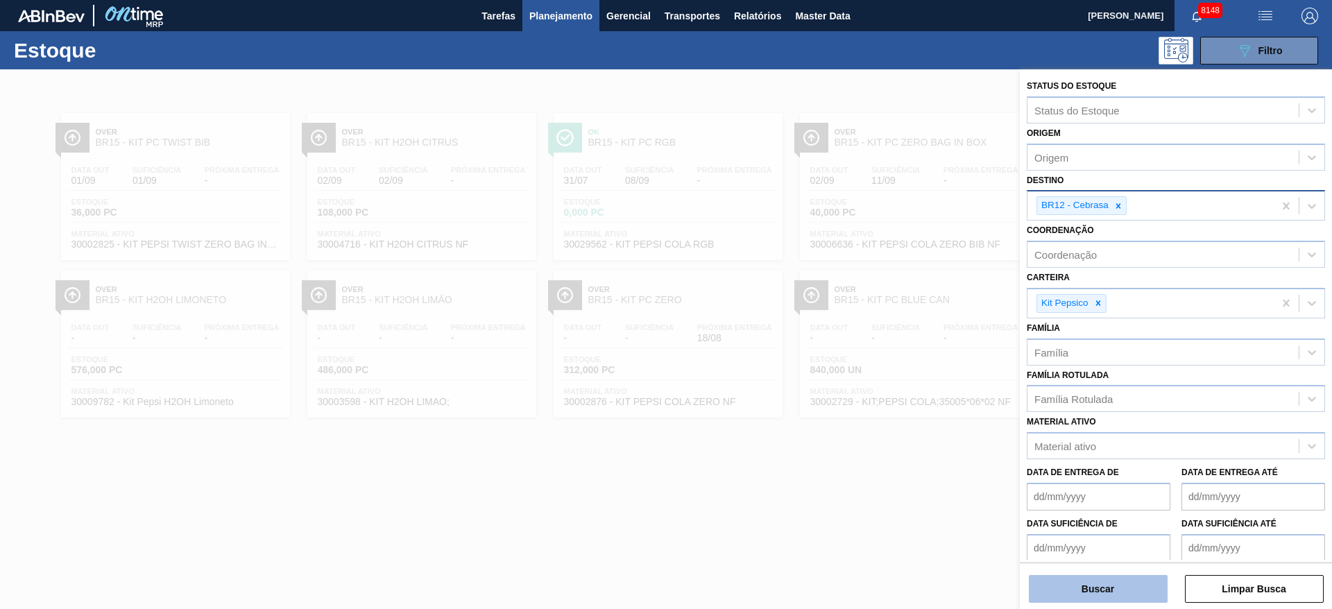
click at [1085, 592] on button "Buscar" at bounding box center [1098, 589] width 139 height 28
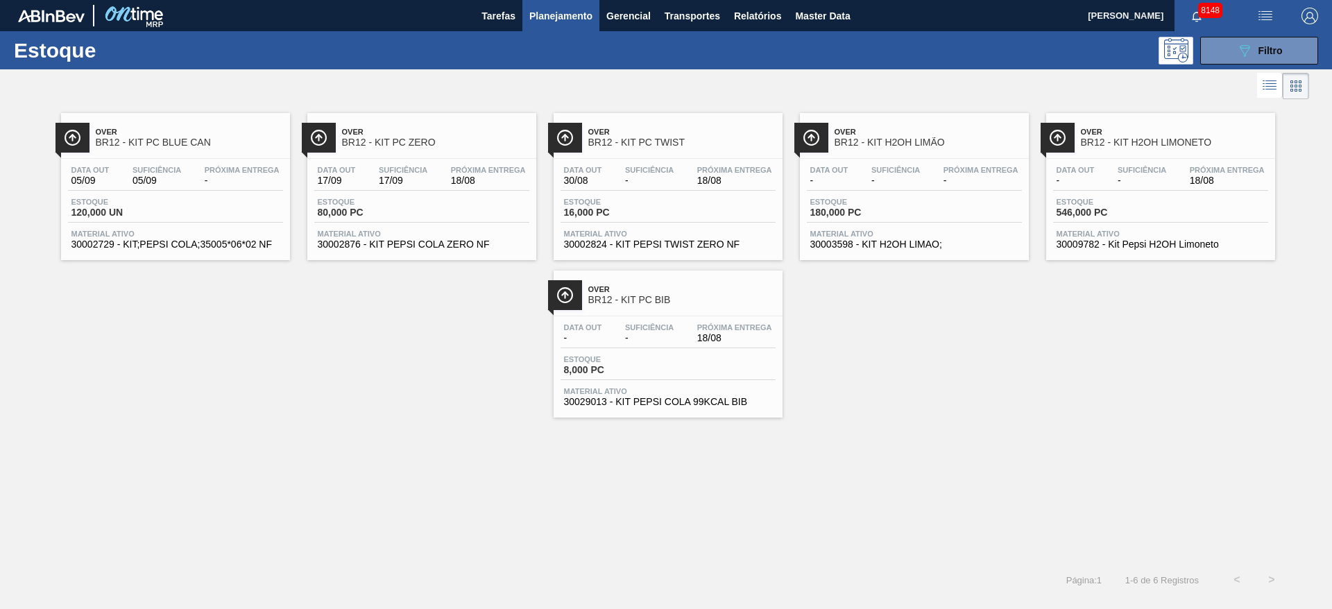
drag, startPoint x: 203, startPoint y: 136, endPoint x: 352, endPoint y: 404, distance: 306.4
click at [352, 404] on div "Over BR12 - KIT PC BLUE CAN Data out 05/09 Suficiência 05/09 Próxima Entrega - …" at bounding box center [666, 260] width 1332 height 315
click at [1239, 48] on icon "089F7B8B-B2A5-4AFE-B5C0-19BA573D28AC" at bounding box center [1244, 50] width 17 height 17
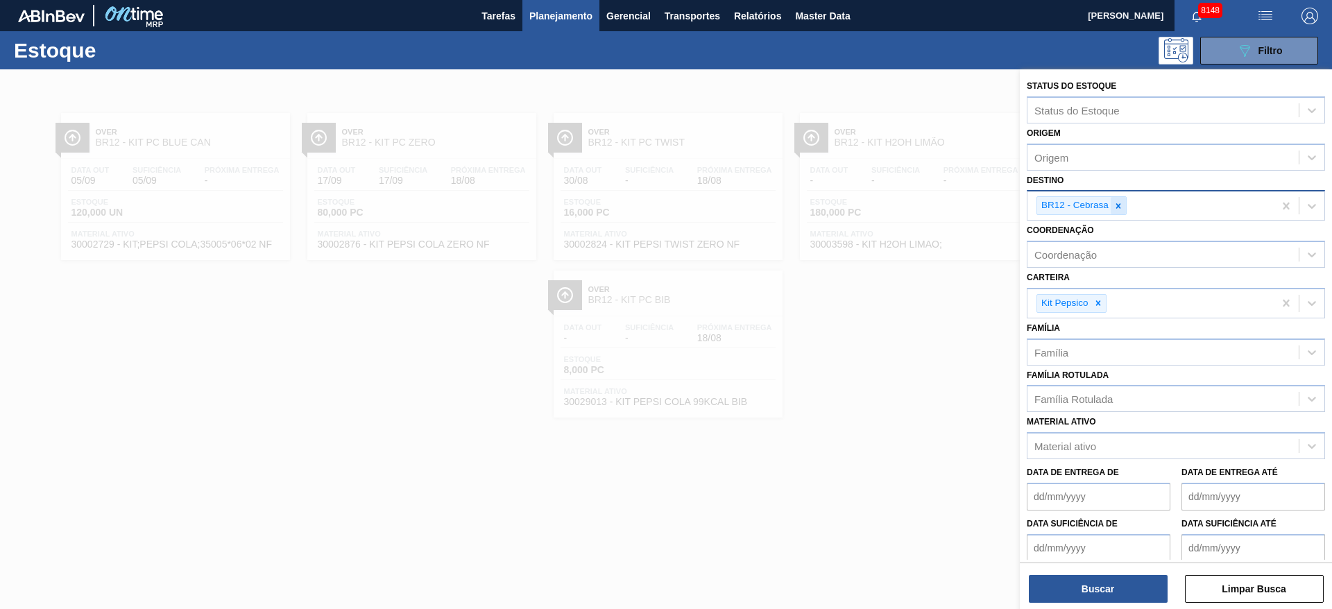
click at [1119, 205] on icon at bounding box center [1118, 206] width 10 height 10
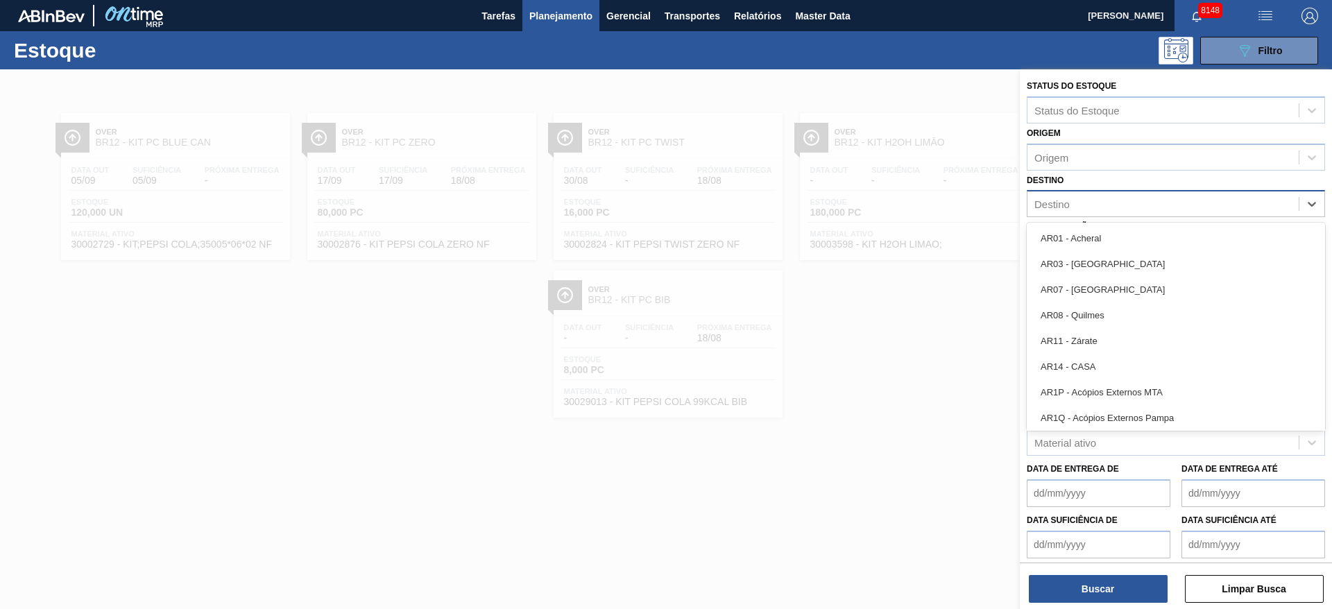
click at [1119, 205] on div "Destino" at bounding box center [1162, 204] width 271 height 20
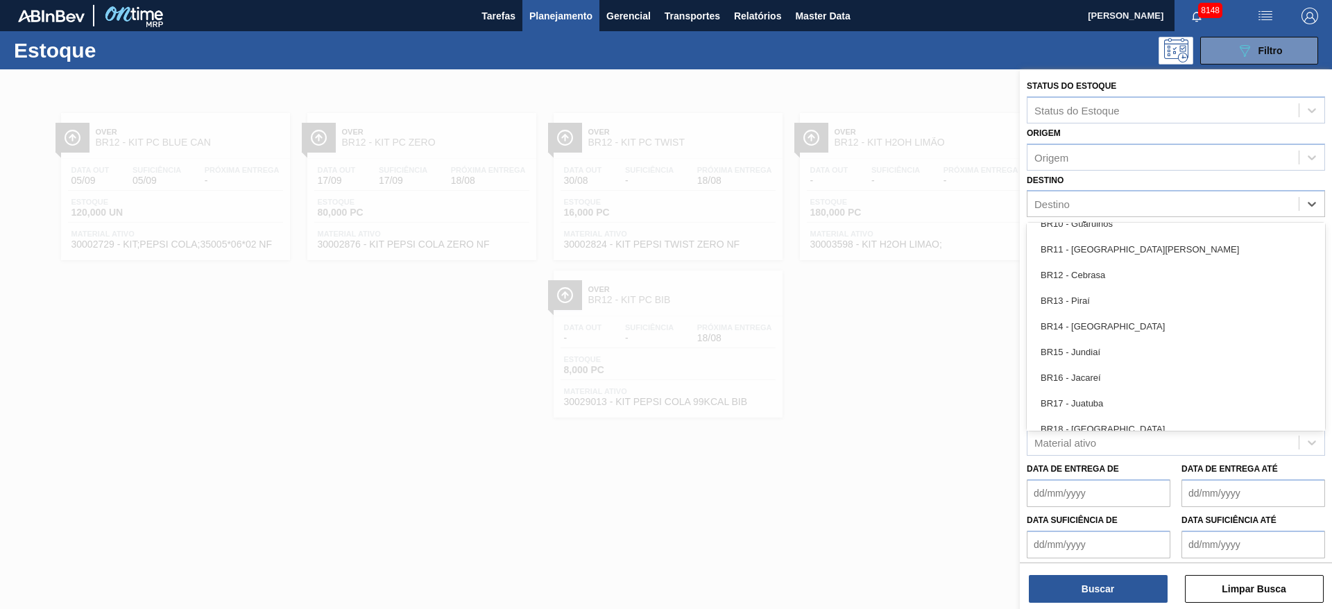
scroll to position [909, 0]
click at [1115, 332] on div "BR14 - Curitibana" at bounding box center [1175, 330] width 298 height 26
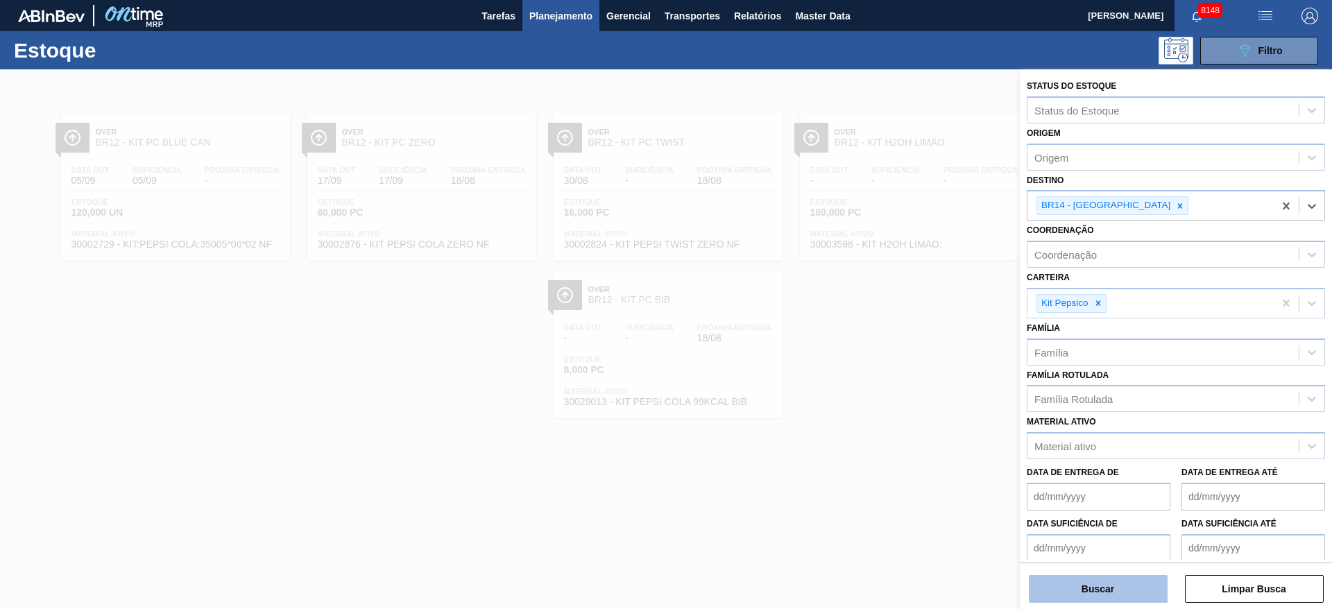
click at [1101, 583] on button "Buscar" at bounding box center [1098, 589] width 139 height 28
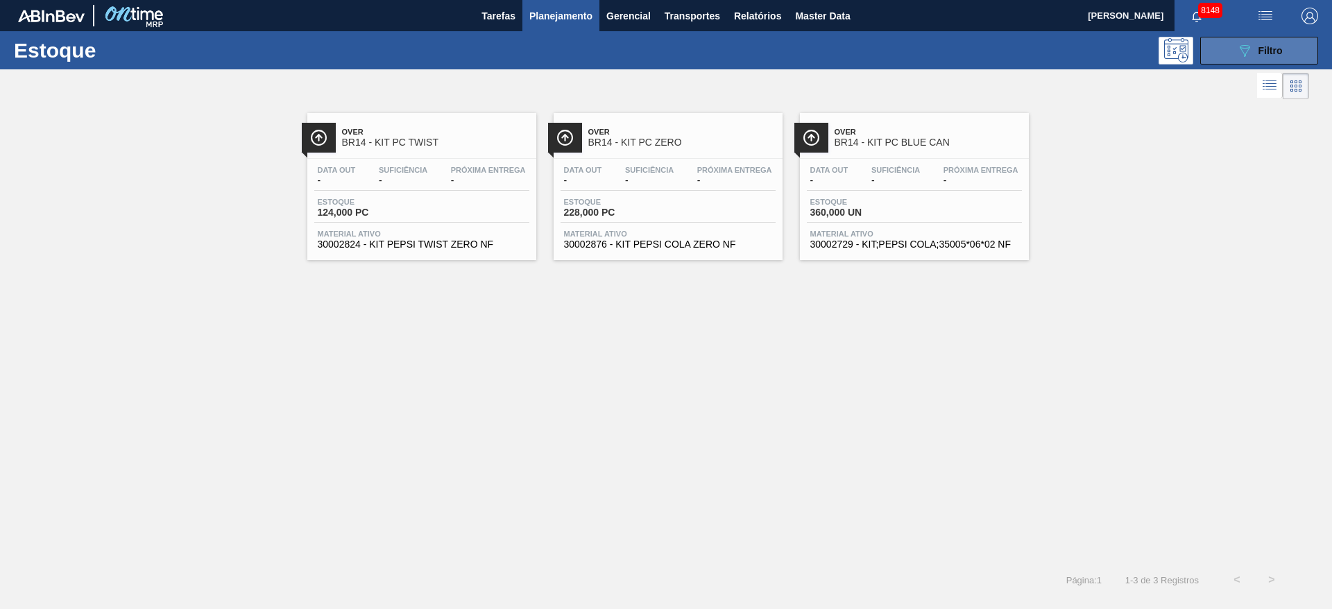
click at [1254, 43] on div "089F7B8B-B2A5-4AFE-B5C0-19BA573D28AC Filtro" at bounding box center [1259, 50] width 46 height 17
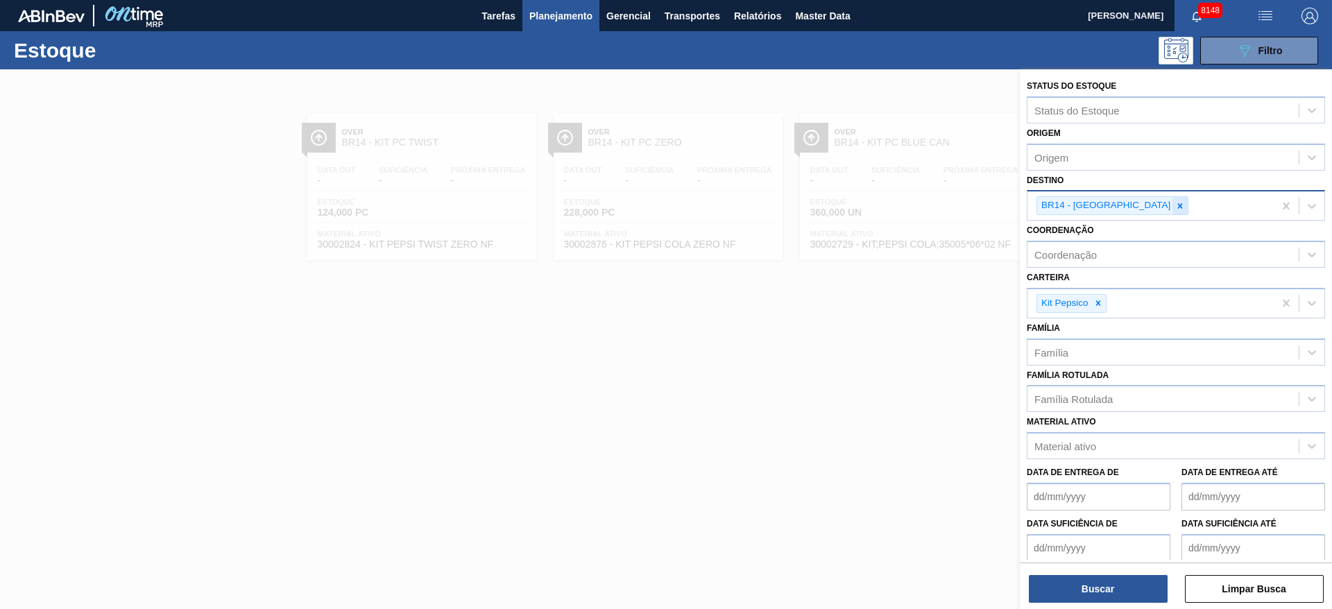
click at [1175, 203] on icon at bounding box center [1180, 206] width 10 height 10
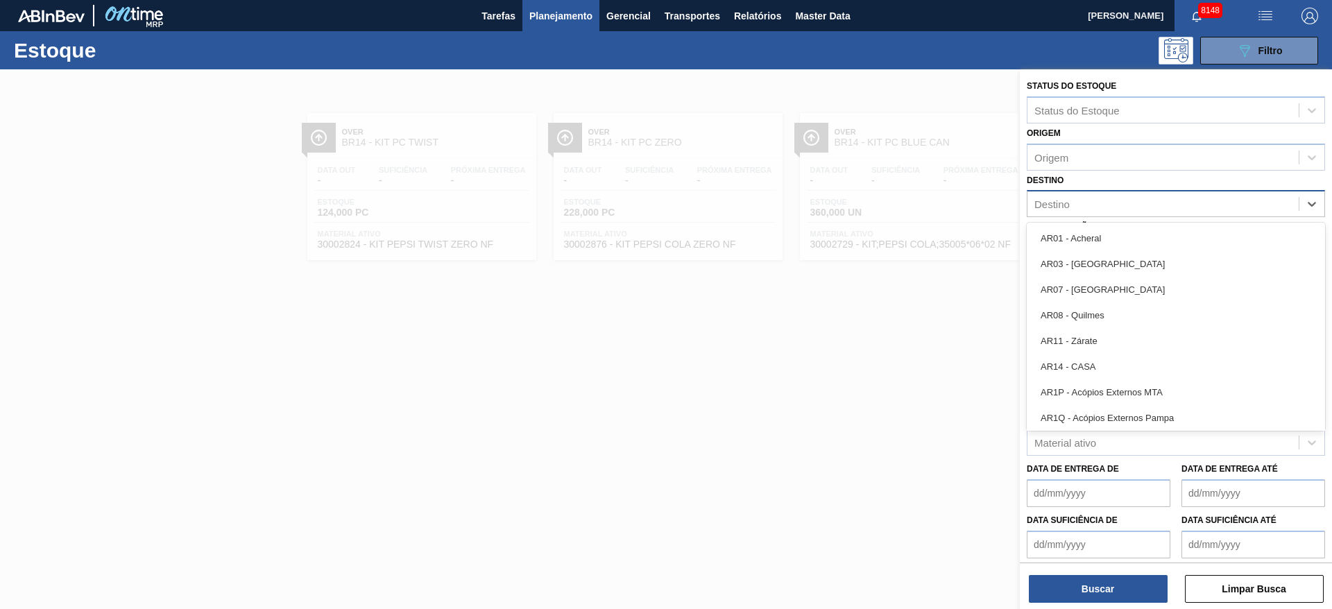
click at [1123, 203] on div "Destino" at bounding box center [1162, 204] width 271 height 20
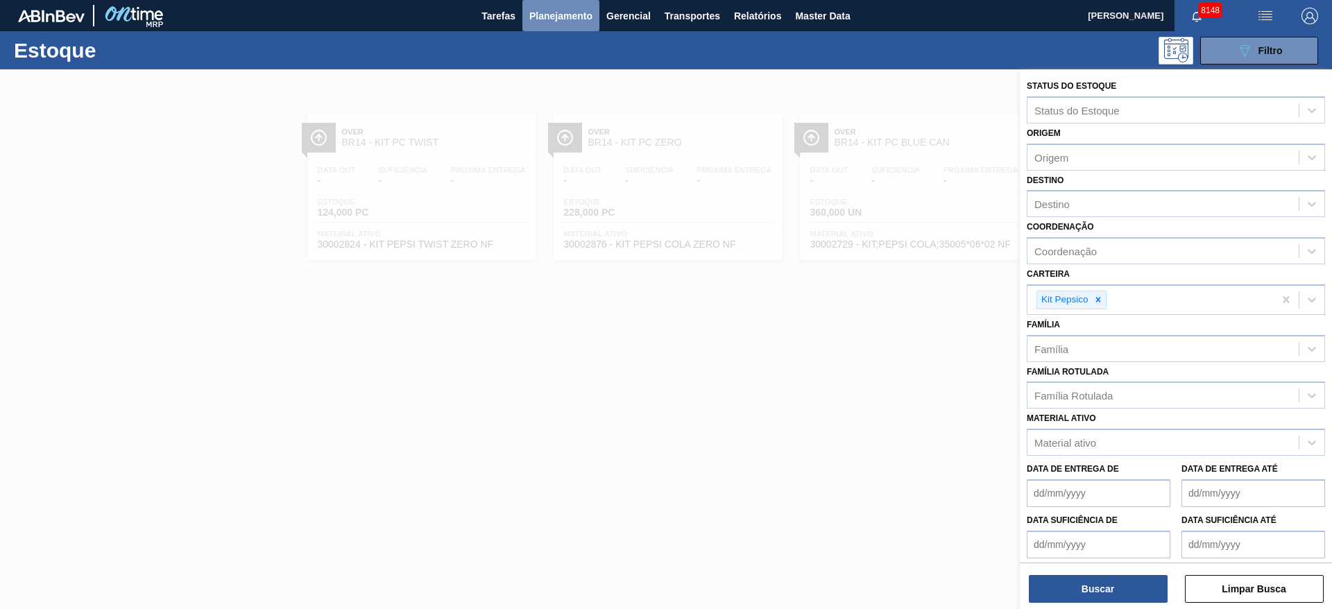
click at [583, 28] on button "Planejamento" at bounding box center [560, 15] width 77 height 31
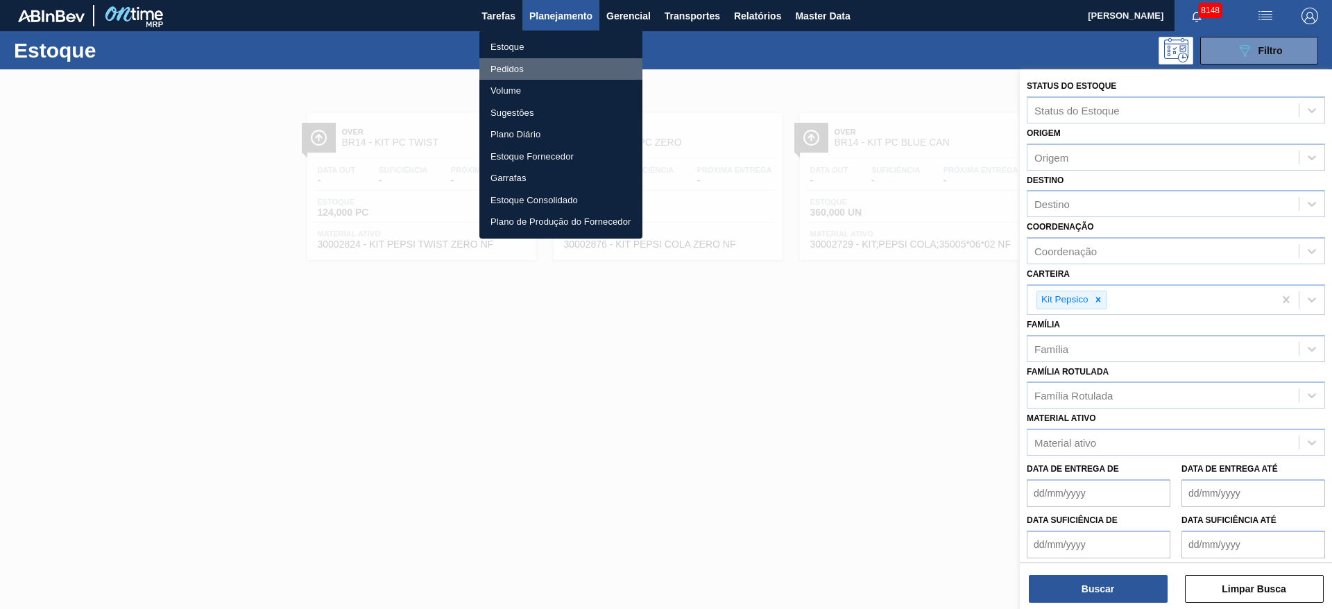
click at [571, 71] on li "Pedidos" at bounding box center [560, 69] width 163 height 22
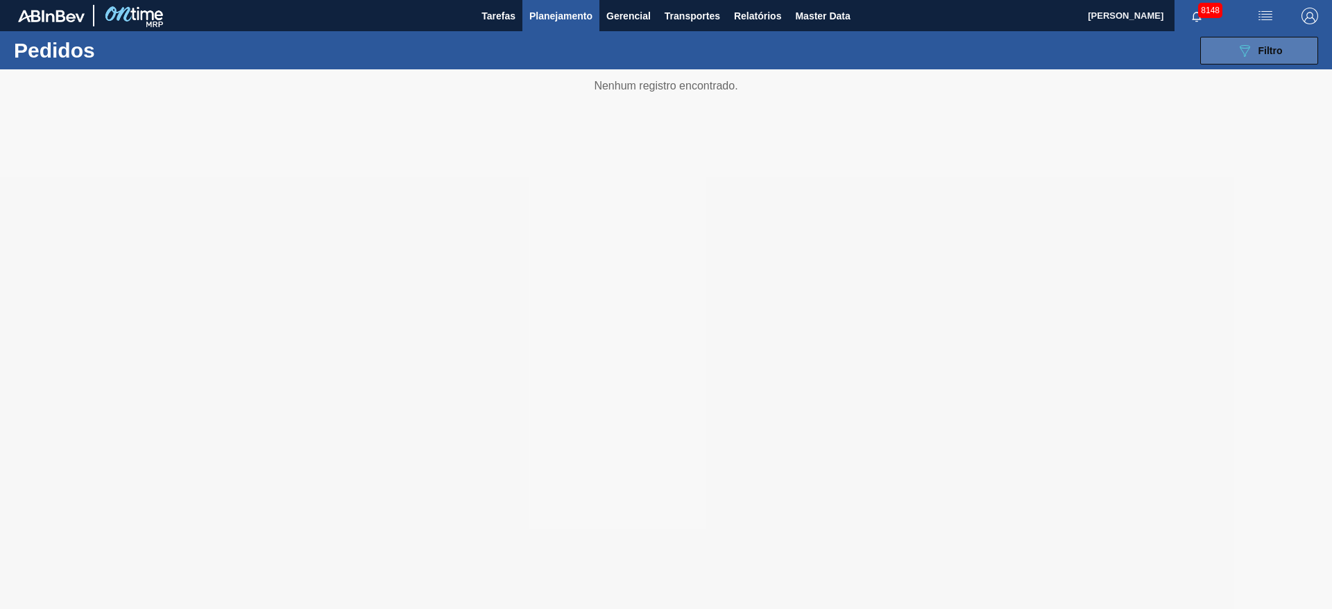
click at [1251, 42] on icon "089F7B8B-B2A5-4AFE-B5C0-19BA573D28AC" at bounding box center [1244, 50] width 17 height 17
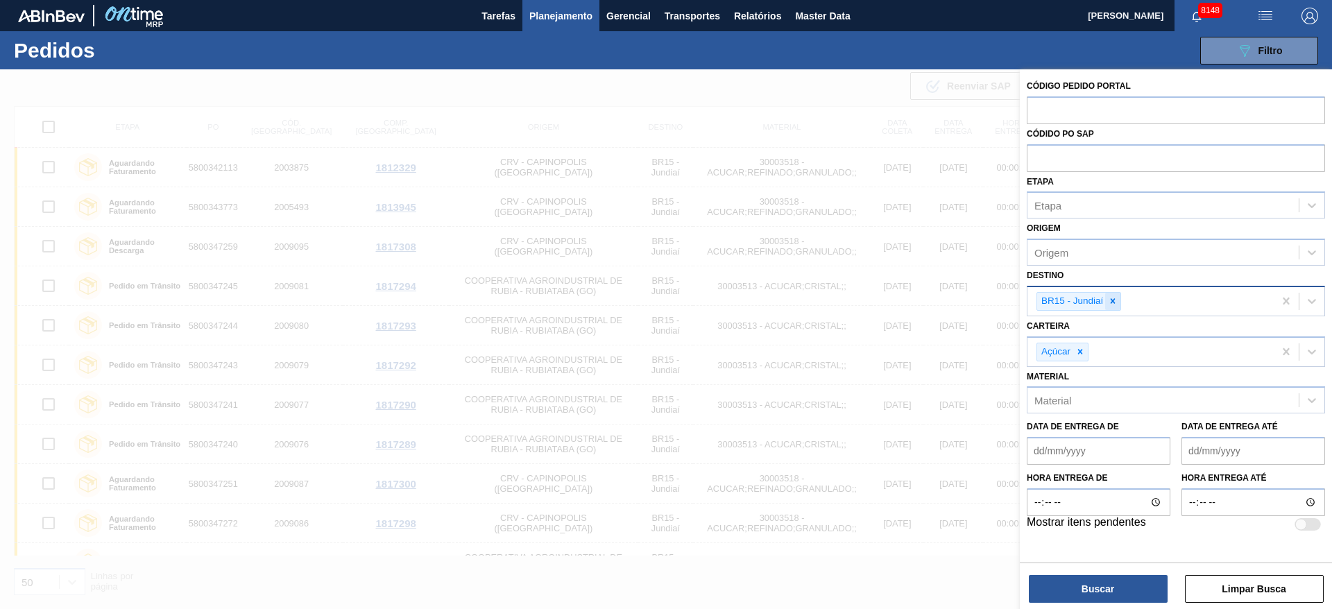
click at [1114, 304] on icon at bounding box center [1113, 301] width 10 height 10
type input "18"
click at [1085, 346] on div at bounding box center [1079, 351] width 15 height 17
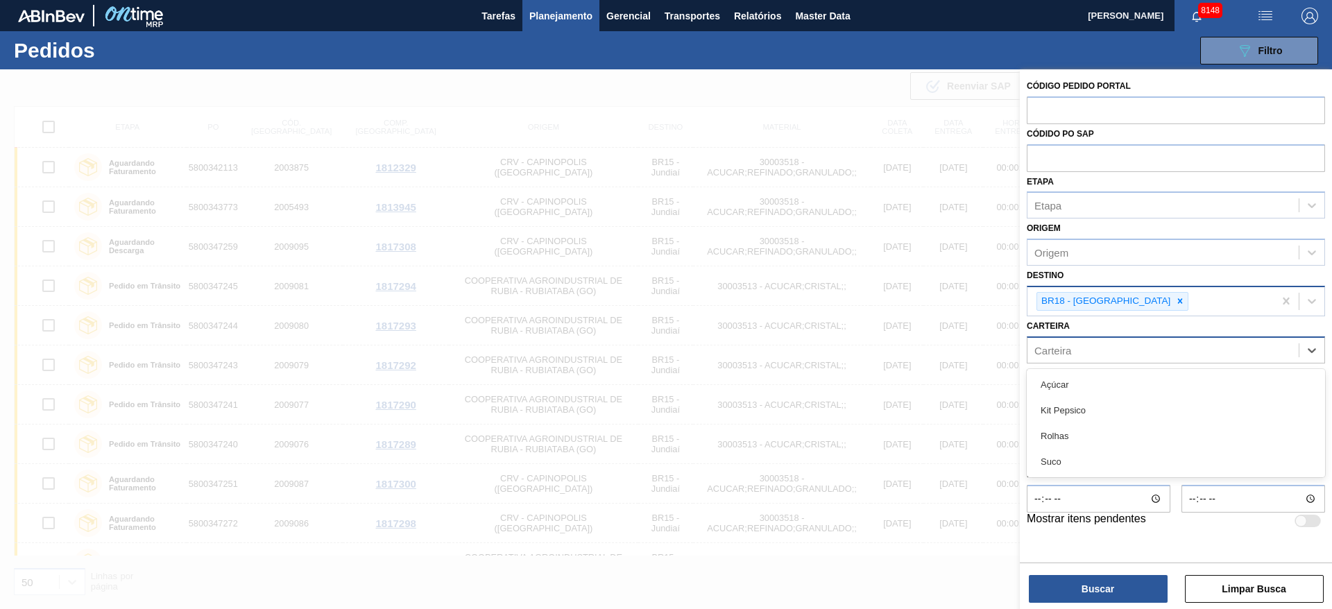
click at [1085, 346] on div "Carteira" at bounding box center [1162, 350] width 271 height 20
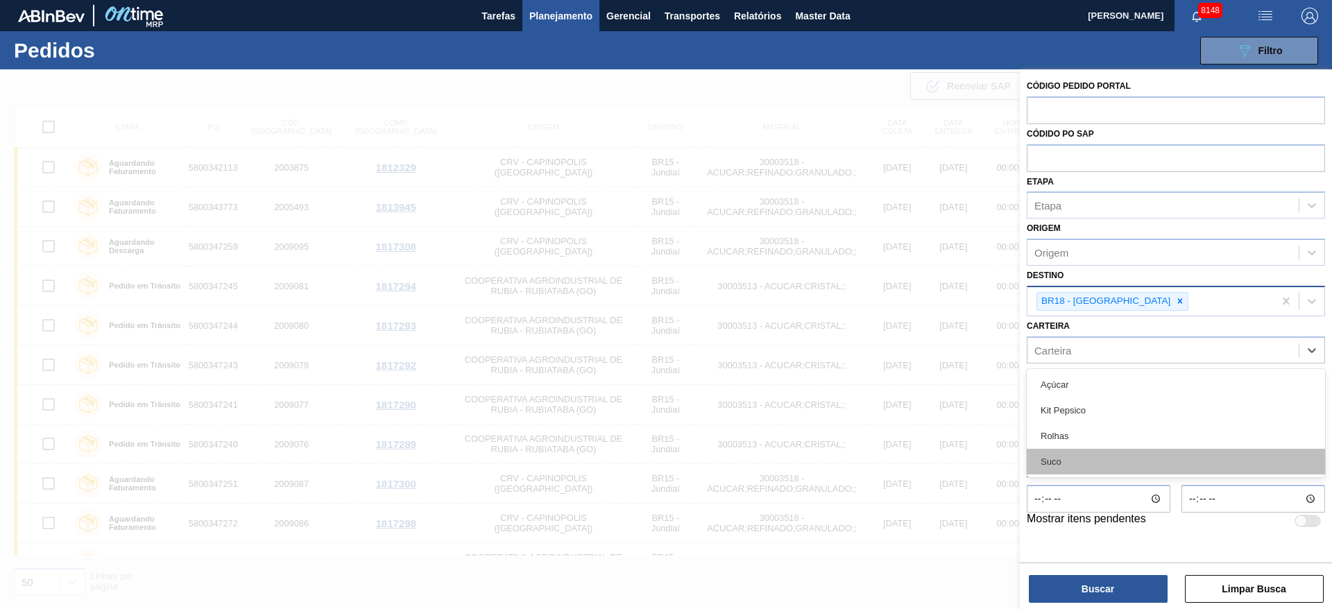
click at [1068, 461] on div "Suco" at bounding box center [1175, 462] width 298 height 26
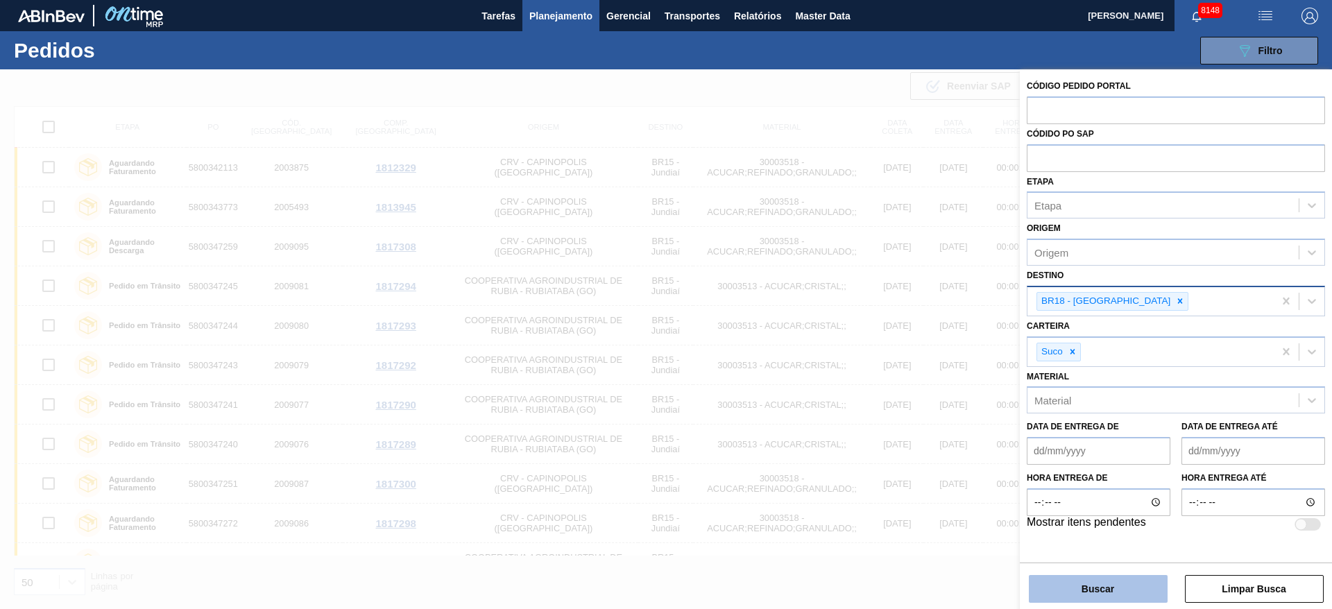
click at [1103, 587] on button "Buscar" at bounding box center [1098, 589] width 139 height 28
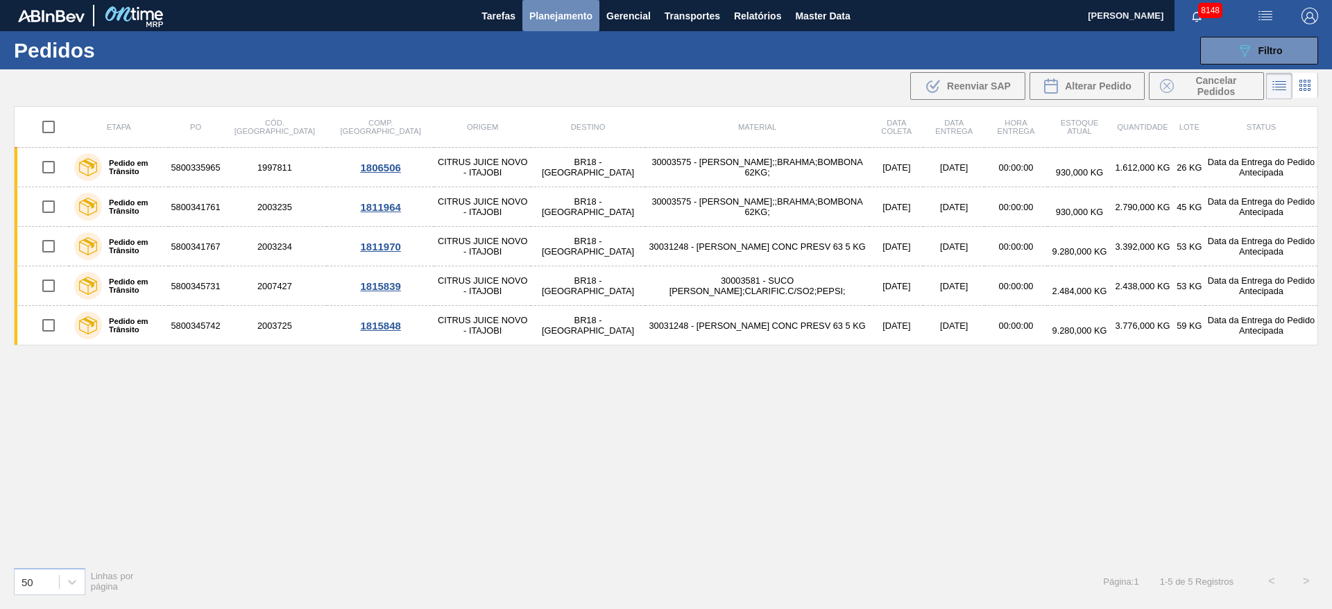
click at [544, 26] on button "Planejamento" at bounding box center [560, 15] width 77 height 31
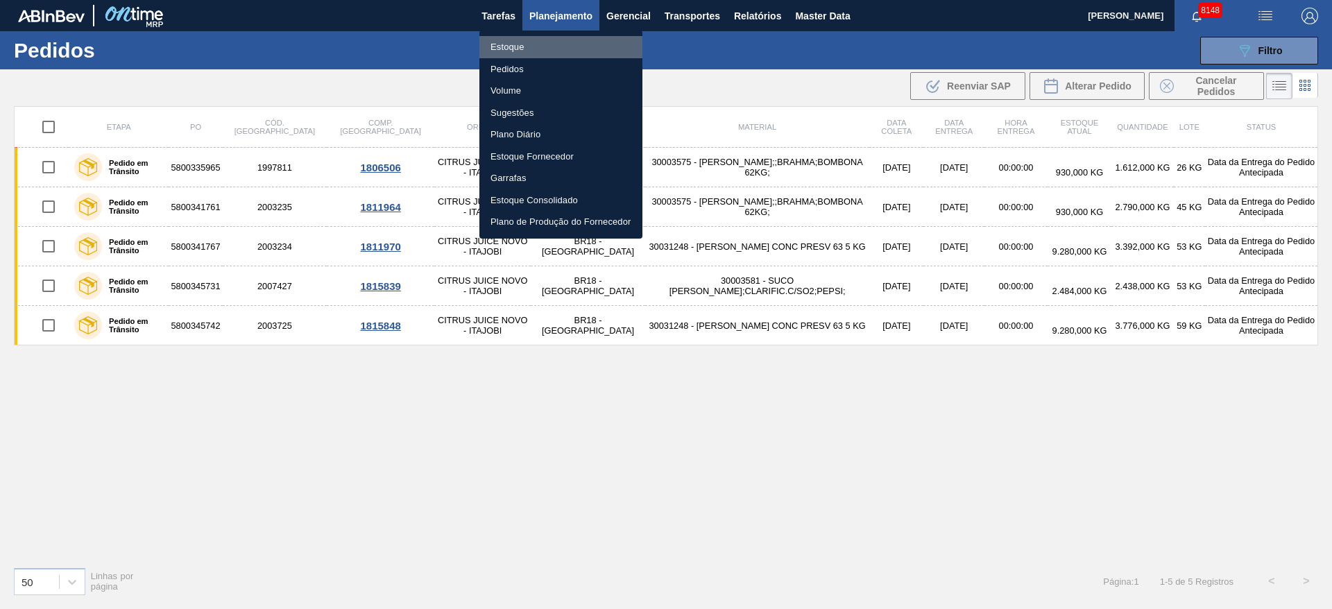
click at [558, 52] on li "Estoque" at bounding box center [560, 47] width 163 height 22
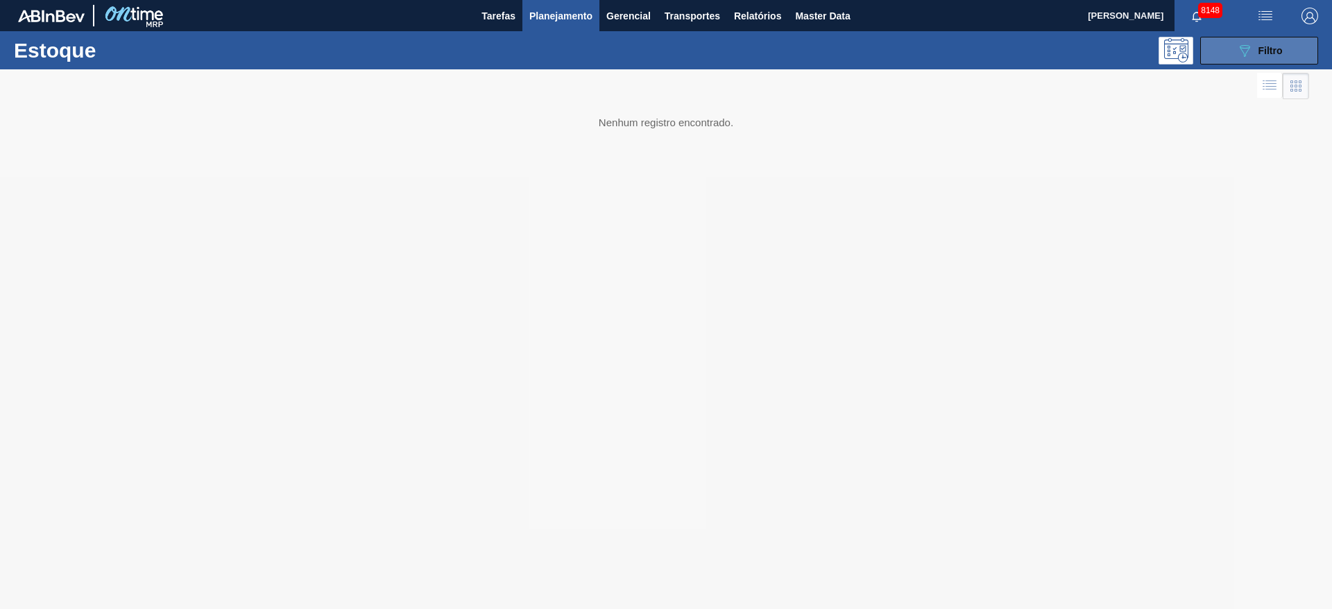
click at [1270, 56] on div "089F7B8B-B2A5-4AFE-B5C0-19BA573D28AC Filtro" at bounding box center [1259, 50] width 46 height 17
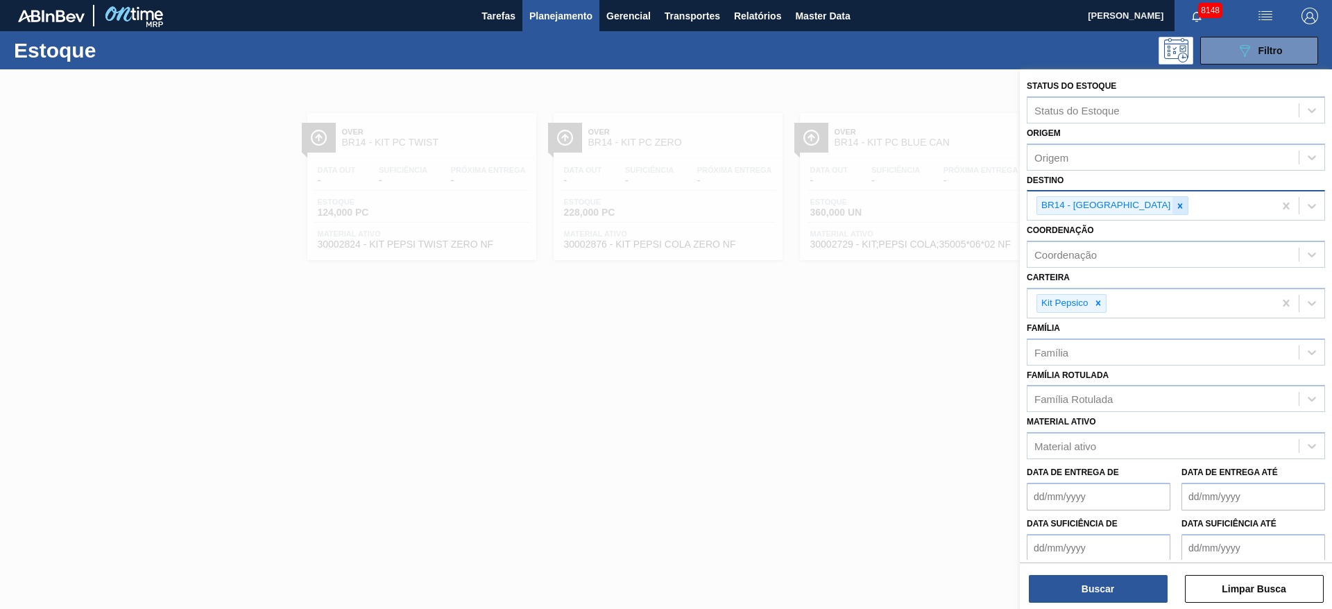
click at [1175, 209] on icon at bounding box center [1180, 206] width 10 height 10
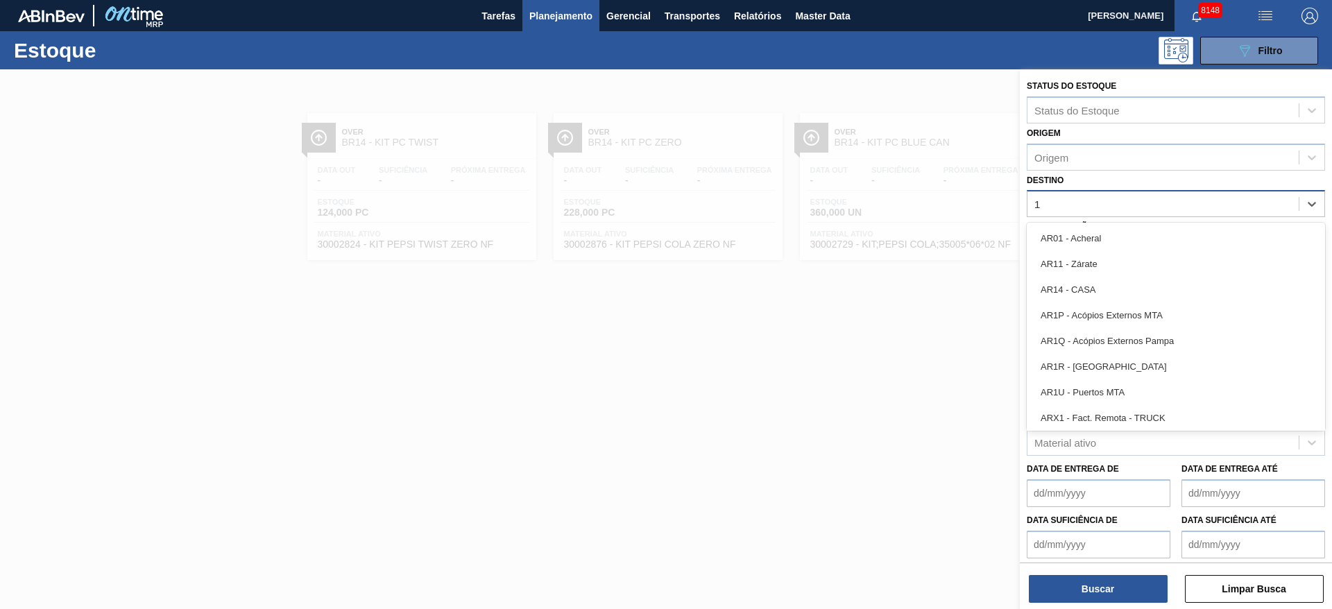
type input "18"
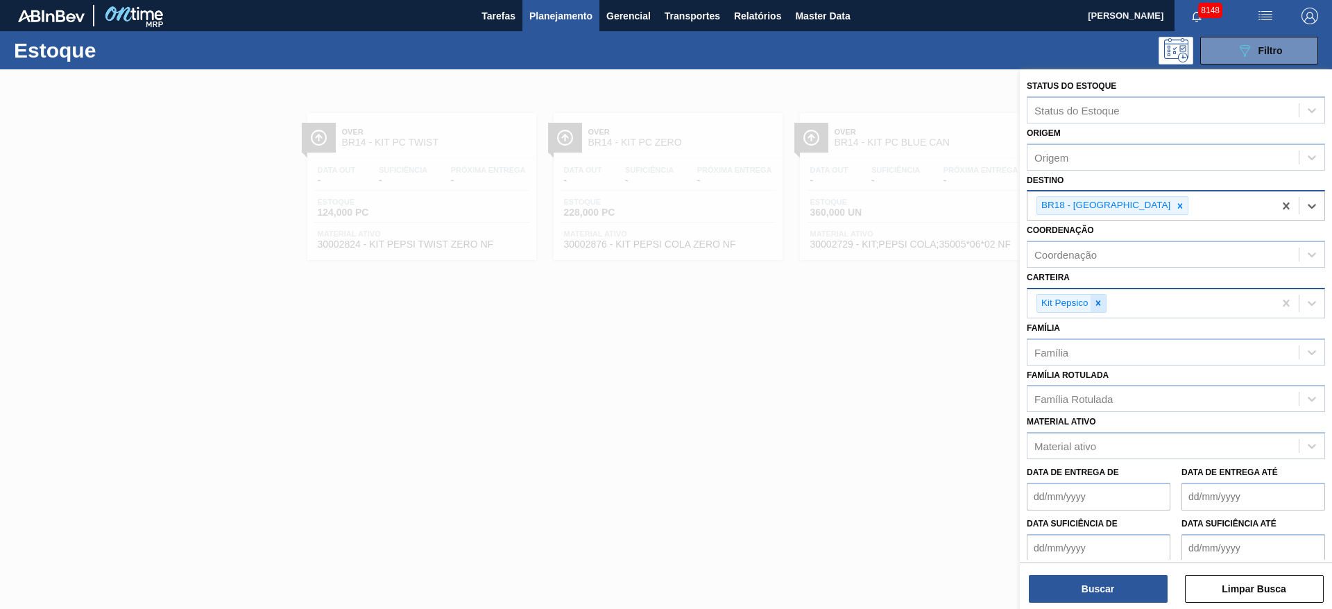
click at [1095, 302] on icon at bounding box center [1098, 303] width 10 height 10
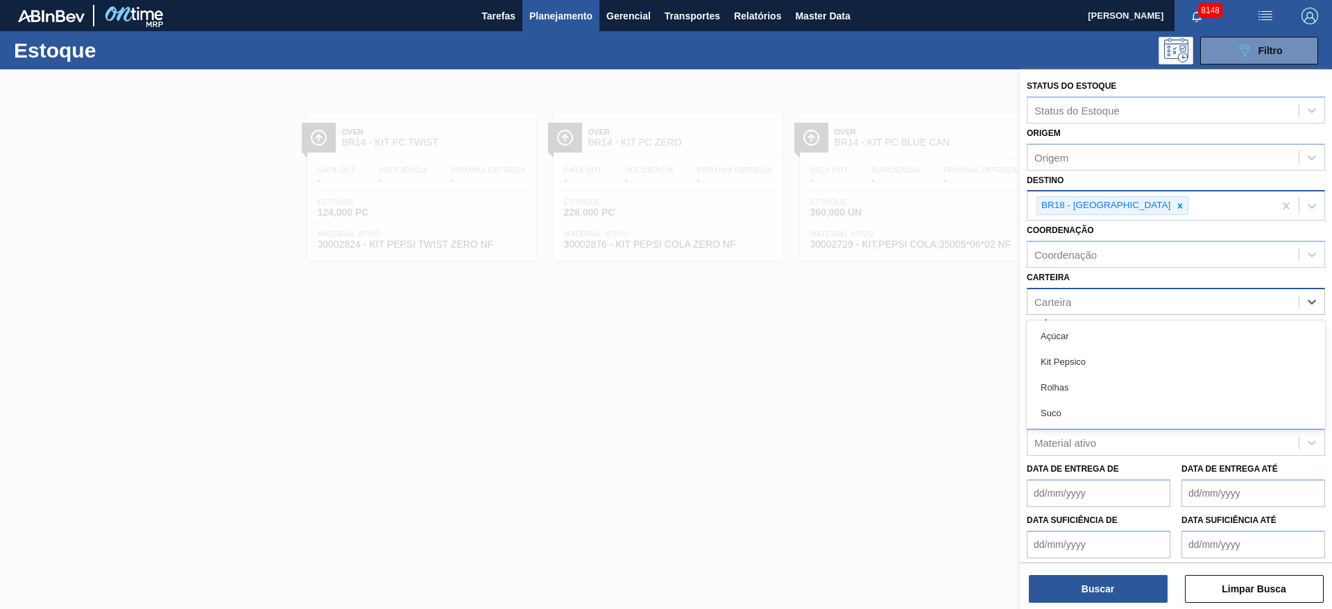
click at [1095, 302] on div "Carteira" at bounding box center [1162, 301] width 271 height 20
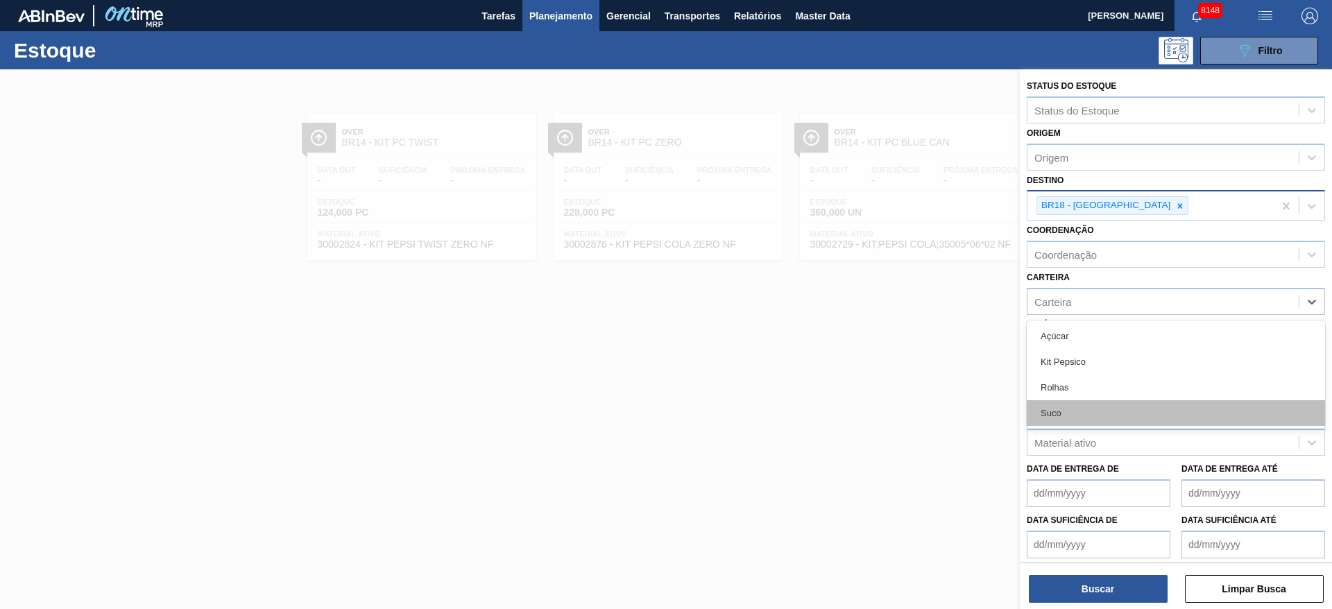
click at [1075, 404] on div "Suco" at bounding box center [1175, 413] width 298 height 26
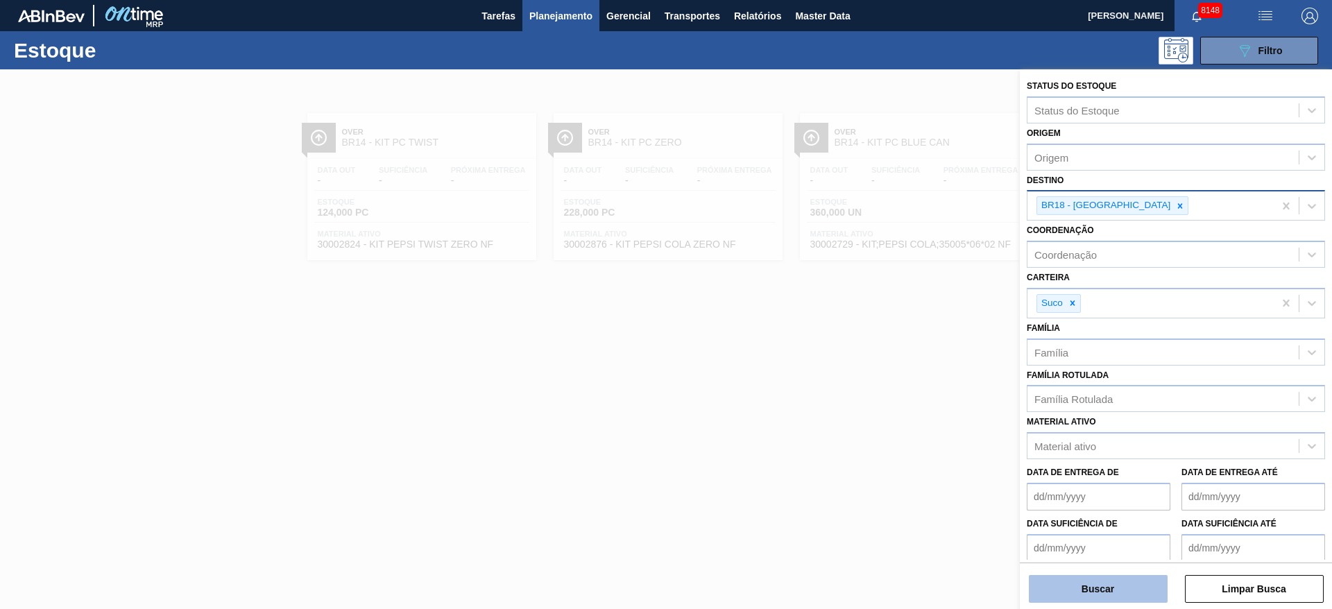
click at [1087, 583] on button "Buscar" at bounding box center [1098, 589] width 139 height 28
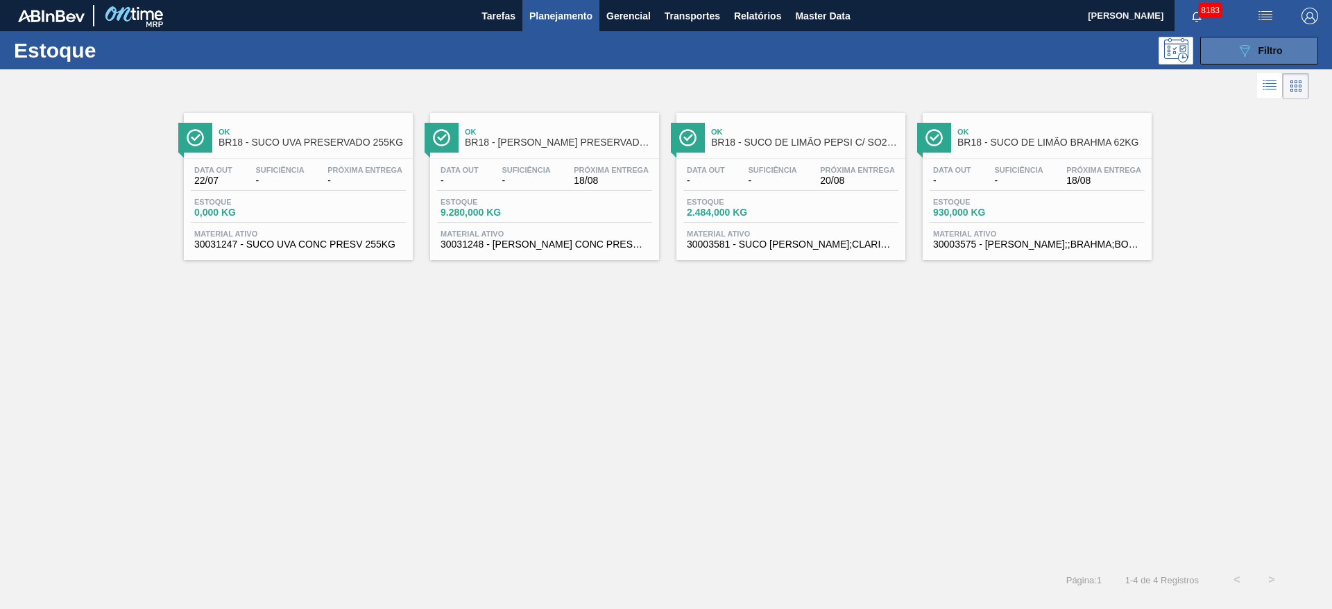
click at [1242, 44] on icon "089F7B8B-B2A5-4AFE-B5C0-19BA573D28AC" at bounding box center [1244, 50] width 17 height 17
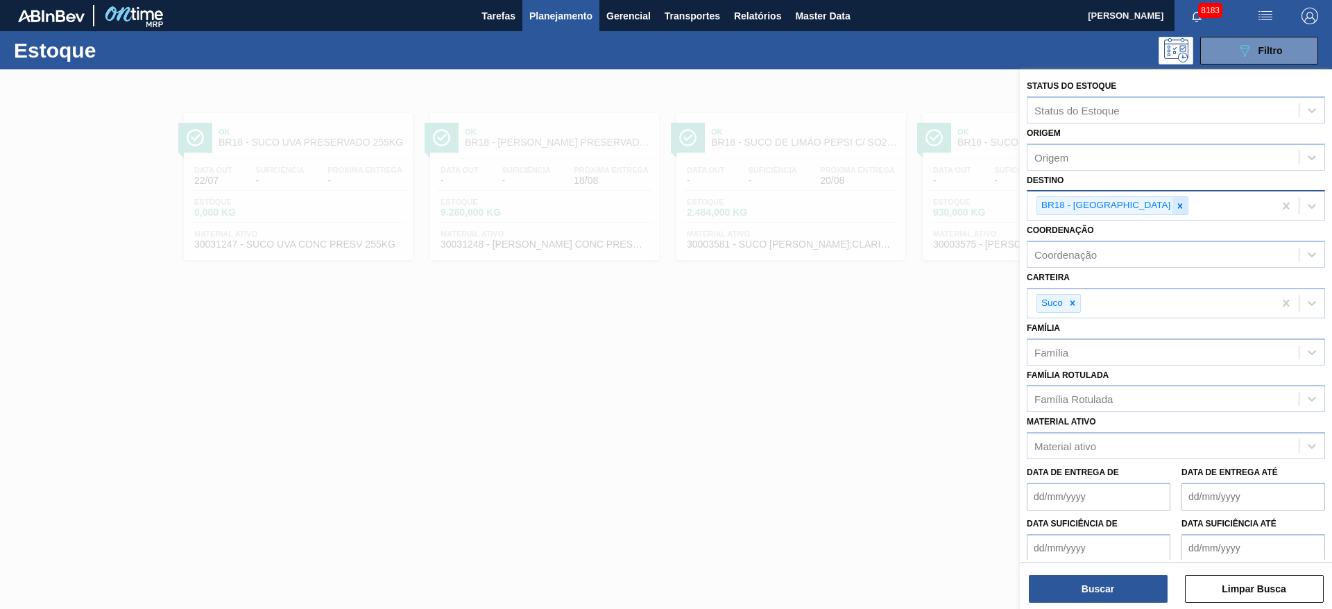
click at [1175, 205] on icon at bounding box center [1180, 206] width 10 height 10
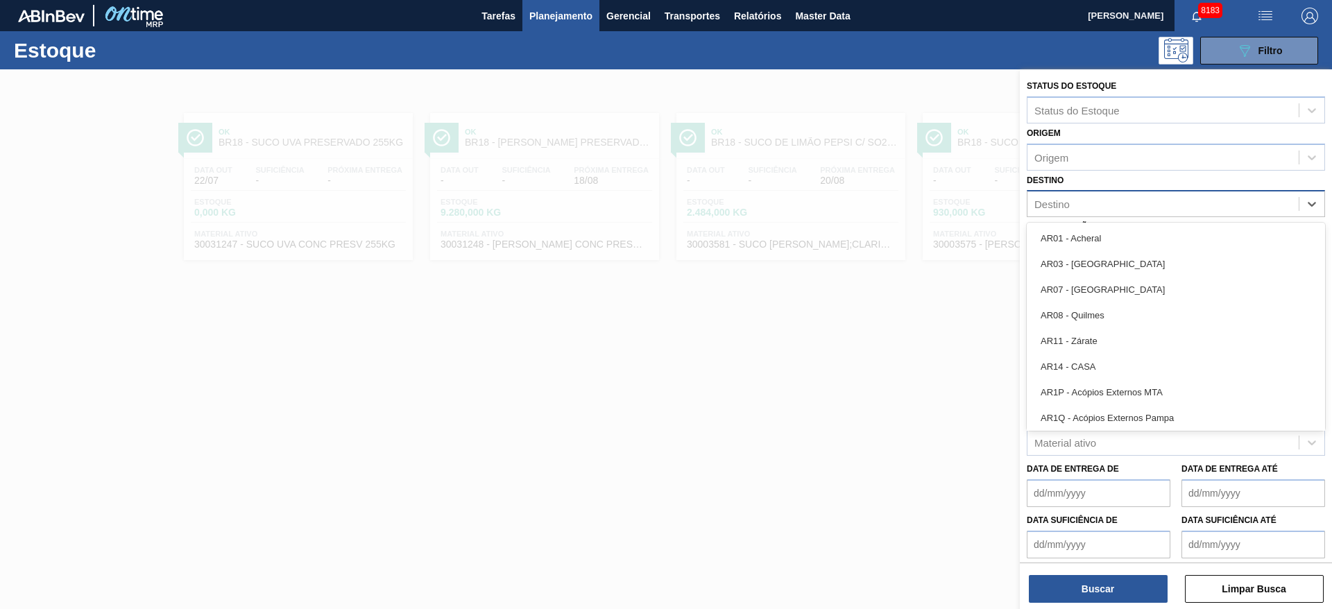
click at [1133, 205] on div "Destino" at bounding box center [1162, 204] width 271 height 20
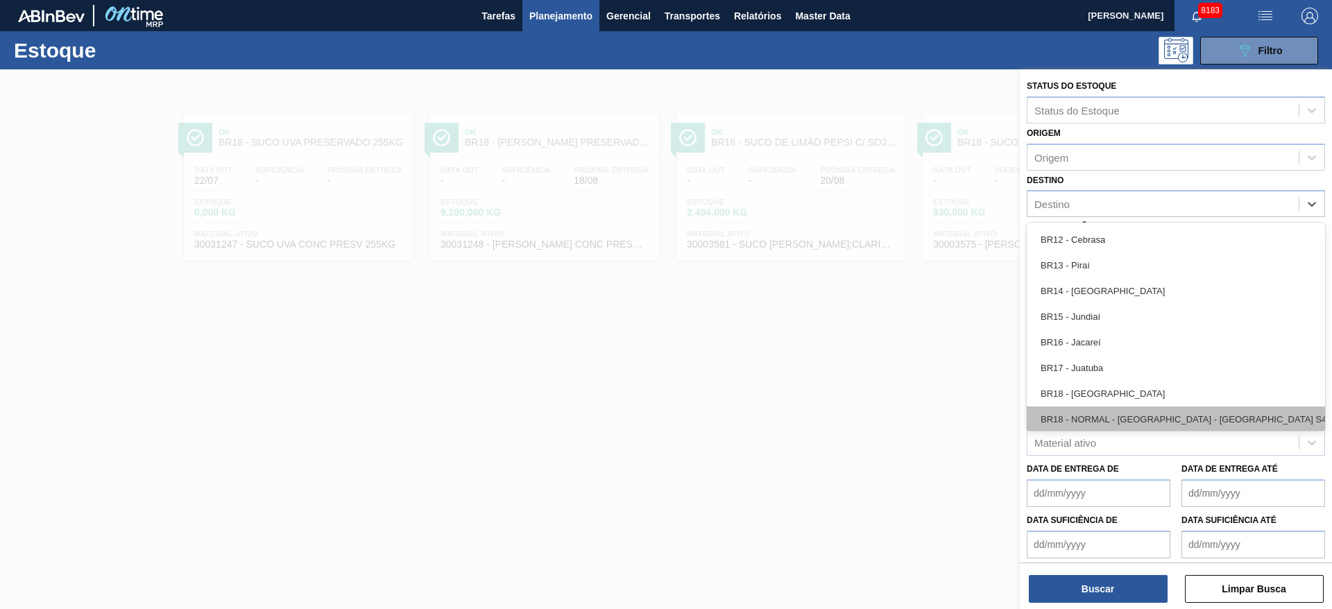
scroll to position [944, 0]
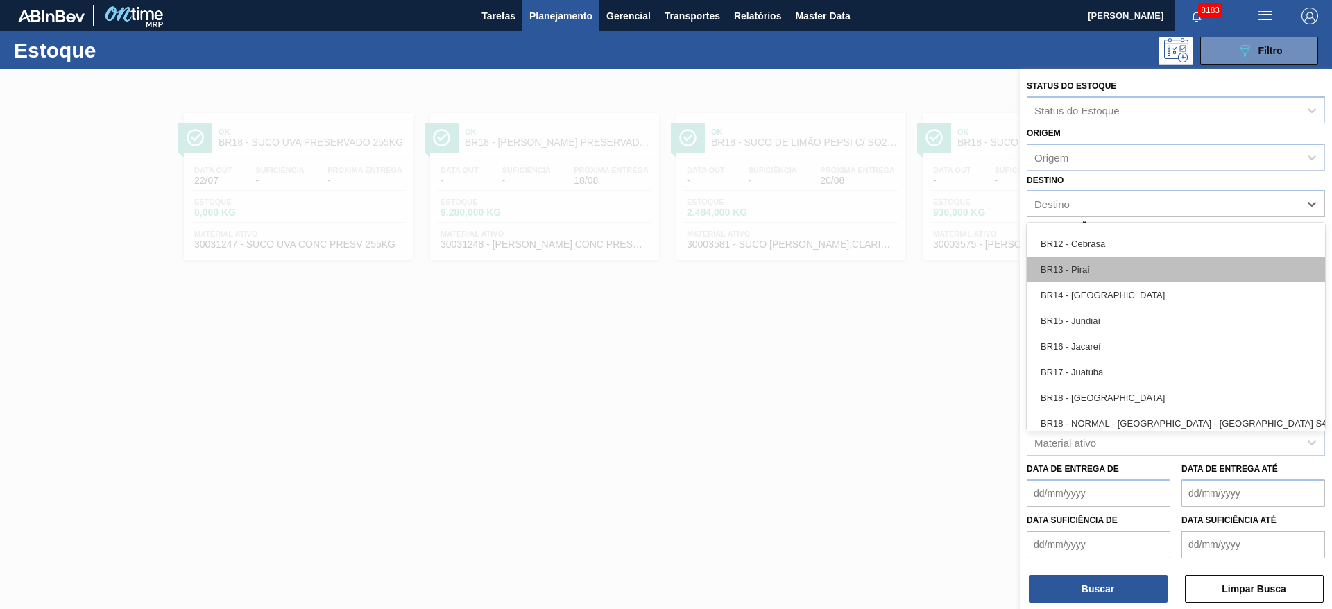
click at [1117, 274] on div "BR13 - Piraí" at bounding box center [1175, 270] width 298 height 26
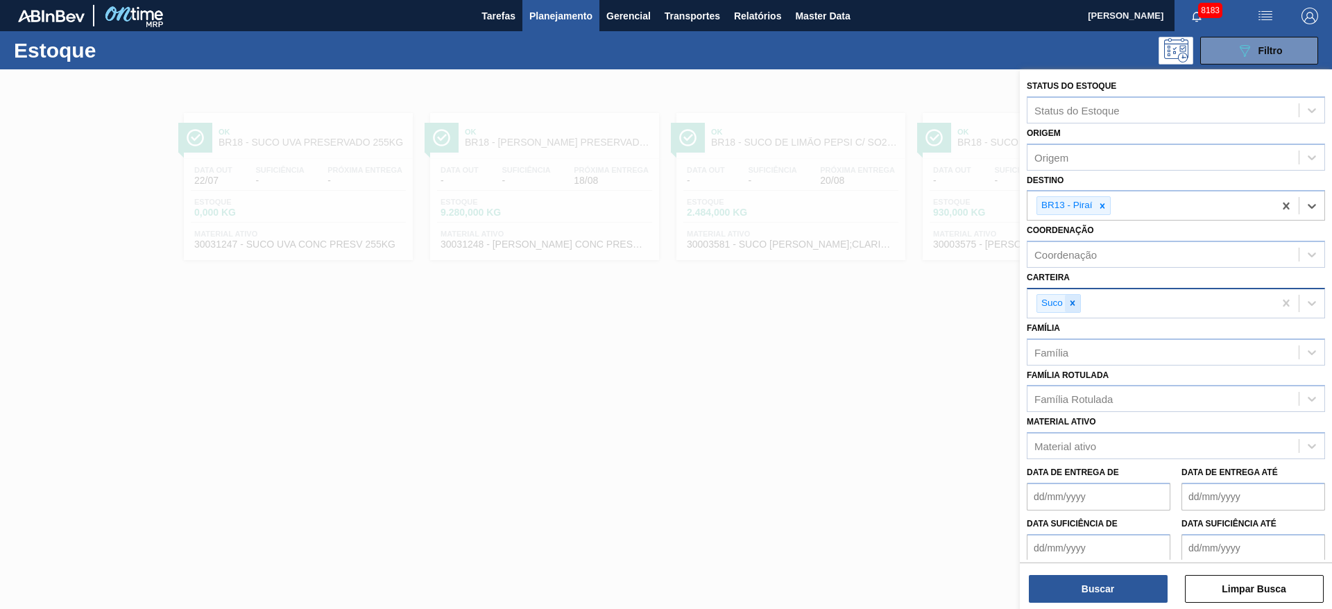
click at [1076, 304] on icon at bounding box center [1072, 303] width 10 height 10
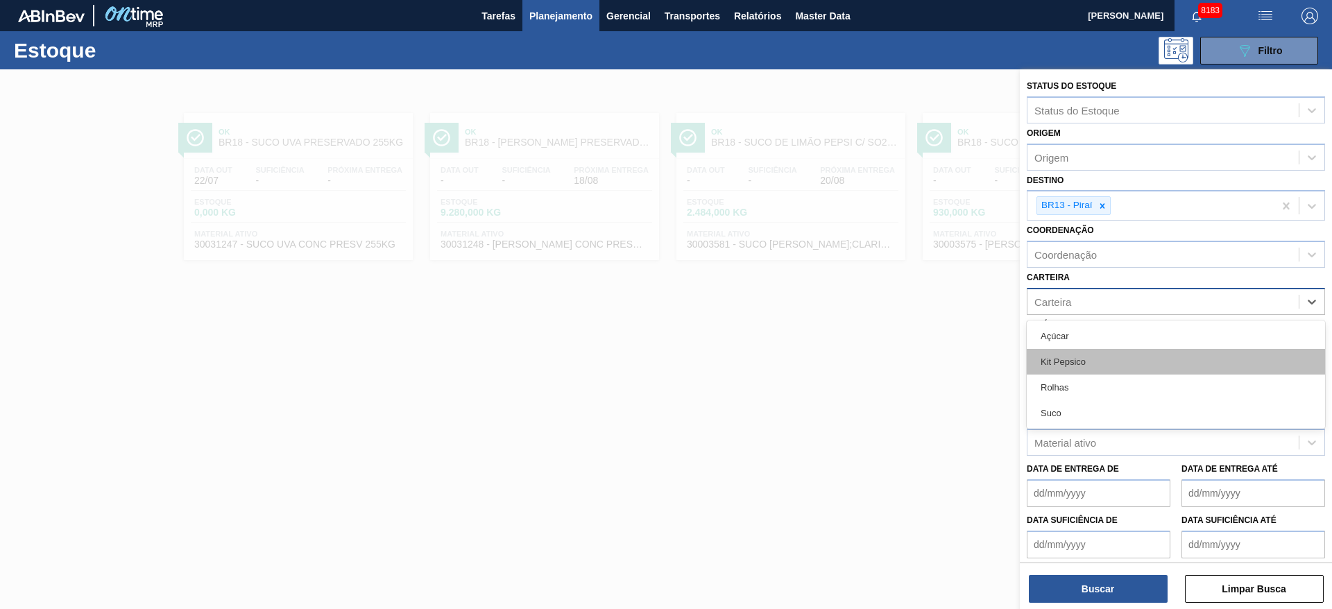
drag, startPoint x: 1076, startPoint y: 305, endPoint x: 1074, endPoint y: 368, distance: 62.5
click at [1074, 315] on div "option Suco, deselected. option Kit Pepsico focused, 2 of 4. 4 results availabl…" at bounding box center [1175, 301] width 298 height 27
click at [1074, 368] on div "Kit Pepsico" at bounding box center [1175, 362] width 298 height 26
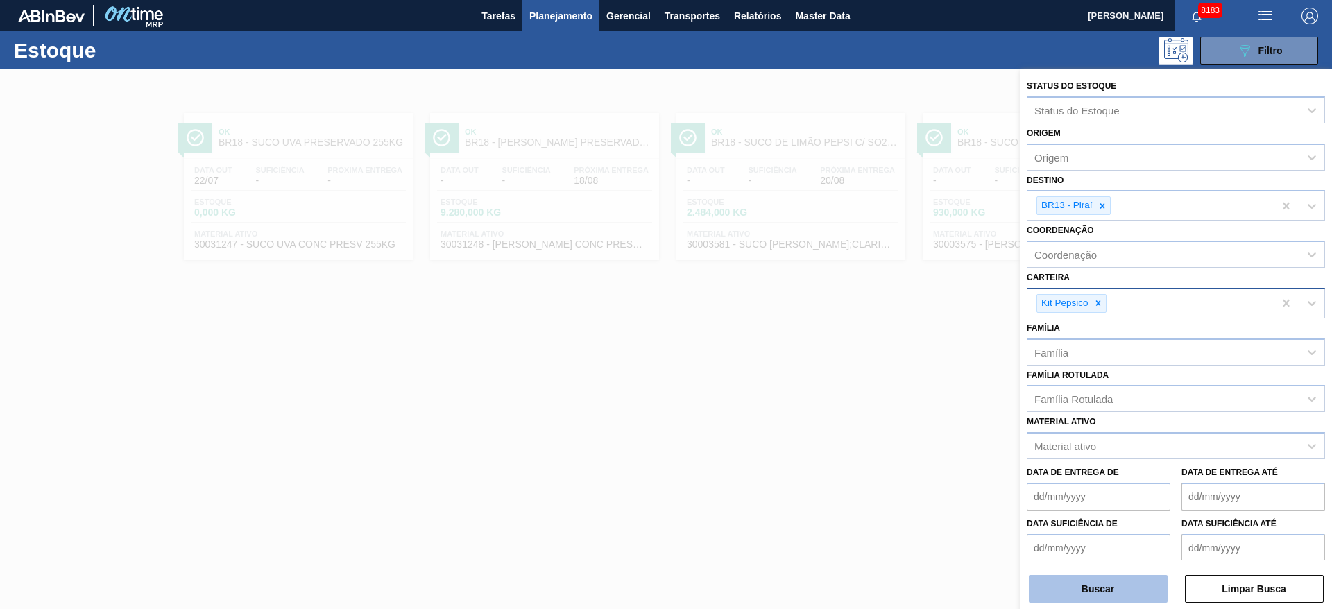
click at [1079, 594] on button "Buscar" at bounding box center [1098, 589] width 139 height 28
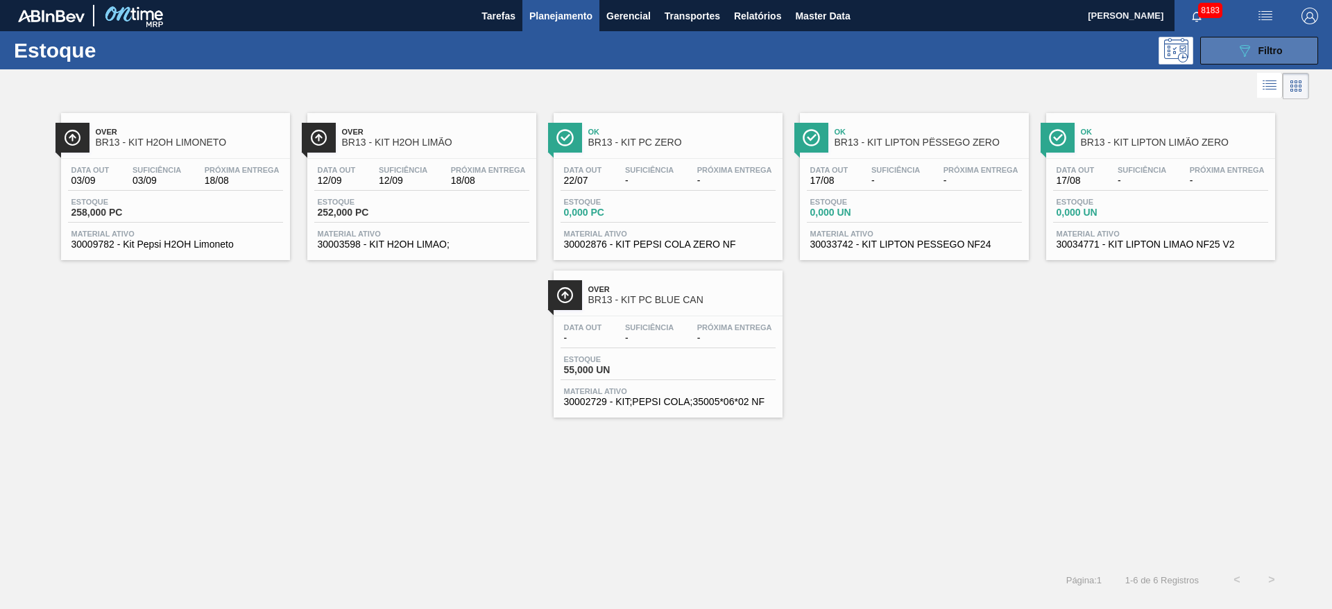
click at [1232, 44] on button "089F7B8B-B2A5-4AFE-B5C0-19BA573D28AC Filtro" at bounding box center [1259, 51] width 118 height 28
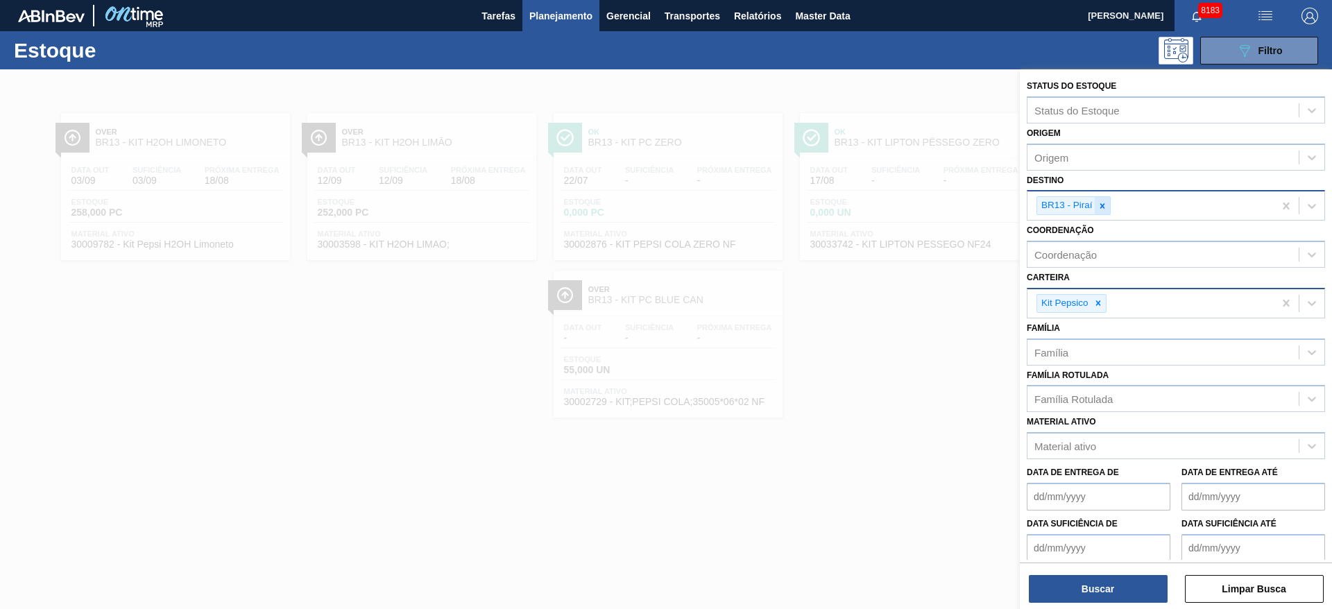
click at [1099, 199] on div at bounding box center [1101, 205] width 15 height 17
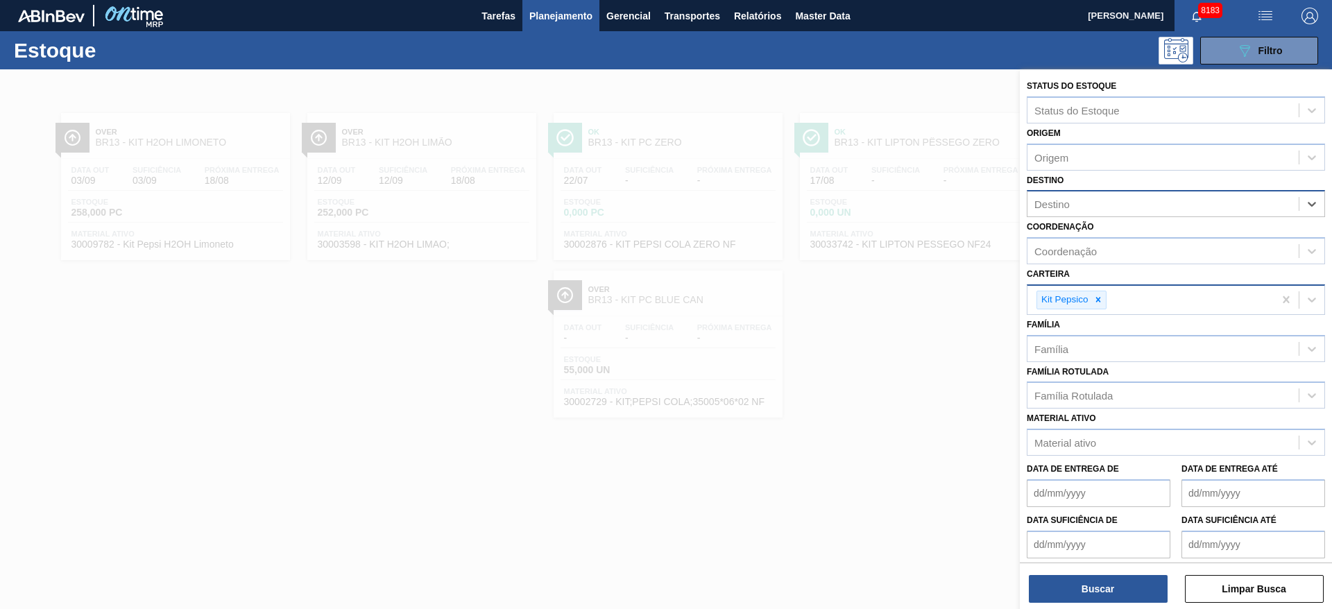
type input "19"
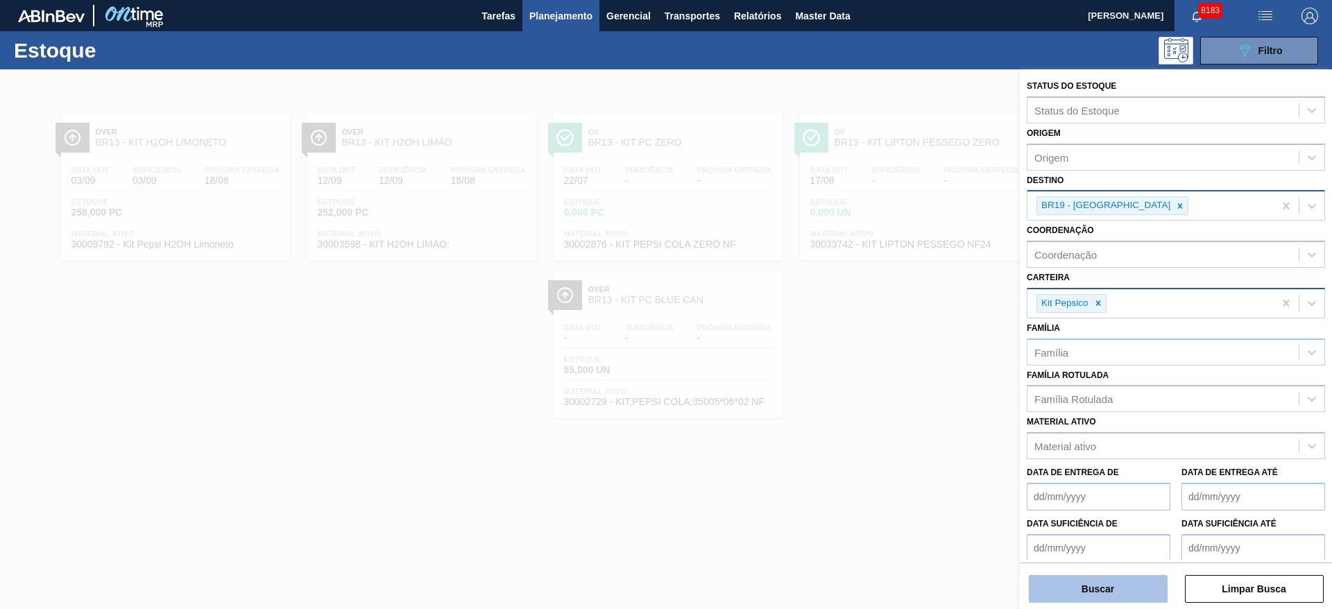
click at [1089, 585] on button "Buscar" at bounding box center [1098, 589] width 139 height 28
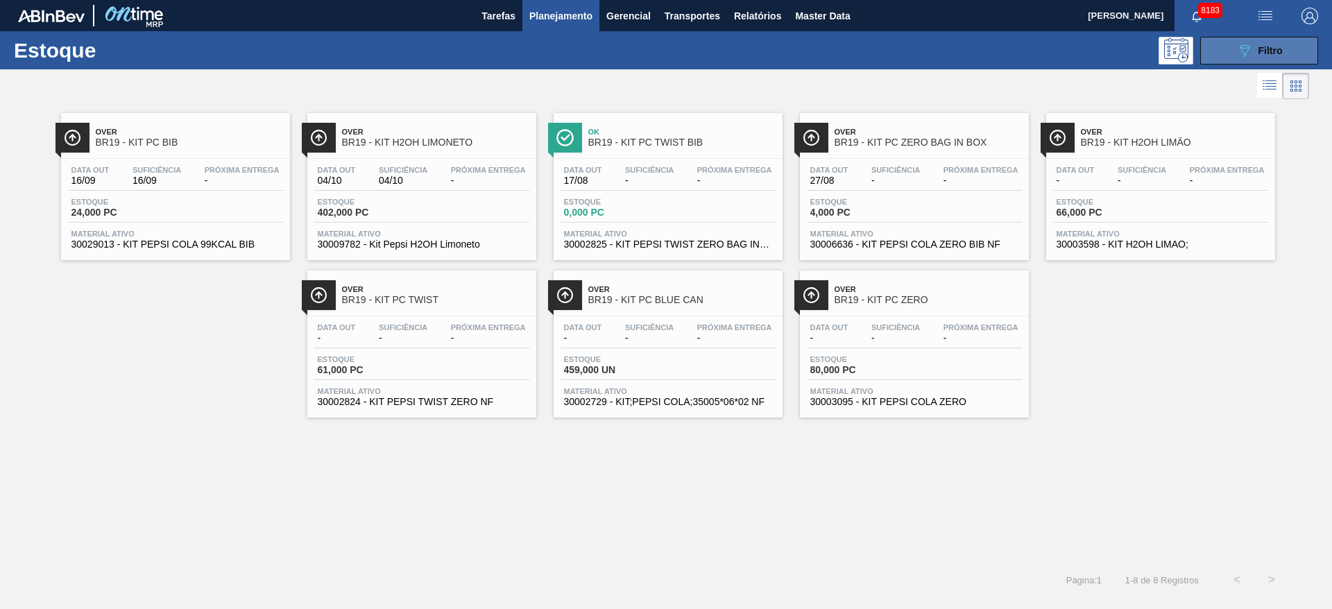
click at [1248, 54] on icon "089F7B8B-B2A5-4AFE-B5C0-19BA573D28AC" at bounding box center [1244, 50] width 17 height 17
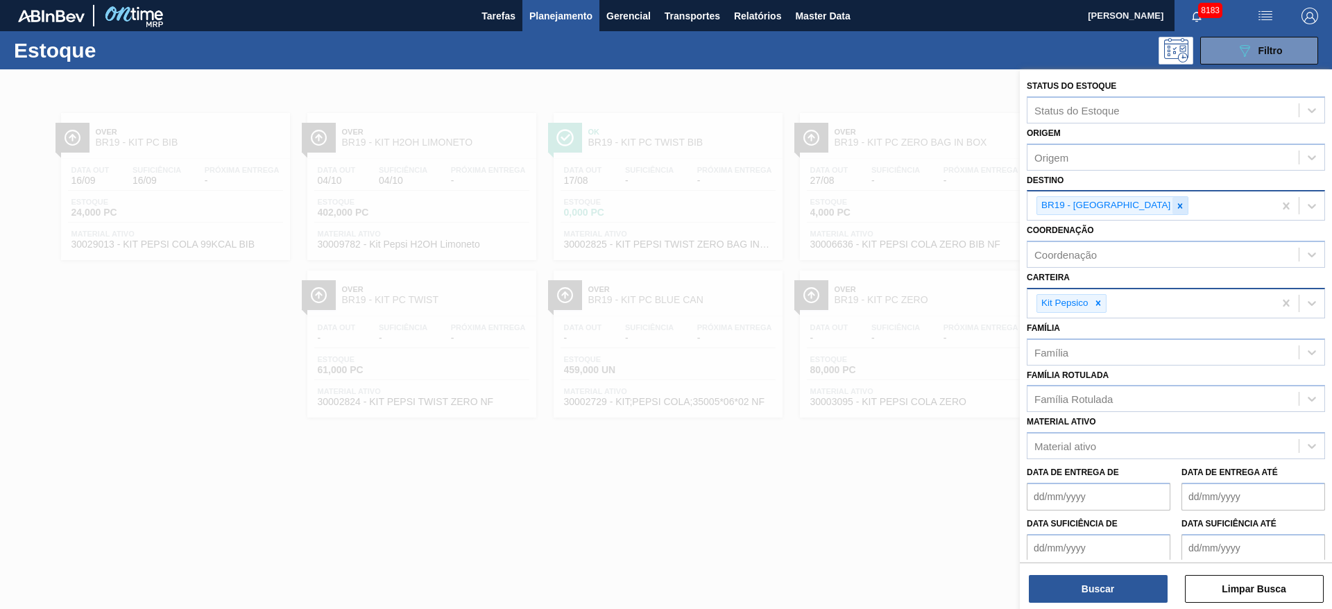
click at [1175, 209] on icon at bounding box center [1180, 206] width 10 height 10
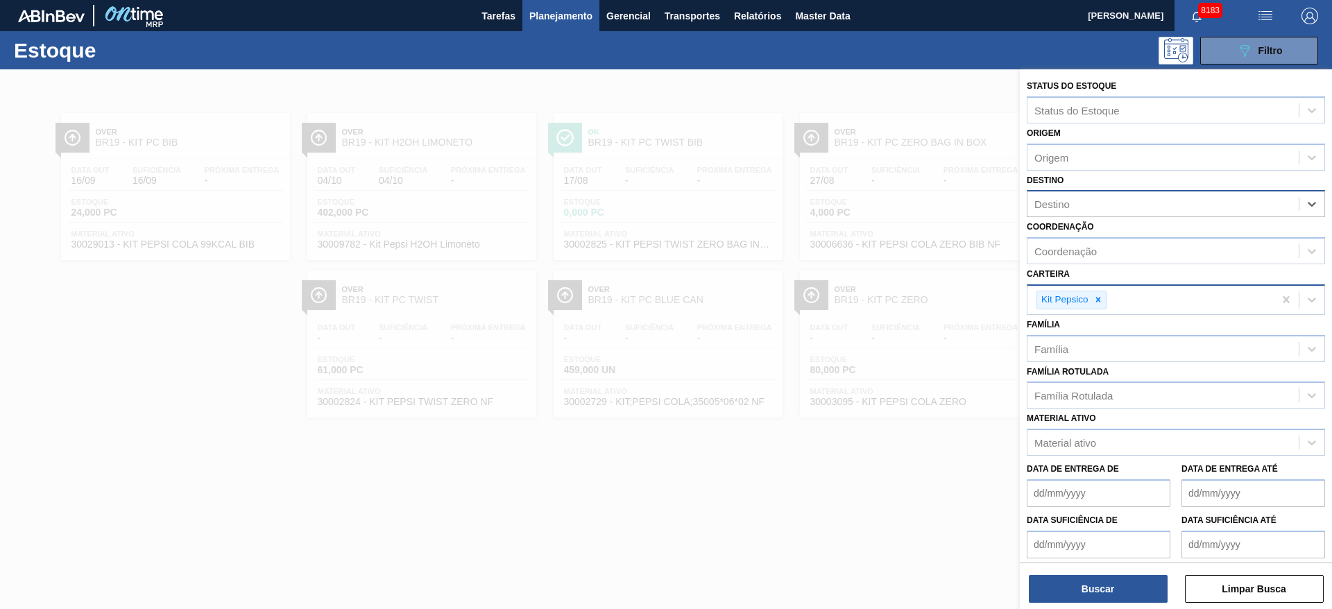
type input "7"
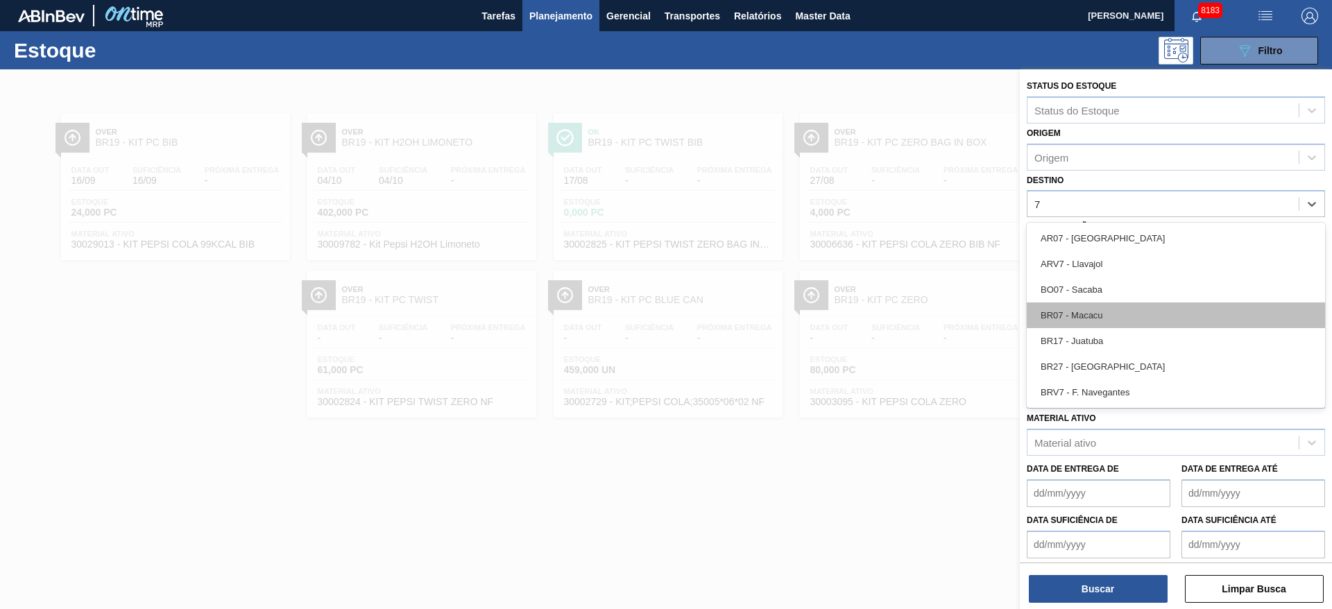
click at [1097, 318] on div "BR07 - Macacu" at bounding box center [1175, 315] width 298 height 26
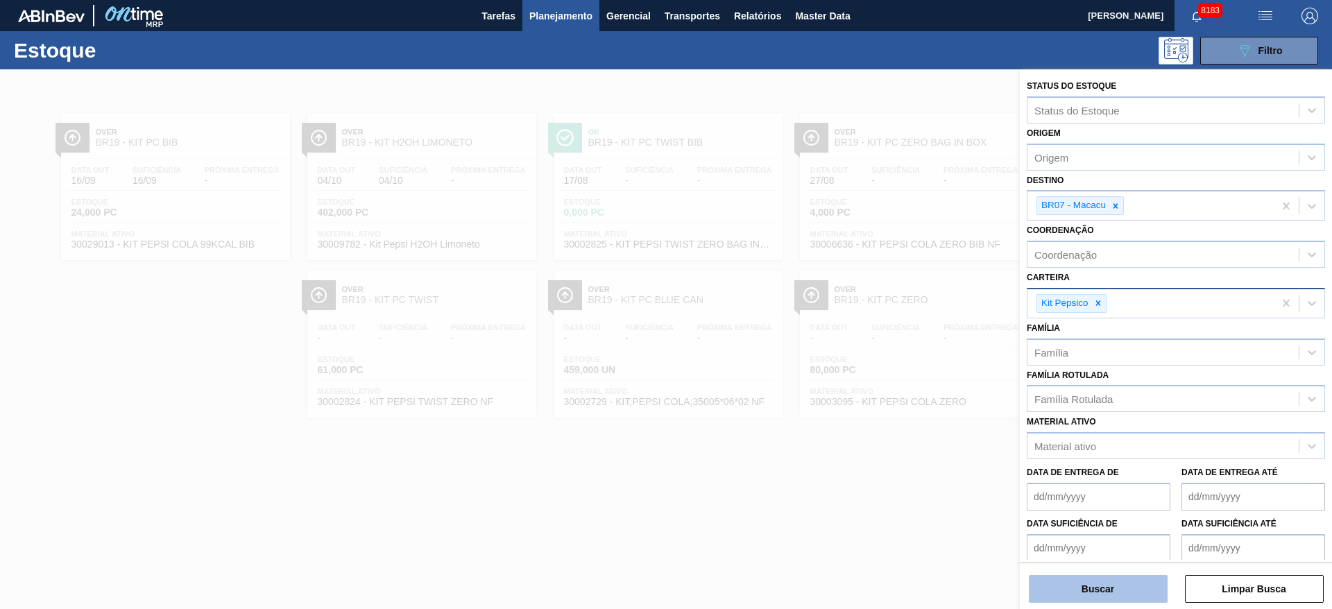
click at [1085, 601] on button "Buscar" at bounding box center [1098, 589] width 139 height 28
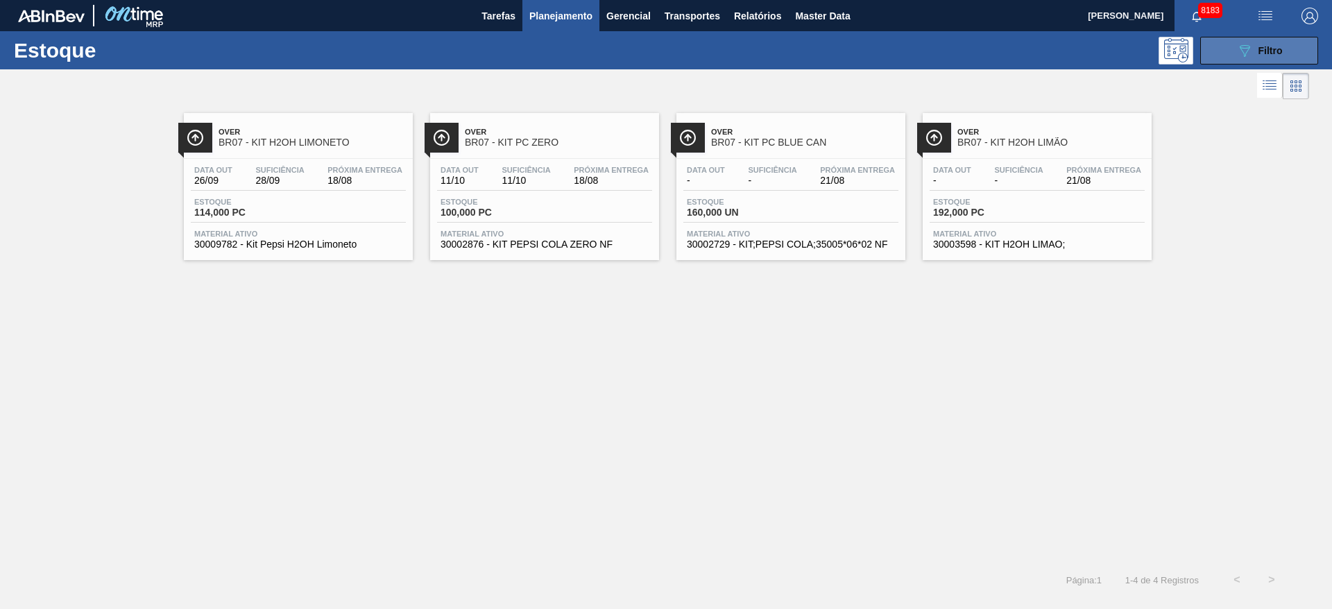
click at [1260, 49] on span "Filtro" at bounding box center [1270, 50] width 24 height 11
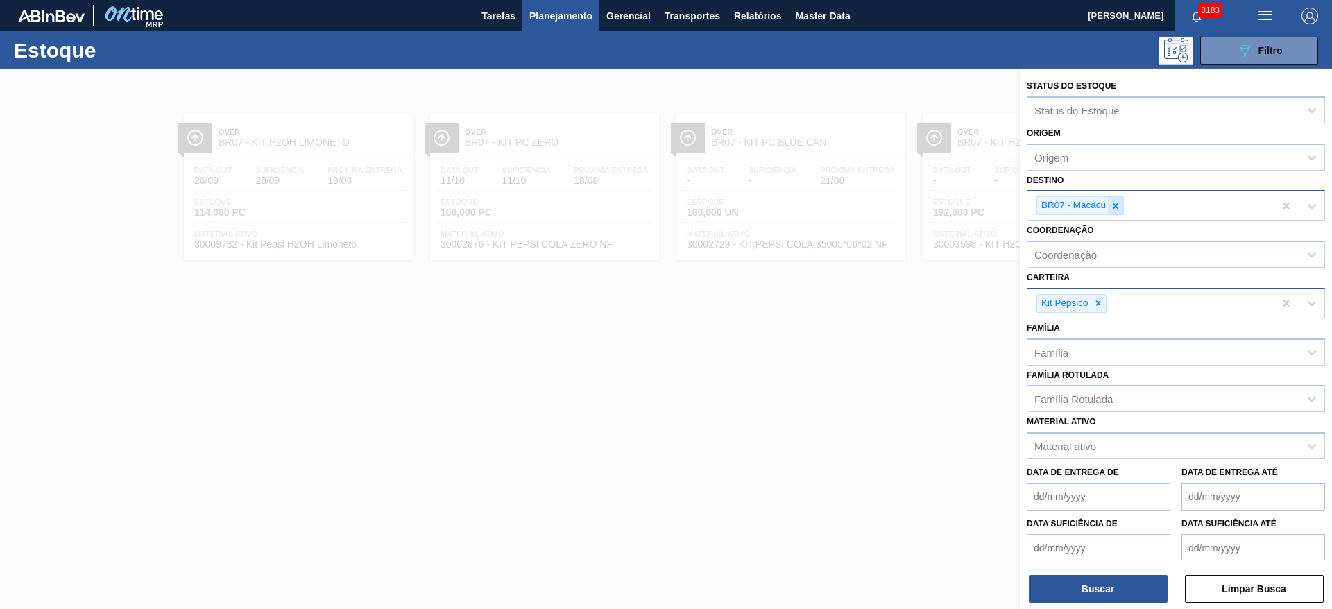
click at [1120, 210] on icon at bounding box center [1115, 206] width 10 height 10
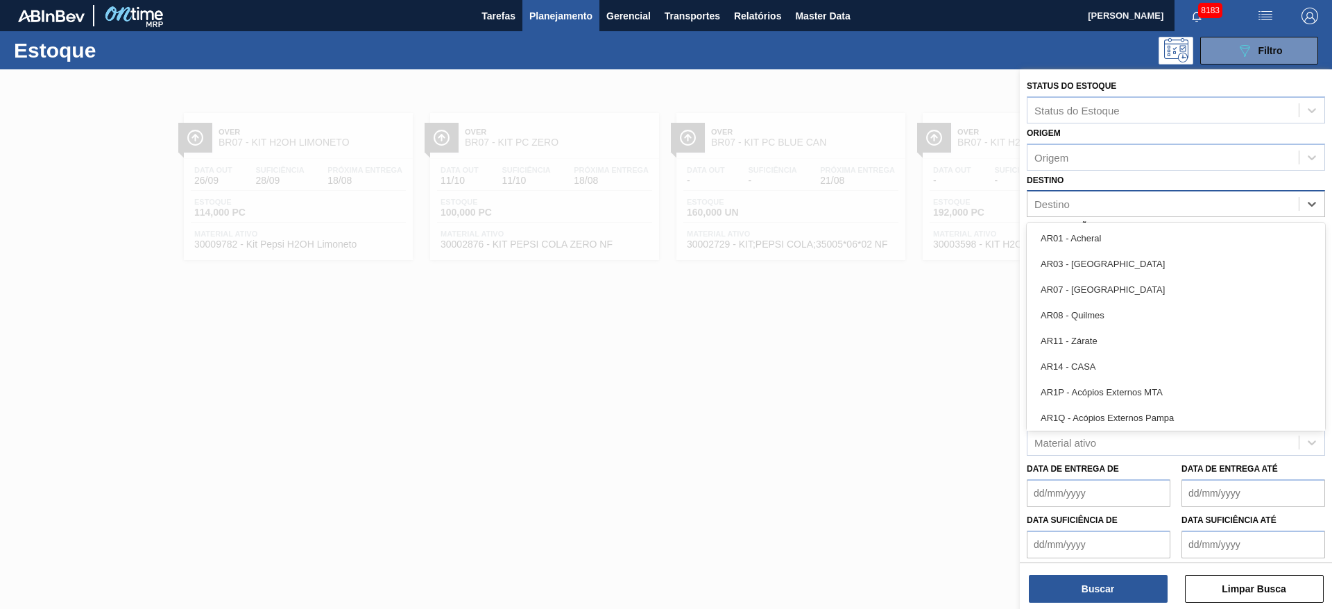
click at [1120, 210] on div "Destino" at bounding box center [1162, 204] width 271 height 20
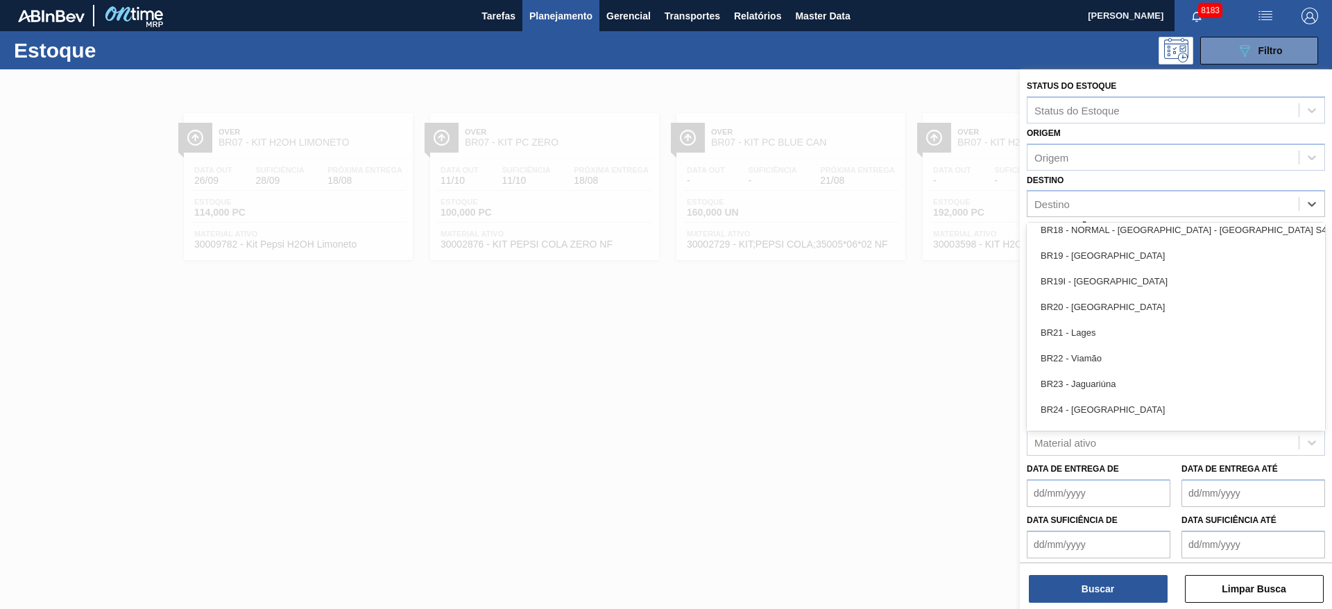
scroll to position [1138, 0]
click at [1115, 310] on div "BR20 - Sapucaia" at bounding box center [1175, 306] width 298 height 26
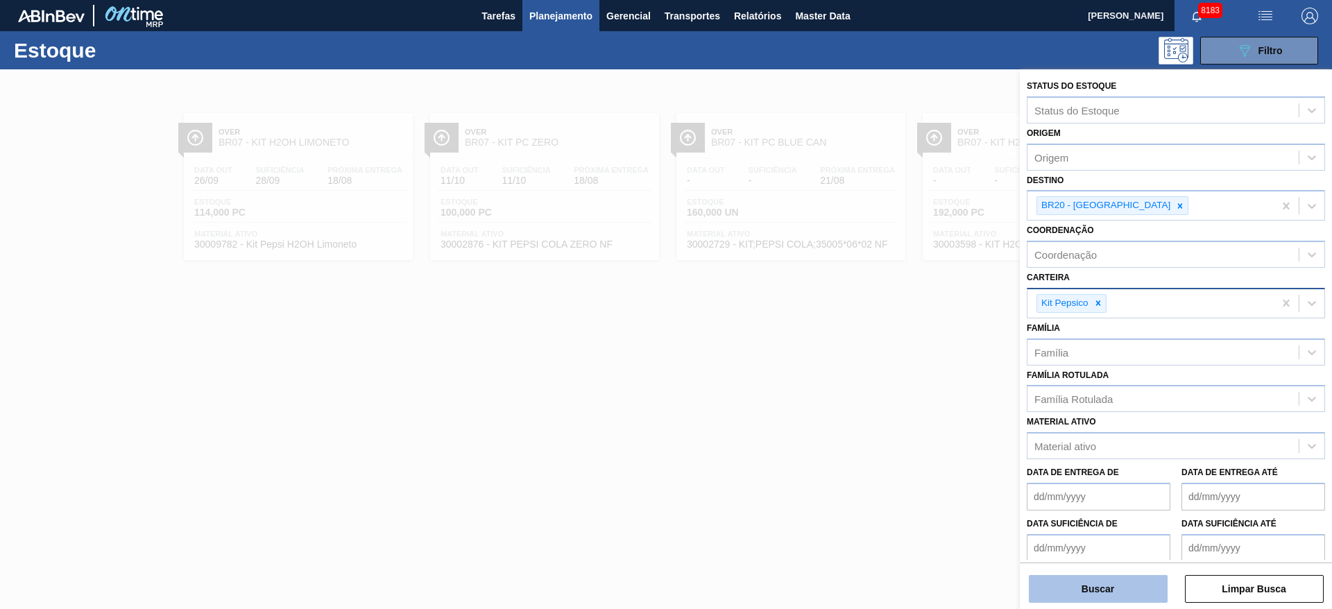
click at [1105, 588] on button "Buscar" at bounding box center [1098, 589] width 139 height 28
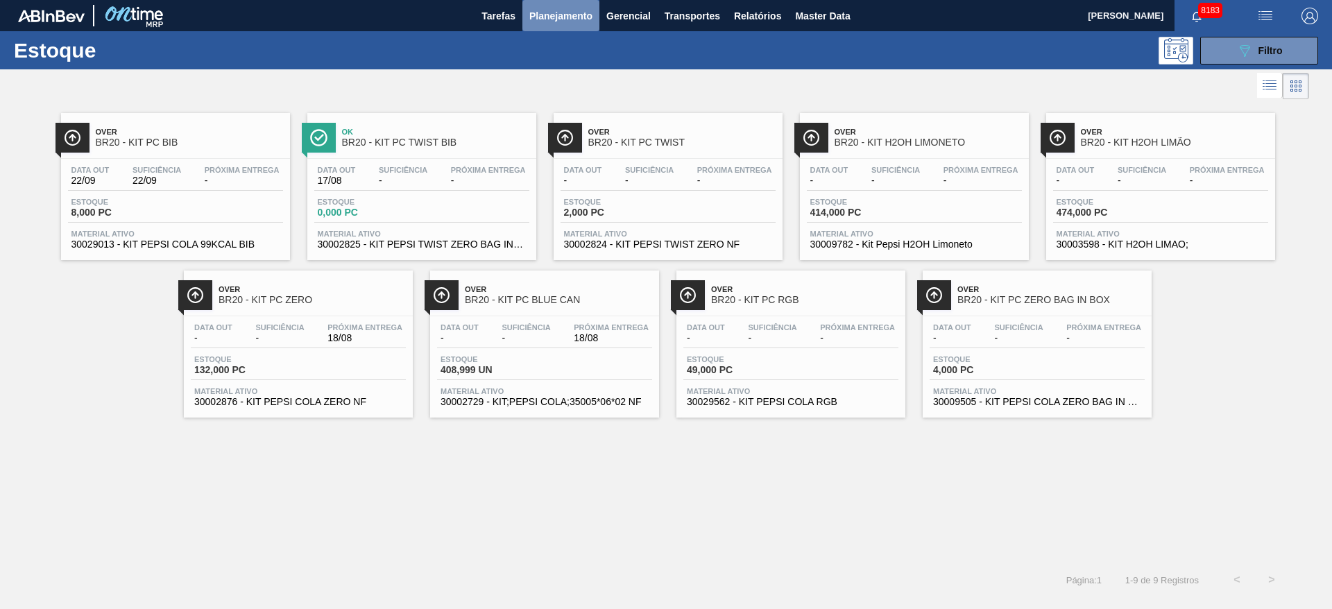
click at [580, 18] on span "Planejamento" at bounding box center [560, 16] width 63 height 17
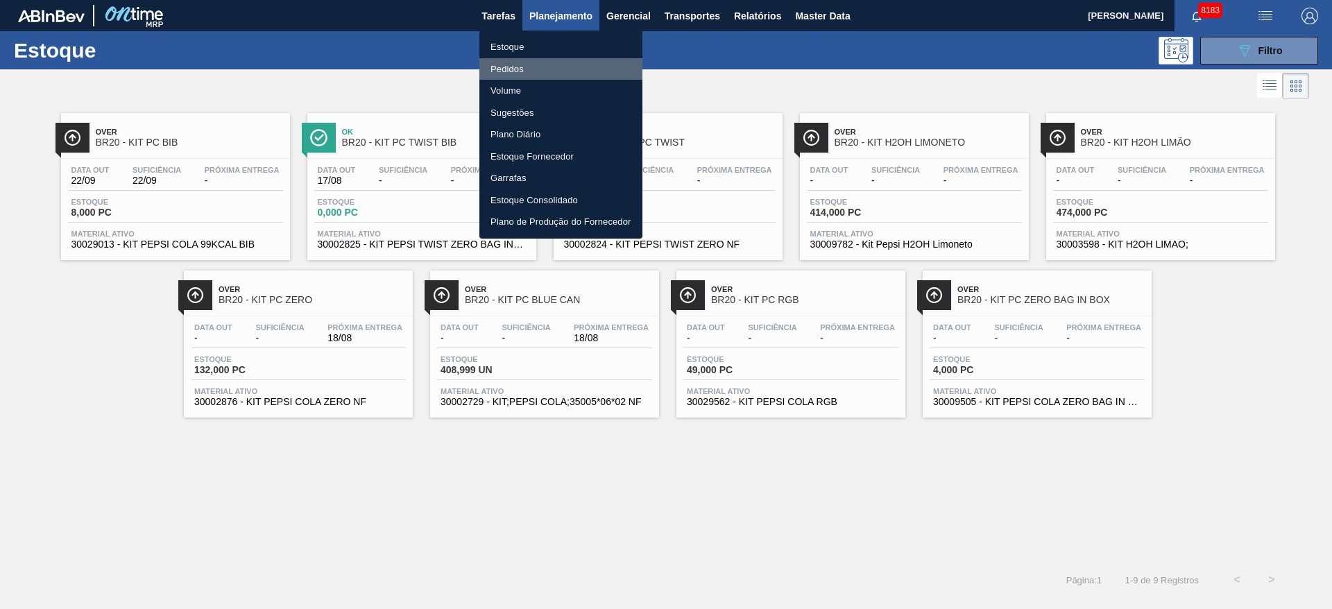
click at [547, 72] on li "Pedidos" at bounding box center [560, 69] width 163 height 22
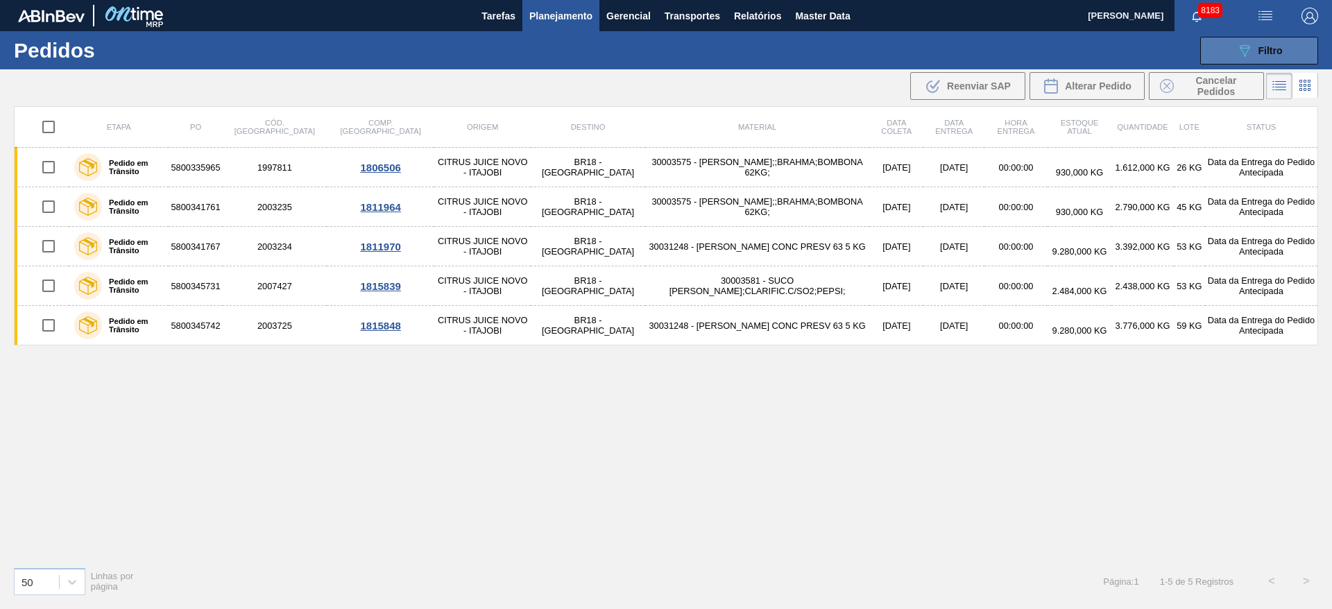
click at [1232, 60] on button "089F7B8B-B2A5-4AFE-B5C0-19BA573D28AC Filtro" at bounding box center [1259, 51] width 118 height 28
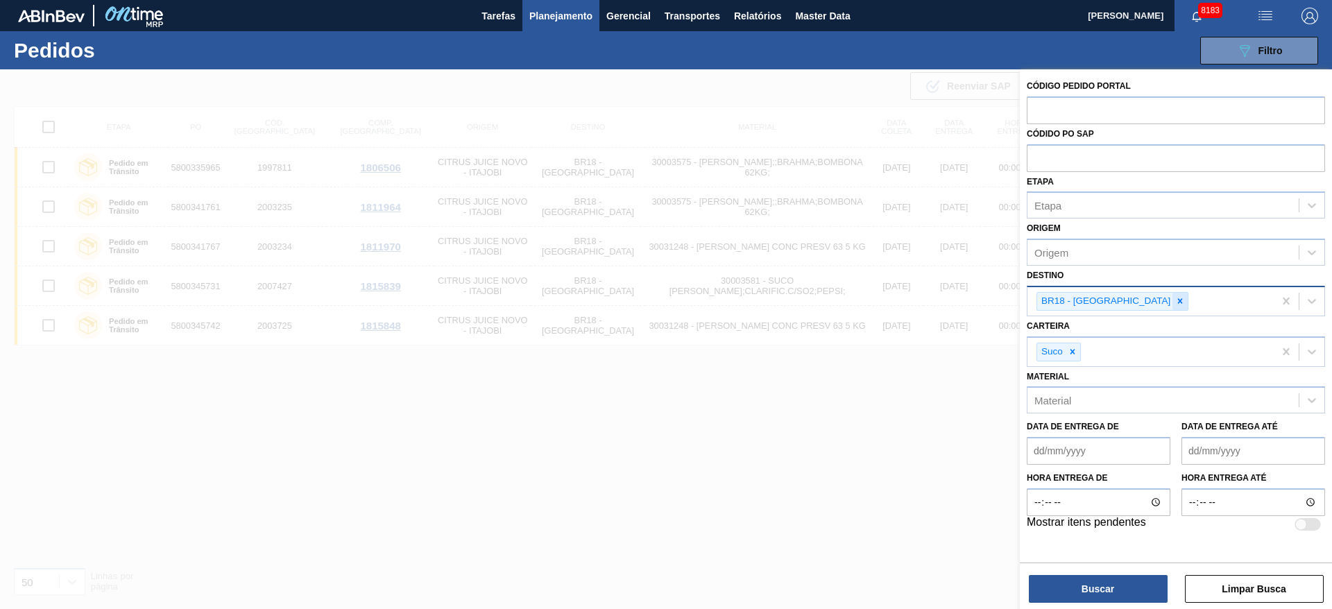
click at [1175, 303] on icon at bounding box center [1180, 301] width 10 height 10
type input "23"
click at [1078, 351] on div at bounding box center [1072, 351] width 15 height 17
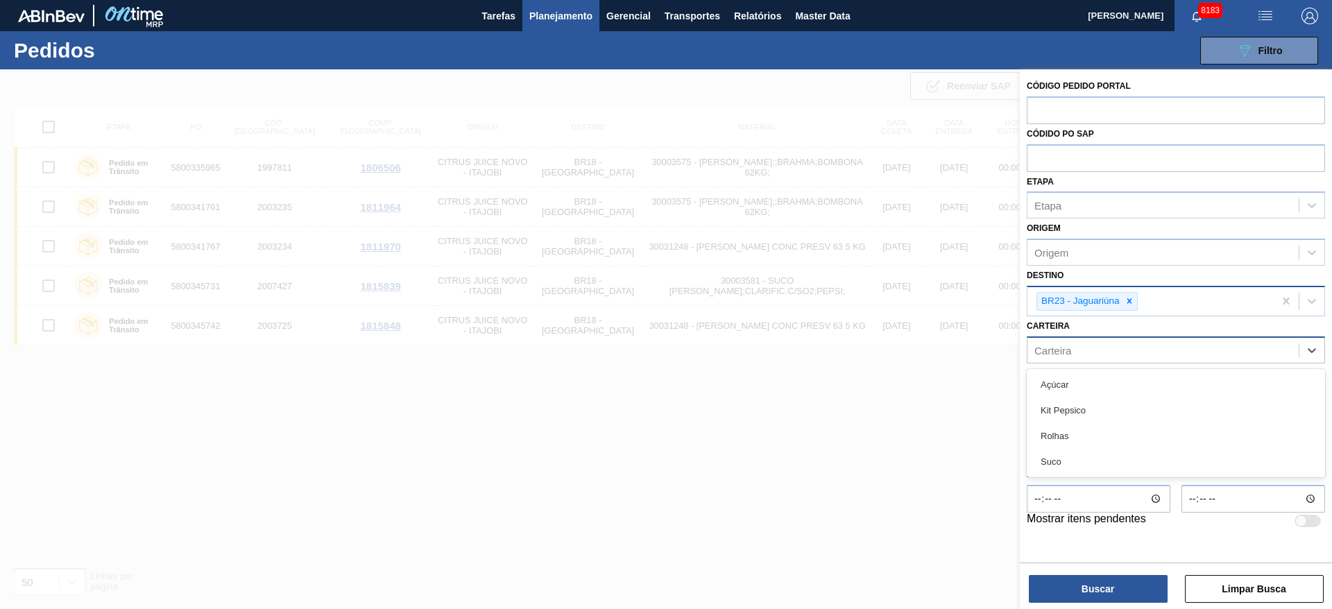
click at [1078, 351] on div "Carteira" at bounding box center [1162, 350] width 271 height 20
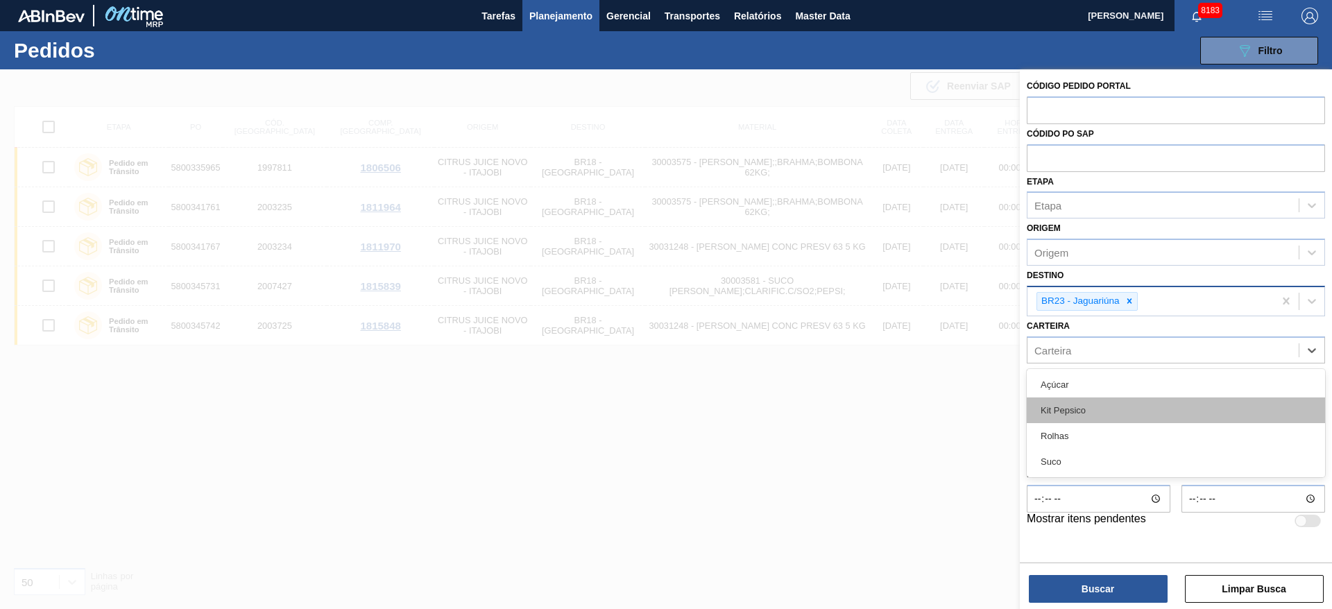
click at [1084, 408] on div "Kit Pepsico" at bounding box center [1175, 410] width 298 height 26
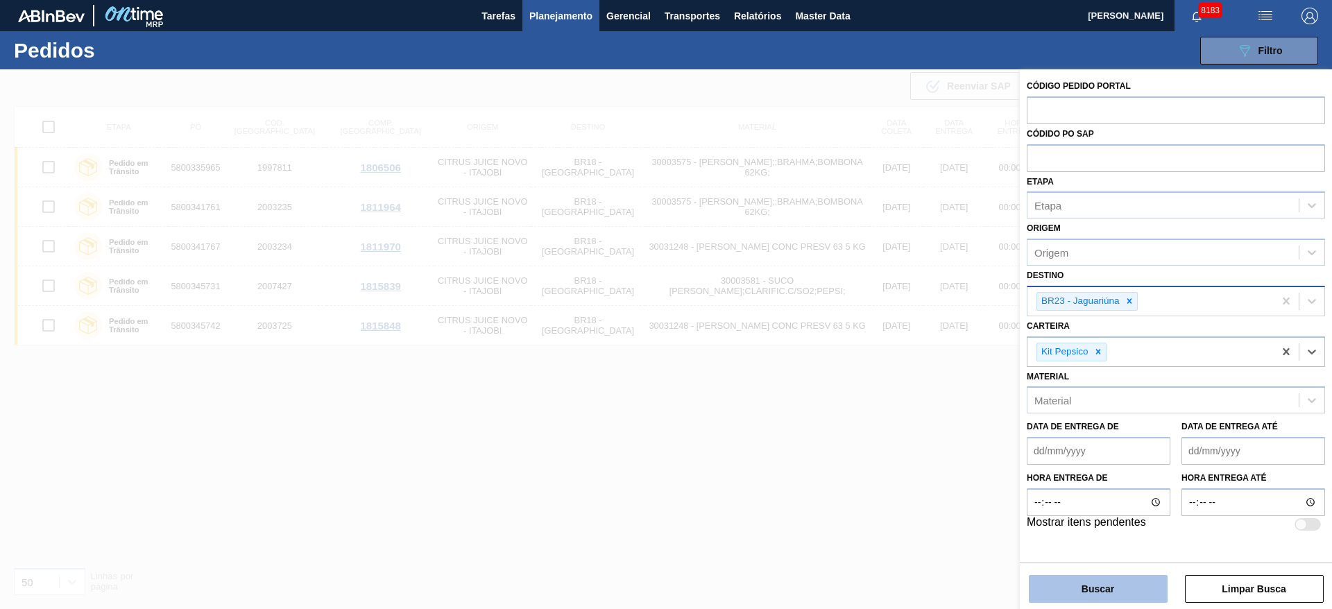
click at [1067, 588] on button "Buscar" at bounding box center [1098, 589] width 139 height 28
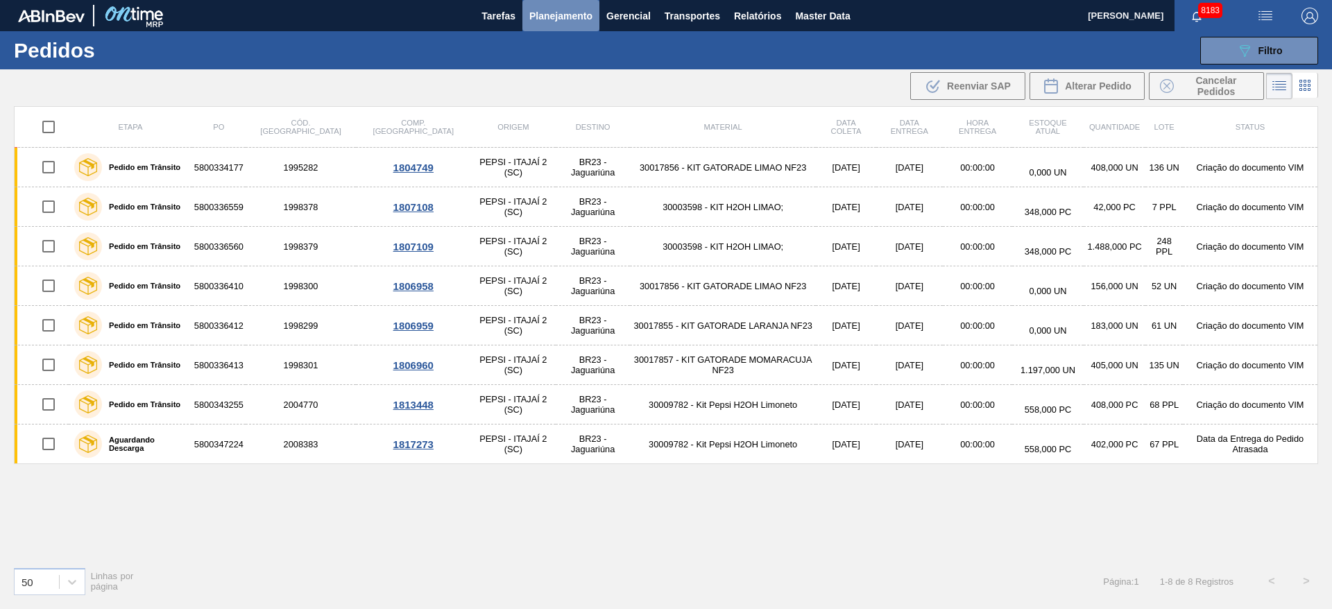
click at [556, 26] on button "Planejamento" at bounding box center [560, 15] width 77 height 31
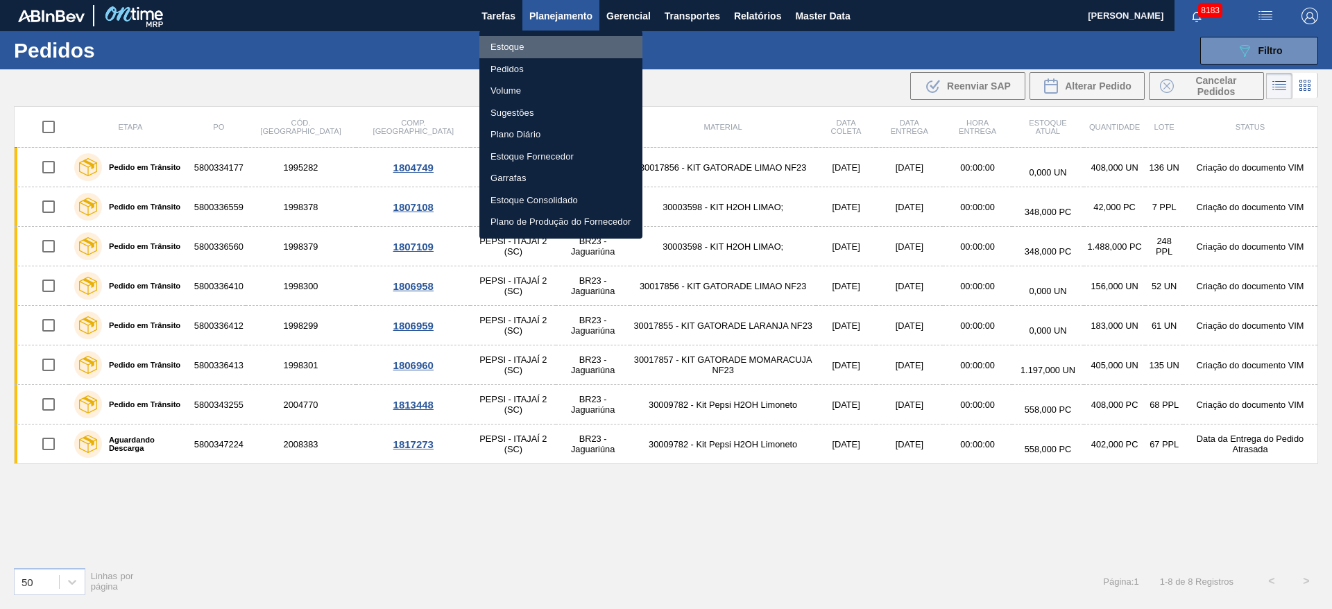
click at [523, 42] on li "Estoque" at bounding box center [560, 47] width 163 height 22
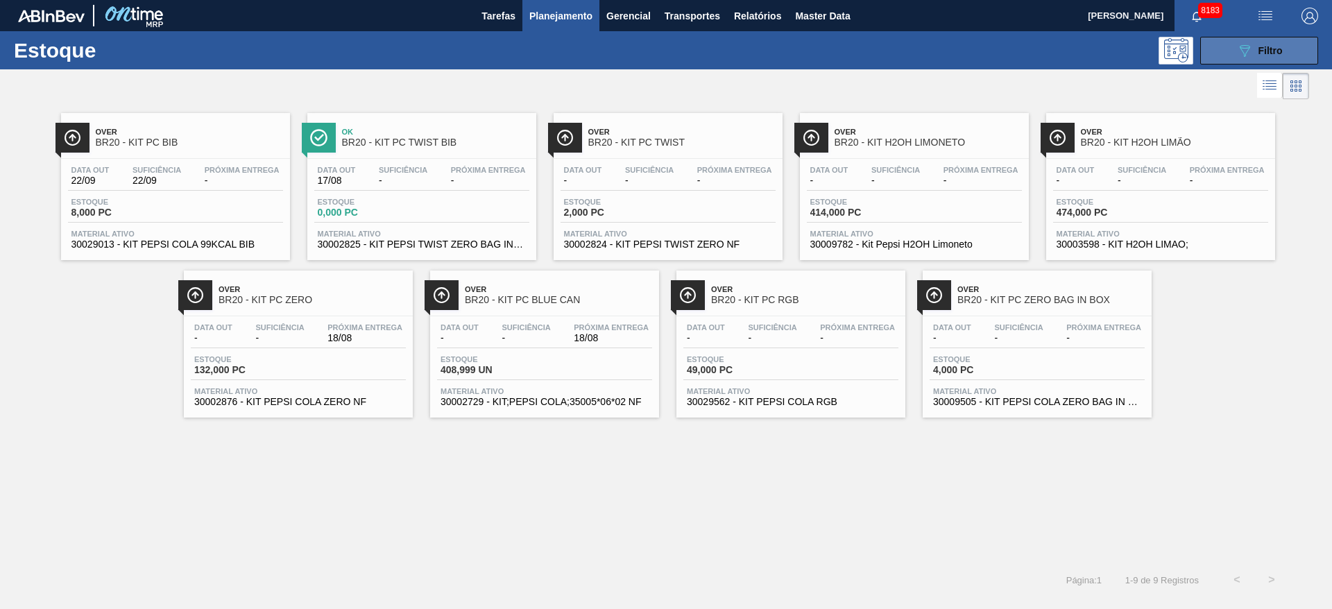
click at [1253, 51] on div "089F7B8B-B2A5-4AFE-B5C0-19BA573D28AC Filtro" at bounding box center [1259, 50] width 46 height 17
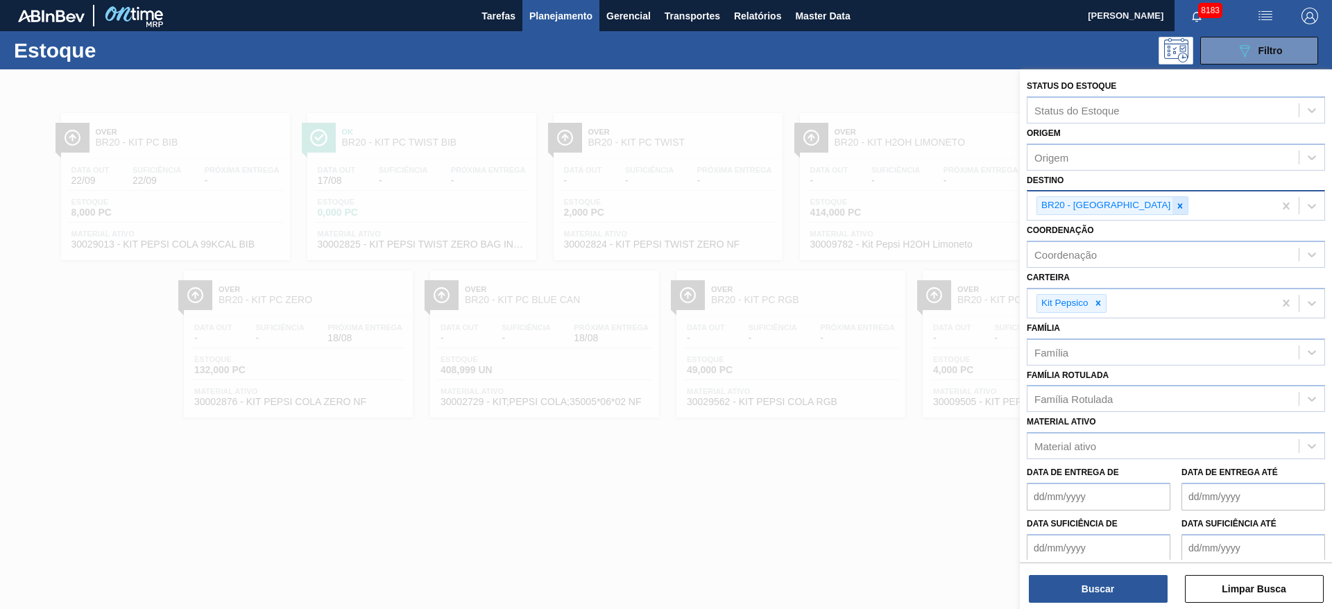
click at [1175, 209] on icon at bounding box center [1180, 206] width 10 height 10
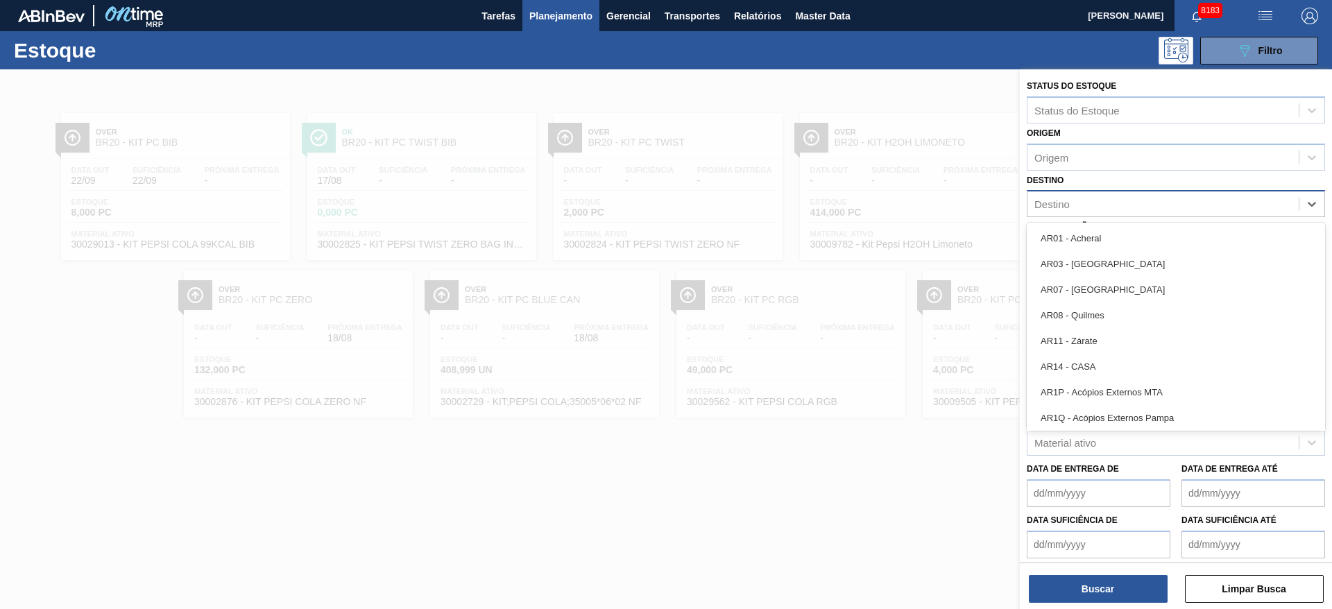
click at [1124, 209] on div "Destino" at bounding box center [1162, 204] width 271 height 20
click at [1112, 196] on div "Destino" at bounding box center [1162, 204] width 271 height 20
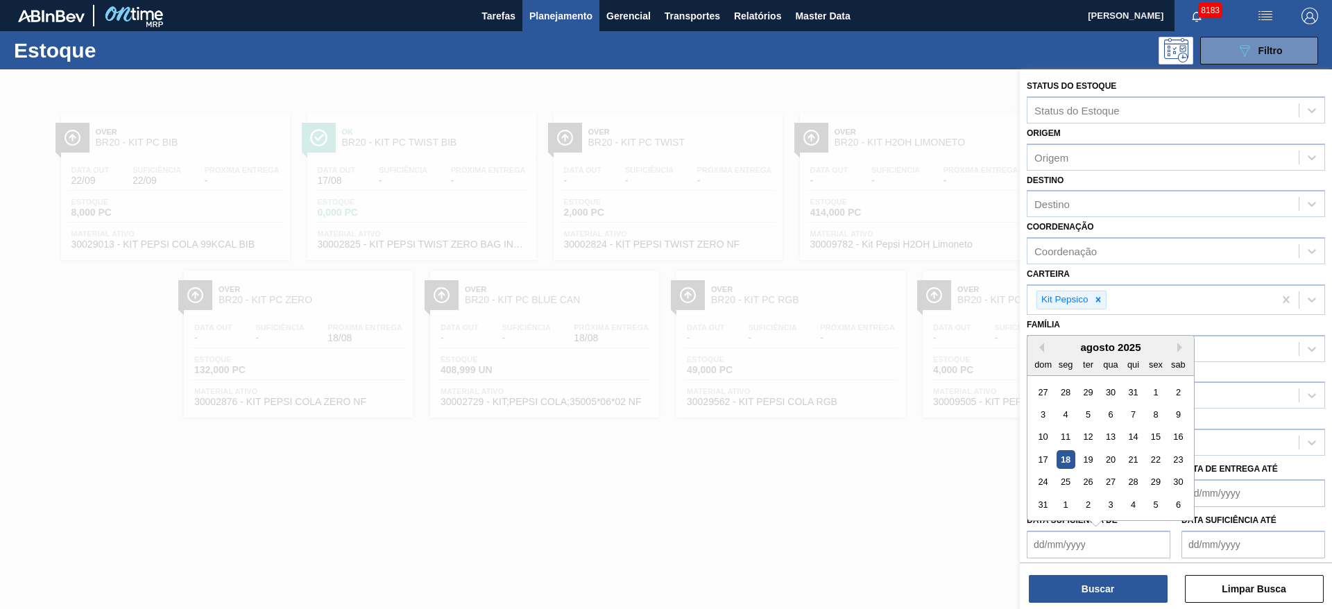
click at [1061, 540] on de "Data suficiência de" at bounding box center [1098, 545] width 144 height 28
click at [1062, 458] on div "18" at bounding box center [1065, 459] width 19 height 19
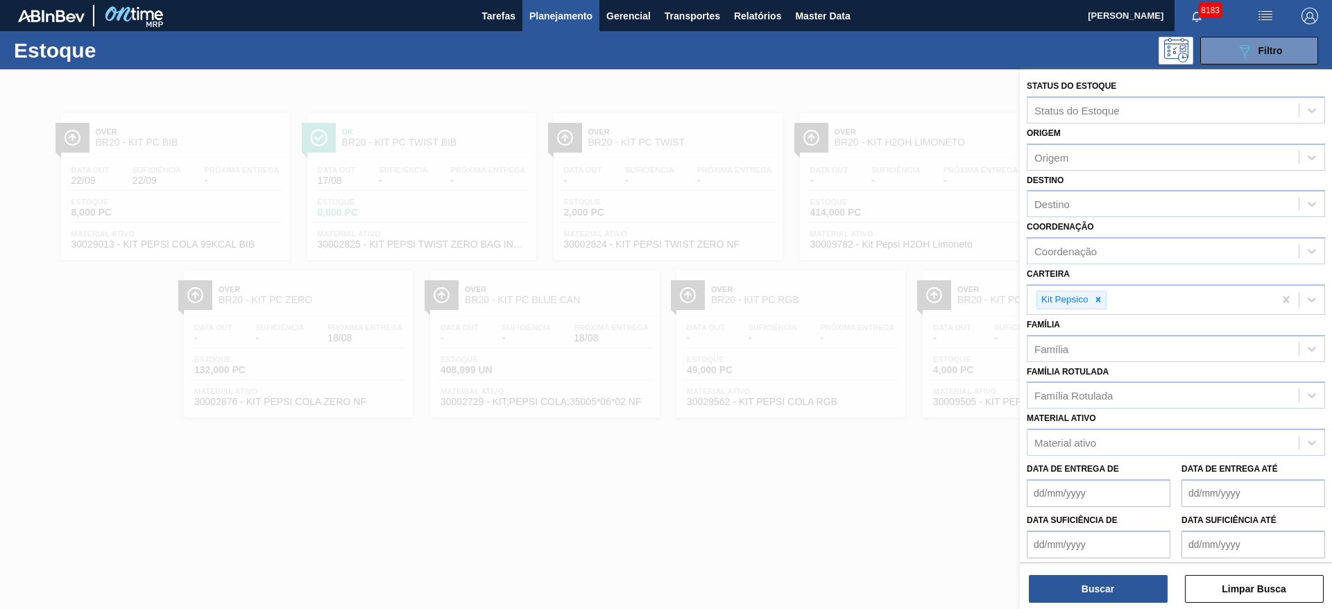
type de "[DATE]"
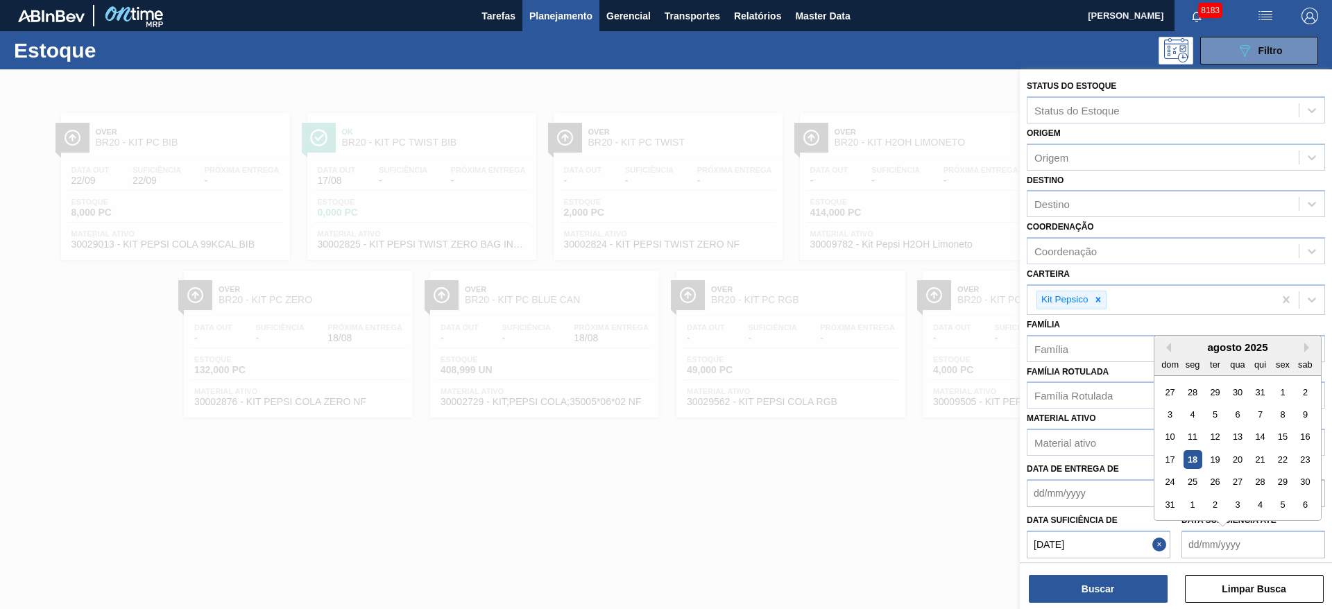
click at [1204, 544] on até "Data suficiência até" at bounding box center [1253, 545] width 144 height 28
click at [1238, 348] on div "agosto 2025" at bounding box center [1237, 347] width 166 height 12
click at [1255, 497] on div "4" at bounding box center [1259, 504] width 19 height 19
type até "04/09/2025"
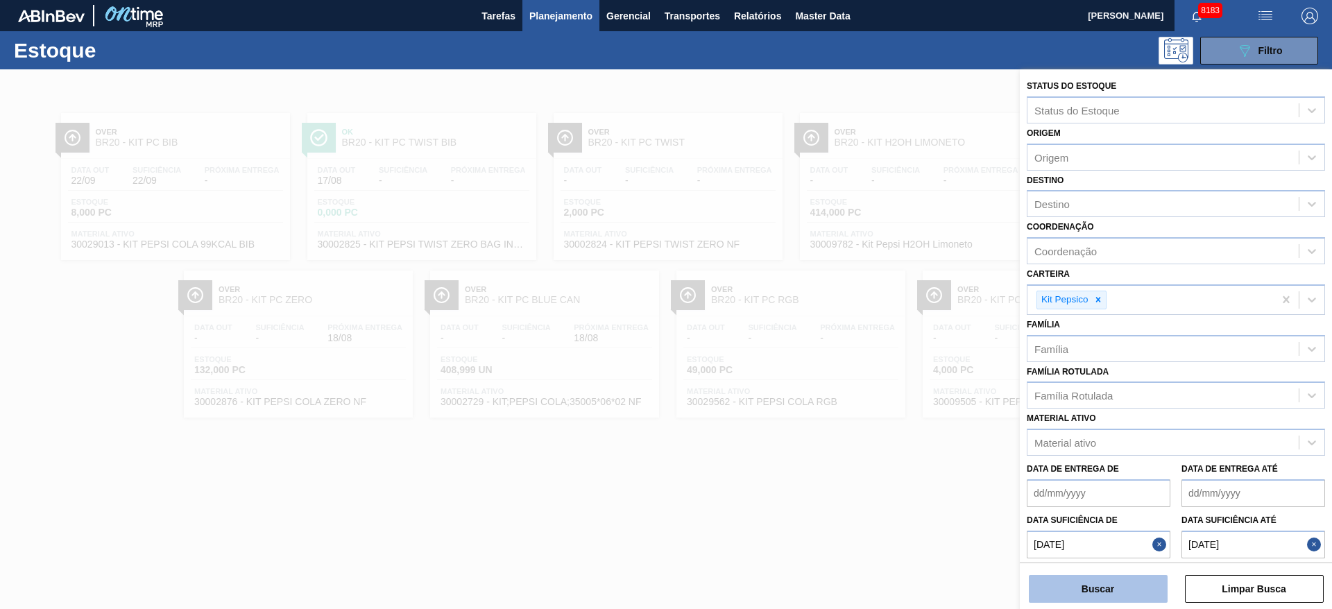
click at [1114, 589] on button "Buscar" at bounding box center [1098, 589] width 139 height 28
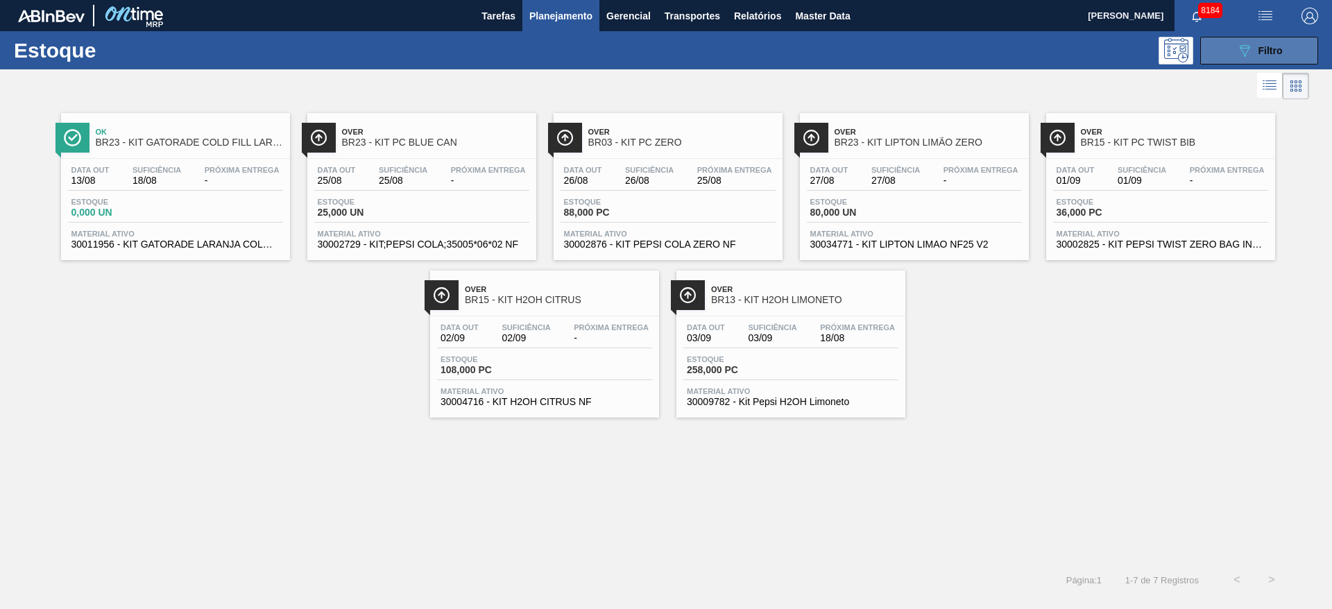
click at [1271, 53] on span "Filtro" at bounding box center [1270, 50] width 24 height 11
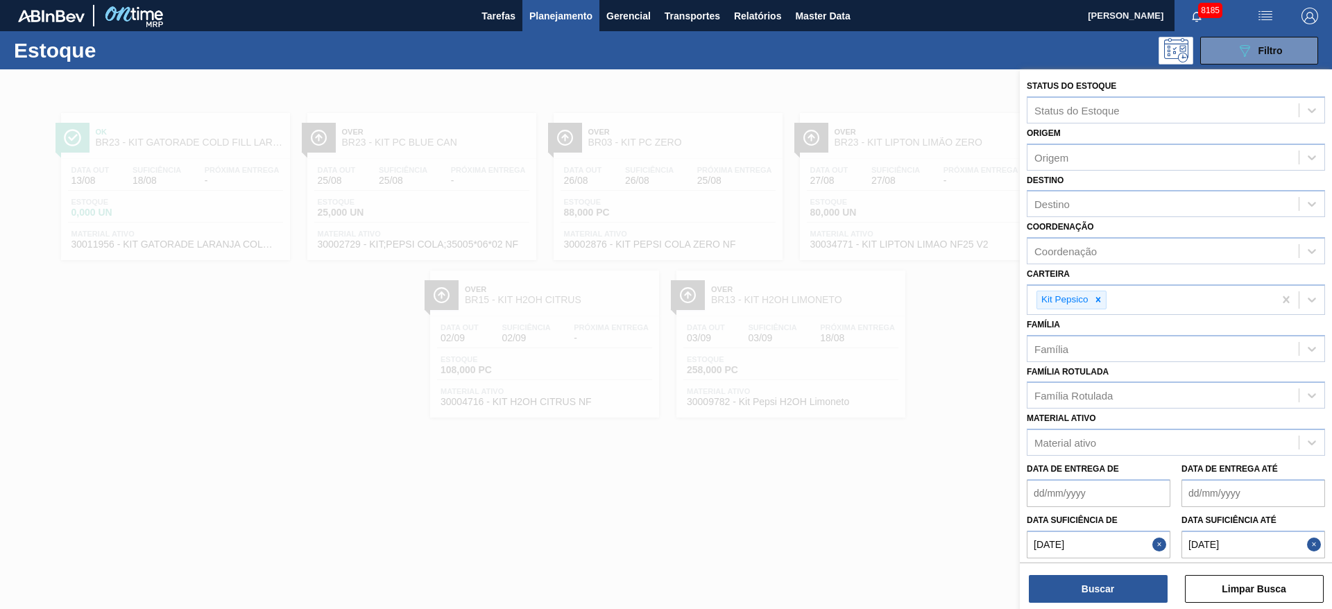
click at [1153, 541] on button "Close" at bounding box center [1161, 545] width 18 height 28
click at [1309, 538] on button "Close" at bounding box center [1316, 545] width 18 height 28
click at [1097, 293] on div at bounding box center [1097, 299] width 15 height 17
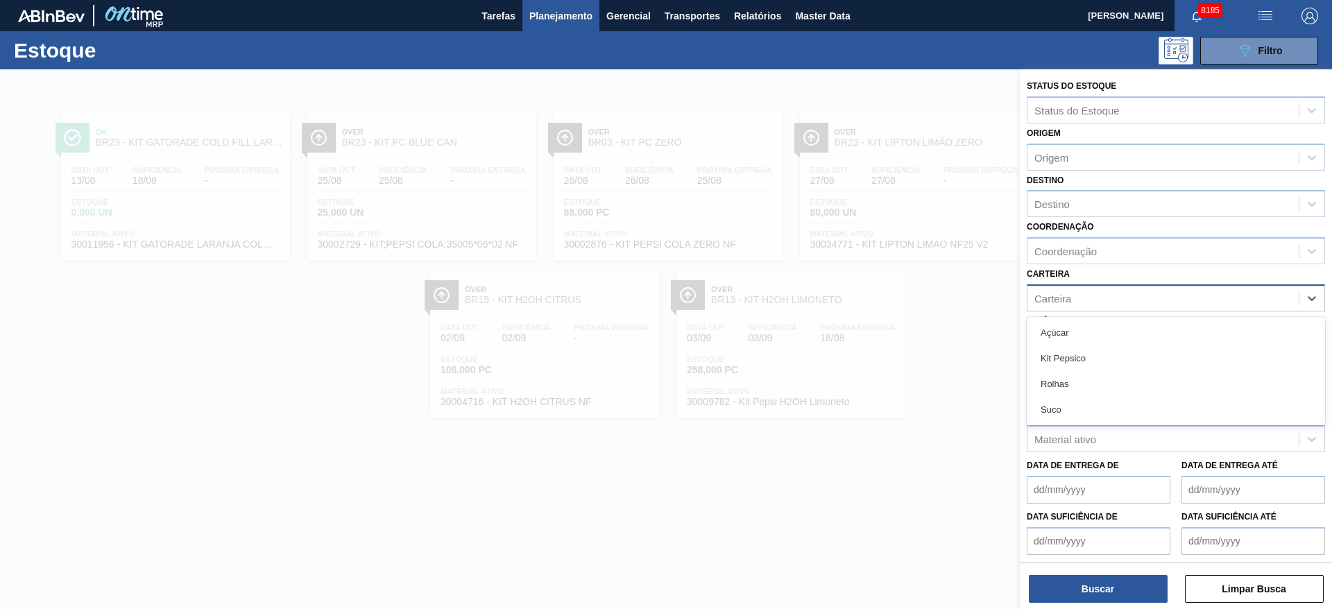
click at [1097, 293] on div "Carteira" at bounding box center [1162, 298] width 271 height 20
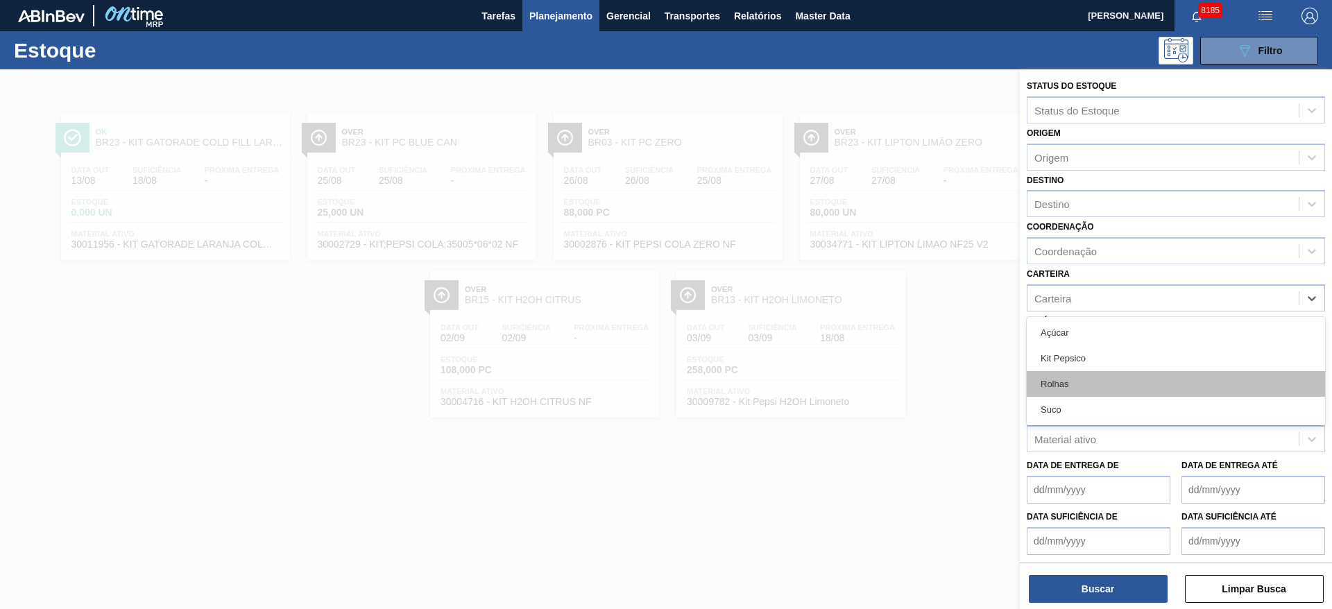
click at [1073, 381] on div "Rolhas" at bounding box center [1175, 384] width 298 height 26
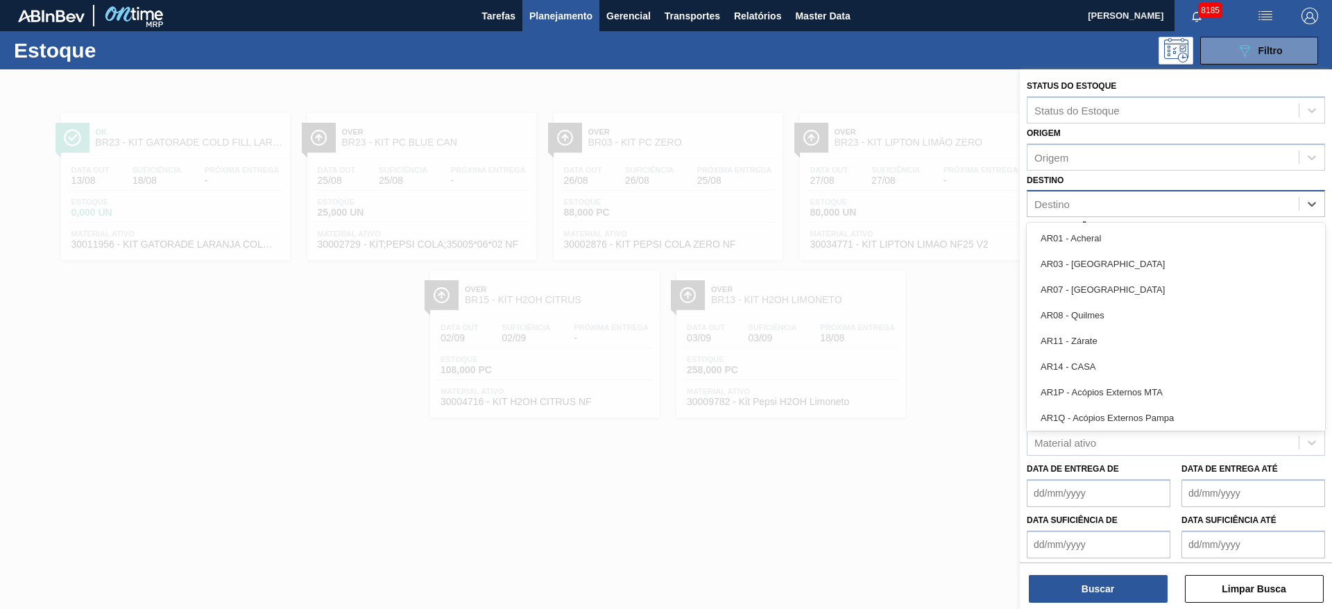
click at [1084, 208] on div "Destino" at bounding box center [1162, 204] width 271 height 20
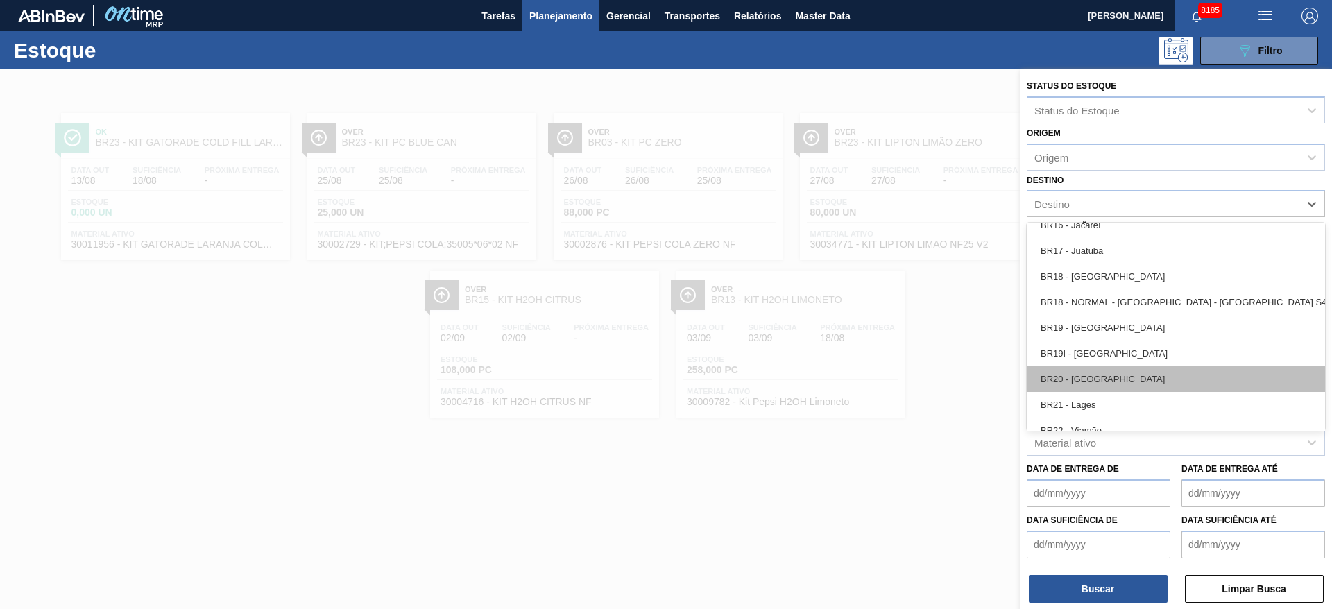
scroll to position [1117, 0]
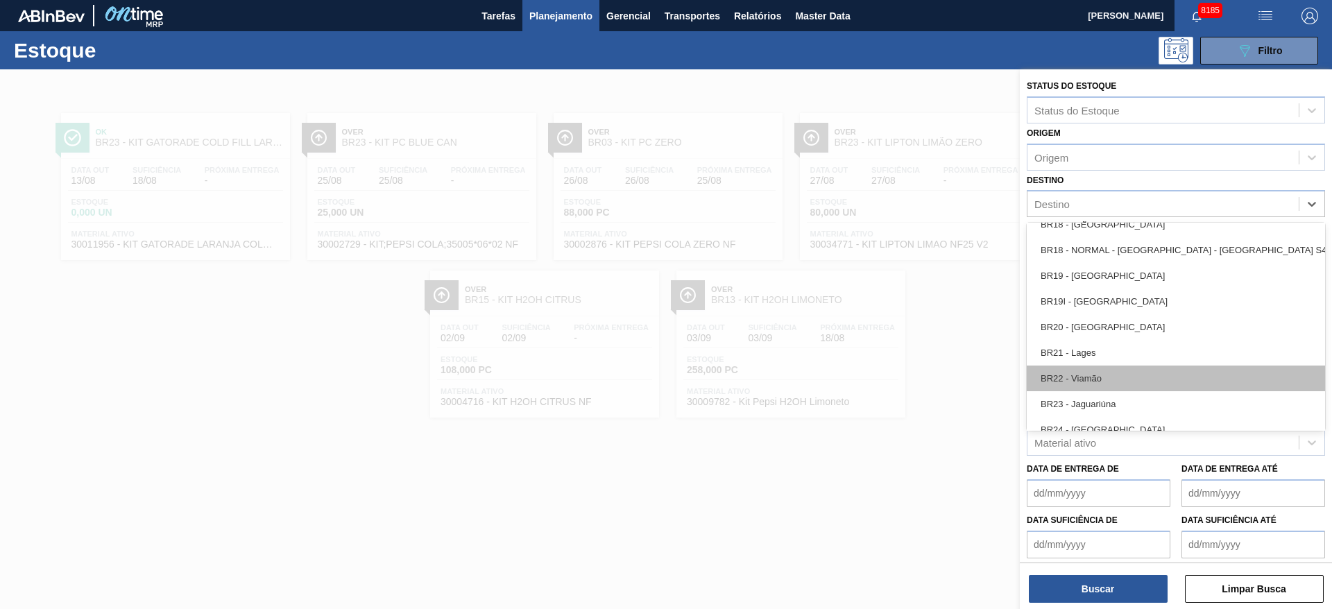
click at [1121, 386] on div "BR22 - Viamão" at bounding box center [1175, 379] width 298 height 26
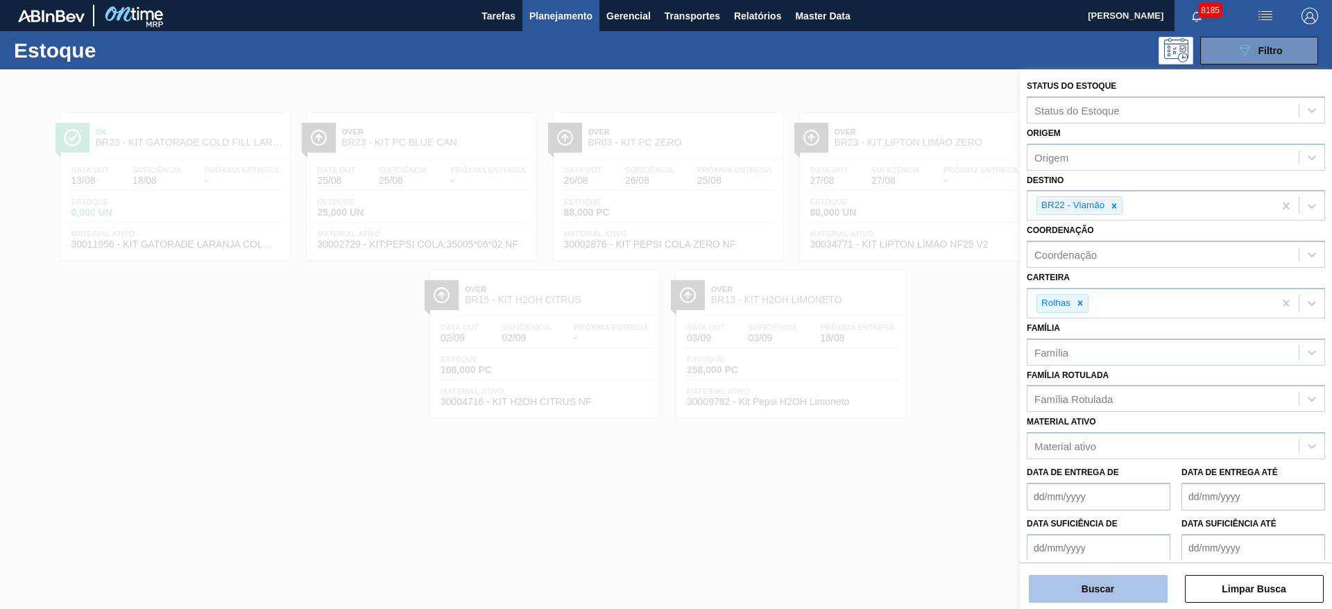
click at [1088, 585] on button "Buscar" at bounding box center [1098, 589] width 139 height 28
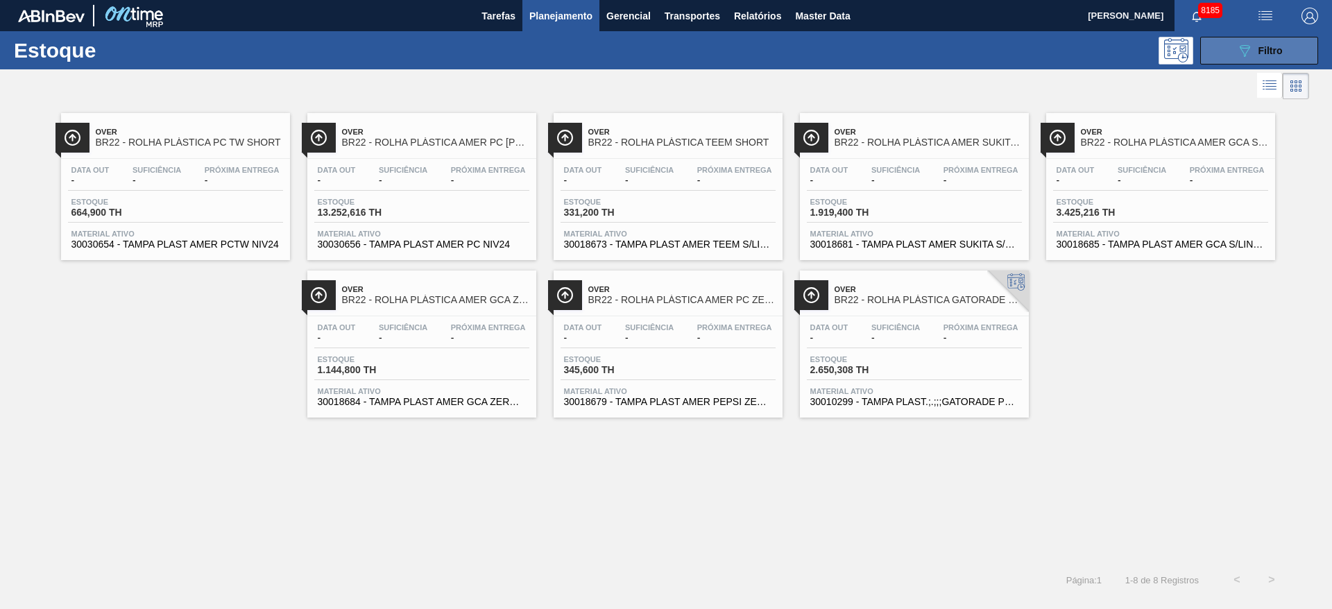
click at [1241, 53] on icon "089F7B8B-B2A5-4AFE-B5C0-19BA573D28AC" at bounding box center [1244, 50] width 17 height 17
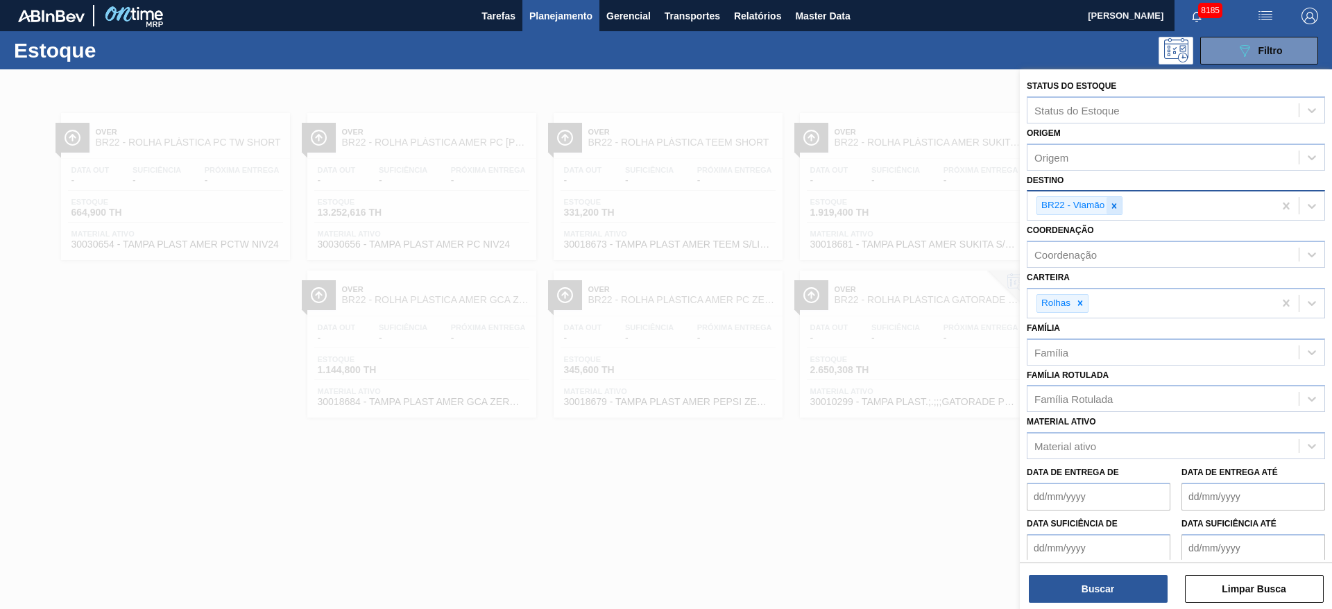
click at [1112, 207] on icon at bounding box center [1114, 205] width 5 height 5
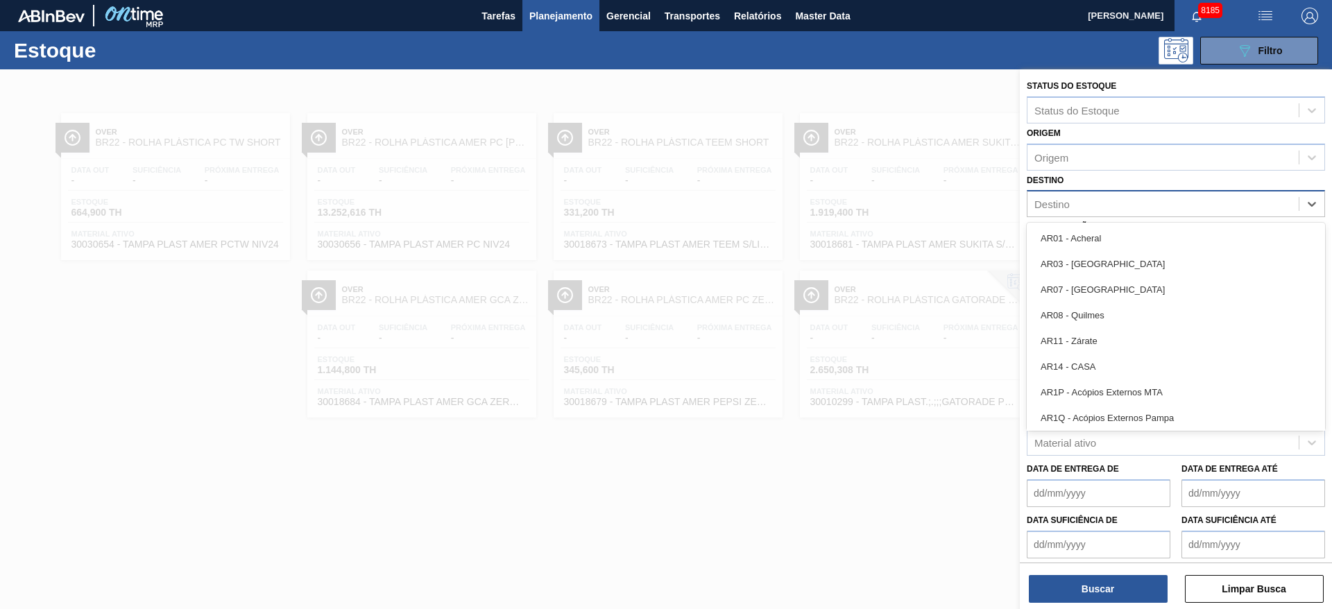
click at [1112, 207] on div "Destino" at bounding box center [1162, 204] width 271 height 20
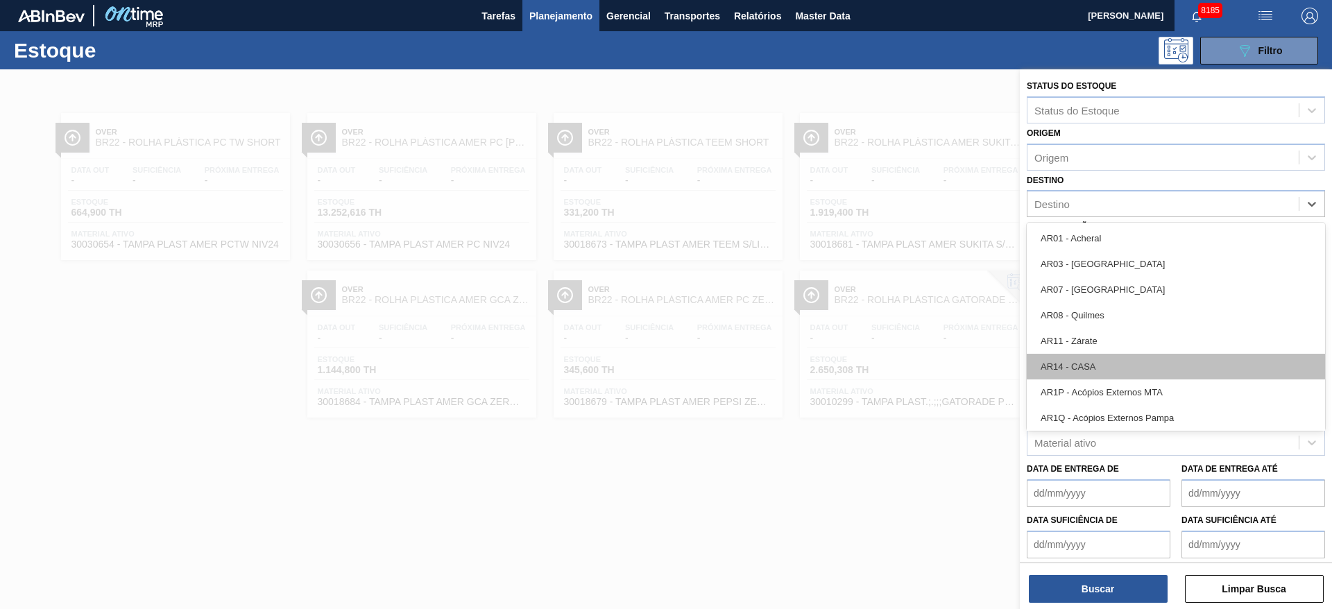
scroll to position [826, 0]
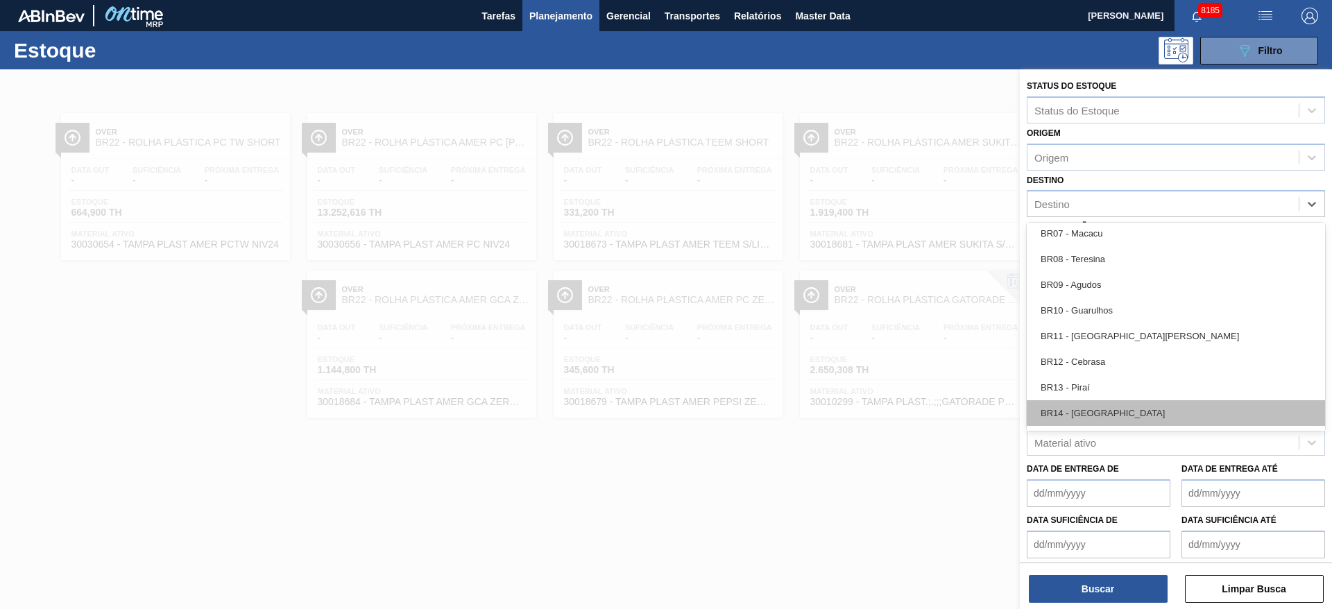
click at [1096, 412] on div "BR14 - Curitibana" at bounding box center [1175, 413] width 298 height 26
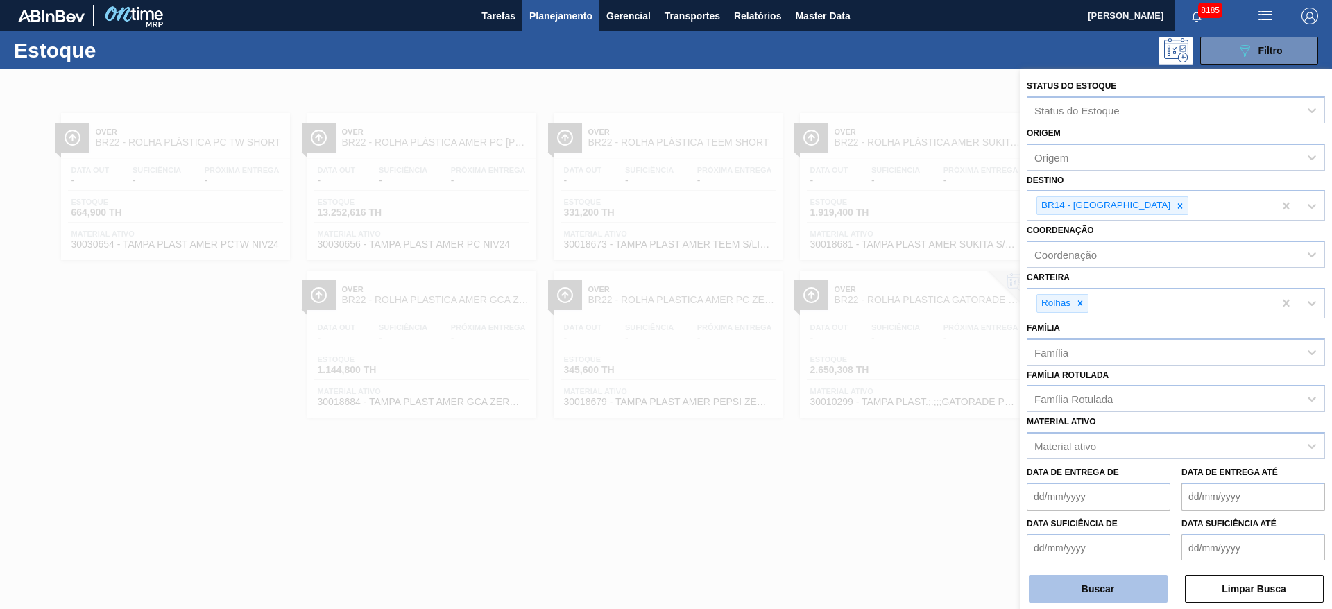
click at [1094, 595] on button "Buscar" at bounding box center [1098, 589] width 139 height 28
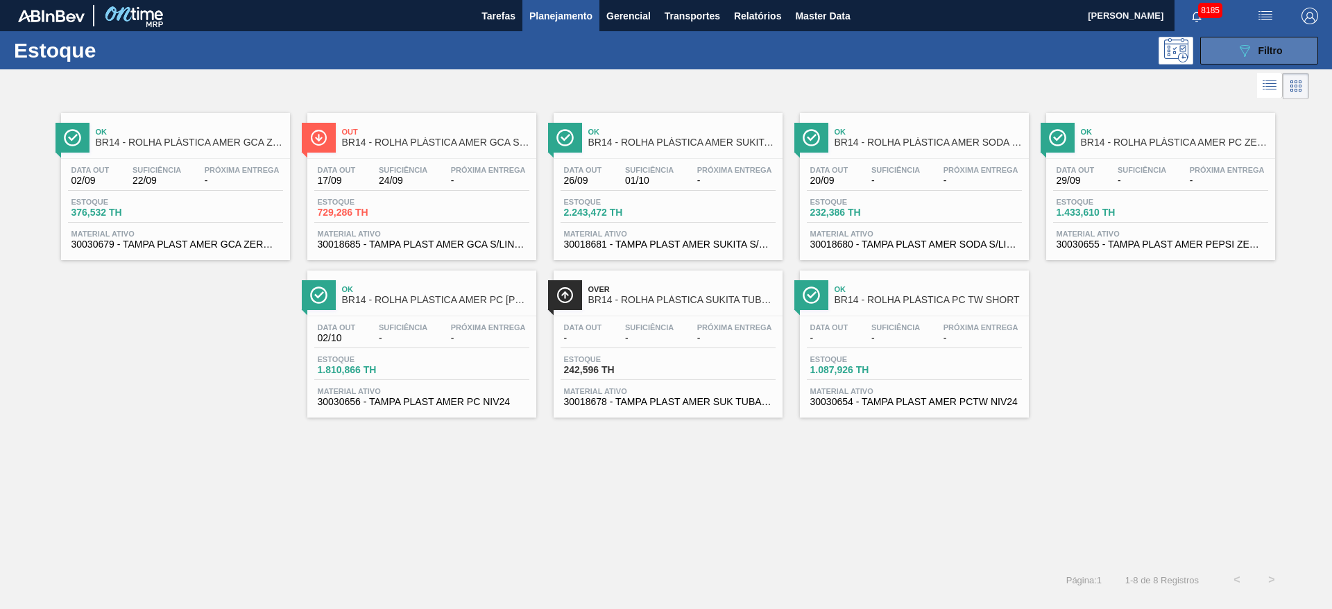
click at [1240, 40] on button "089F7B8B-B2A5-4AFE-B5C0-19BA573D28AC Filtro" at bounding box center [1259, 51] width 118 height 28
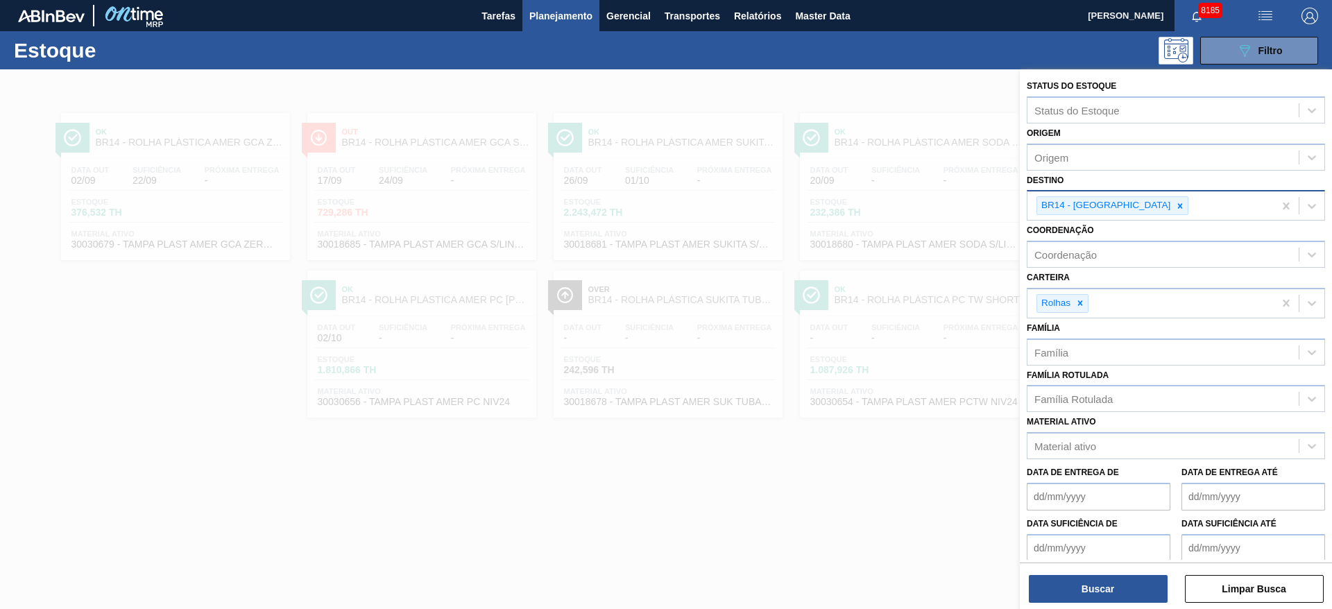
click at [1172, 207] on div at bounding box center [1179, 205] width 15 height 17
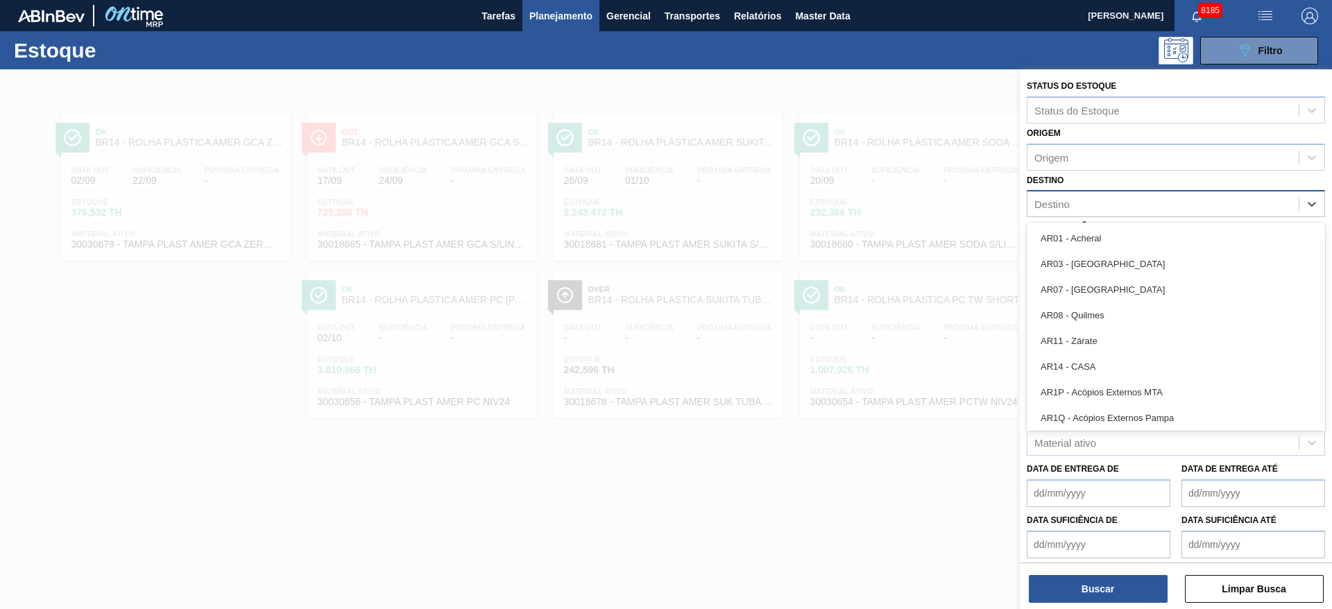
click at [1130, 207] on div "Destino" at bounding box center [1162, 204] width 271 height 20
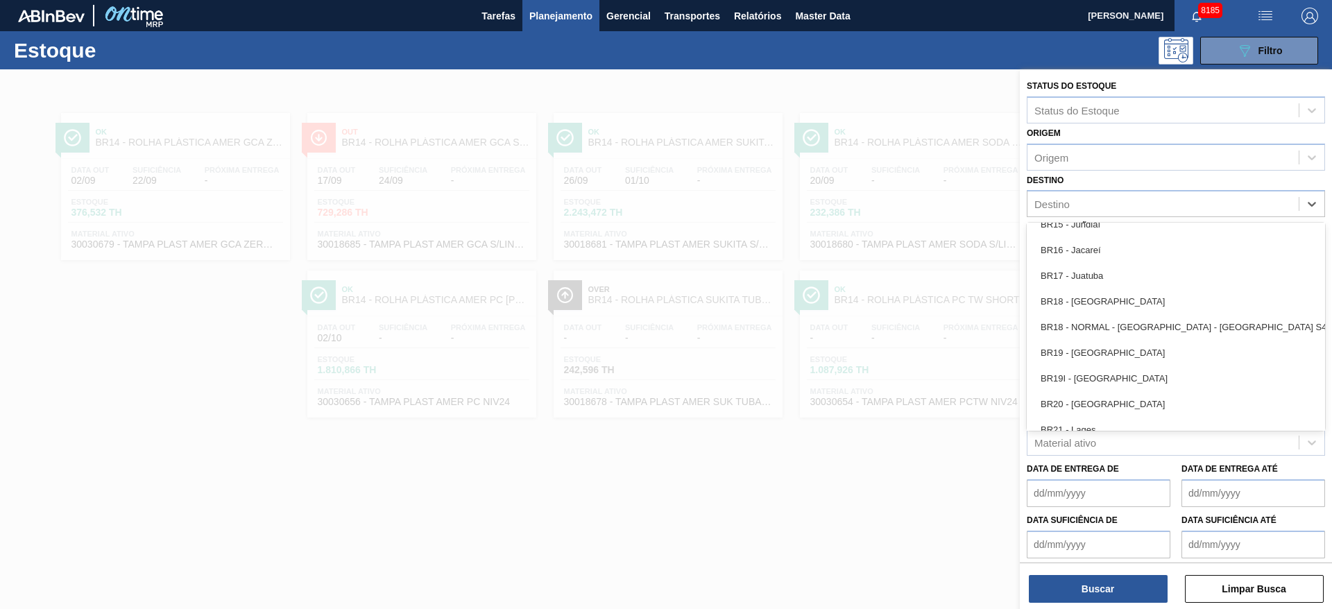
scroll to position [1042, 0]
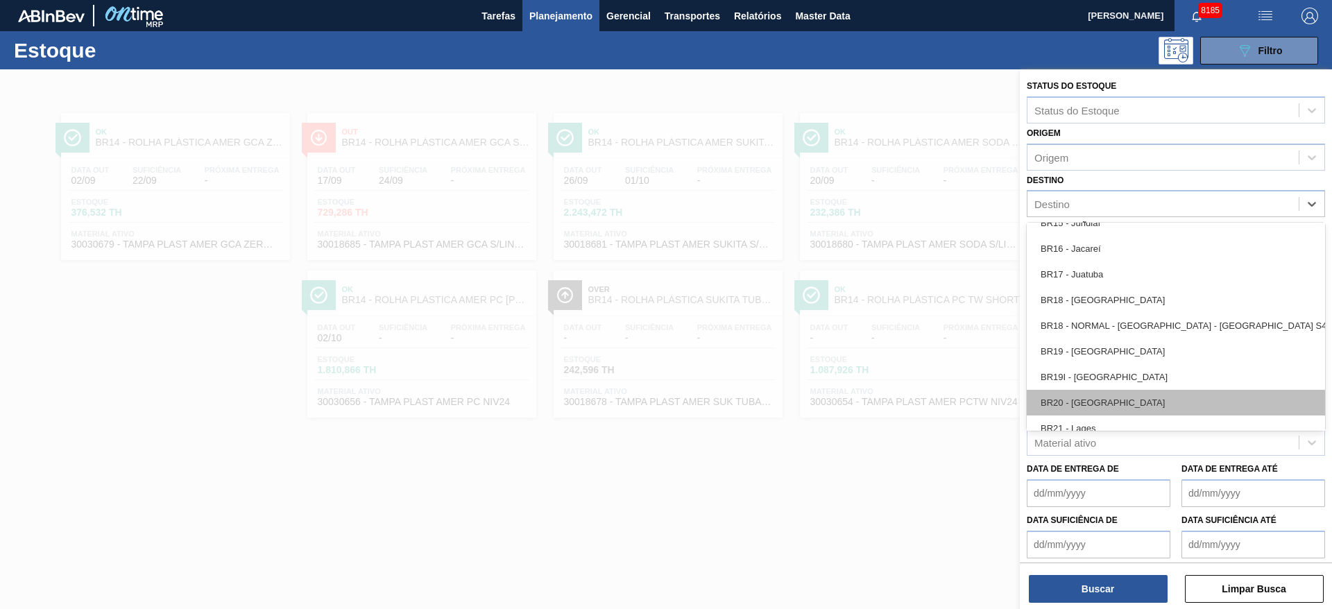
click at [1100, 397] on div "BR20 - Sapucaia" at bounding box center [1175, 403] width 298 height 26
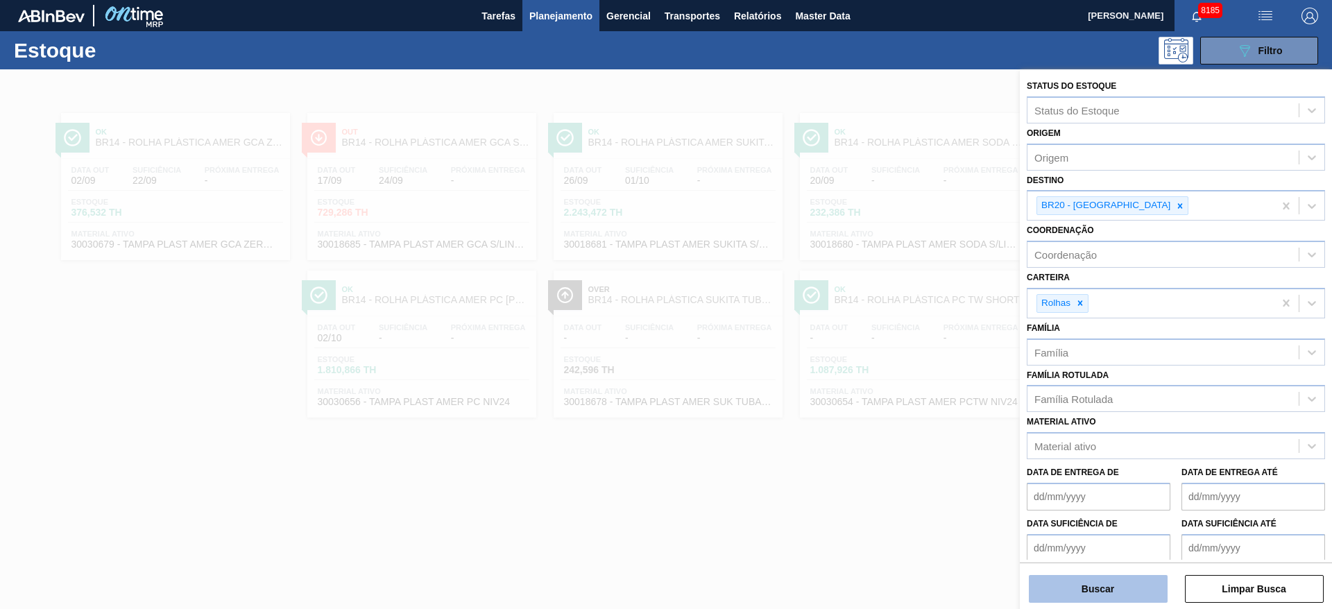
click at [1090, 592] on button "Buscar" at bounding box center [1098, 589] width 139 height 28
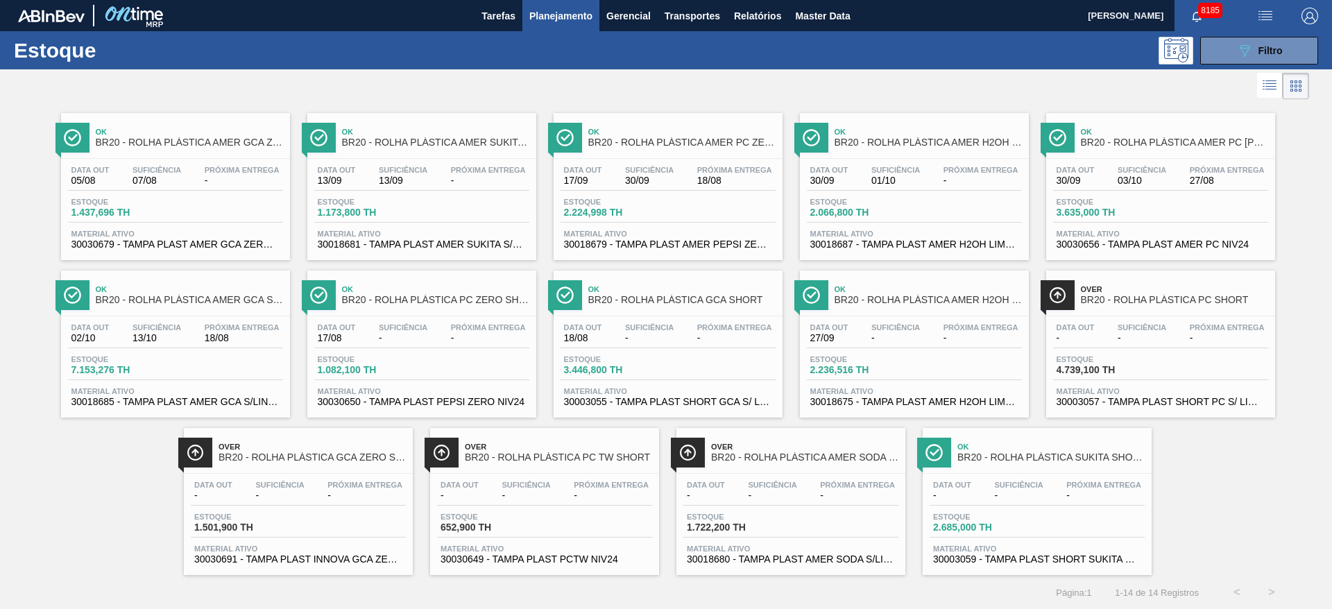
drag, startPoint x: 528, startPoint y: 469, endPoint x: 309, endPoint y: 457, distance: 219.5
drag, startPoint x: 309, startPoint y: 457, endPoint x: 112, endPoint y: 463, distance: 197.1
click at [112, 463] on div "Ok BR20 - ROLHA PLÁSTICA AMER GCA ZERO SHORT Data out 05/08 Suficiência 07/08 P…" at bounding box center [666, 339] width 1332 height 472
click at [1227, 42] on button "089F7B8B-B2A5-4AFE-B5C0-19BA573D28AC Filtro" at bounding box center [1259, 51] width 118 height 28
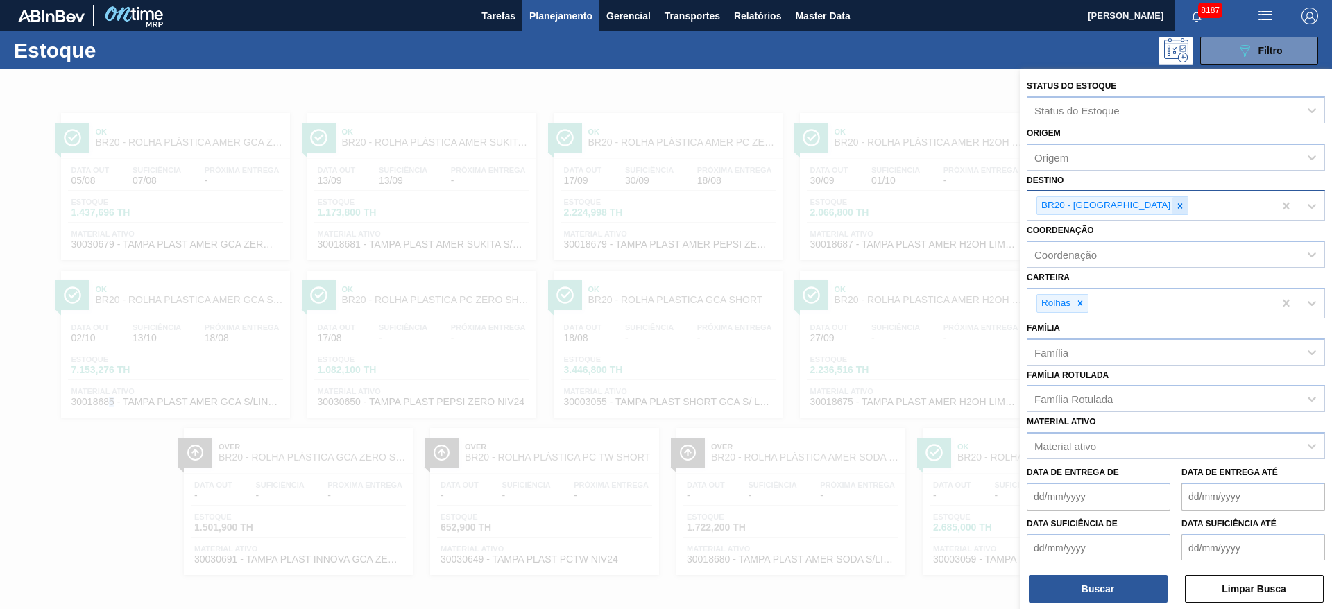
click at [1172, 207] on div at bounding box center [1179, 205] width 15 height 17
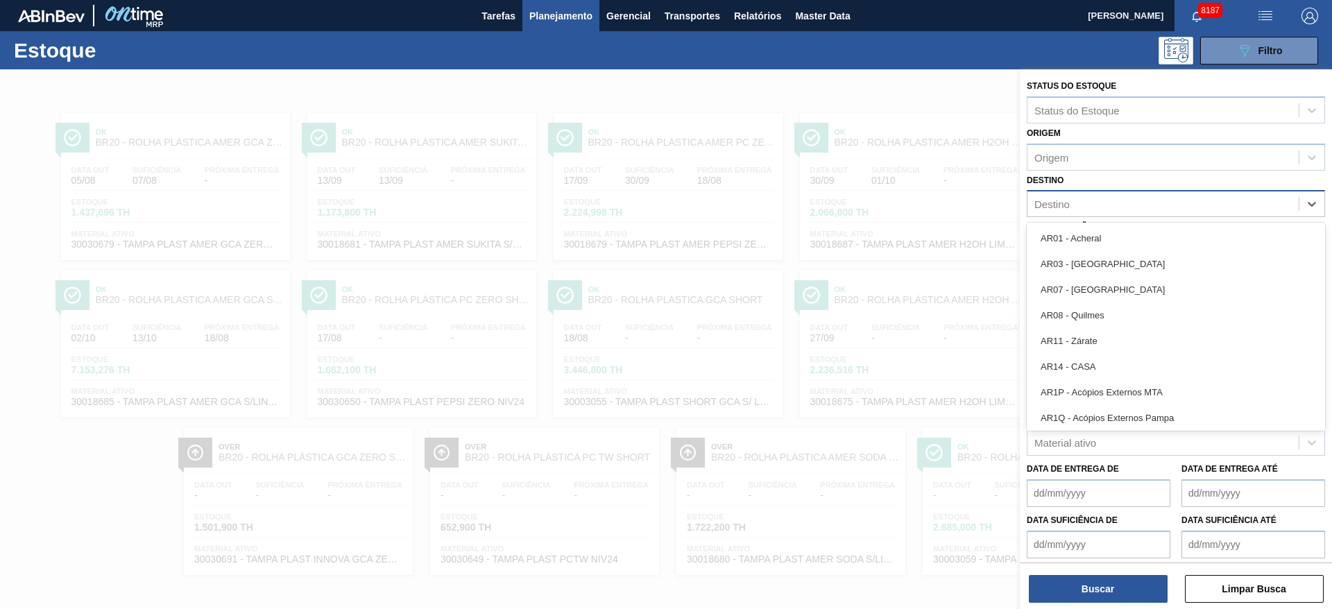
click at [1116, 207] on div "Destino" at bounding box center [1162, 204] width 271 height 20
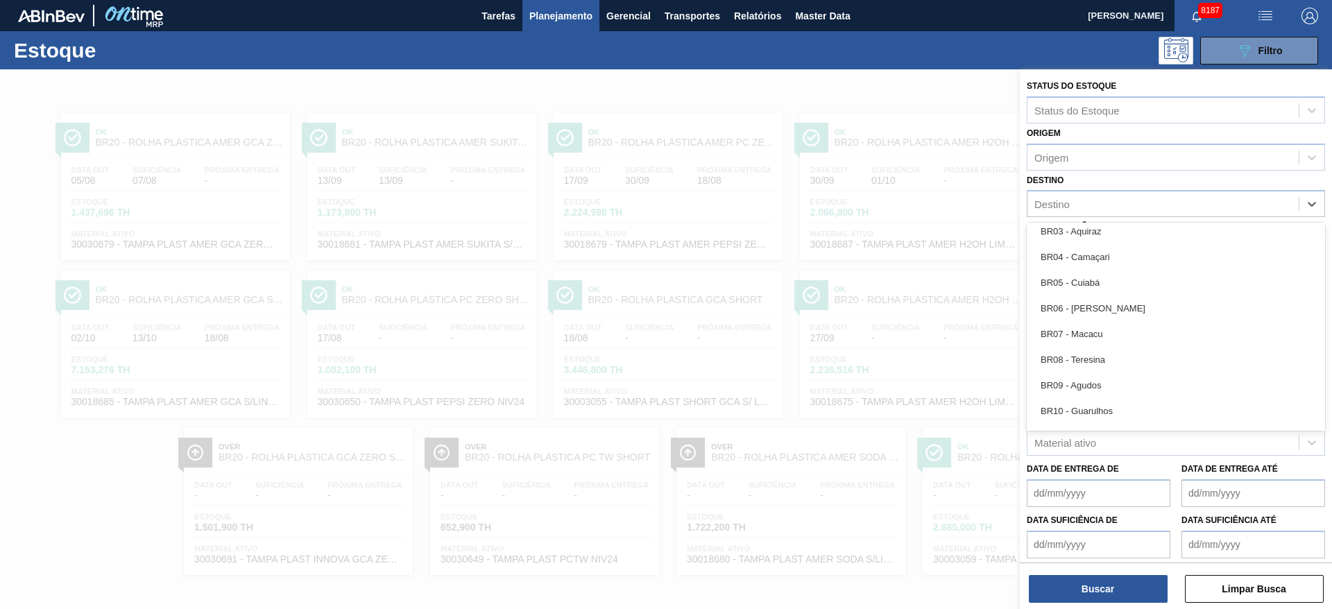
scroll to position [728, 0]
click at [1115, 334] on div "BR07 - Macacu" at bounding box center [1175, 331] width 298 height 26
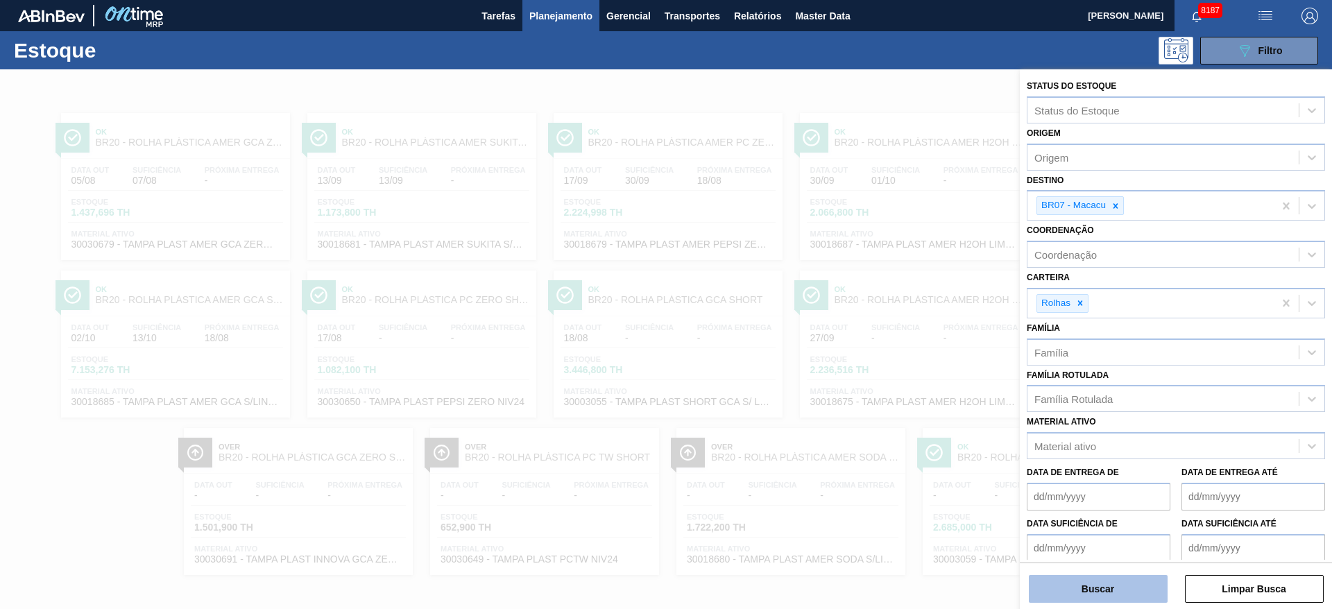
click at [1090, 585] on button "Buscar" at bounding box center [1098, 589] width 139 height 28
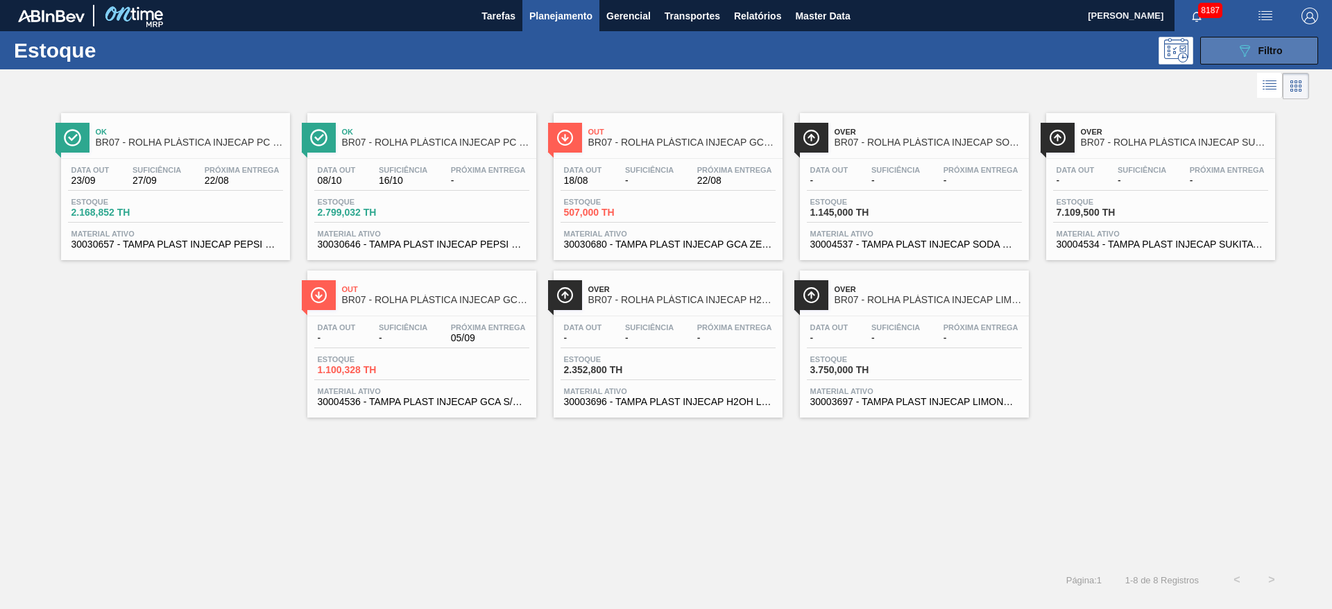
click at [1237, 48] on icon "089F7B8B-B2A5-4AFE-B5C0-19BA573D28AC" at bounding box center [1244, 50] width 17 height 17
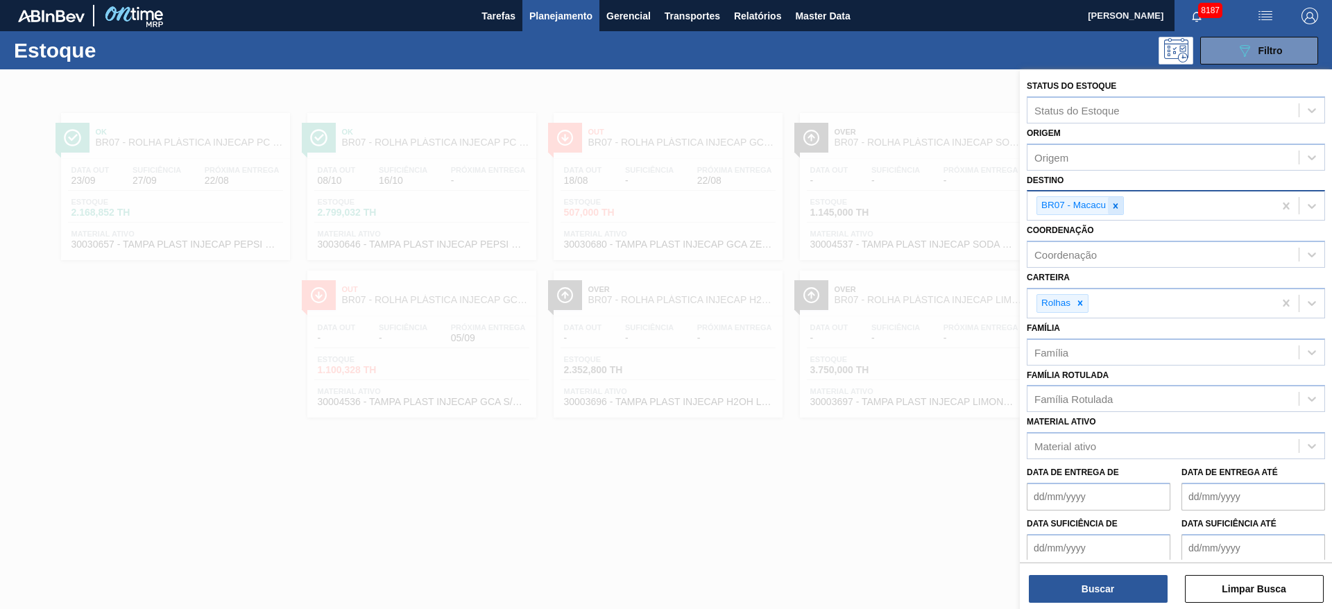
click at [1119, 209] on icon at bounding box center [1115, 206] width 10 height 10
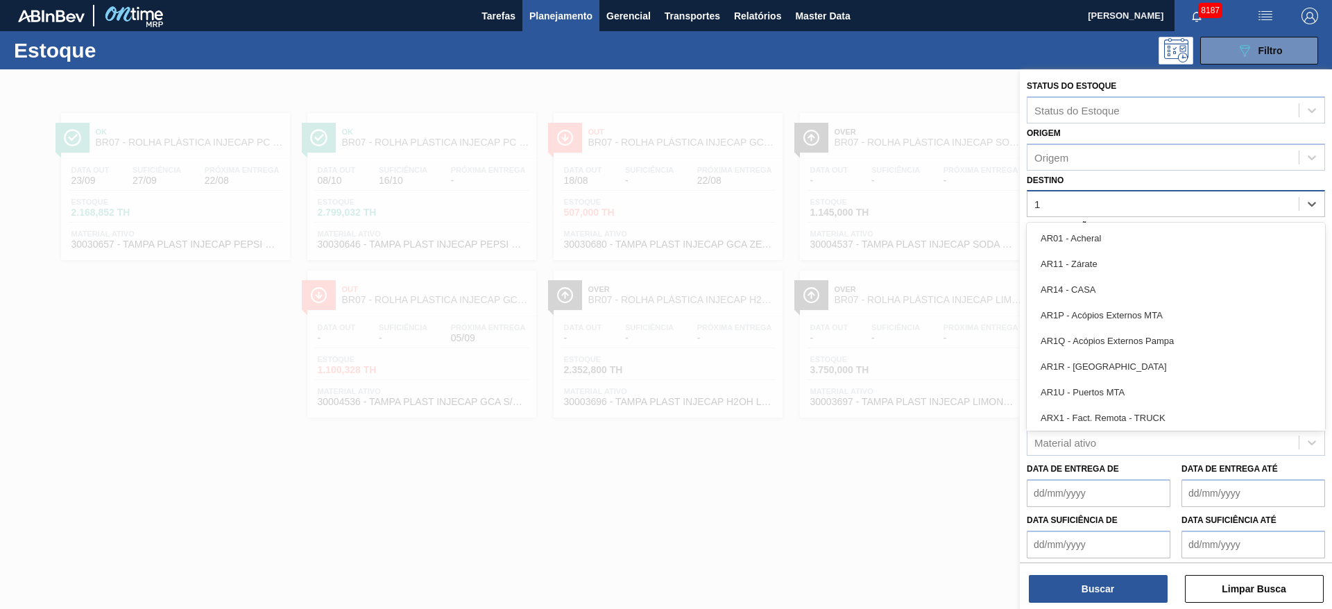
type input "19"
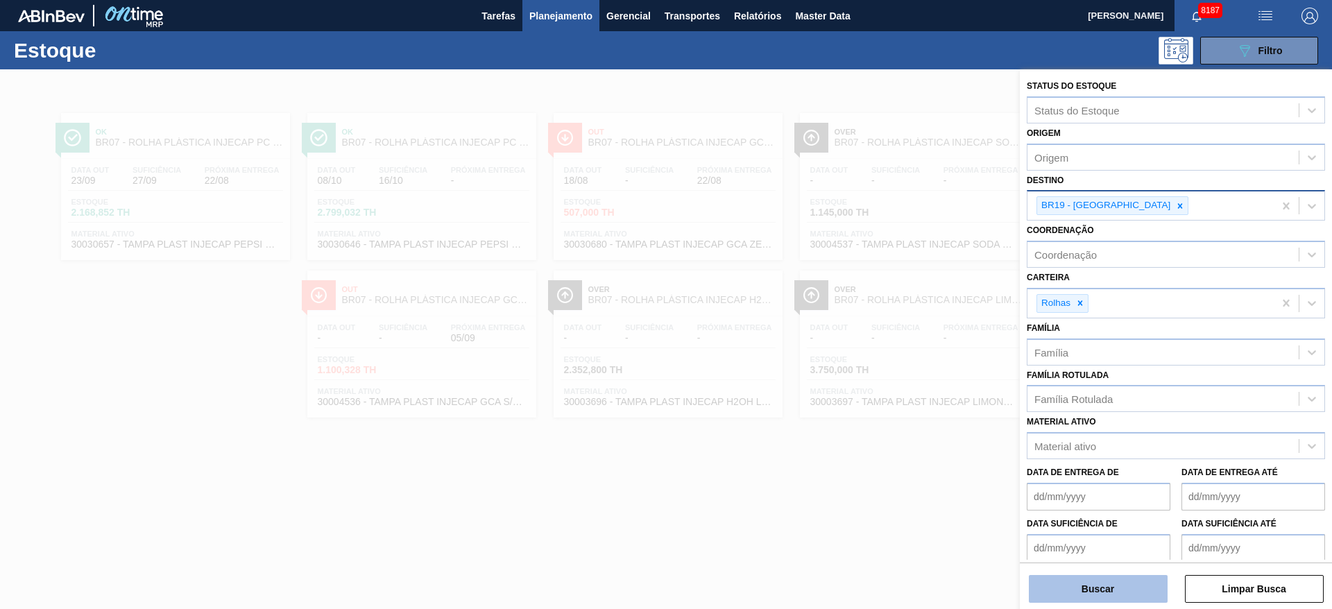
click at [1100, 580] on button "Buscar" at bounding box center [1098, 589] width 139 height 28
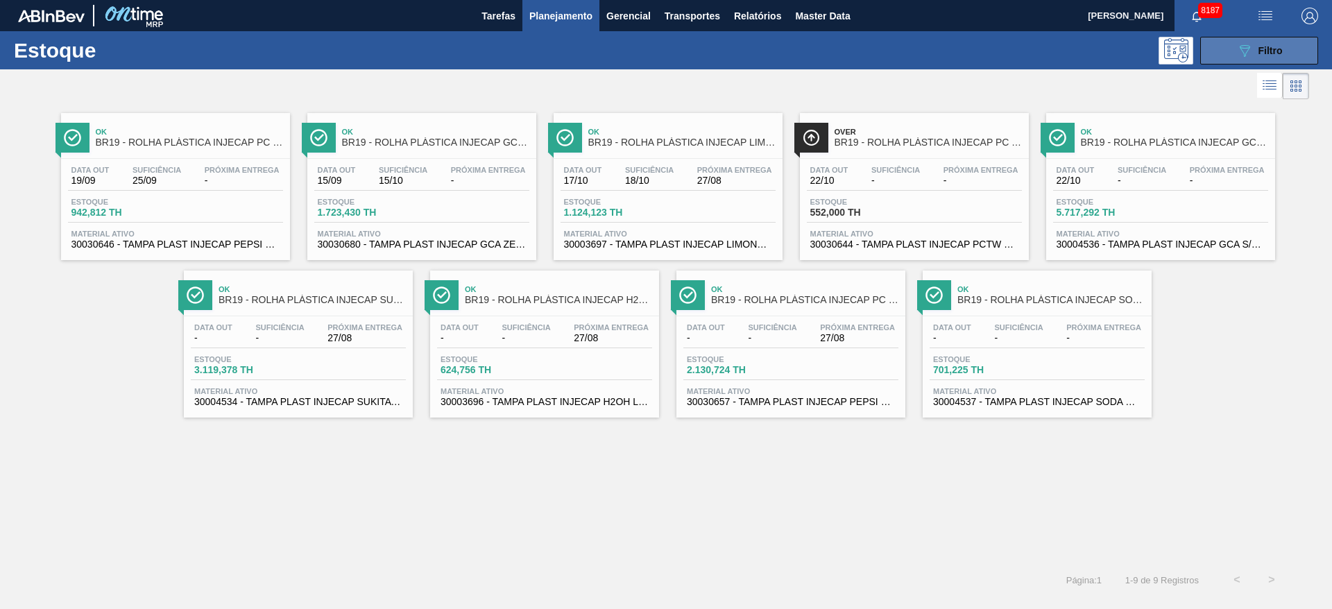
click at [1211, 60] on button "089F7B8B-B2A5-4AFE-B5C0-19BA573D28AC Filtro" at bounding box center [1259, 51] width 118 height 28
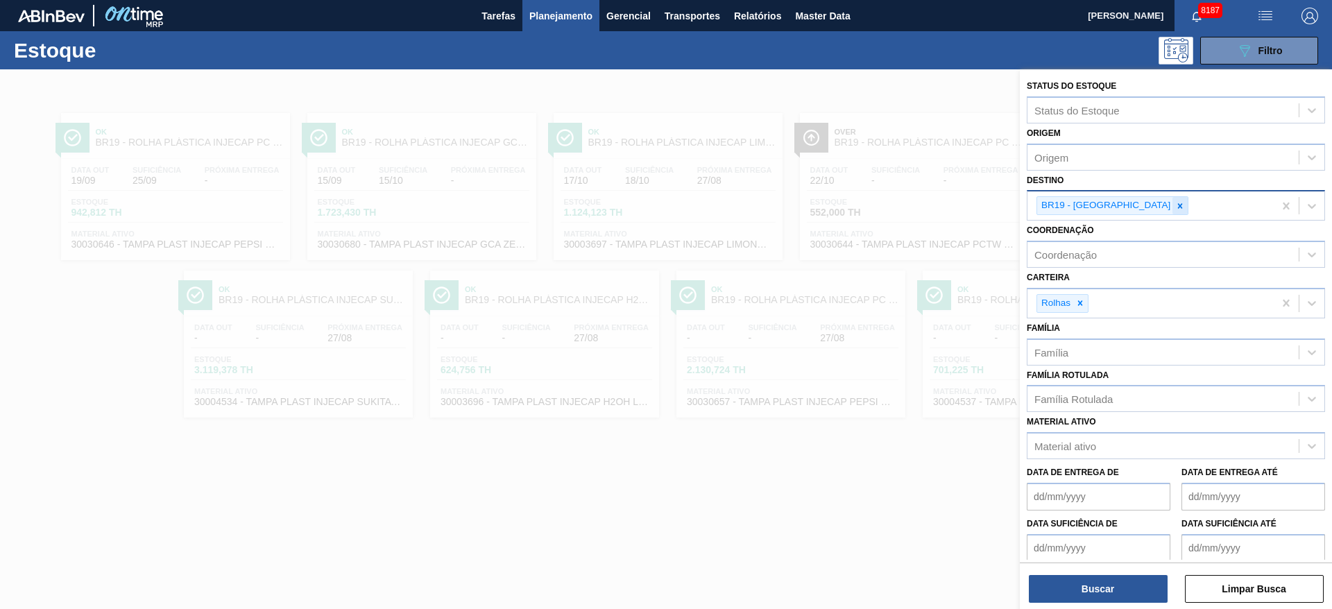
click at [1172, 207] on div at bounding box center [1179, 205] width 15 height 17
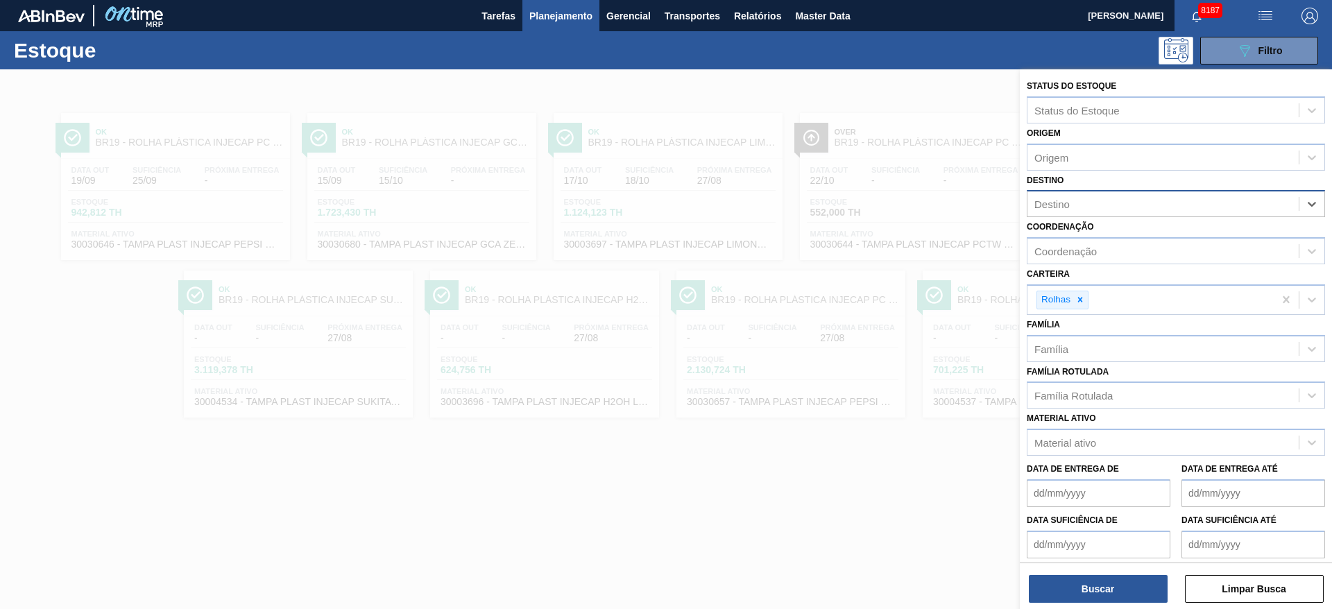
type input "13"
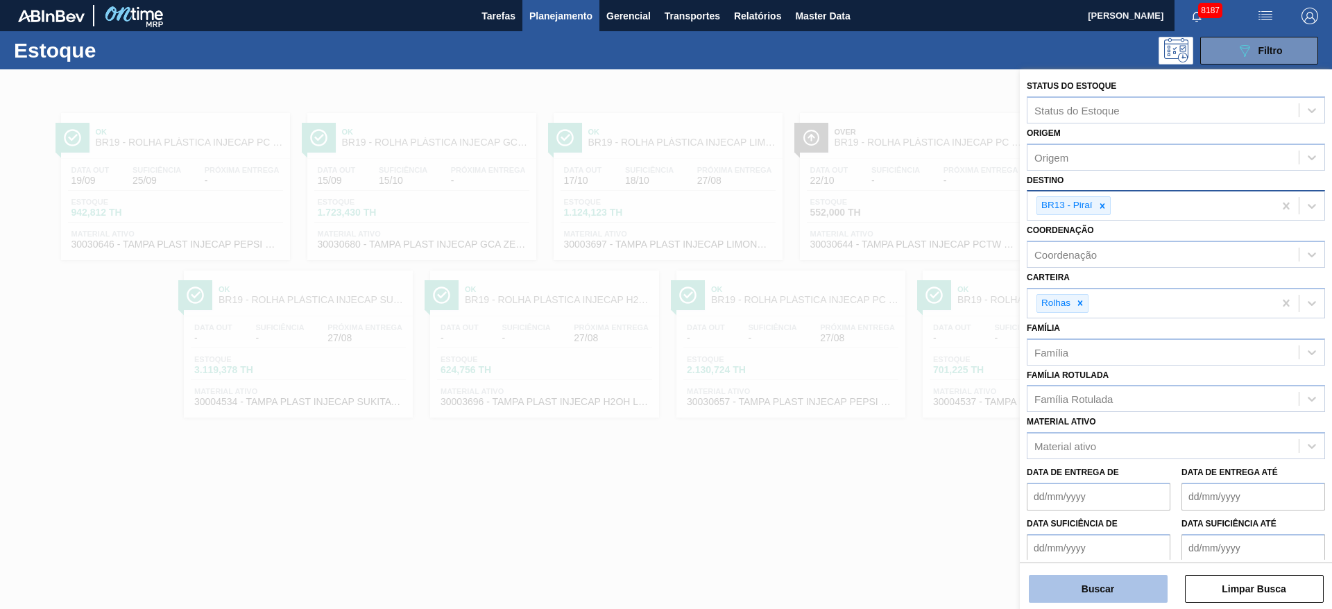
click at [1088, 590] on button "Buscar" at bounding box center [1098, 589] width 139 height 28
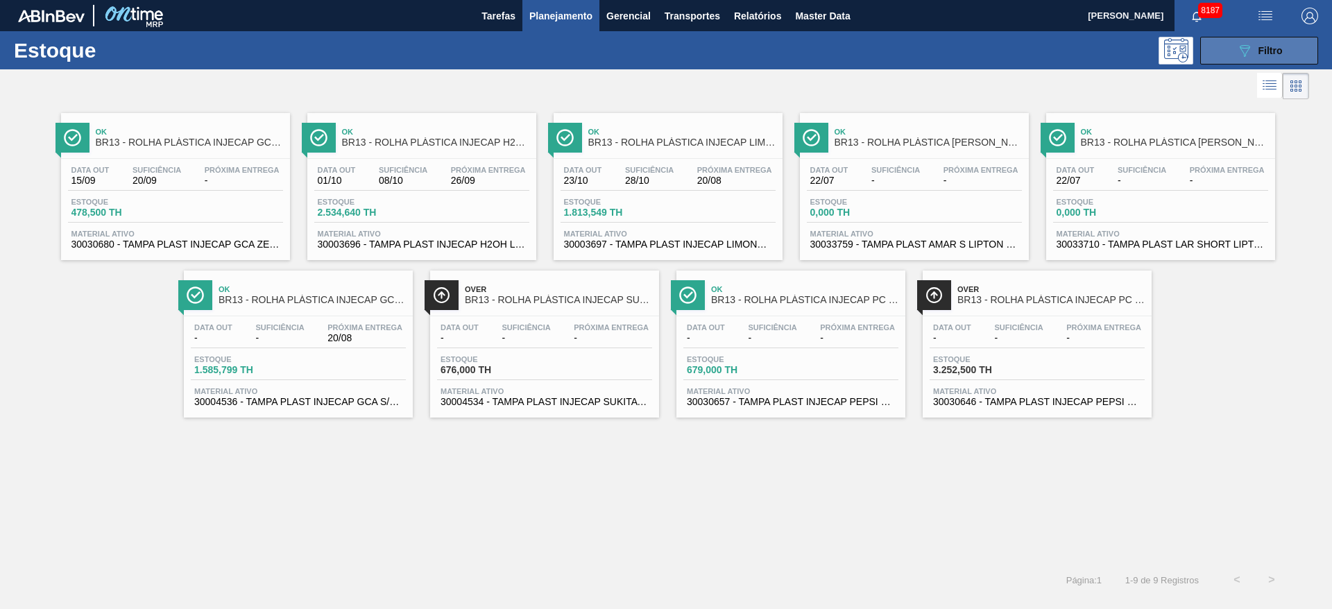
click at [1298, 44] on button "089F7B8B-B2A5-4AFE-B5C0-19BA573D28AC Filtro" at bounding box center [1259, 51] width 118 height 28
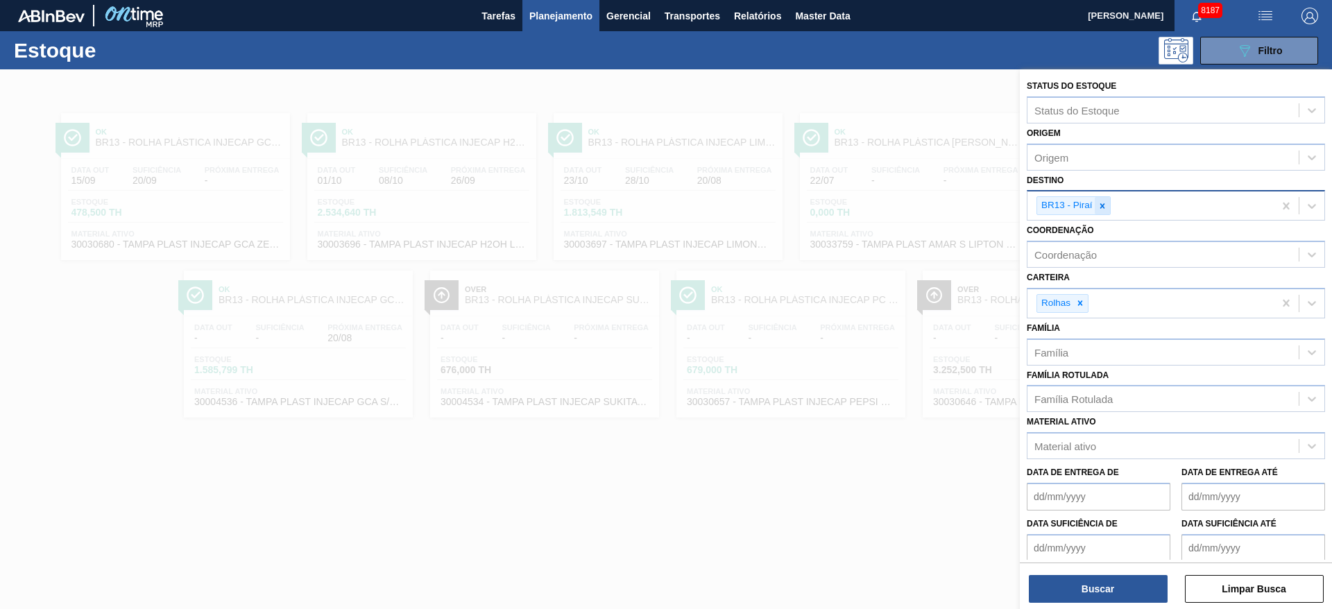
click at [1098, 206] on icon at bounding box center [1102, 206] width 10 height 10
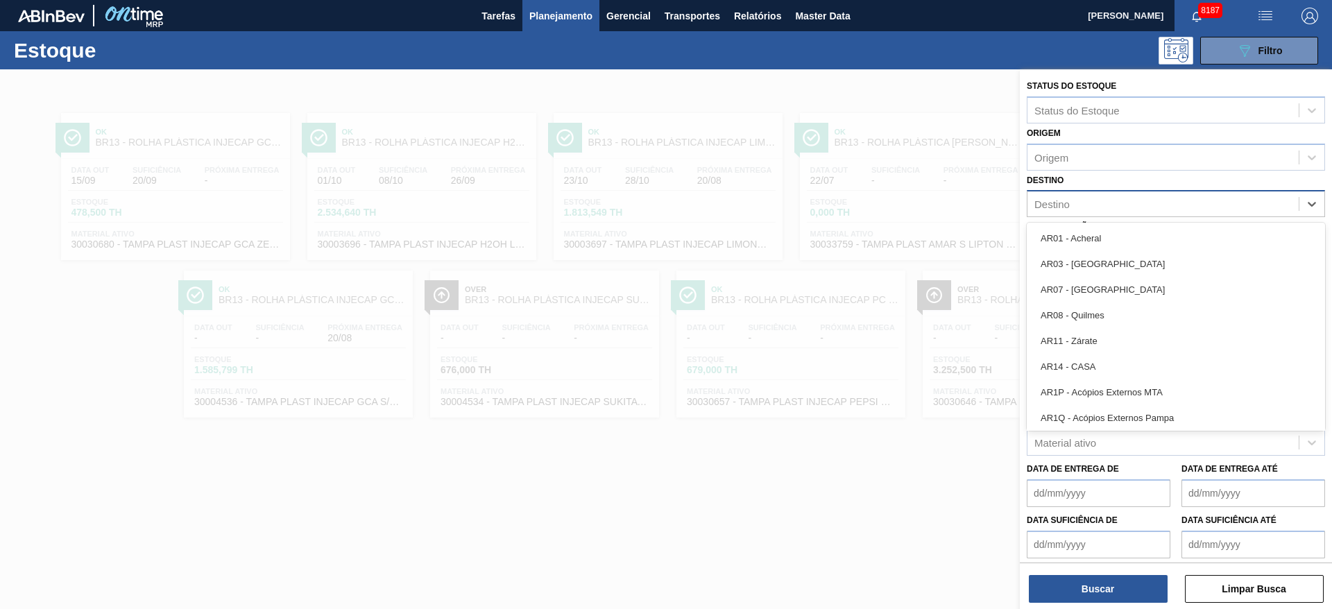
click at [1098, 206] on div "Destino" at bounding box center [1162, 204] width 271 height 20
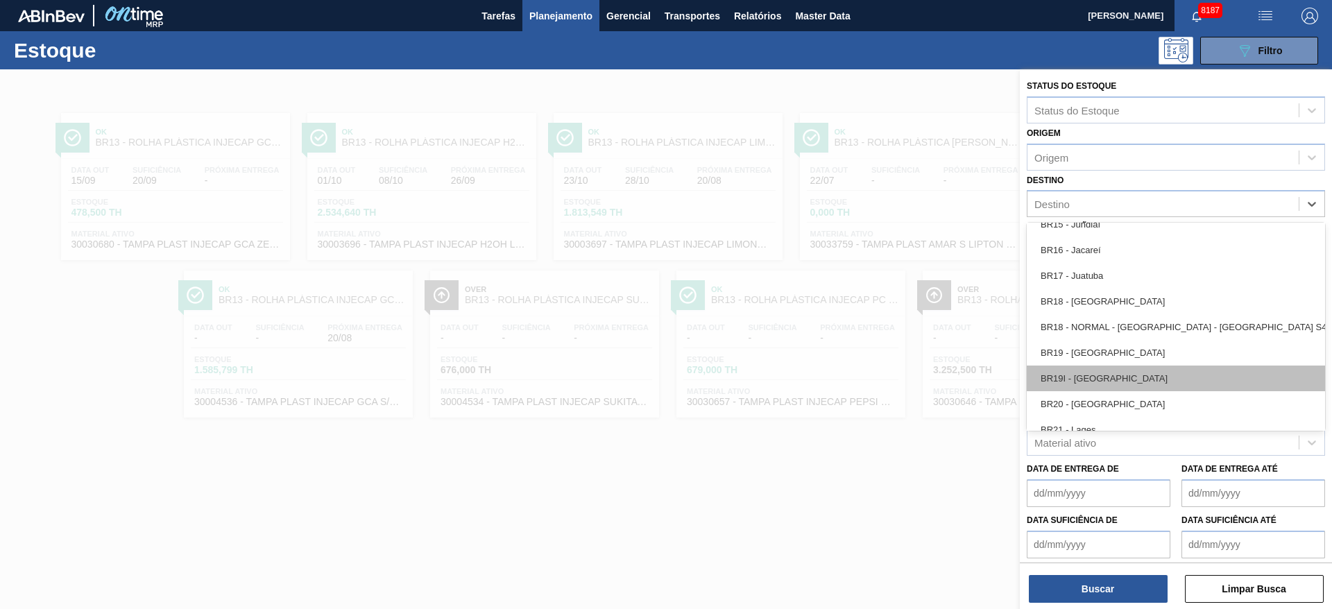
scroll to position [1042, 0]
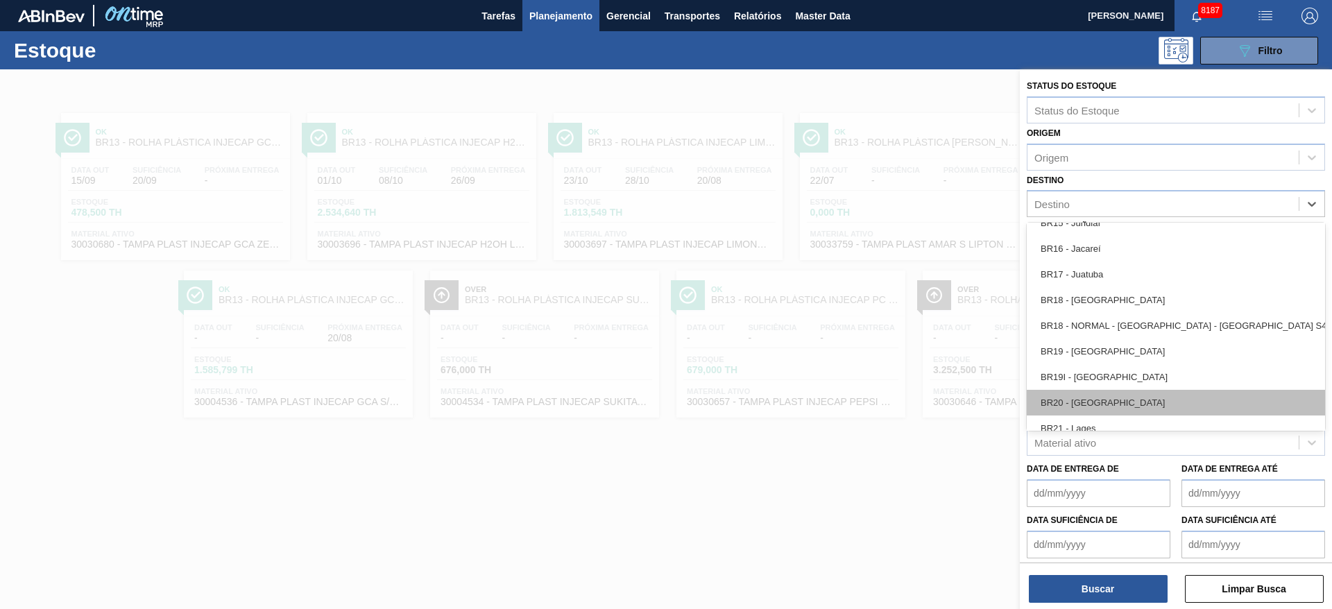
click at [1080, 409] on div "BR20 - Sapucaia" at bounding box center [1175, 403] width 298 height 26
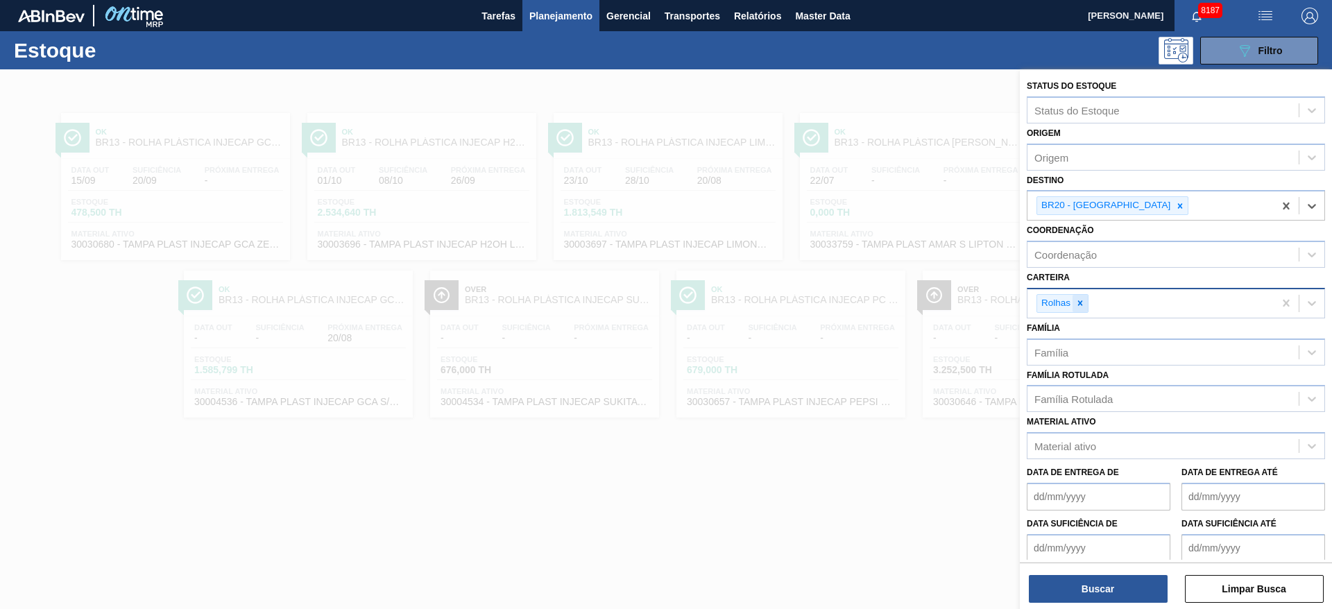
click at [1085, 311] on div at bounding box center [1079, 303] width 15 height 17
click at [1085, 311] on div "Carteira" at bounding box center [1162, 301] width 271 height 20
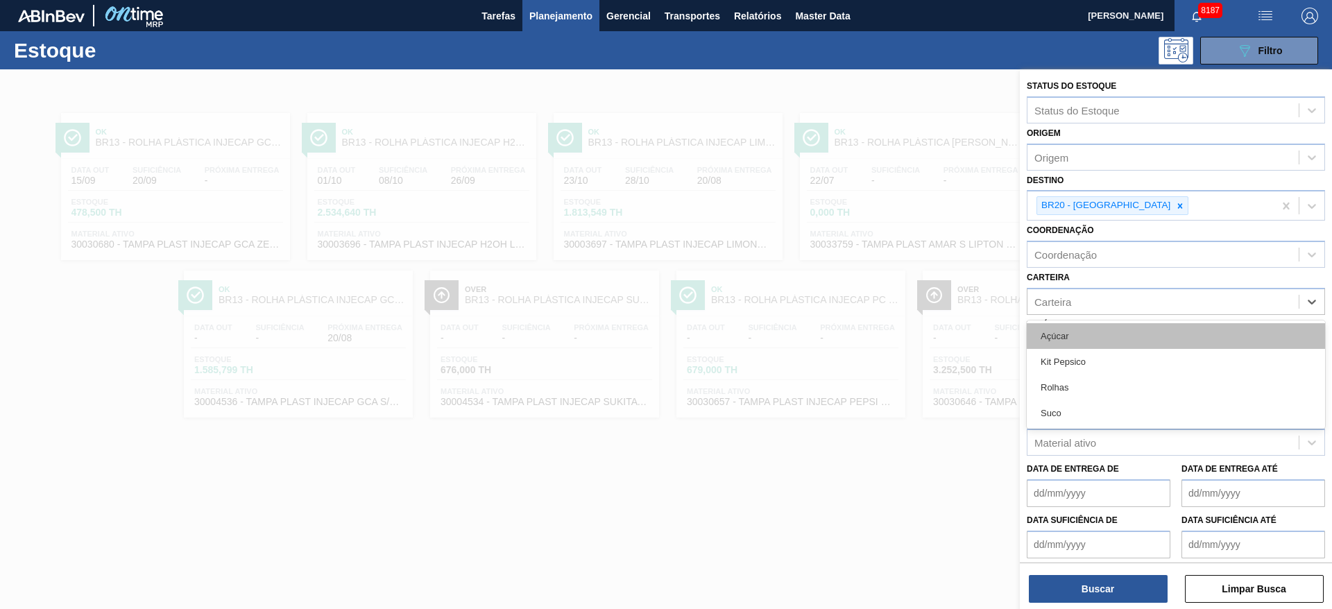
click at [1084, 336] on div "Açúcar" at bounding box center [1175, 336] width 298 height 26
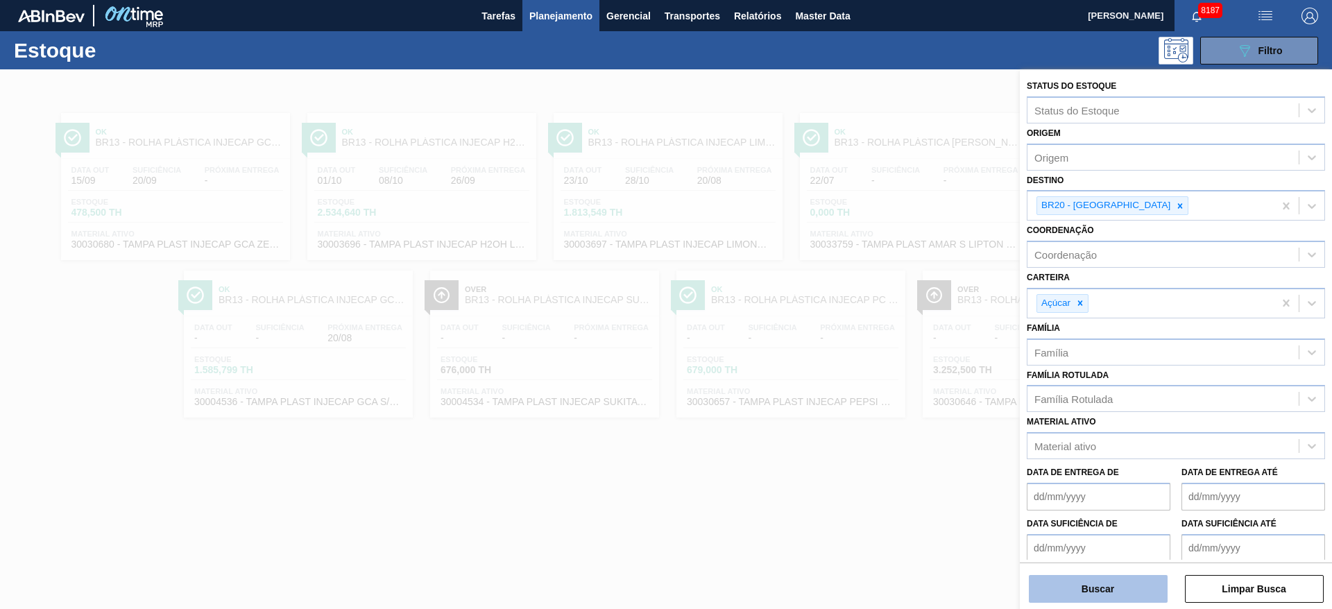
click at [1093, 590] on button "Buscar" at bounding box center [1098, 589] width 139 height 28
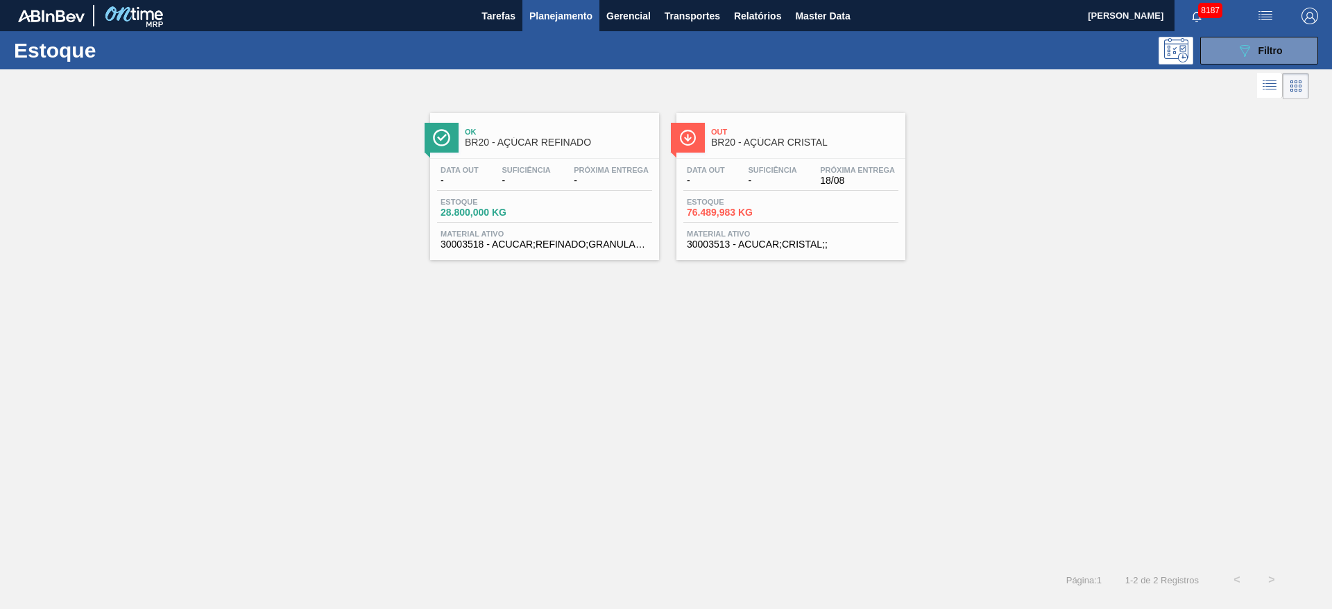
click at [552, 137] on span "BR20 - AÇÚCAR REFINADO" at bounding box center [558, 142] width 187 height 10
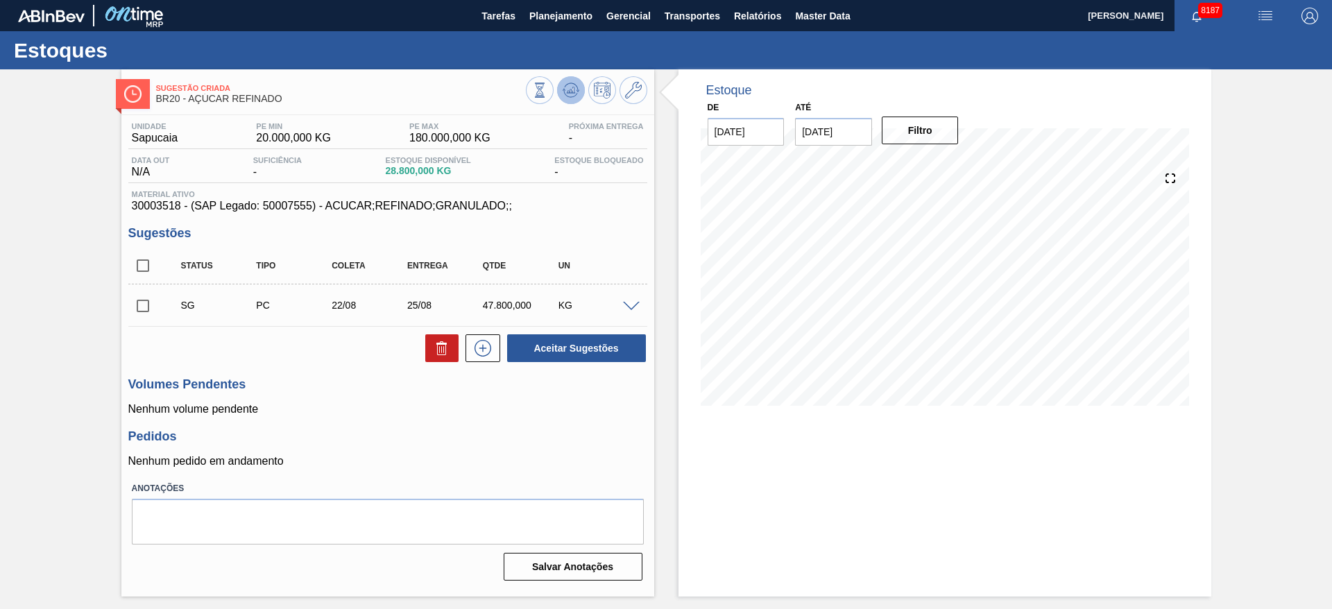
click at [547, 94] on icon at bounding box center [539, 90] width 15 height 15
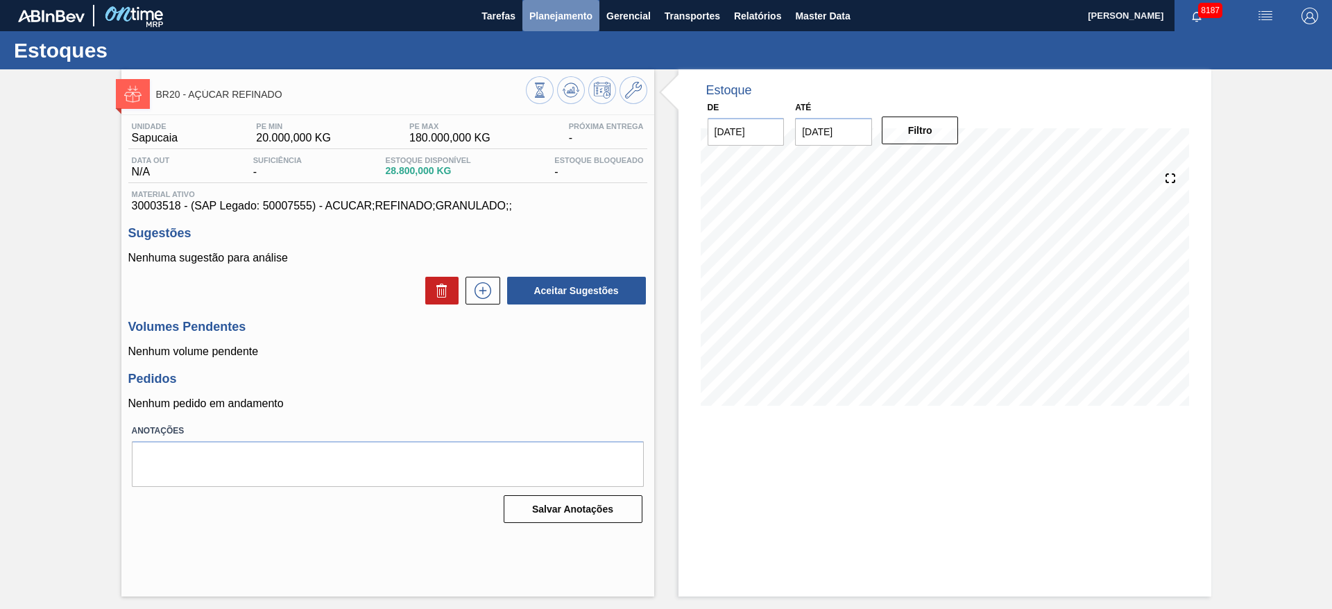
click at [530, 6] on button "Planejamento" at bounding box center [560, 15] width 77 height 31
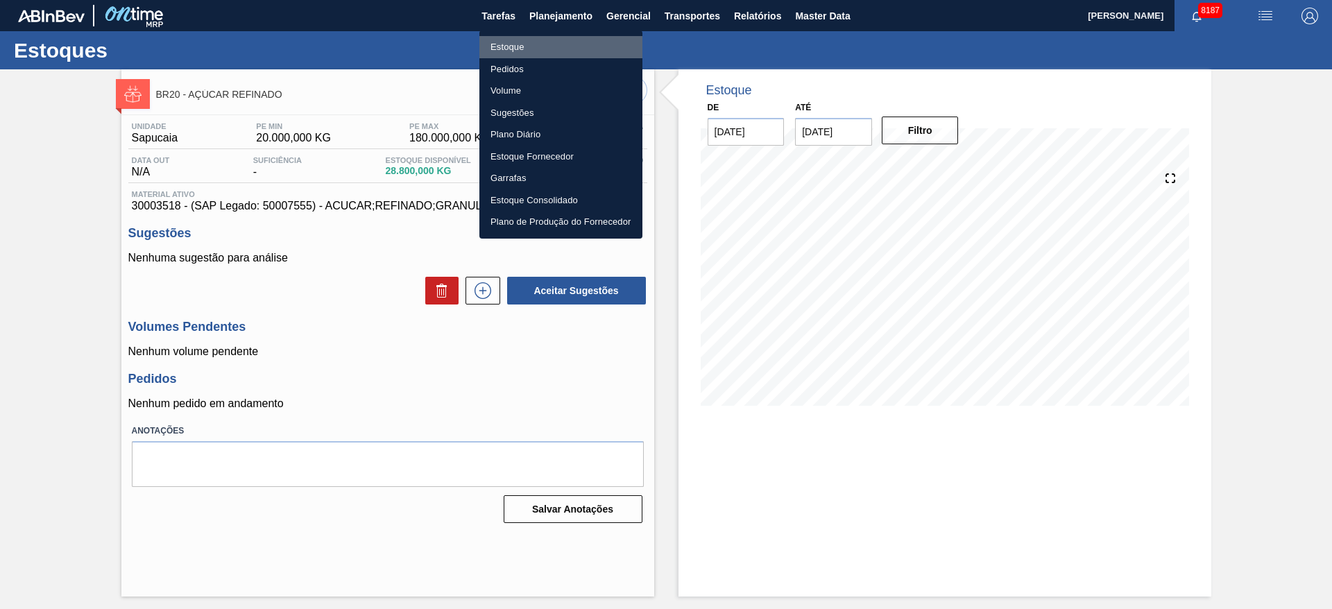
click at [543, 49] on li "Estoque" at bounding box center [560, 47] width 163 height 22
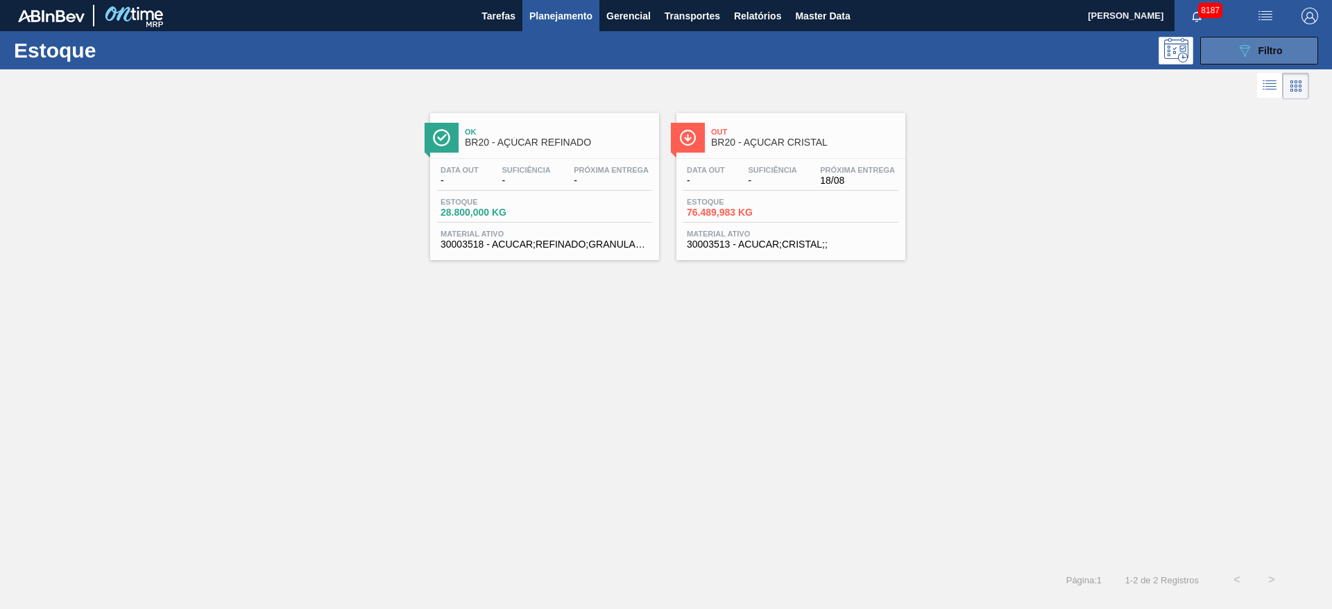
click at [1235, 45] on button "089F7B8B-B2A5-4AFE-B5C0-19BA573D28AC Filtro" at bounding box center [1259, 51] width 118 height 28
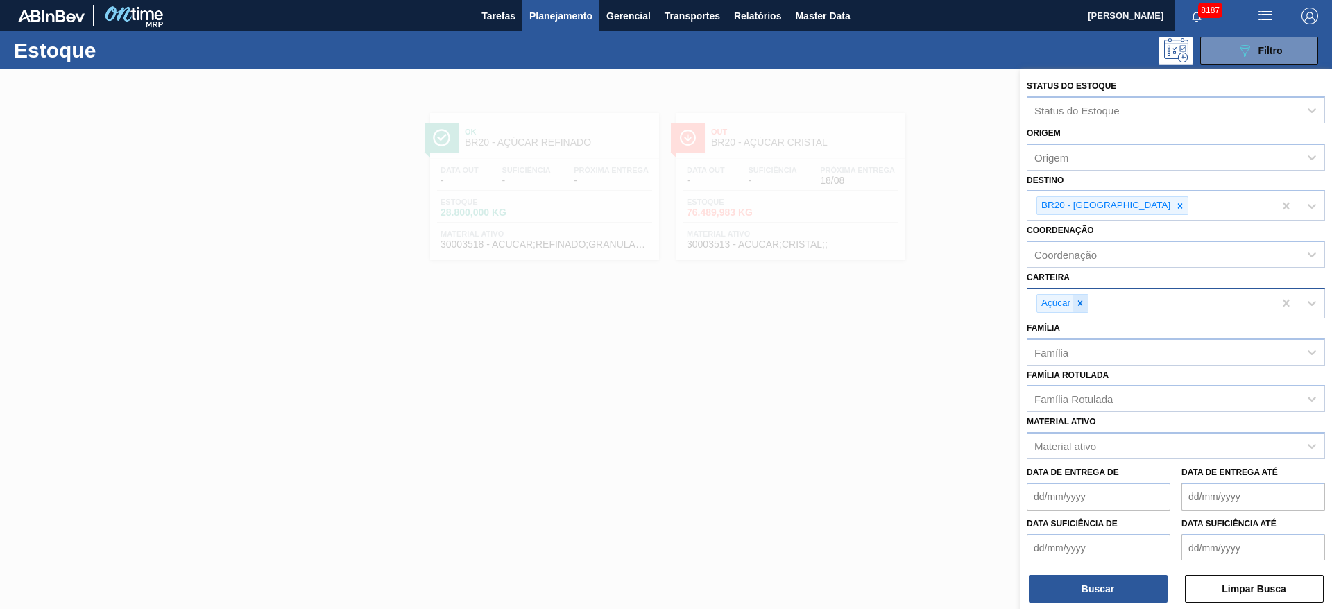
click at [1080, 302] on icon at bounding box center [1080, 303] width 5 height 5
click at [1080, 302] on div "Carteira" at bounding box center [1162, 301] width 271 height 20
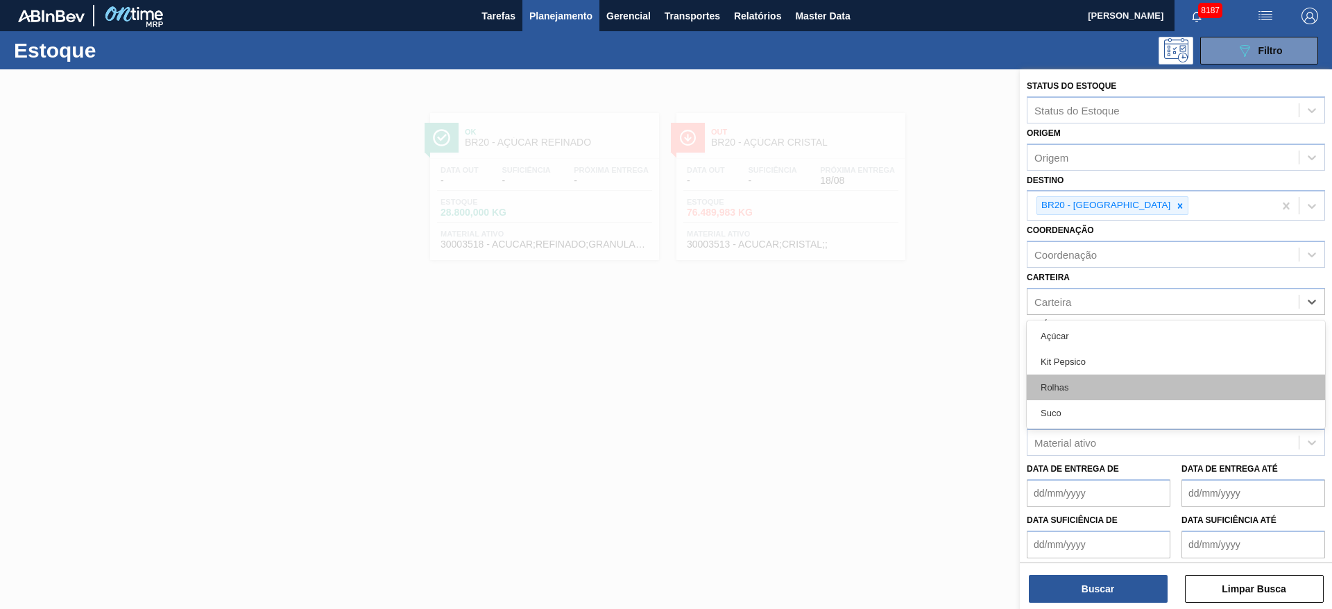
click at [1080, 393] on div "Rolhas" at bounding box center [1175, 388] width 298 height 26
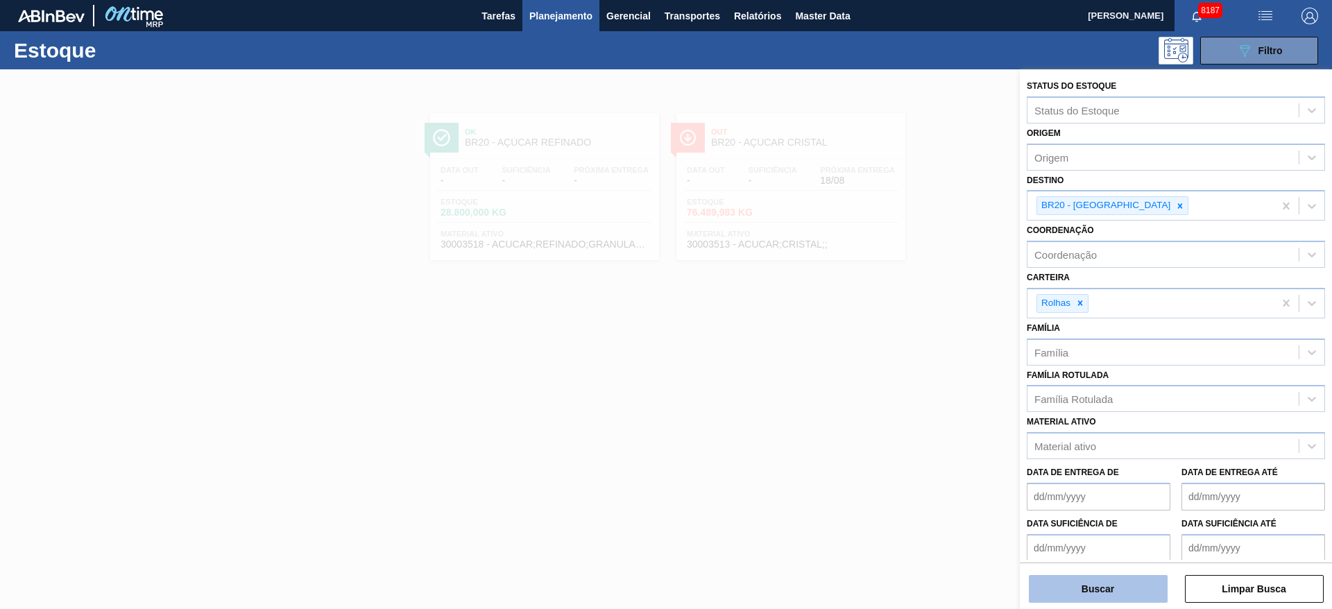
click at [1076, 589] on button "Buscar" at bounding box center [1098, 589] width 139 height 28
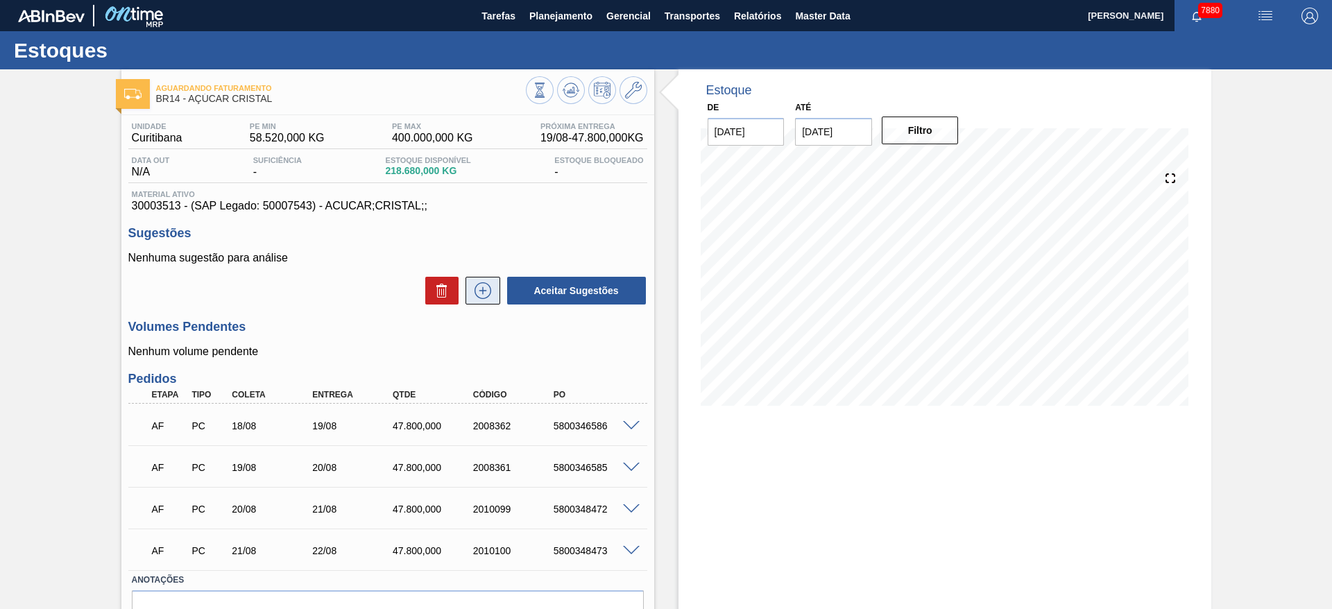
click at [493, 293] on button at bounding box center [482, 291] width 35 height 28
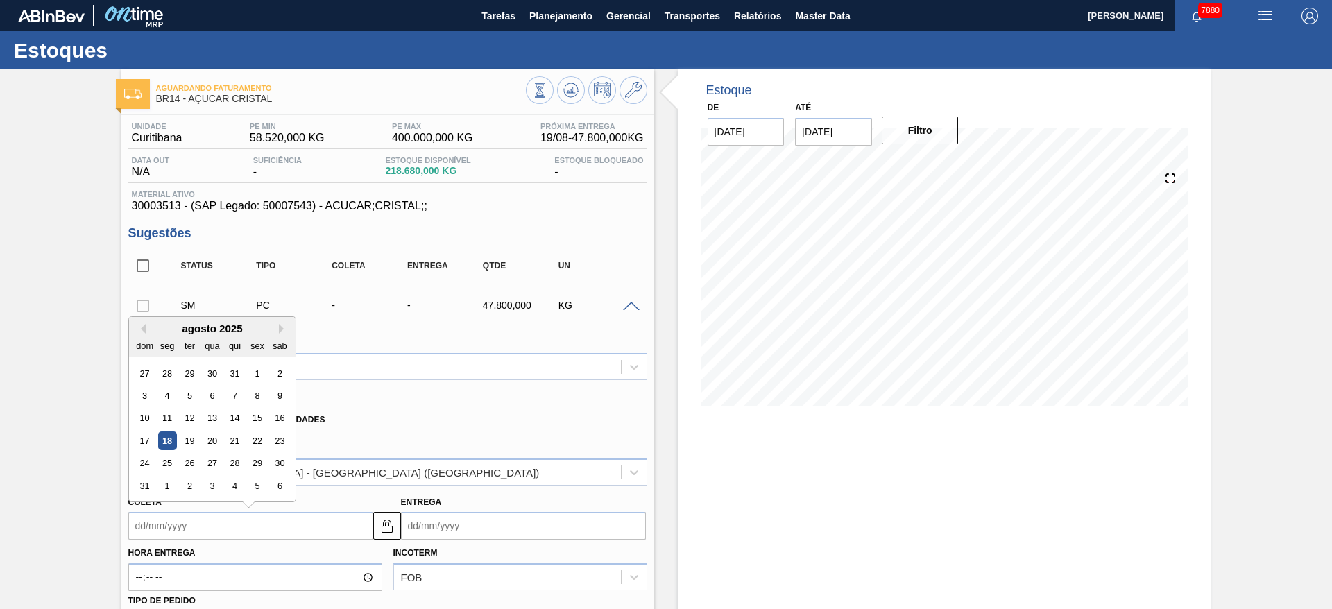
click at [153, 513] on input "Coleta" at bounding box center [250, 526] width 245 height 28
click at [162, 470] on div "25" at bounding box center [166, 463] width 19 height 19
type input "[DATE]"
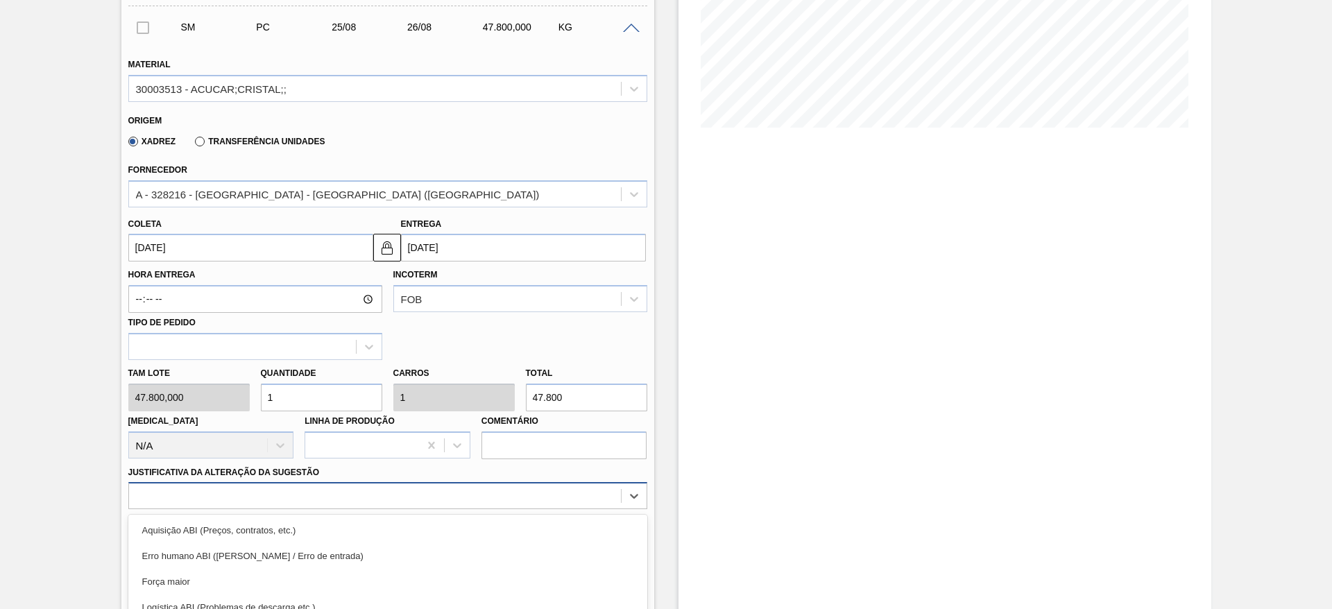
scroll to position [397, 0]
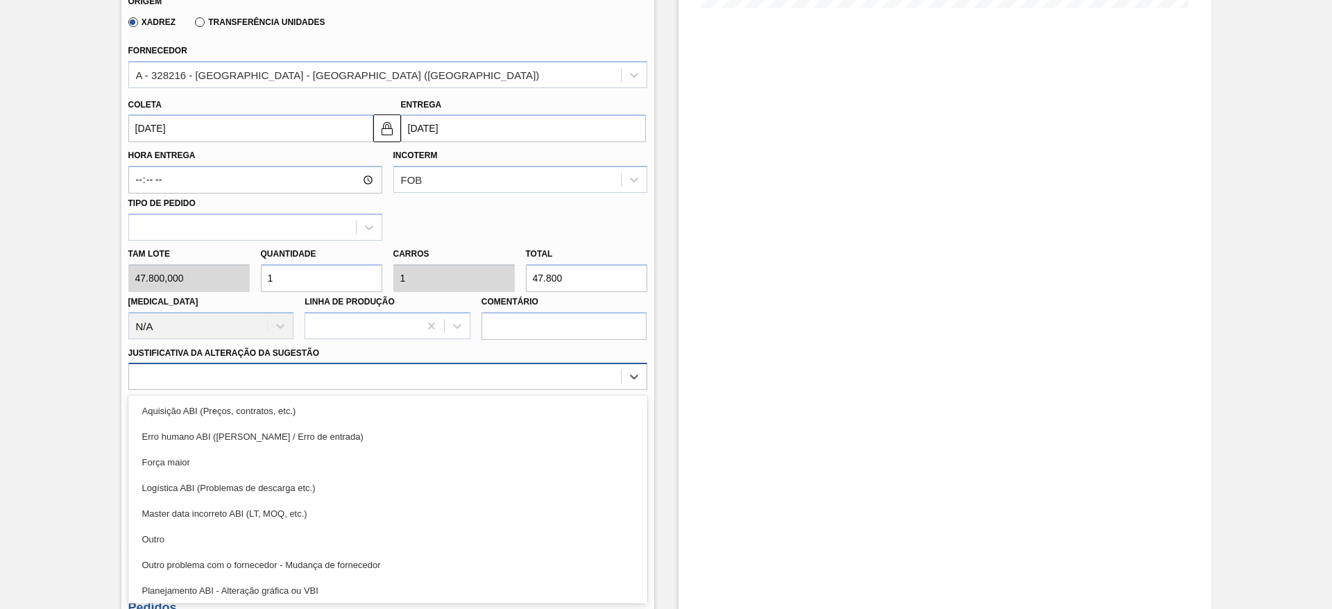
click at [436, 390] on div "option Master data incorreto ABI (LT, MOQ, etc.) focused, 5 of 18. 18 results a…" at bounding box center [387, 376] width 519 height 27
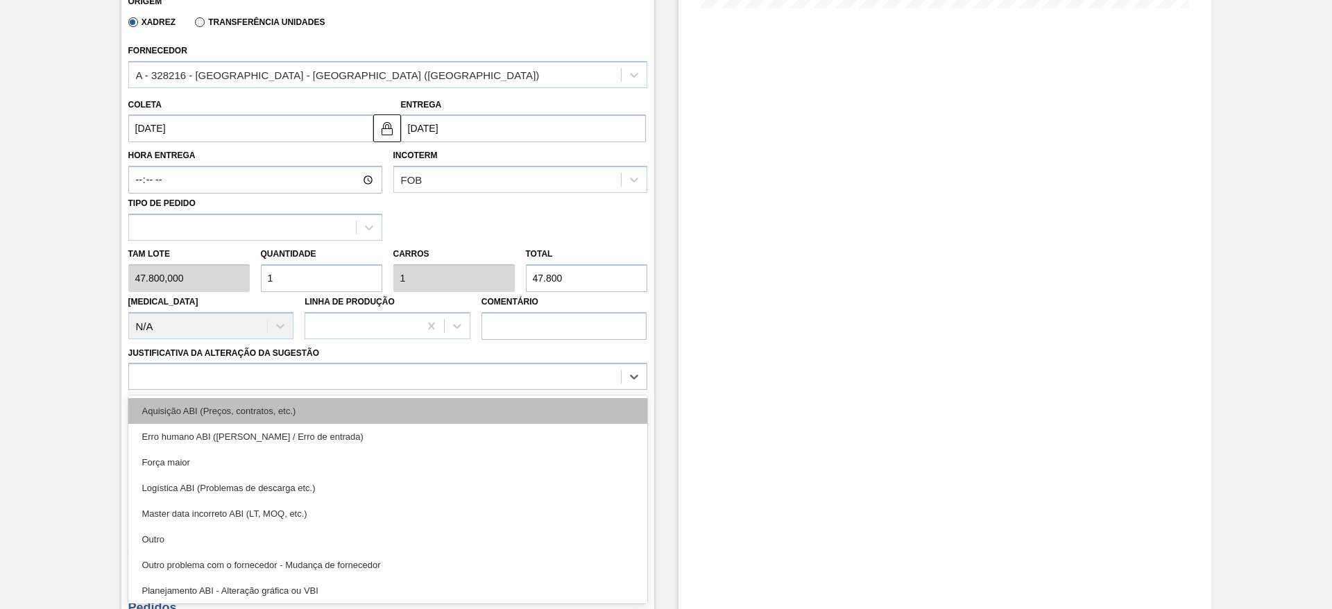
click at [488, 413] on div "Aquisição ABI (Preços, contratos, etc.)" at bounding box center [387, 411] width 519 height 26
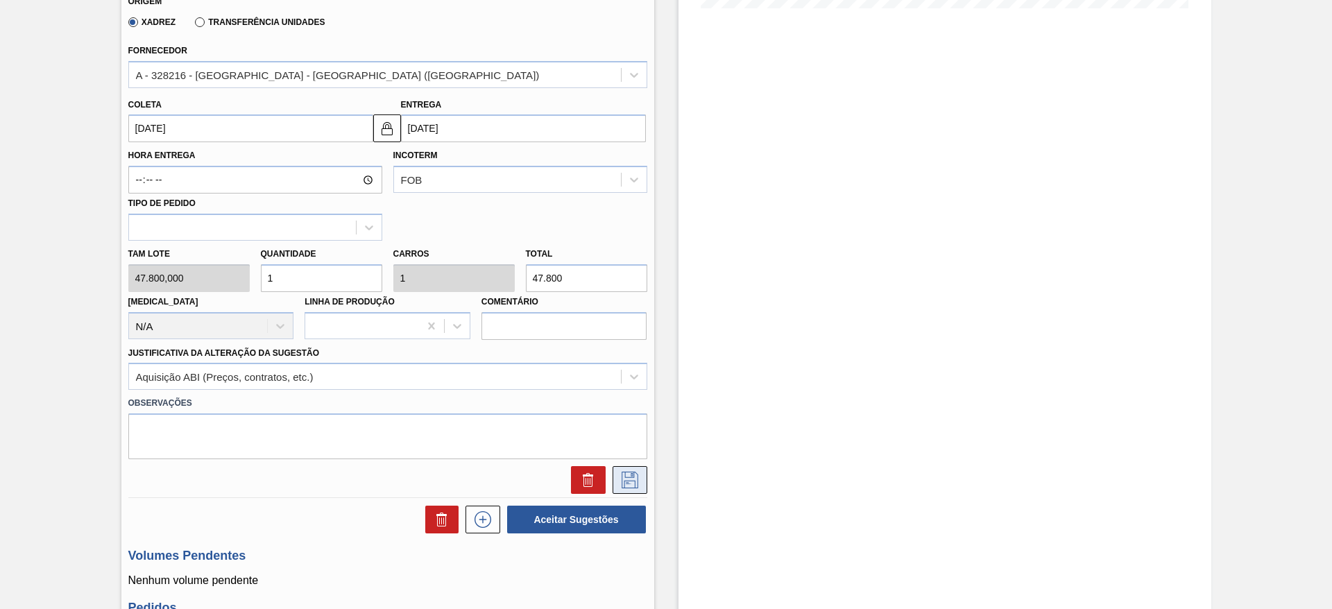
click at [624, 480] on icon at bounding box center [630, 480] width 22 height 17
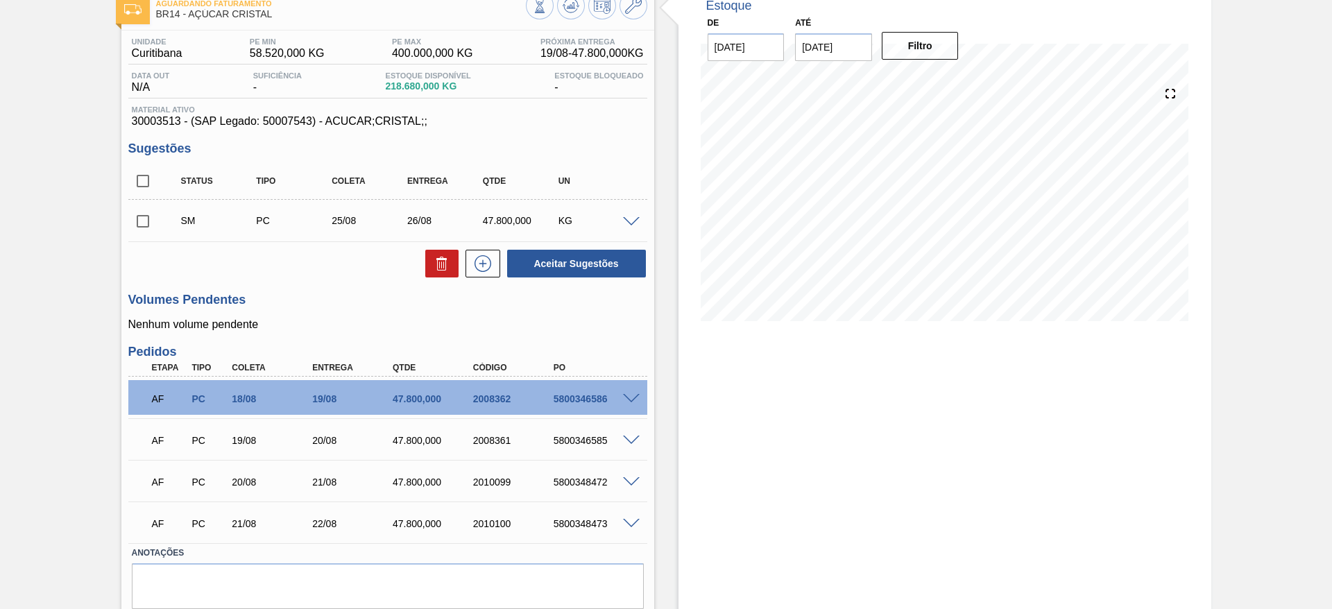
scroll to position [83, 0]
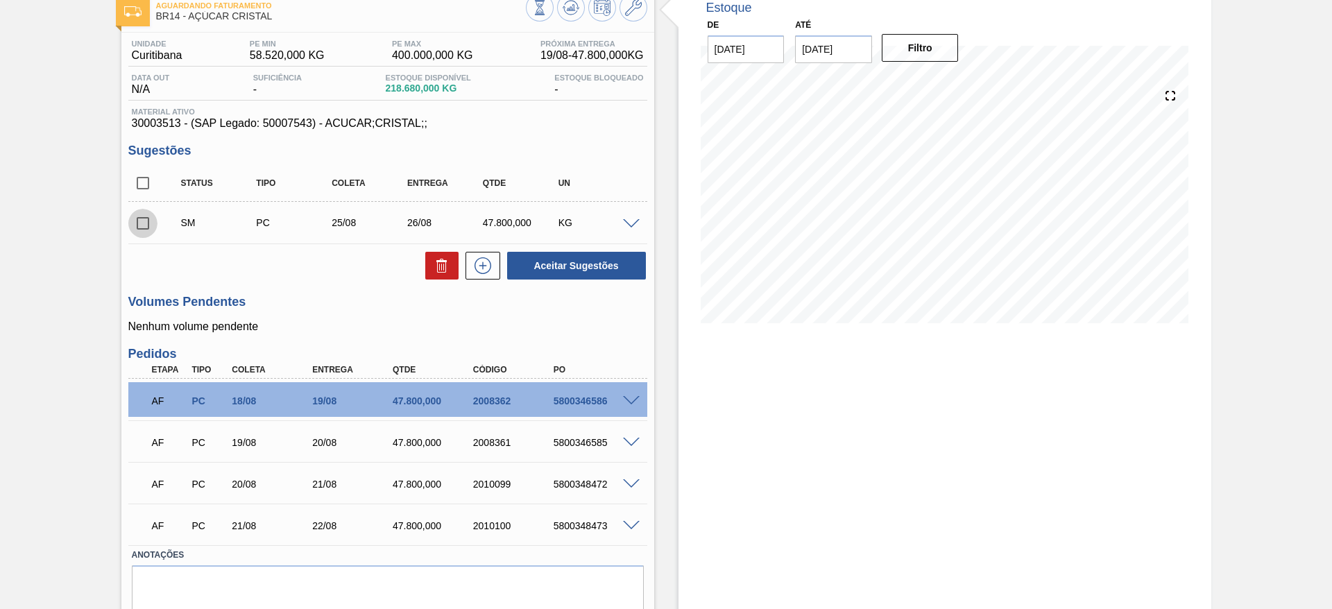
click at [145, 226] on input "checkbox" at bounding box center [142, 223] width 29 height 29
click at [558, 271] on button "Aceitar Sugestões" at bounding box center [576, 266] width 139 height 28
checkbox input "false"
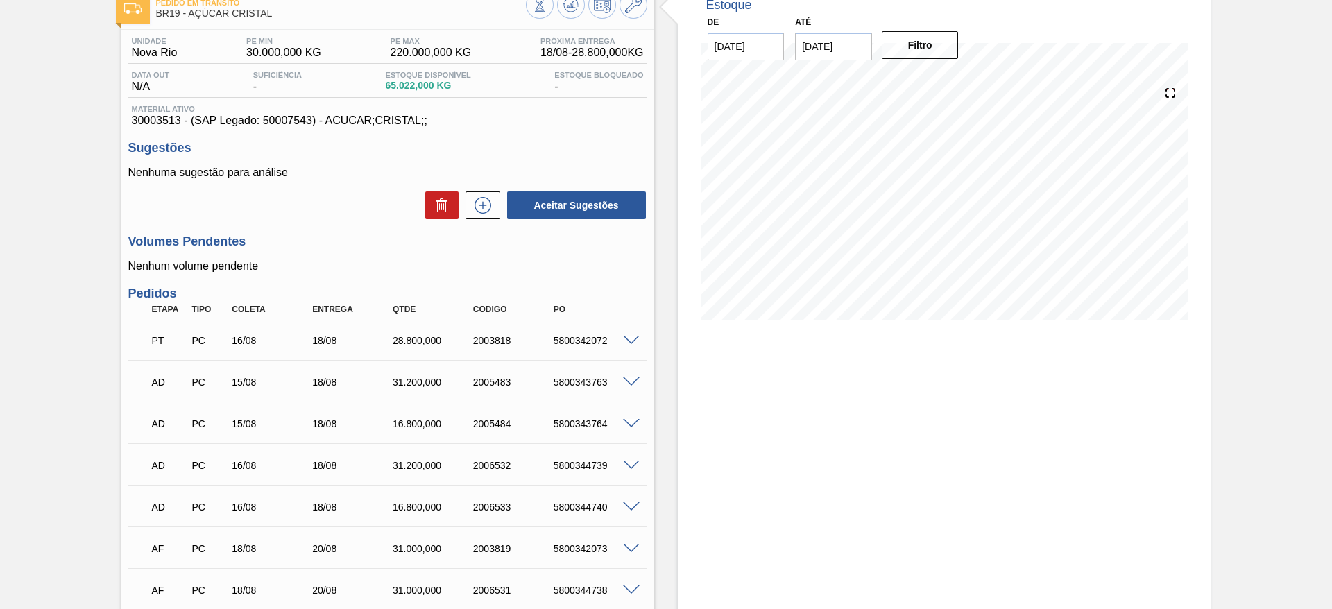
scroll to position [85, 0]
click at [480, 212] on icon at bounding box center [483, 206] width 22 height 17
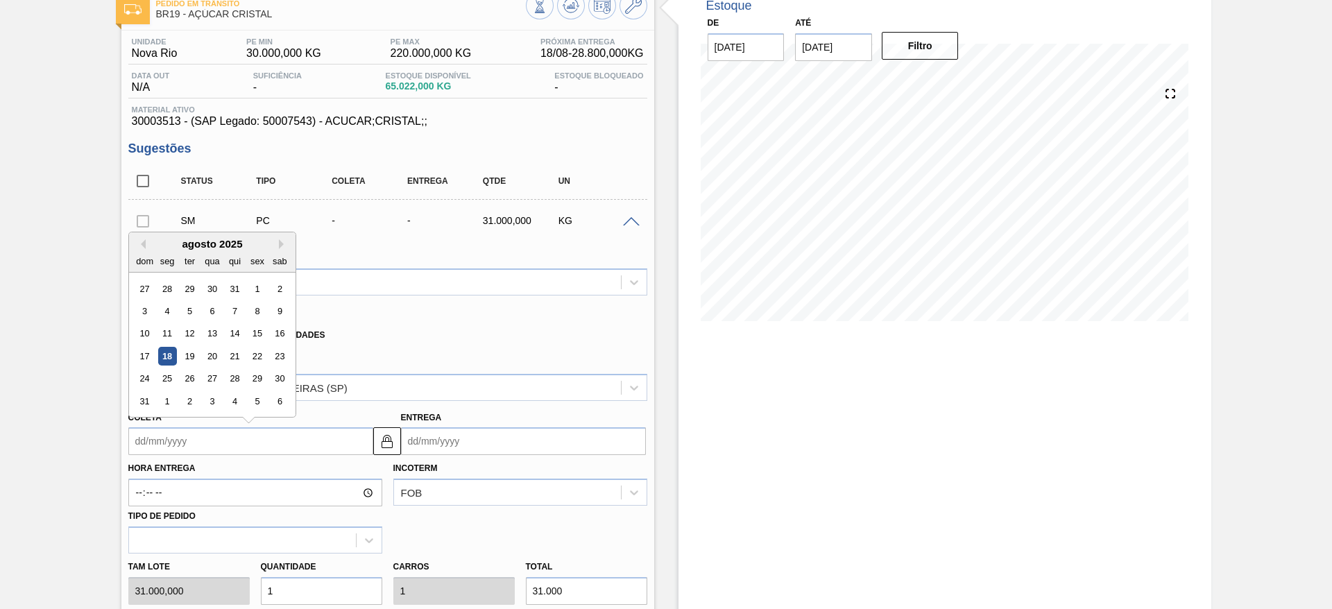
click at [177, 438] on input "Coleta" at bounding box center [250, 441] width 245 height 28
click at [173, 378] on div "25" at bounding box center [166, 379] width 19 height 19
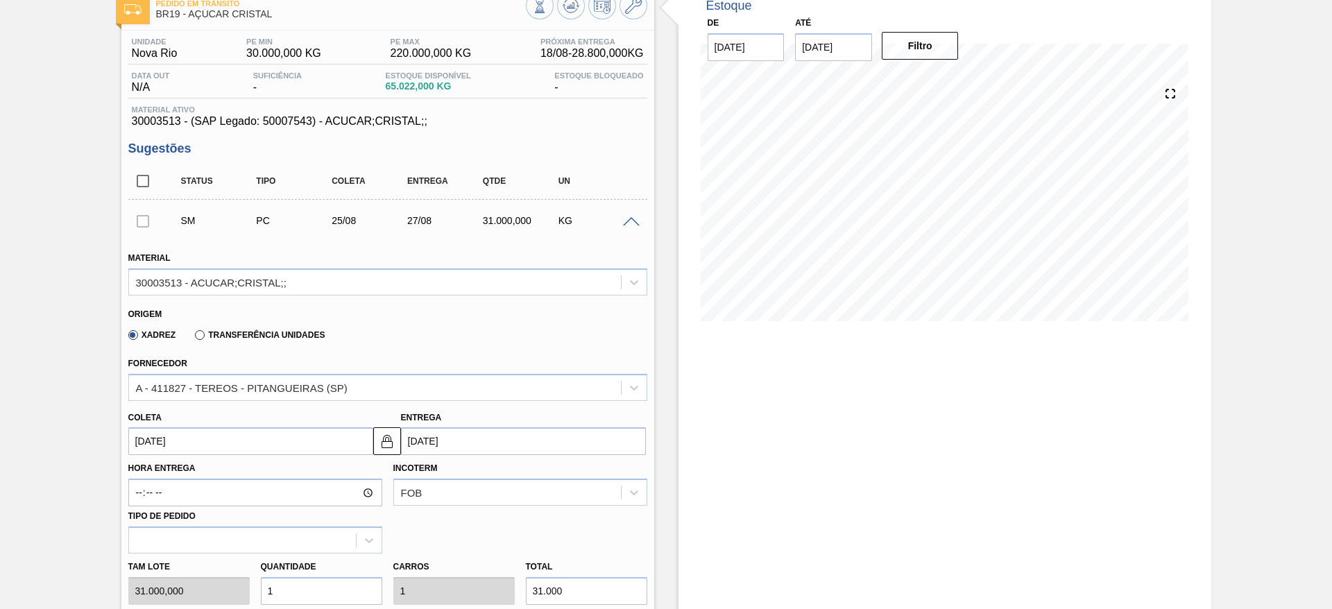
type input "[DATE]"
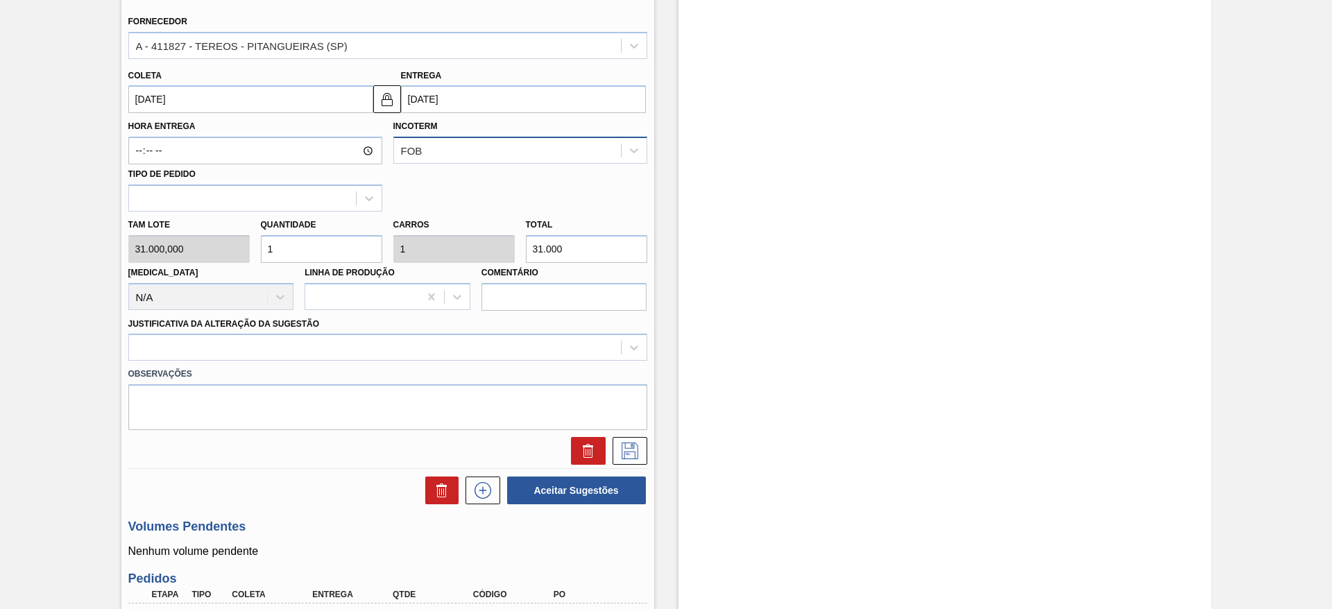
scroll to position [428, 0]
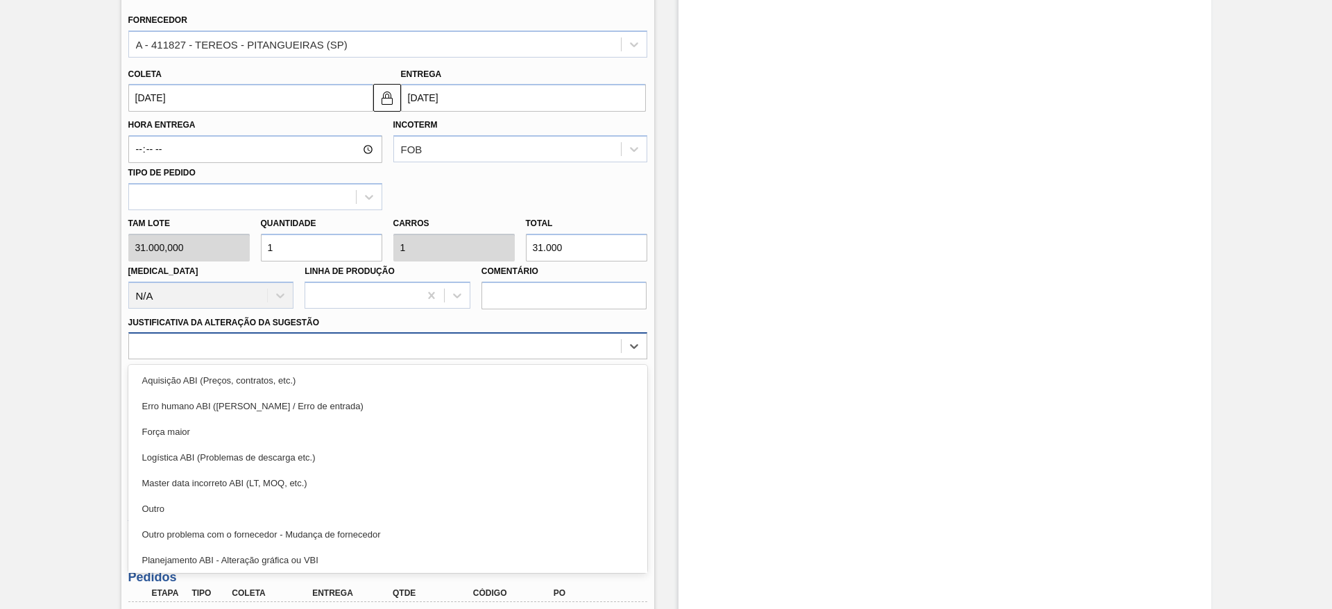
click at [567, 343] on div at bounding box center [375, 346] width 492 height 20
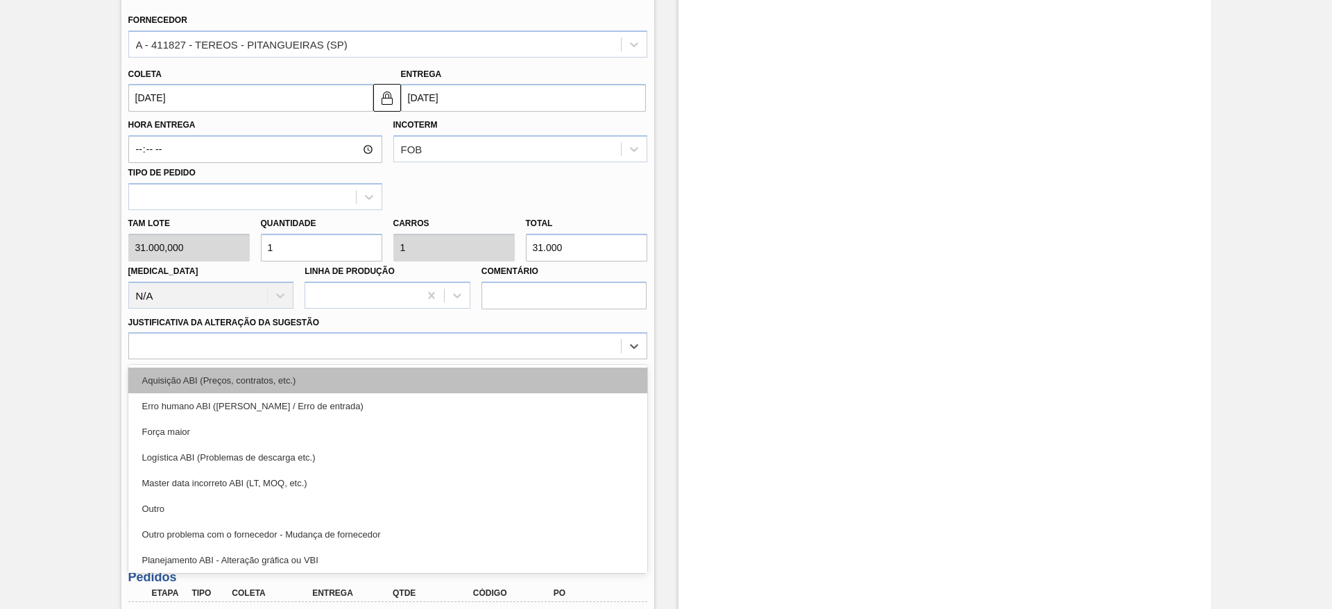
click at [573, 381] on div "Aquisição ABI (Preços, contratos, etc.)" at bounding box center [387, 381] width 519 height 26
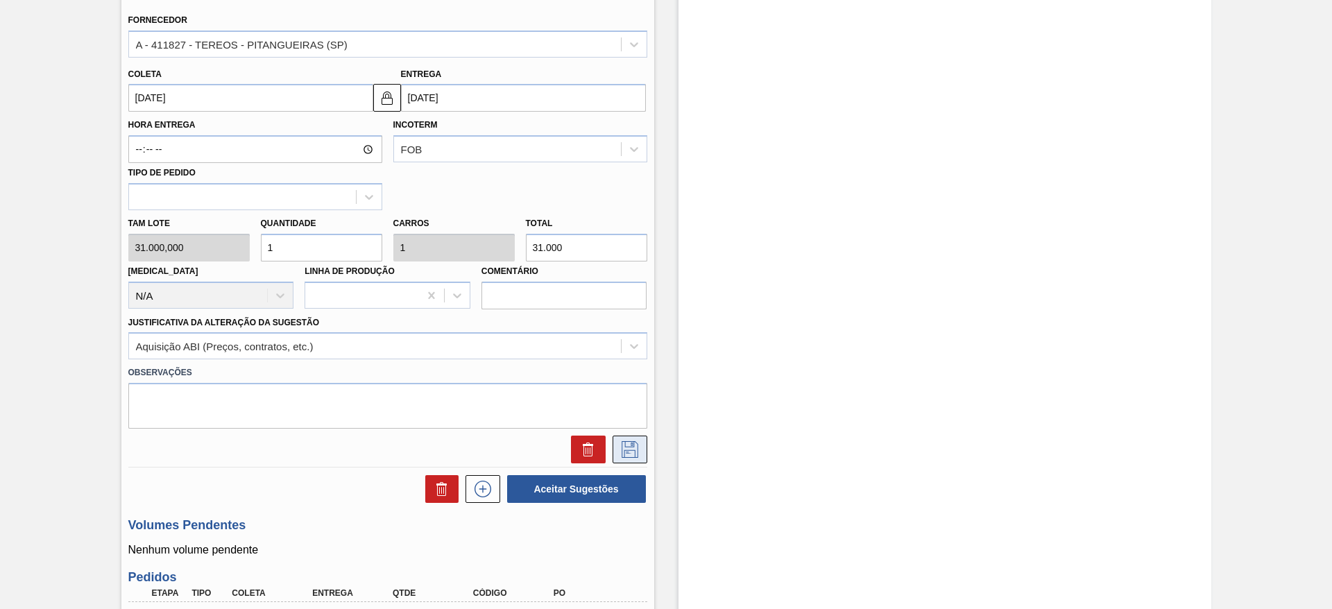
click at [628, 451] on icon at bounding box center [630, 449] width 22 height 17
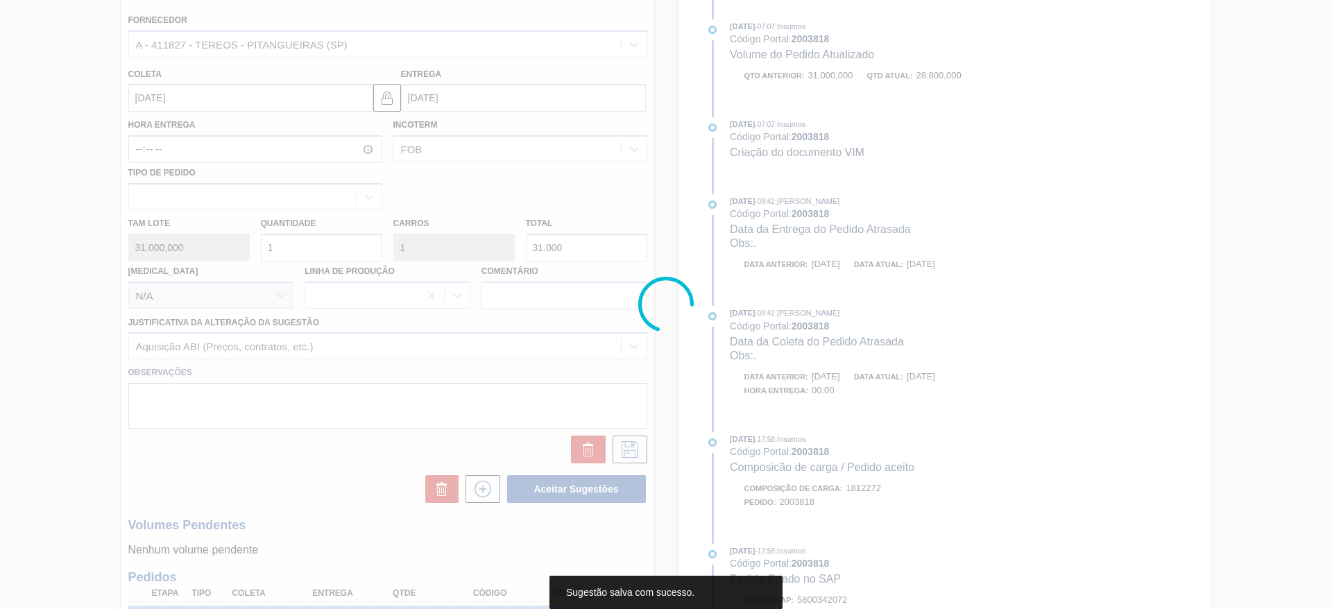
scroll to position [0, 0]
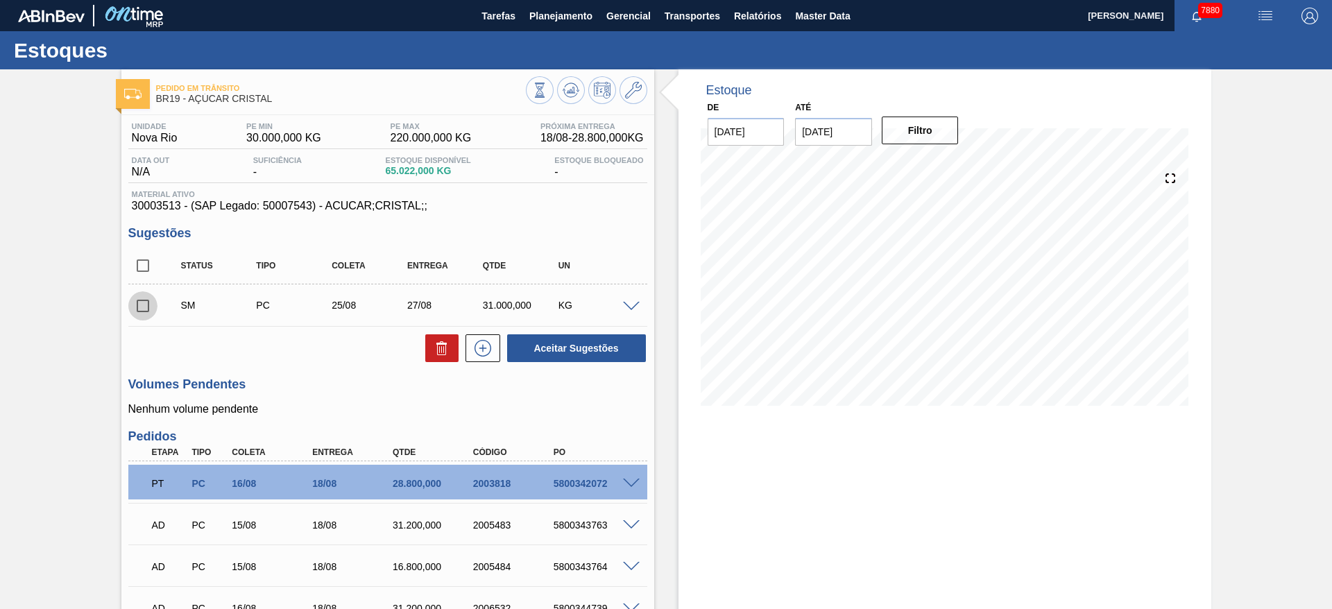
click at [149, 313] on input "checkbox" at bounding box center [142, 305] width 29 height 29
click at [618, 338] on button "Aceitar Sugestões" at bounding box center [576, 348] width 139 height 28
checkbox input "false"
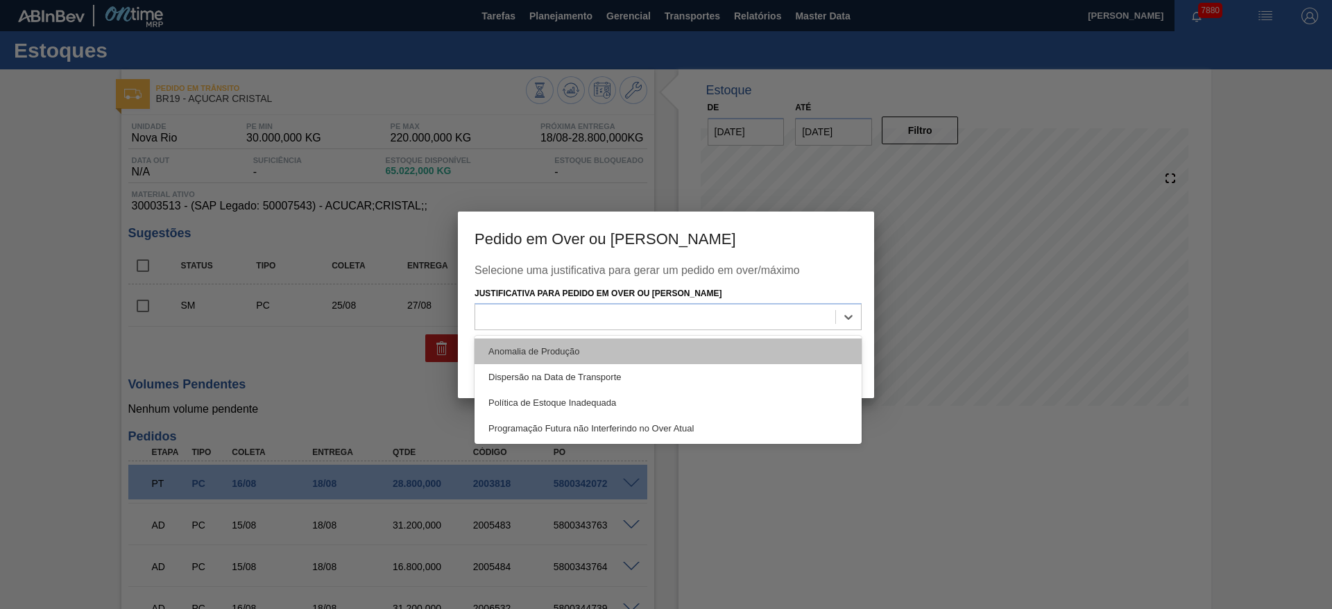
drag, startPoint x: 659, startPoint y: 315, endPoint x: 676, endPoint y: 356, distance: 44.8
click at [676, 330] on div "option Anomalia de Produção focused, 1 of 4. 4 results available. Use Up and Do…" at bounding box center [667, 316] width 387 height 27
click at [676, 356] on div "Anomalia de Produção" at bounding box center [667, 351] width 387 height 26
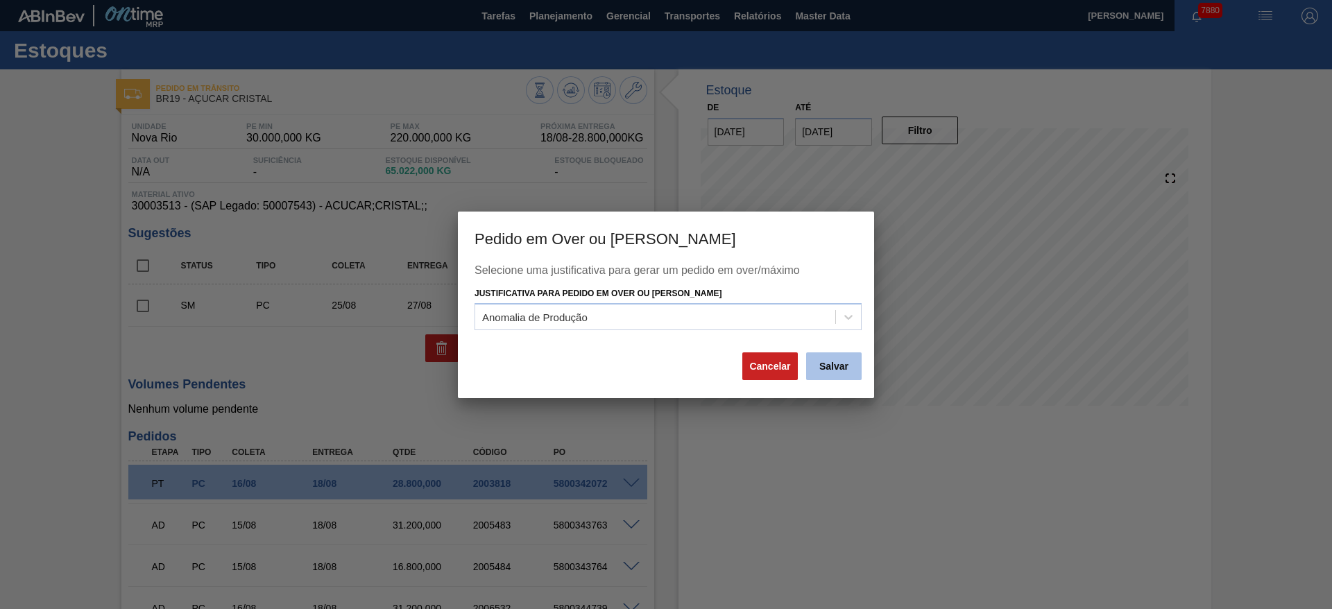
click at [825, 370] on button "Salvar" at bounding box center [833, 366] width 55 height 28
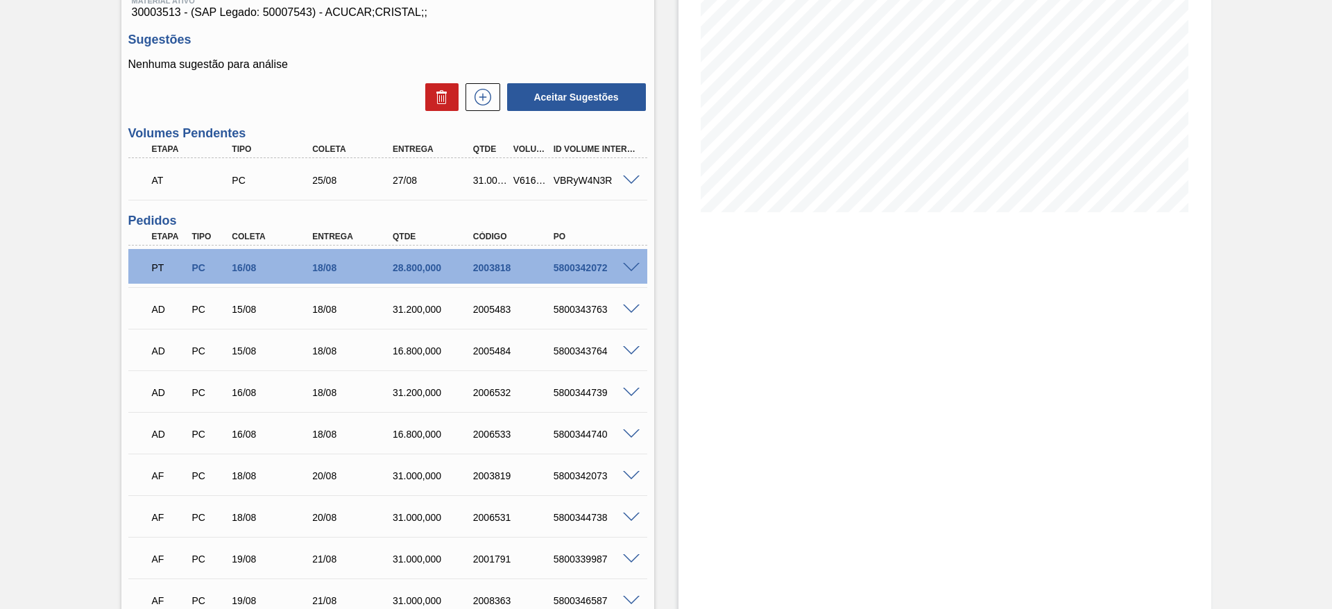
scroll to position [189, 0]
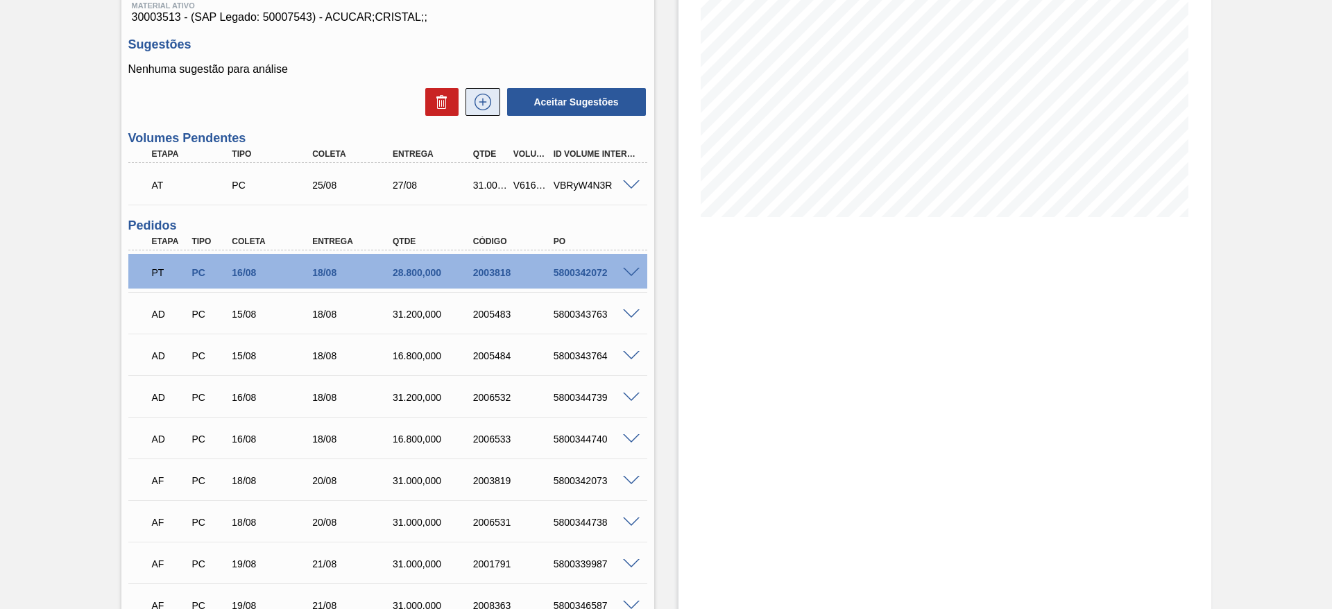
click at [483, 105] on icon at bounding box center [483, 102] width 22 height 17
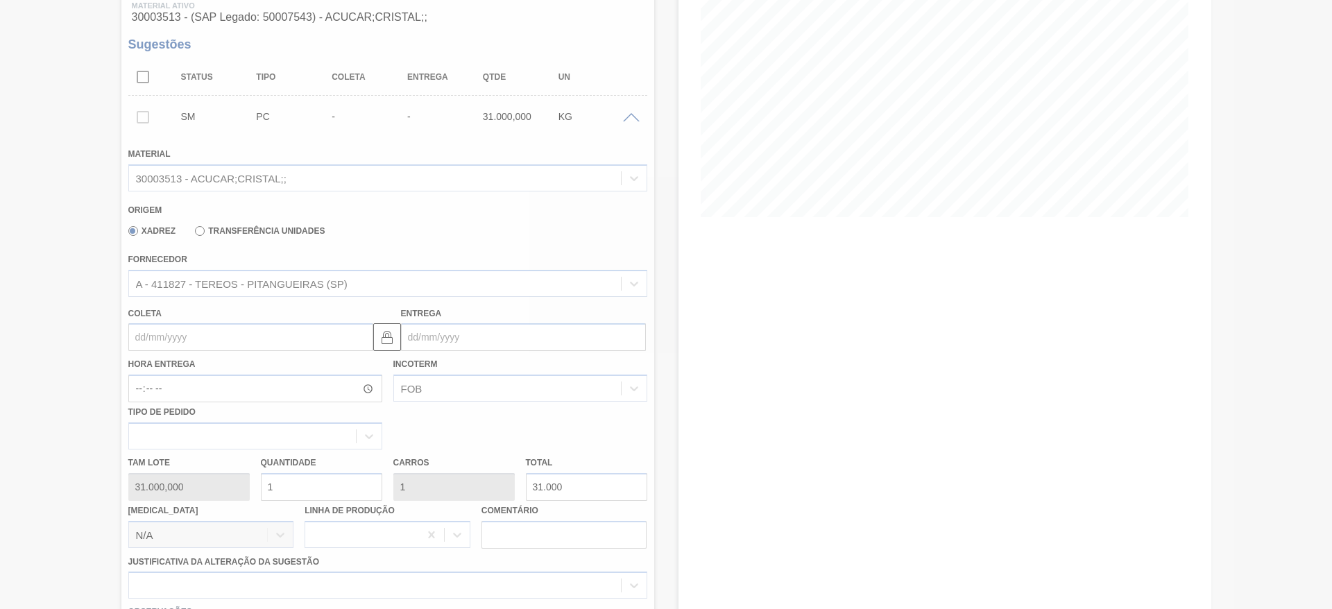
click at [167, 338] on div at bounding box center [666, 304] width 1332 height 609
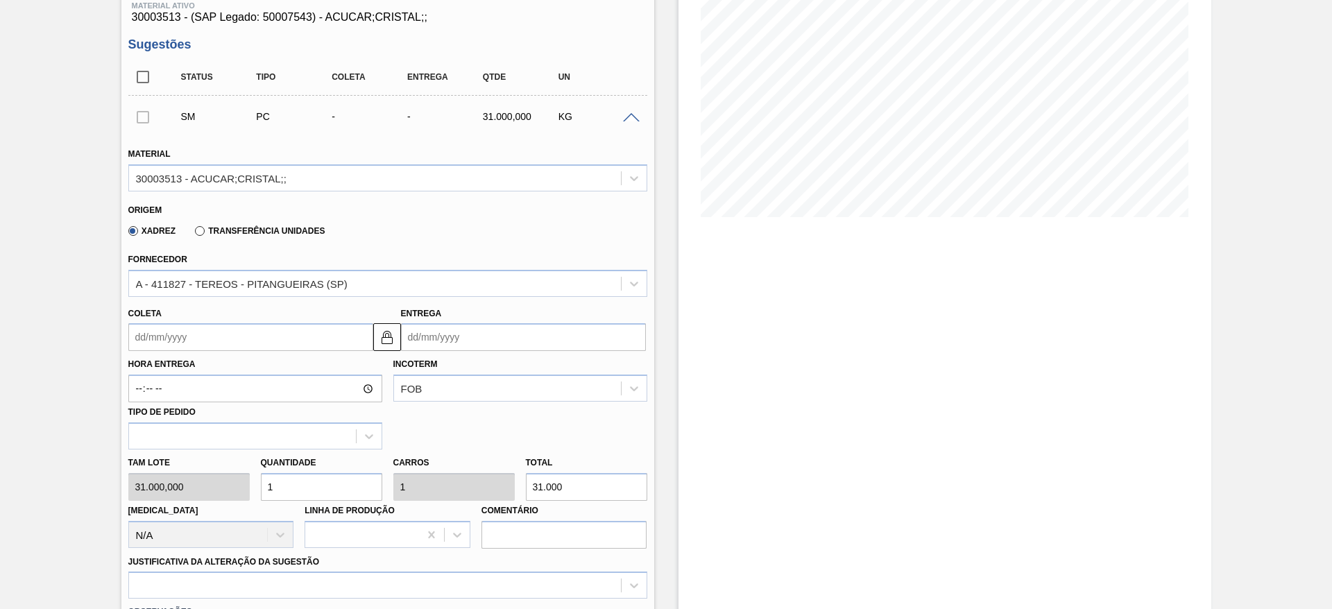
click at [167, 338] on input "Coleta" at bounding box center [250, 337] width 245 height 28
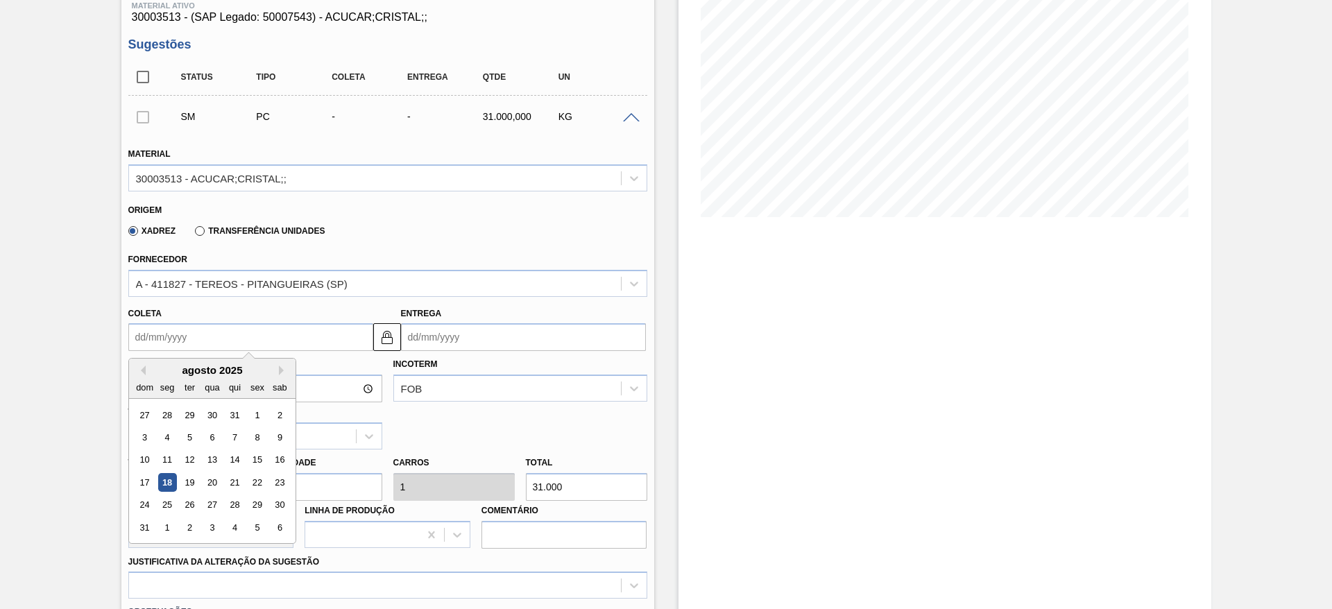
click at [203, 387] on div "qua" at bounding box center [212, 387] width 19 height 19
click at [237, 477] on div "21" at bounding box center [234, 482] width 19 height 19
type input "21/08/2025"
type input "[DATE]"
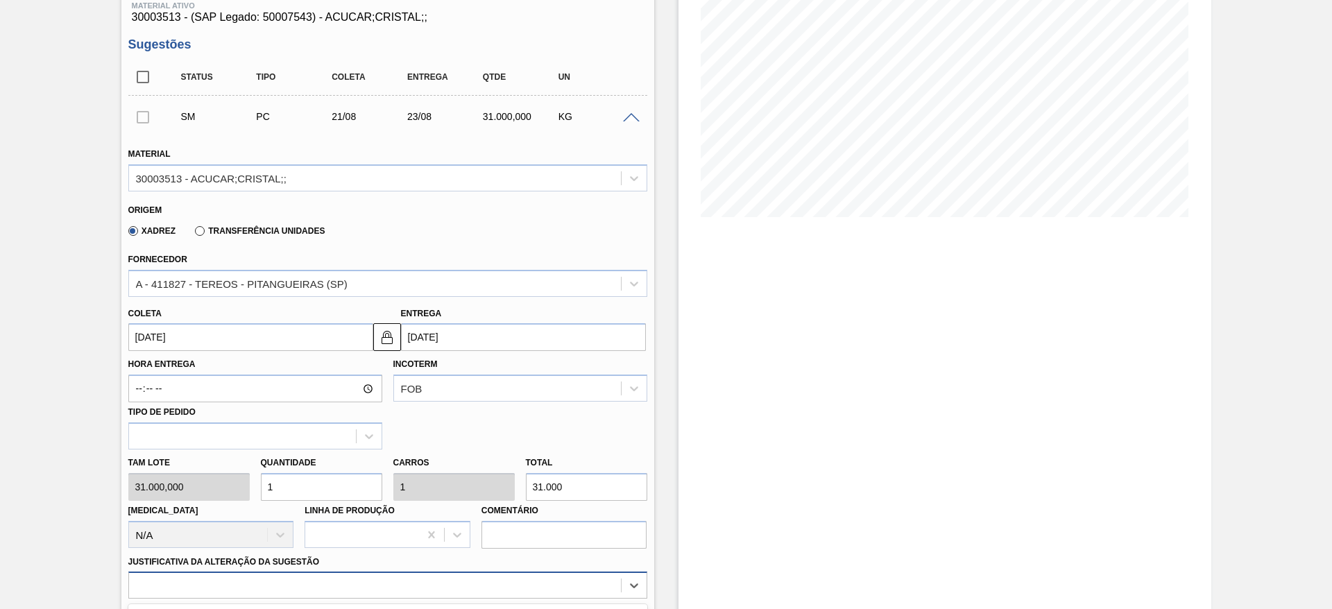
scroll to position [397, 0]
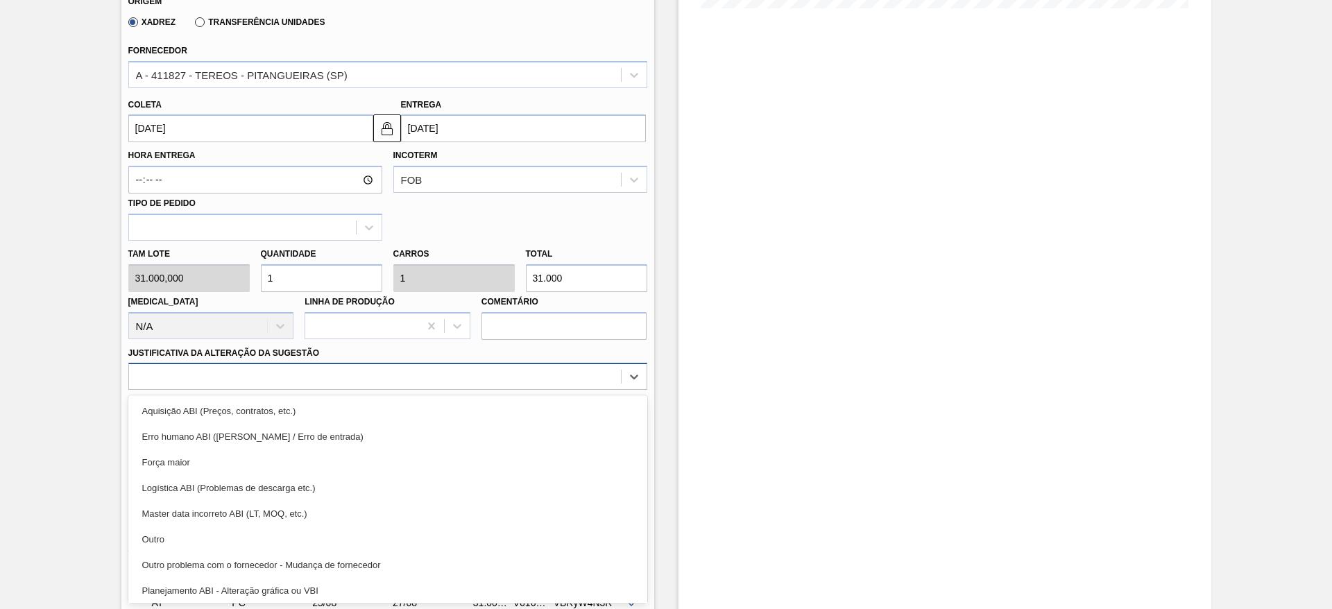
click at [544, 390] on div "option Planejamento ABI - Alteração gráfica ou VBI focused, 8 of 18. 18 results…" at bounding box center [387, 376] width 519 height 27
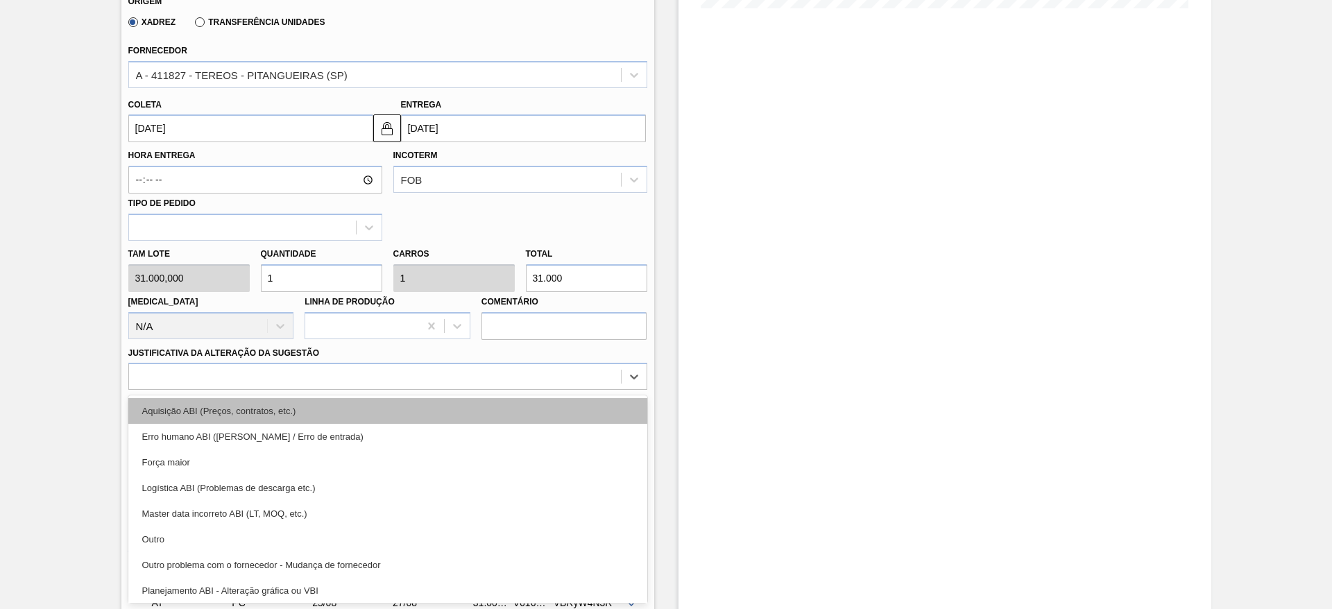
click at [548, 409] on div "Aquisição ABI (Preços, contratos, etc.)" at bounding box center [387, 411] width 519 height 26
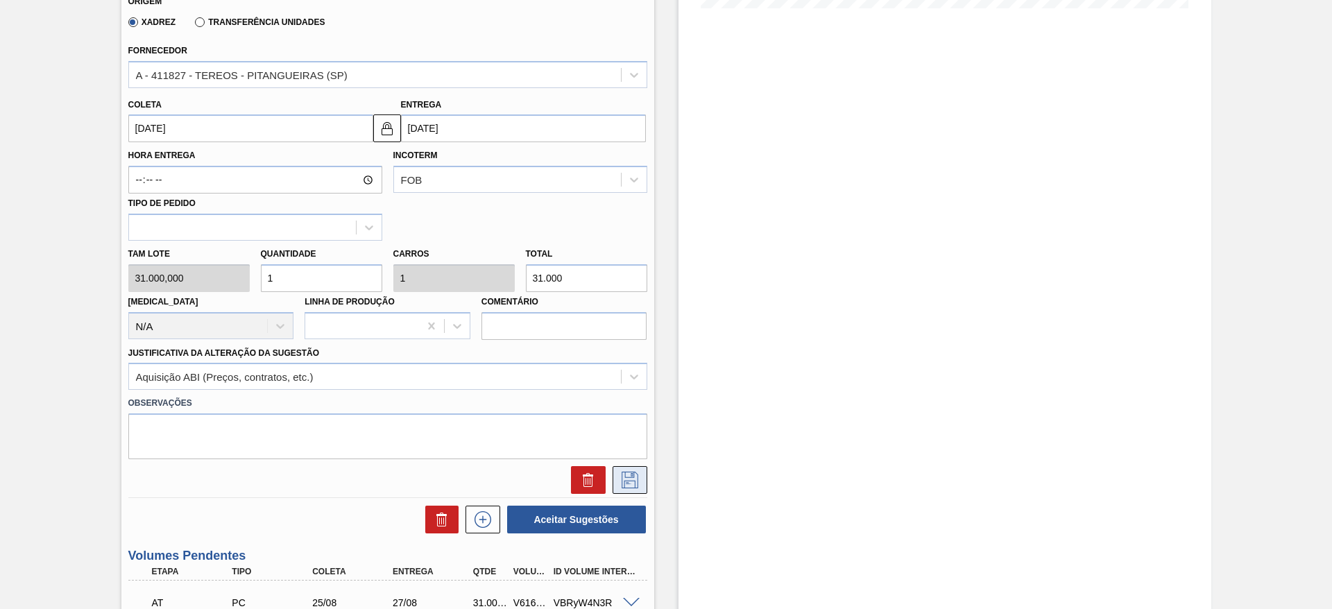
click at [633, 473] on icon at bounding box center [629, 480] width 17 height 17
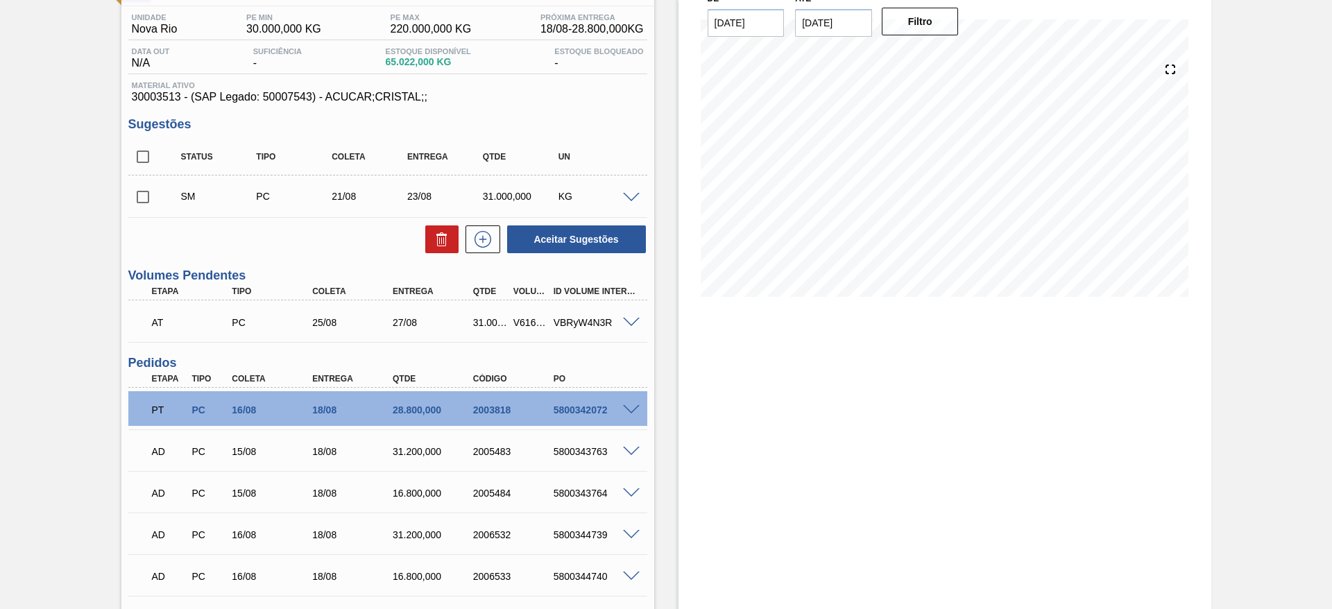
scroll to position [132, 0]
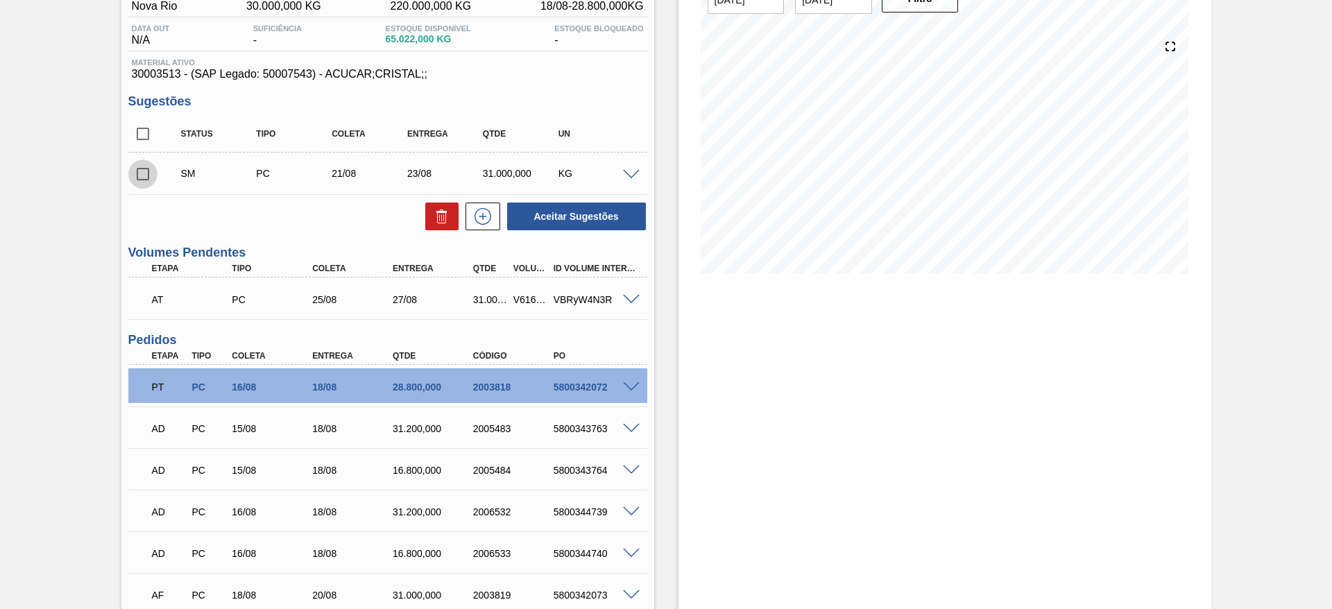
click at [147, 162] on input "checkbox" at bounding box center [142, 174] width 29 height 29
click at [554, 212] on button "Aceitar Sugestões" at bounding box center [576, 217] width 139 height 28
checkbox input "false"
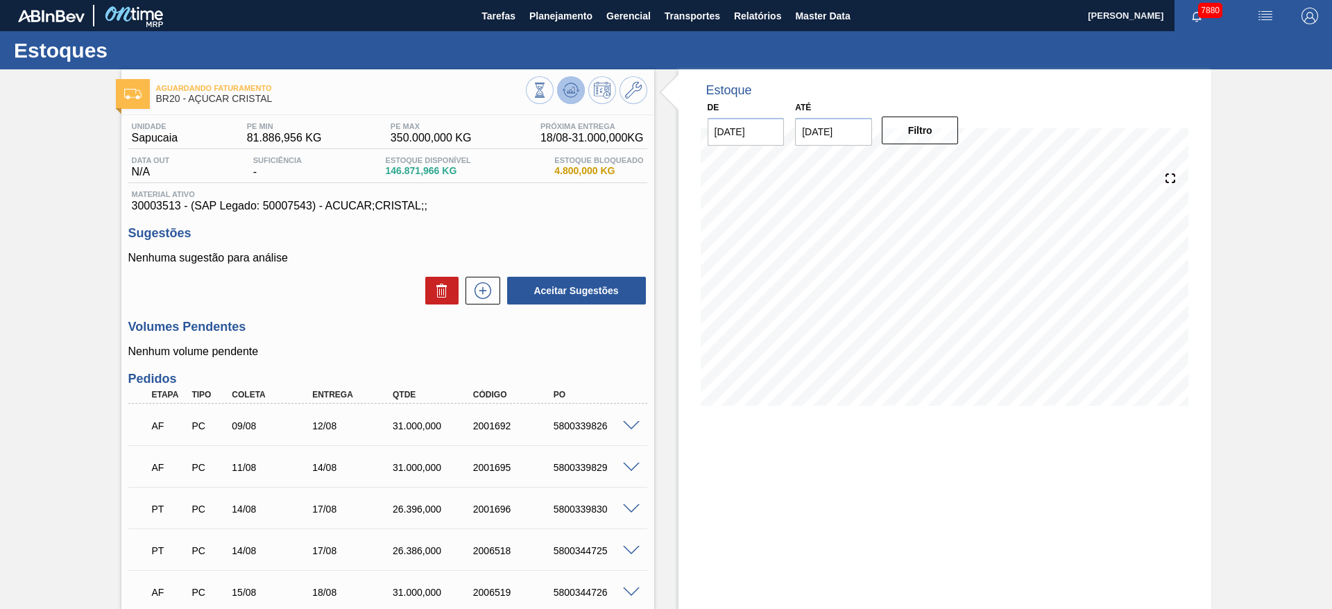
click at [567, 92] on icon at bounding box center [570, 90] width 9 height 6
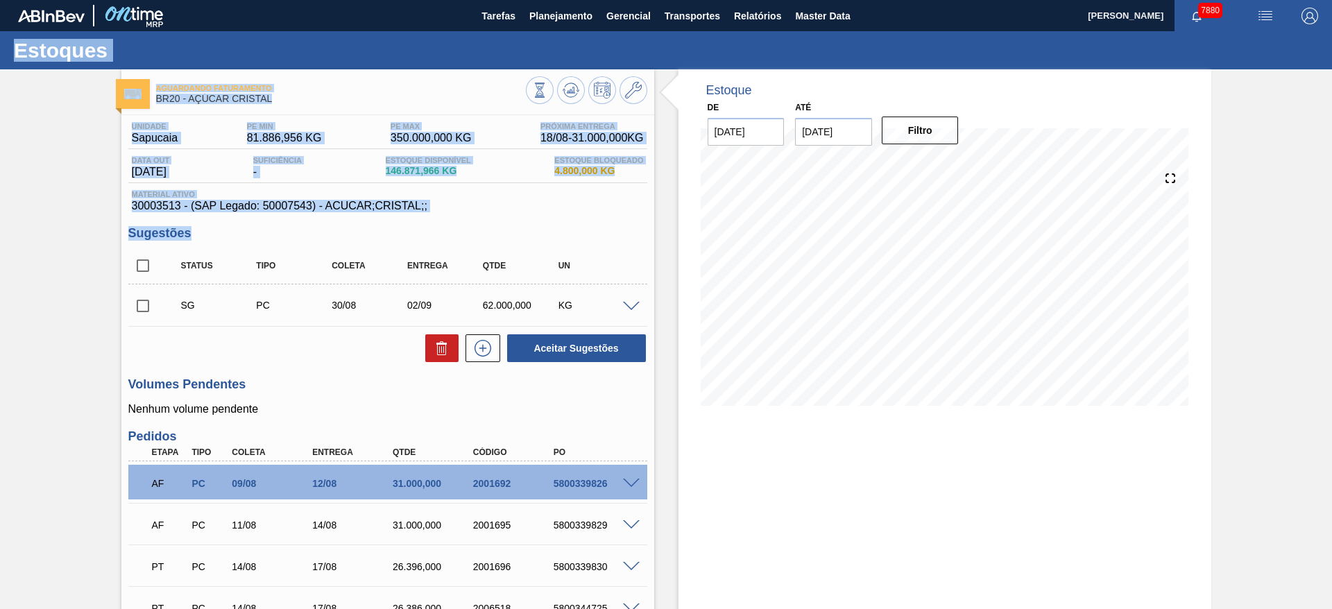
drag, startPoint x: 567, startPoint y: 92, endPoint x: 599, endPoint y: 223, distance: 134.9
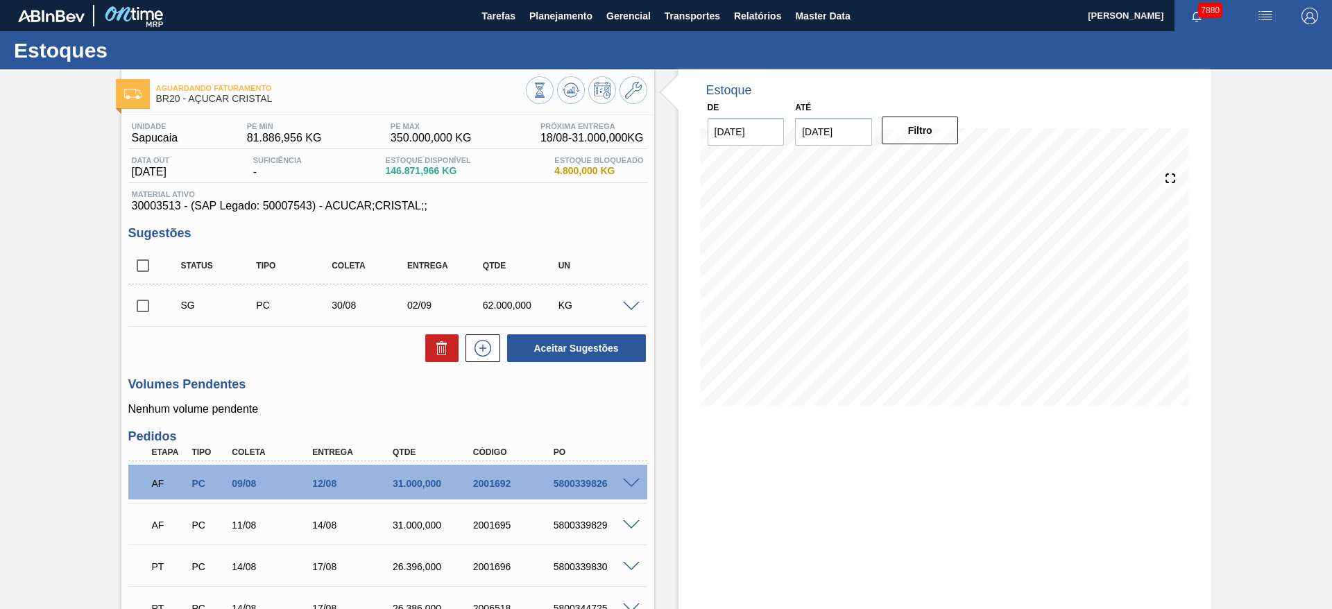
click at [628, 300] on div "KG" at bounding box center [597, 305] width 84 height 11
click at [642, 305] on div at bounding box center [633, 305] width 28 height 10
click at [627, 304] on span at bounding box center [631, 307] width 17 height 10
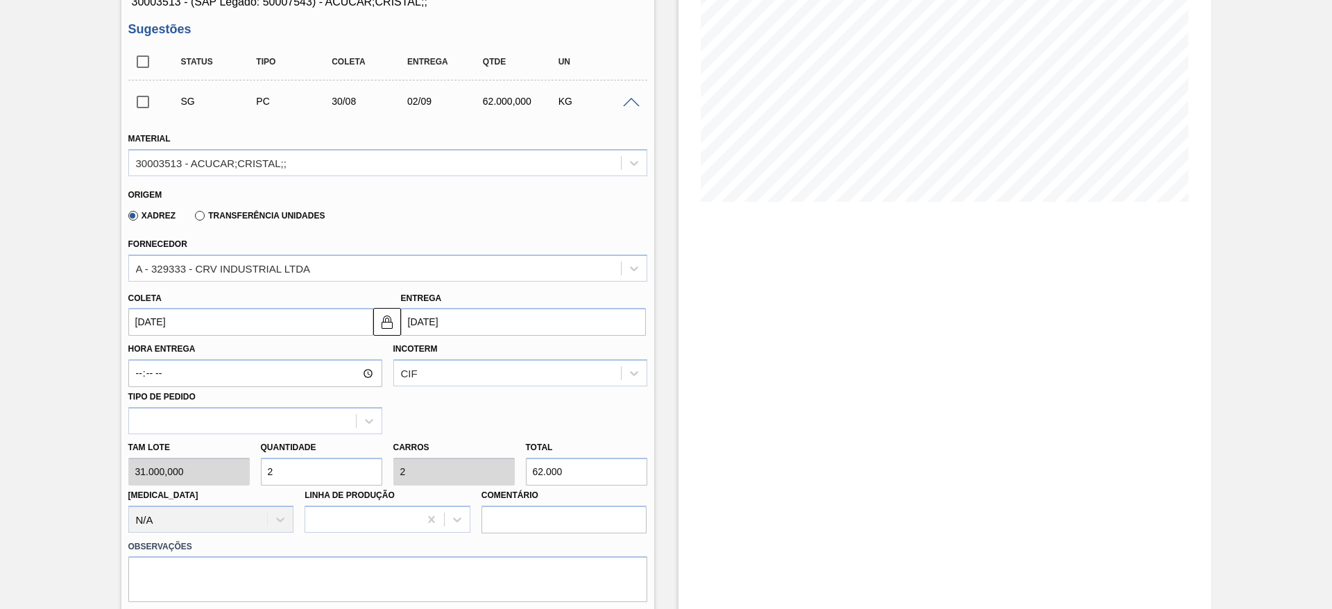
scroll to position [206, 0]
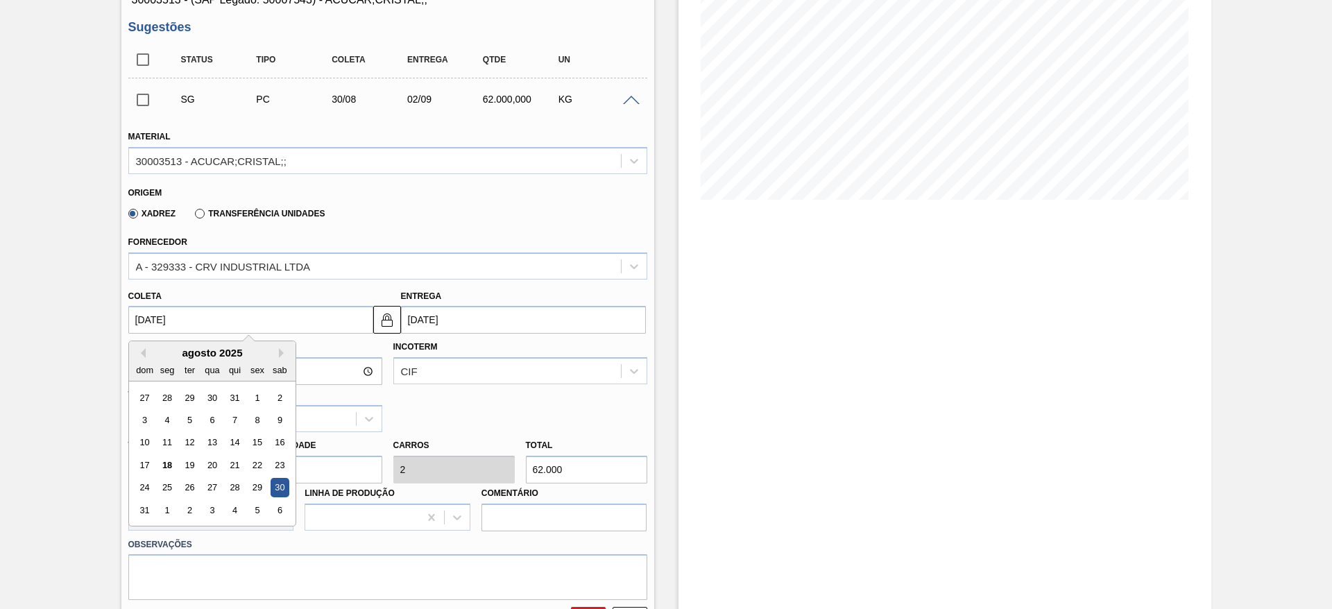
click at [166, 307] on input "[DATE]" at bounding box center [250, 320] width 245 height 28
click at [254, 470] on div "22" at bounding box center [257, 465] width 19 height 19
type input "[DATE]"
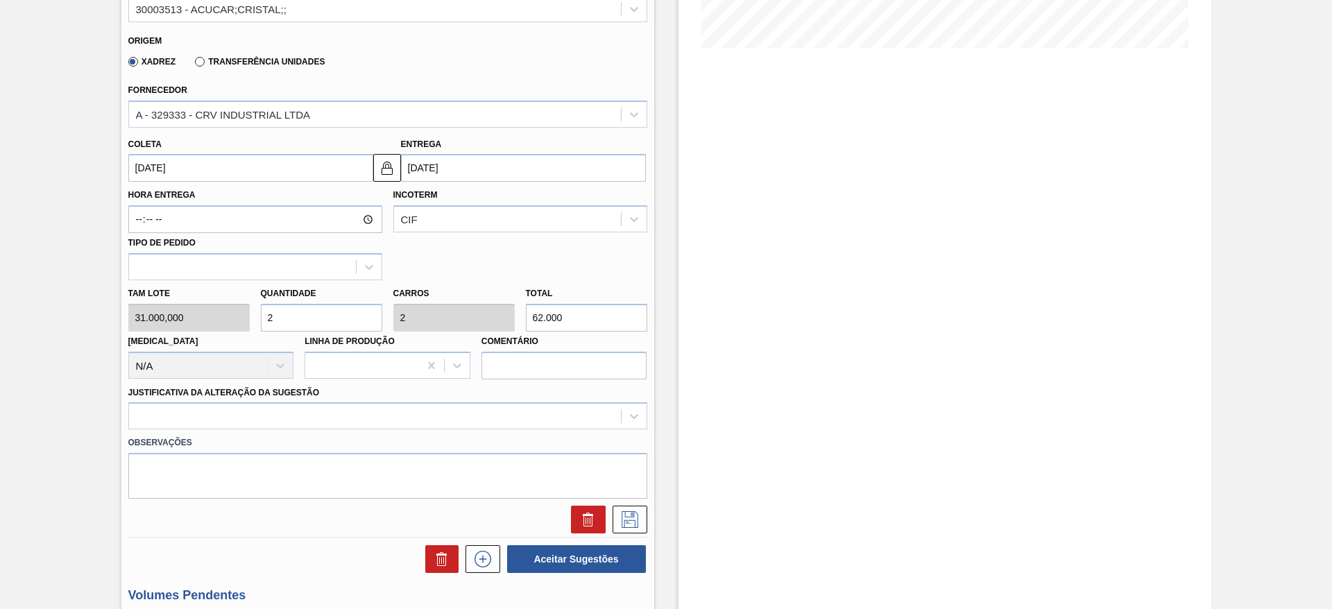
scroll to position [360, 0]
click at [334, 310] on input "2" at bounding box center [321, 316] width 121 height 28
type input "1"
type input "31.000"
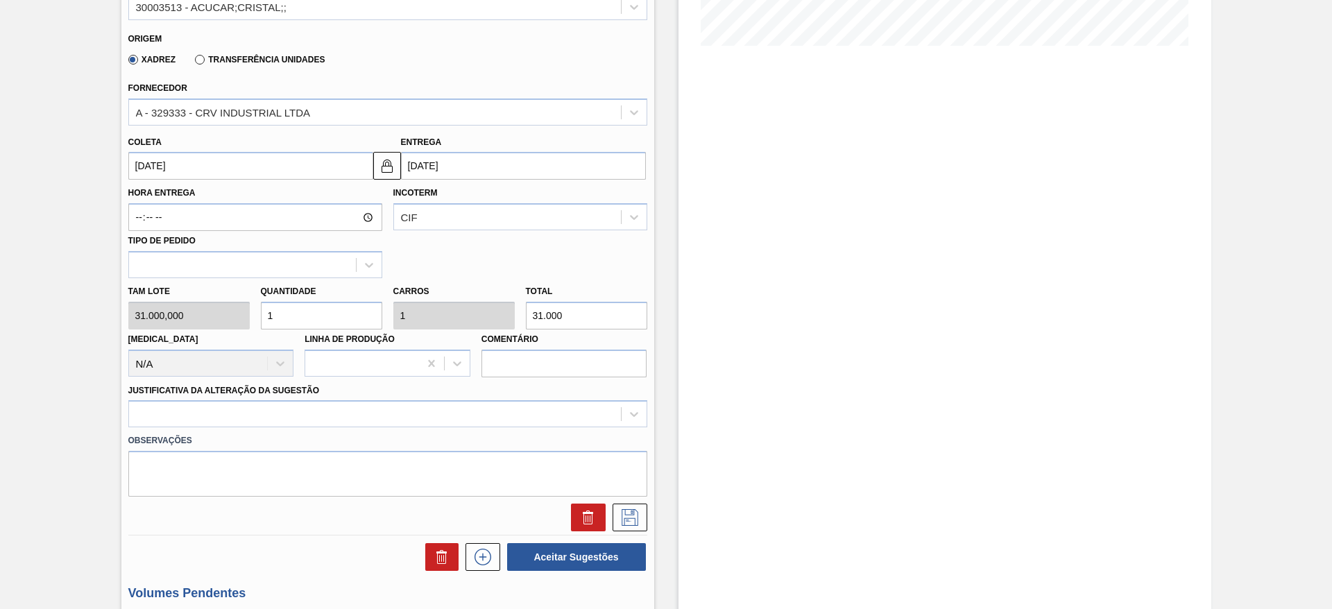
click at [334, 310] on input "1" at bounding box center [321, 316] width 121 height 28
type input "1"
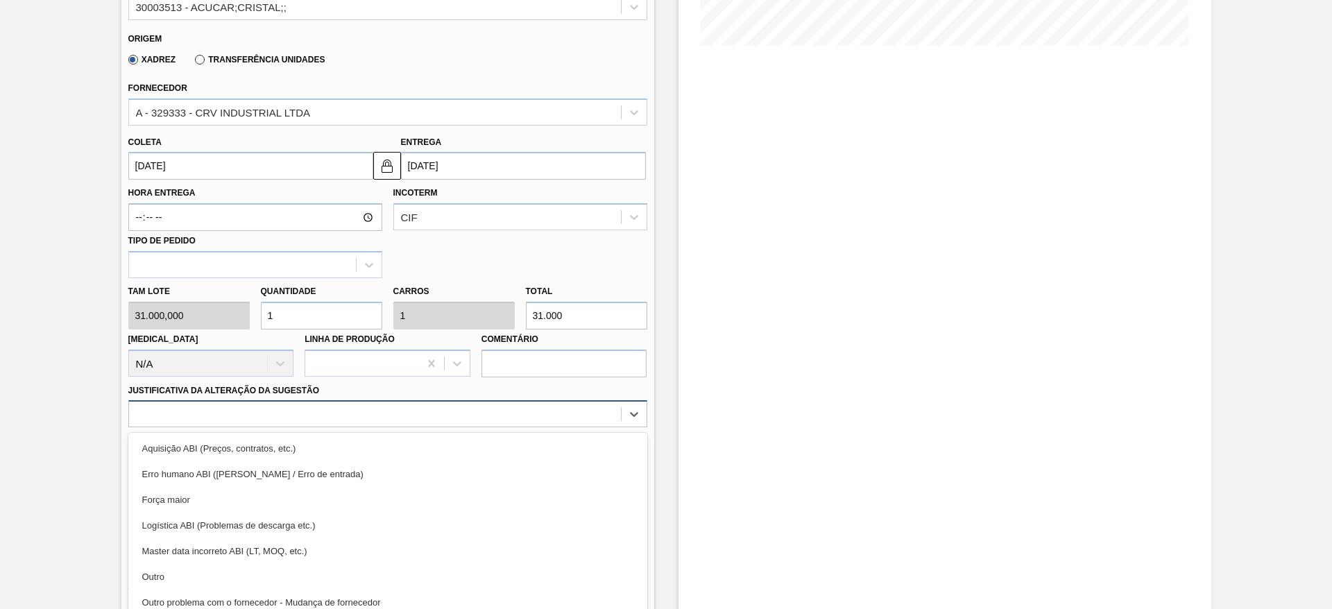
scroll to position [397, 0]
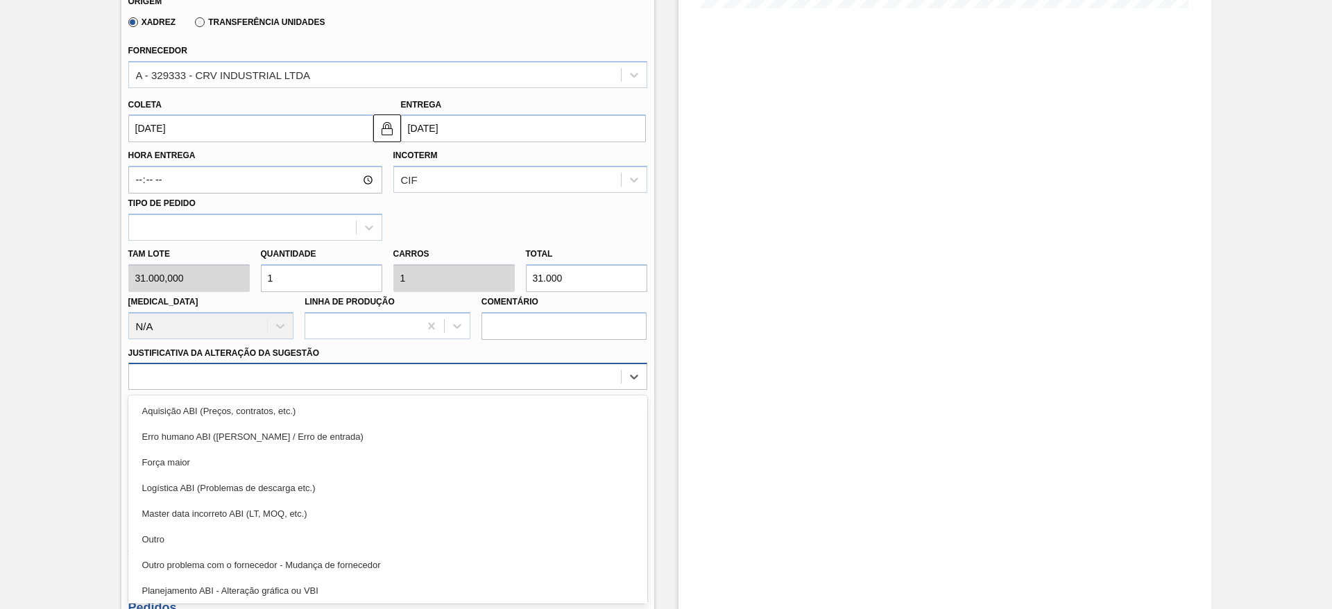
click at [470, 390] on div "option Erro humano ABI (Cálculo / Erro de entrada) focused, 2 of 18. 18 results…" at bounding box center [387, 376] width 519 height 27
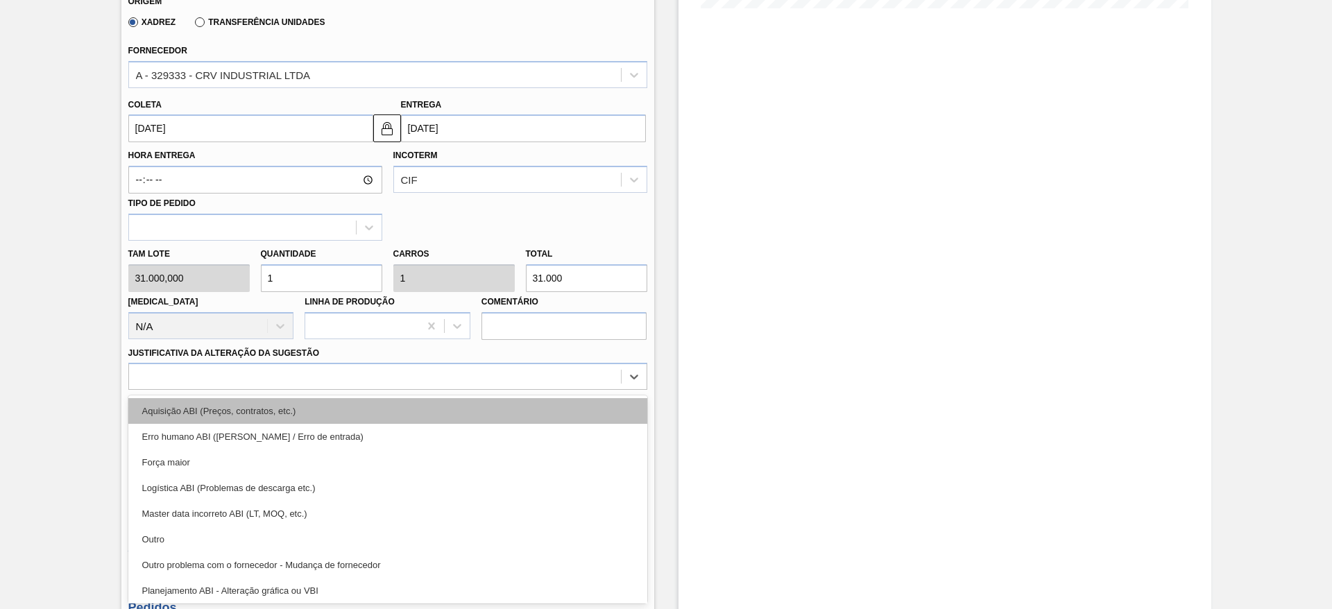
click at [494, 405] on div "Aquisição ABI (Preços, contratos, etc.)" at bounding box center [387, 411] width 519 height 26
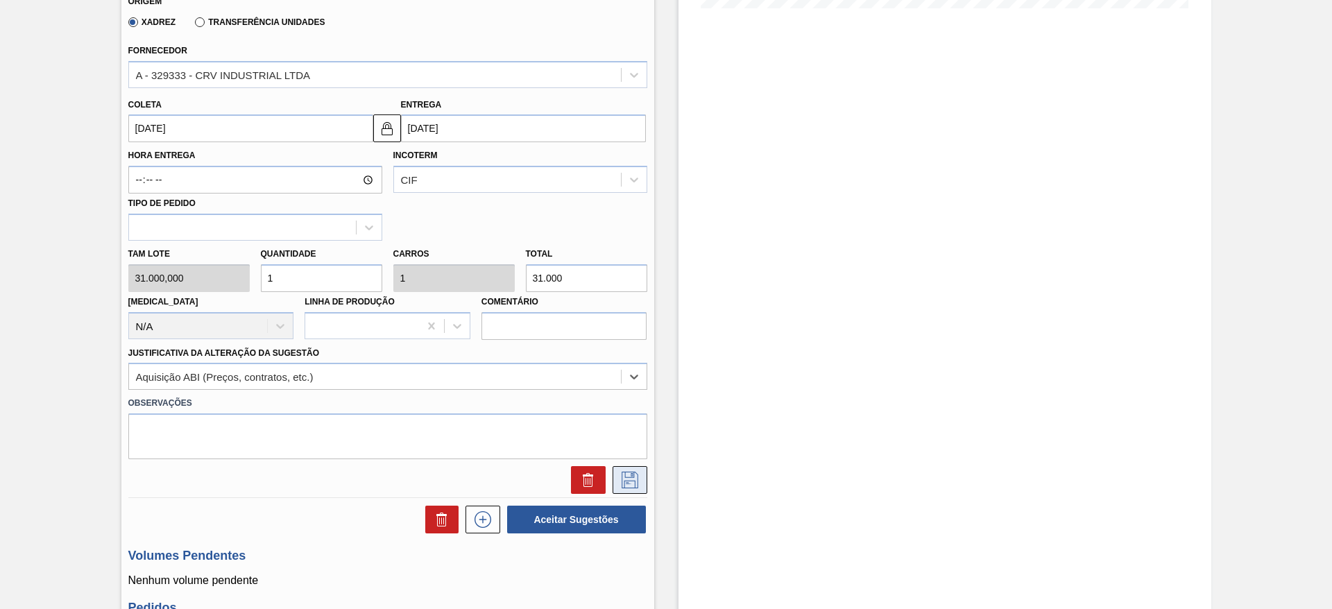
click at [629, 480] on icon at bounding box center [630, 480] width 22 height 17
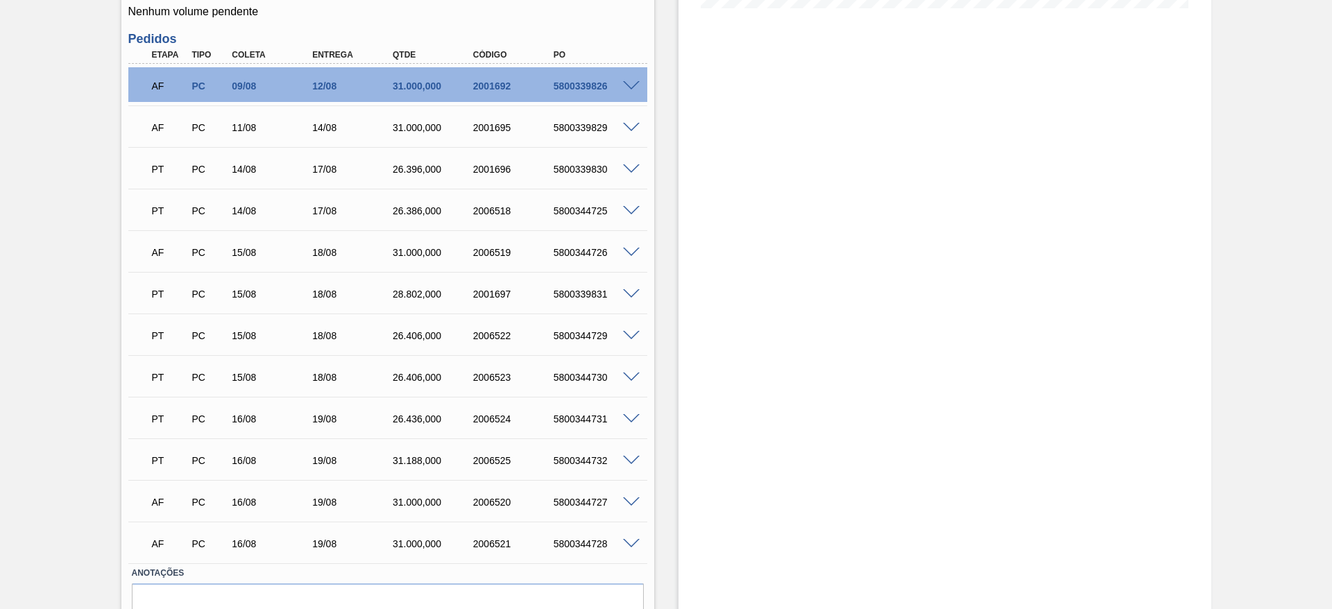
scroll to position [0, 0]
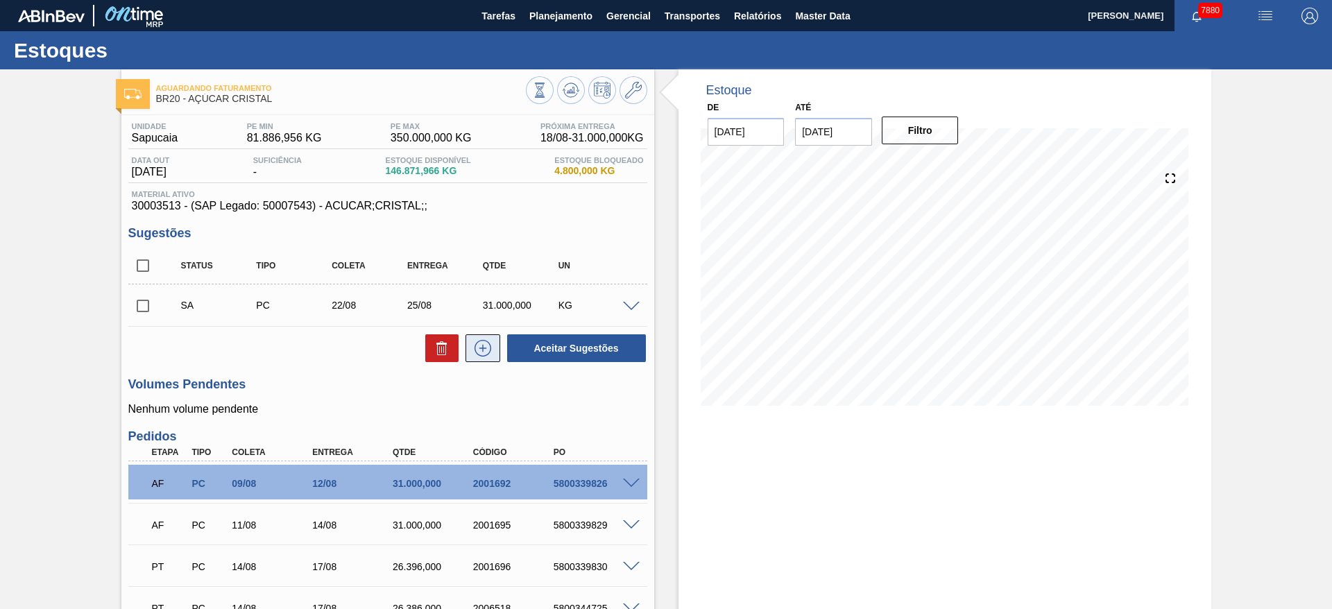
click at [492, 348] on button at bounding box center [482, 348] width 35 height 28
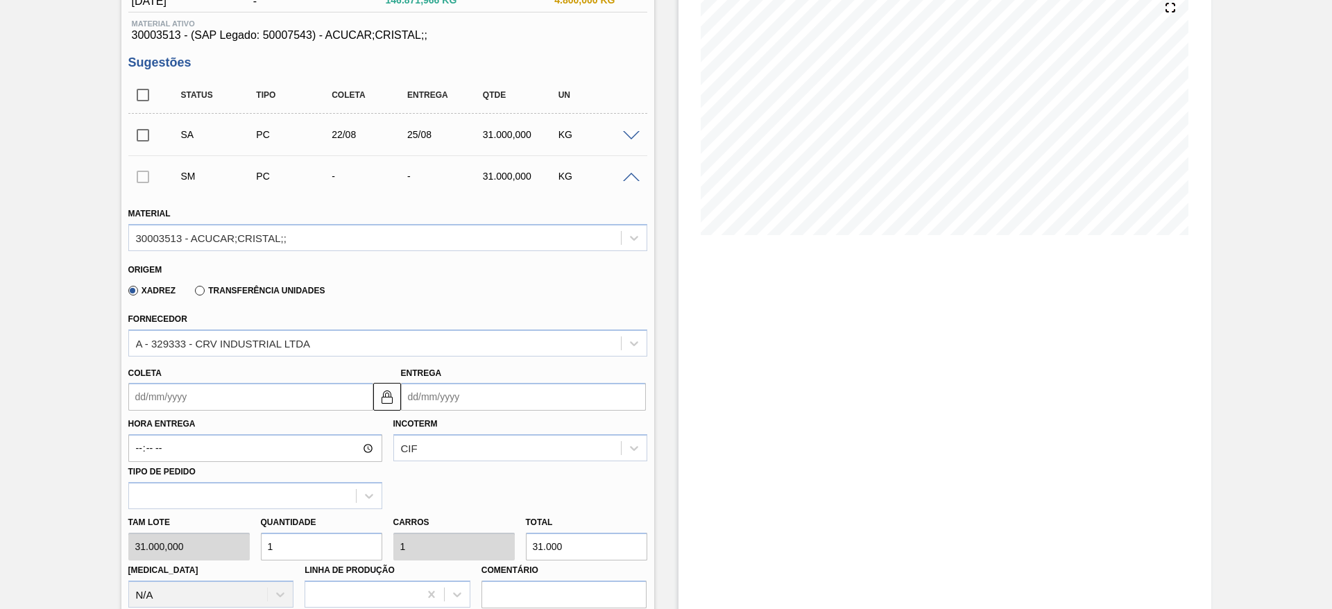
scroll to position [172, 0]
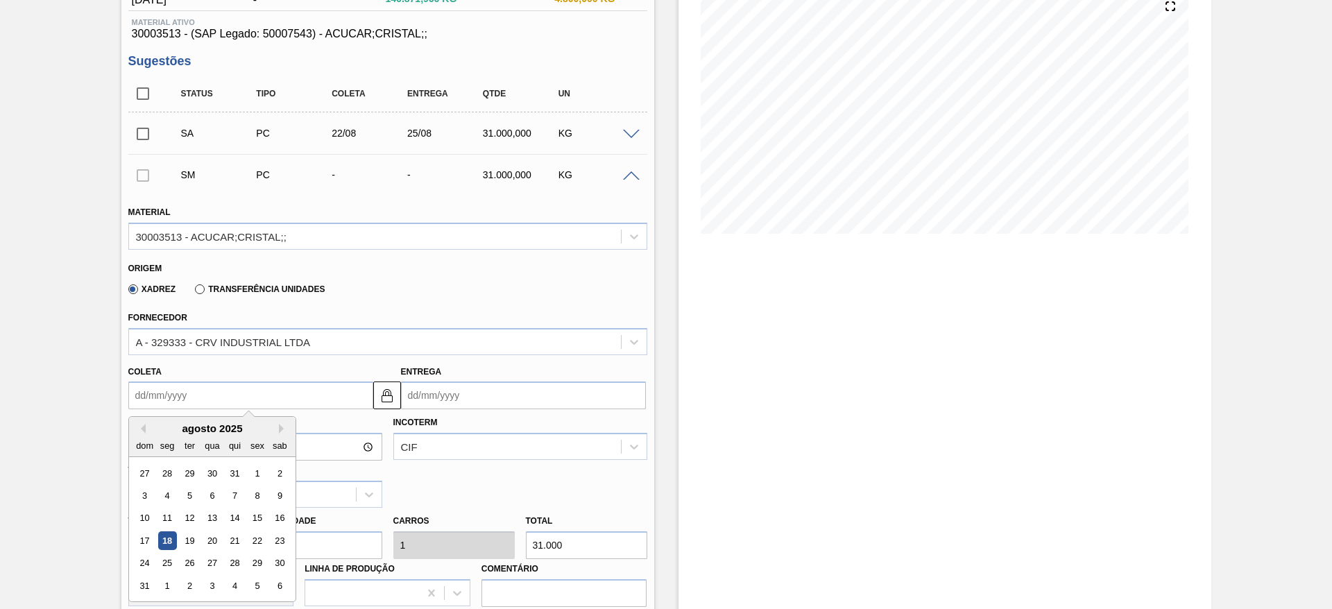
click at [174, 409] on input "Coleta" at bounding box center [250, 395] width 245 height 28
click at [271, 535] on div "23" at bounding box center [279, 540] width 19 height 19
type input "[DATE]"
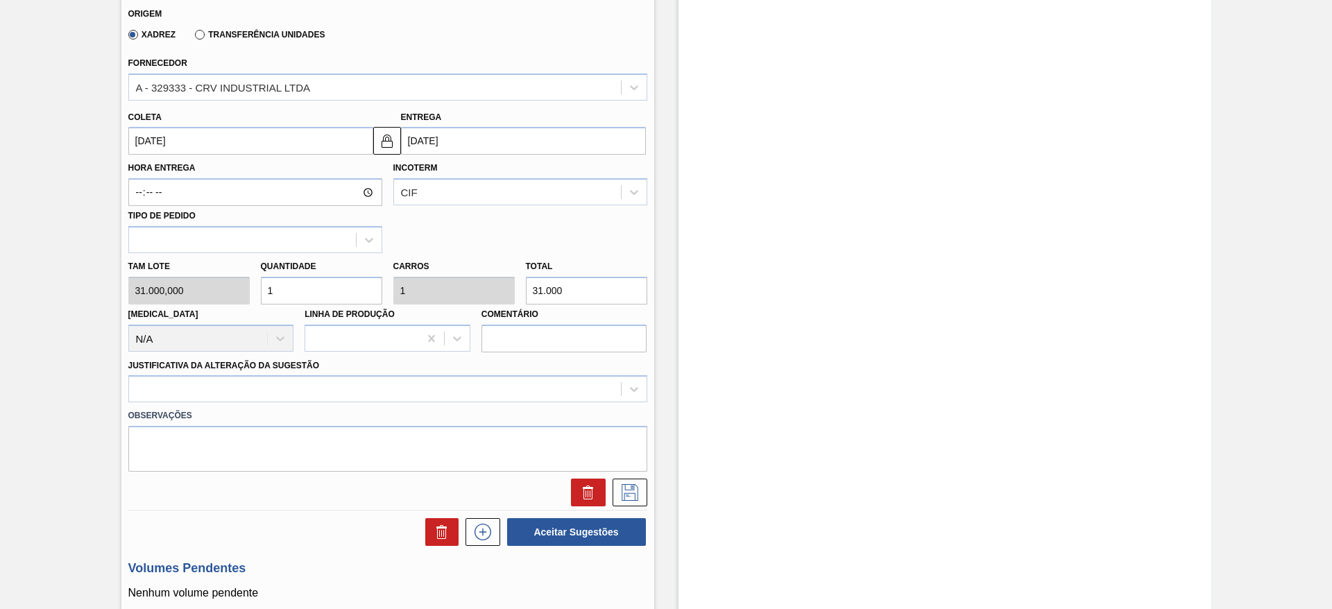
scroll to position [439, 0]
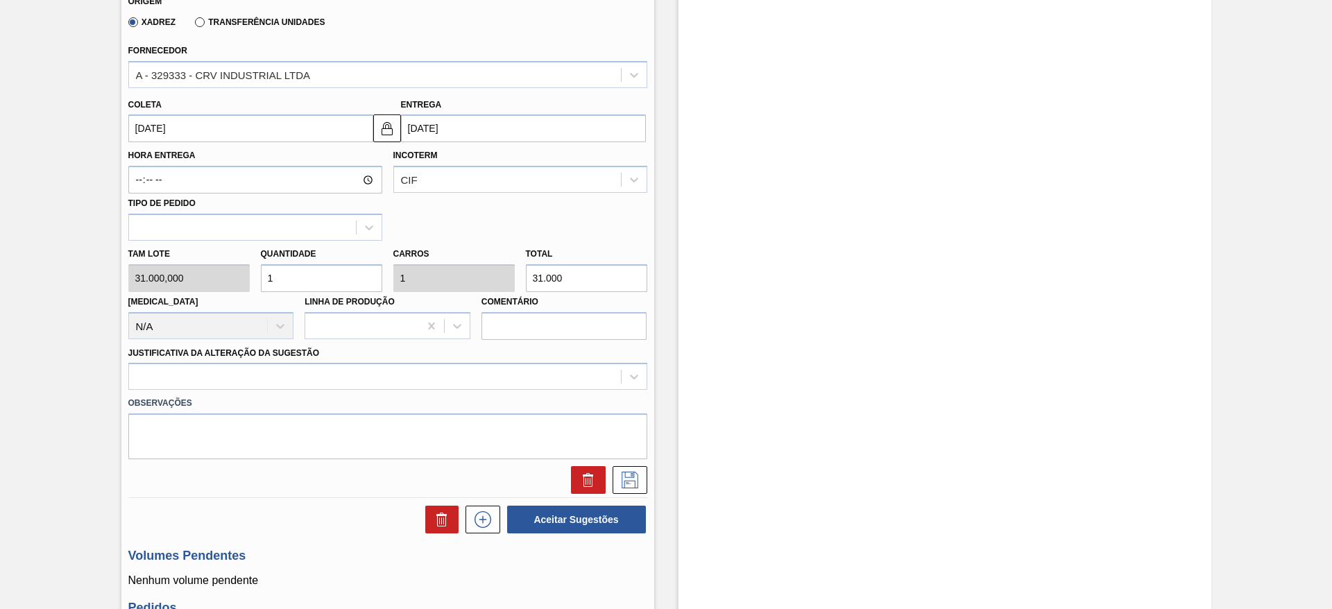
click at [504, 390] on div "Observações" at bounding box center [388, 424] width 530 height 69
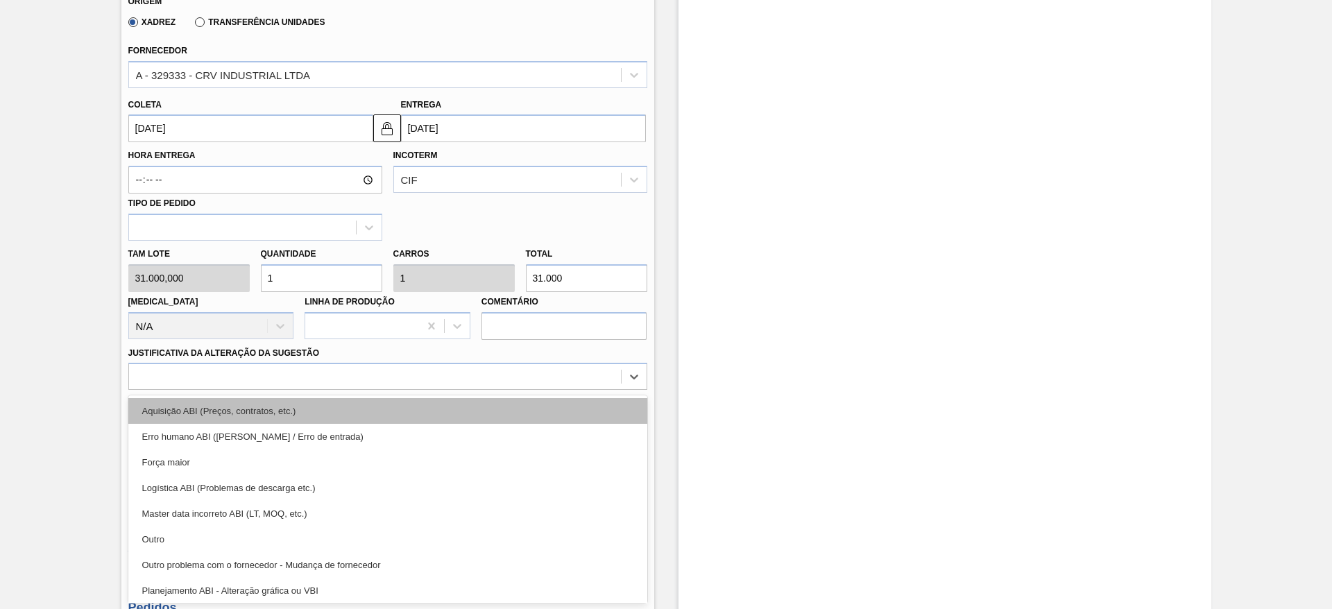
drag, startPoint x: 516, startPoint y: 379, endPoint x: 505, endPoint y: 400, distance: 23.6
click at [505, 390] on div "option Aquisição ABI (Preços, contratos, etc.) focused, 1 of 18. 18 results ava…" at bounding box center [387, 376] width 519 height 27
click at [505, 400] on div "Aquisição ABI (Preços, contratos, etc.)" at bounding box center [387, 411] width 519 height 26
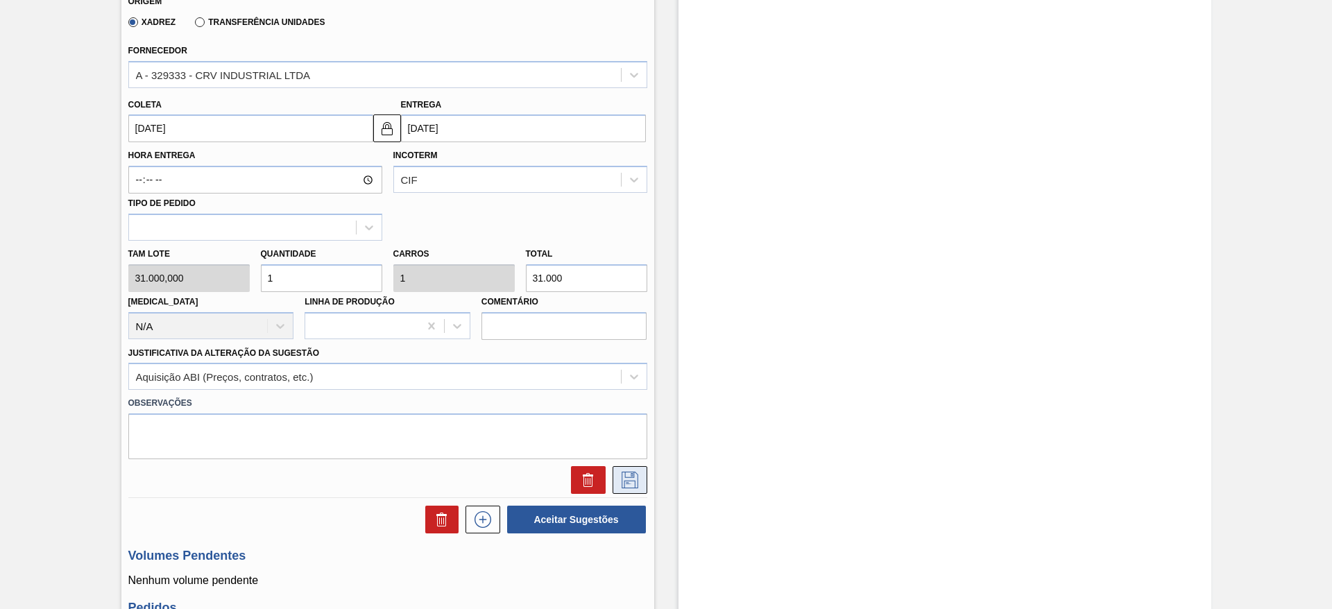
click at [629, 479] on icon at bounding box center [630, 480] width 22 height 17
click at [635, 475] on icon at bounding box center [630, 480] width 22 height 17
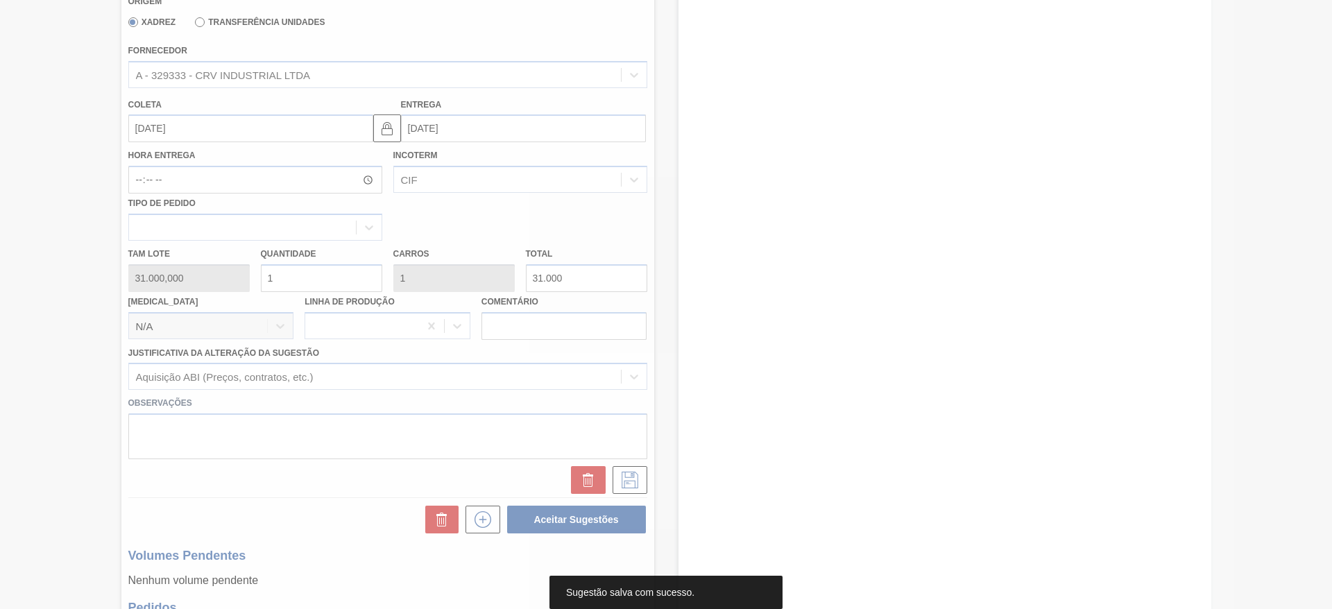
scroll to position [0, 0]
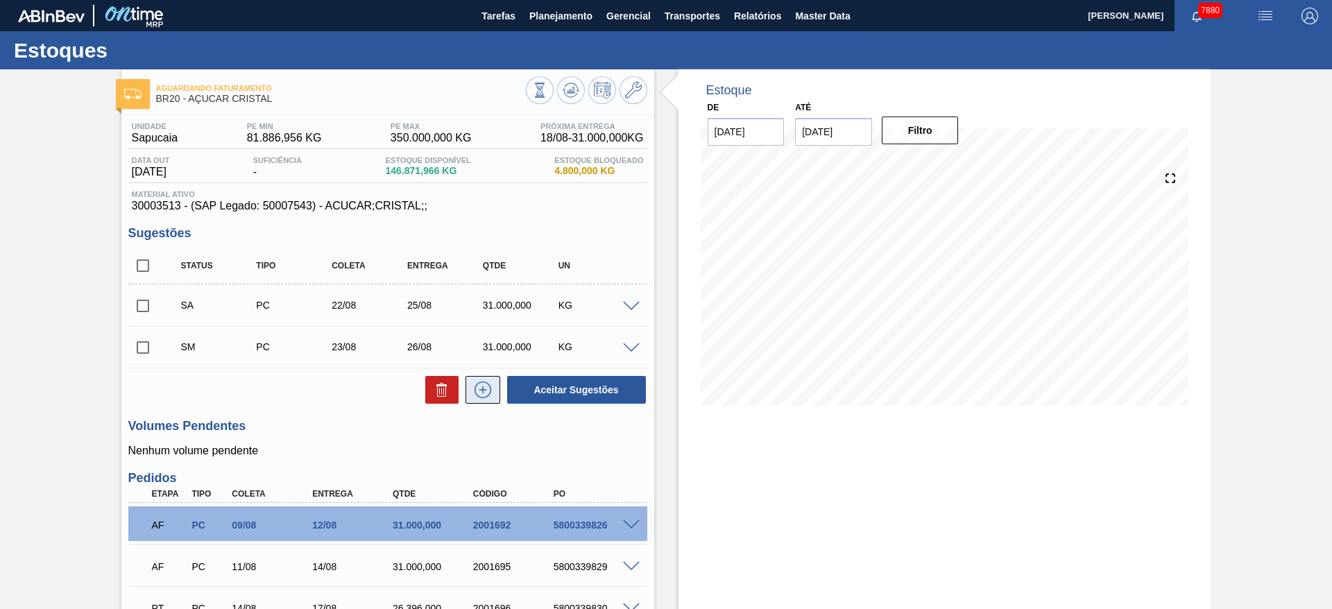
click at [476, 396] on icon at bounding box center [483, 389] width 22 height 17
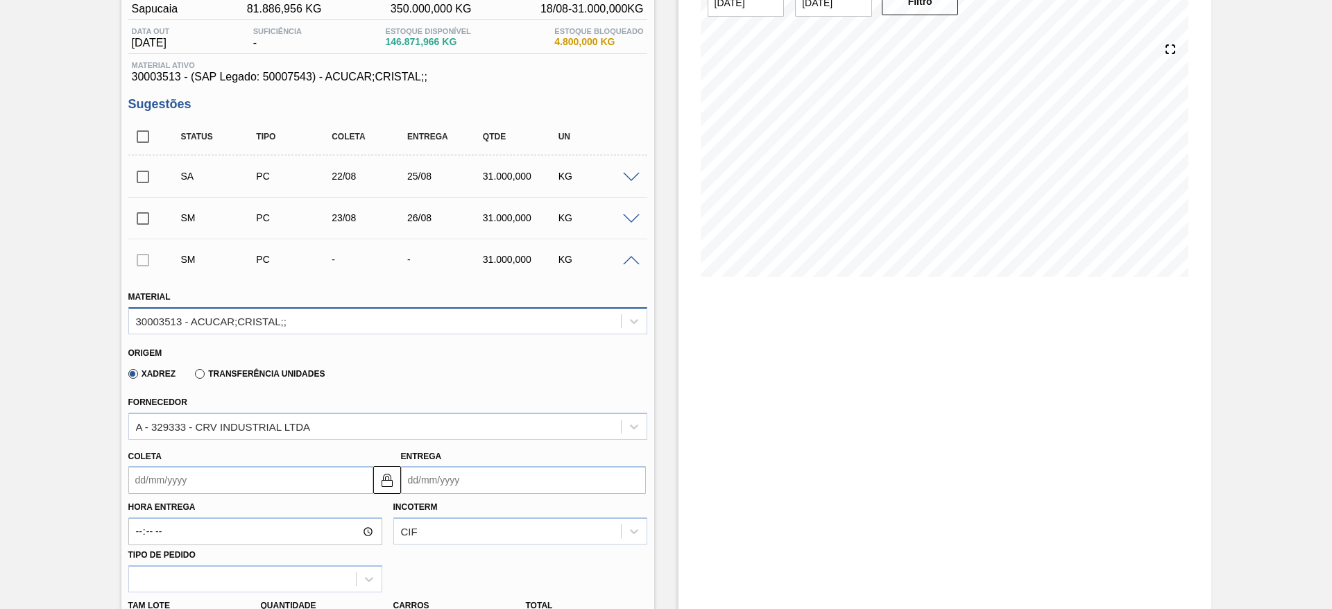
scroll to position [135, 0]
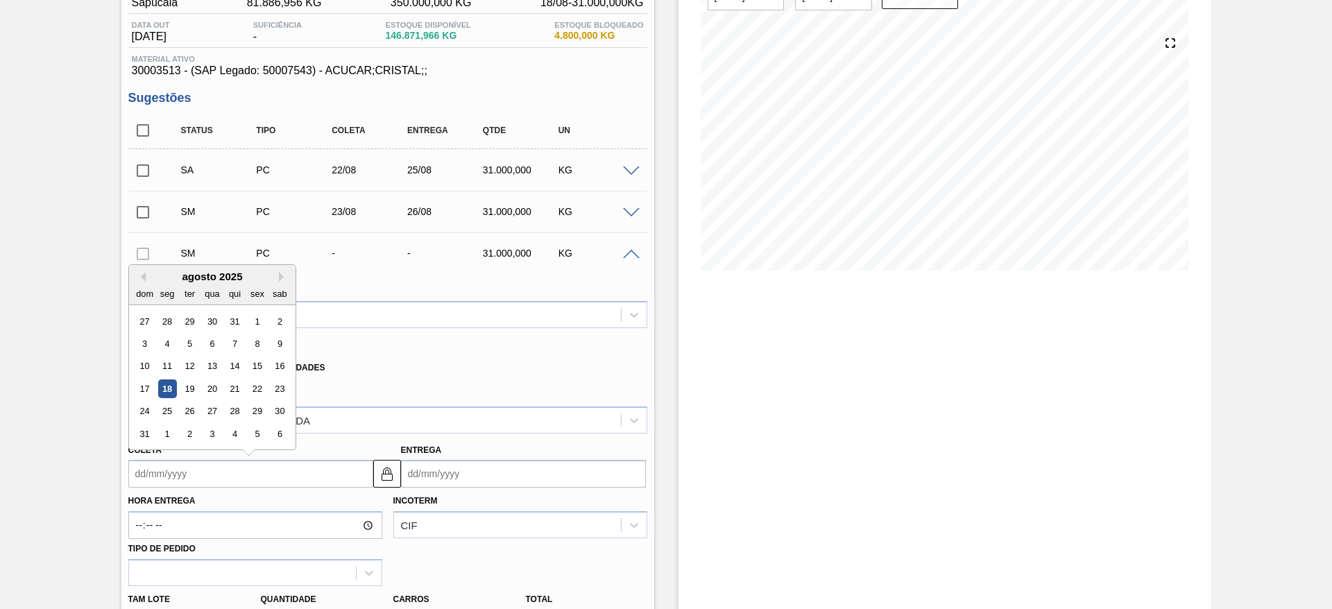
click at [171, 479] on input "Coleta" at bounding box center [250, 474] width 245 height 28
click at [143, 413] on div "24" at bounding box center [144, 411] width 19 height 19
type input "[DATE]"
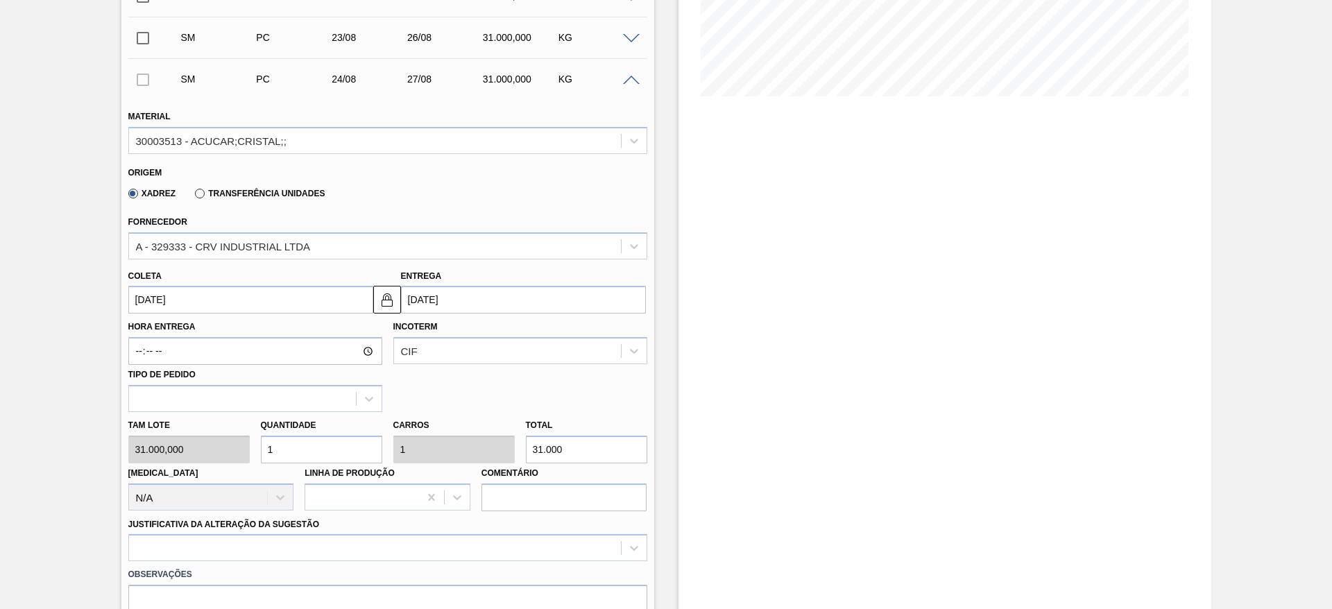
scroll to position [310, 0]
click at [300, 444] on input "1" at bounding box center [321, 449] width 121 height 28
type input "2"
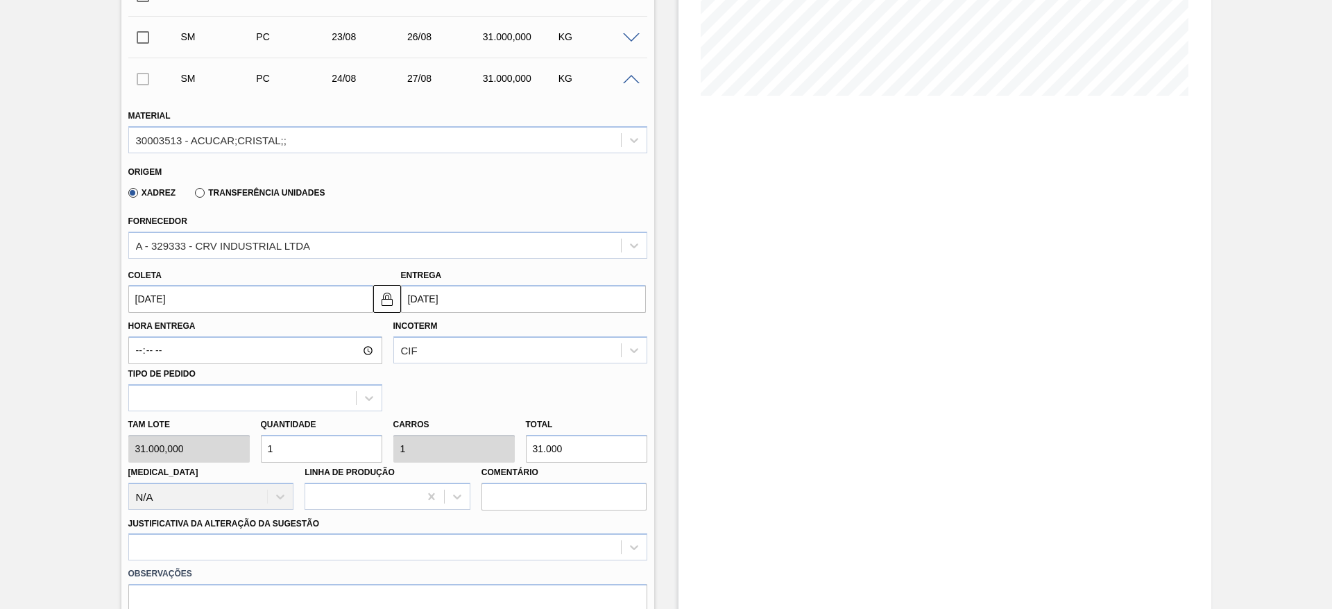
type input "62.000"
type input "2"
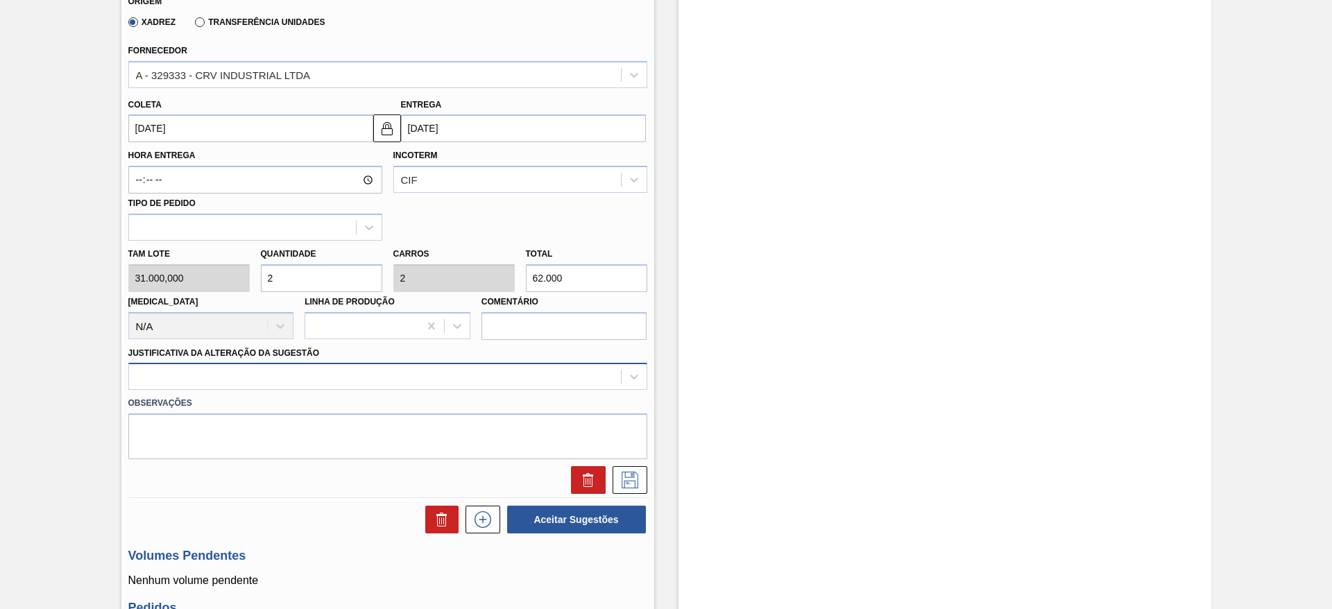
click at [497, 390] on div at bounding box center [387, 376] width 519 height 27
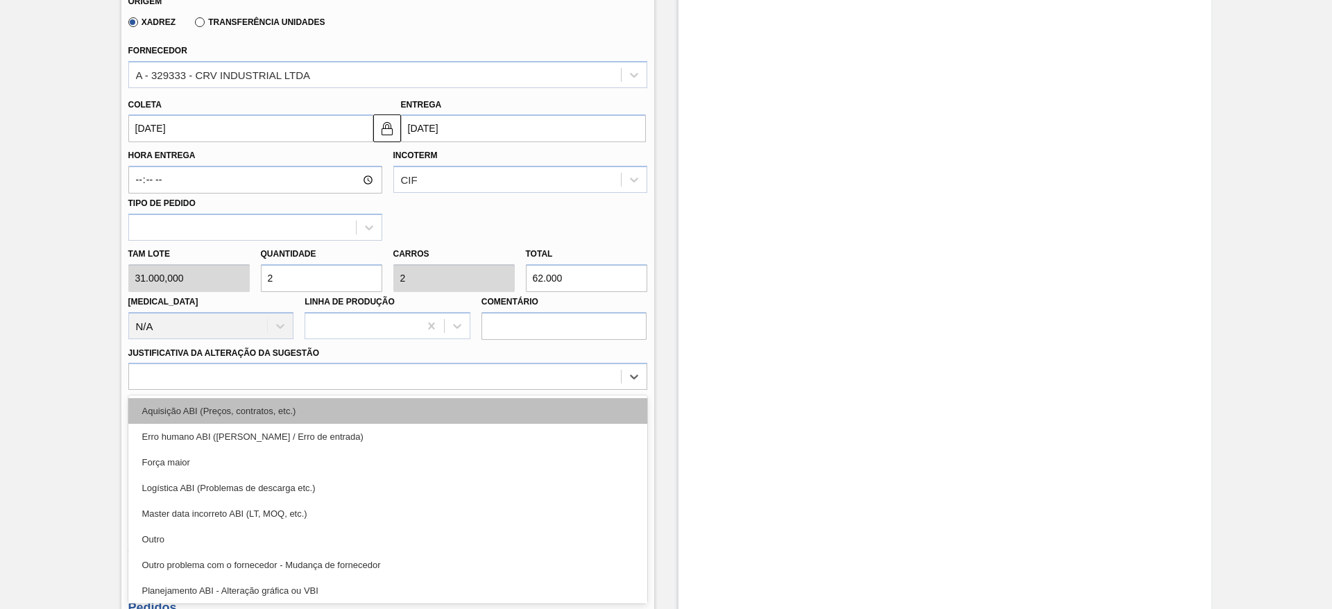
click at [556, 413] on div "Aquisição ABI (Preços, contratos, etc.)" at bounding box center [387, 411] width 519 height 26
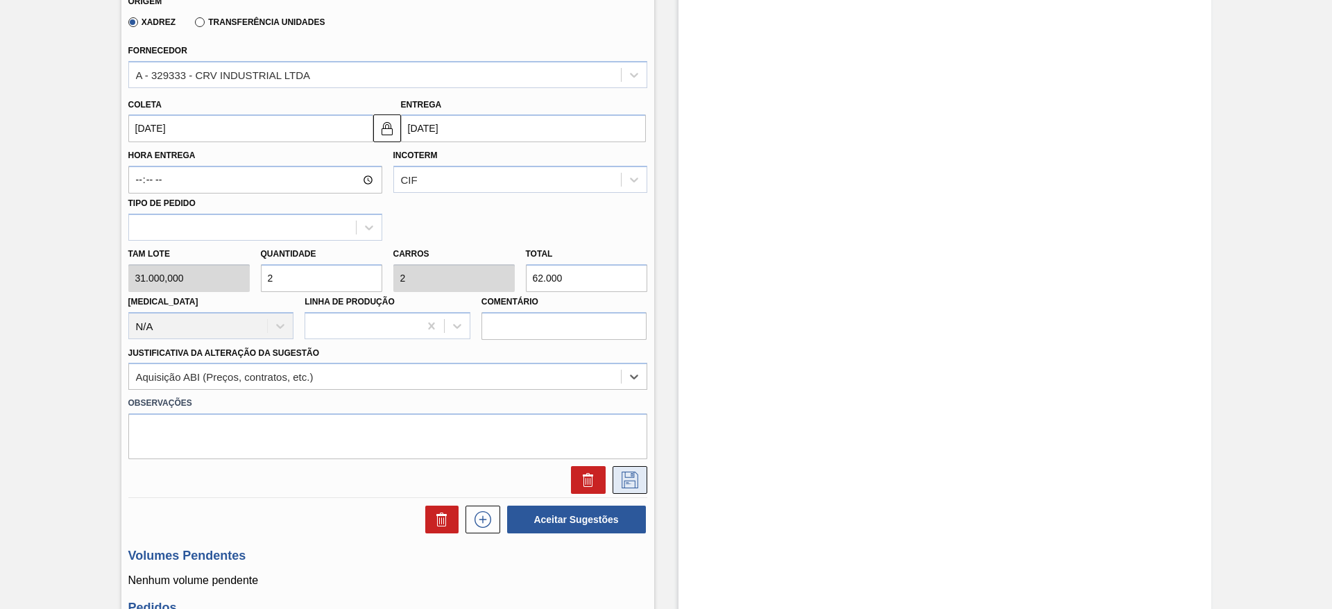
click at [625, 472] on icon at bounding box center [629, 480] width 17 height 17
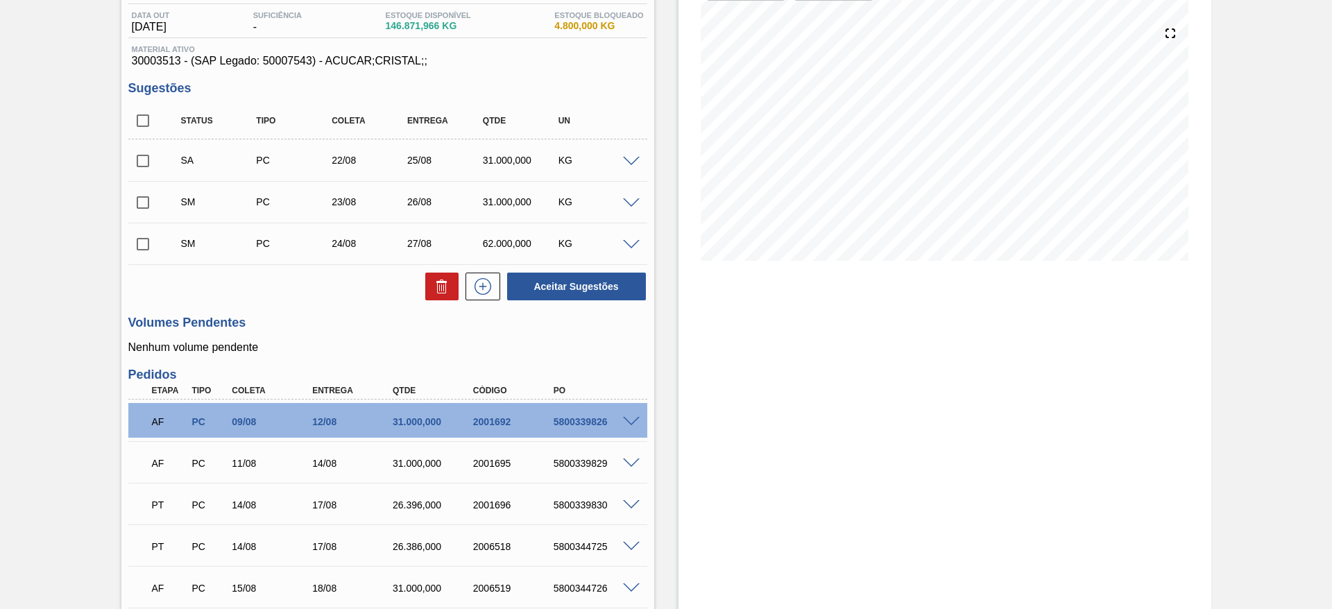
scroll to position [139, 0]
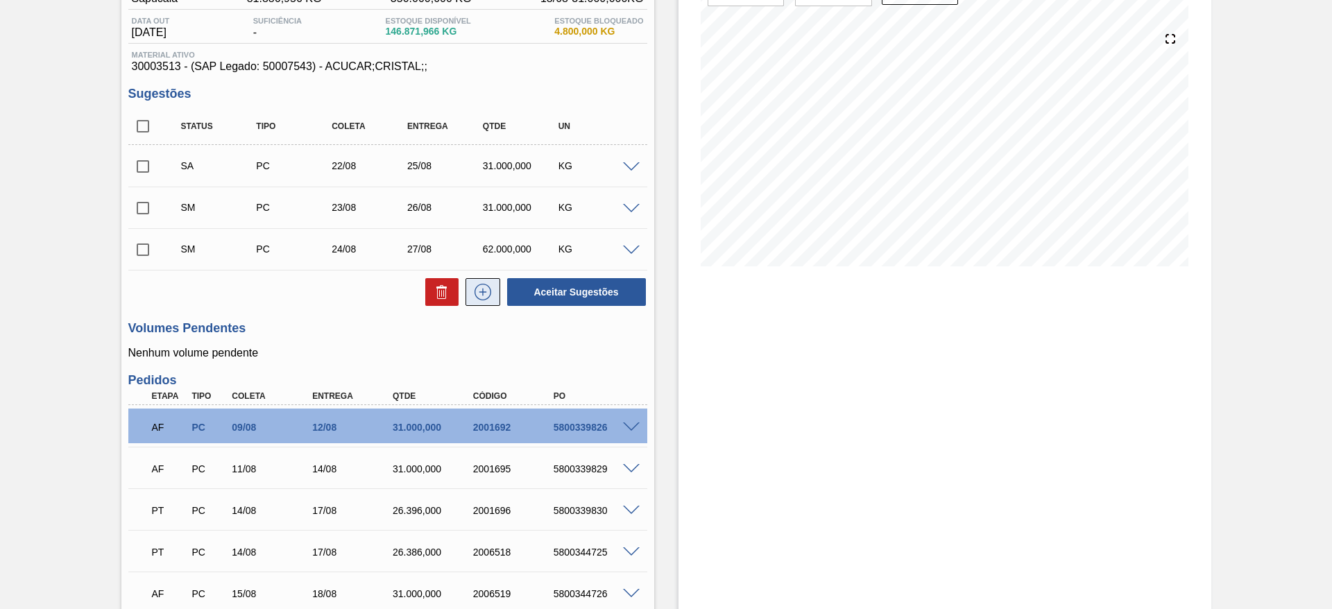
click at [483, 284] on icon at bounding box center [482, 292] width 17 height 17
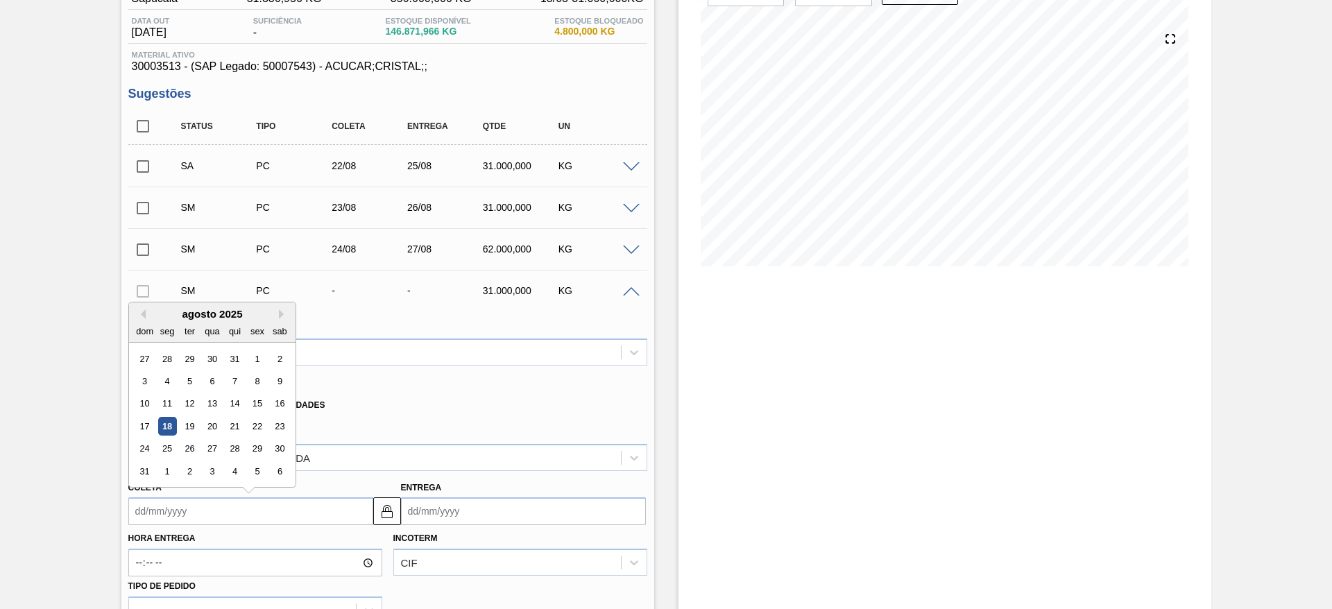
click at [180, 515] on input "Coleta" at bounding box center [250, 511] width 245 height 28
click at [164, 455] on div "25" at bounding box center [166, 449] width 19 height 19
type input "[DATE]"
type input "28/08/2025"
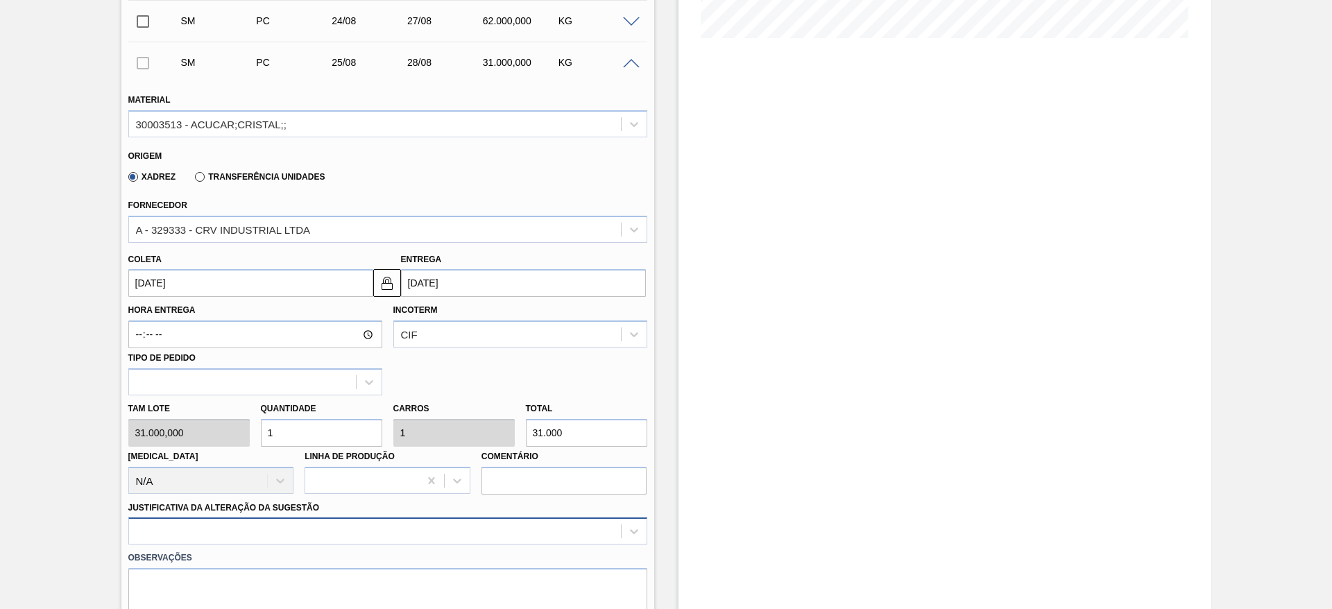
scroll to position [522, 0]
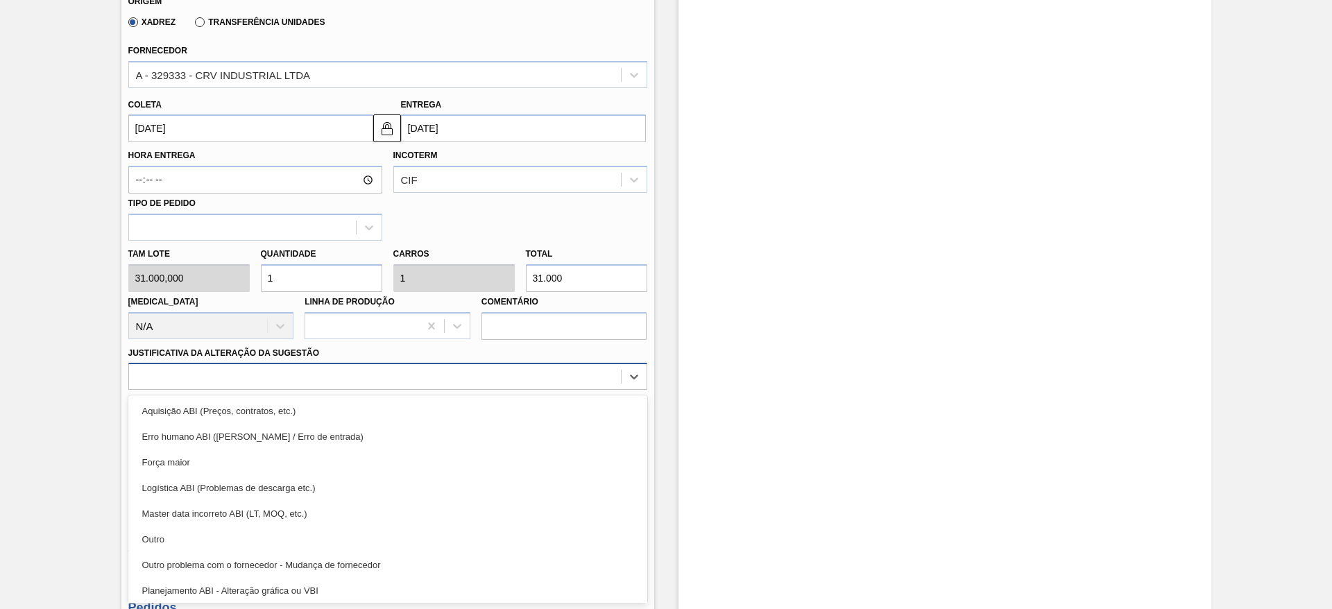
click at [447, 390] on div "option Outro focused, 6 of 18. 18 results available. Use Up and Down to choose …" at bounding box center [387, 376] width 519 height 27
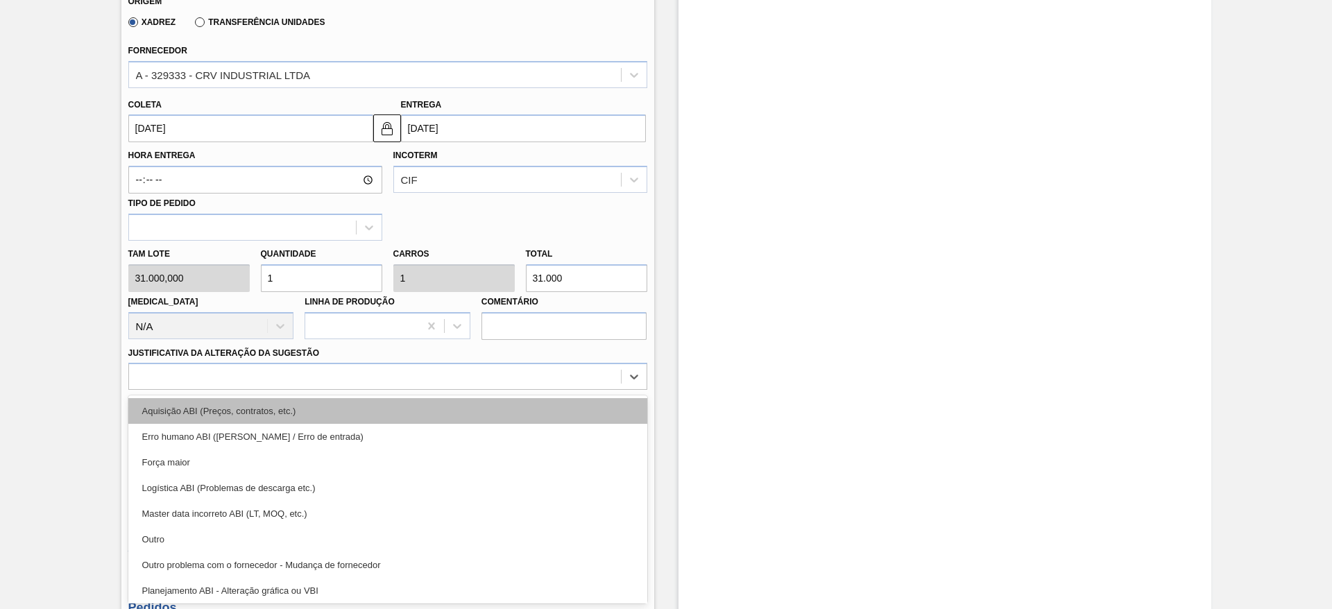
click at [514, 422] on div "Aquisição ABI (Preços, contratos, etc.)" at bounding box center [387, 411] width 519 height 26
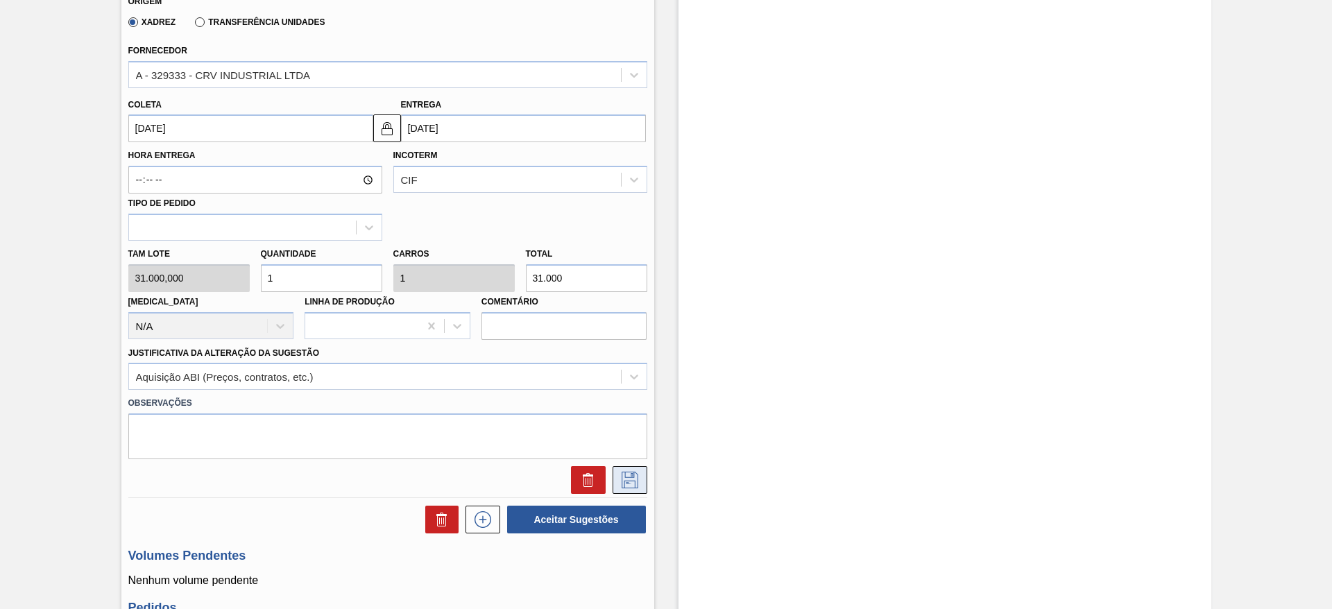
click at [624, 485] on icon at bounding box center [630, 480] width 22 height 17
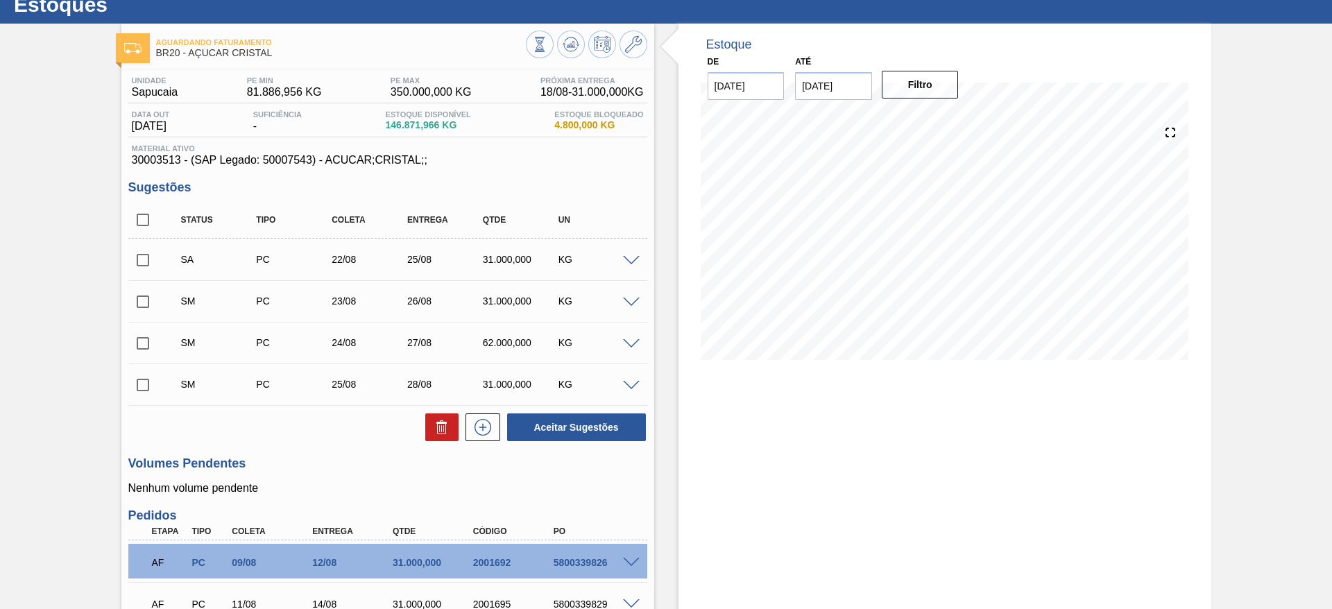
scroll to position [30, 0]
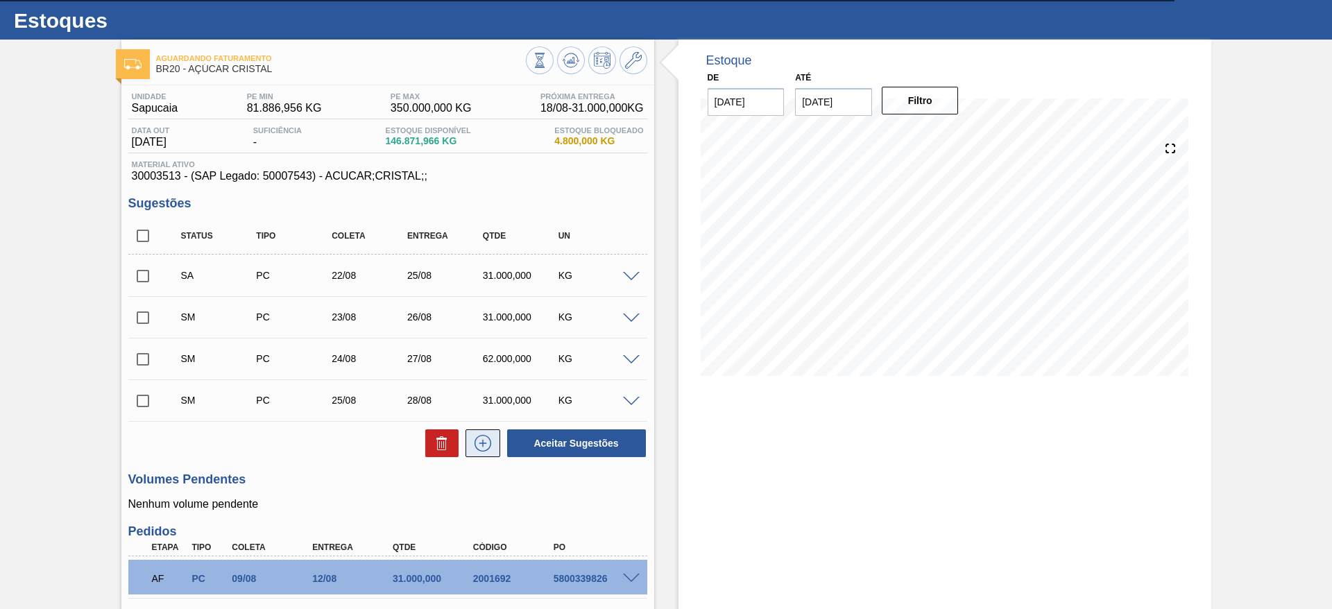
click at [483, 436] on icon at bounding box center [483, 443] width 22 height 17
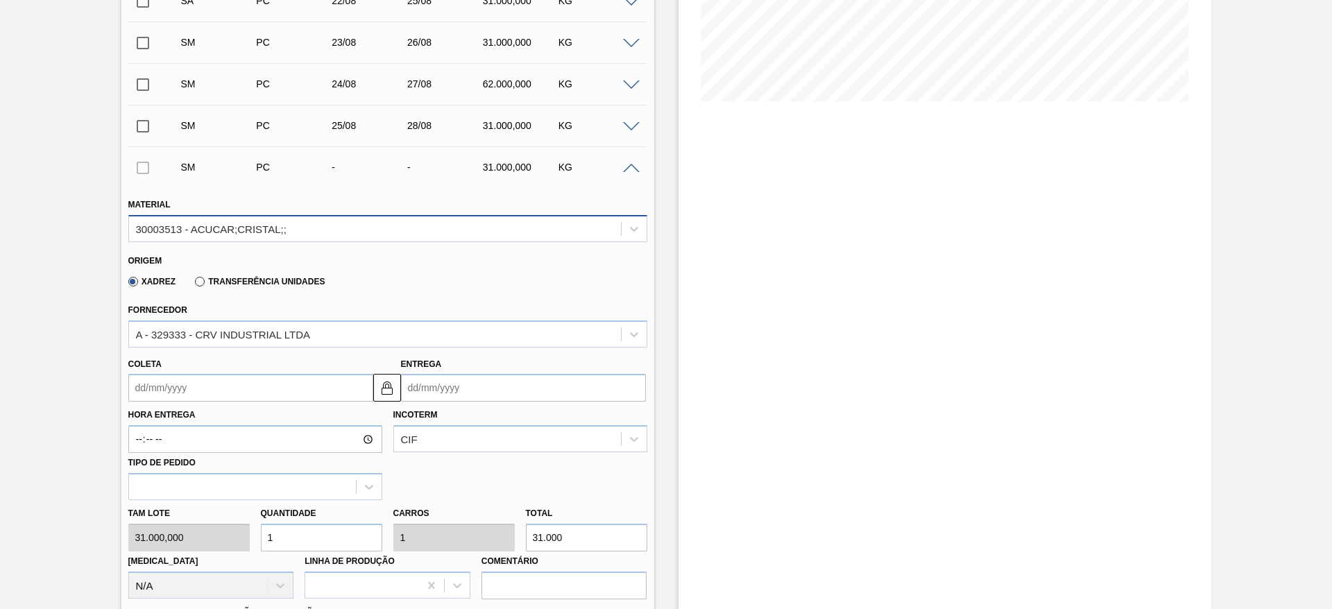
scroll to position [306, 0]
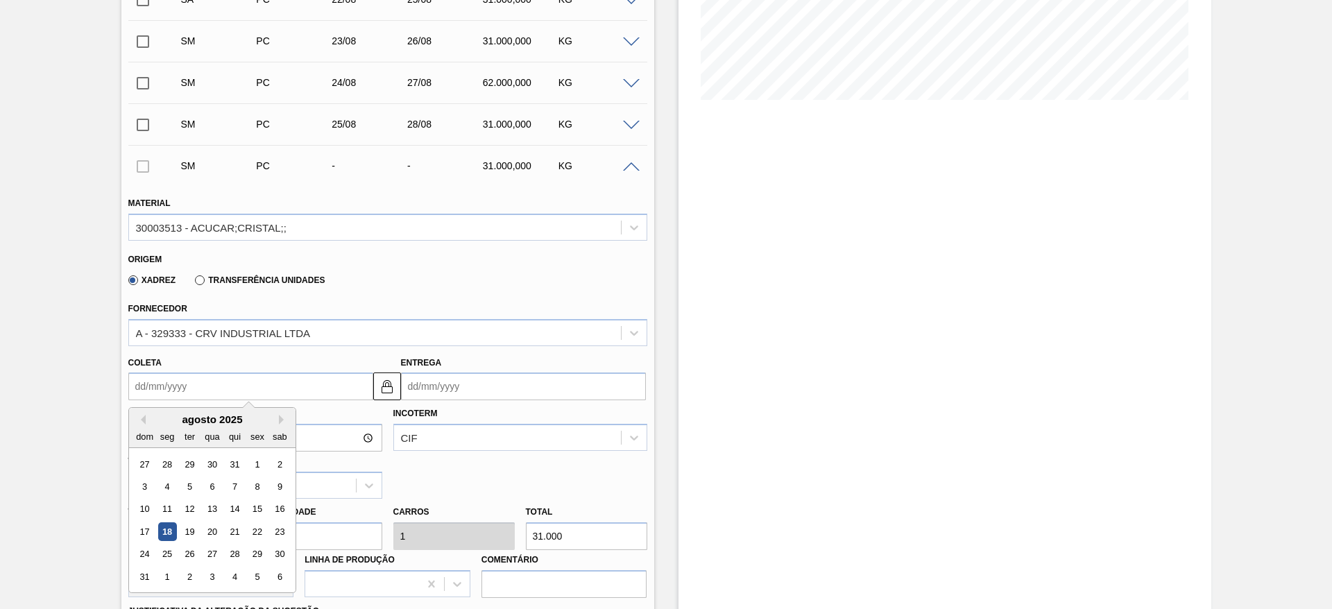
click at [147, 389] on input "Coleta" at bounding box center [250, 386] width 245 height 28
click at [196, 560] on div "26" at bounding box center [189, 554] width 19 height 19
type input "26/08/2025"
type input "29/08/2025"
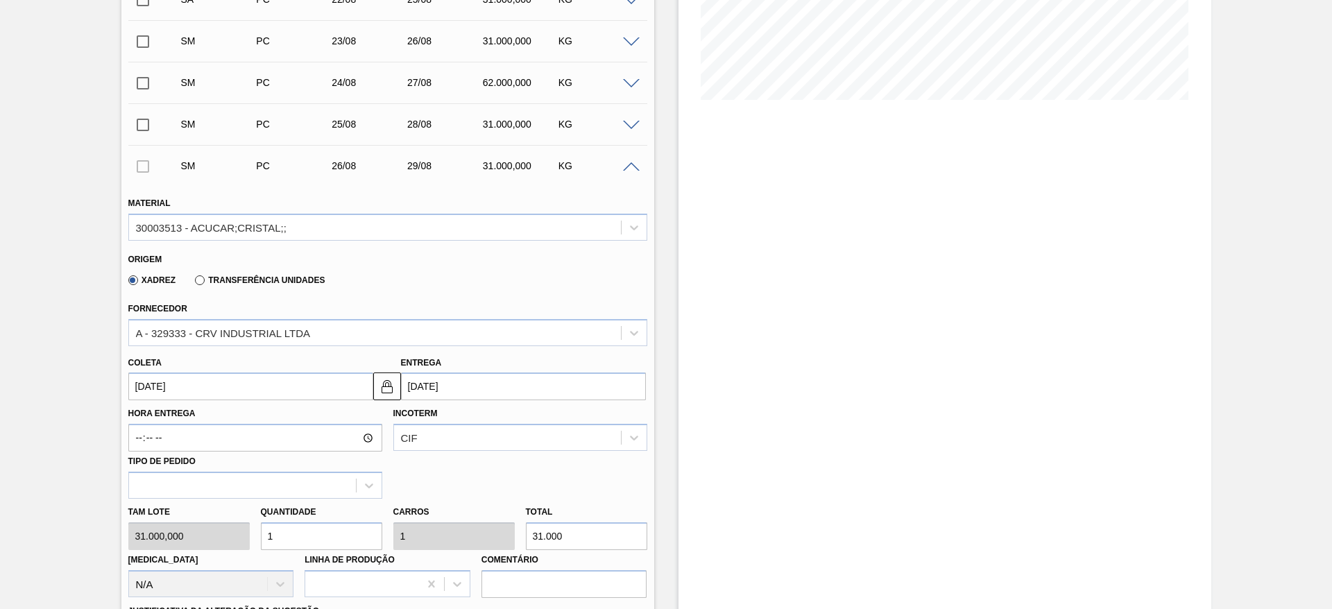
click at [332, 526] on input "1" at bounding box center [321, 536] width 121 height 28
type input "2"
type input "62.000"
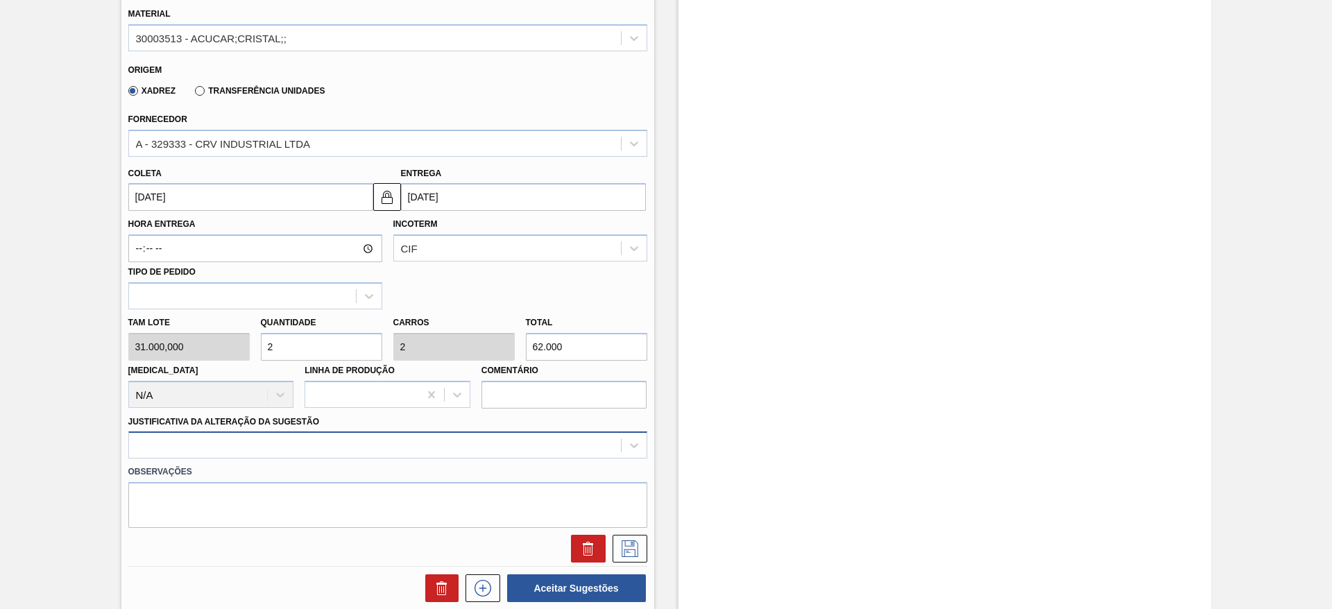
type input "2"
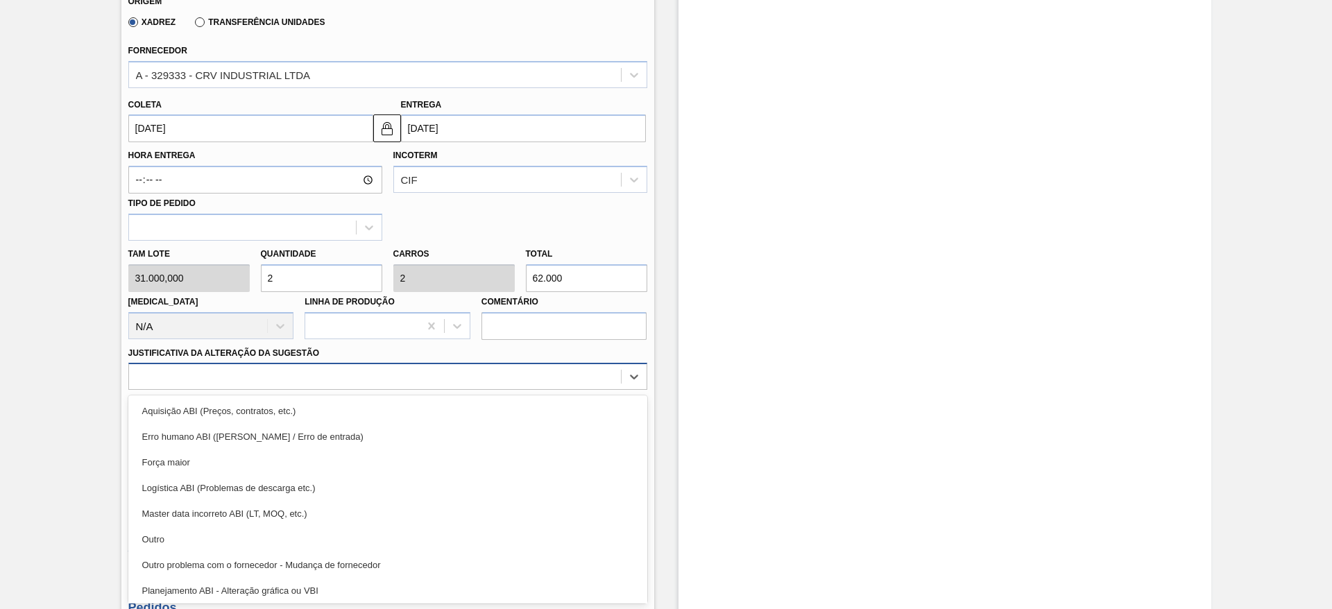
click at [444, 390] on div "option Erro humano ABI (Cálculo / Erro de entrada) focused, 2 of 18. 18 results…" at bounding box center [387, 376] width 519 height 27
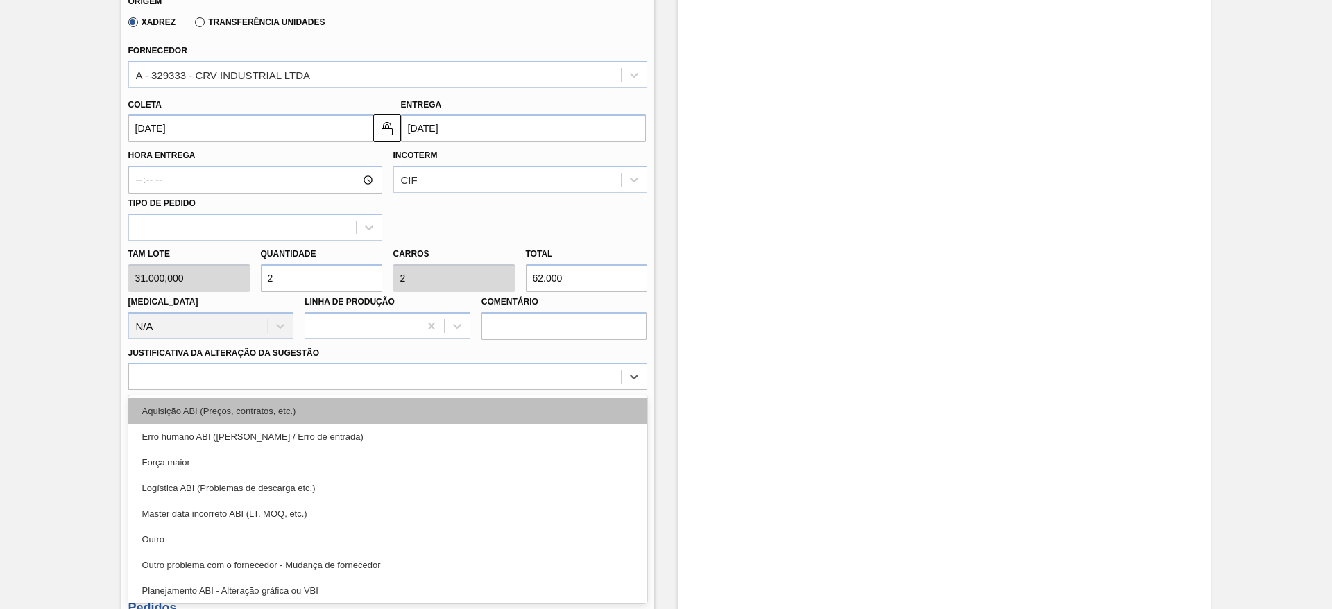
click at [480, 411] on div "Aquisição ABI (Preços, contratos, etc.)" at bounding box center [387, 411] width 519 height 26
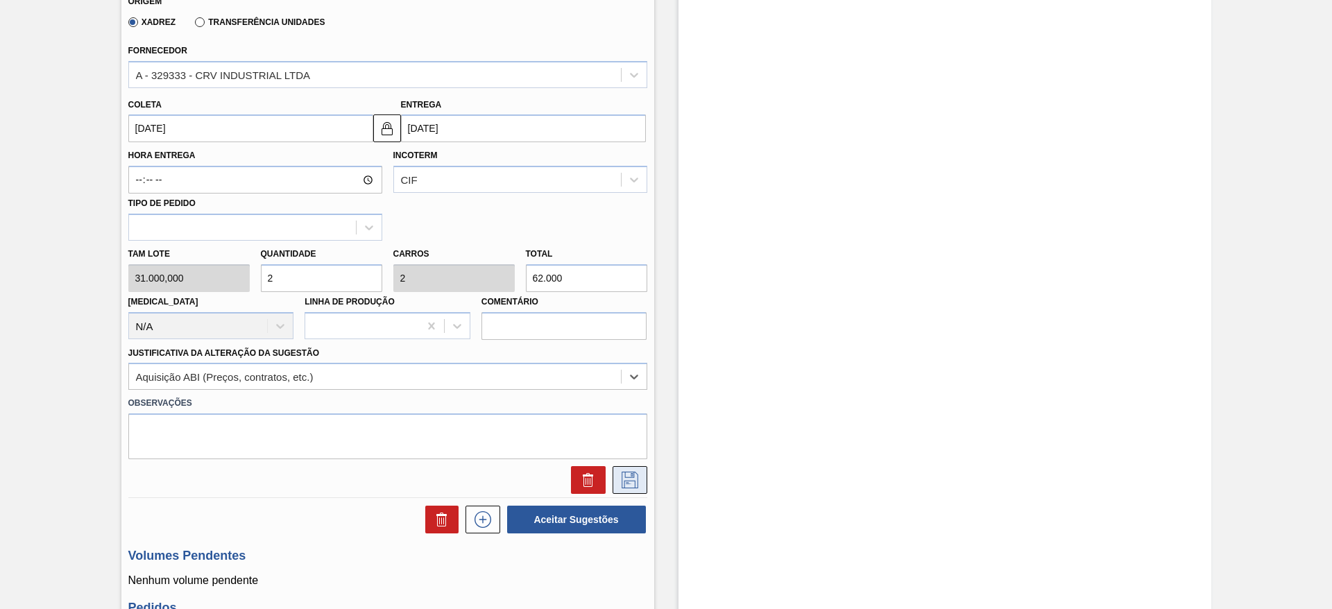
click at [632, 469] on button at bounding box center [629, 480] width 35 height 28
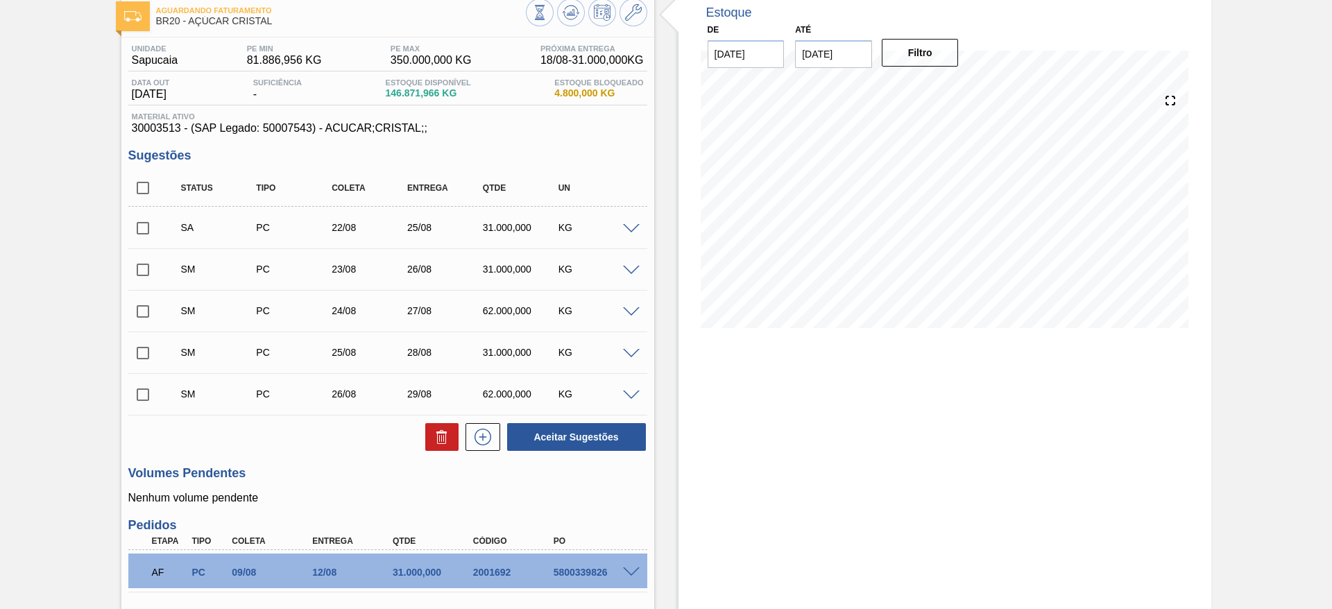
scroll to position [77, 0]
click at [151, 183] on input "checkbox" at bounding box center [142, 188] width 29 height 29
checkbox input "true"
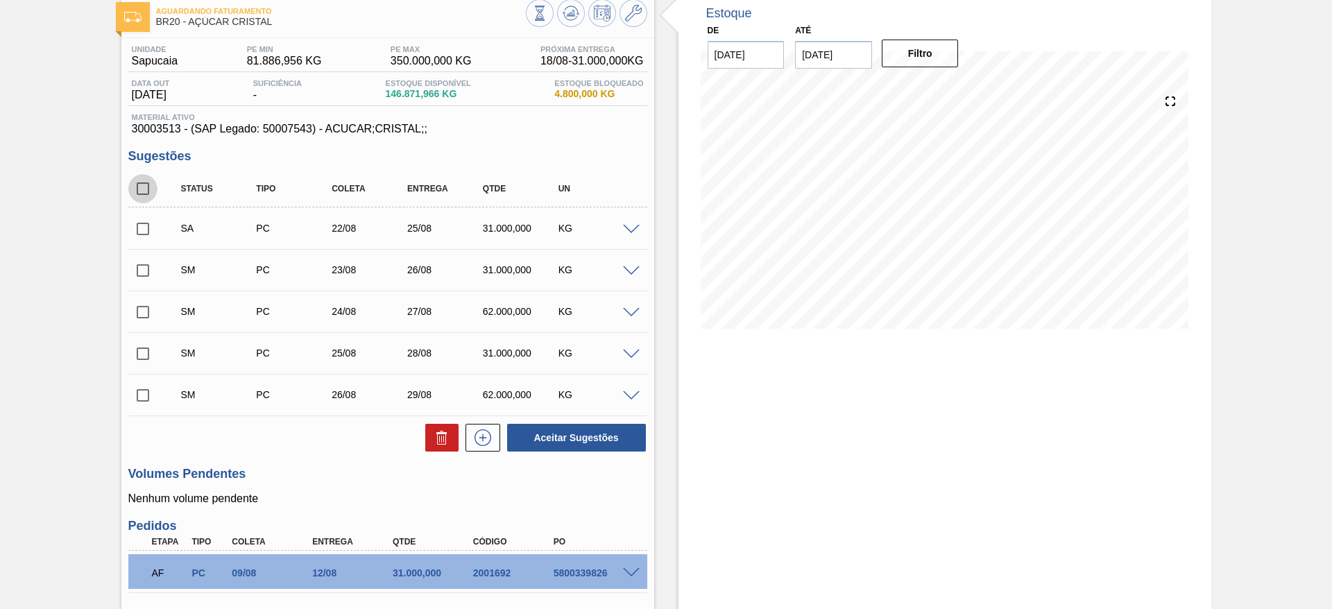
checkbox input "true"
click at [577, 429] on button "Aceitar Sugestões" at bounding box center [576, 438] width 139 height 28
checkbox input "false"
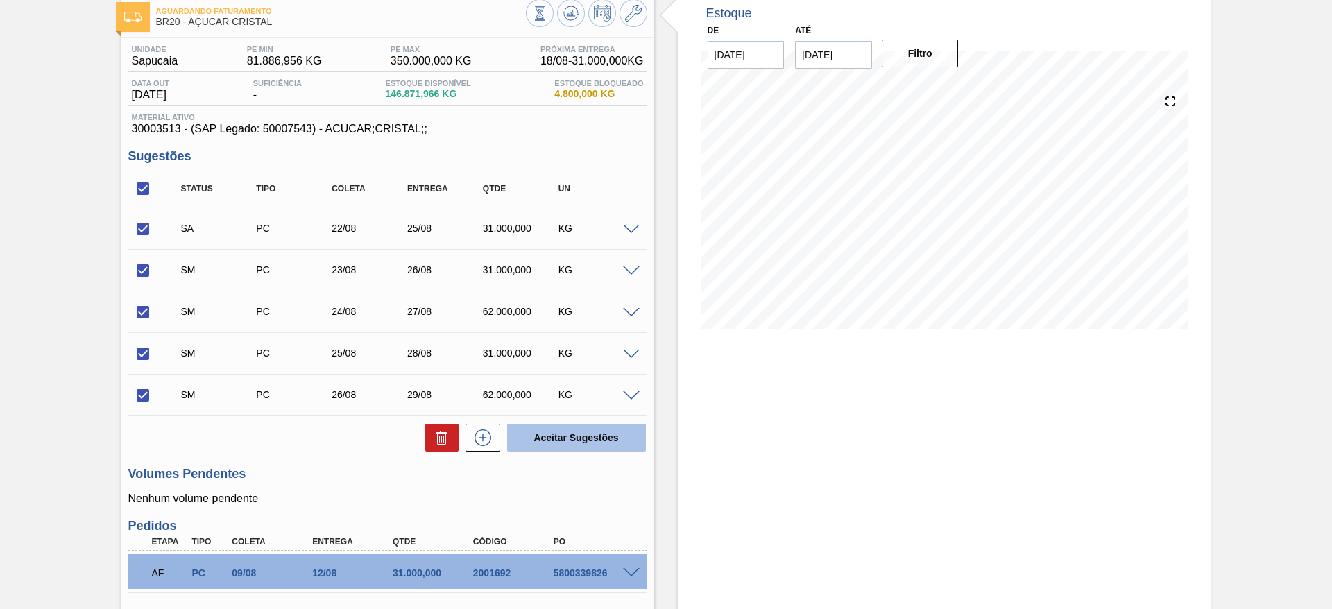
checkbox input "false"
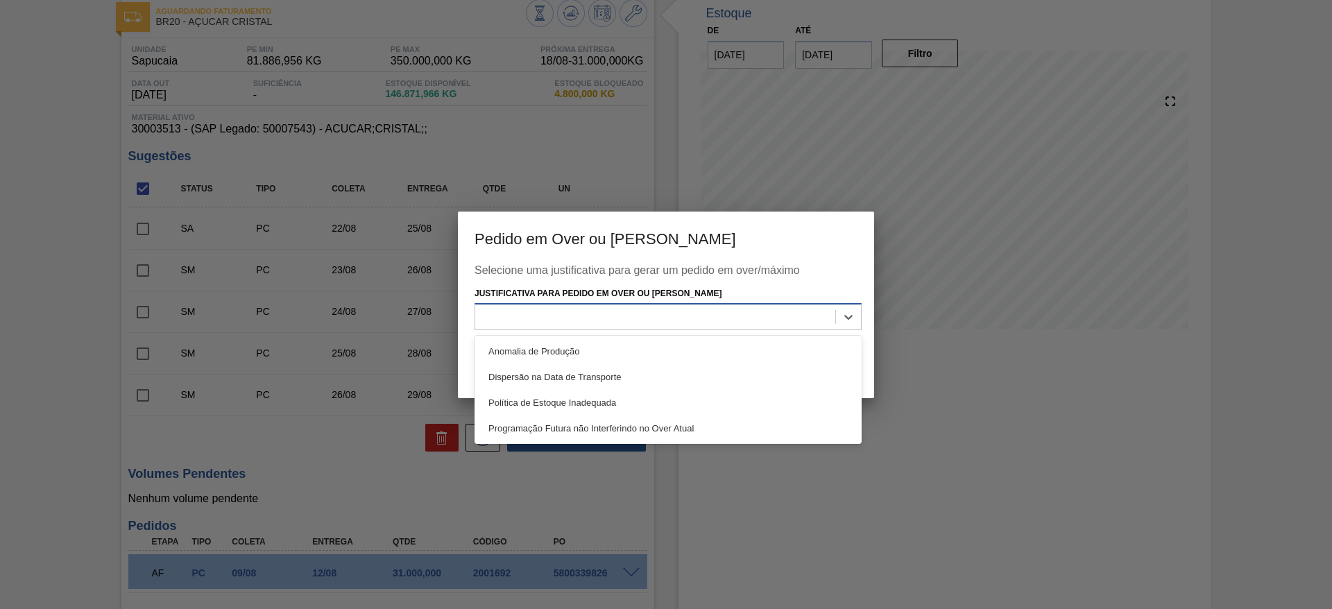
click at [662, 306] on div at bounding box center [667, 316] width 387 height 27
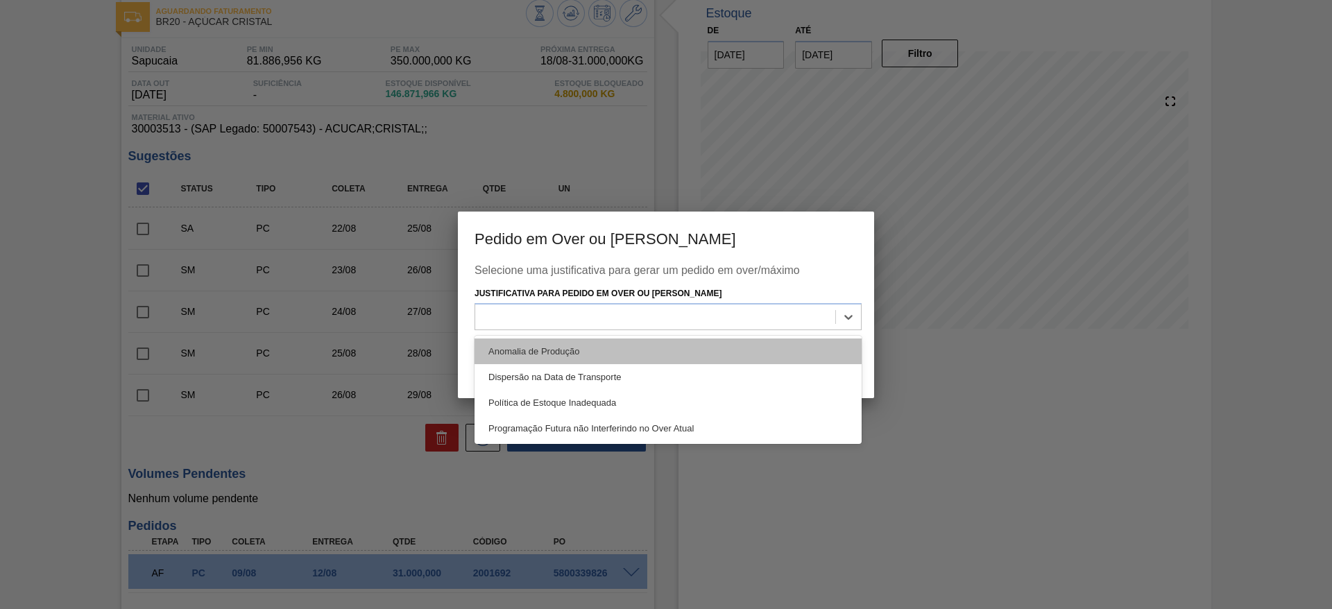
click at [676, 338] on div "Anomalia de Produção" at bounding box center [667, 351] width 387 height 26
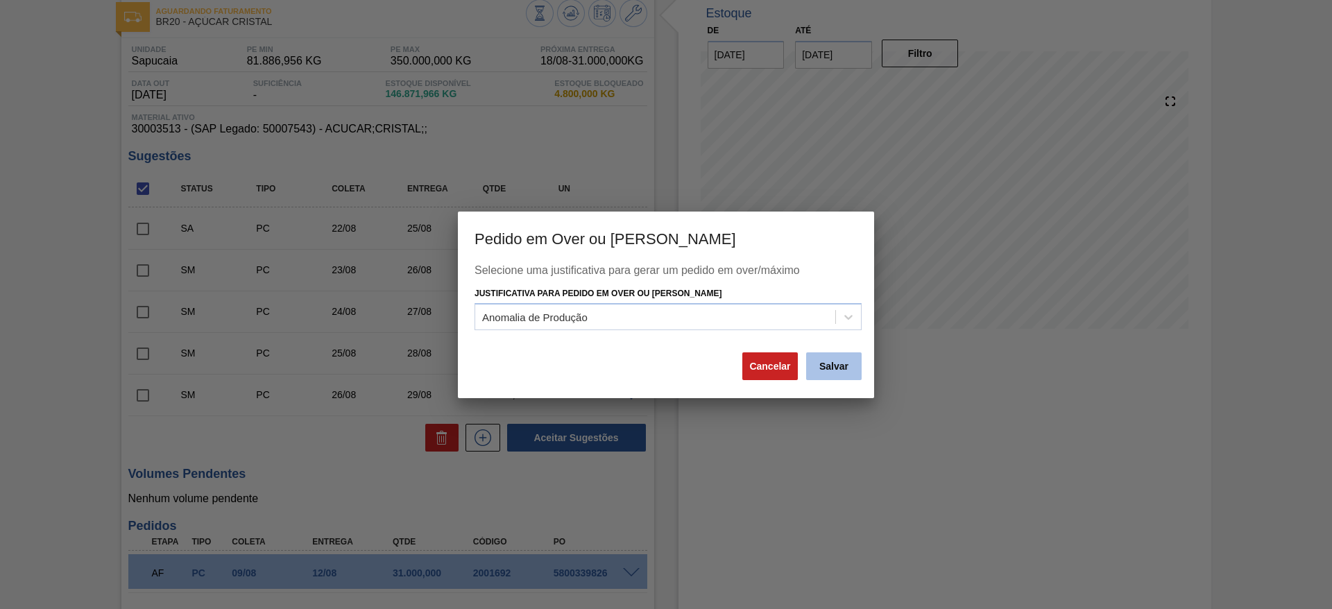
click at [845, 368] on button "Salvar" at bounding box center [833, 366] width 55 height 28
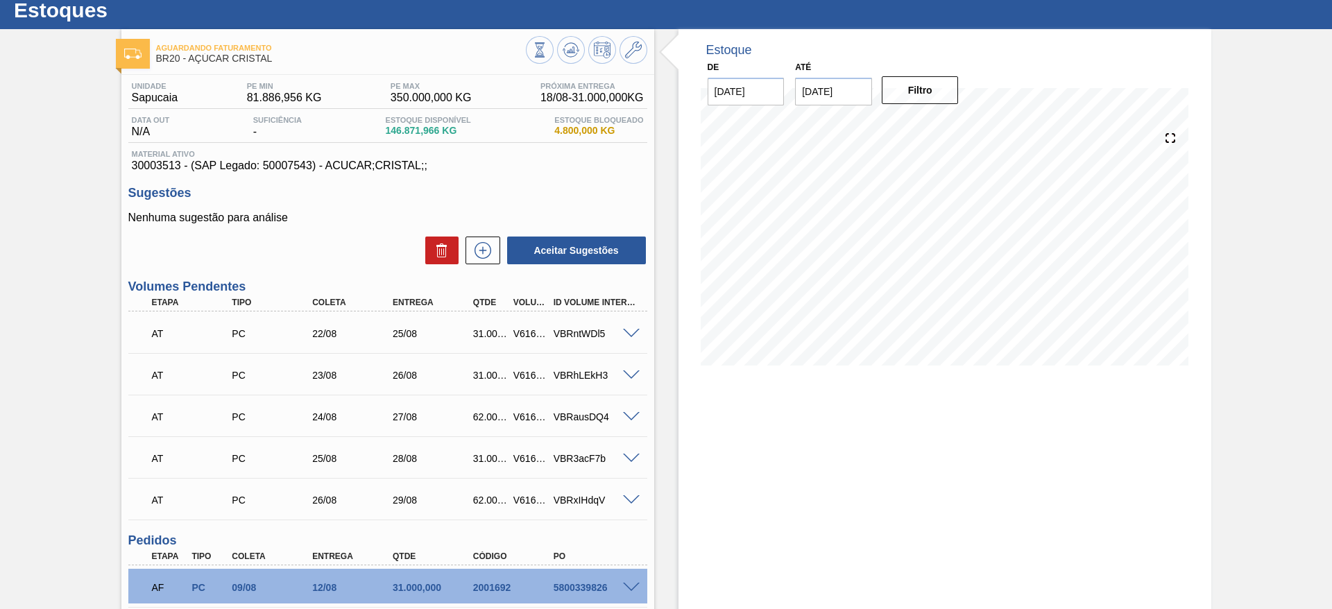
scroll to position [0, 0]
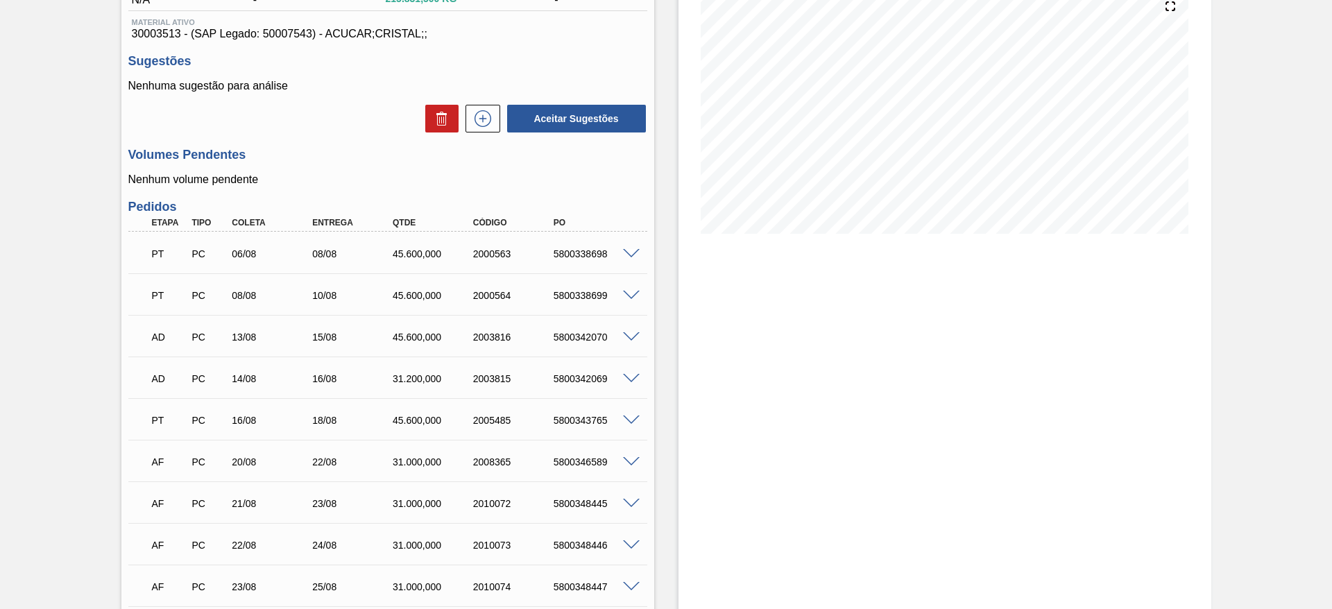
scroll to position [175, 0]
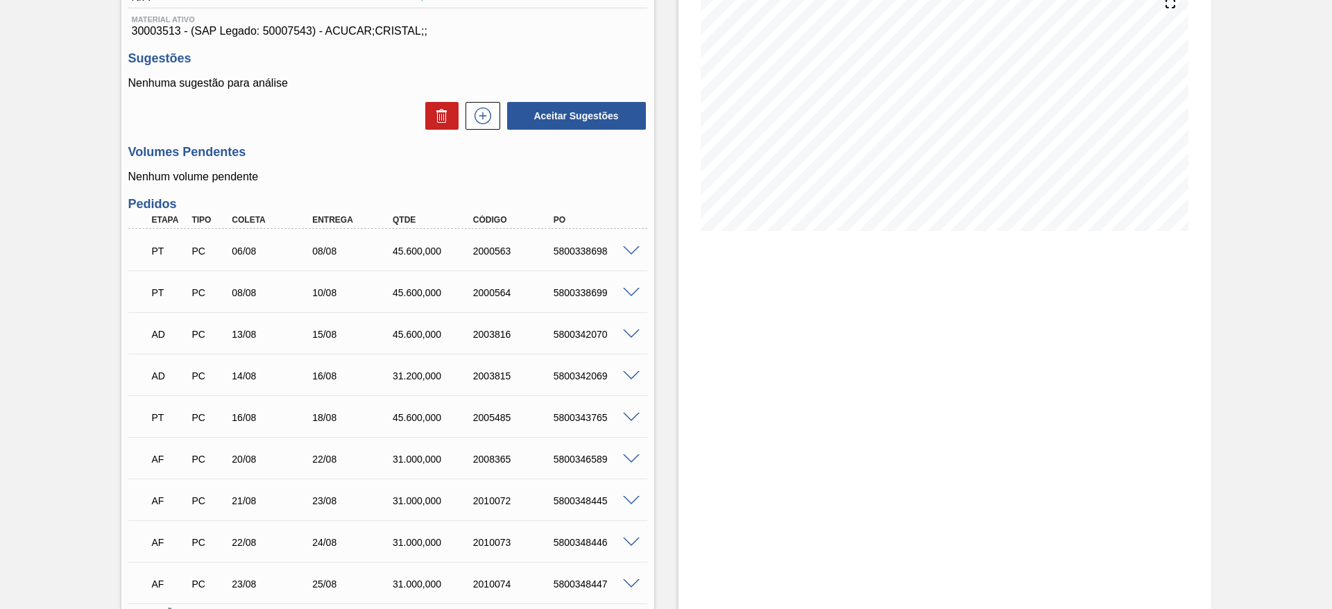
click at [322, 357] on div "AD PC 14/08 16/08 31.200,000 2003815 5800342069" at bounding box center [387, 374] width 519 height 35
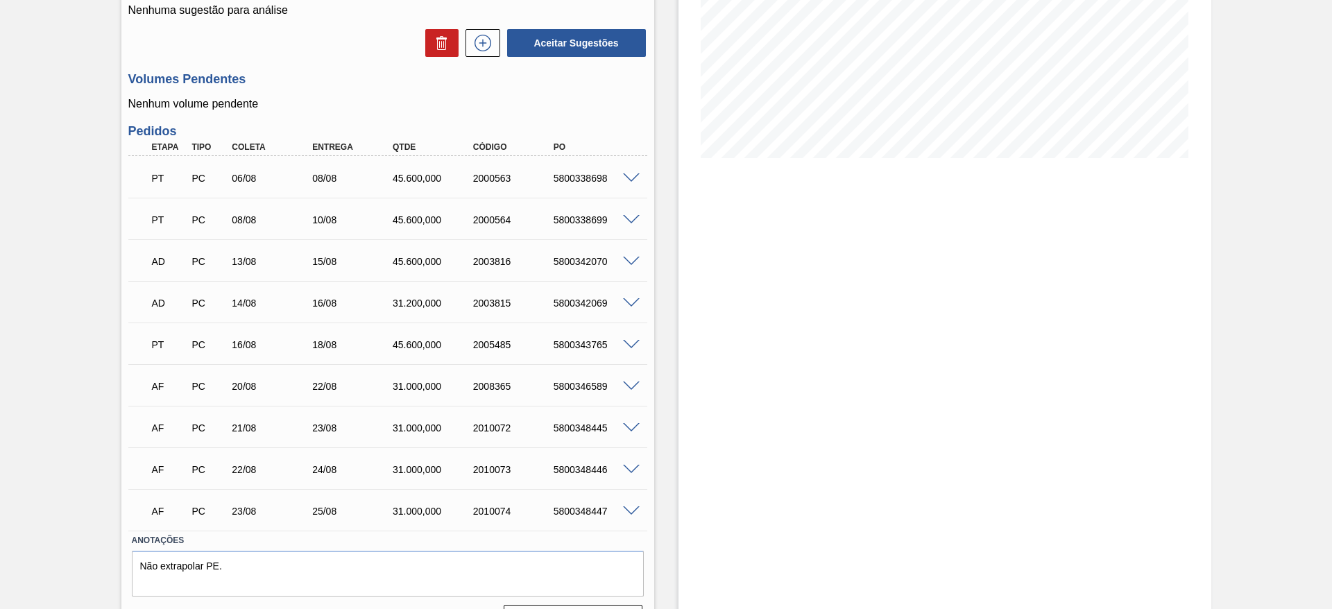
scroll to position [243, 0]
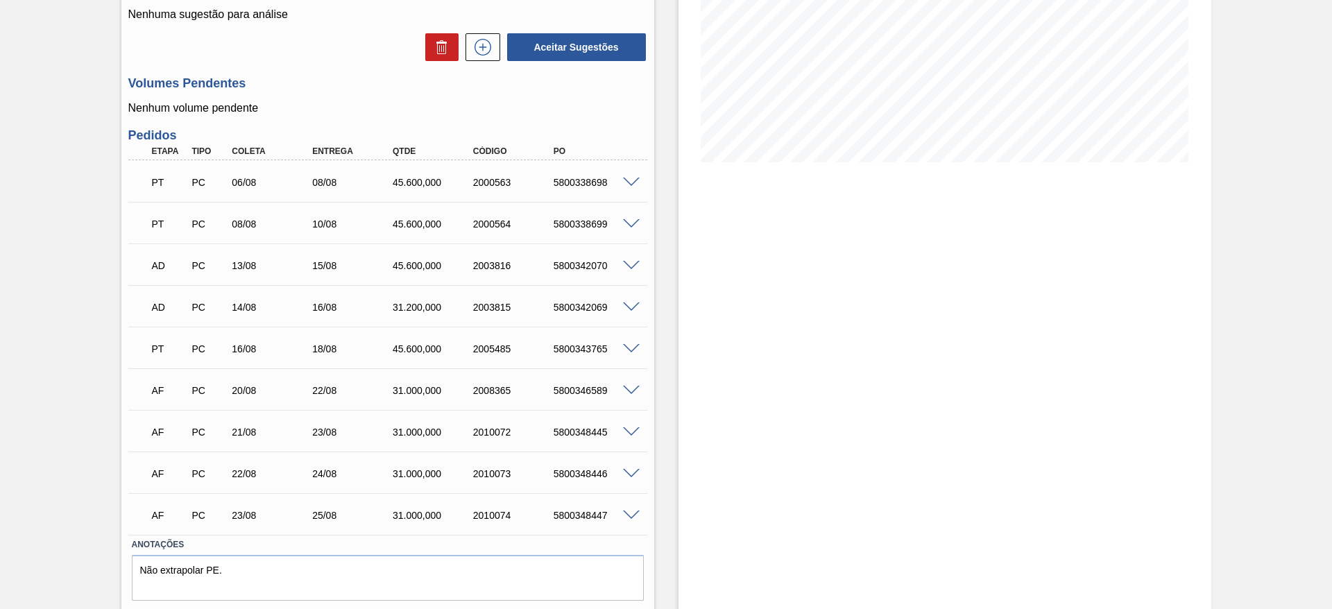
click at [627, 516] on span at bounding box center [631, 515] width 17 height 10
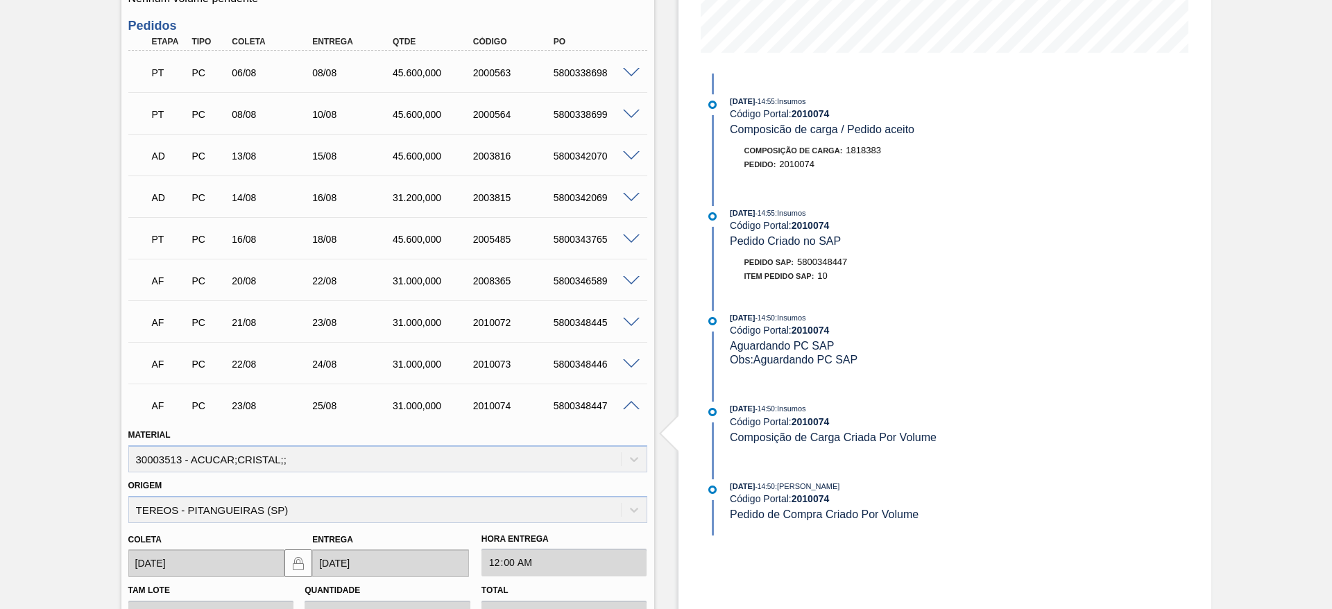
scroll to position [401, 0]
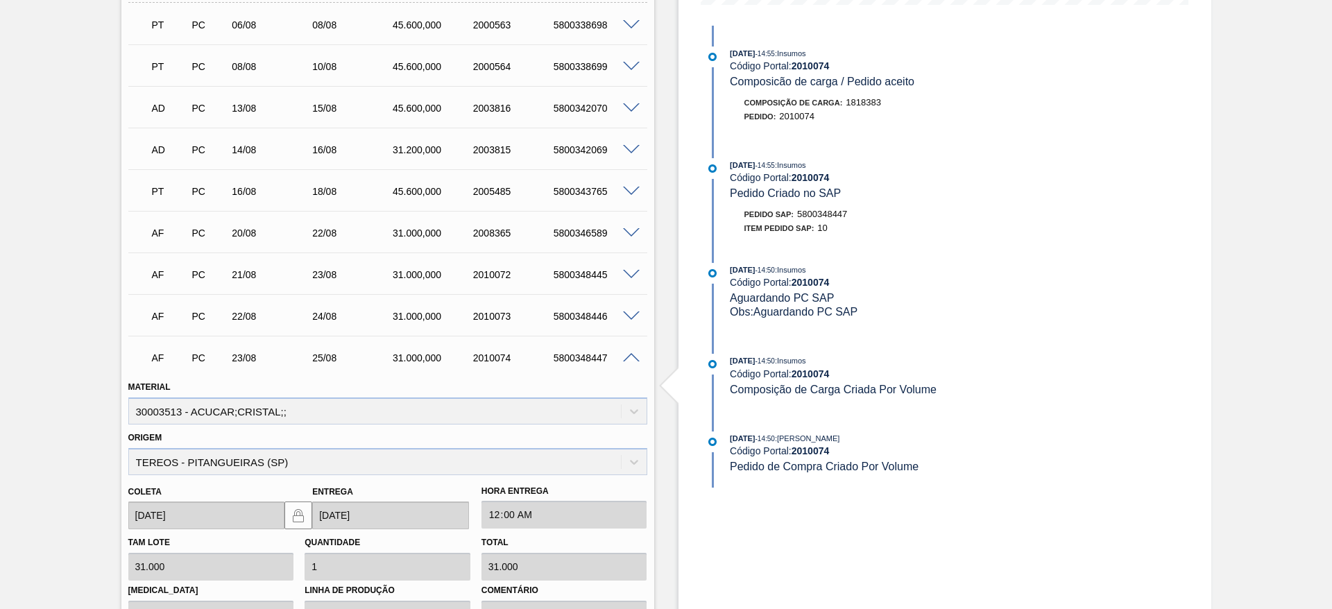
click at [633, 313] on span at bounding box center [631, 316] width 17 height 10
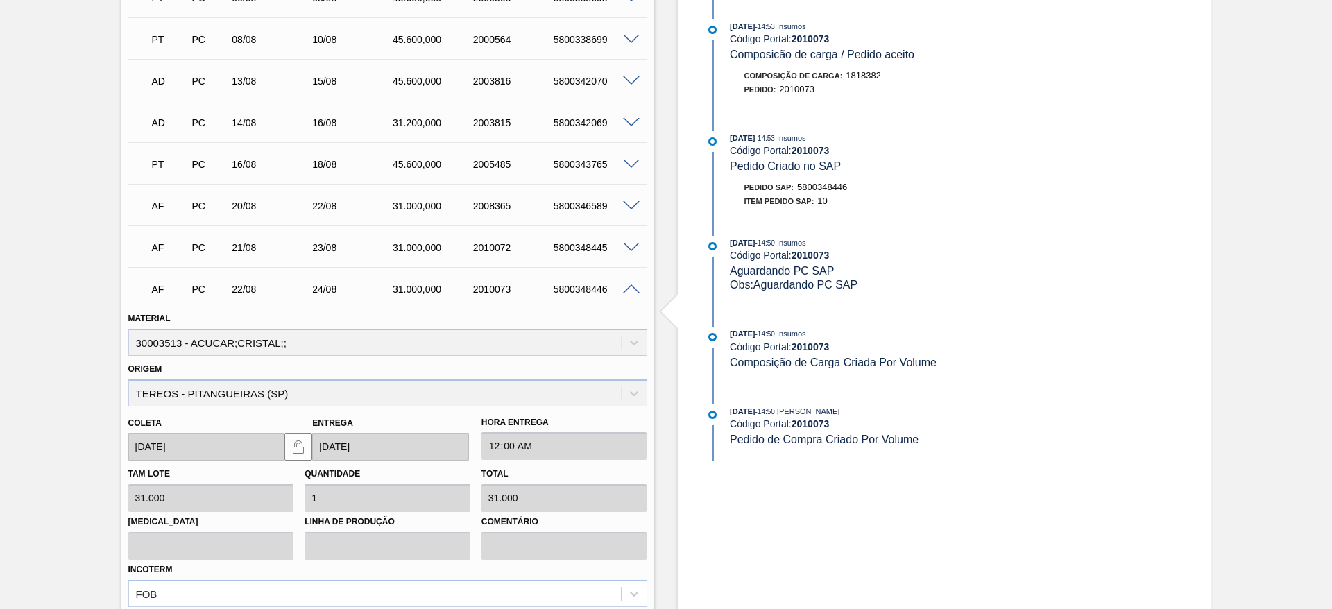
scroll to position [619, 0]
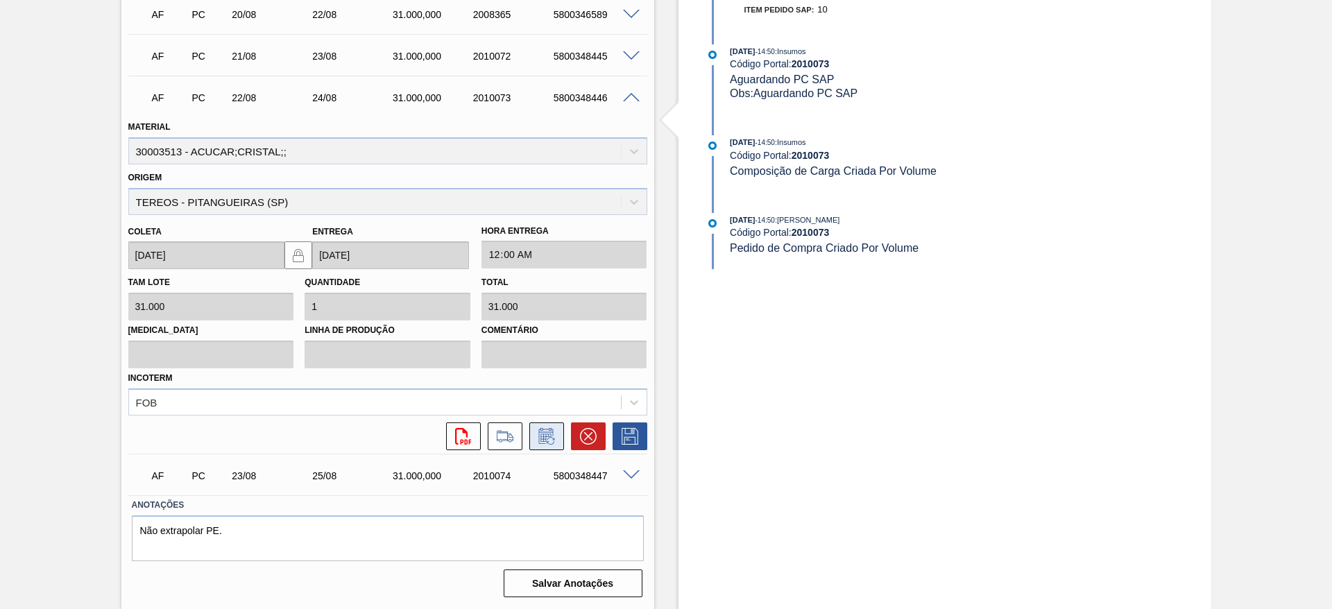
click at [544, 442] on icon at bounding box center [546, 436] width 22 height 17
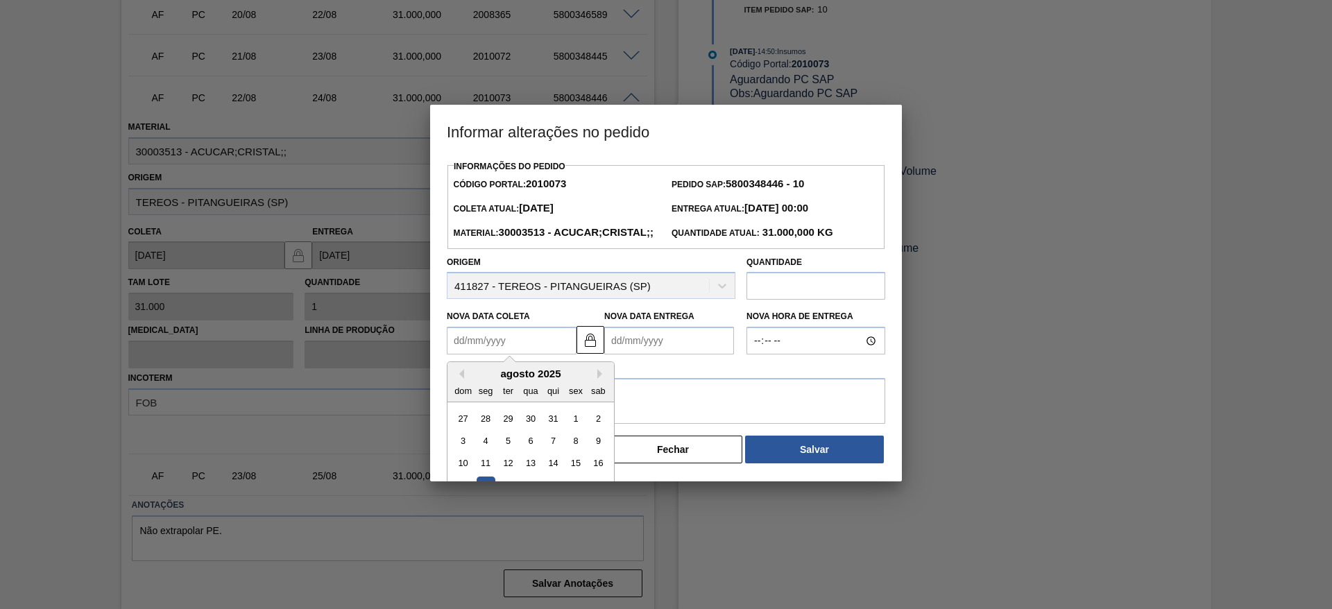
click at [485, 354] on Coleta "Nova Data Coleta" at bounding box center [512, 341] width 130 height 28
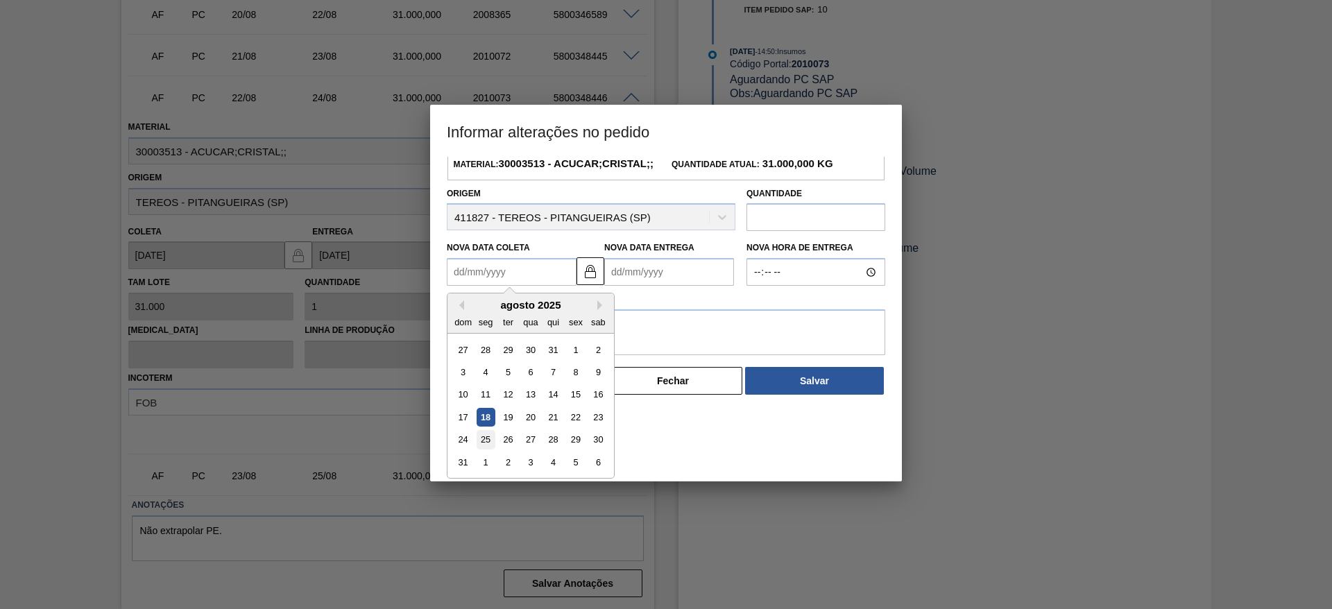
click at [490, 449] on div "25" at bounding box center [485, 440] width 19 height 19
type Coleta "[DATE]"
type Entrega "[DATE]"
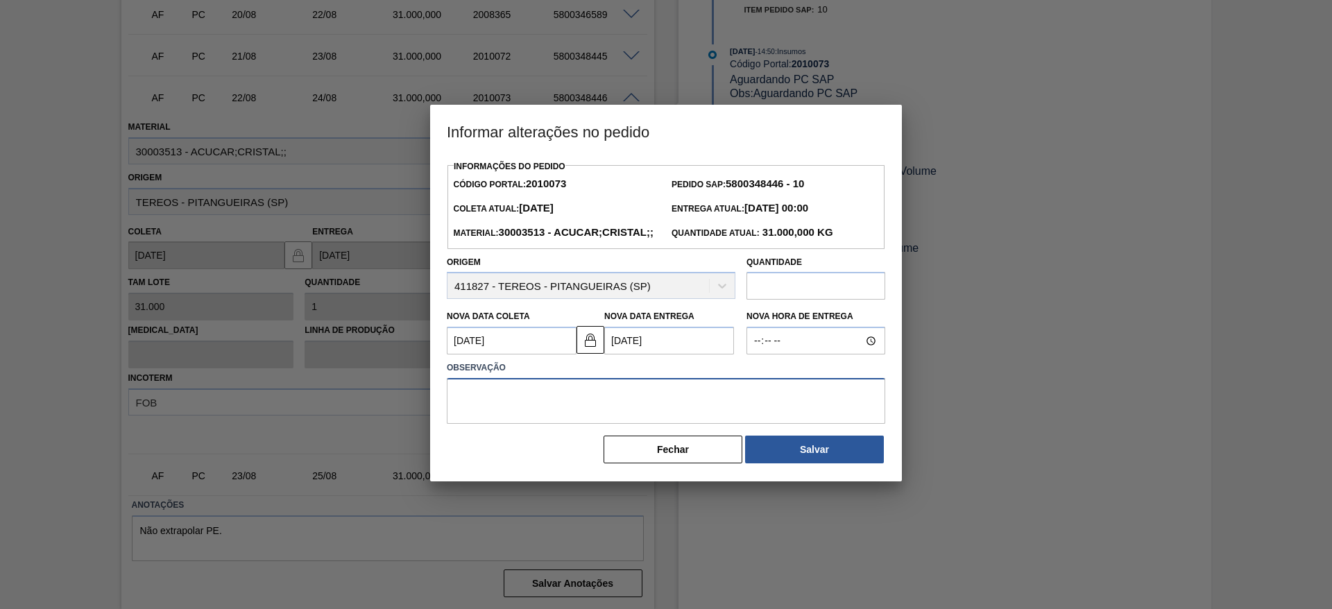
click at [660, 419] on textarea at bounding box center [666, 401] width 438 height 46
type textarea "."
click at [829, 461] on button "Salvar" at bounding box center [814, 450] width 139 height 28
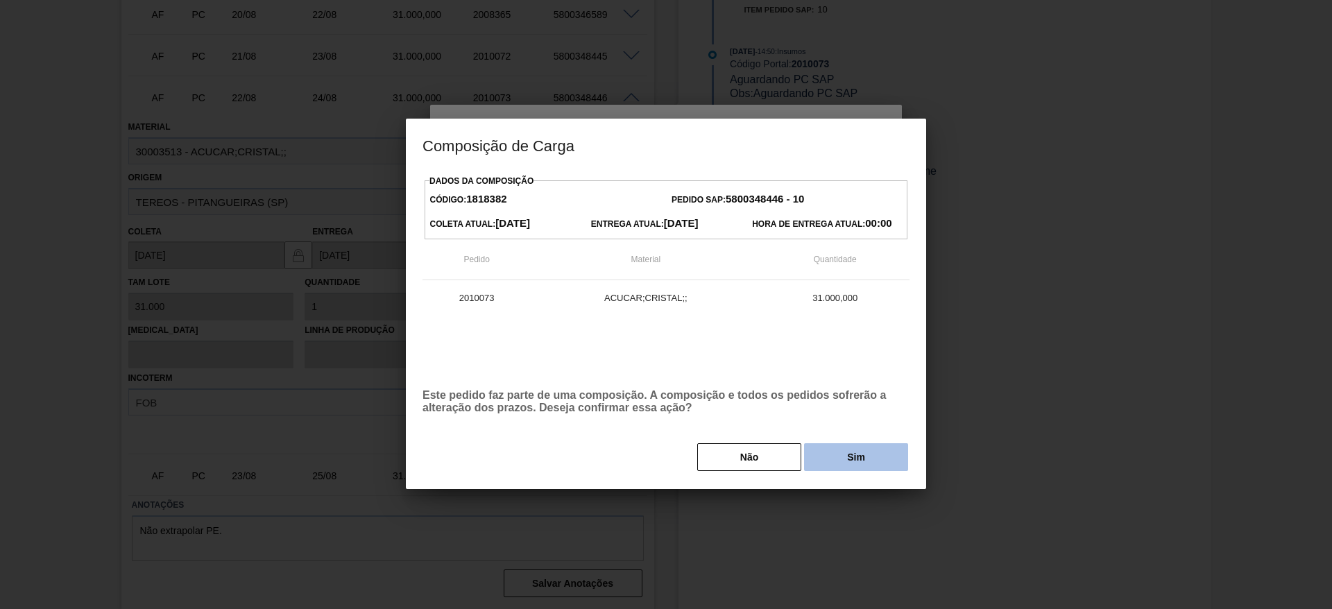
click at [843, 461] on button "Sim" at bounding box center [856, 457] width 104 height 28
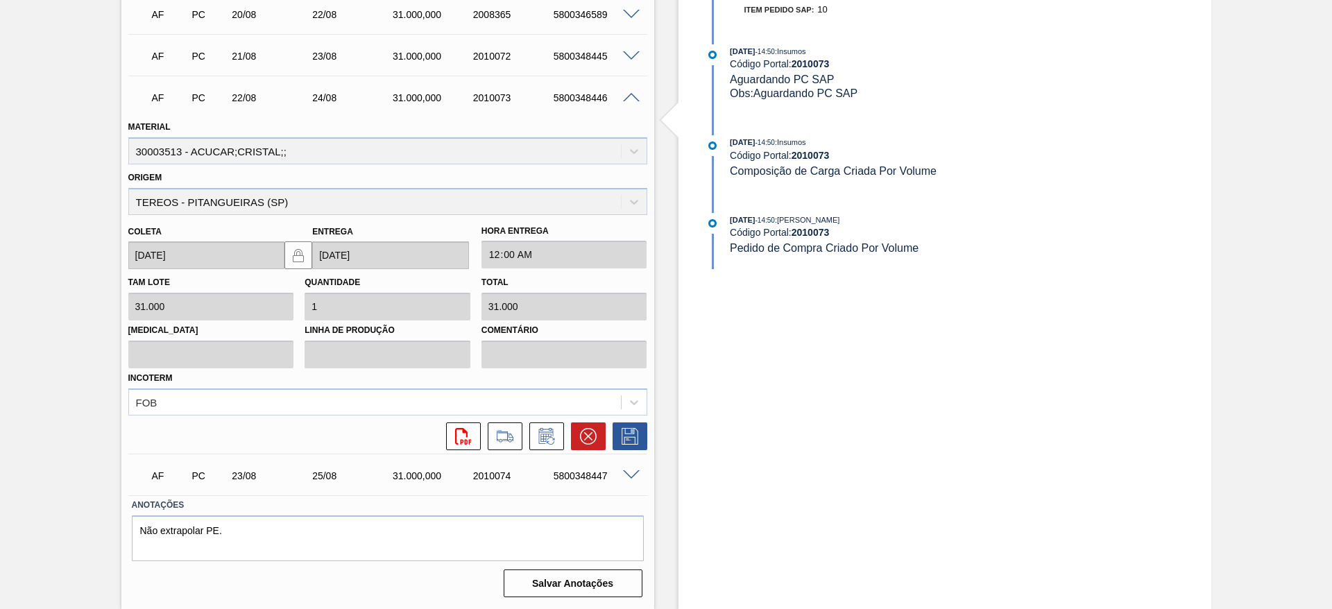
scroll to position [87, 0]
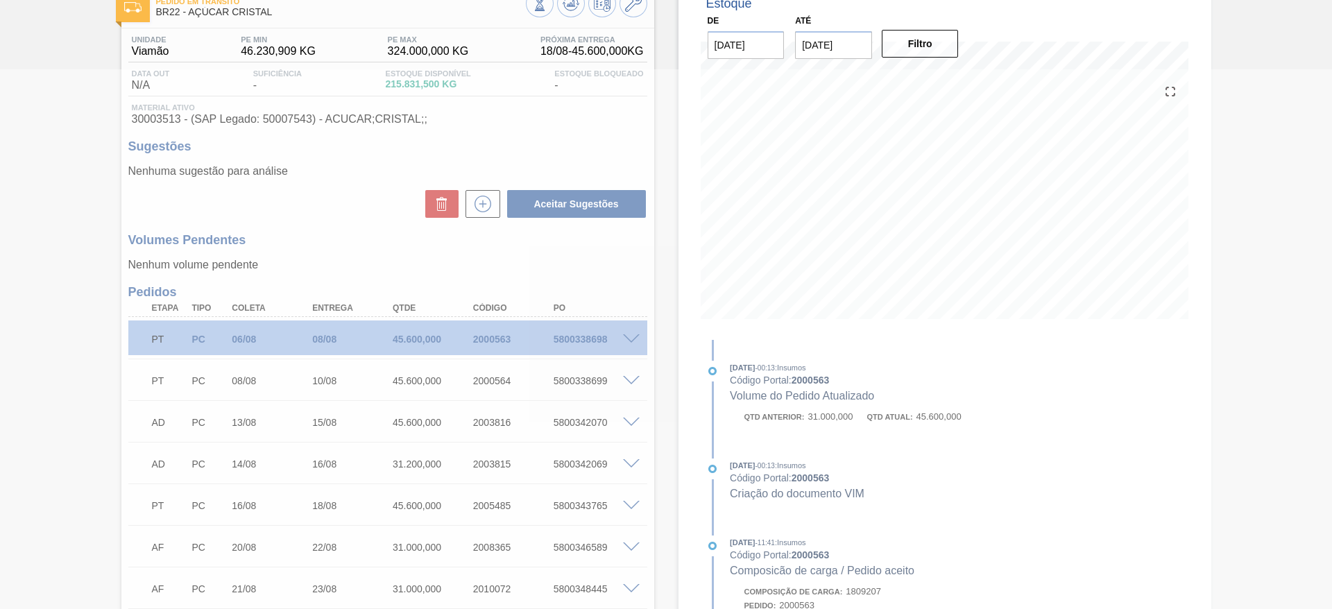
type input "."
type input "25/08/2025"
type input "27/08/2025"
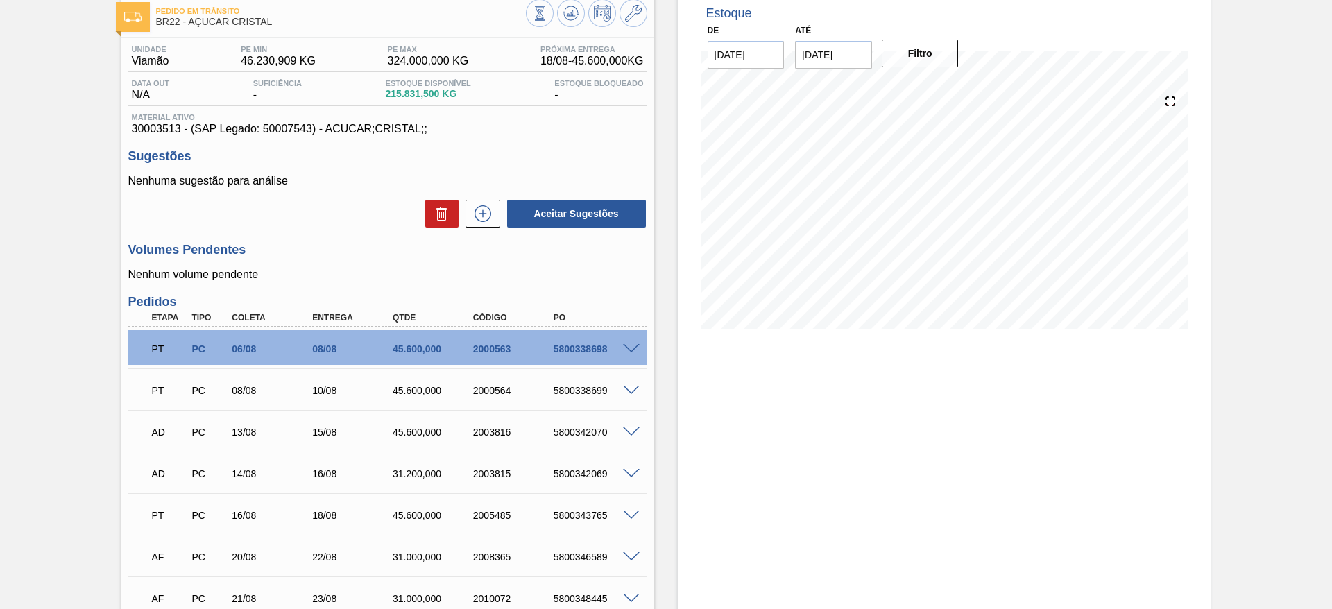
scroll to position [75, 0]
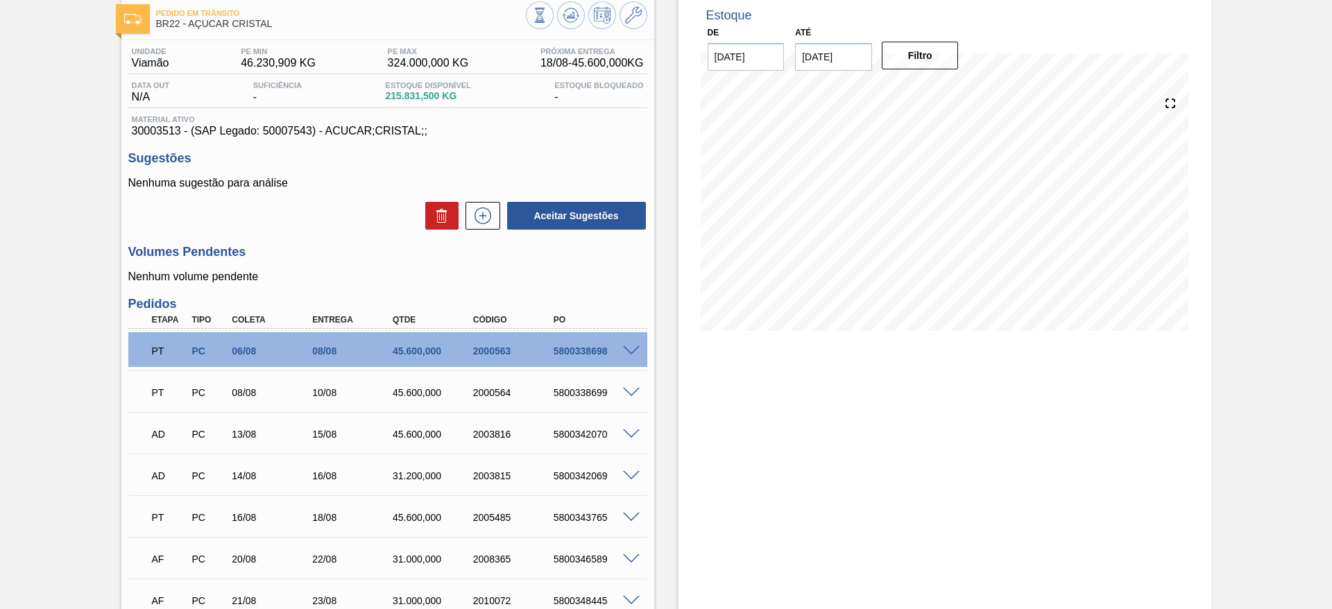
click at [632, 352] on span at bounding box center [631, 351] width 17 height 10
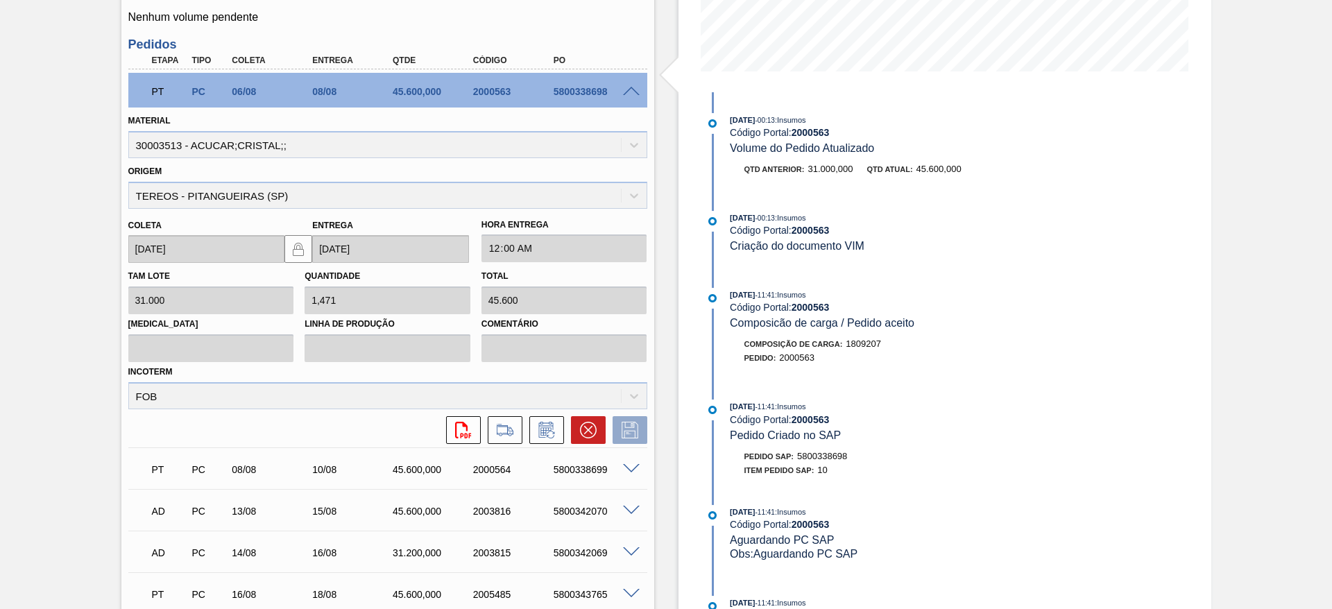
scroll to position [338, 0]
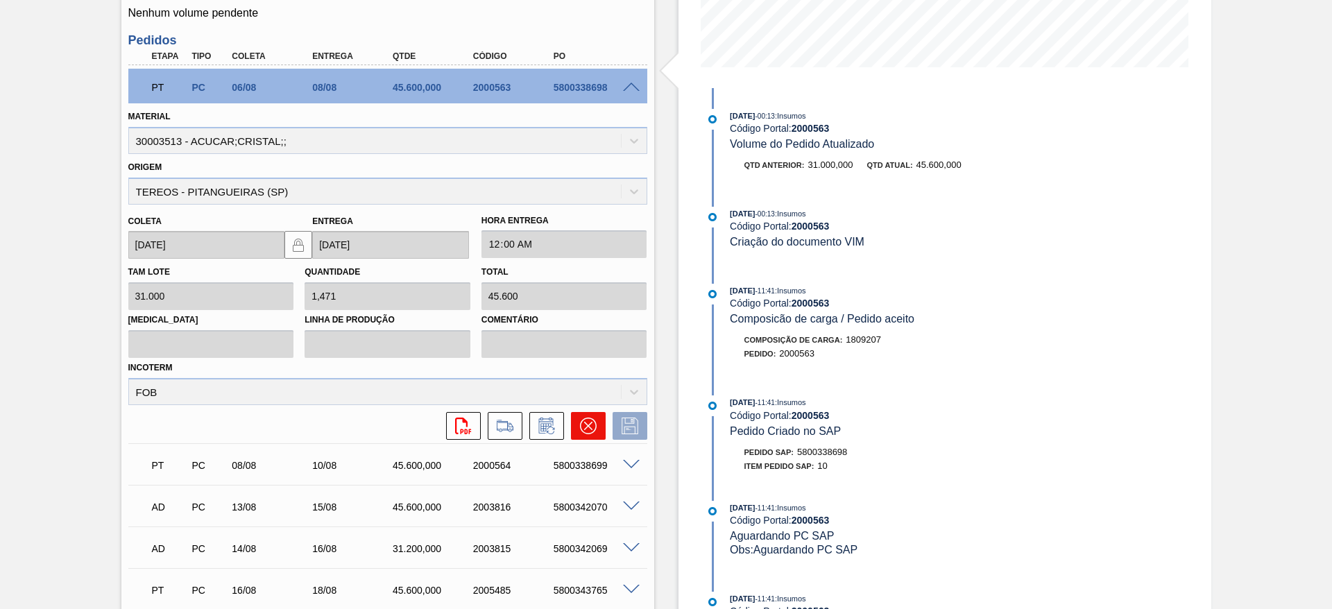
click at [578, 433] on button at bounding box center [588, 426] width 35 height 28
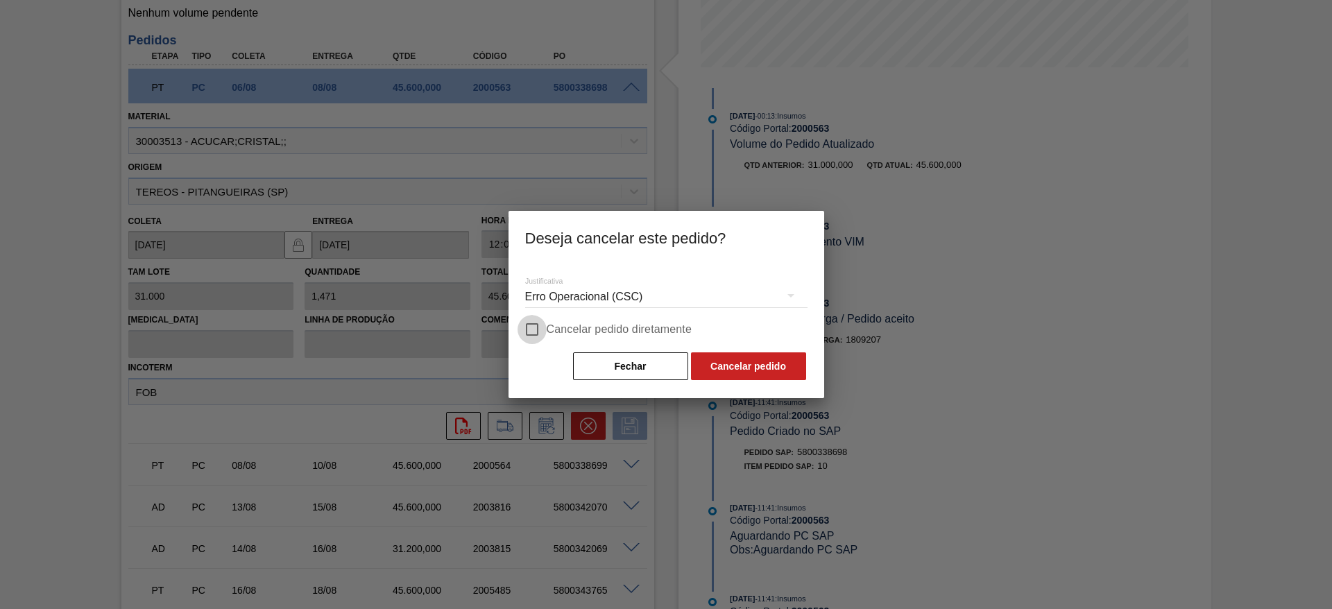
click at [530, 336] on input "Cancelar pedido diretamente" at bounding box center [531, 329] width 29 height 29
checkbox input "true"
click at [748, 365] on button "Cancelar pedido" at bounding box center [748, 366] width 115 height 28
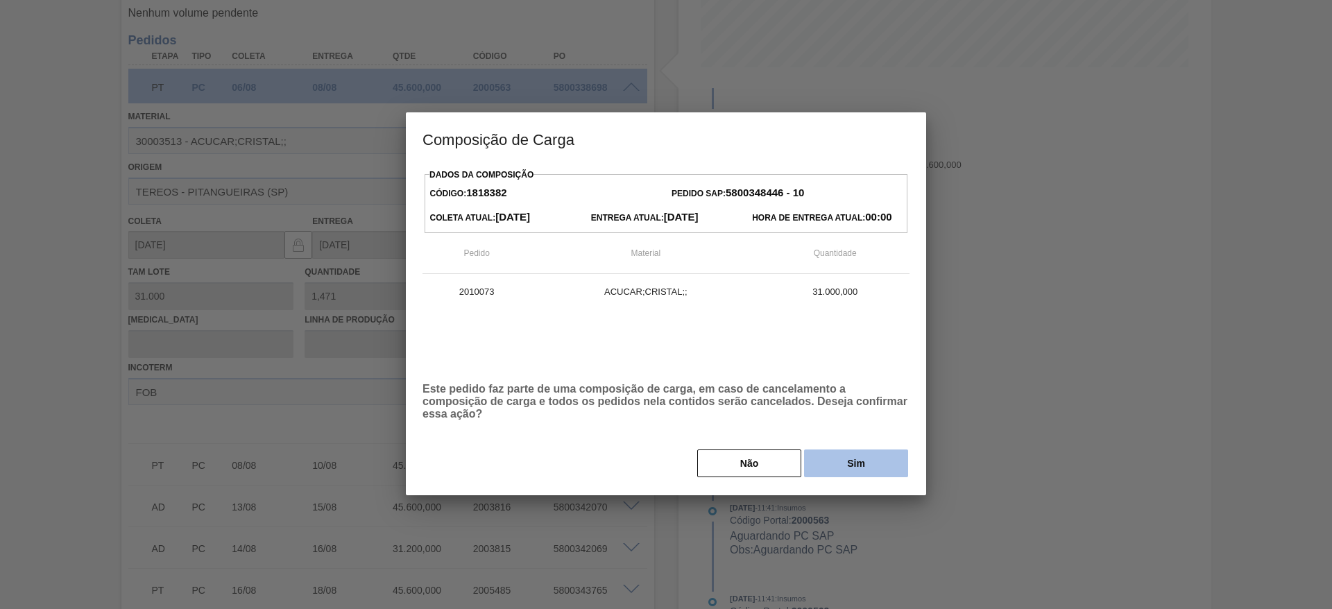
click at [840, 456] on button "Sim" at bounding box center [856, 463] width 104 height 28
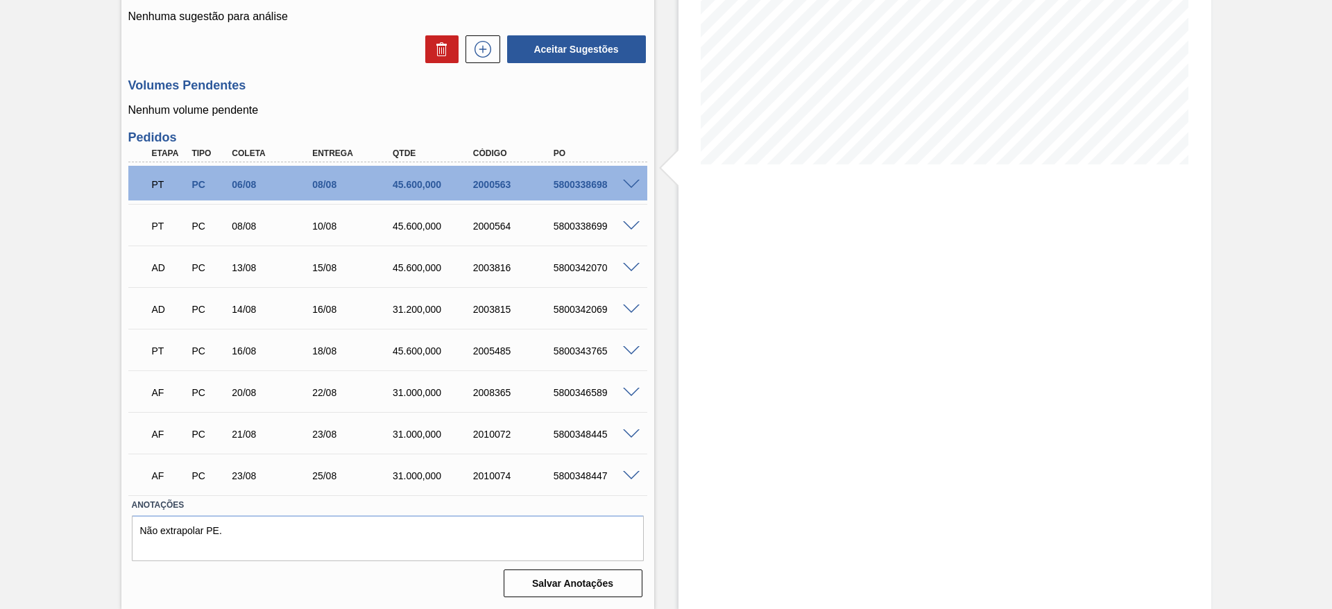
scroll to position [0, 0]
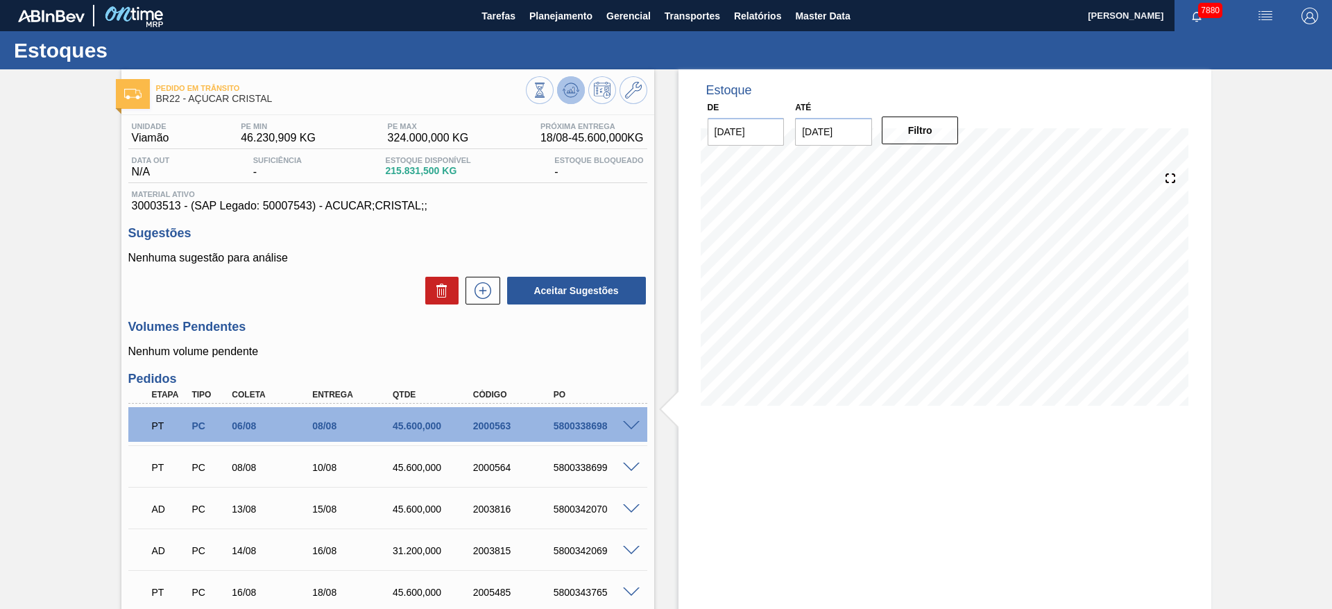
click at [547, 88] on icon at bounding box center [539, 90] width 15 height 15
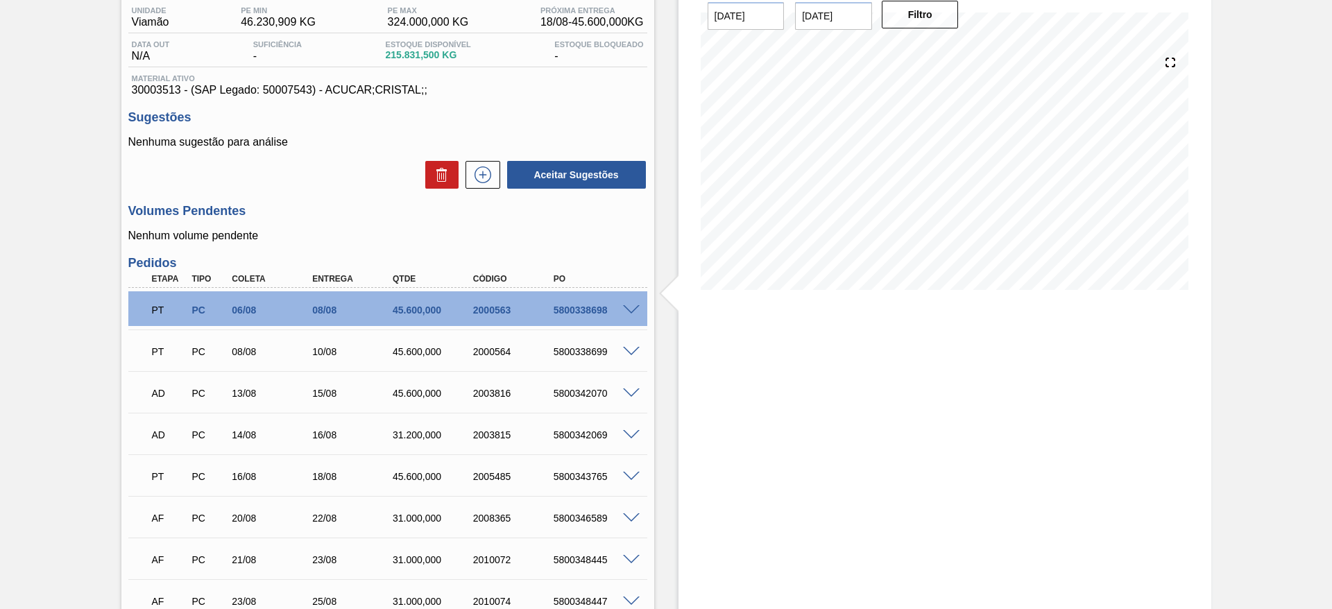
click at [627, 306] on span at bounding box center [631, 310] width 17 height 10
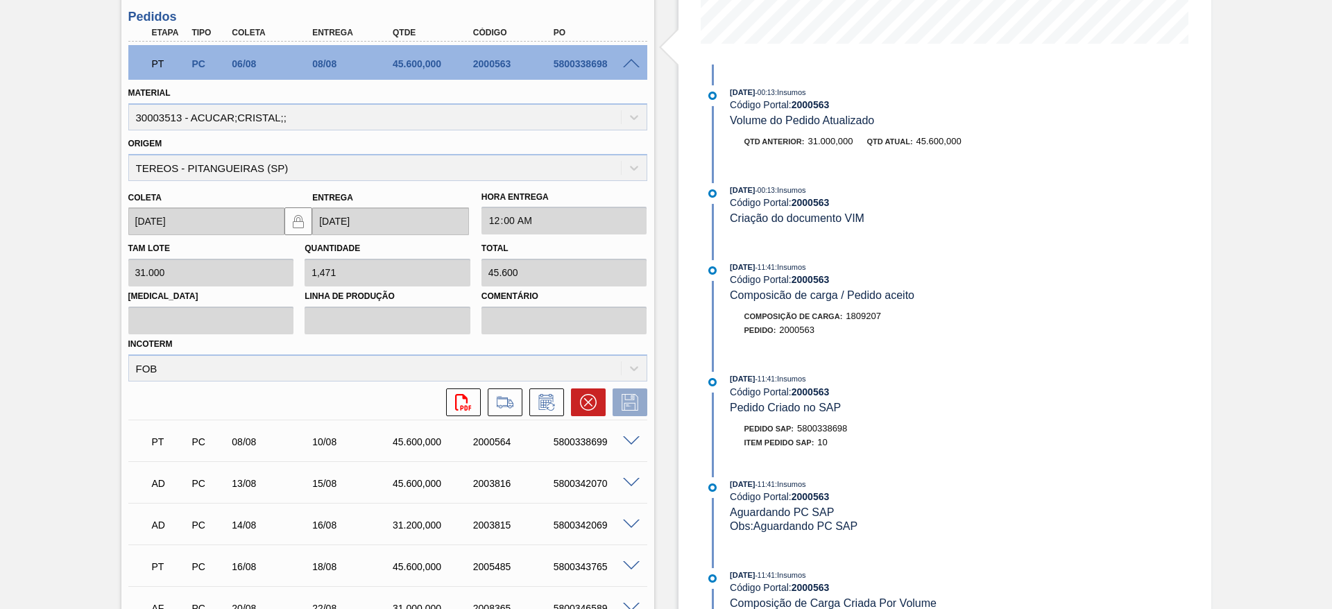
scroll to position [366, 0]
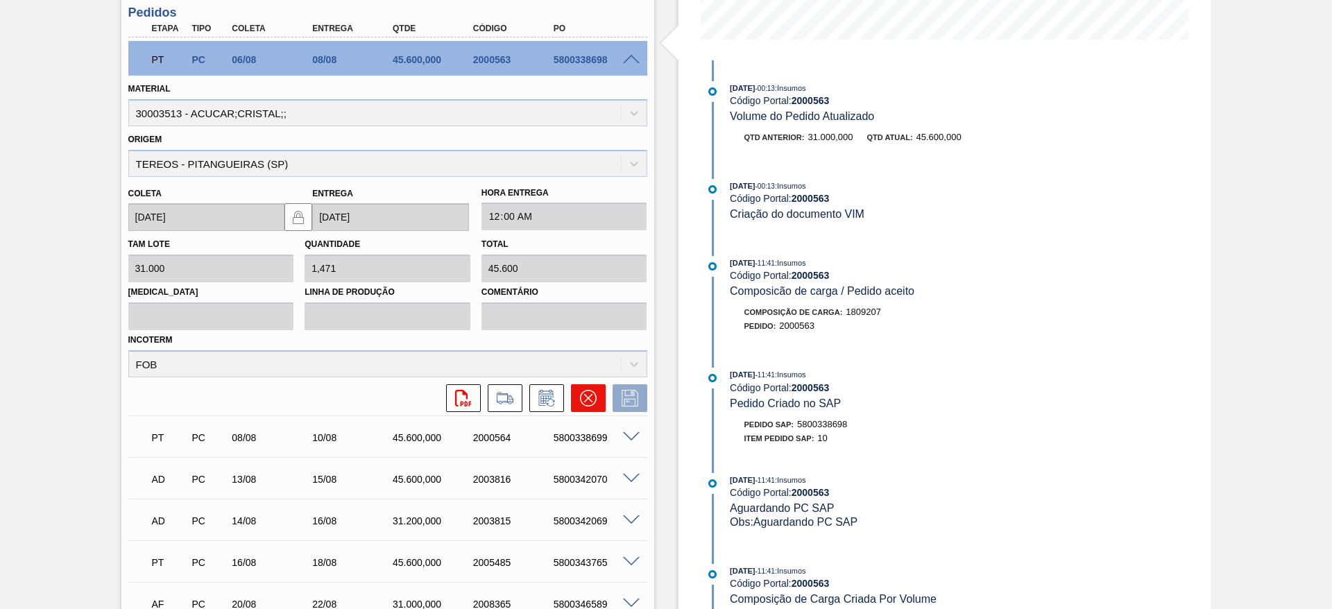
click at [588, 398] on icon at bounding box center [588, 398] width 17 height 17
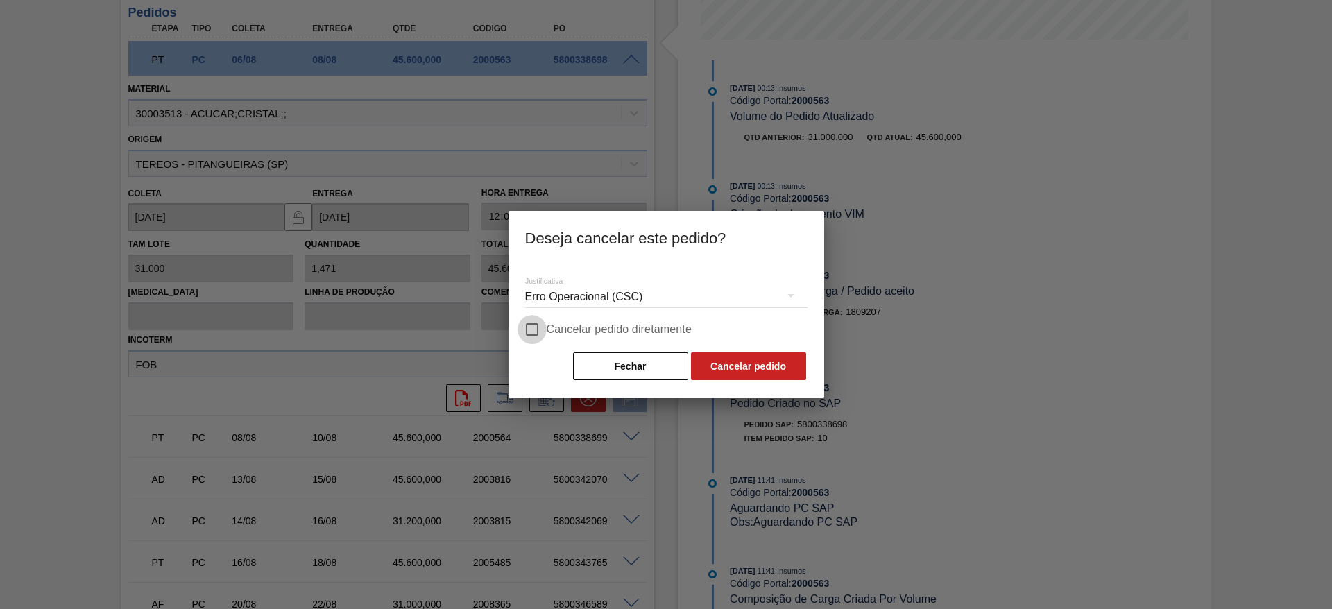
click at [538, 338] on input "Cancelar pedido diretamente" at bounding box center [531, 329] width 29 height 29
checkbox input "true"
click at [732, 370] on button "Cancelar pedido" at bounding box center [748, 366] width 115 height 28
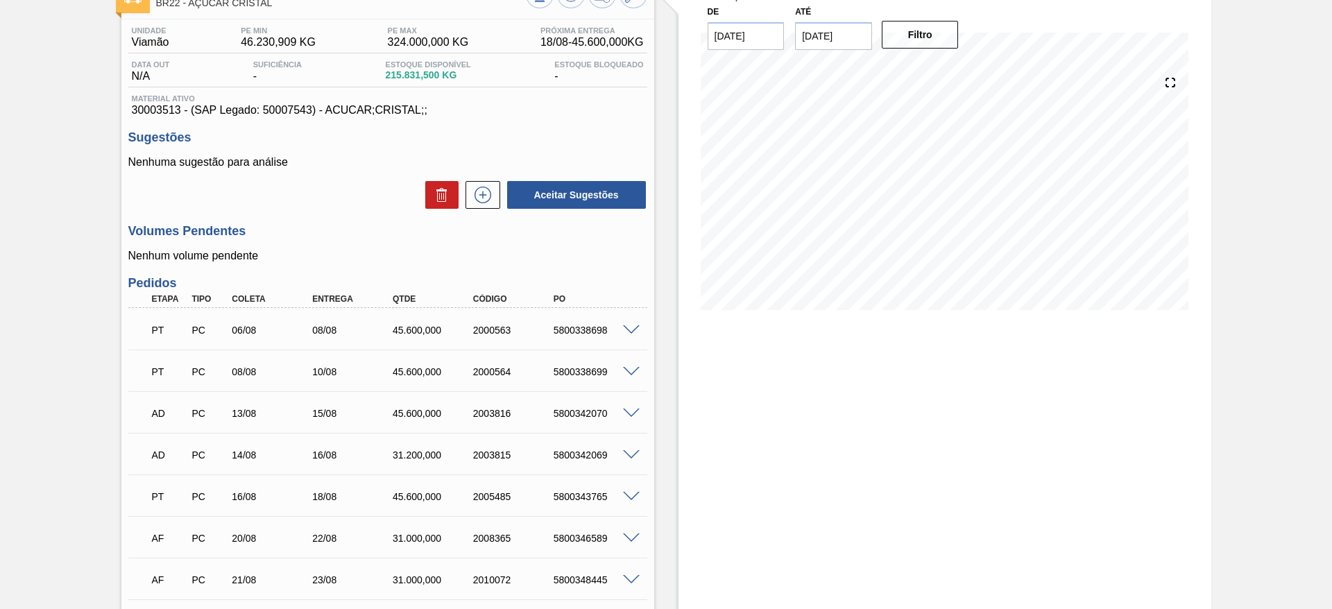
scroll to position [160, 0]
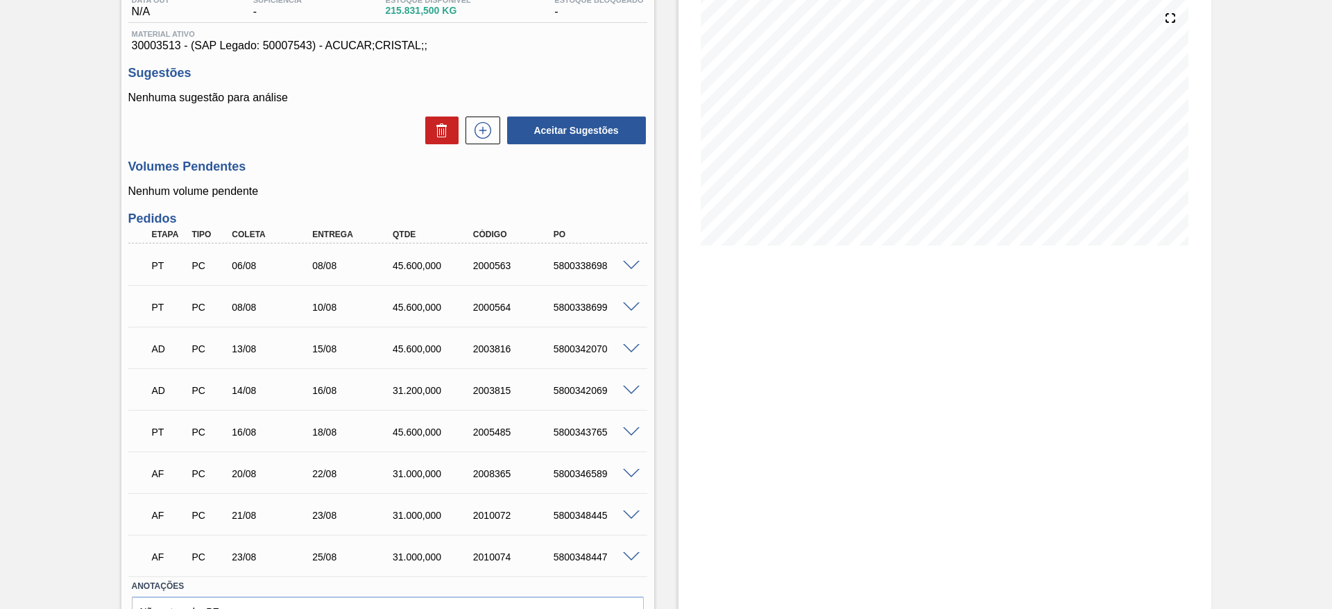
click at [644, 254] on div "PT PC 06/08 08/08 45.600,000 2000563 5800338698" at bounding box center [387, 264] width 519 height 35
click at [629, 264] on span at bounding box center [631, 266] width 17 height 10
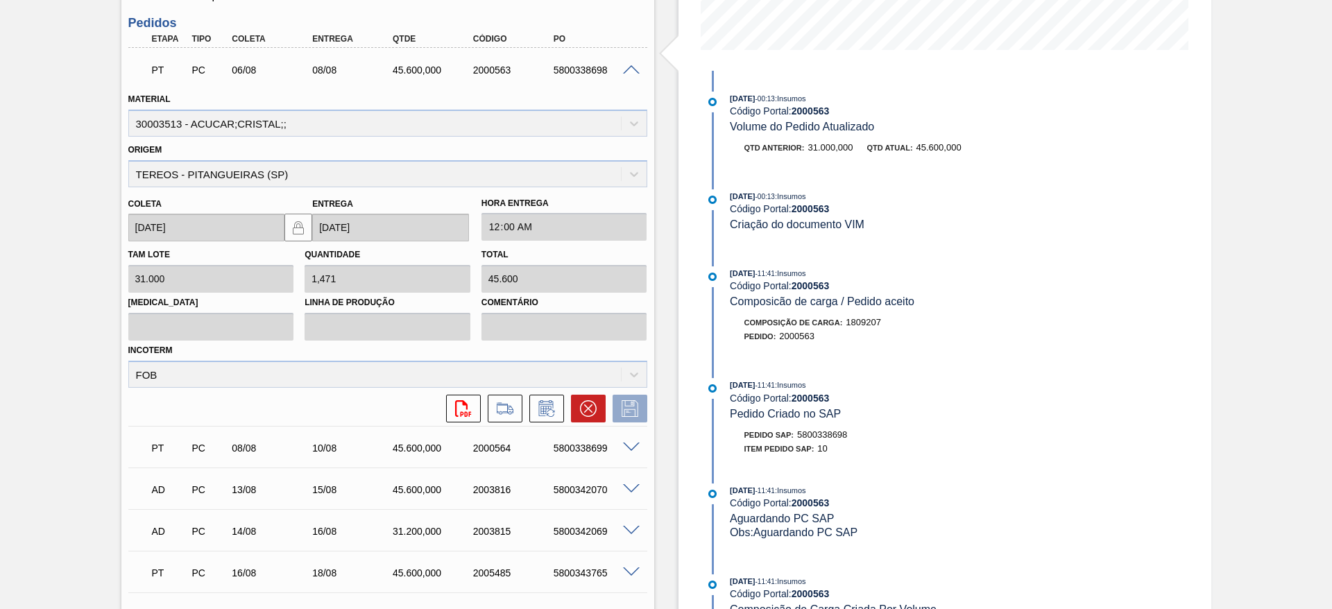
scroll to position [360, 0]
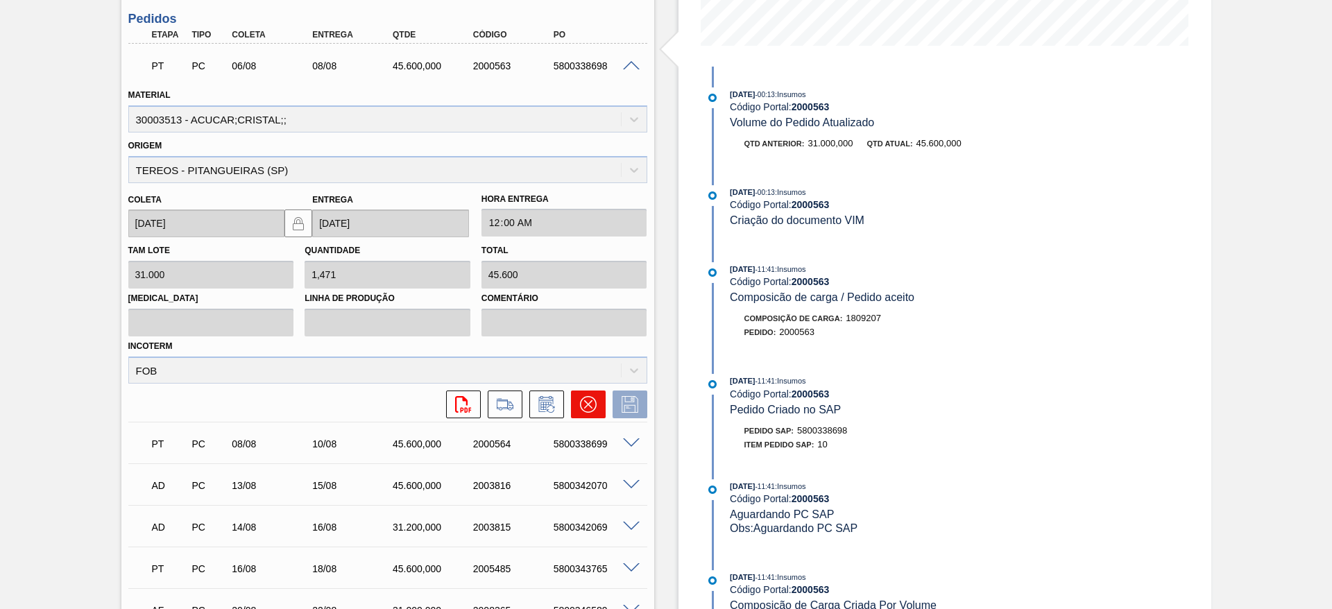
click at [587, 401] on icon at bounding box center [588, 404] width 17 height 17
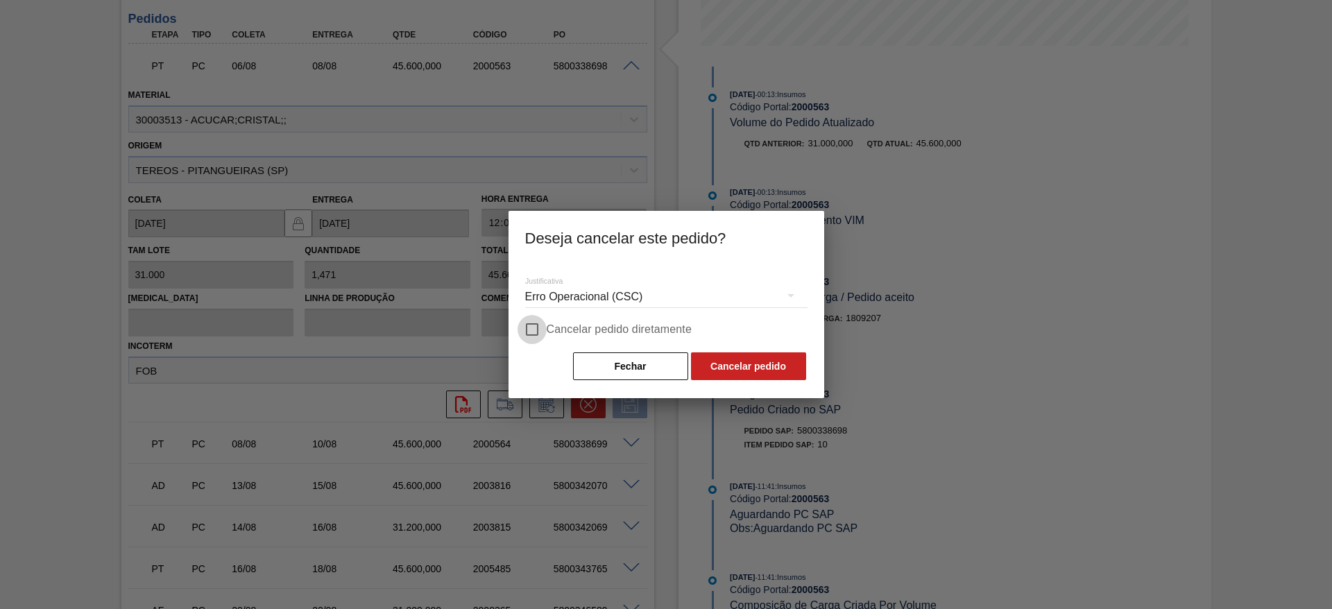
click at [541, 338] on input "Cancelar pedido diretamente" at bounding box center [531, 329] width 29 height 29
checkbox input "true"
click at [729, 359] on button "Cancelar pedido" at bounding box center [748, 366] width 115 height 28
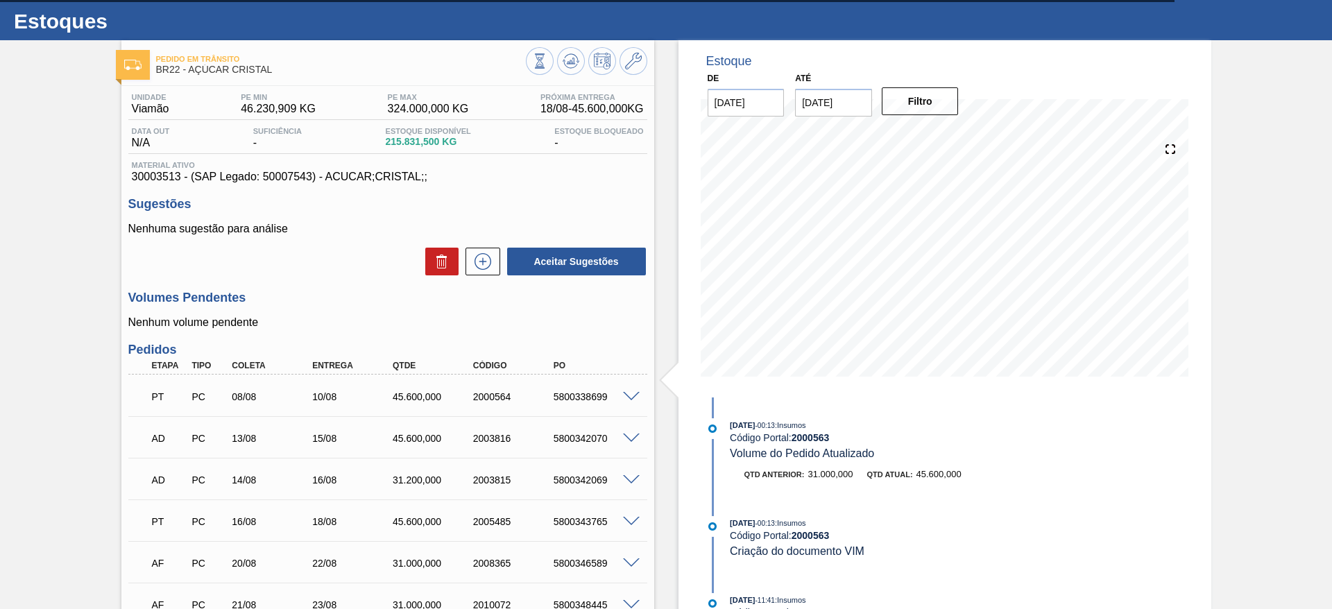
scroll to position [0, 0]
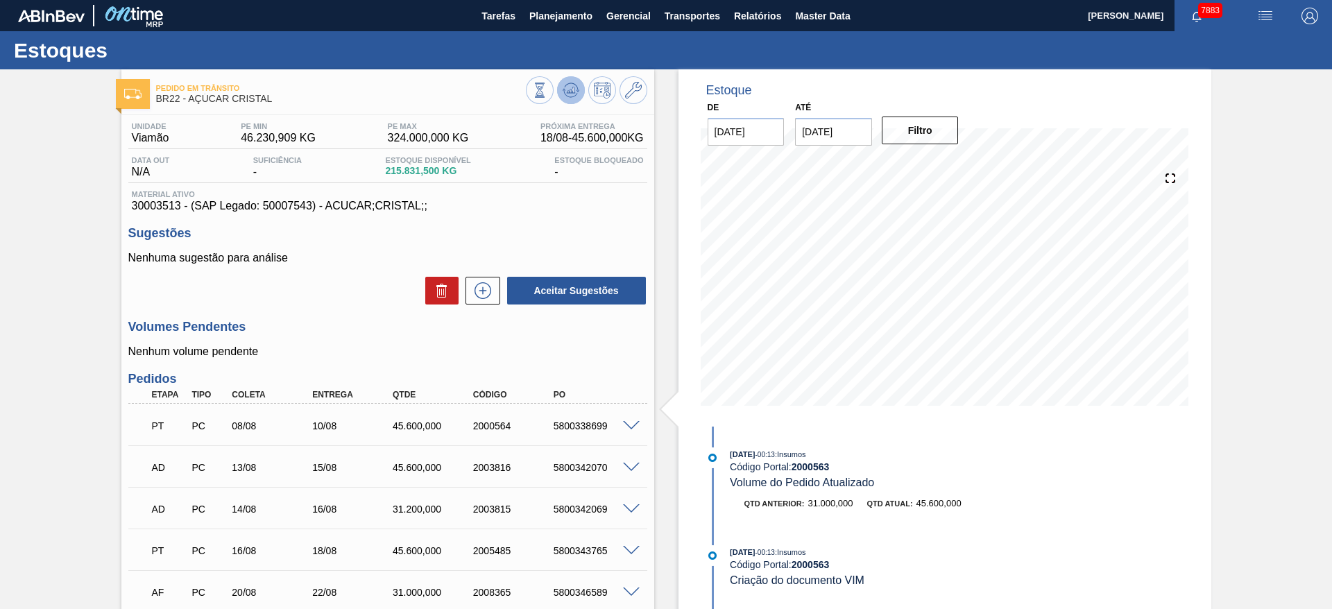
click at [547, 90] on icon at bounding box center [539, 90] width 15 height 15
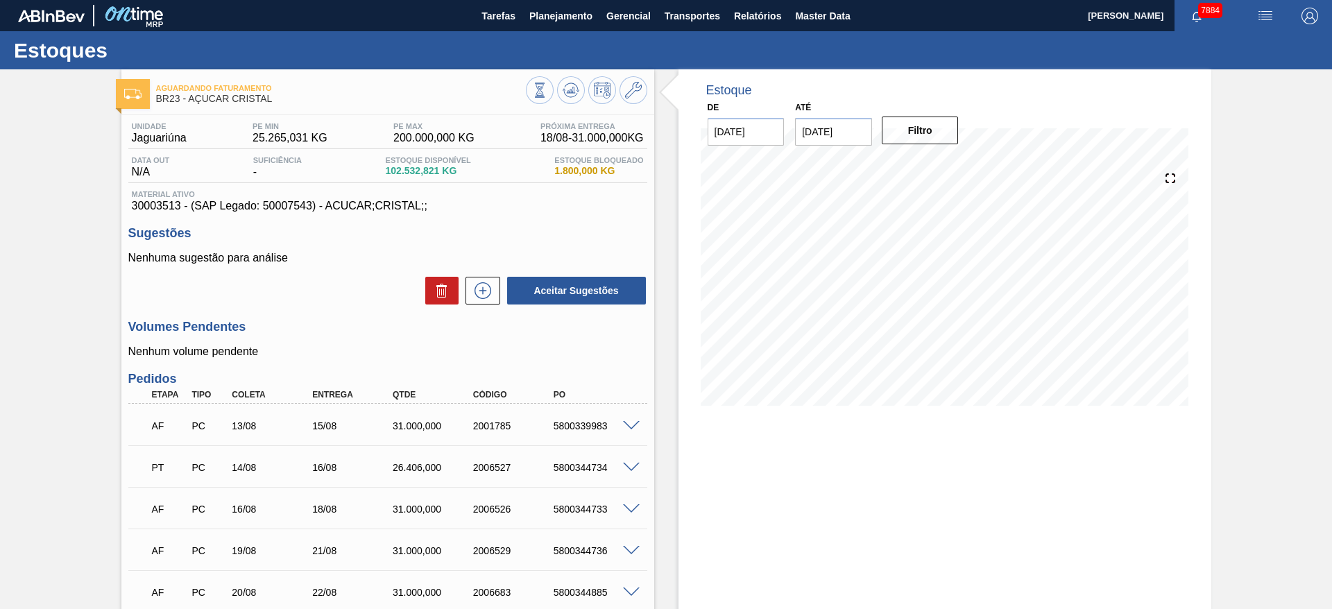
scroll to position [117, 0]
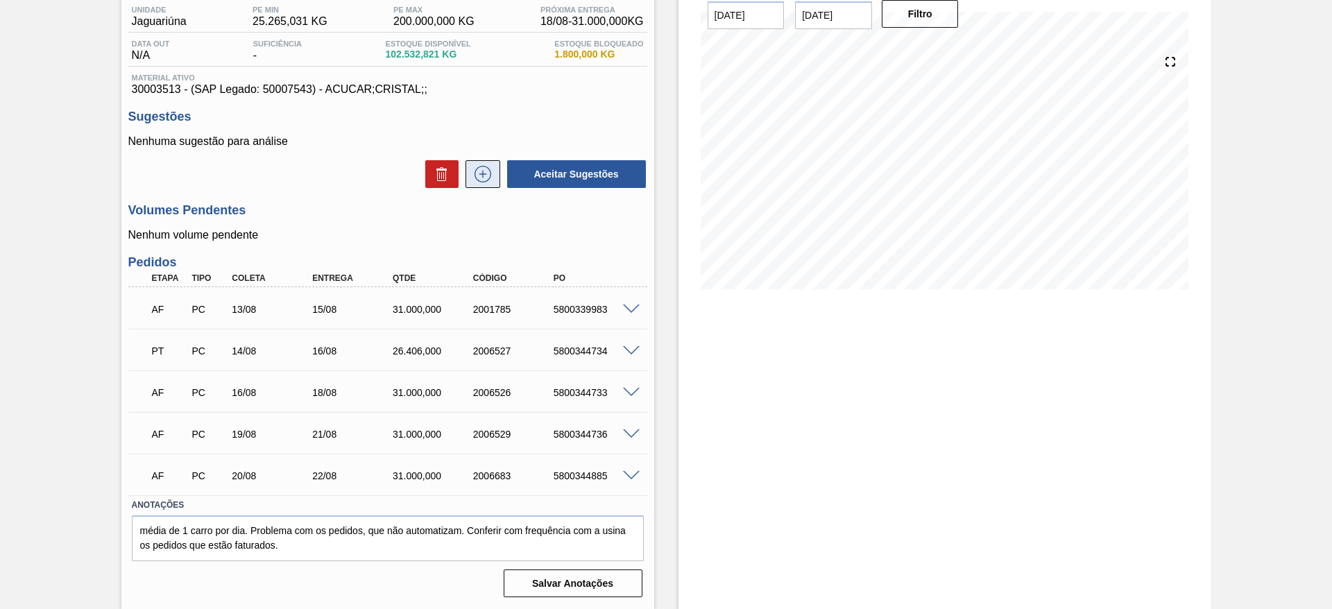
click at [484, 166] on icon at bounding box center [482, 174] width 17 height 17
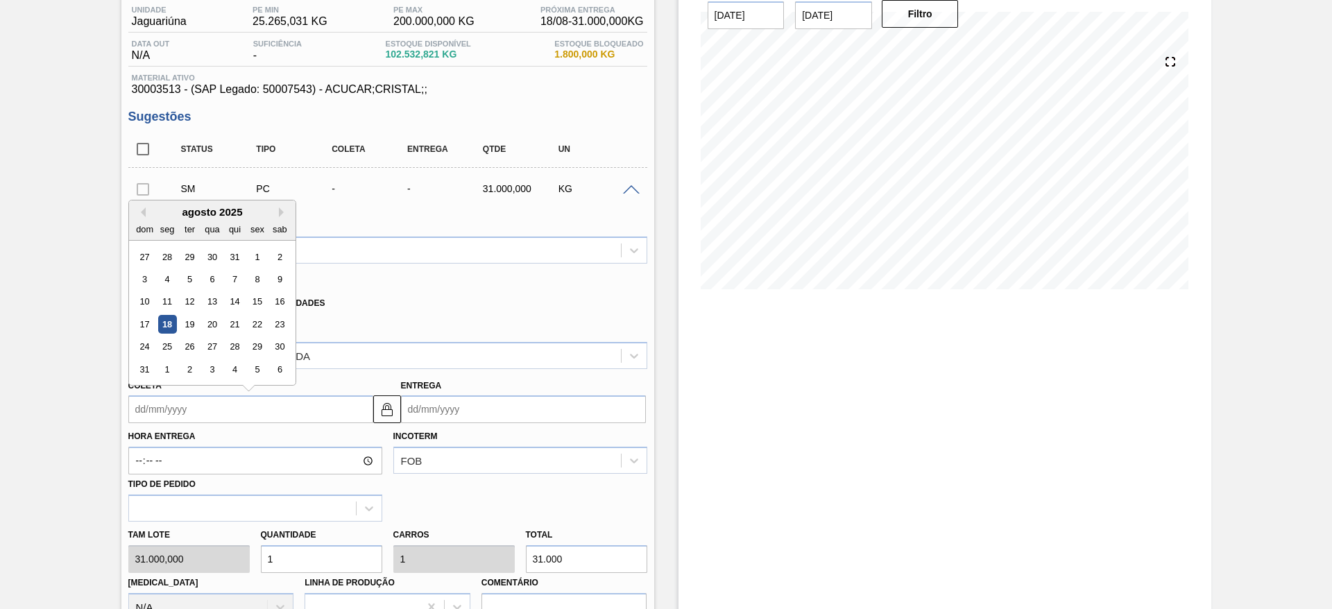
click at [155, 402] on input "Coleta" at bounding box center [250, 409] width 245 height 28
click at [178, 215] on div "agosto 2025" at bounding box center [212, 212] width 166 height 12
click at [220, 331] on div "20" at bounding box center [212, 324] width 19 height 19
type input "[DATE]"
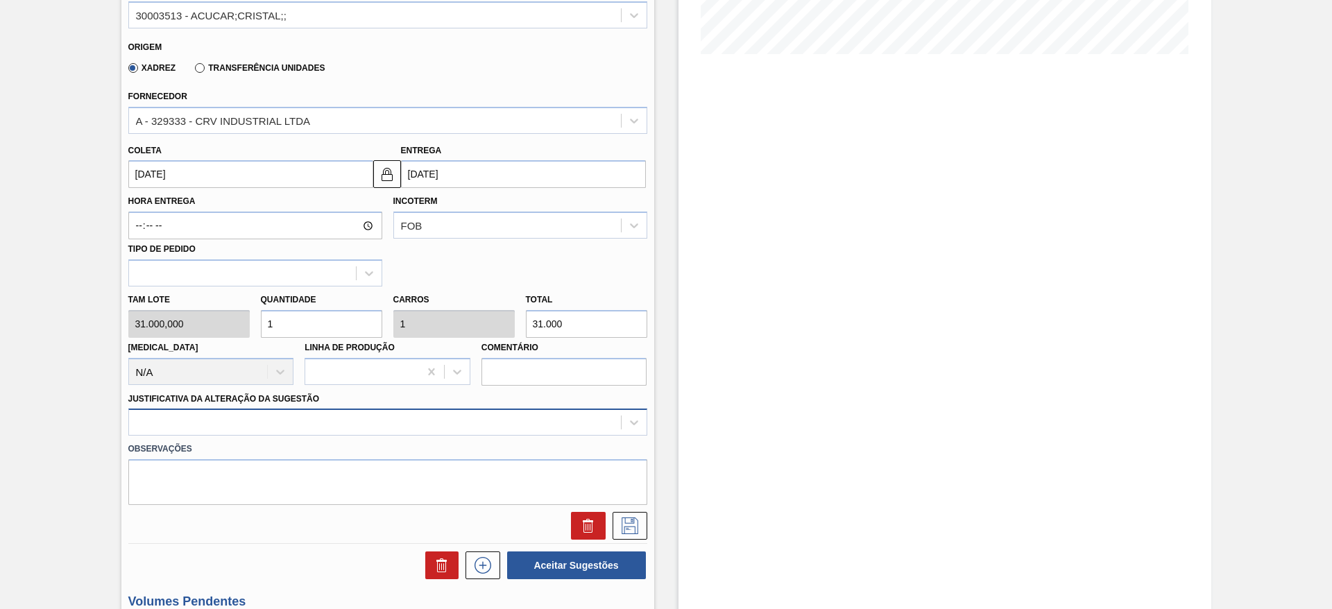
scroll to position [397, 0]
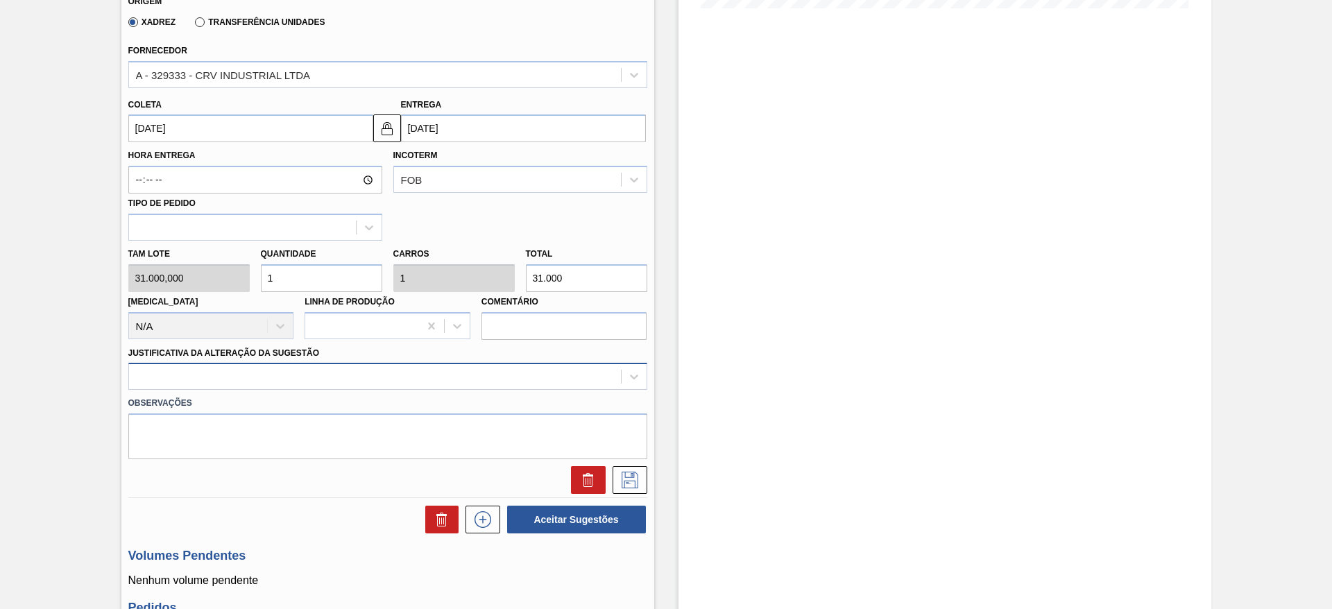
click at [431, 390] on div at bounding box center [387, 376] width 519 height 27
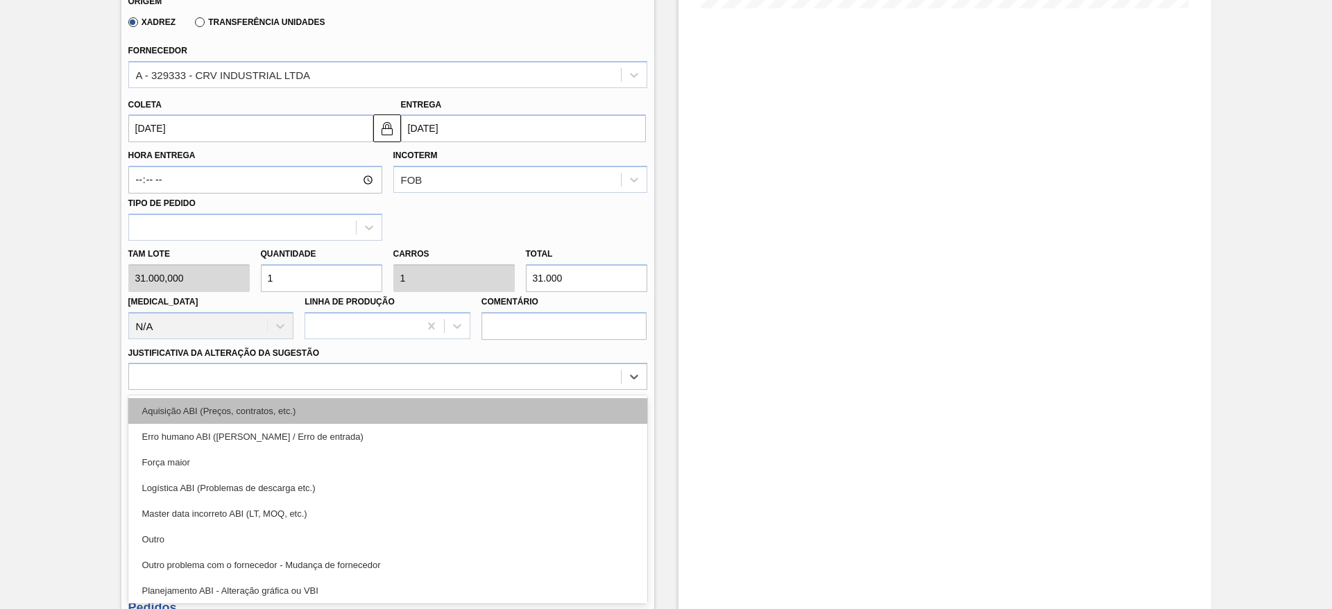
click at [465, 408] on div "Aquisição ABI (Preços, contratos, etc.)" at bounding box center [387, 411] width 519 height 26
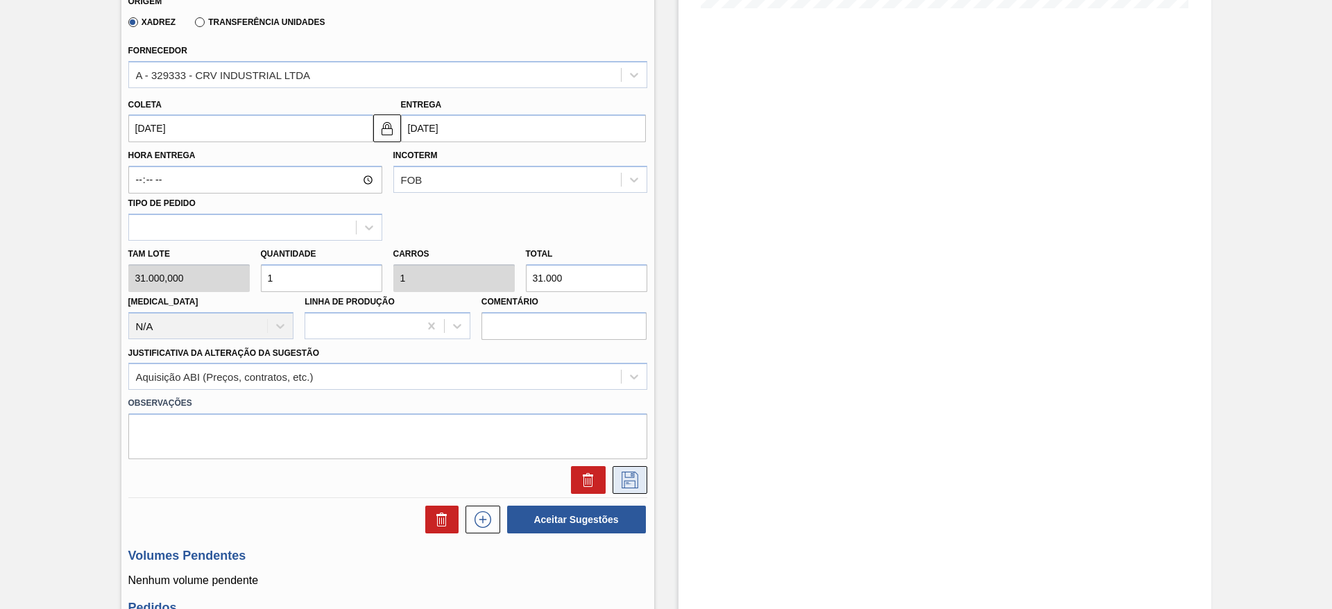
click at [623, 484] on icon at bounding box center [629, 480] width 17 height 17
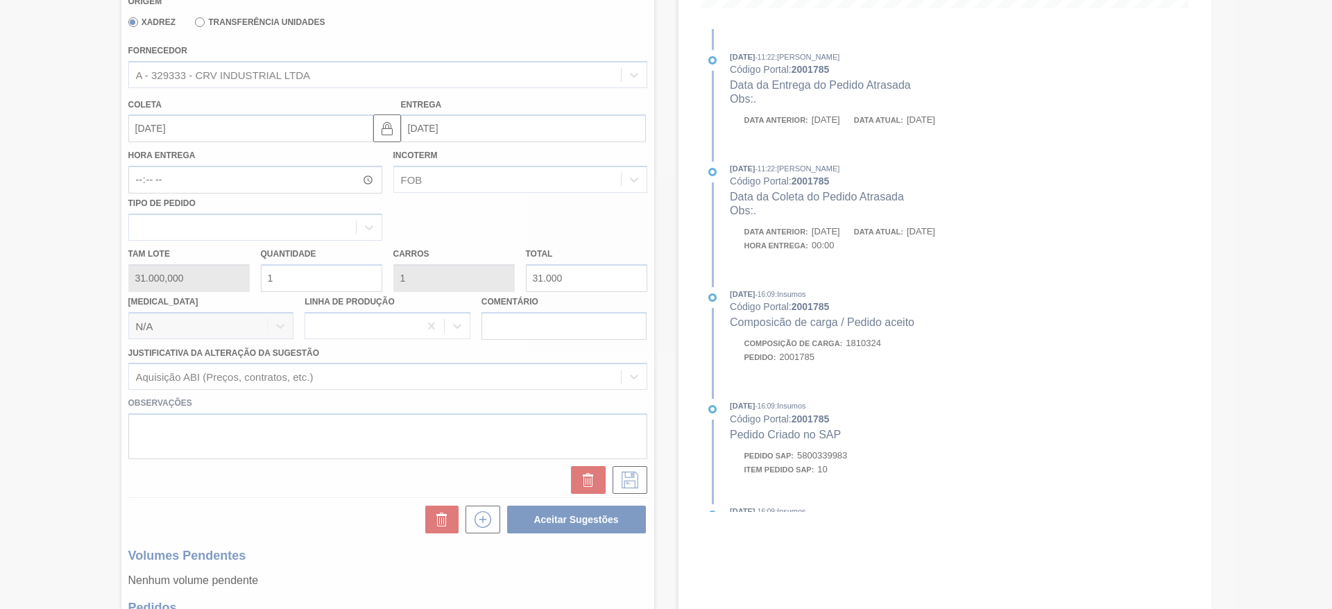
scroll to position [174, 0]
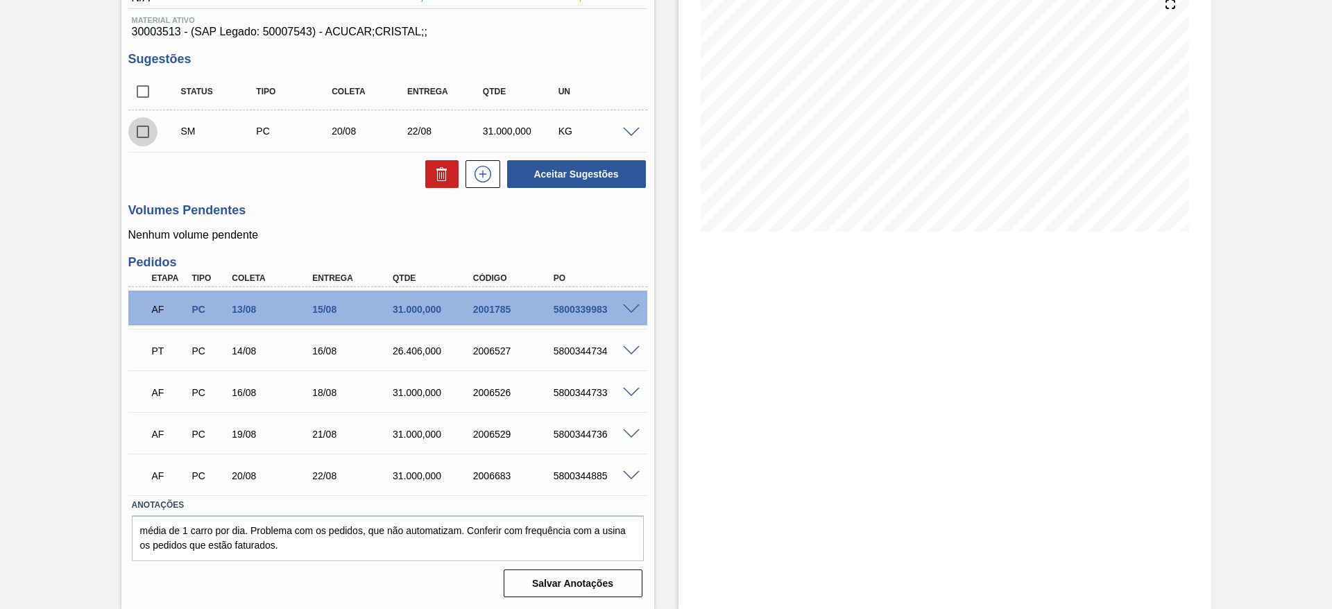
click at [135, 132] on input "checkbox" at bounding box center [142, 131] width 29 height 29
click at [141, 139] on input "checkbox" at bounding box center [142, 131] width 29 height 29
checkbox input "false"
click at [483, 170] on icon at bounding box center [483, 174] width 22 height 17
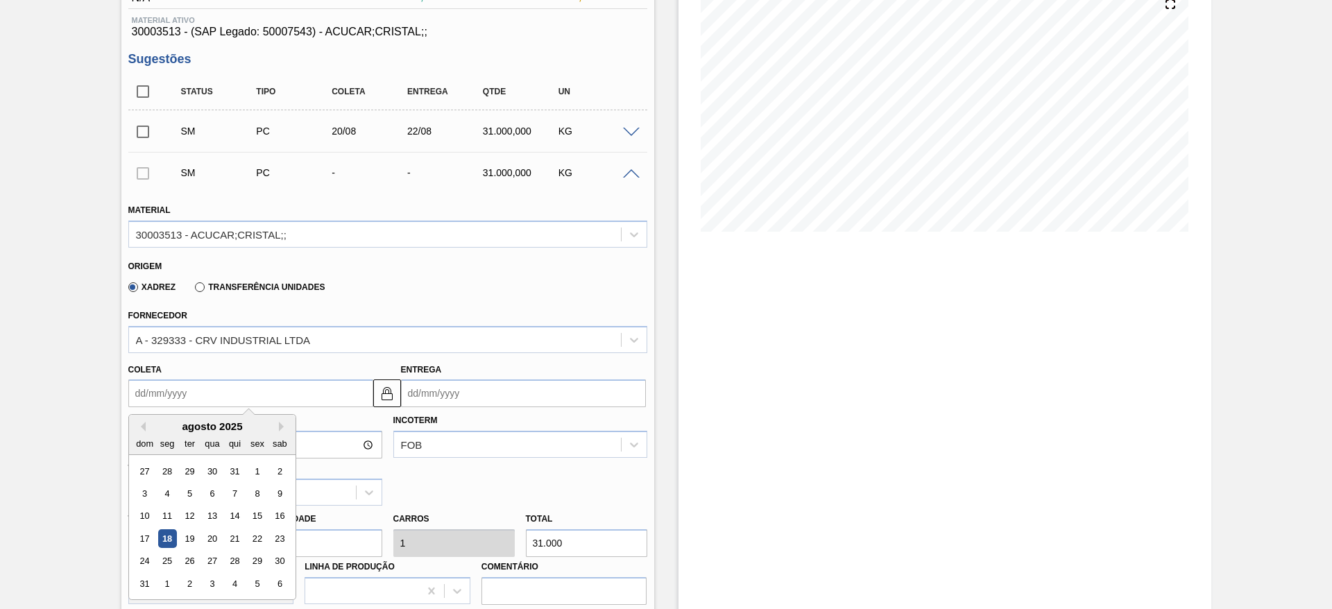
click at [160, 398] on input "Coleta" at bounding box center [250, 393] width 245 height 28
click at [275, 539] on div "23" at bounding box center [279, 538] width 19 height 19
type input "[DATE]"
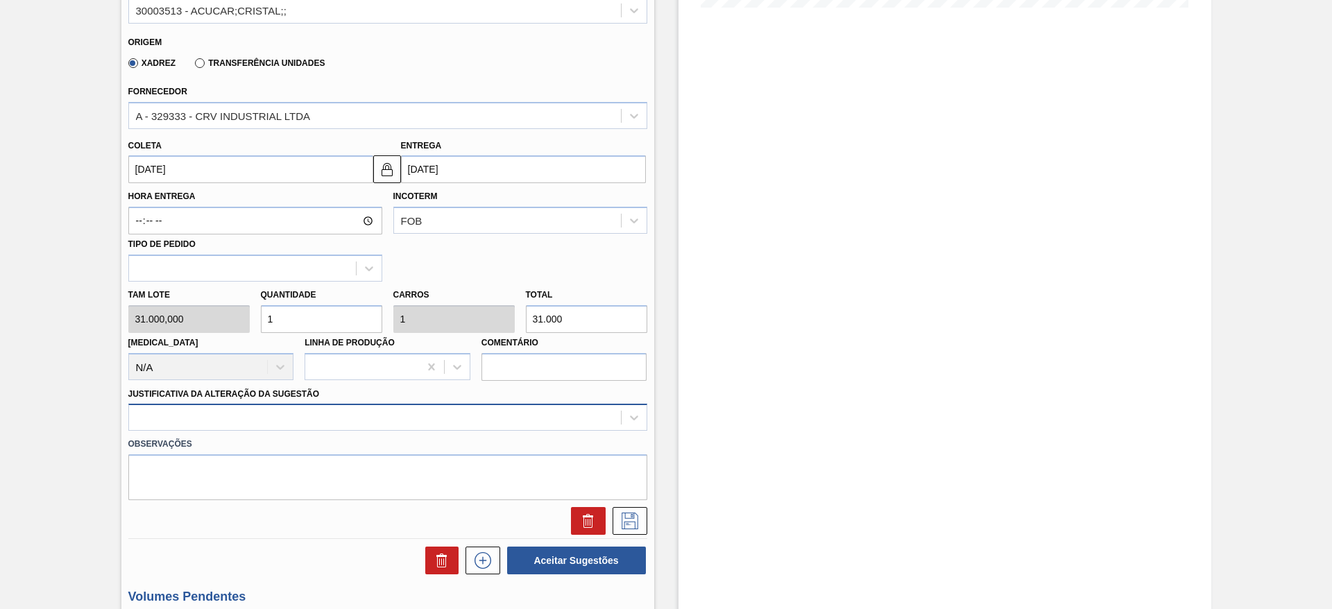
scroll to position [439, 0]
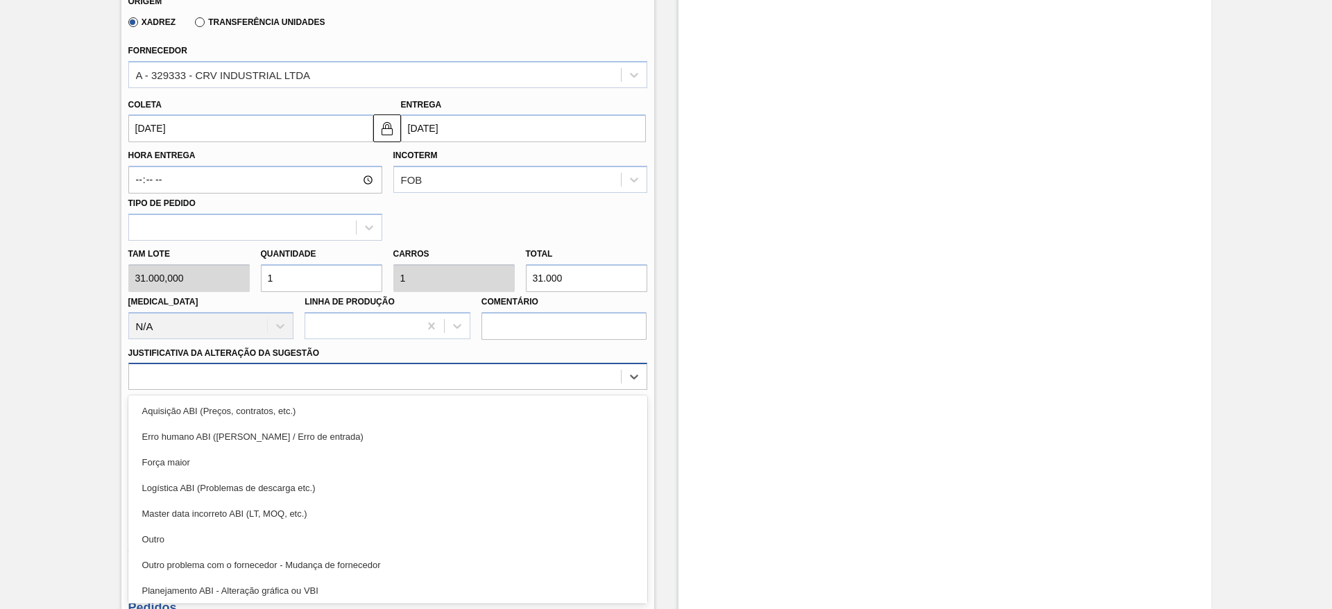
click at [517, 390] on div "option Aquisição ABI (Preços, contratos, etc.) focused, 1 of 18. 18 results ava…" at bounding box center [387, 376] width 519 height 27
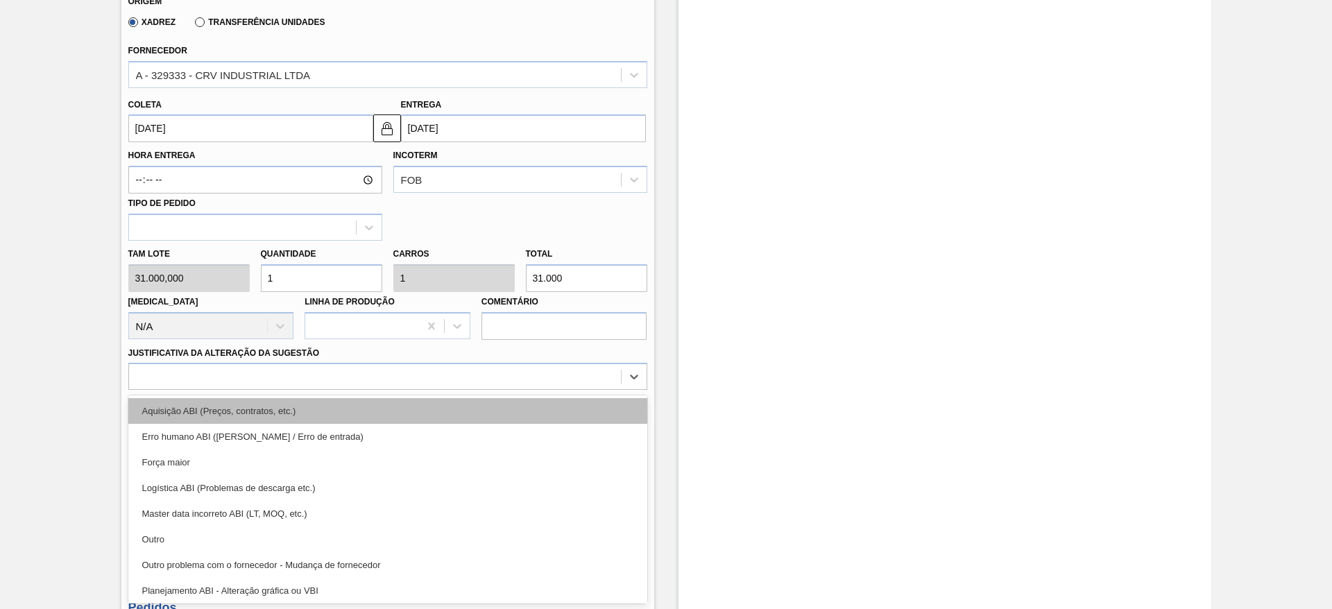
click at [517, 411] on div "Aquisição ABI (Preços, contratos, etc.)" at bounding box center [387, 411] width 519 height 26
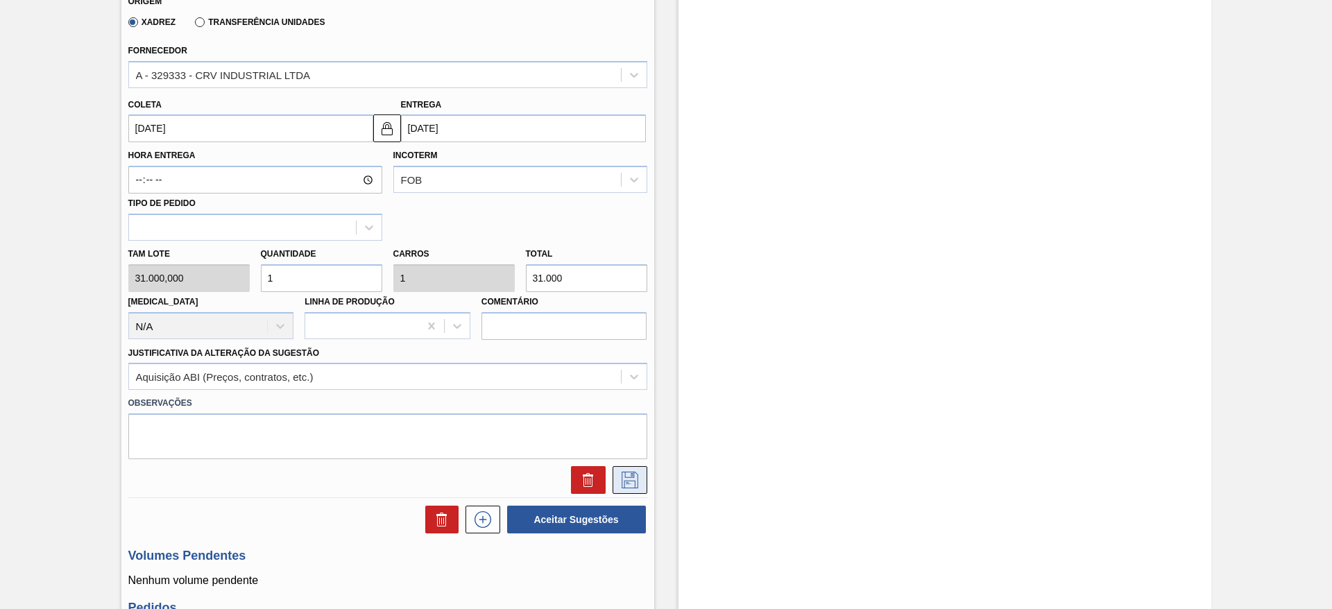
click at [621, 470] on button at bounding box center [629, 480] width 35 height 28
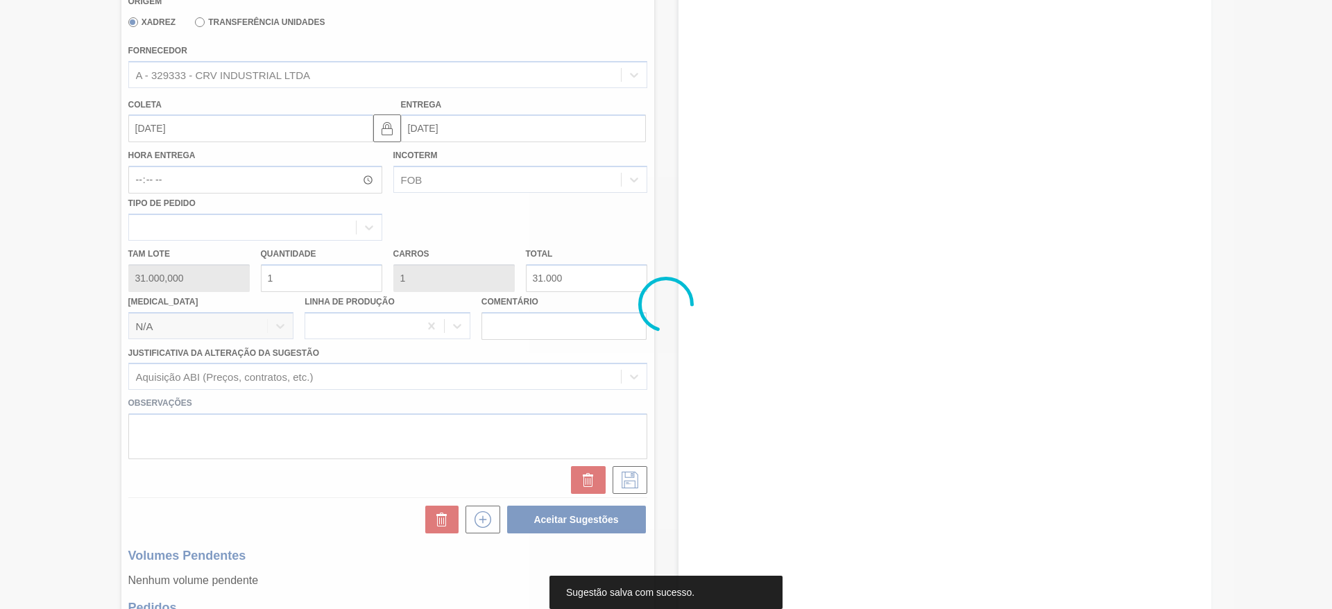
scroll to position [0, 0]
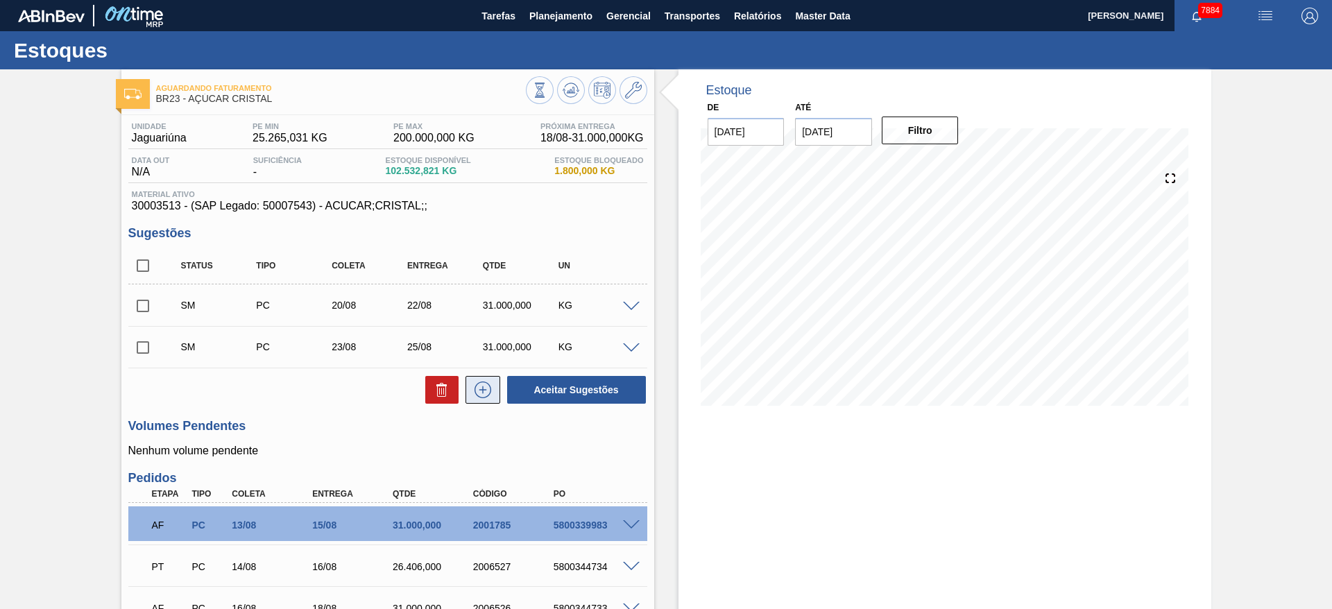
click at [479, 390] on icon at bounding box center [483, 389] width 22 height 17
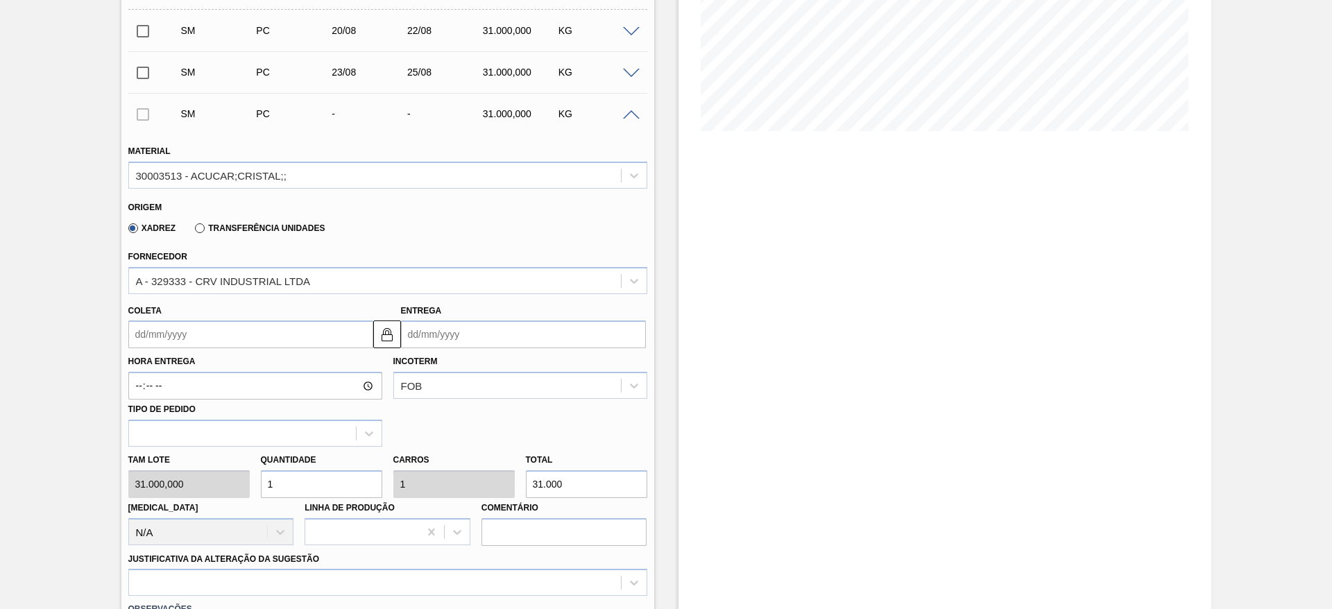
scroll to position [283, 0]
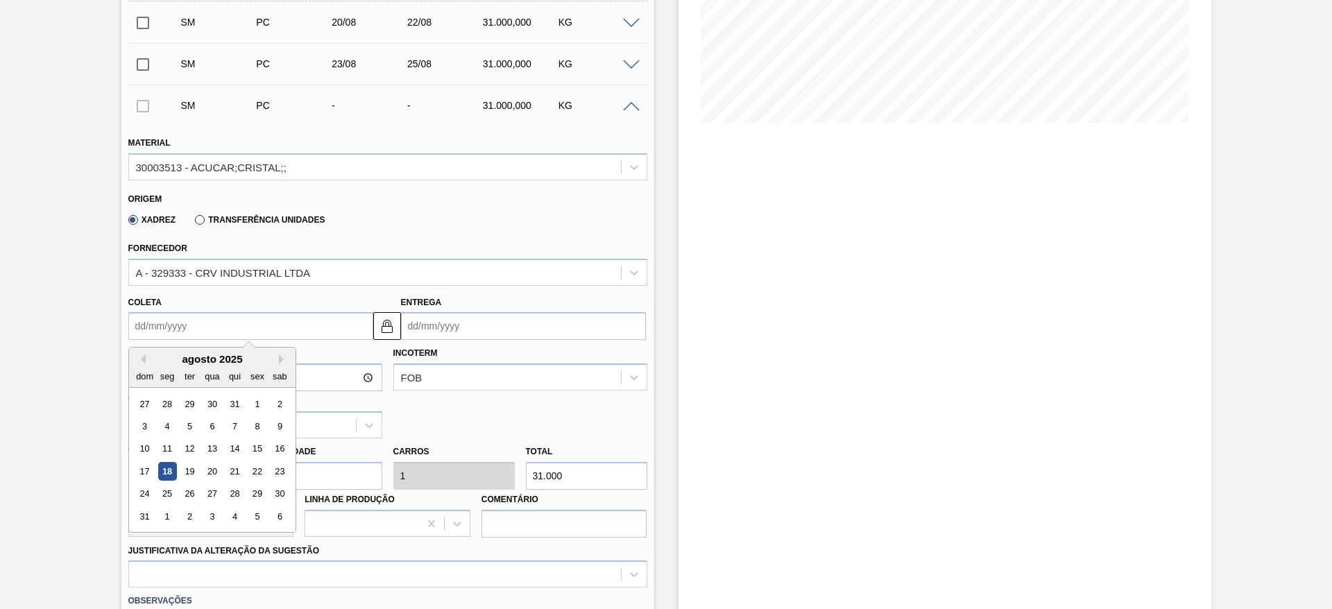
click at [169, 323] on input "Coleta" at bounding box center [250, 326] width 245 height 28
click at [139, 492] on div "24" at bounding box center [144, 494] width 19 height 19
type input "[DATE]"
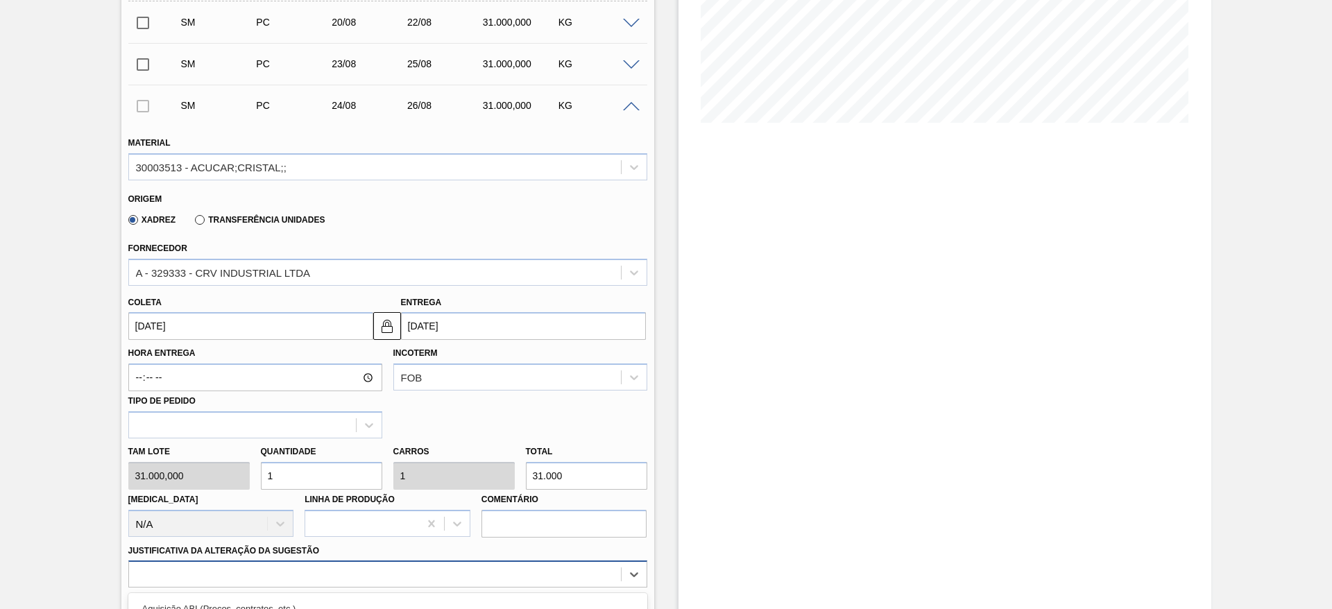
scroll to position [481, 0]
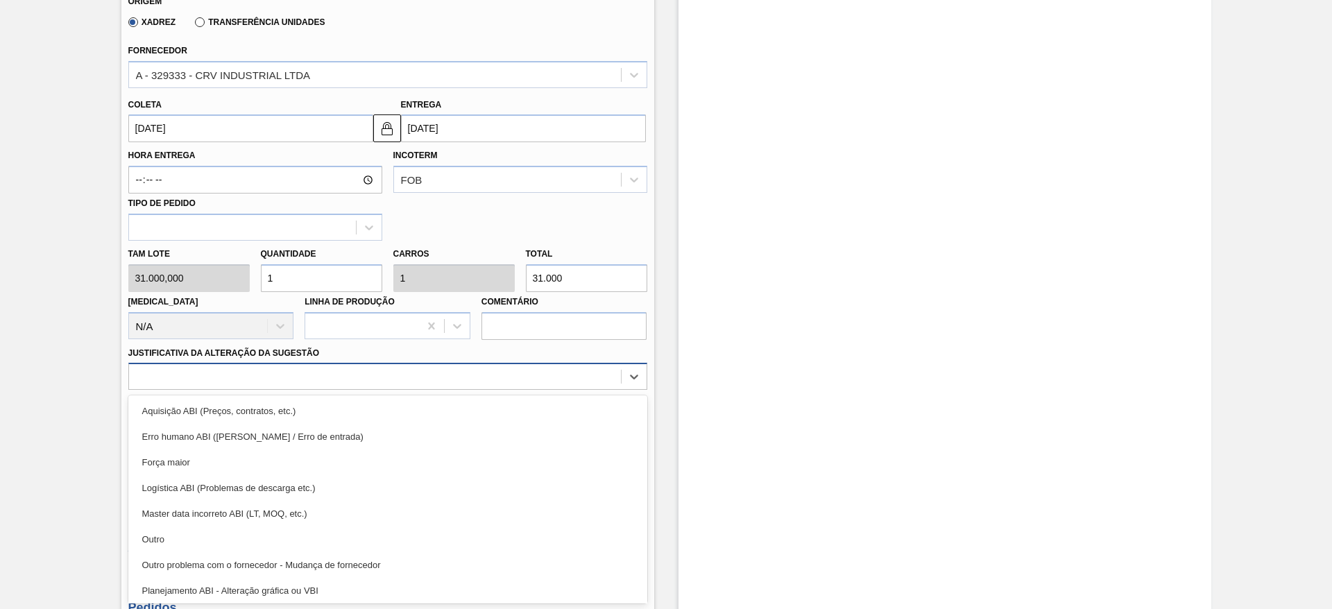
click at [496, 390] on div "option Outro problema com o fornecedor - Mudança de fornecedor focused, 7 of 18…" at bounding box center [387, 376] width 519 height 27
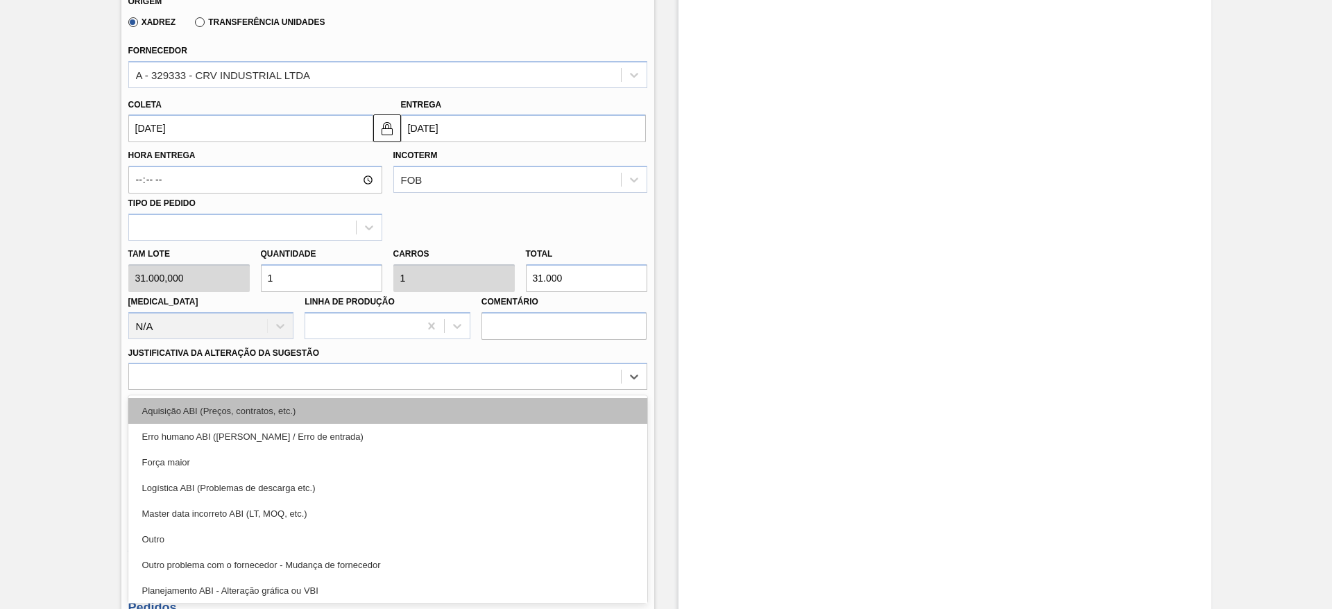
click at [573, 418] on div "Aquisição ABI (Preços, contratos, etc.)" at bounding box center [387, 411] width 519 height 26
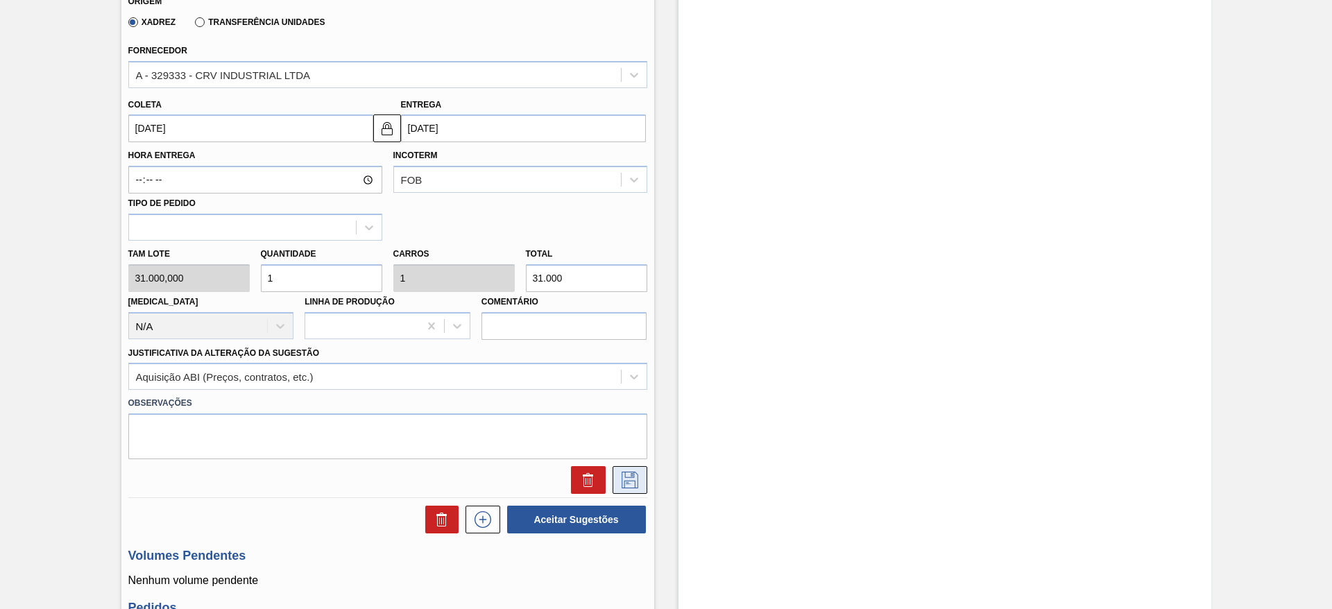
click at [643, 492] on button at bounding box center [629, 480] width 35 height 28
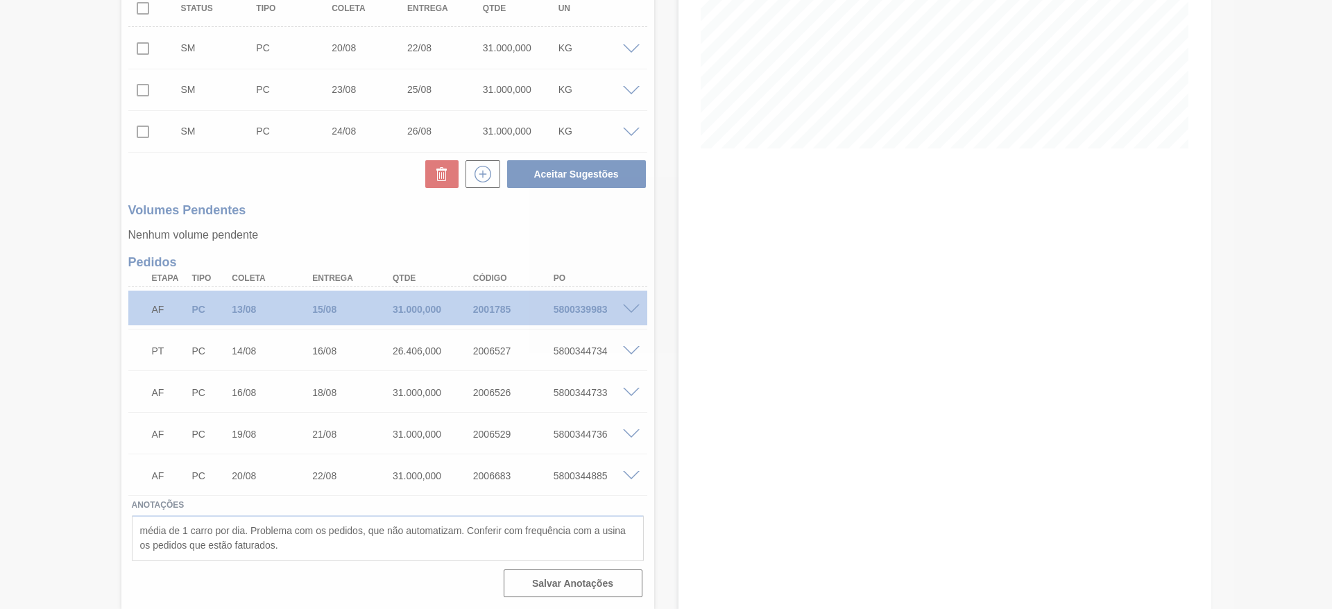
scroll to position [257, 0]
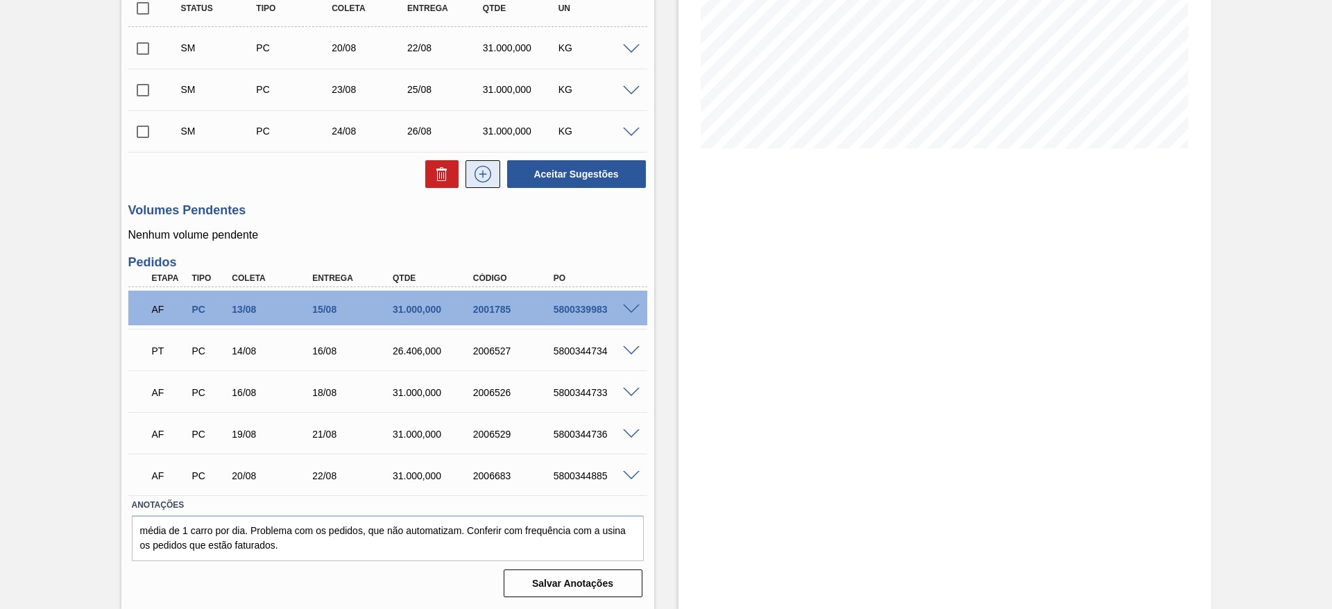
click at [483, 177] on icon at bounding box center [483, 174] width 22 height 17
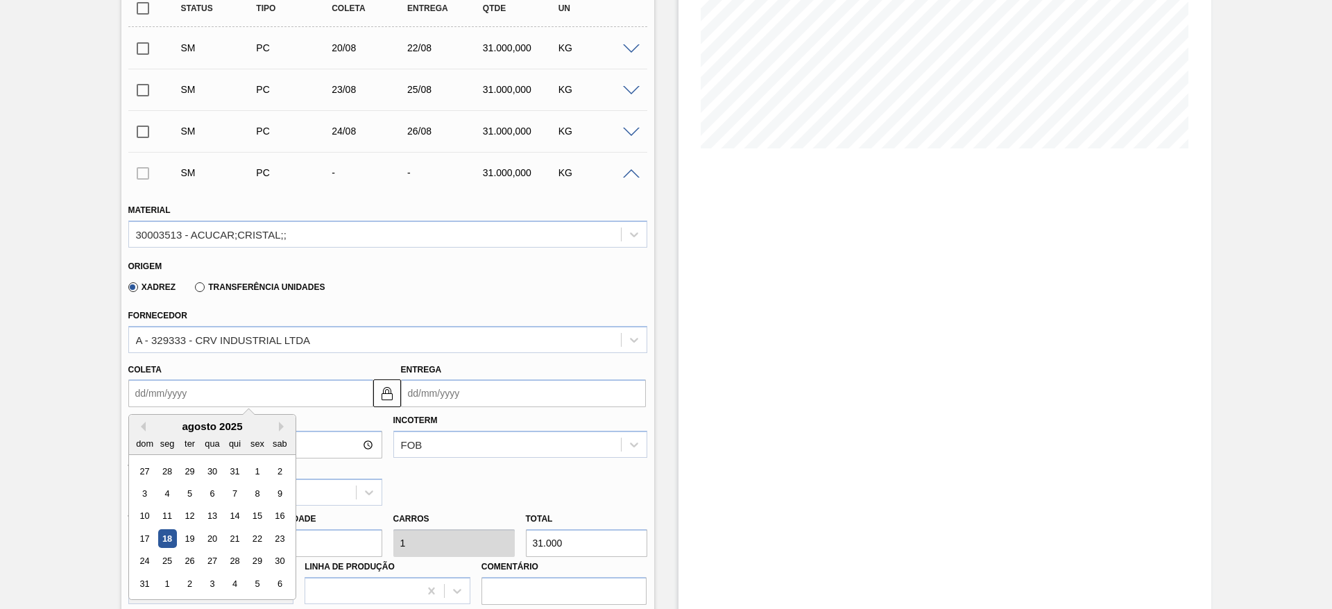
click at [141, 399] on input "Coleta" at bounding box center [250, 393] width 245 height 28
click at [181, 558] on div "26" at bounding box center [189, 561] width 19 height 19
type input "[DATE]"
type input "28/08/2025"
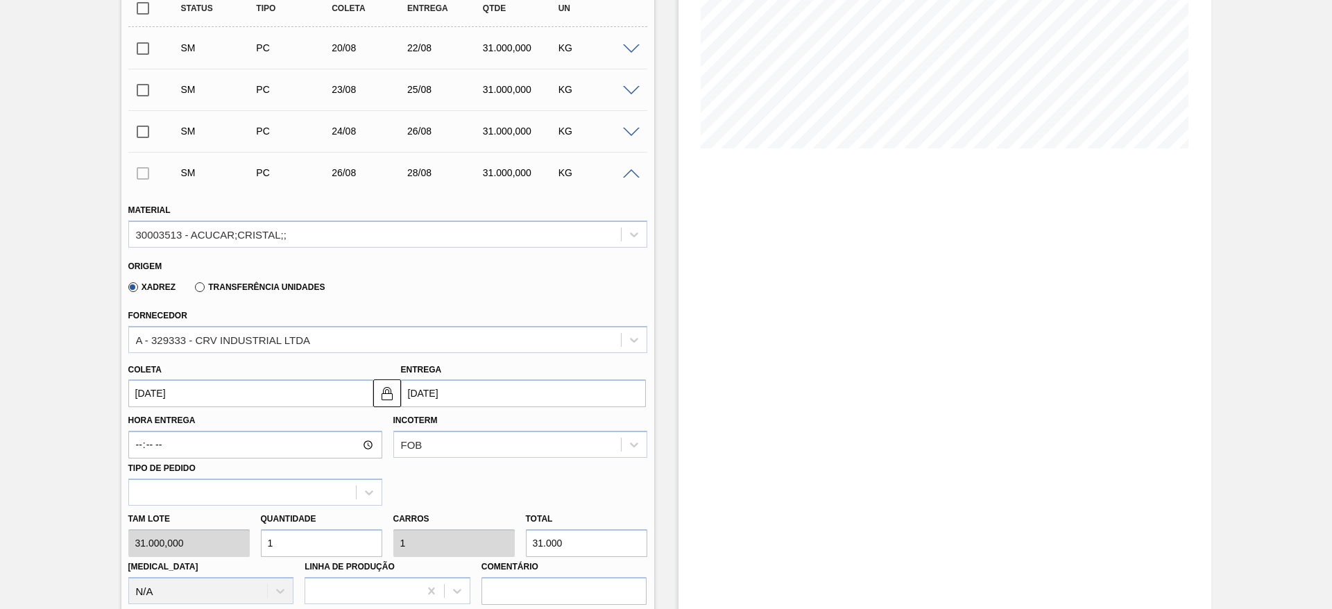
click at [319, 544] on input "1" at bounding box center [321, 543] width 121 height 28
type input "2"
type input "62.000"
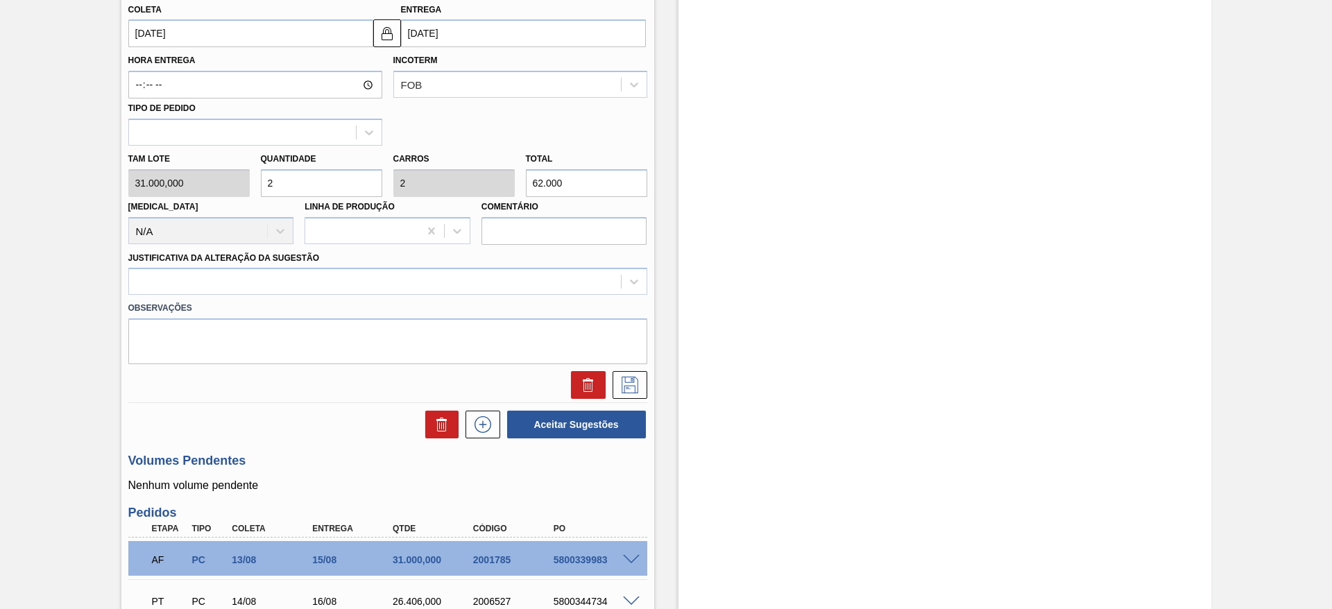
scroll to position [619, 0]
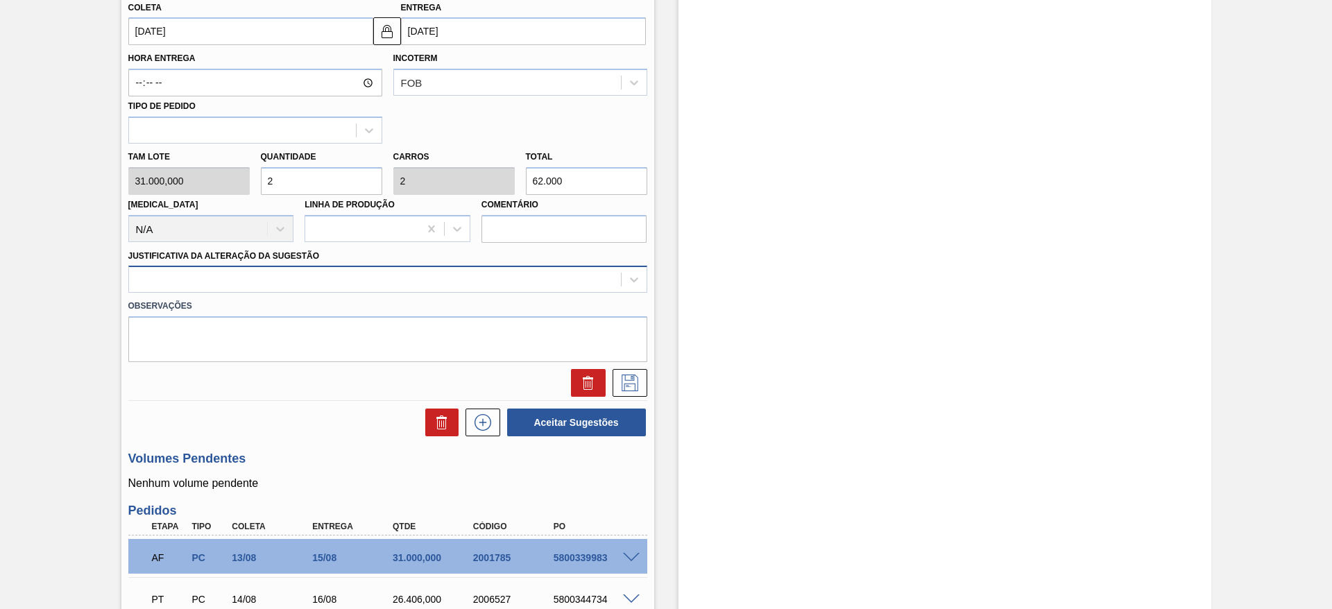
type input "2"
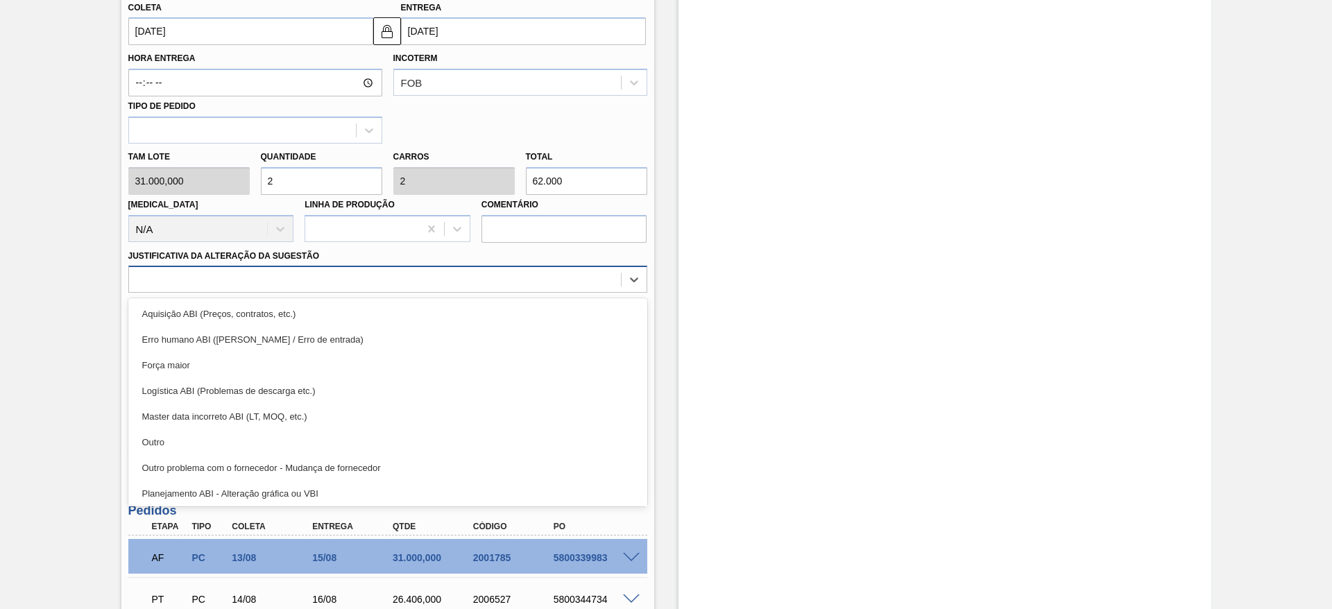
click at [532, 279] on div at bounding box center [375, 280] width 492 height 20
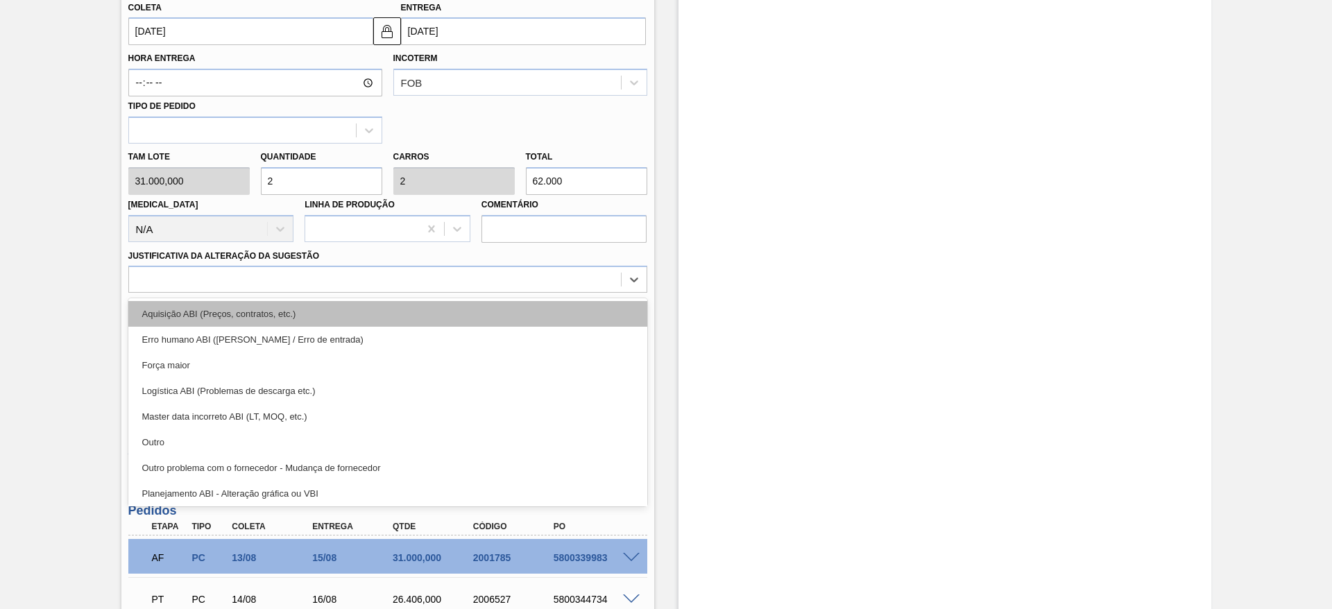
click at [526, 301] on div "Aquisição ABI (Preços, contratos, etc.)" at bounding box center [387, 314] width 519 height 26
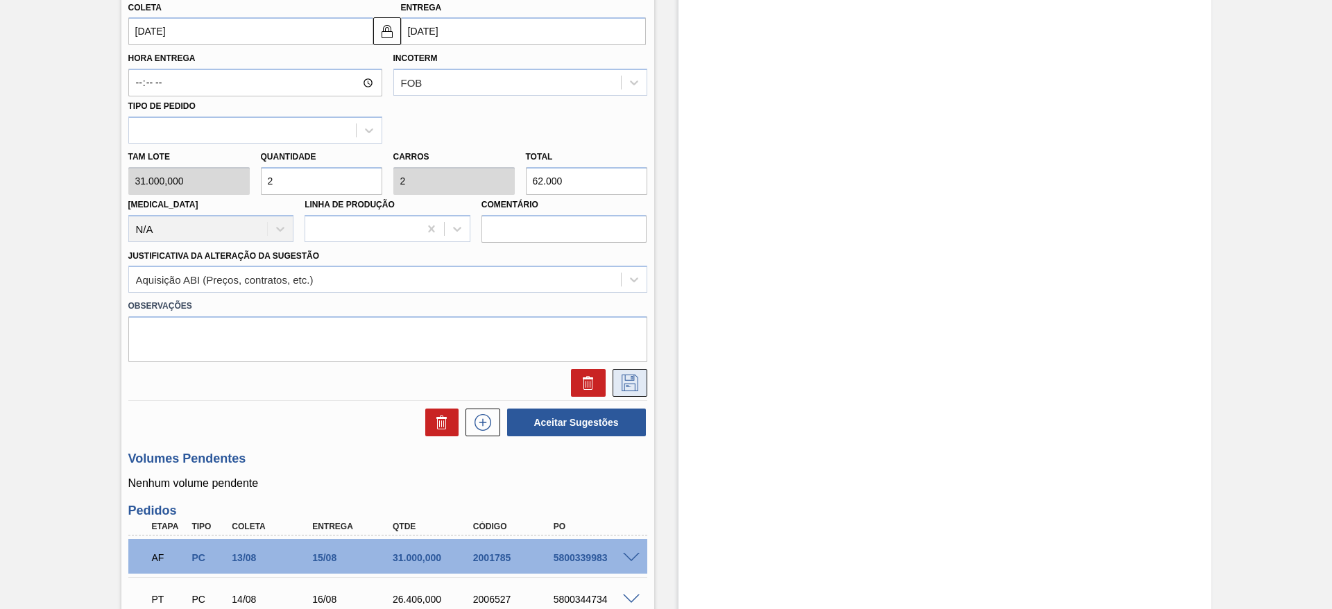
click at [633, 379] on icon at bounding box center [630, 383] width 22 height 17
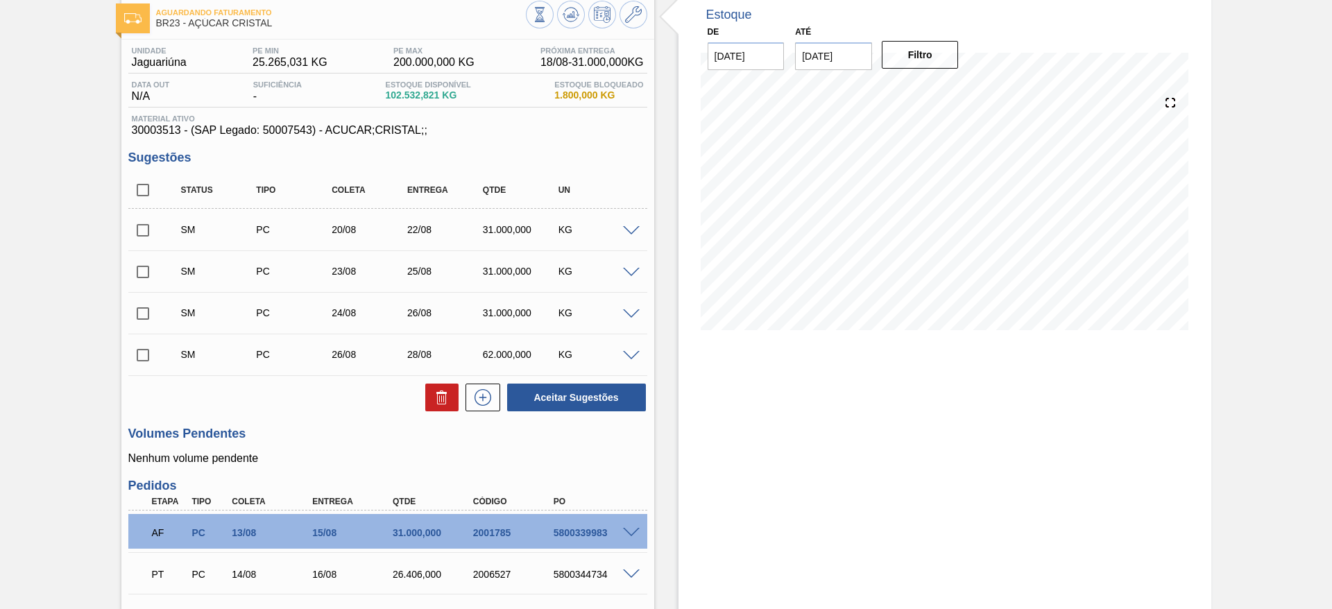
scroll to position [0, 0]
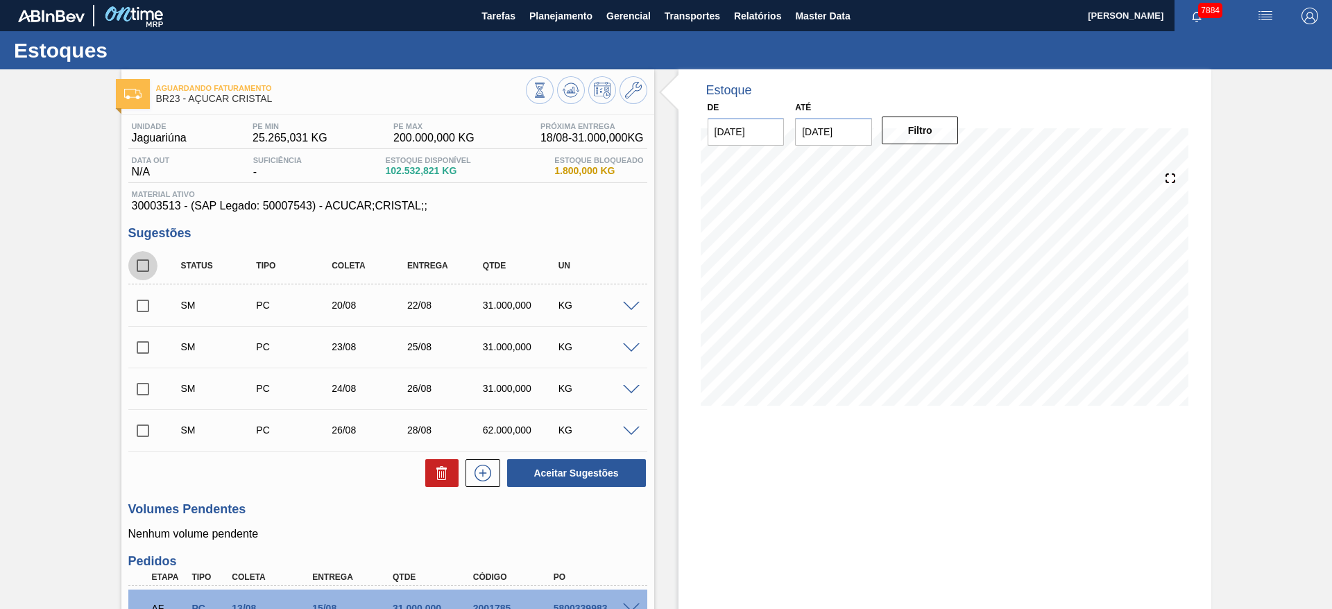
click at [142, 259] on input "checkbox" at bounding box center [142, 265] width 29 height 29
checkbox input "true"
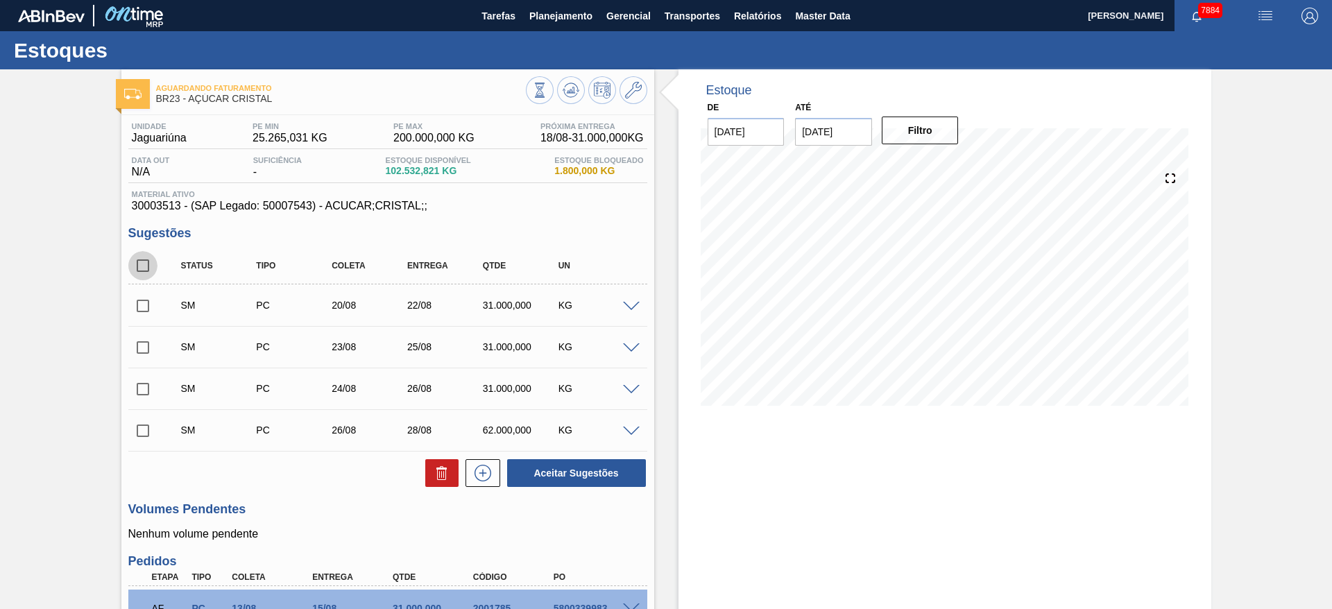
checkbox input "true"
click at [612, 472] on button "Aceitar Sugestões" at bounding box center [576, 473] width 139 height 28
checkbox input "false"
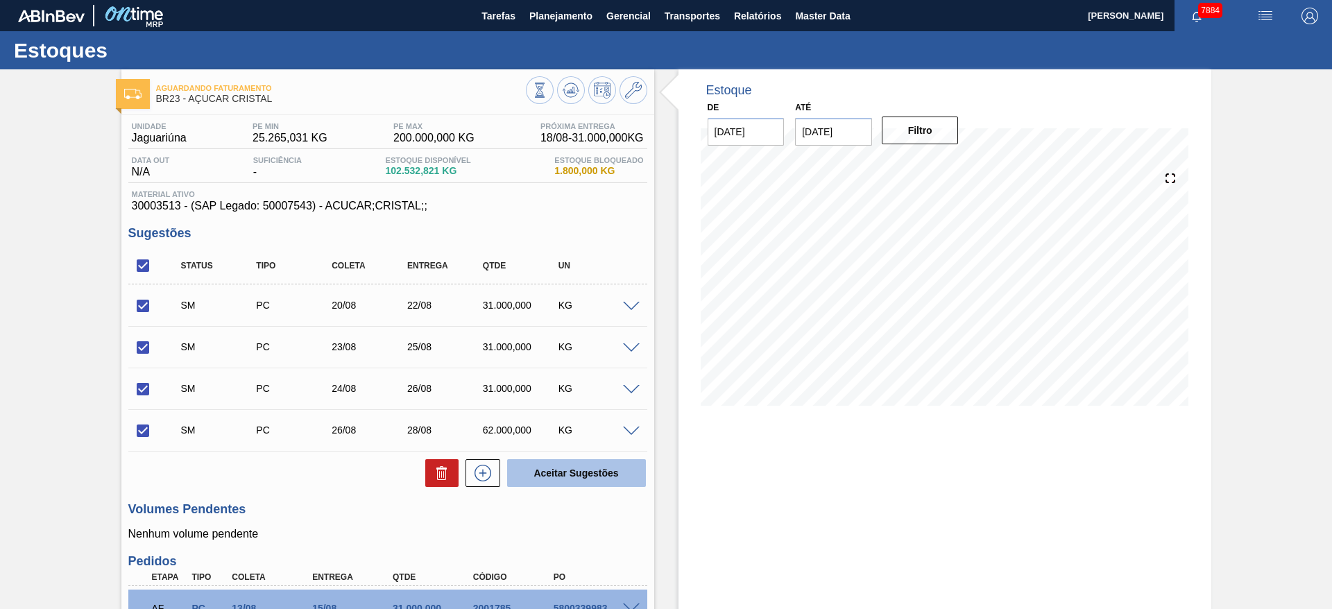
checkbox input "false"
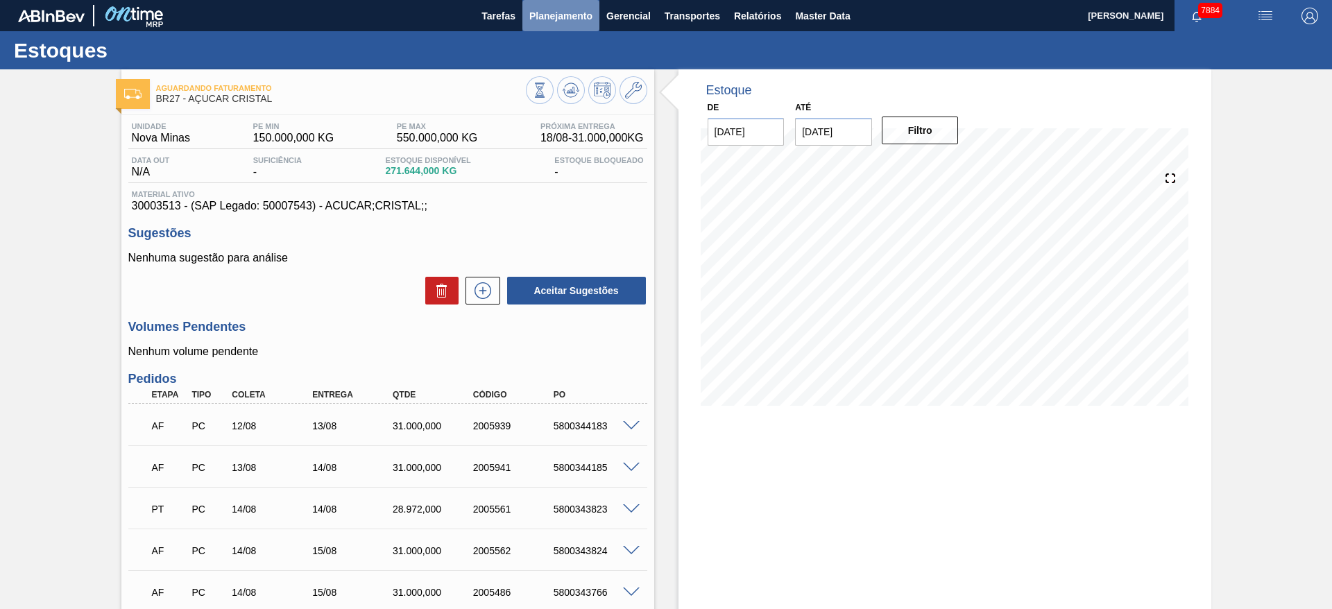
click at [558, 20] on span "Planejamento" at bounding box center [560, 16] width 63 height 17
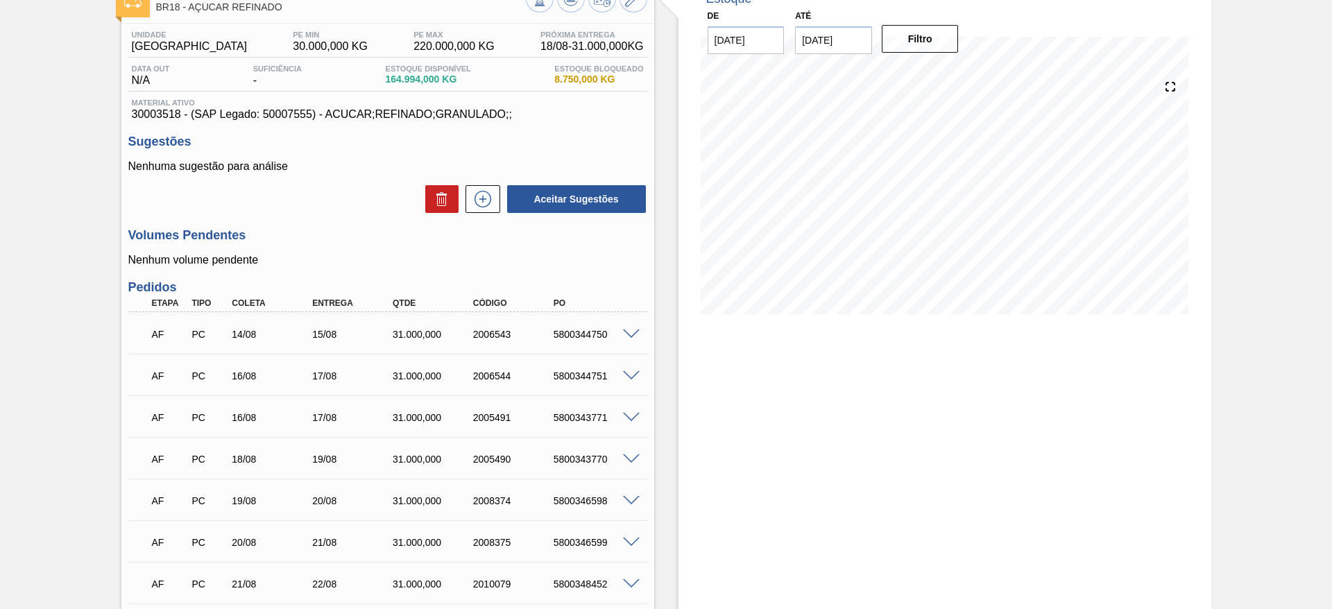
scroll to position [241, 0]
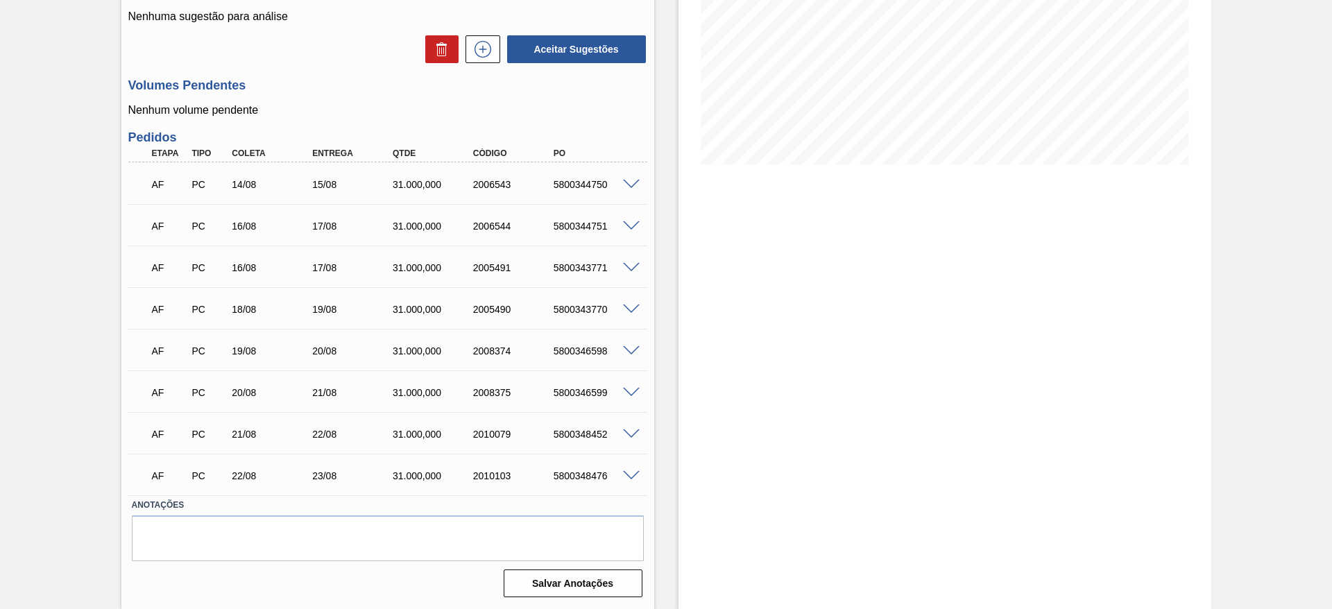
click at [633, 182] on span at bounding box center [631, 185] width 17 height 10
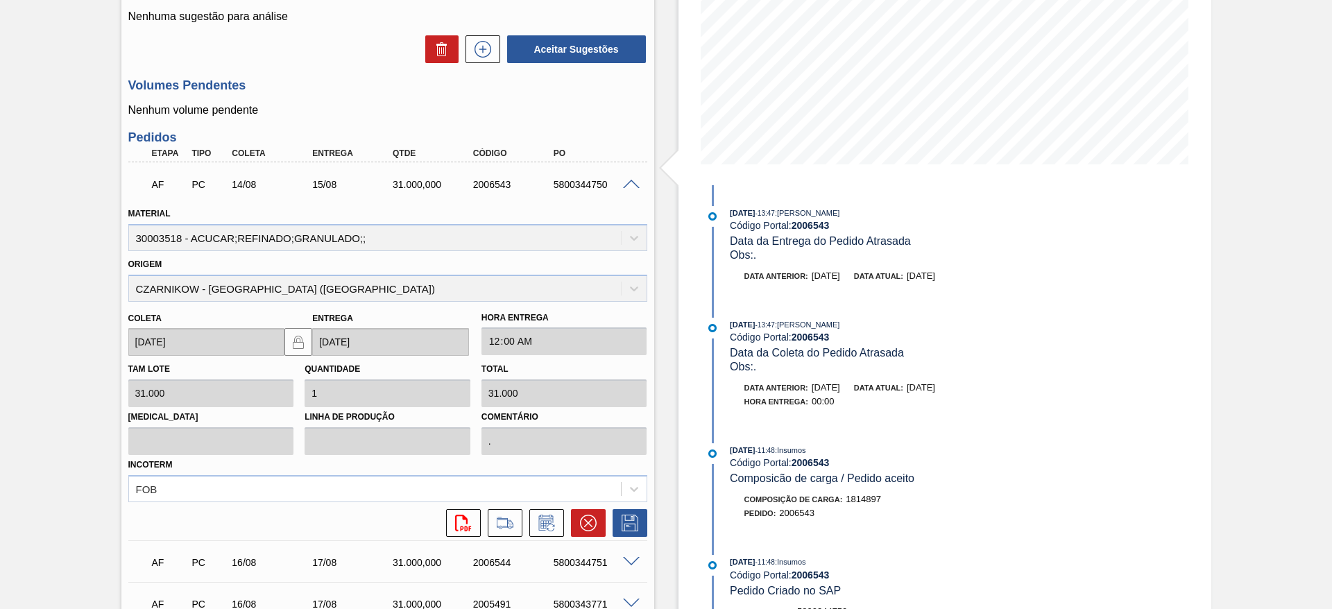
click at [633, 182] on span at bounding box center [631, 185] width 17 height 10
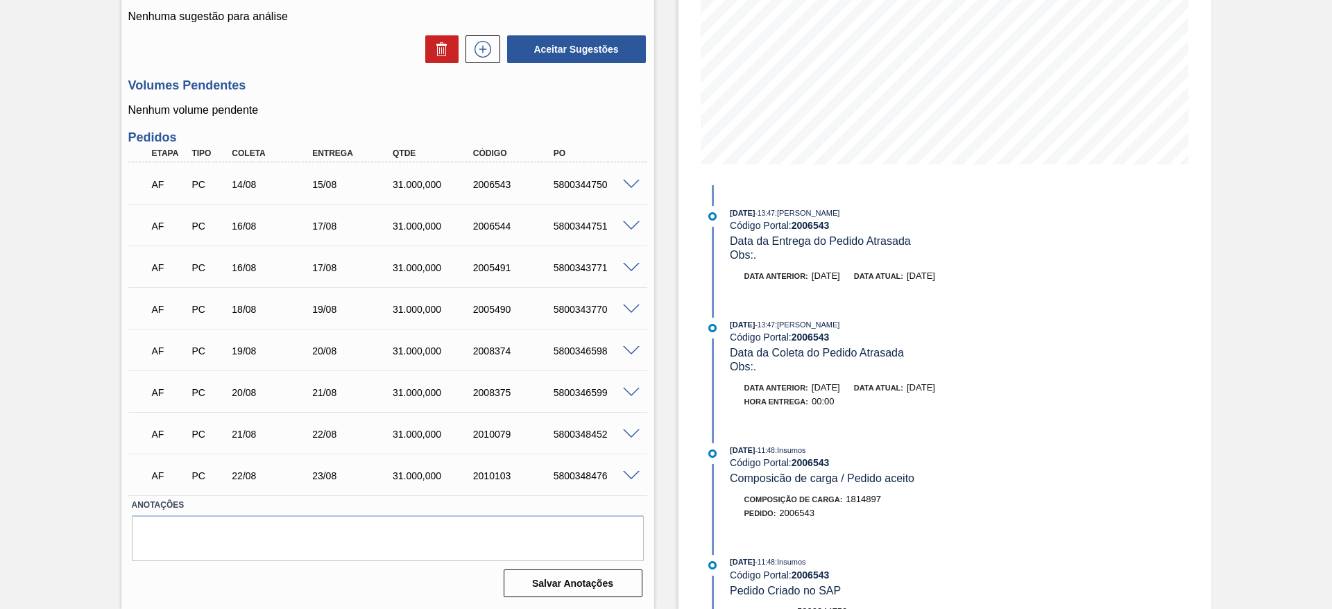
click at [634, 229] on span at bounding box center [631, 226] width 17 height 10
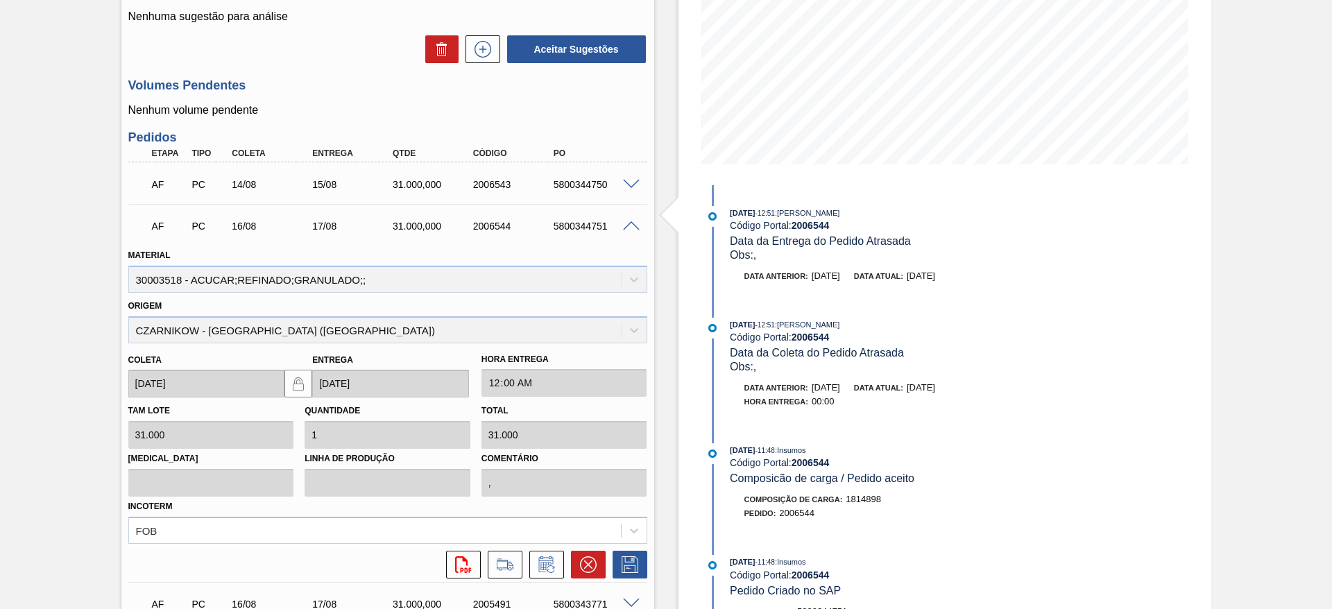
click at [634, 229] on span at bounding box center [631, 226] width 17 height 10
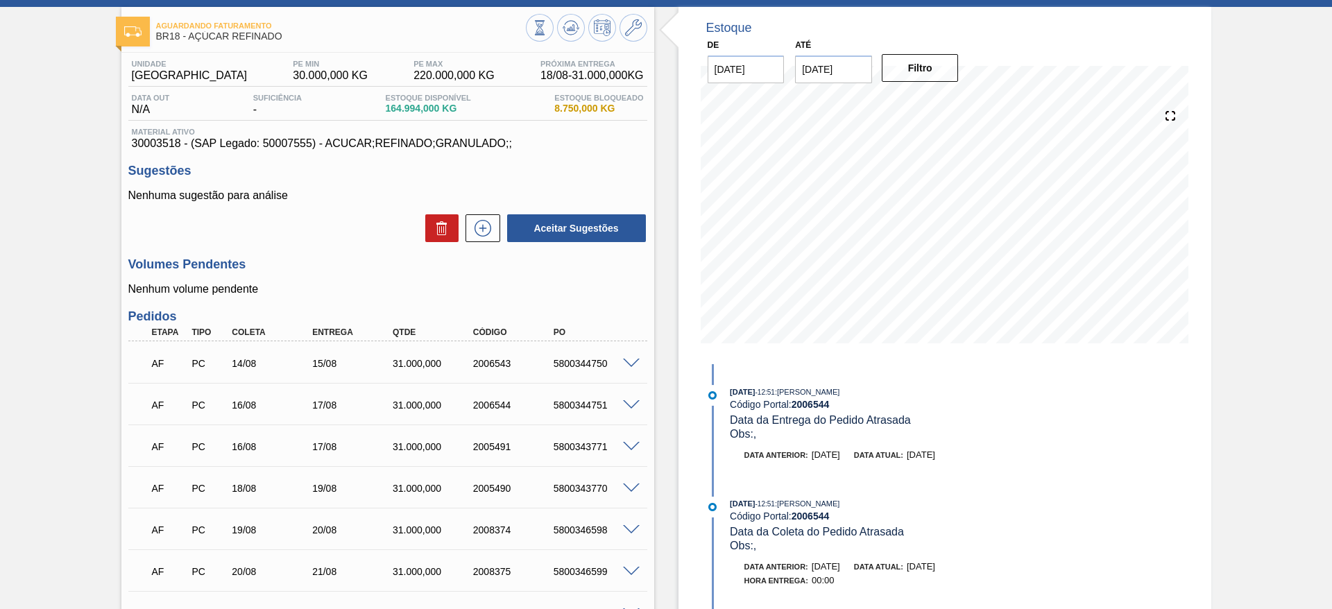
scroll to position [74, 0]
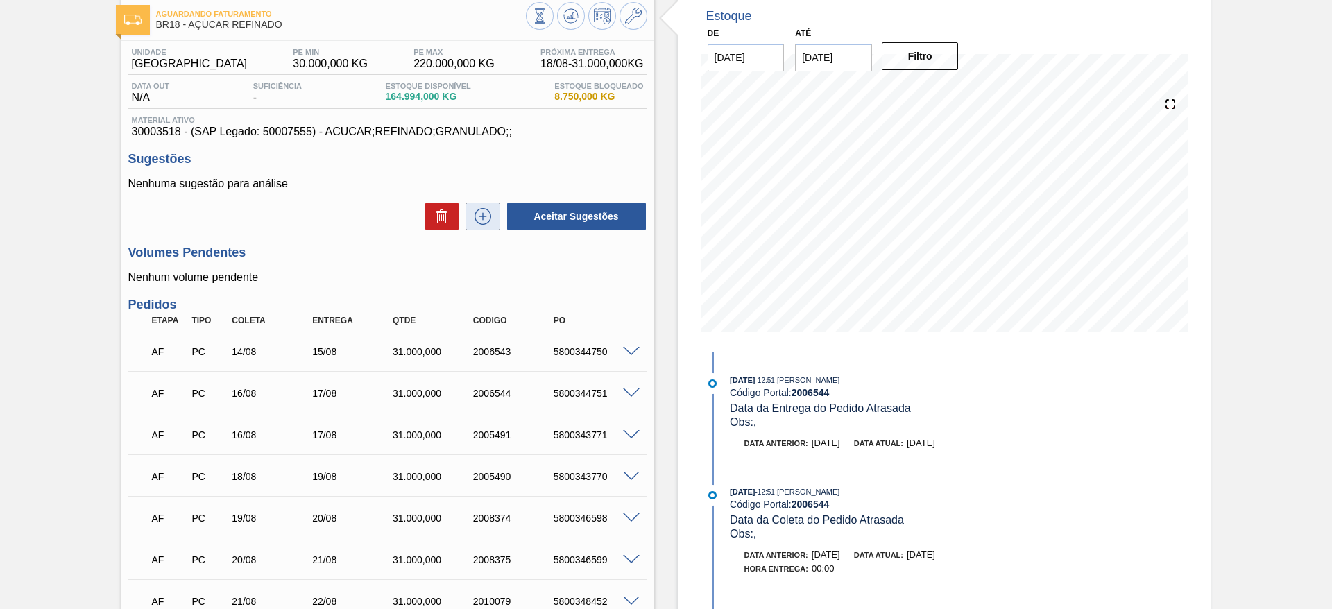
click at [490, 219] on icon at bounding box center [483, 216] width 22 height 17
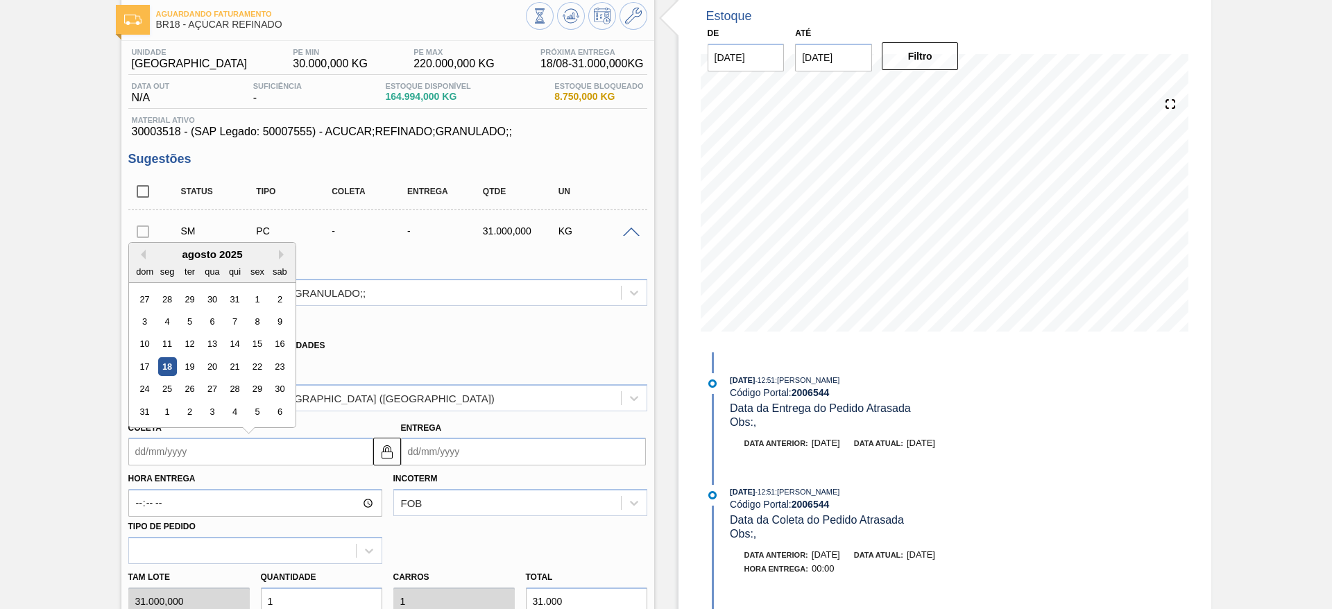
click at [160, 460] on input "Coleta" at bounding box center [250, 452] width 245 height 28
click at [191, 262] on div "ter" at bounding box center [189, 271] width 19 height 19
click at [288, 375] on div "17 18 19 20 21 22 23" at bounding box center [211, 367] width 157 height 22
click at [285, 361] on div "23" at bounding box center [279, 366] width 19 height 19
type input "[DATE]"
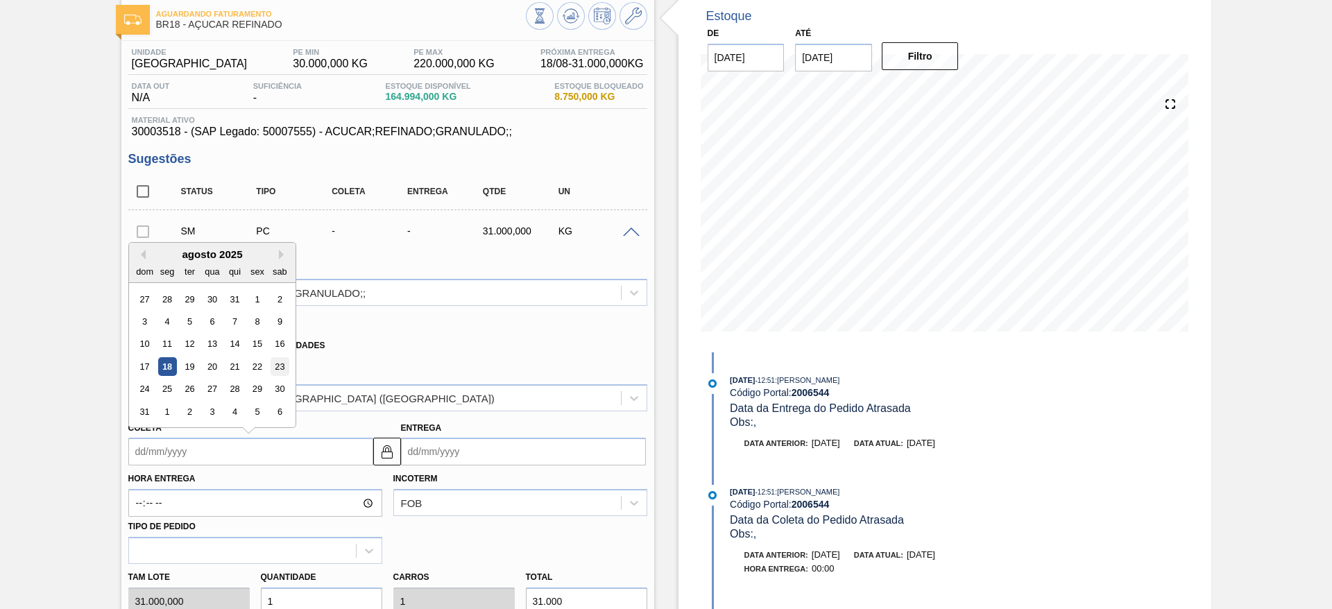
type input "[DATE]"
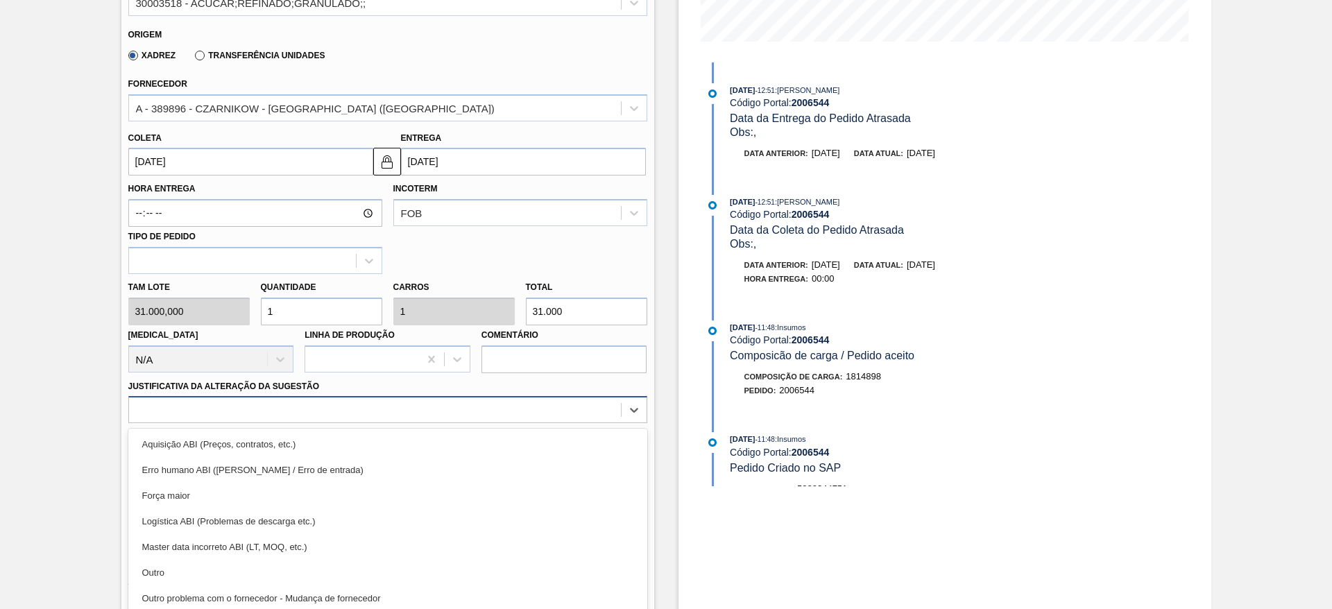
scroll to position [397, 0]
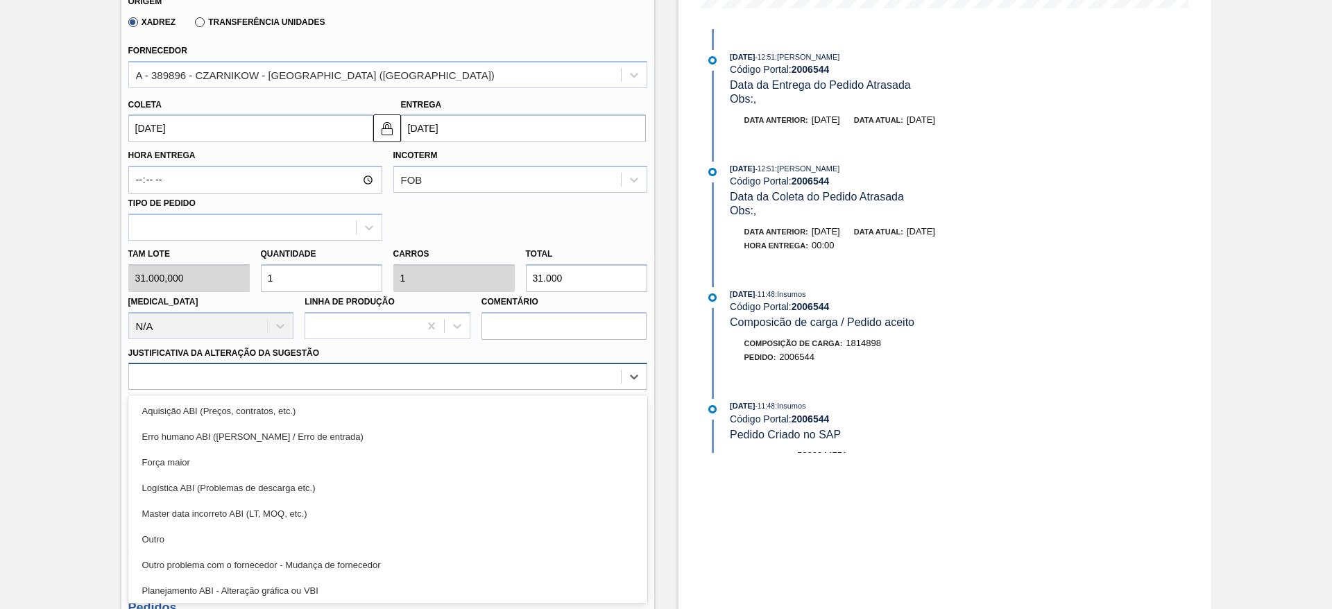
click at [578, 390] on div "option Aquisição ABI (Preços, contratos, etc.) focused, 1 of 18. 18 results ava…" at bounding box center [387, 376] width 519 height 27
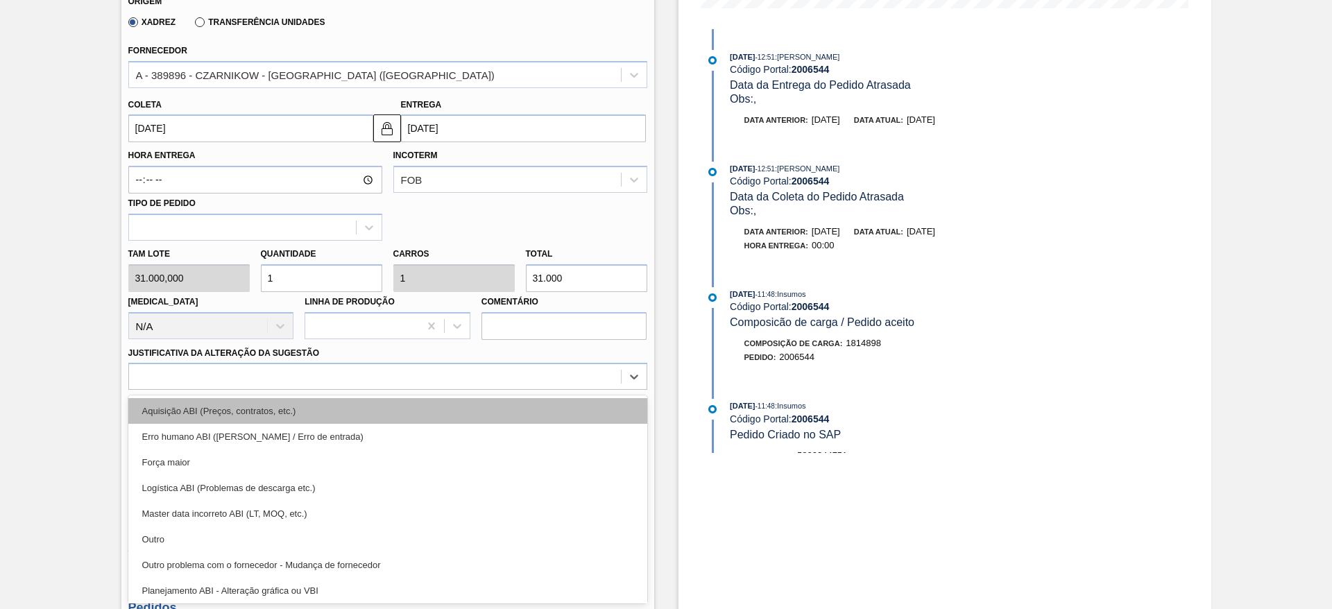
click at [599, 412] on div "Aquisição ABI (Preços, contratos, etc.)" at bounding box center [387, 411] width 519 height 26
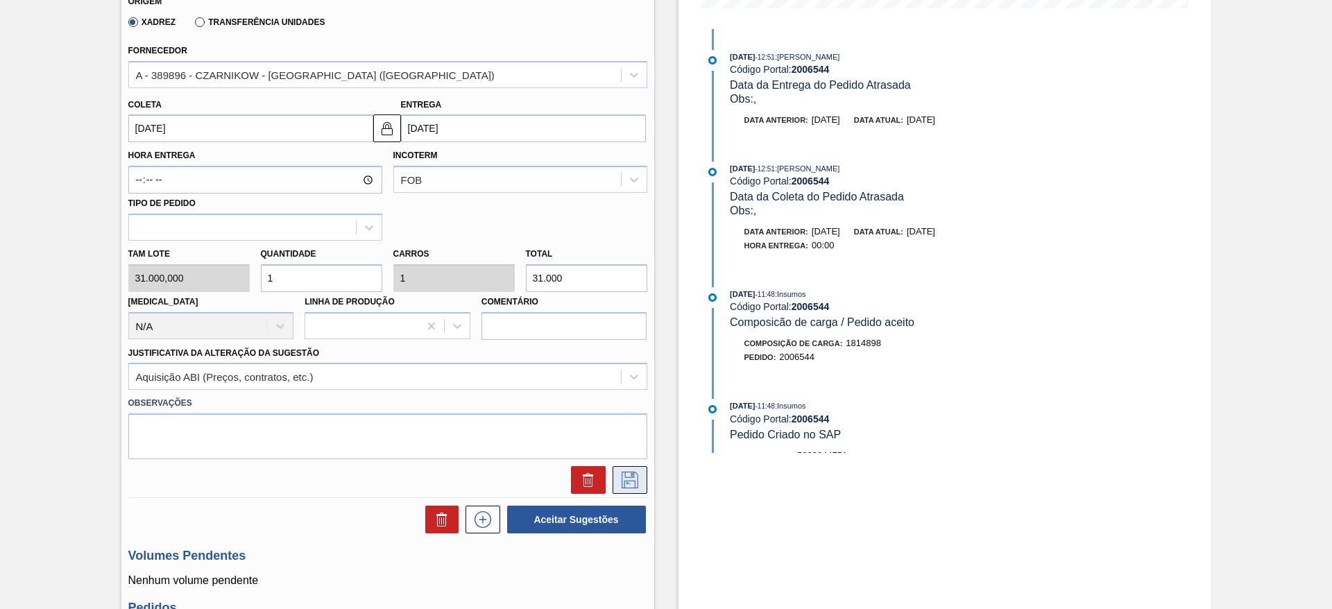
click at [628, 476] on icon at bounding box center [630, 480] width 22 height 17
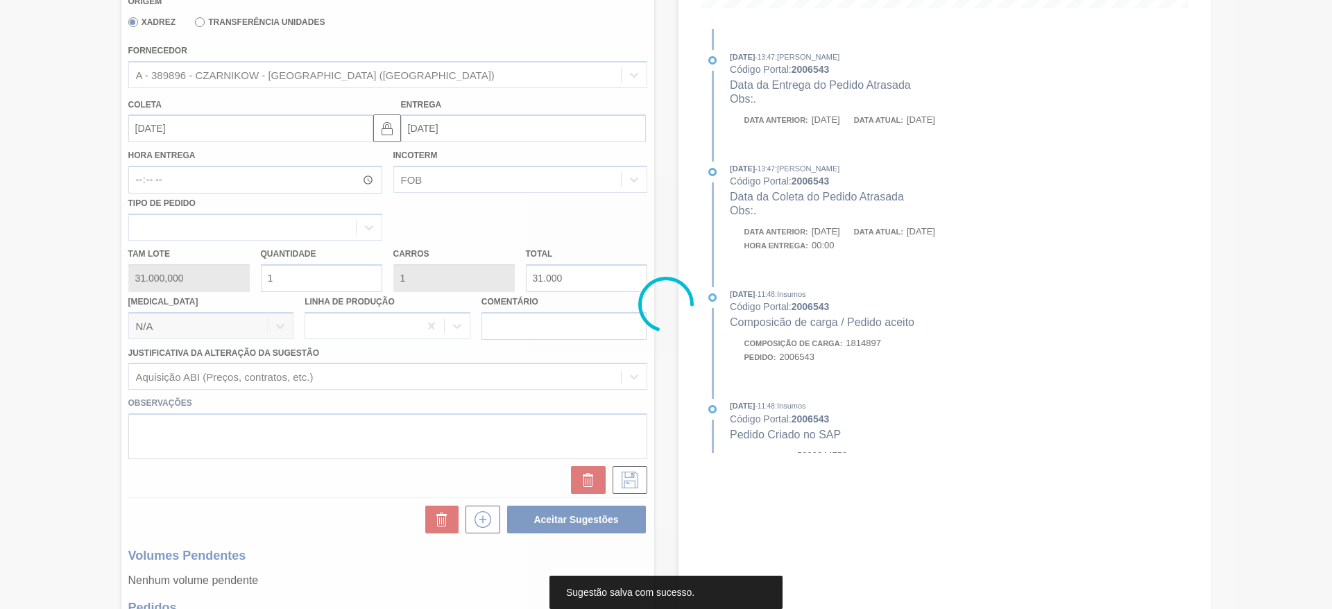
scroll to position [0, 0]
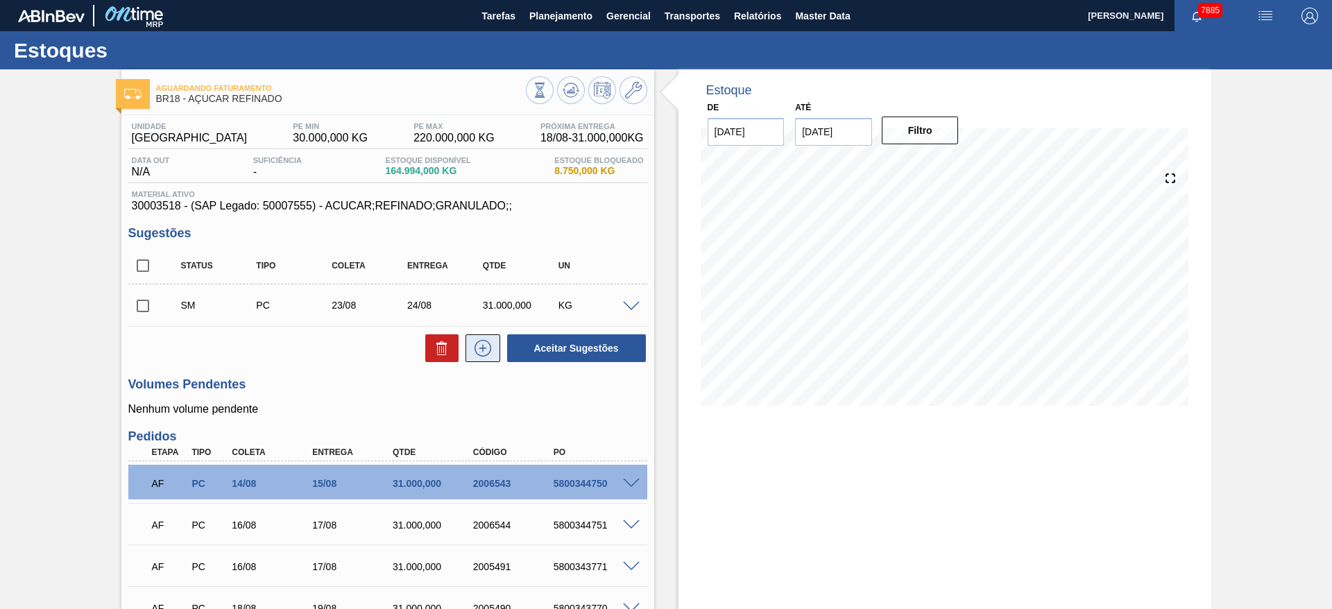
click at [484, 343] on icon at bounding box center [483, 348] width 22 height 17
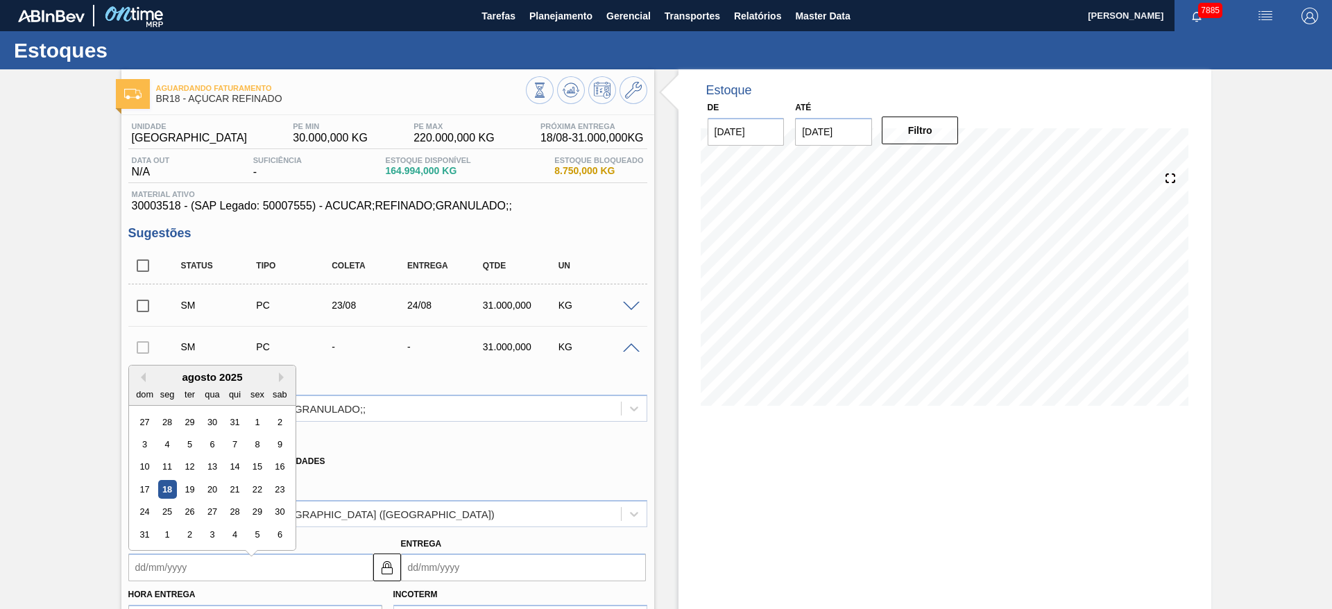
click at [164, 567] on input "Coleta" at bounding box center [250, 567] width 245 height 28
click at [164, 508] on div "25" at bounding box center [166, 505] width 19 height 19
type input "[DATE]"
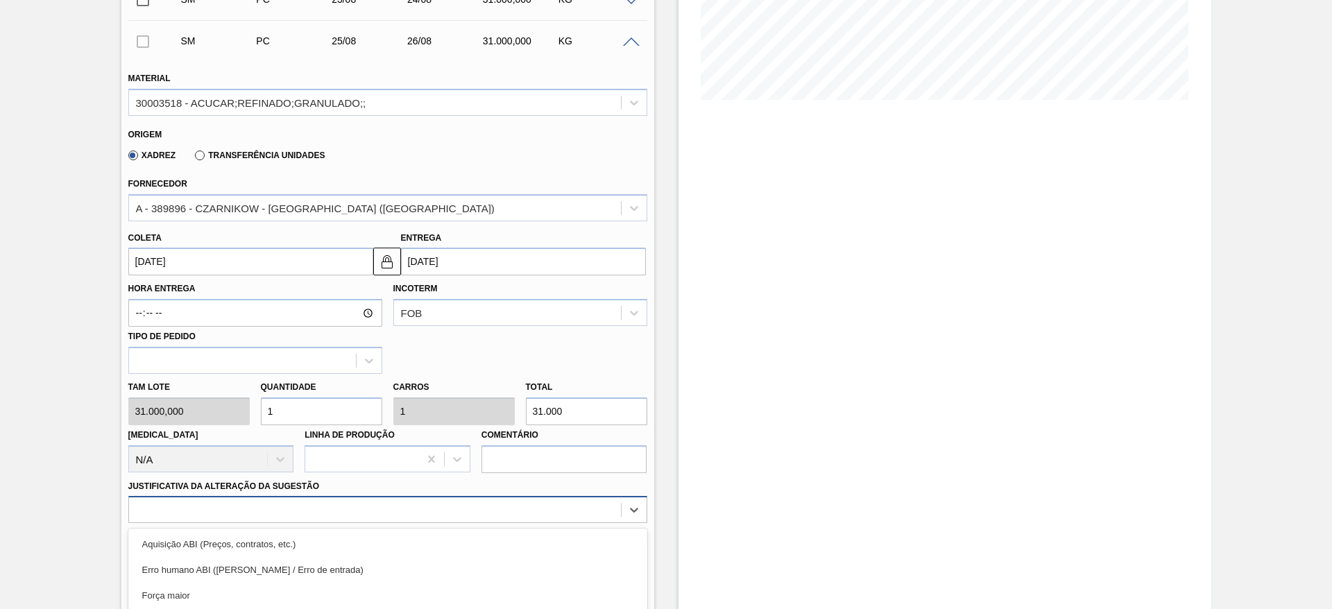
scroll to position [439, 0]
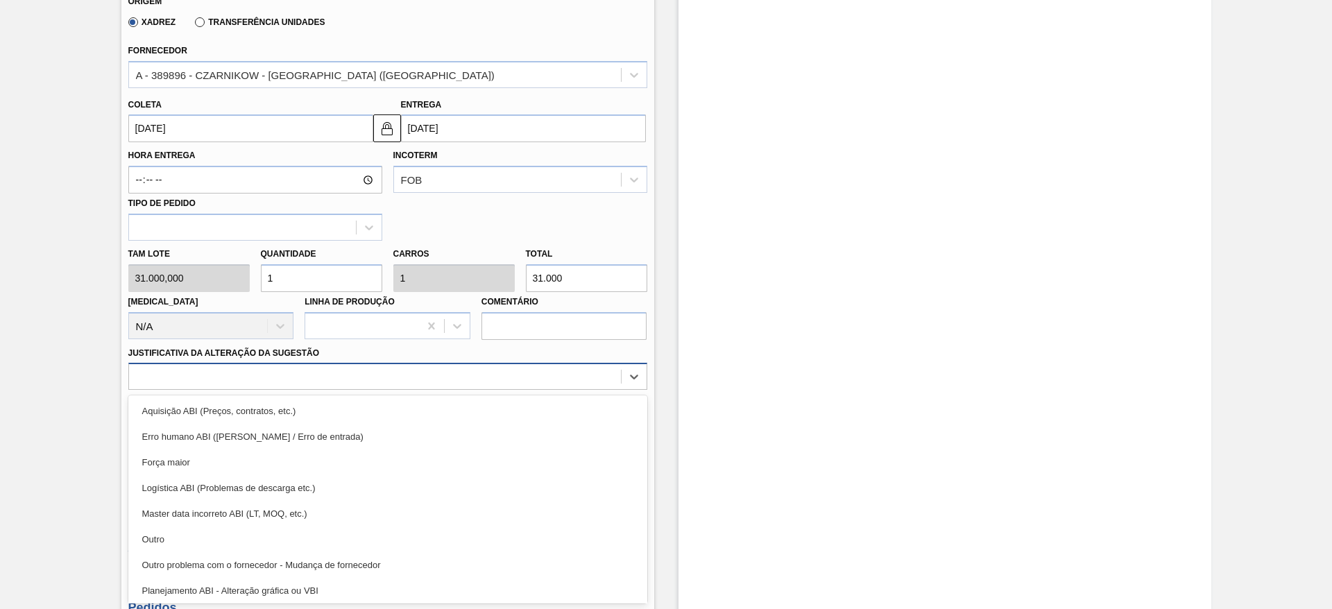
click at [442, 390] on div "option Logística ABI (Problemas de descarga etc.) focused, 4 of 18. 18 results …" at bounding box center [387, 376] width 519 height 27
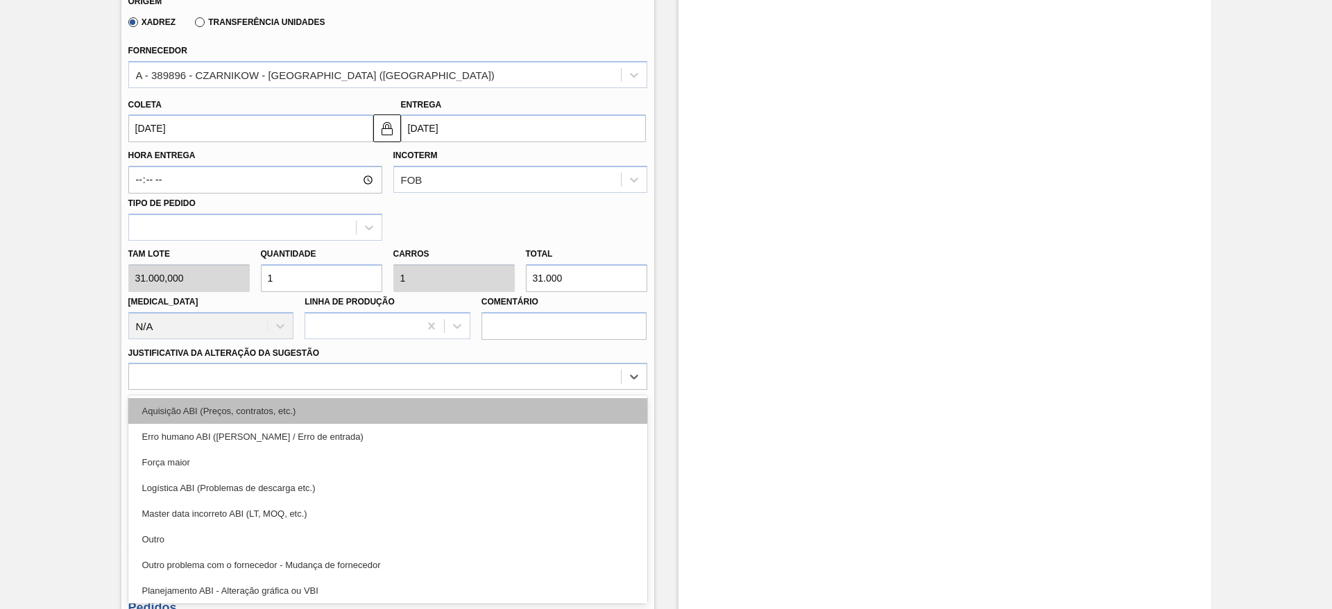
click at [502, 418] on div "Aquisição ABI (Preços, contratos, etc.)" at bounding box center [387, 411] width 519 height 26
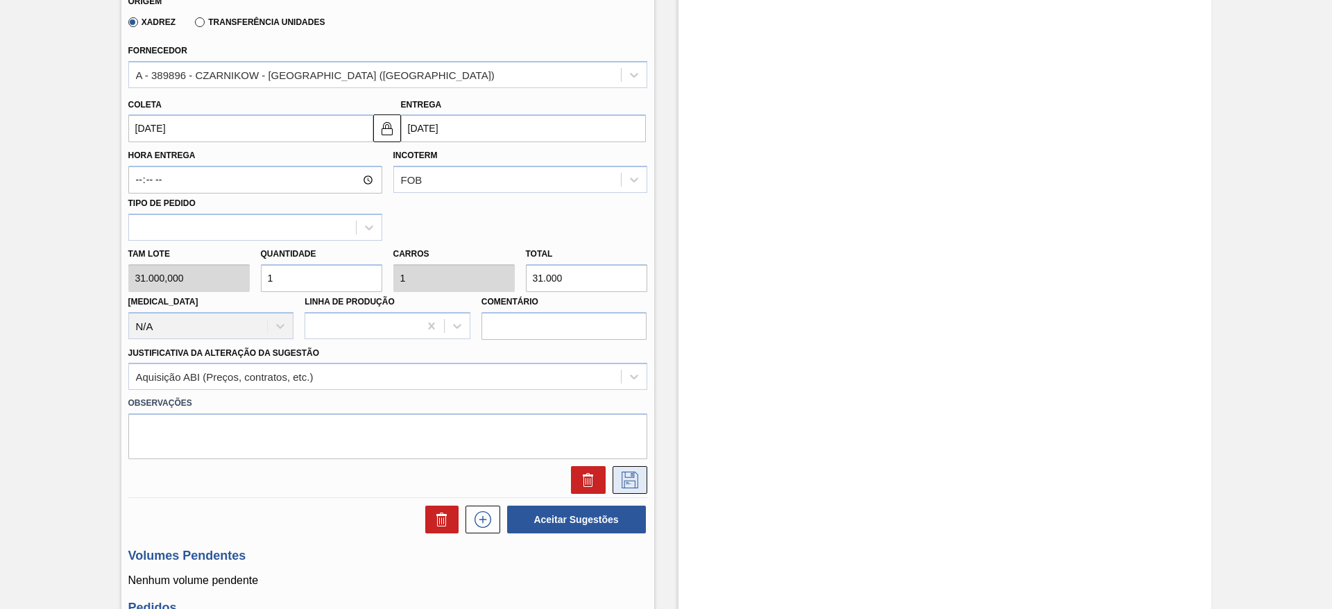
click at [626, 473] on icon at bounding box center [630, 480] width 22 height 17
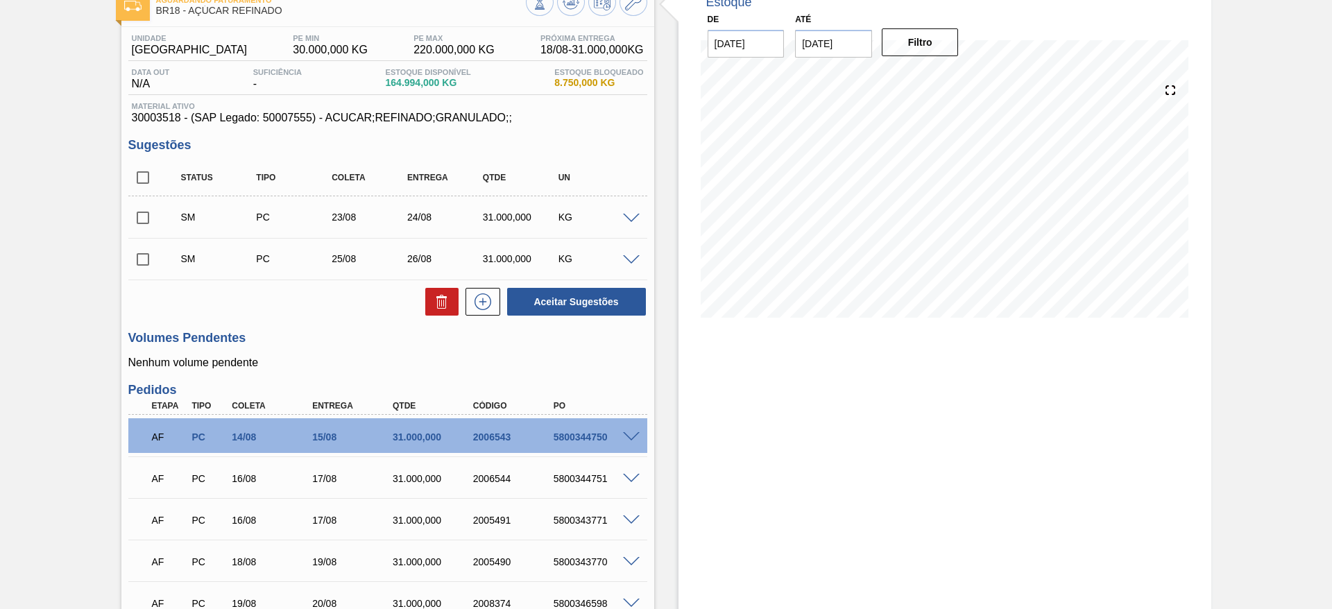
scroll to position [70, 0]
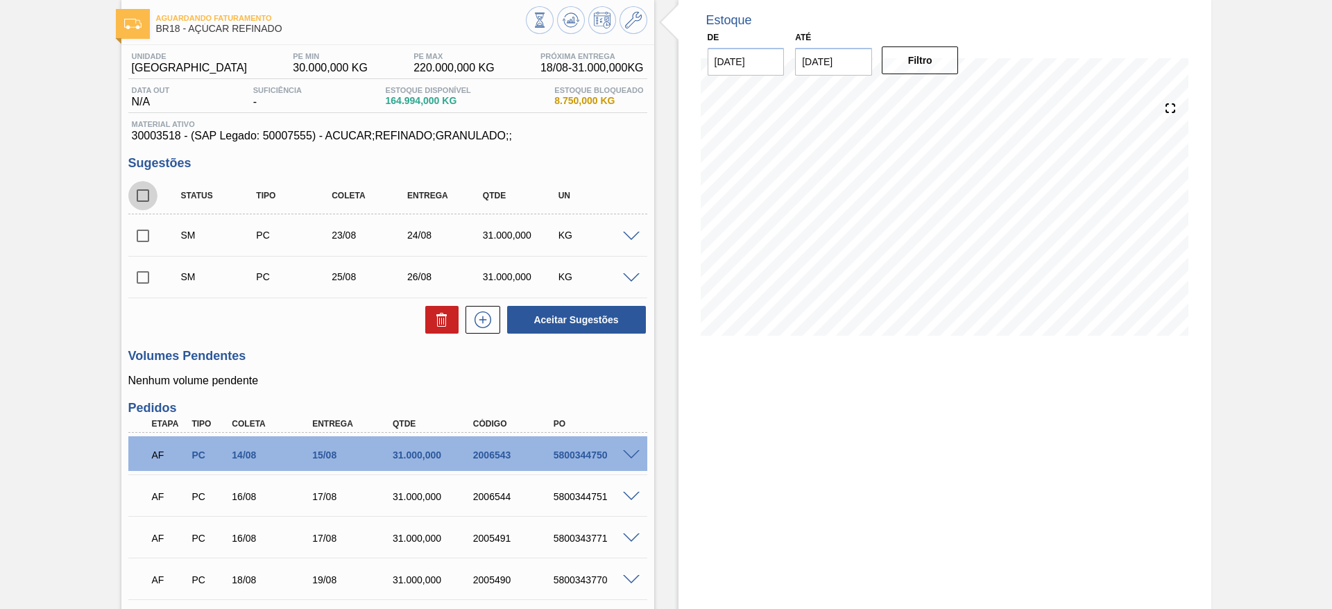
click at [144, 197] on input "checkbox" at bounding box center [142, 195] width 29 height 29
checkbox input "true"
click at [575, 322] on button "Aceitar Sugestões" at bounding box center [576, 320] width 139 height 28
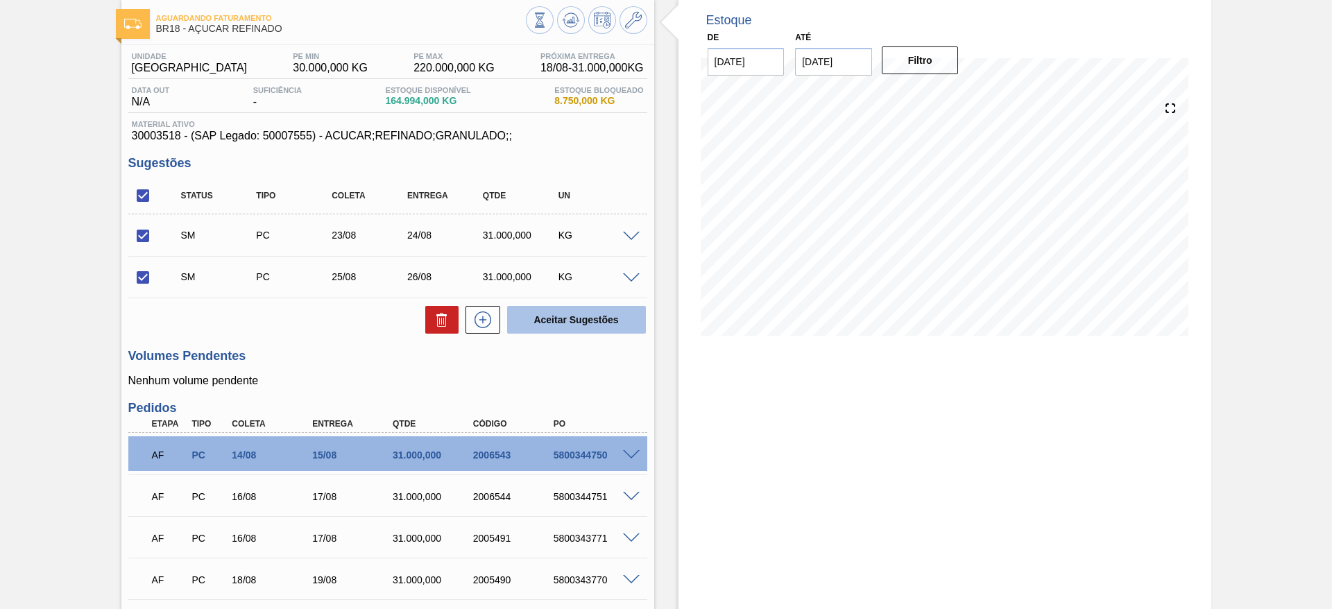
checkbox input "false"
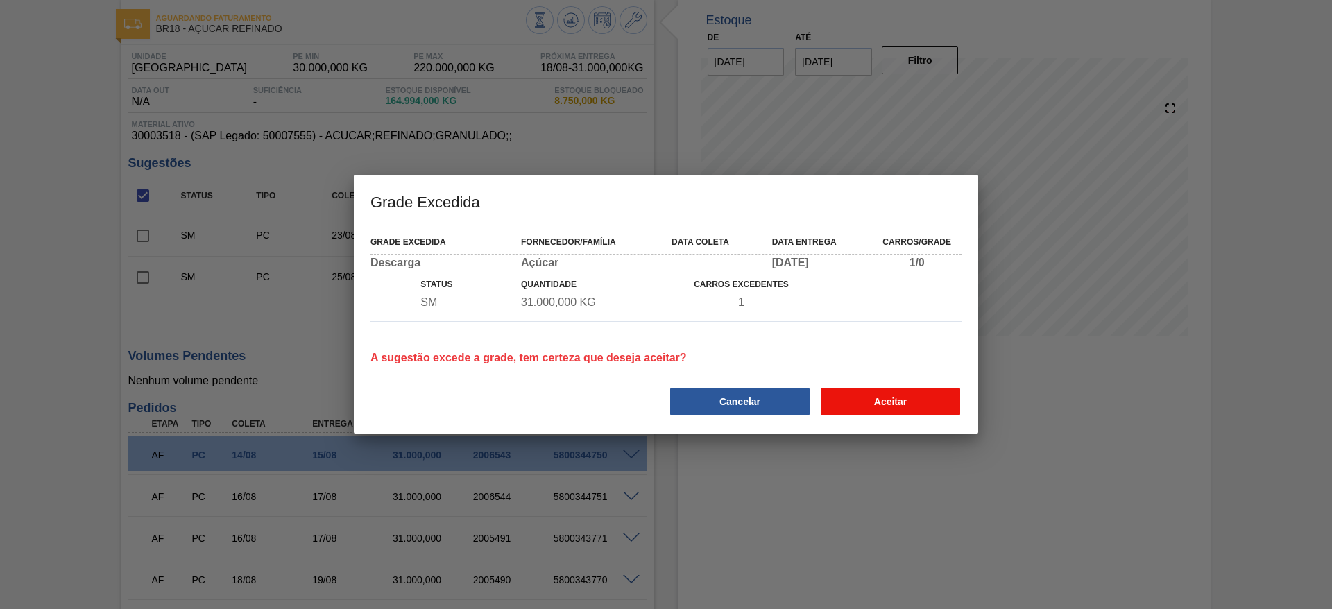
click at [848, 405] on button "Aceitar" at bounding box center [889, 402] width 139 height 28
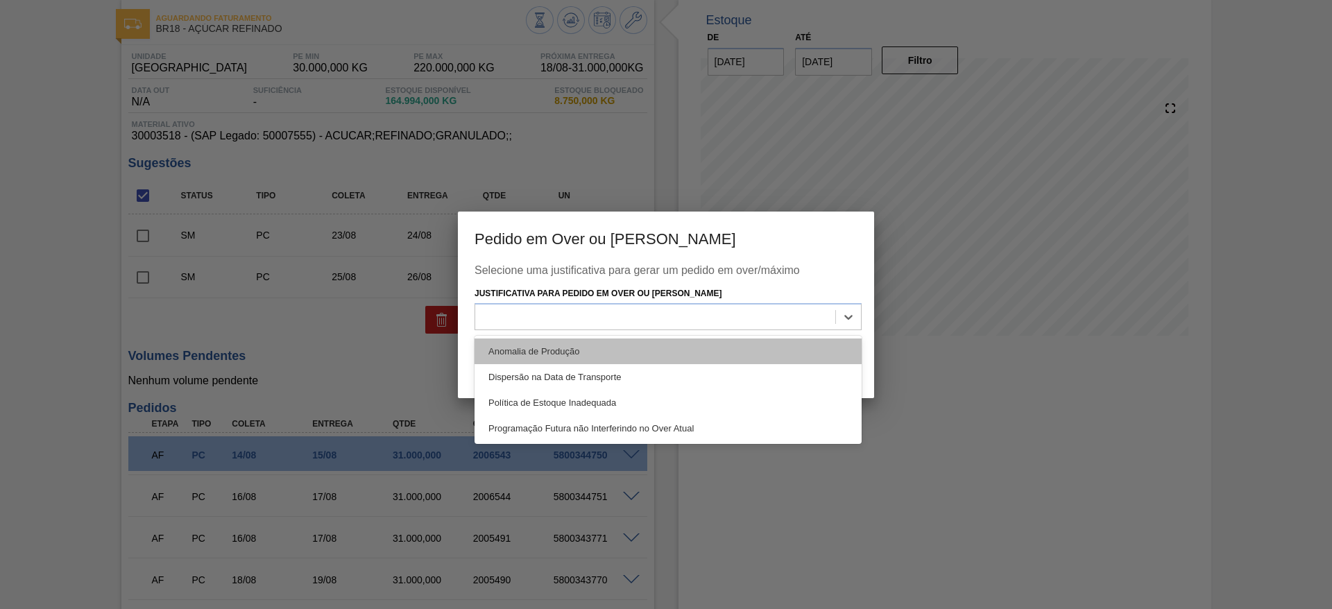
drag, startPoint x: 816, startPoint y: 309, endPoint x: 804, endPoint y: 356, distance: 48.6
click at [804, 330] on div "option Anomalia de Produção focused, 1 of 4. 4 results available. Use Up and Do…" at bounding box center [667, 316] width 387 height 27
click at [804, 356] on div "Anomalia de Produção" at bounding box center [667, 351] width 387 height 26
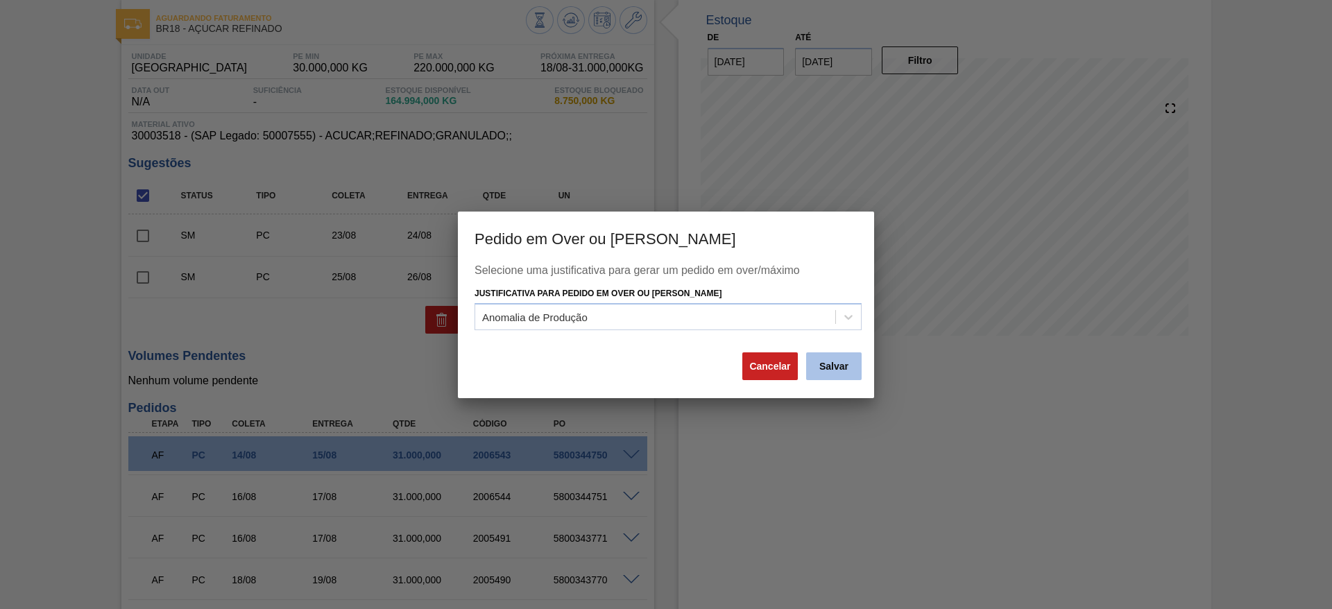
click at [835, 367] on button "Salvar" at bounding box center [833, 366] width 55 height 28
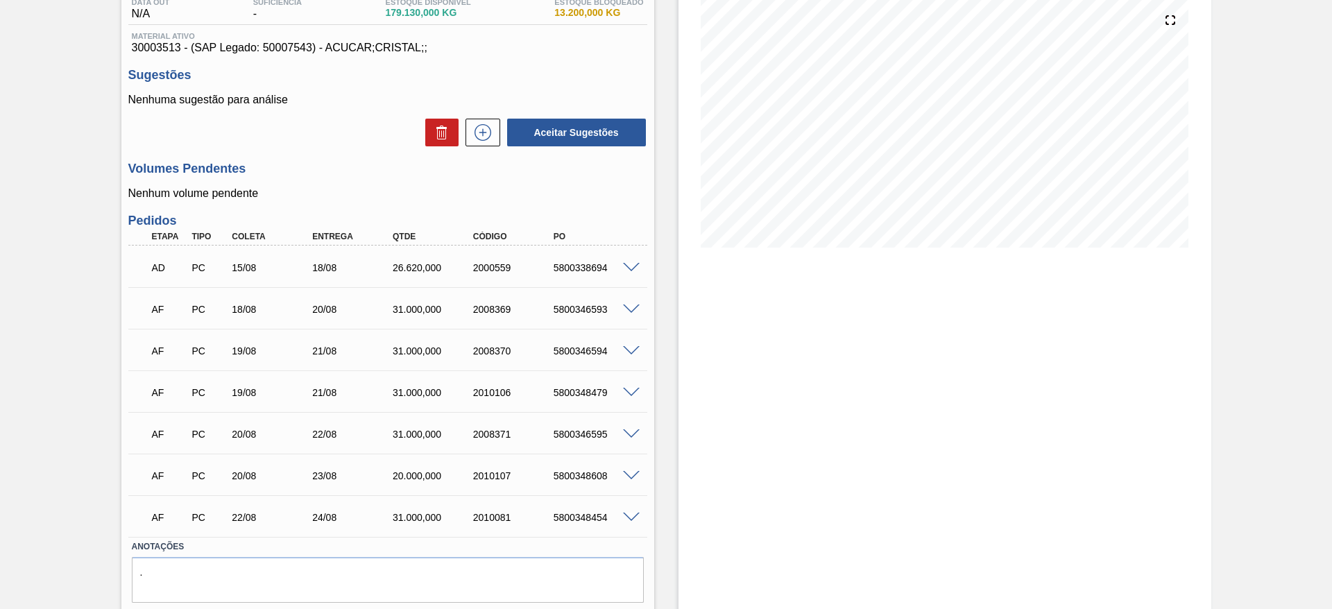
scroll to position [160, 0]
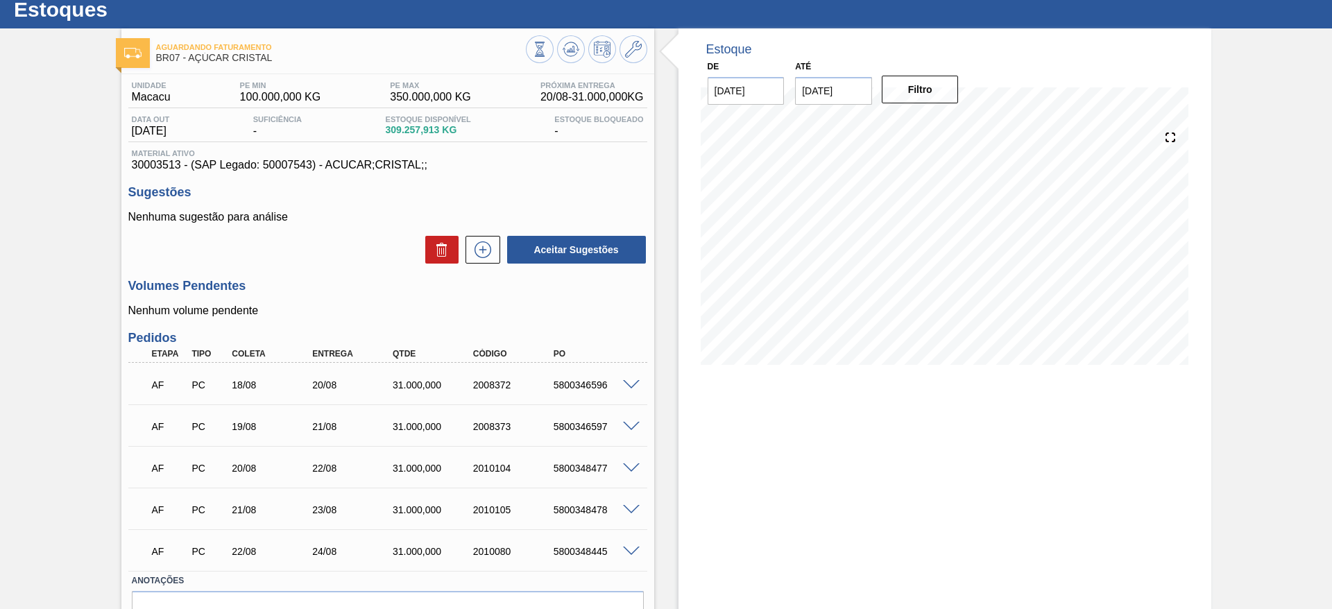
scroll to position [39, 0]
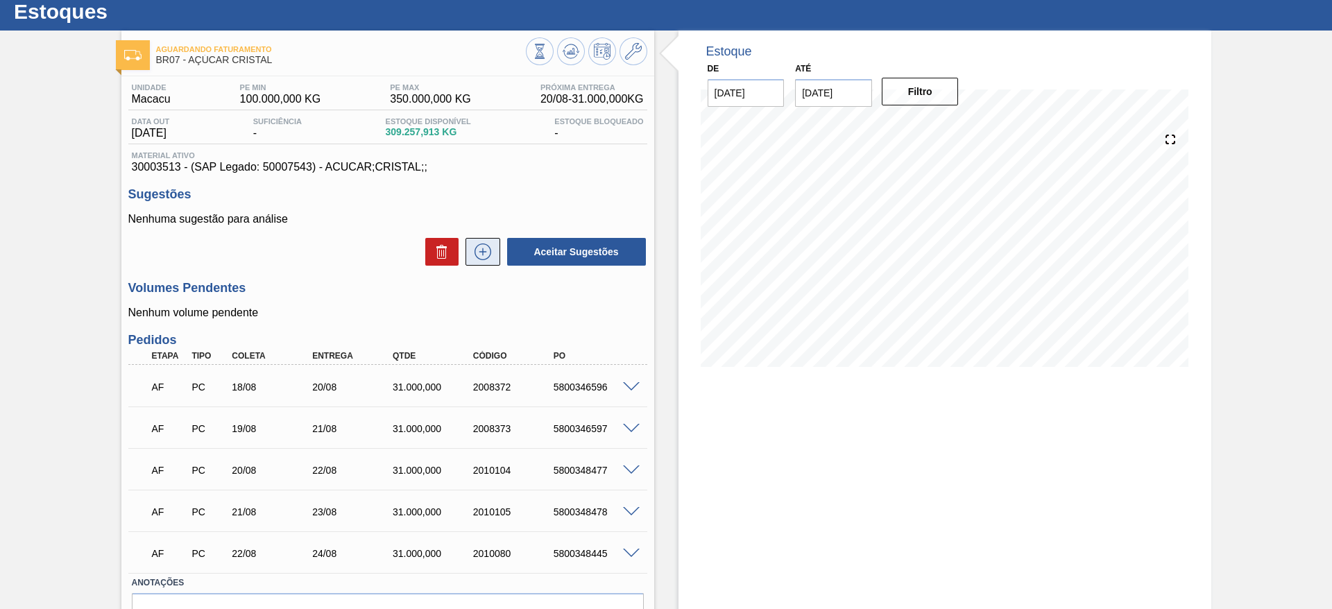
click at [494, 253] on button at bounding box center [482, 252] width 35 height 28
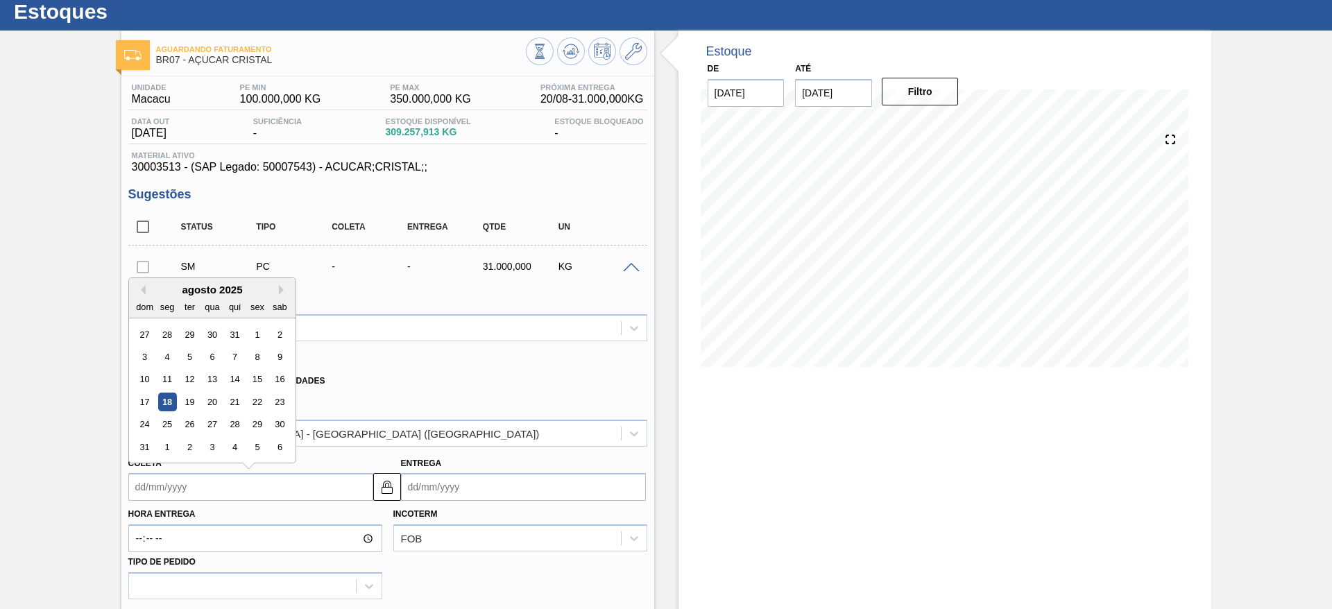
click at [160, 485] on input "Coleta" at bounding box center [250, 487] width 245 height 28
click at [170, 417] on div "25" at bounding box center [166, 424] width 19 height 19
type input "[DATE]"
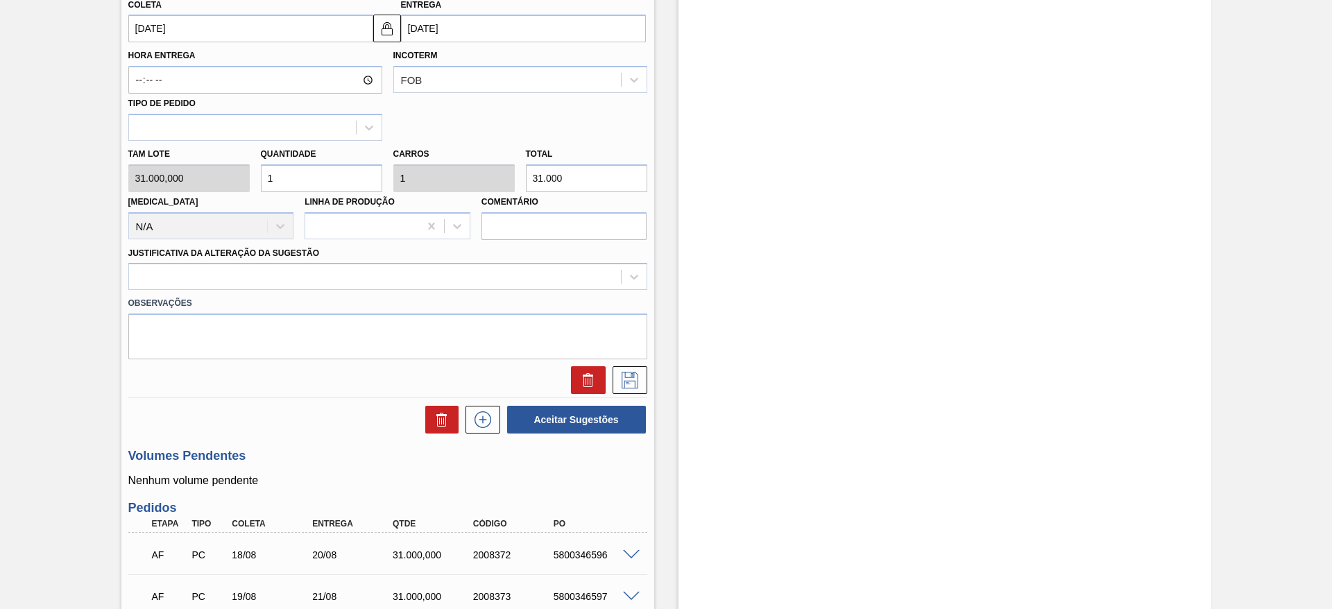
scroll to position [499, 0]
drag, startPoint x: 481, startPoint y: 293, endPoint x: 484, endPoint y: 270, distance: 23.1
click at [484, 270] on div "Material 30003513 - ACUCAR;CRISTAL;; Origem Xadrez Transferência Unidades Forne…" at bounding box center [387, 108] width 519 height 569
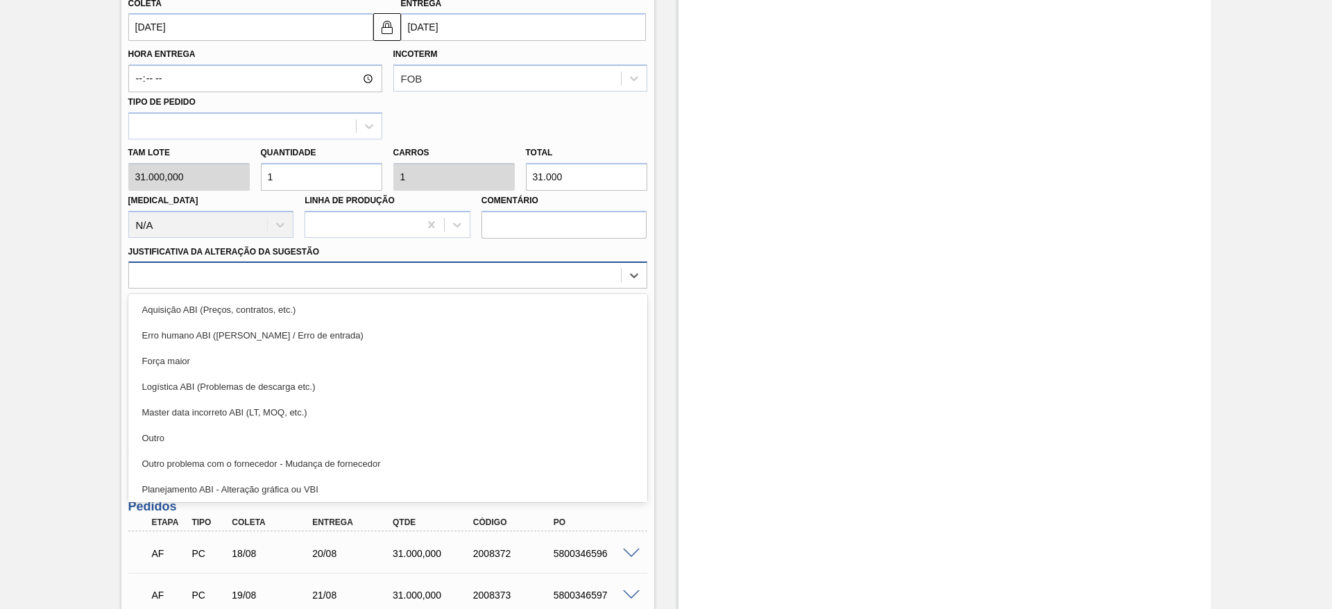
click at [484, 270] on div at bounding box center [375, 276] width 492 height 20
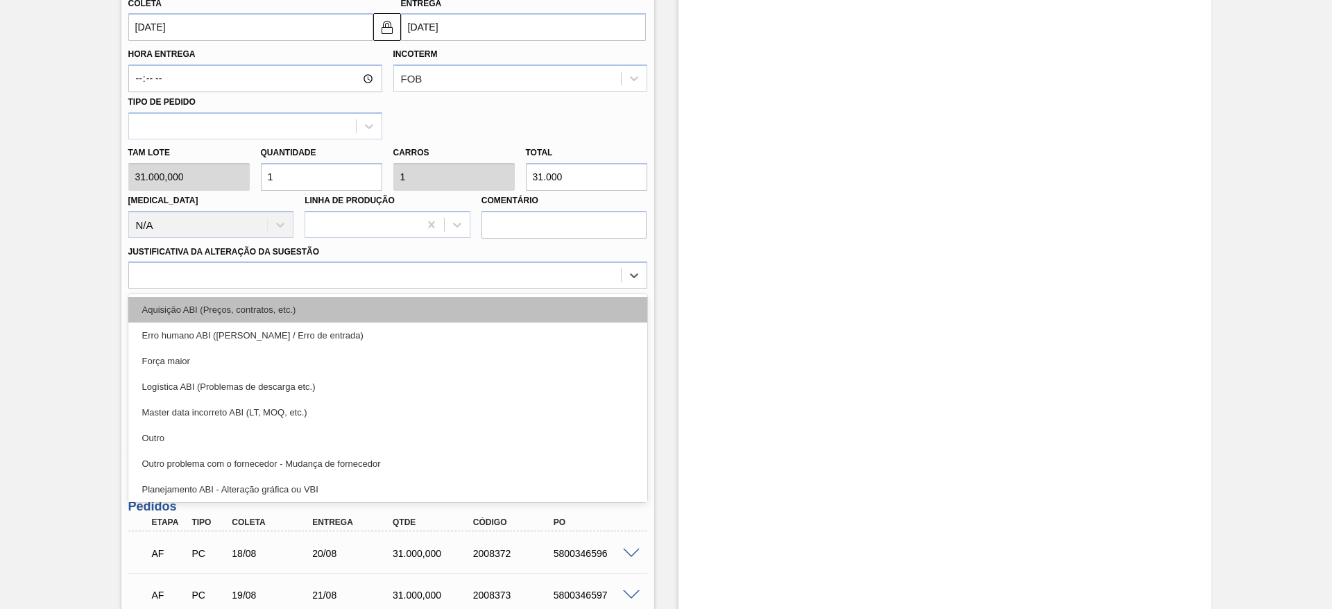
click at [486, 299] on div "Aquisição ABI (Preços, contratos, etc.)" at bounding box center [387, 310] width 519 height 26
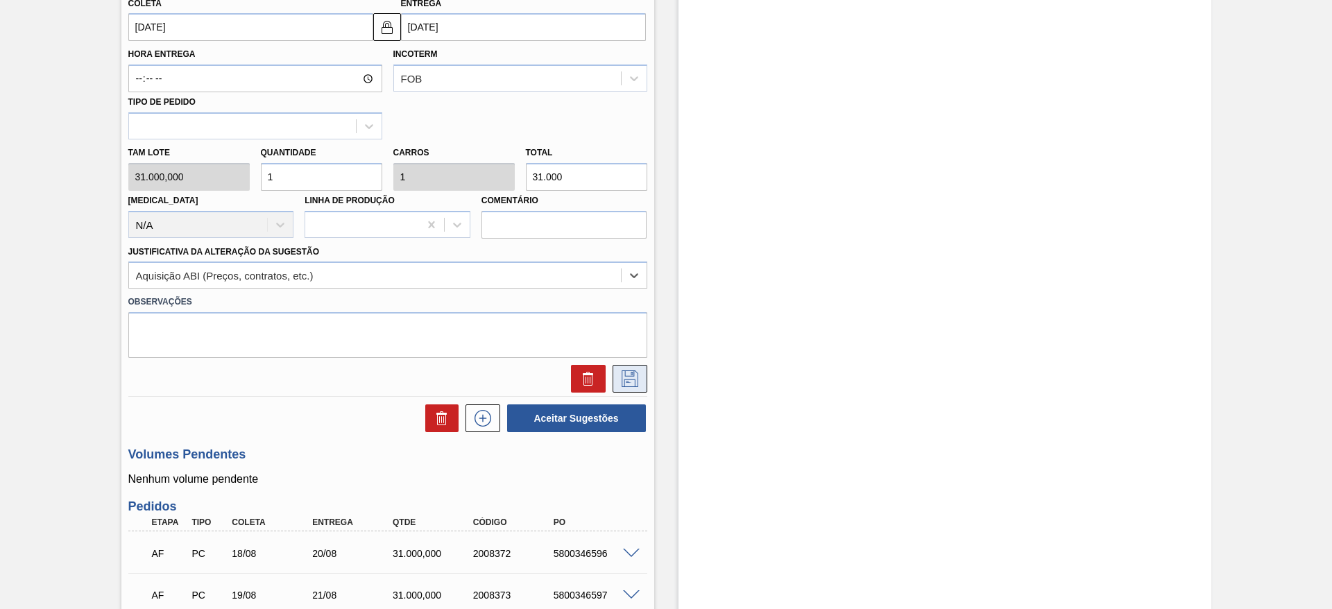
click at [634, 370] on icon at bounding box center [630, 378] width 22 height 17
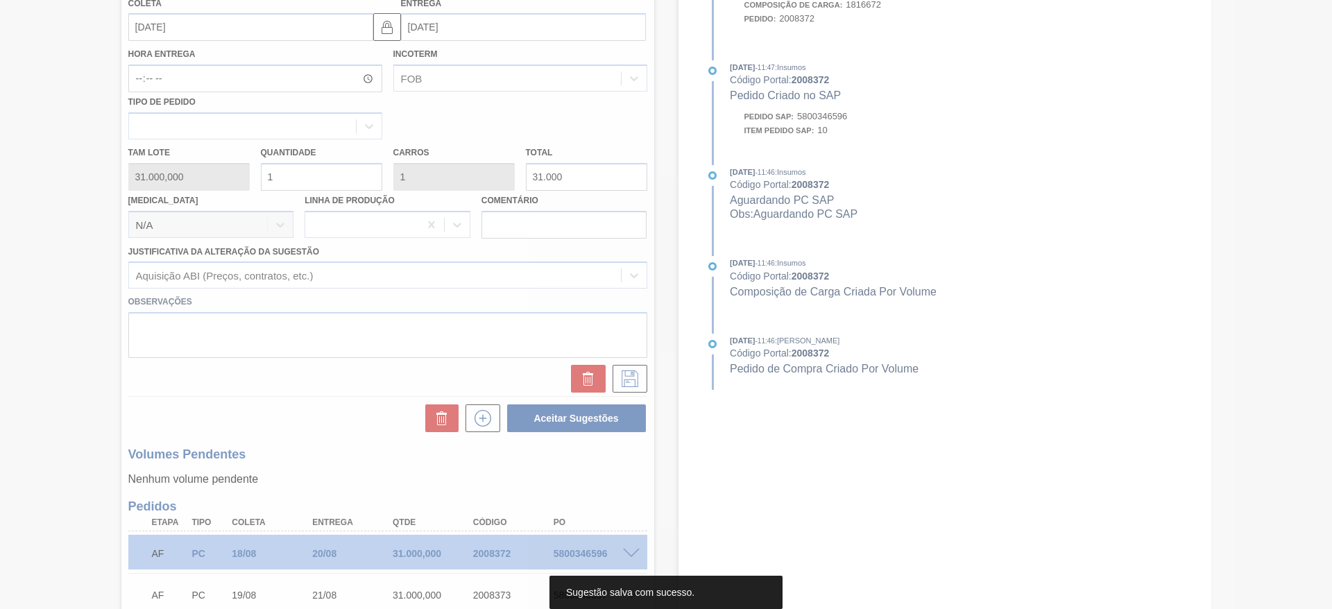
scroll to position [0, 0]
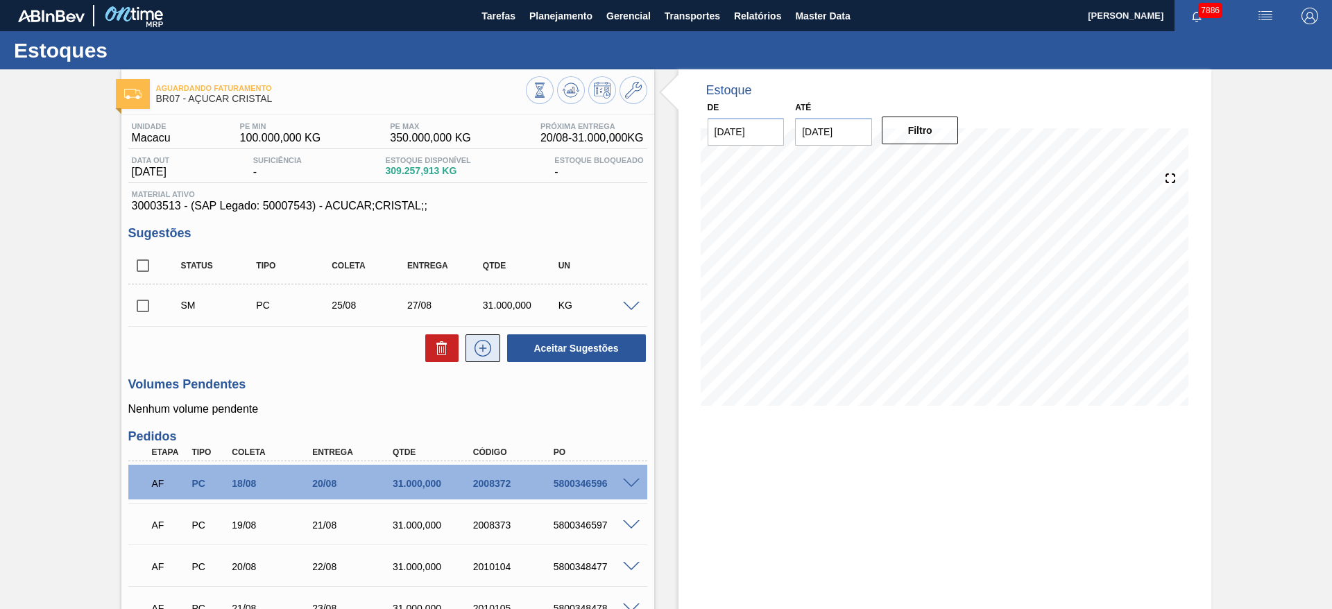
click at [488, 343] on icon at bounding box center [483, 348] width 22 height 17
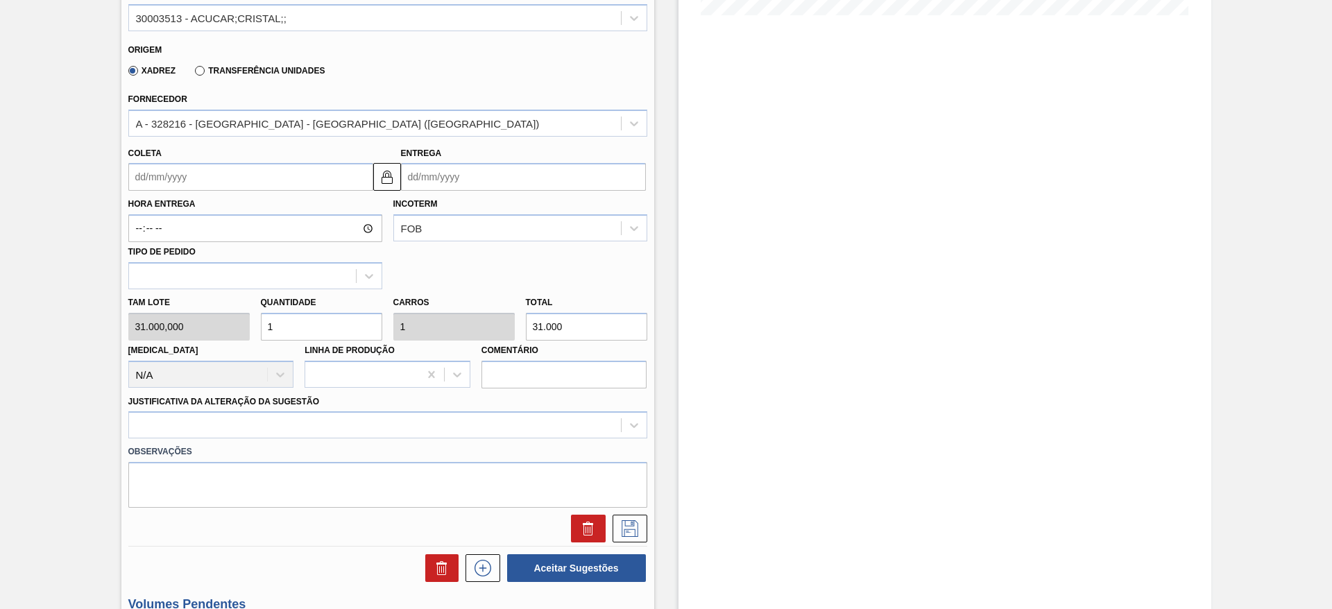
scroll to position [391, 0]
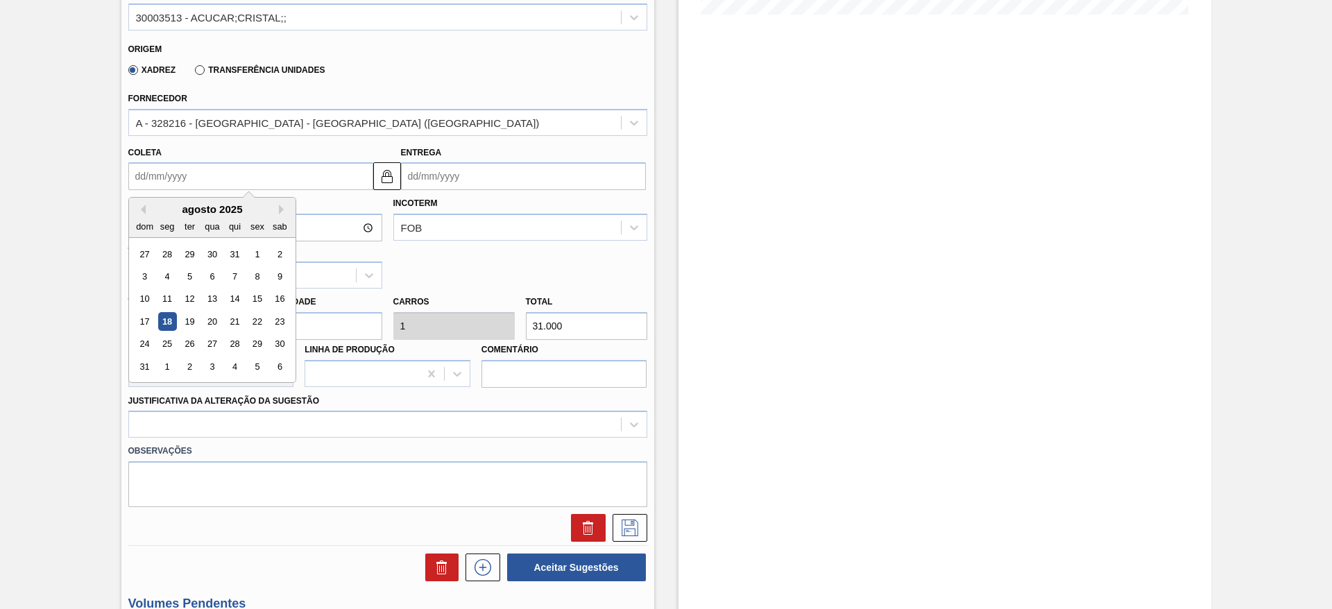
click at [168, 187] on input "Coleta" at bounding box center [250, 176] width 245 height 28
click at [187, 343] on div "26" at bounding box center [189, 344] width 19 height 19
type input "[DATE]"
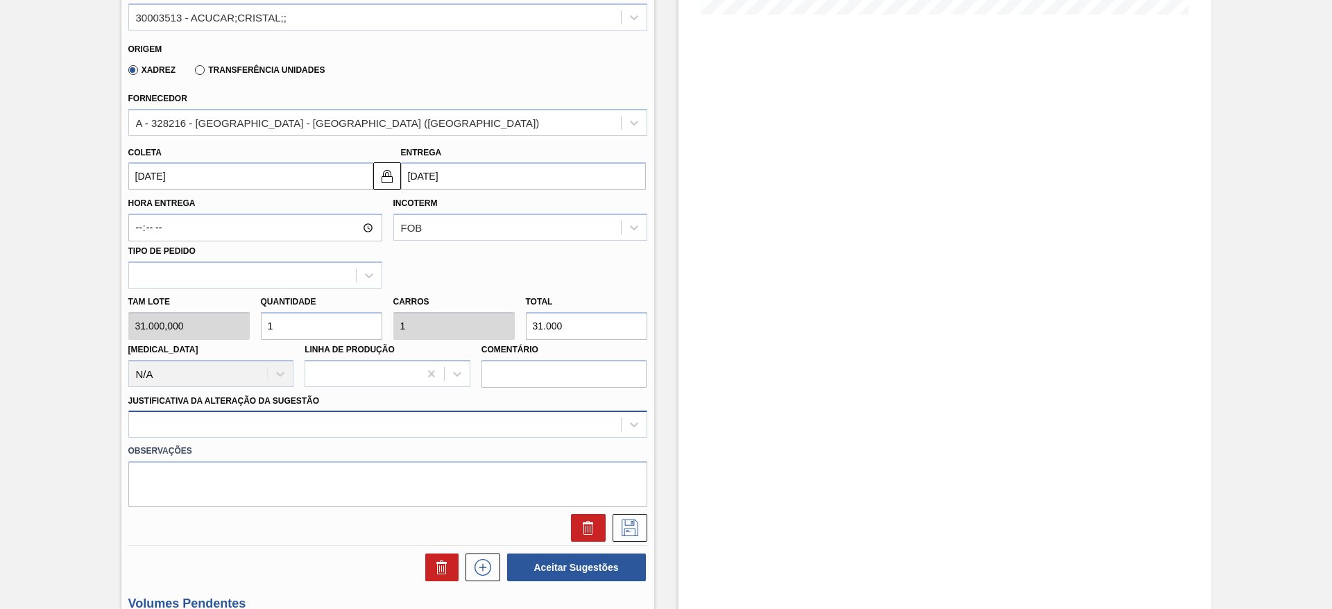
scroll to position [439, 0]
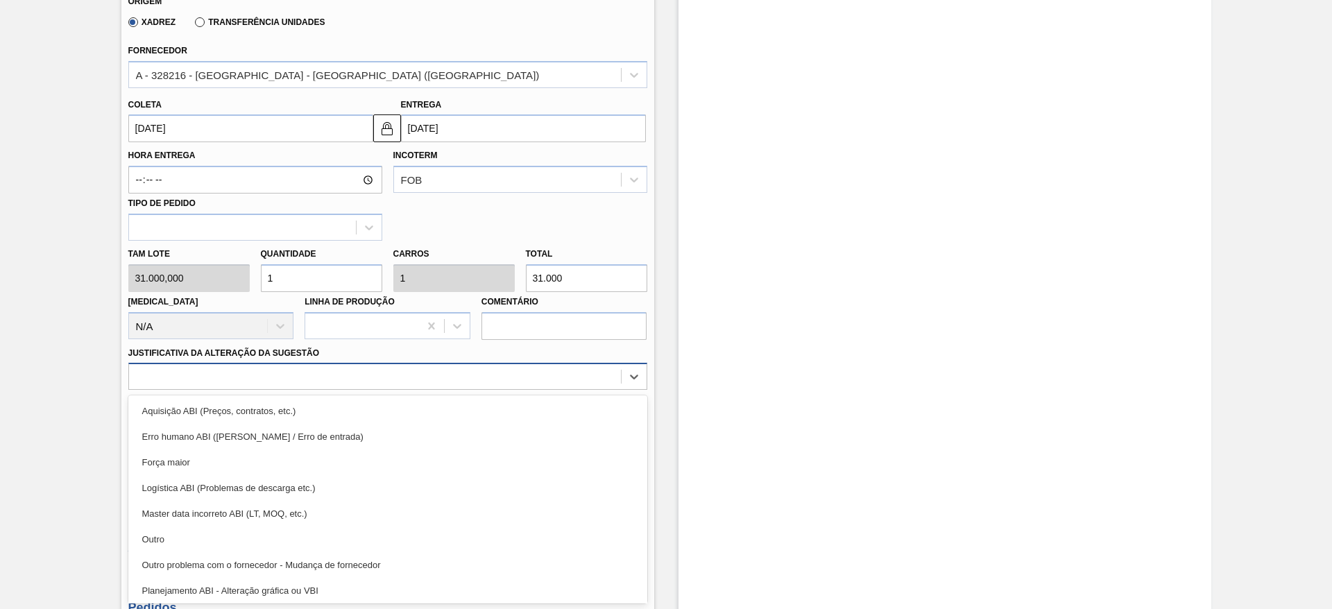
click at [458, 390] on div "option Erro humano ABI (Cálculo / Erro de entrada) focused, 2 of 18. 18 results…" at bounding box center [387, 376] width 519 height 27
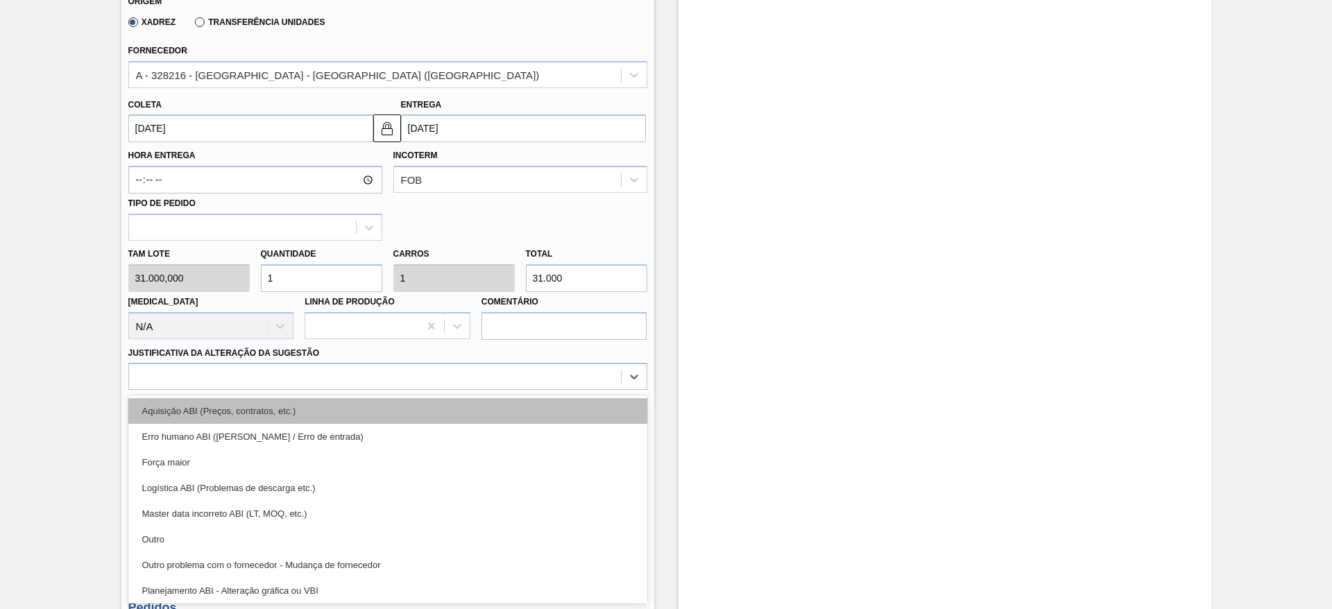
click at [470, 420] on div "Aquisição ABI (Preços, contratos, etc.)" at bounding box center [387, 411] width 519 height 26
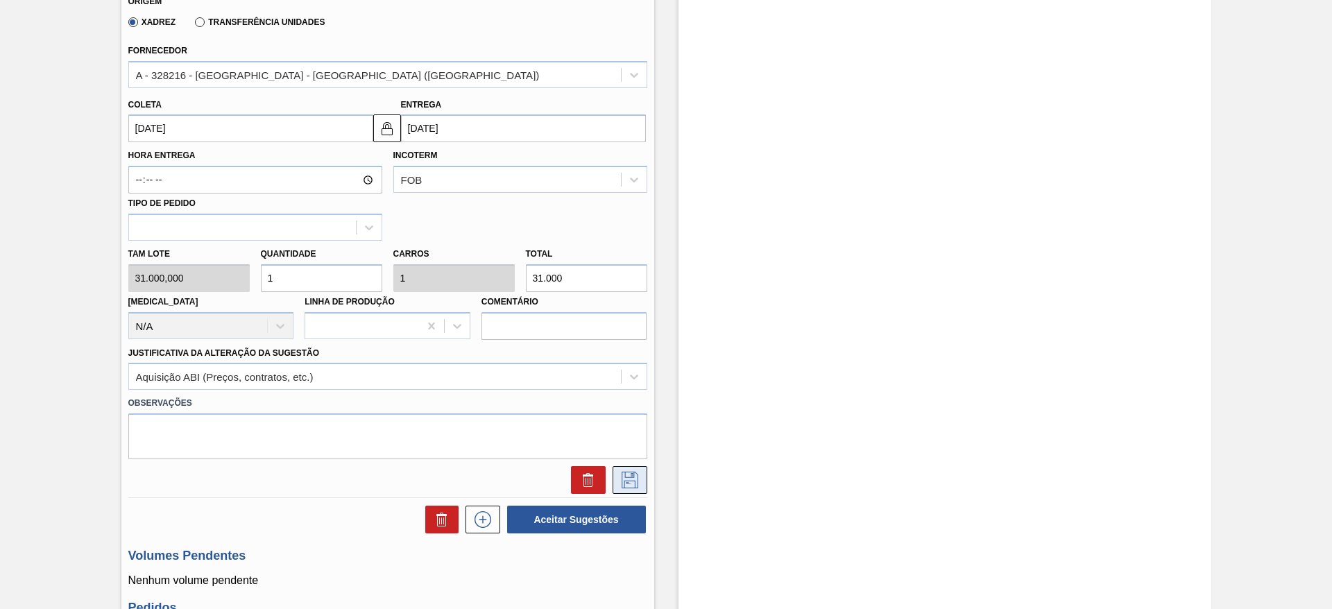
click at [637, 493] on button at bounding box center [629, 480] width 35 height 28
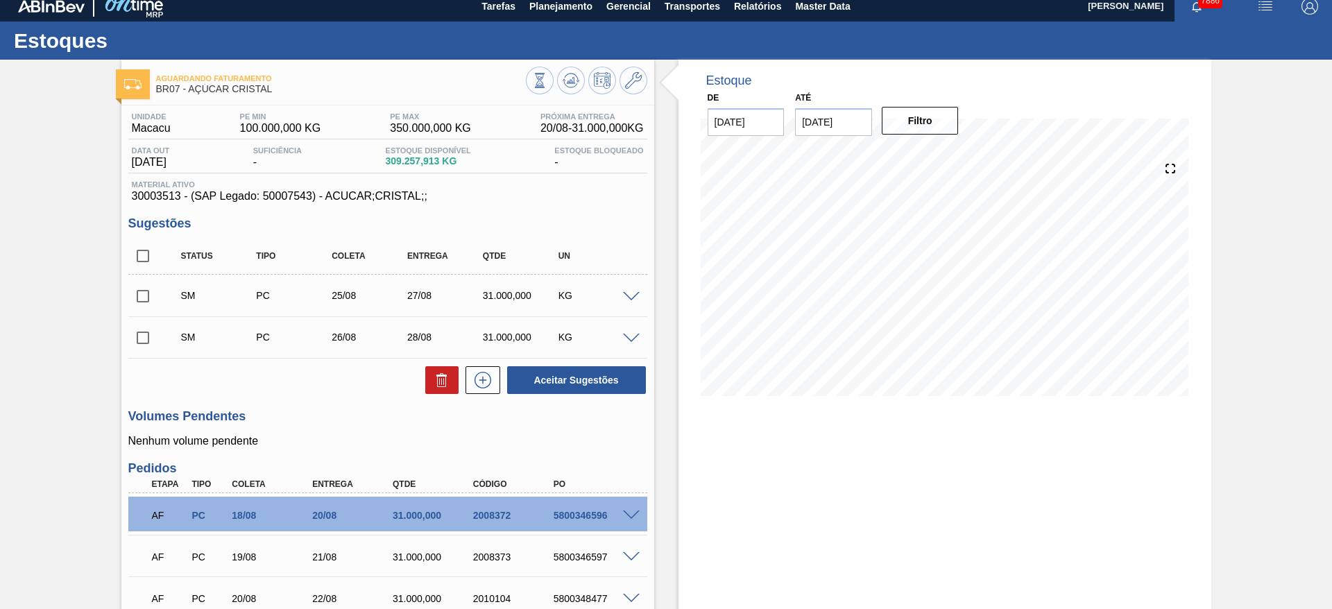
scroll to position [0, 0]
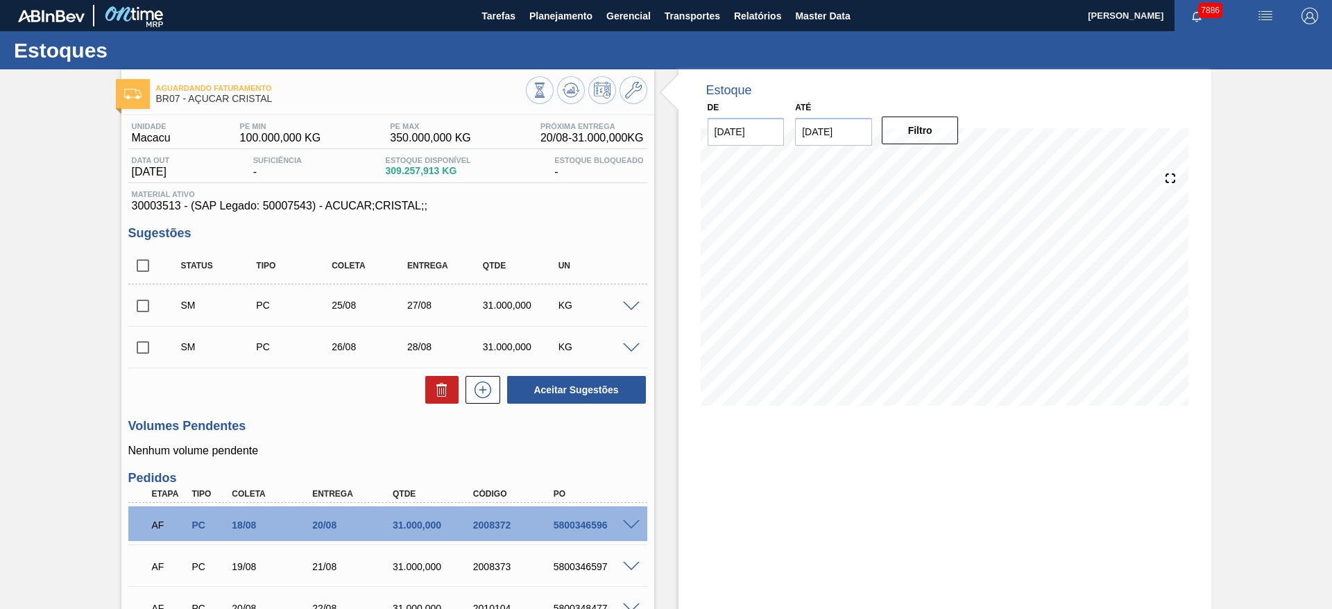
click at [139, 266] on input "checkbox" at bounding box center [142, 265] width 29 height 29
checkbox input "true"
click at [573, 388] on button "Aceitar Sugestões" at bounding box center [576, 390] width 139 height 28
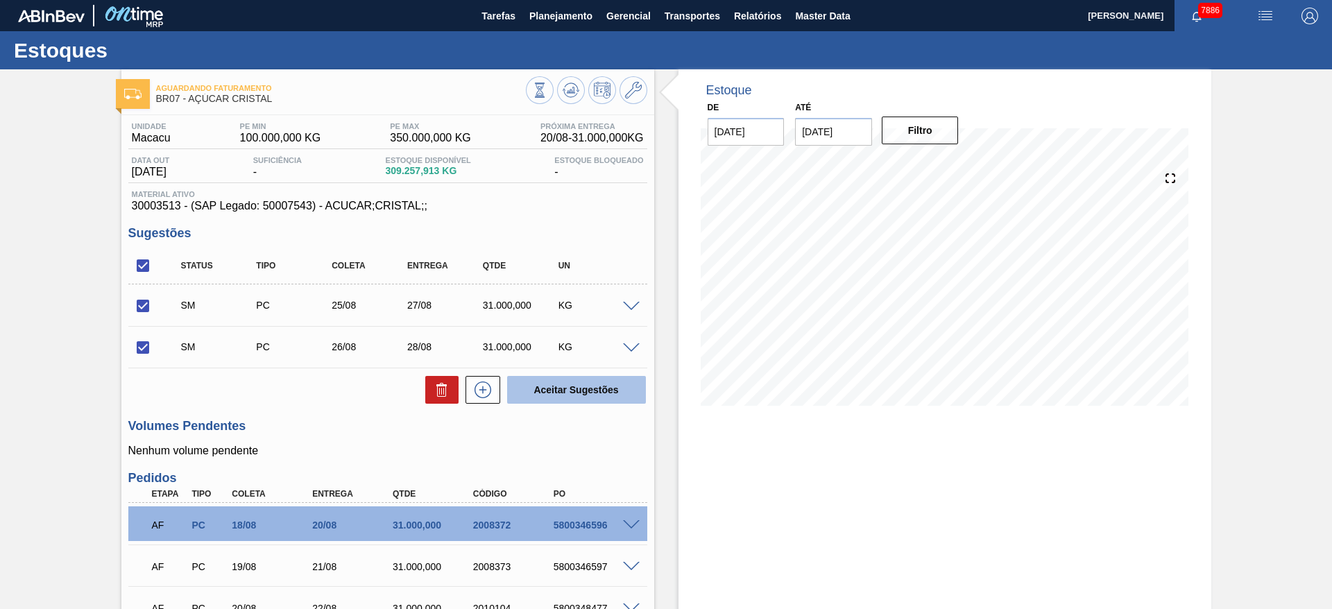
checkbox input "false"
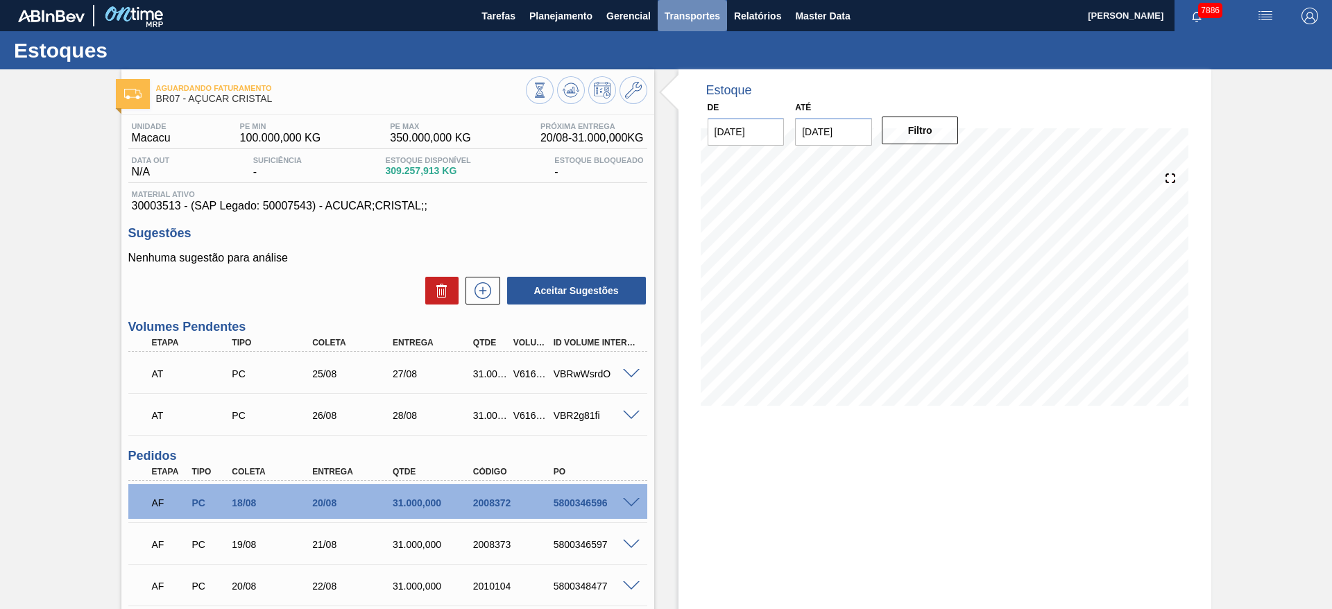
click at [696, 22] on span "Transportes" at bounding box center [691, 16] width 55 height 17
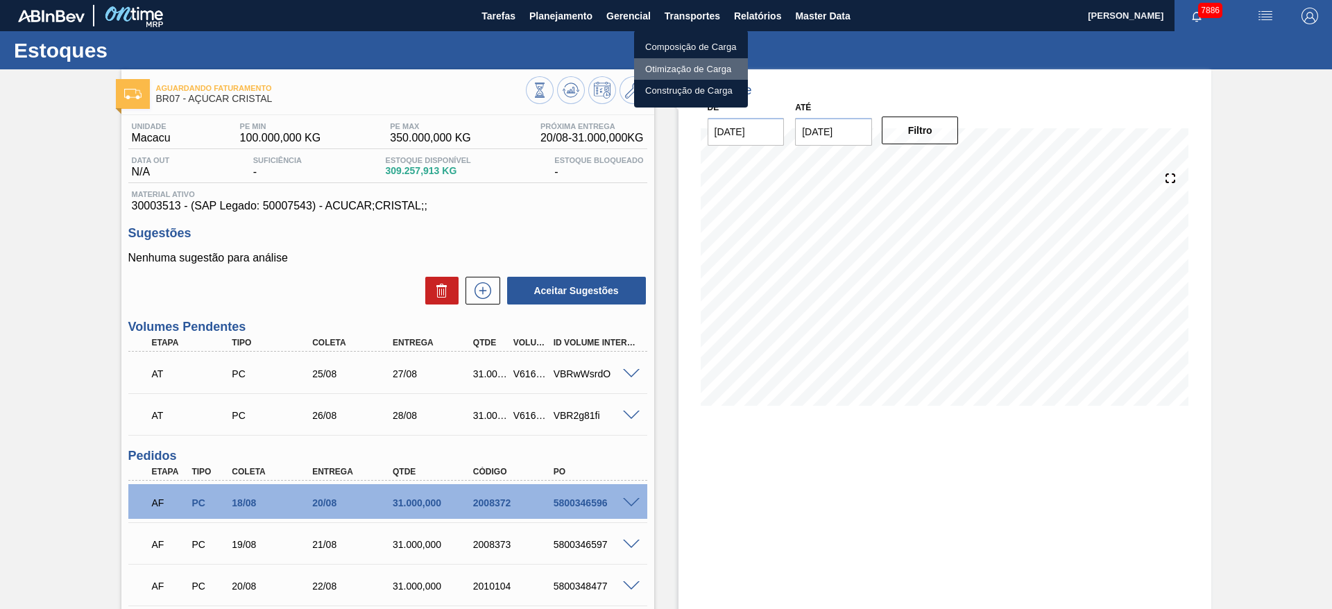
click at [676, 66] on li "Otimização de Carga" at bounding box center [691, 69] width 114 height 22
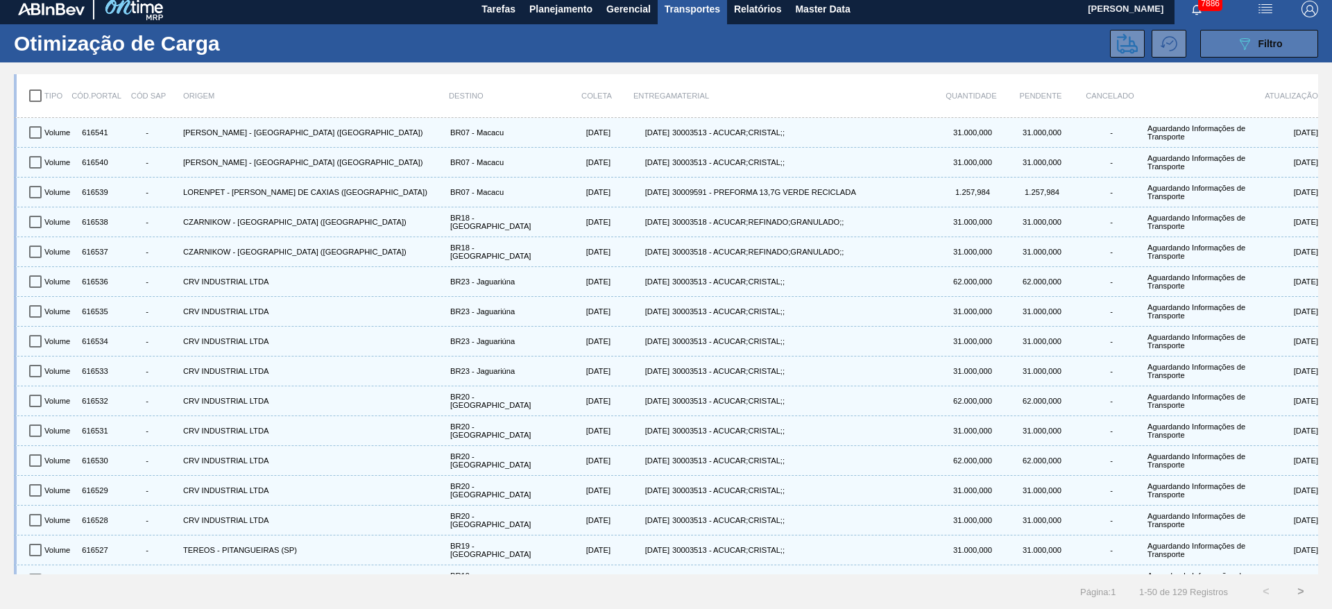
click at [1238, 33] on button "089F7B8B-B2A5-4AFE-B5C0-19BA573D28AC Filtro" at bounding box center [1259, 44] width 118 height 28
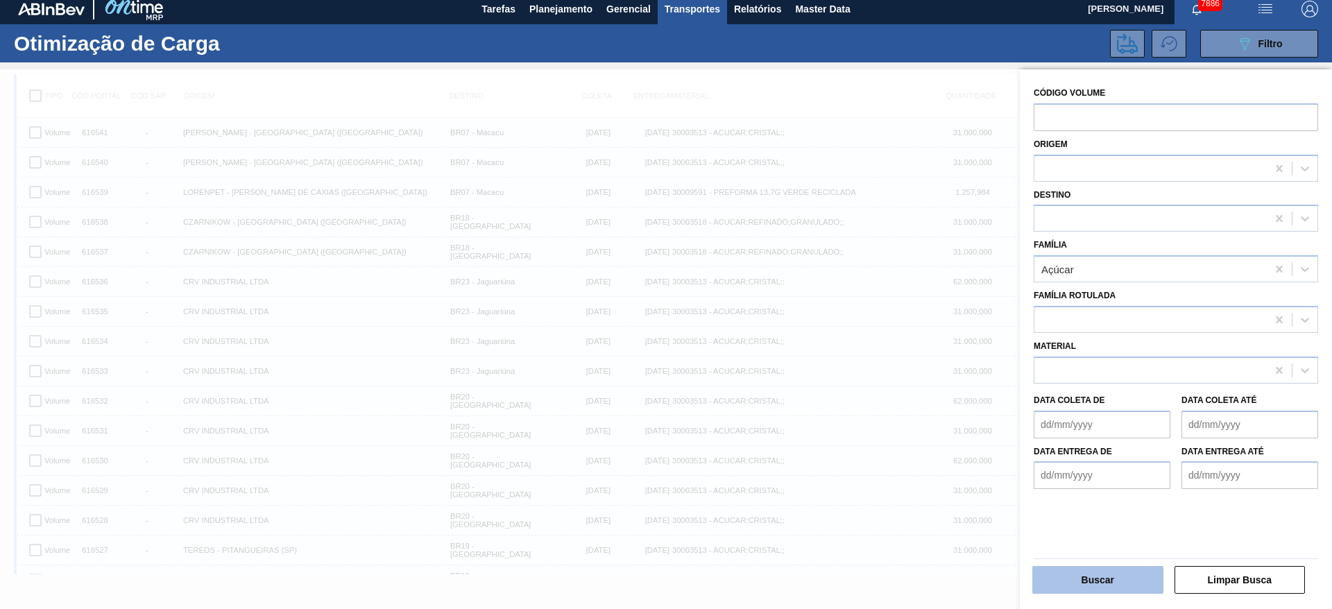
click at [1085, 574] on button "Buscar" at bounding box center [1097, 580] width 131 height 28
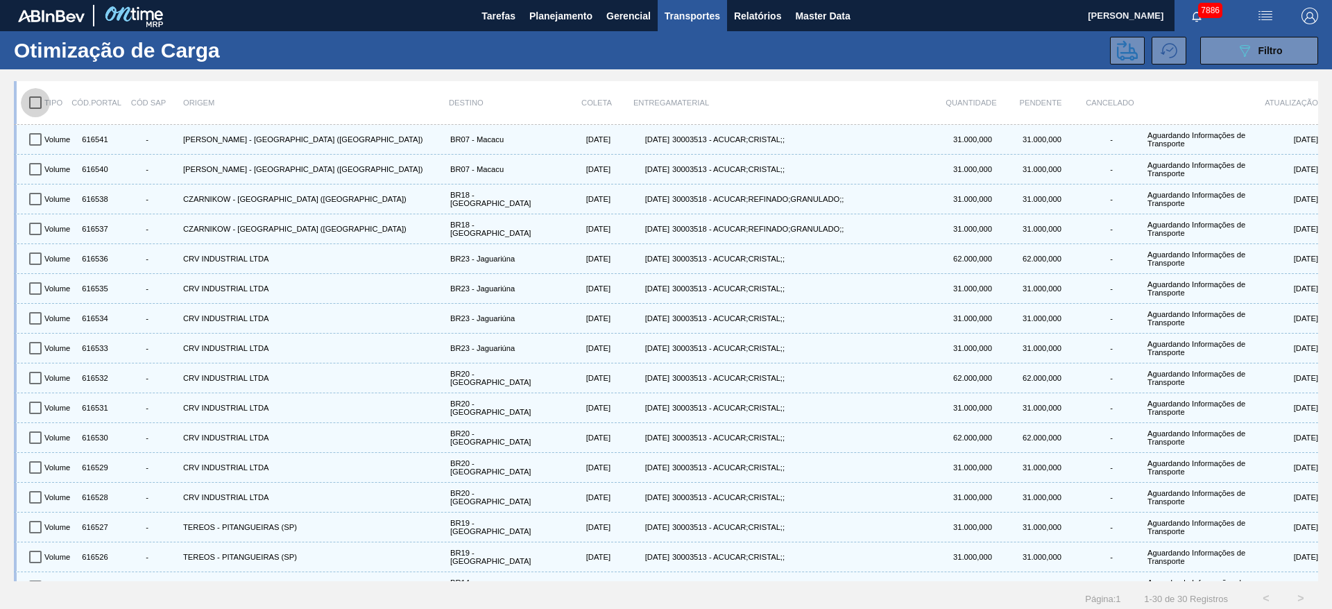
click at [35, 106] on input "checkbox" at bounding box center [35, 102] width 29 height 29
checkbox input "true"
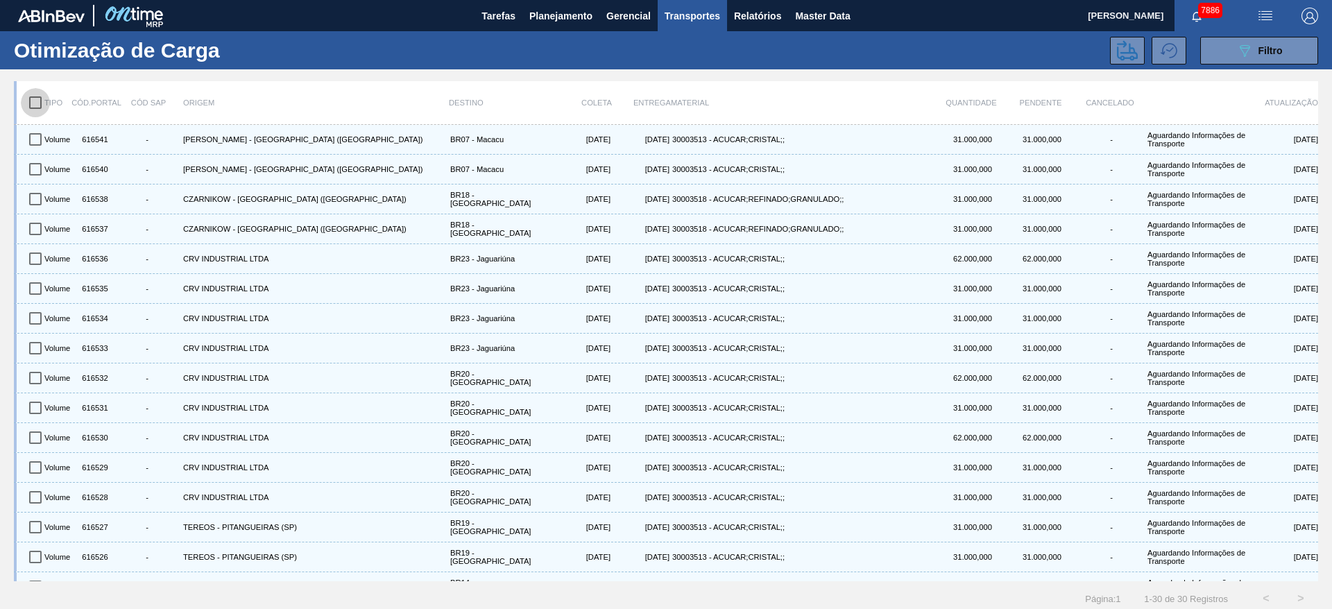
checkbox input "true"
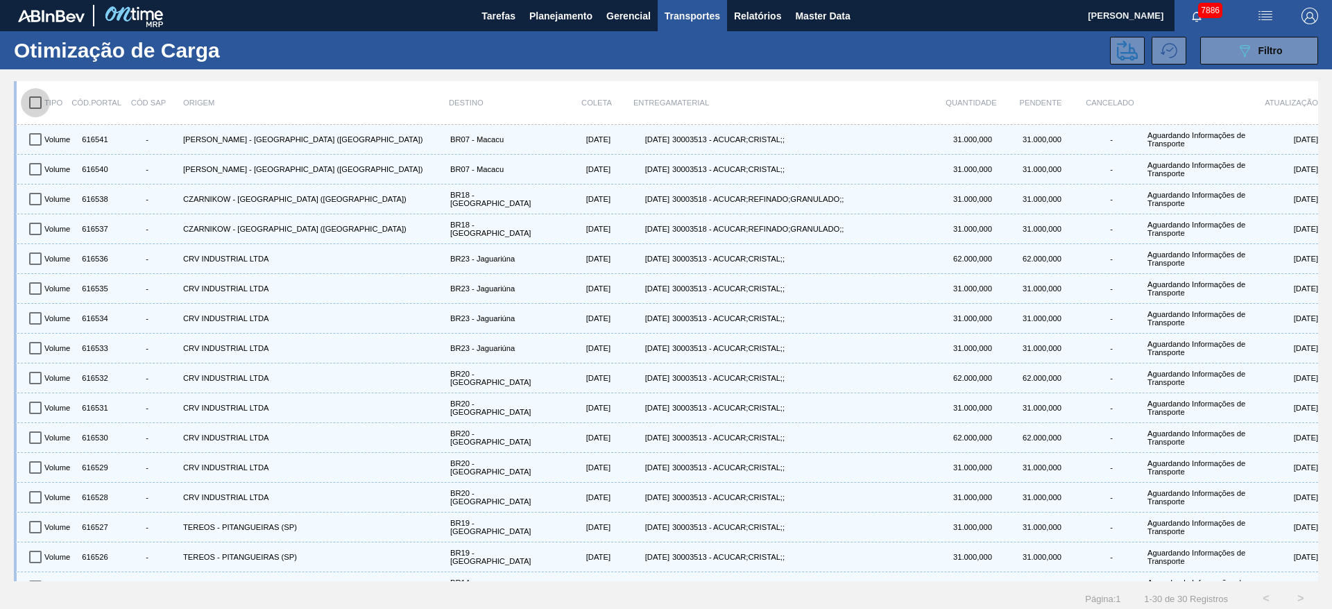
checkbox input "true"
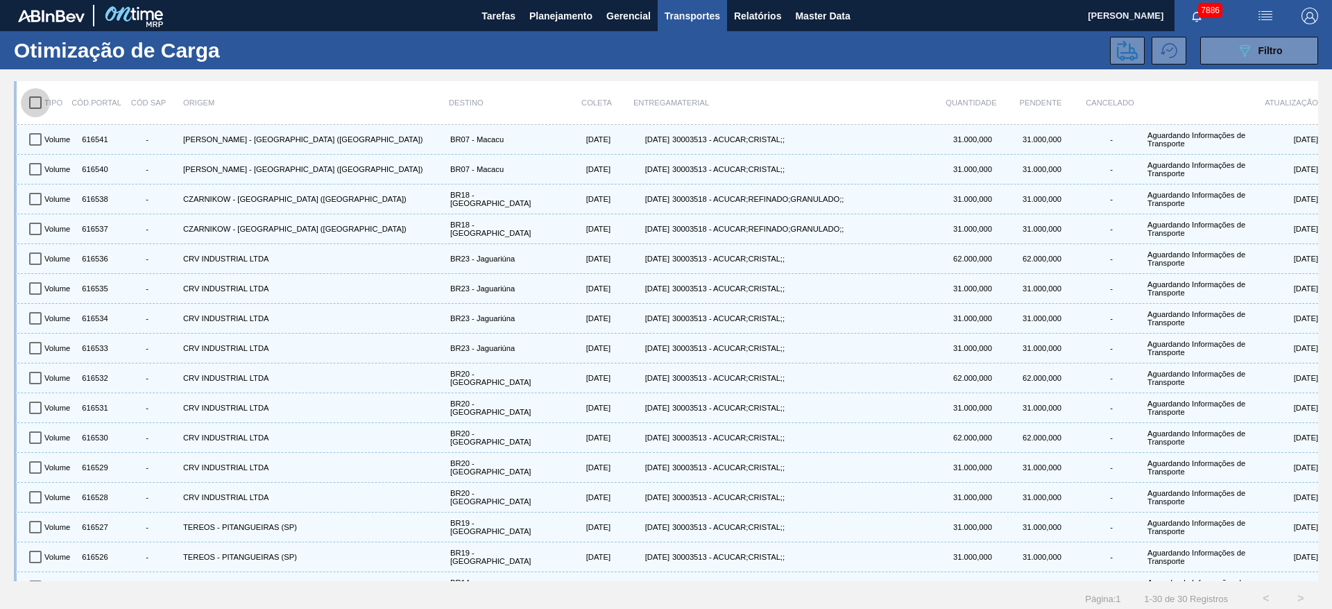
checkbox input "true"
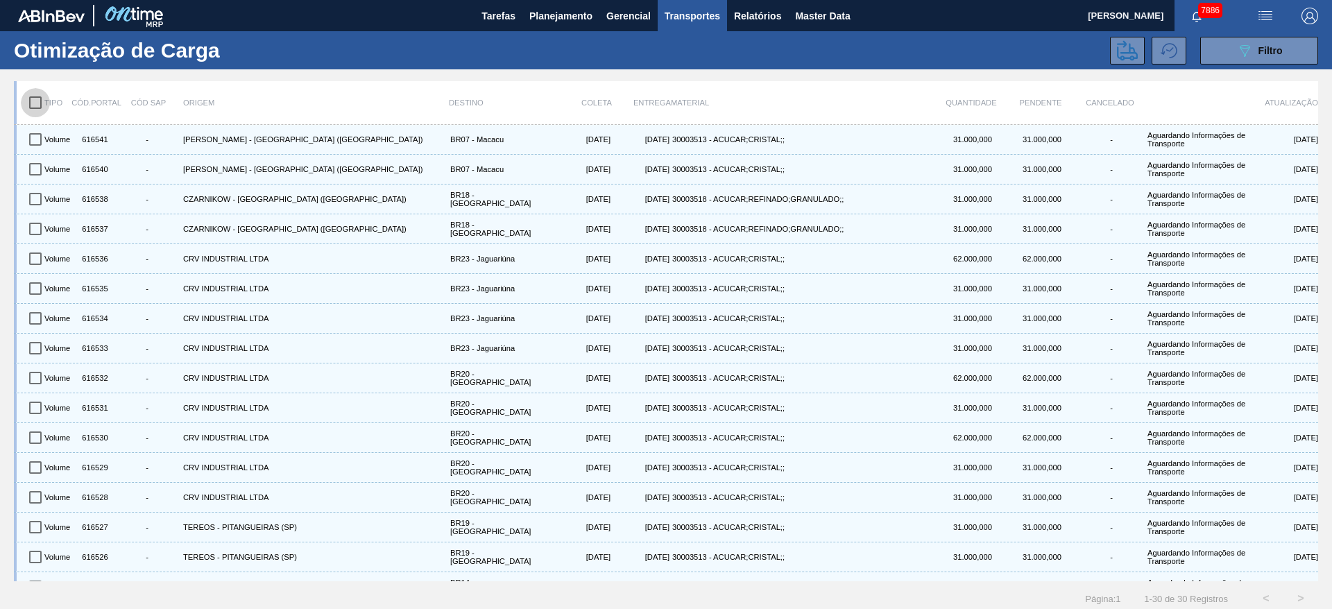
checkbox input "true"
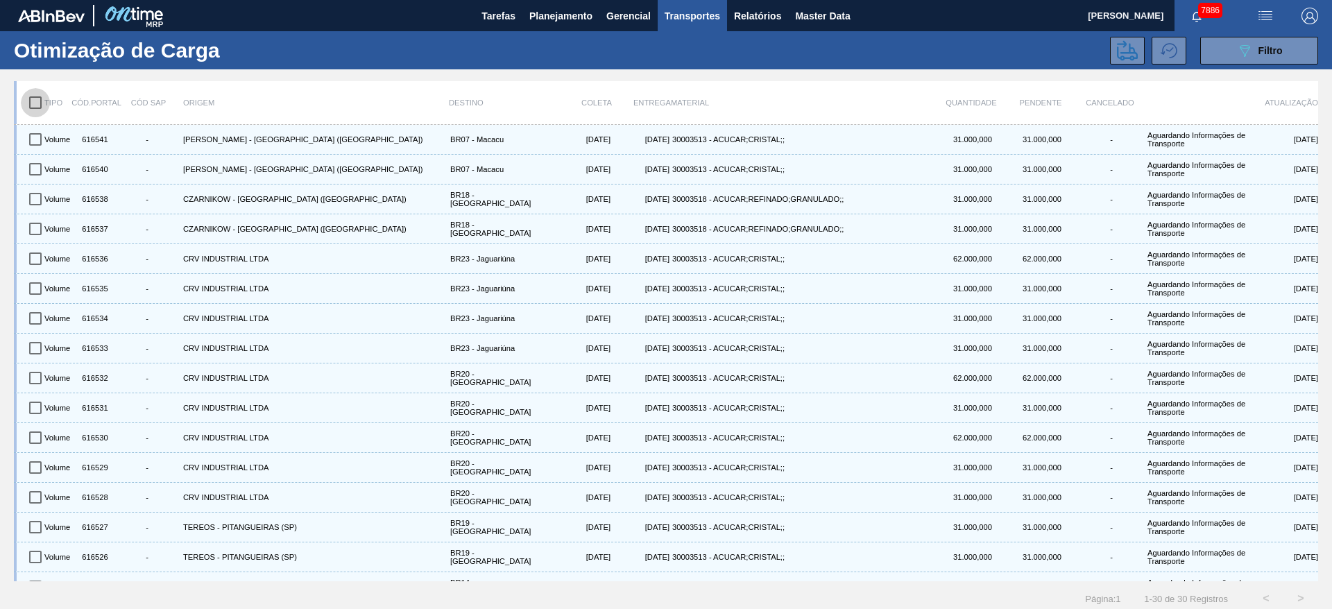
checkbox input "true"
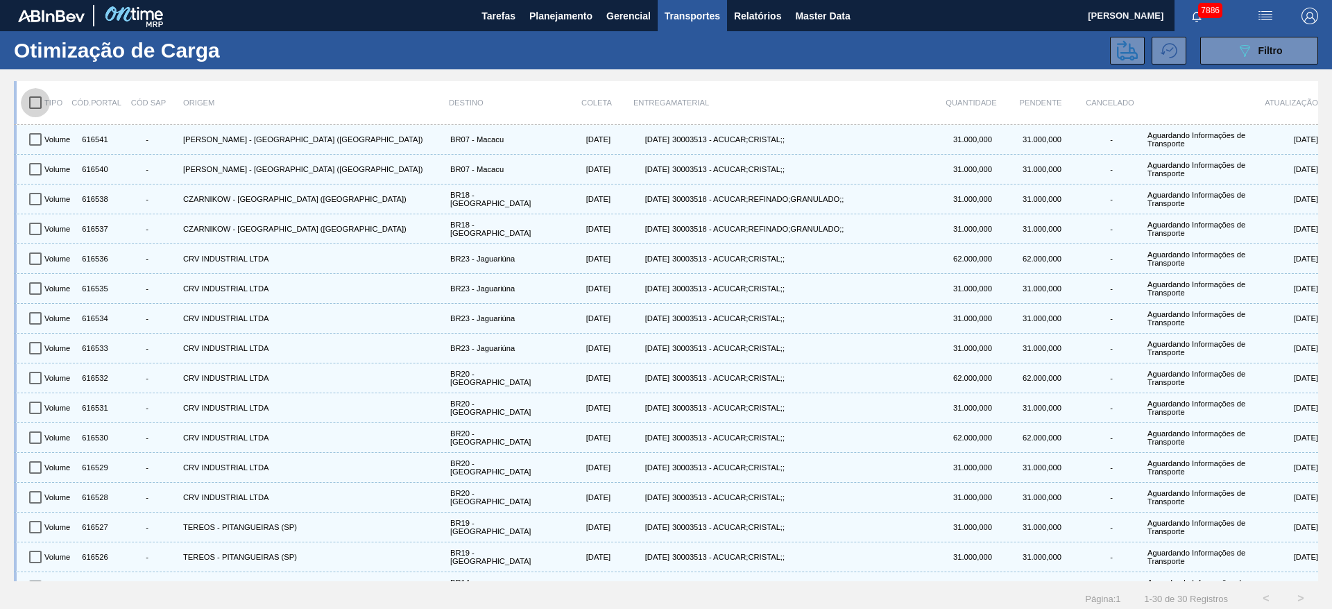
checkbox input "true"
click at [1116, 38] on button at bounding box center [1127, 51] width 35 height 28
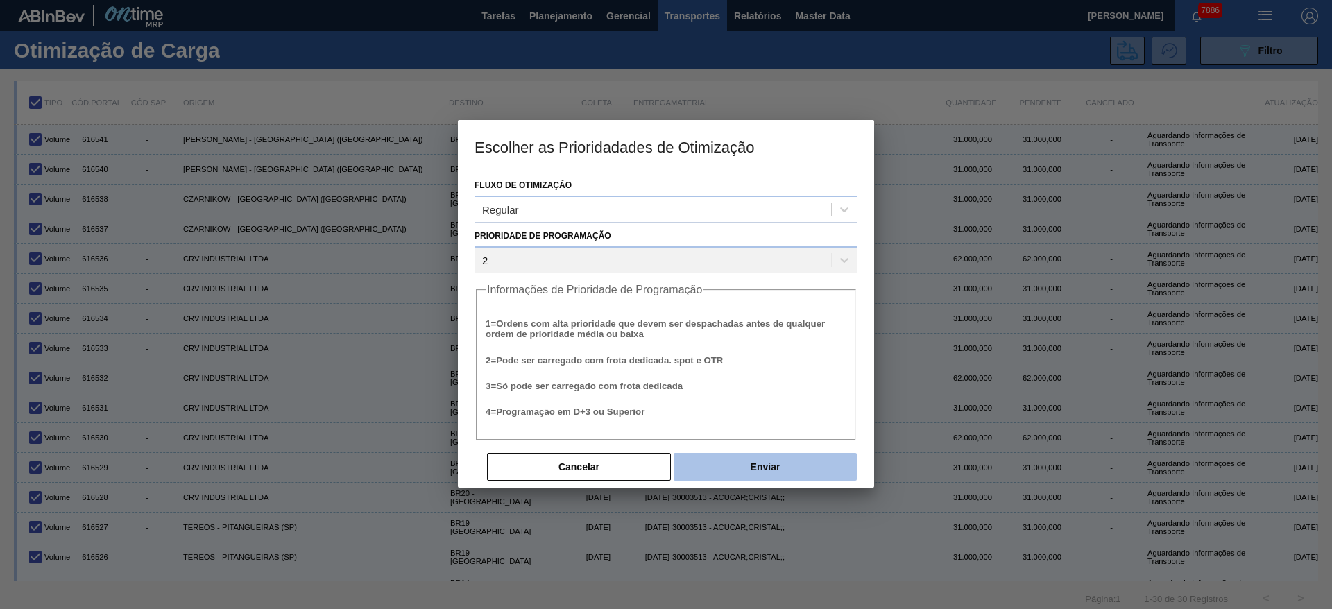
click at [750, 461] on button "Enviar" at bounding box center [764, 467] width 183 height 28
